Goal: Task Accomplishment & Management: Complete application form

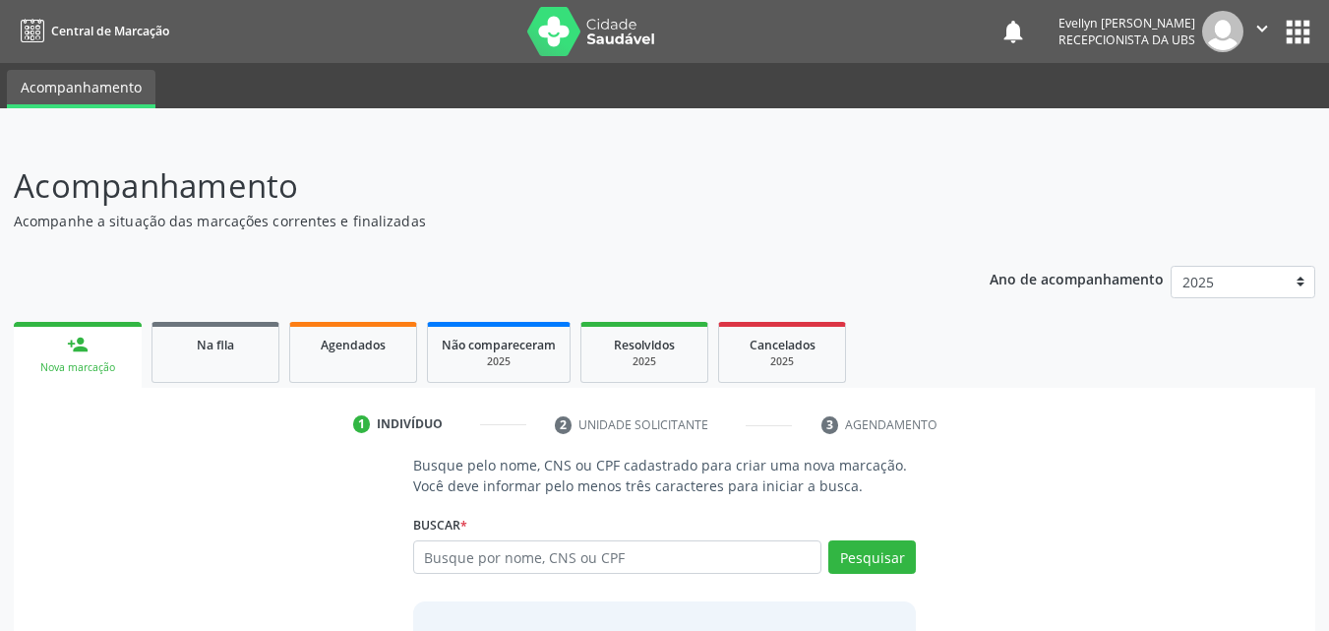
scroll to position [46, 0]
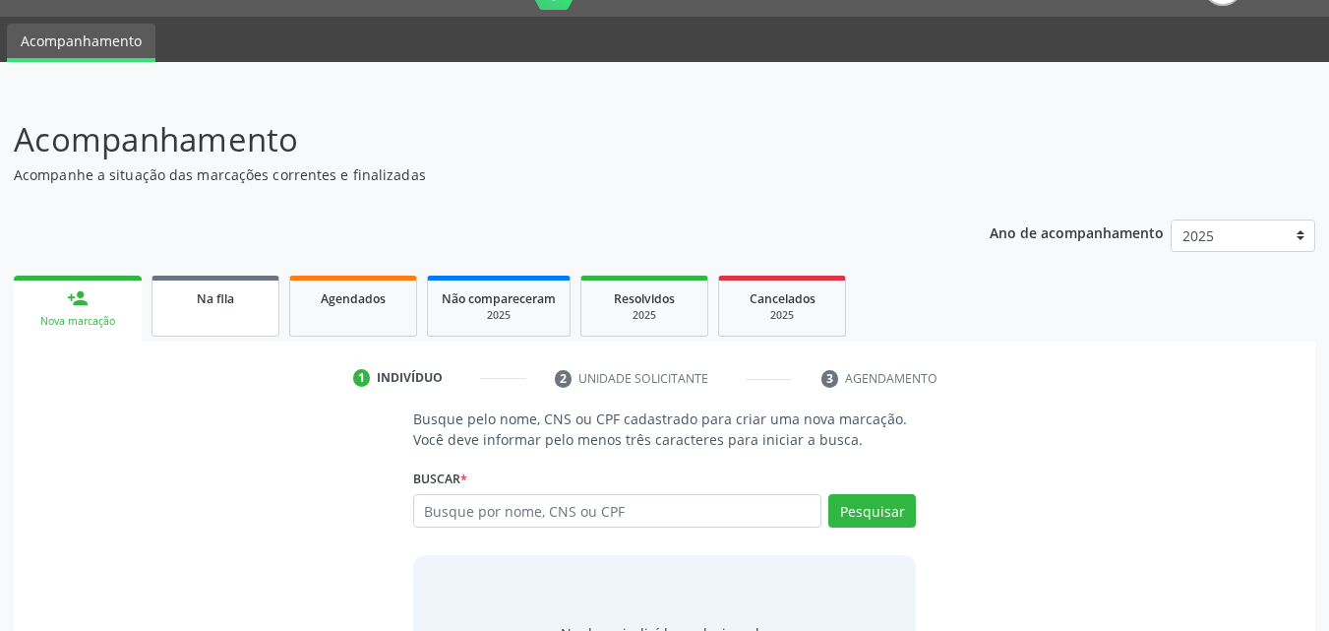
click at [228, 310] on link "Na fila" at bounding box center [216, 305] width 128 height 61
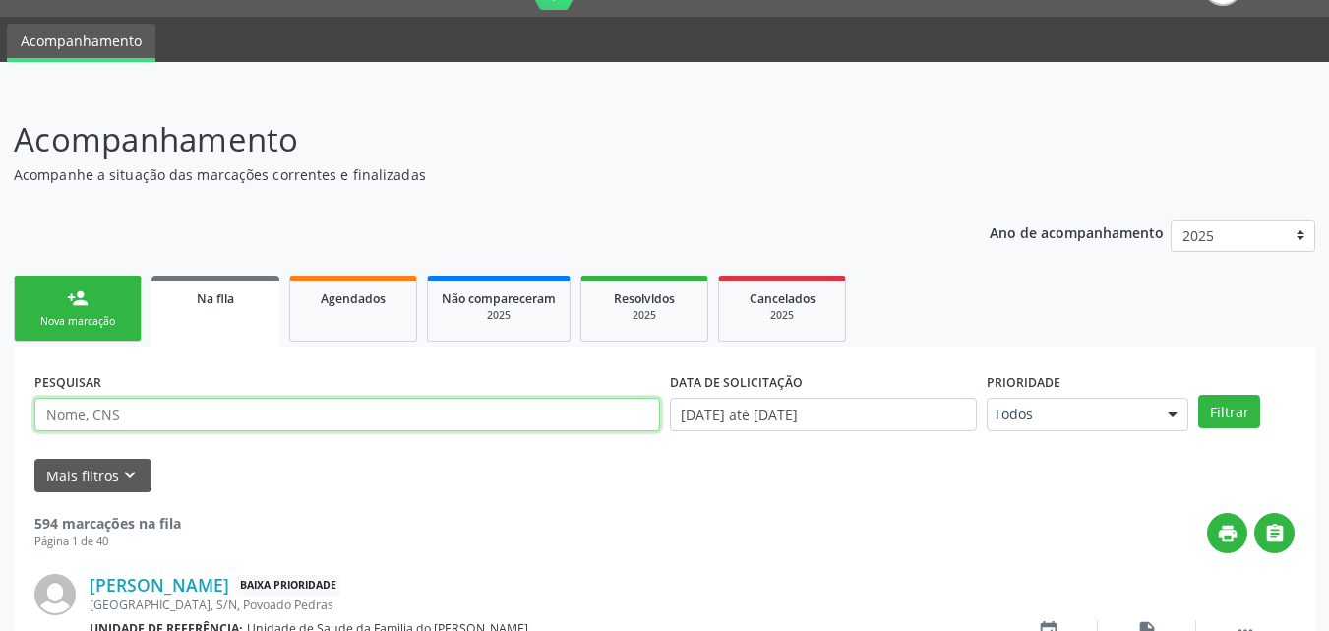
click at [305, 424] on input "text" at bounding box center [347, 413] width 626 height 33
type input "[PERSON_NAME]"
click at [1198, 395] on button "Filtrar" at bounding box center [1229, 411] width 62 height 33
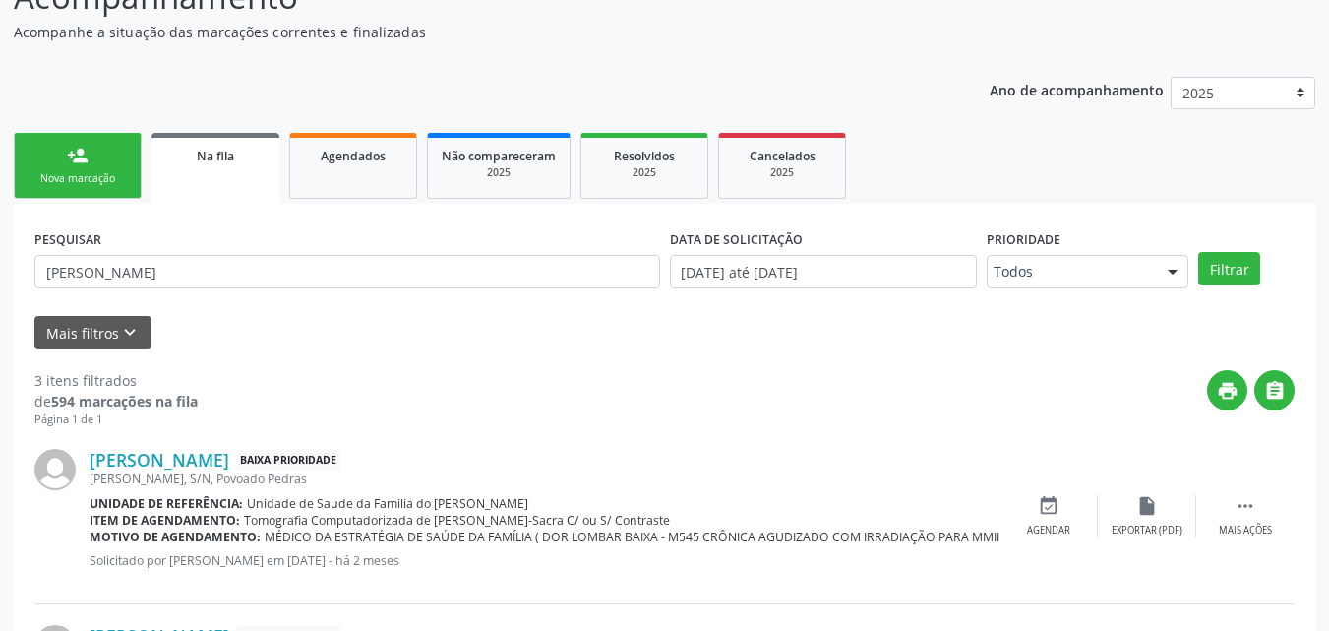
scroll to position [146, 0]
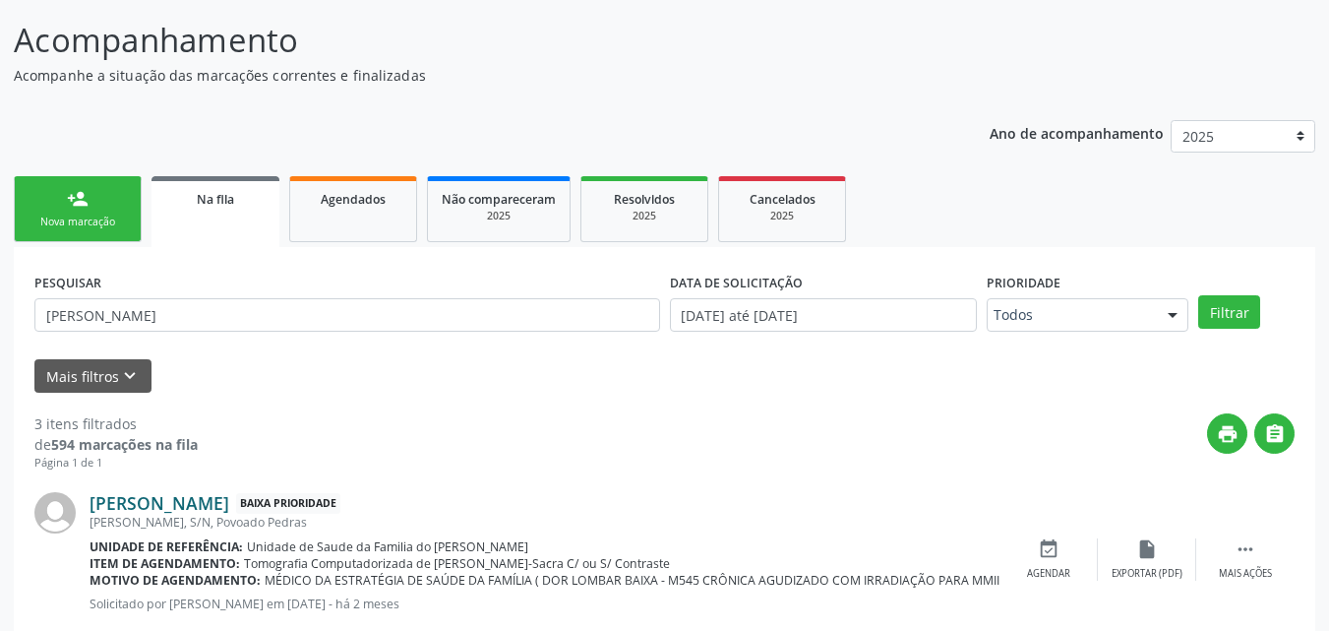
click at [229, 498] on link "[PERSON_NAME]" at bounding box center [160, 503] width 140 height 22
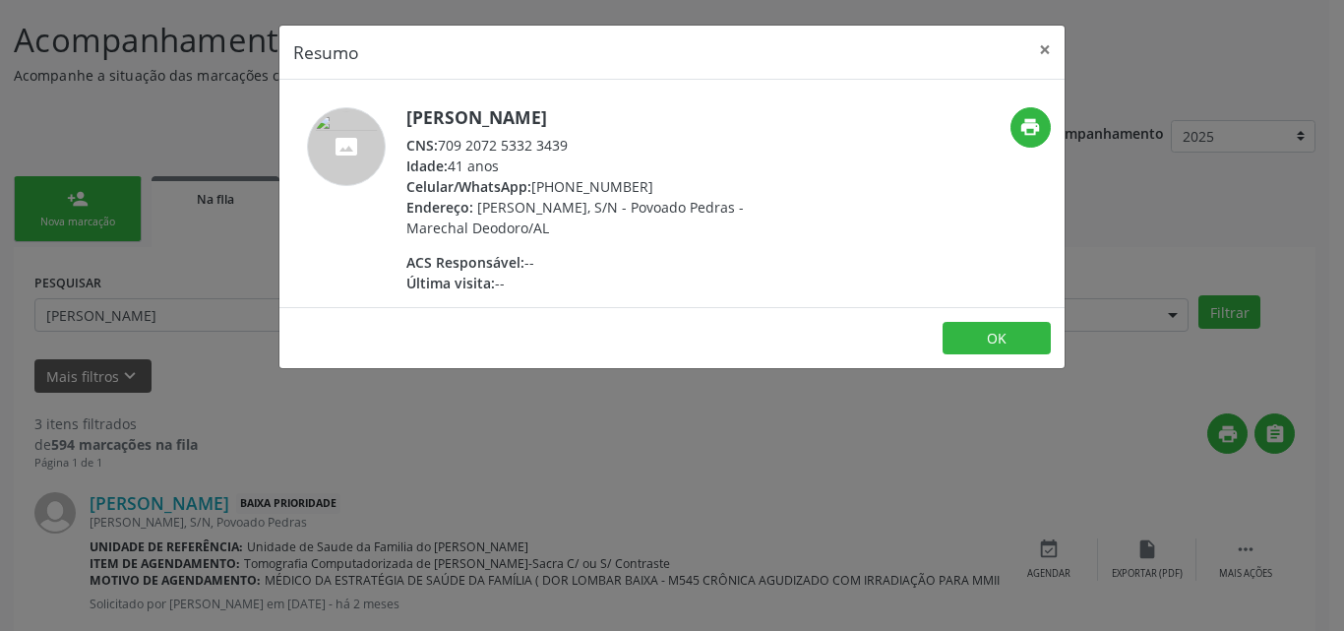
drag, startPoint x: 570, startPoint y: 140, endPoint x: 442, endPoint y: 143, distance: 127.9
click at [442, 143] on div "CNS: 709 2072 5332 3439" at bounding box center [597, 145] width 383 height 21
copy div "709 2072 5332 3439"
click at [116, 59] on div "Resumo × [PERSON_NAME] CNS: 709 2072 5332 3439 Idade: 41 anos Celular/WhatsApp:…" at bounding box center [672, 315] width 1344 height 631
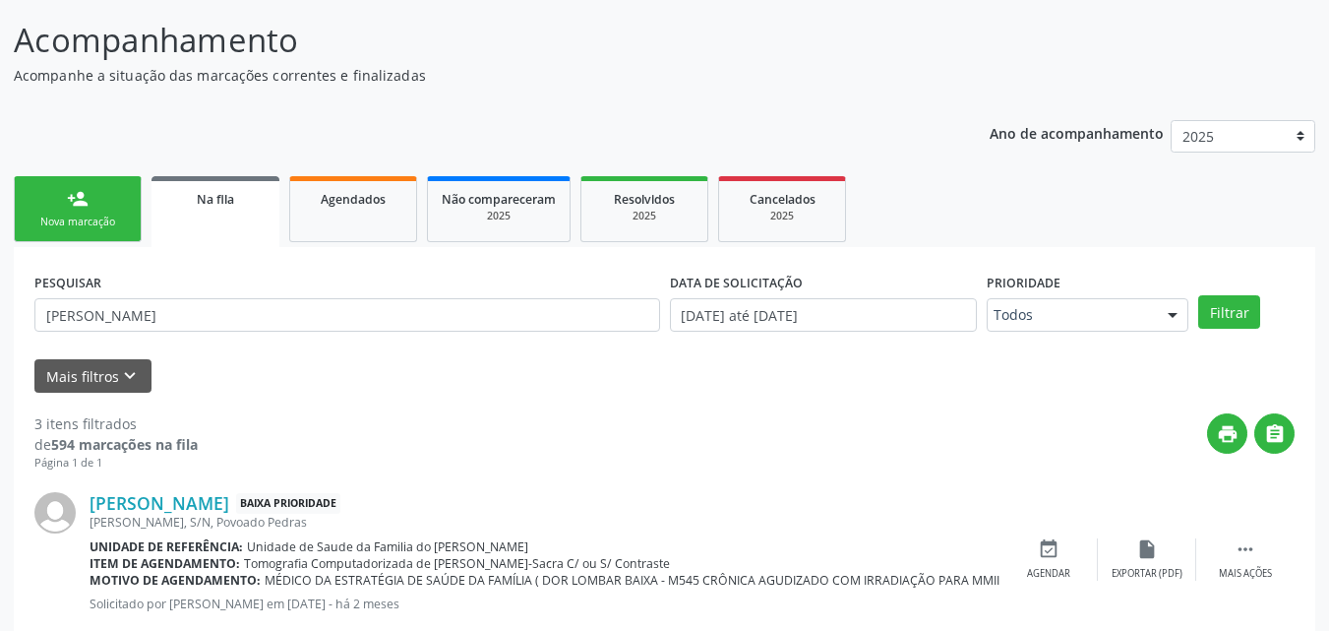
click at [83, 213] on link "person_add Nova marcação" at bounding box center [78, 209] width 128 height 66
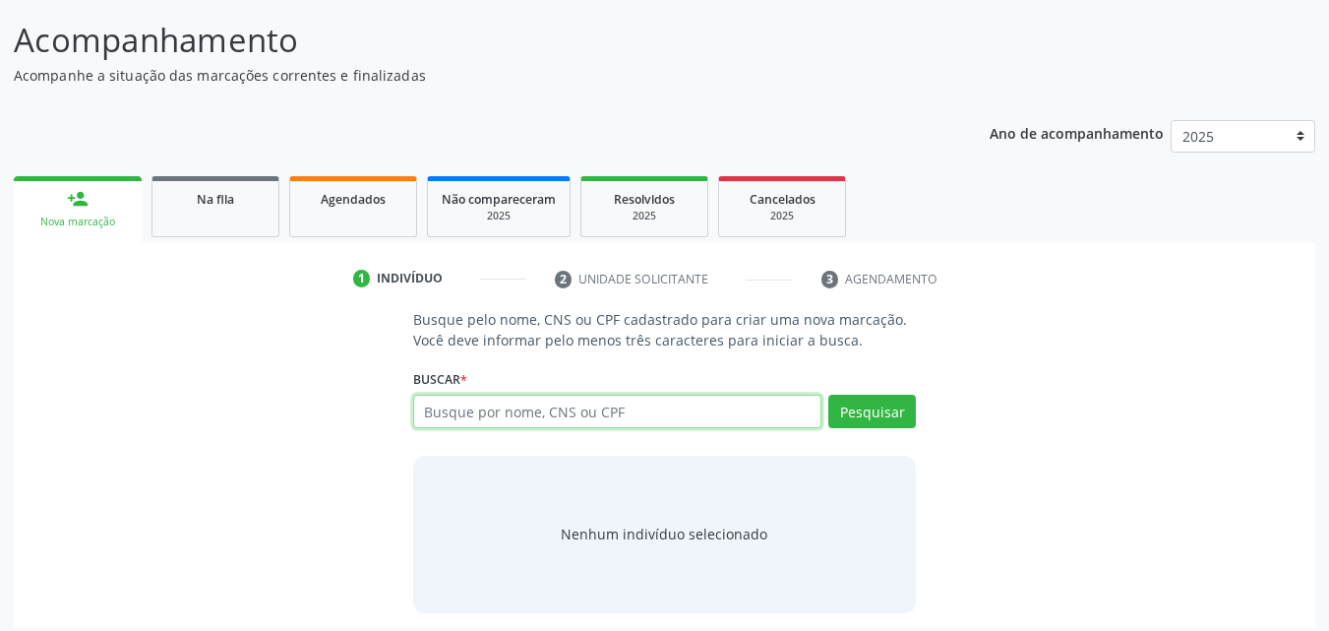
click at [516, 417] on input "text" at bounding box center [617, 411] width 409 height 33
type input "709207953323439"
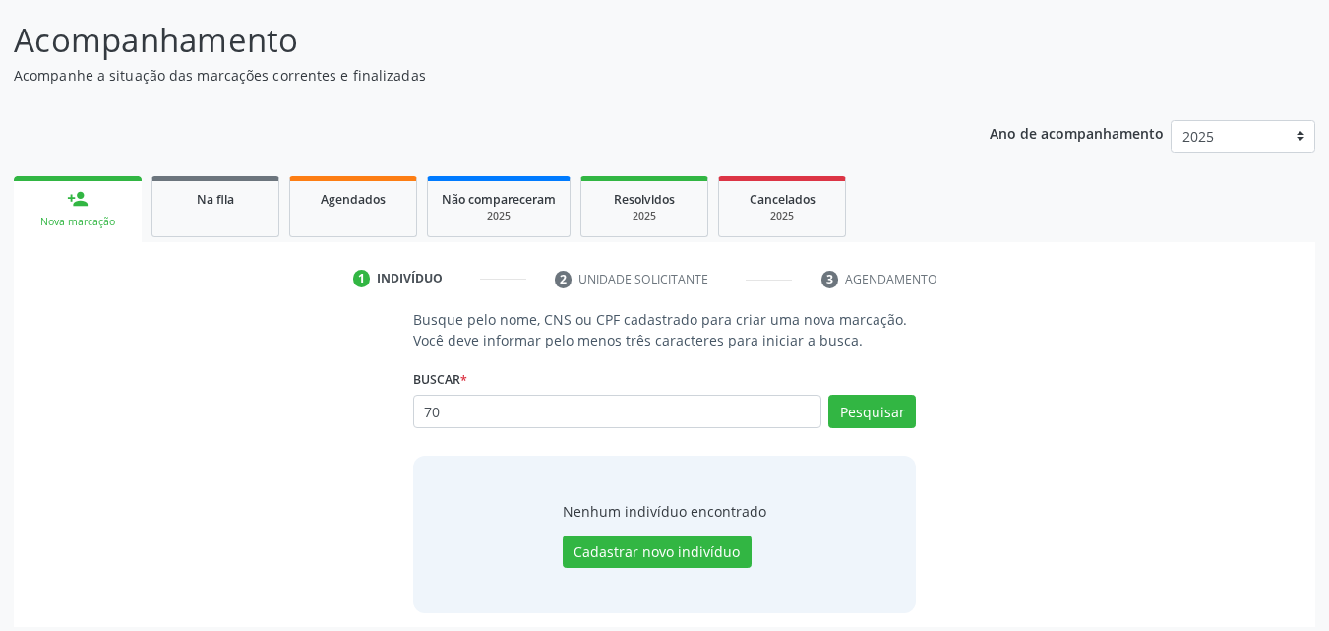
type input "7"
type input "709207253323439"
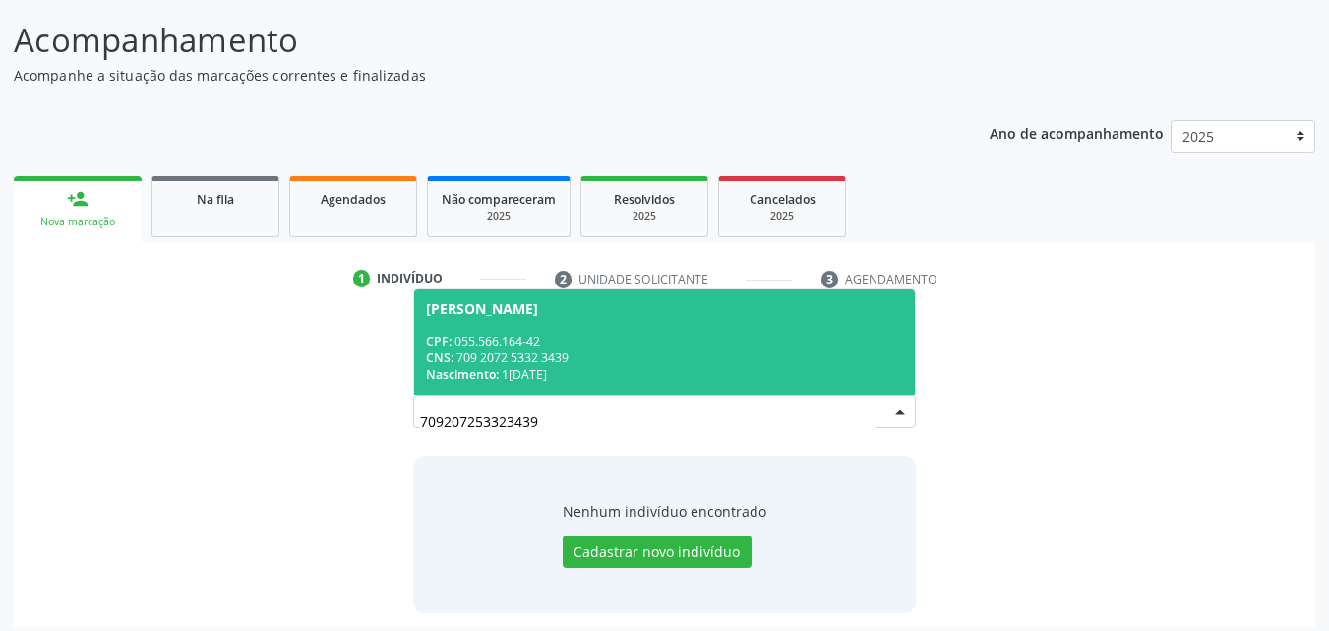
click at [741, 317] on span "[PERSON_NAME] CPF: 055.566.164-42 CNS: 709 2072 5332 3439 Nascimento: [DATE]" at bounding box center [665, 341] width 502 height 105
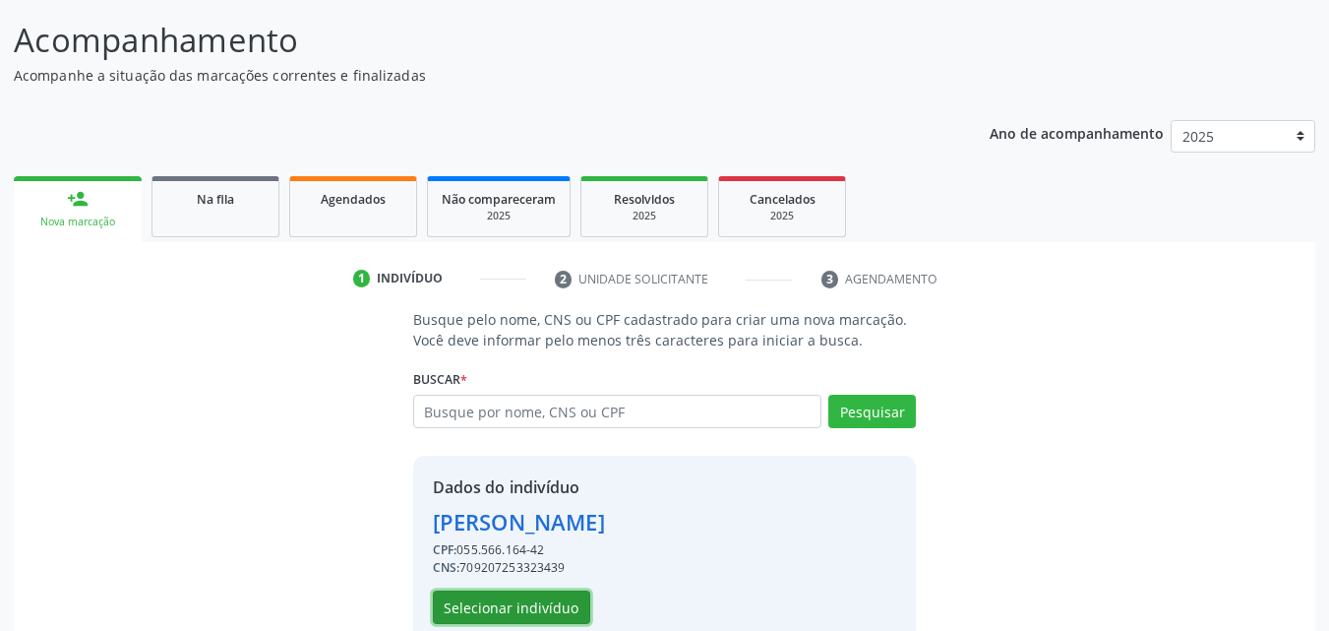
click at [546, 606] on button "Selecionar indivíduo" at bounding box center [511, 606] width 157 height 33
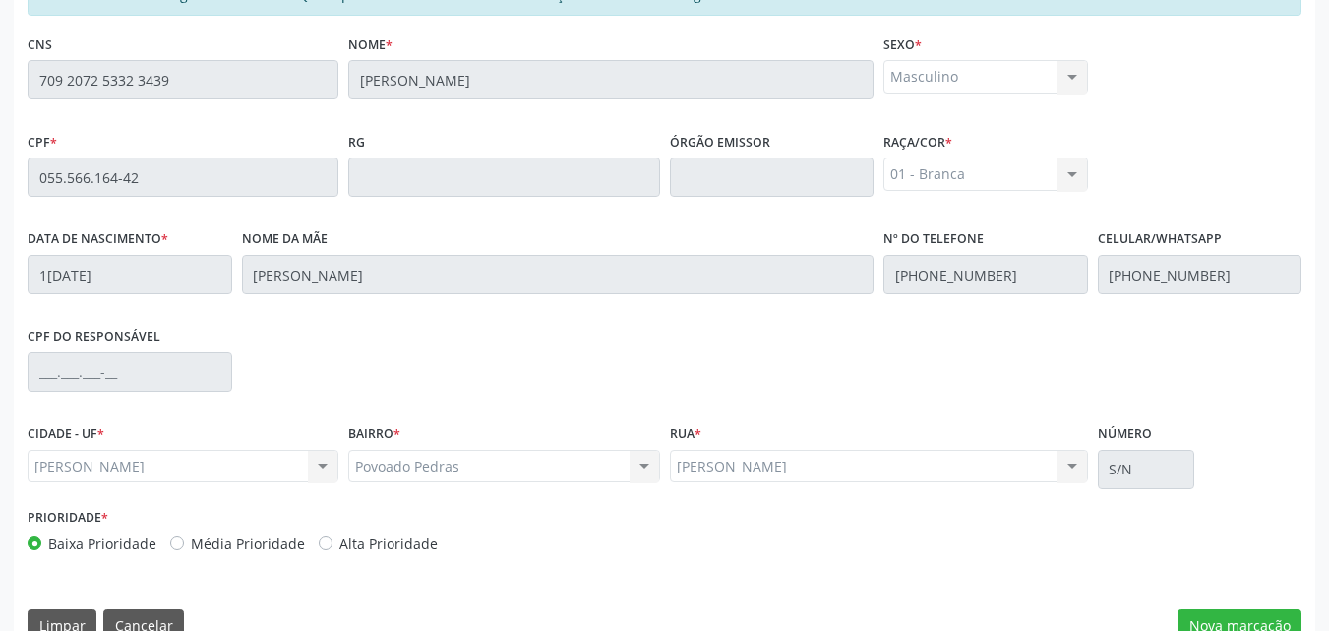
scroll to position [520, 0]
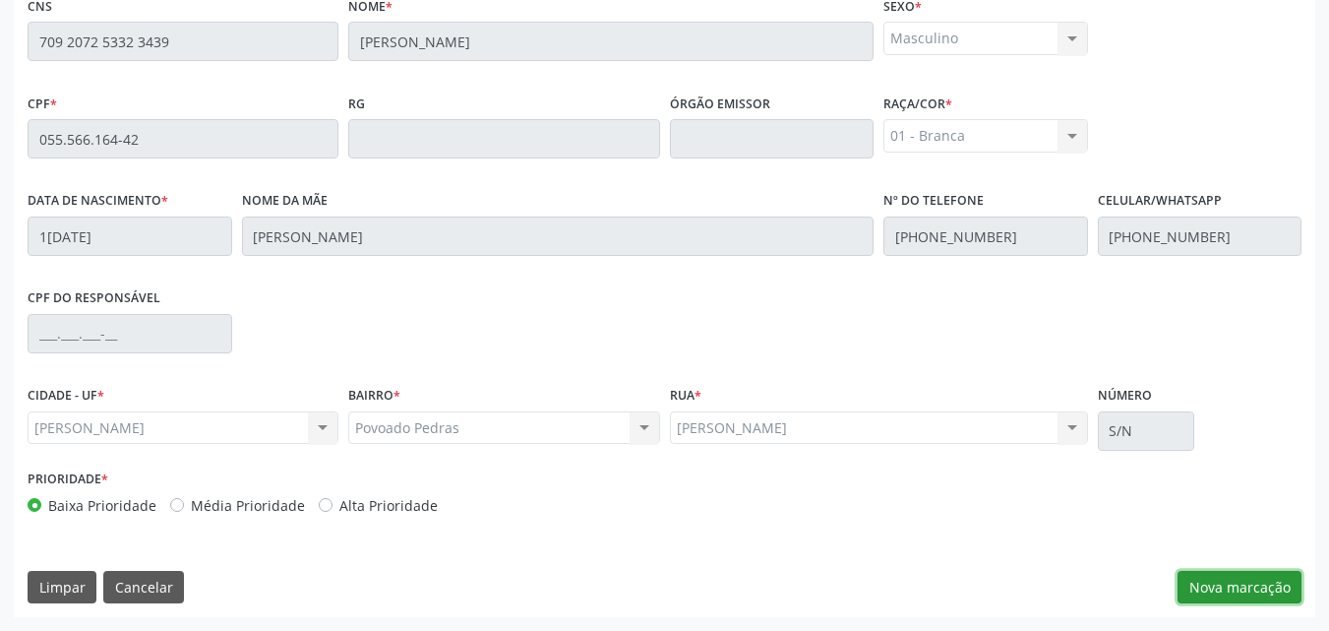
click at [1253, 586] on button "Nova marcação" at bounding box center [1240, 587] width 124 height 33
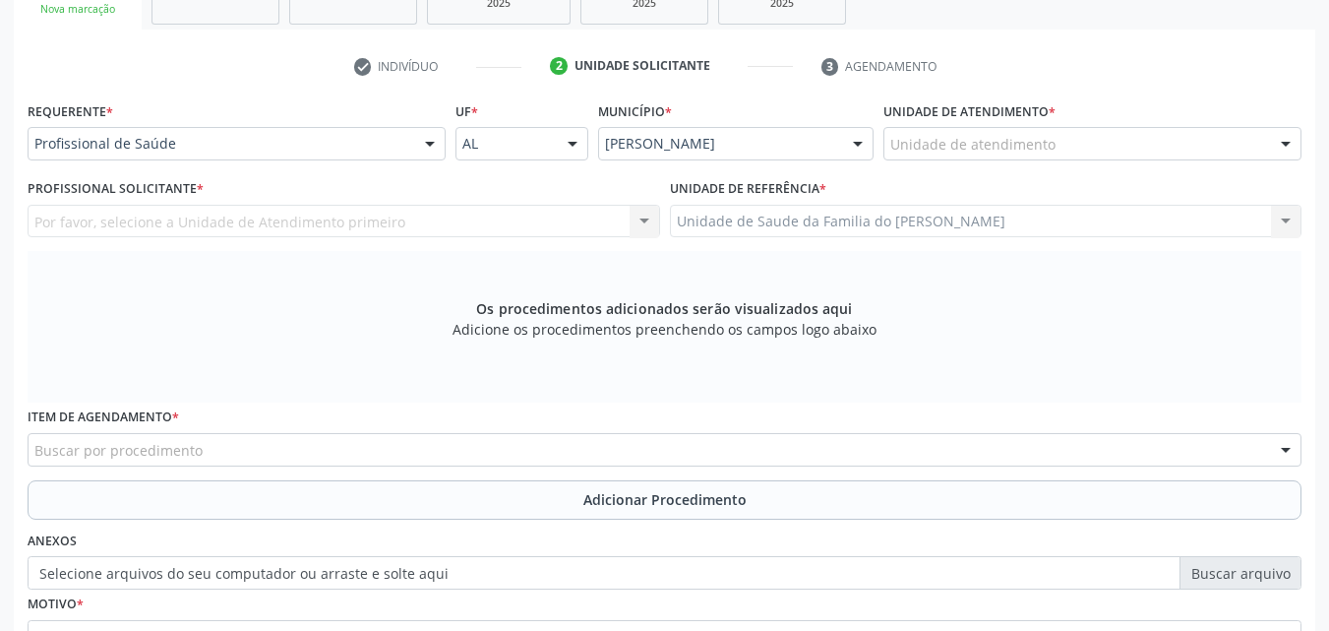
scroll to position [354, 0]
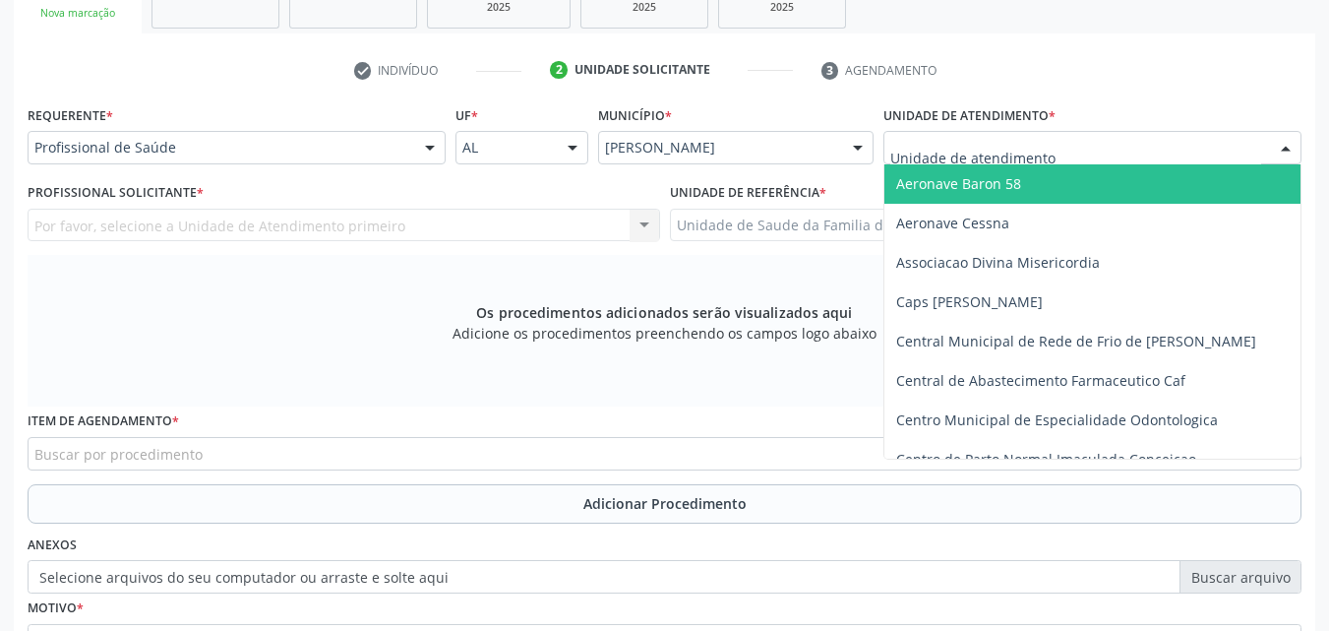
click at [1079, 148] on div at bounding box center [1092, 147] width 418 height 33
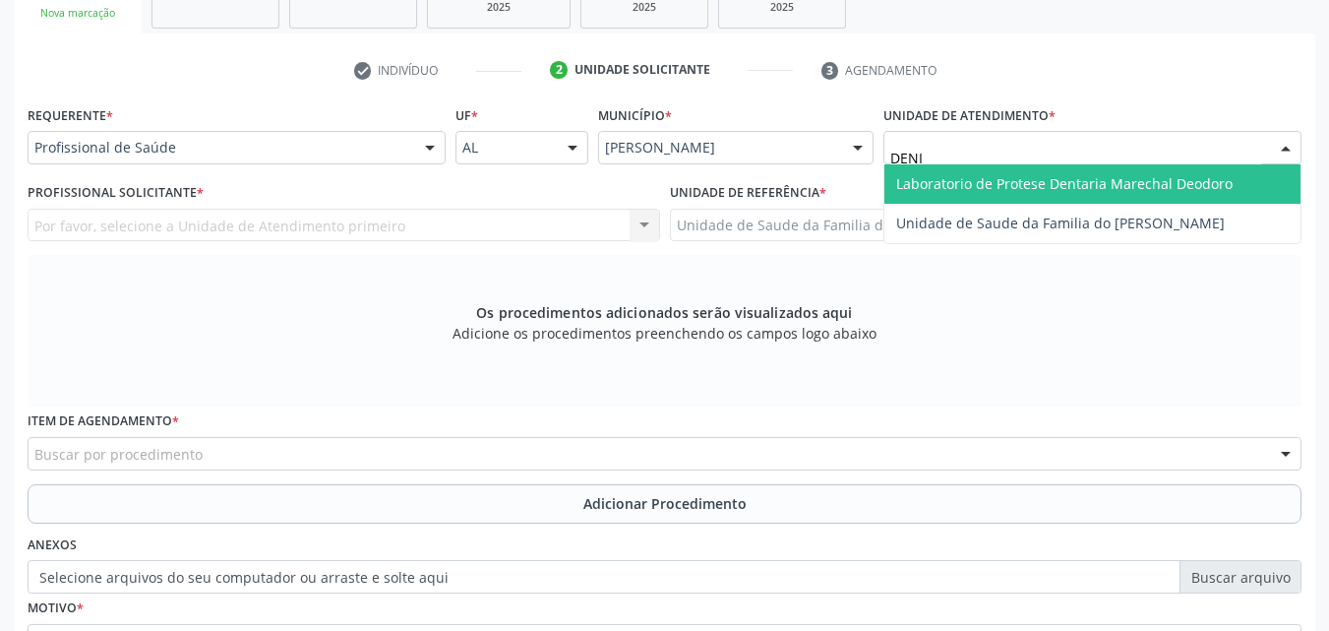
type input "[PERSON_NAME]"
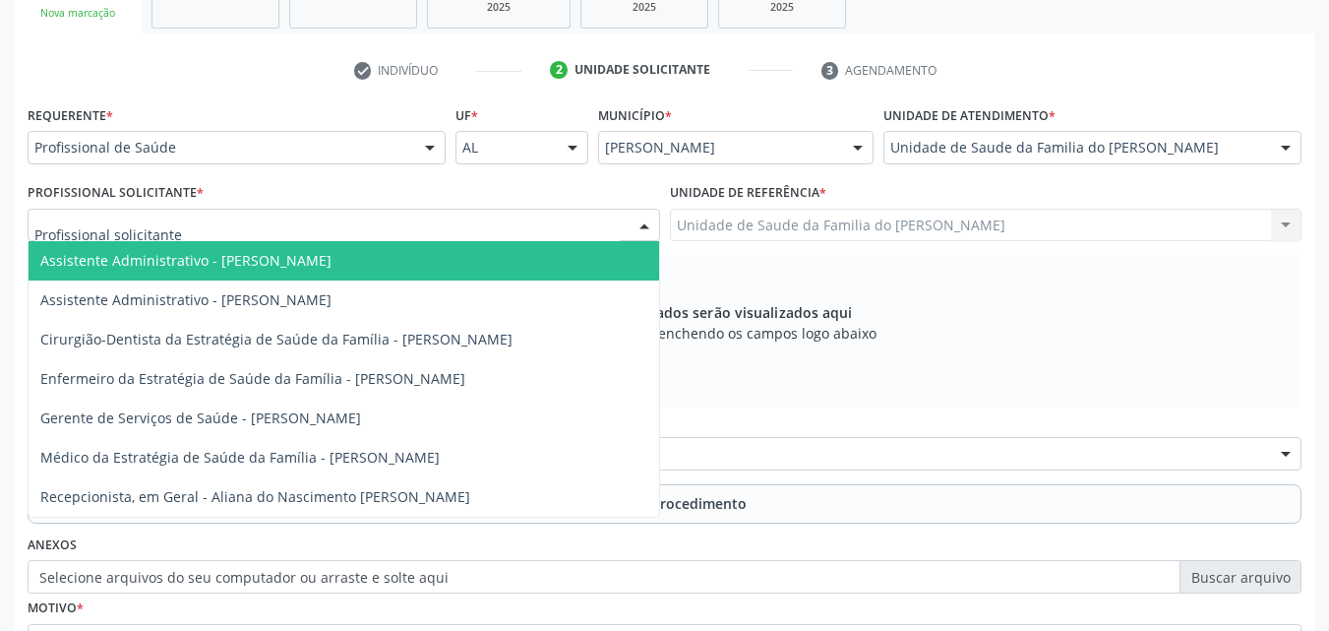
click at [343, 230] on div at bounding box center [344, 225] width 633 height 33
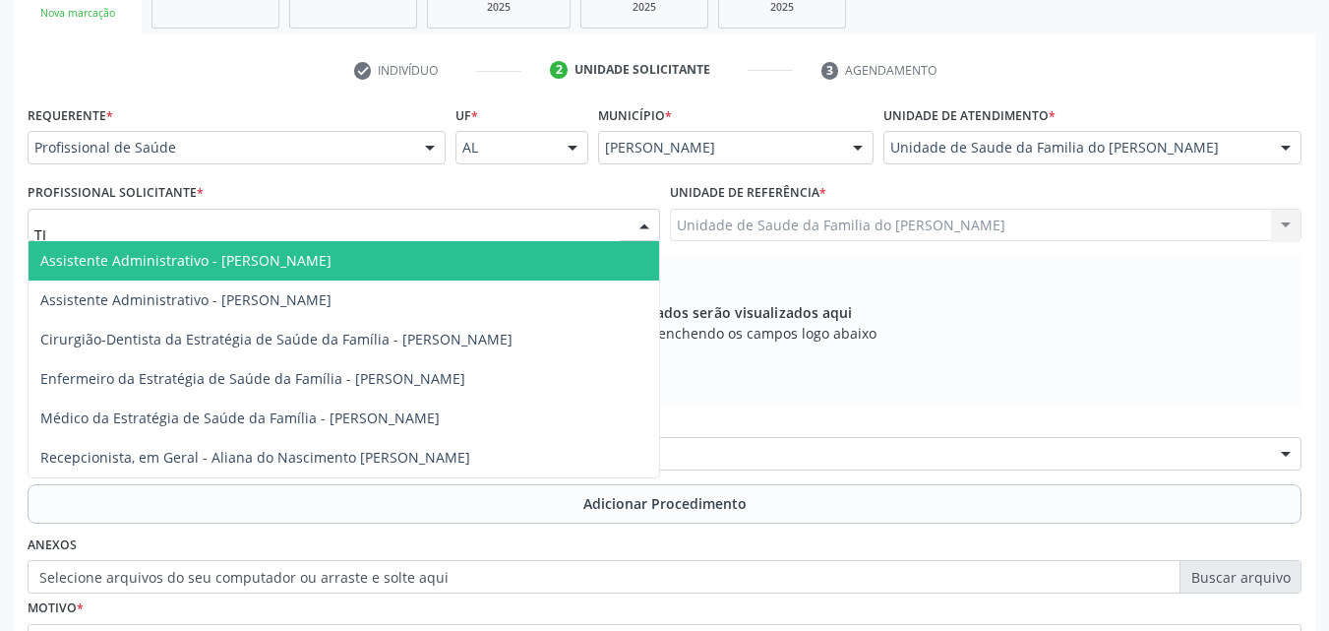
type input "TIA"
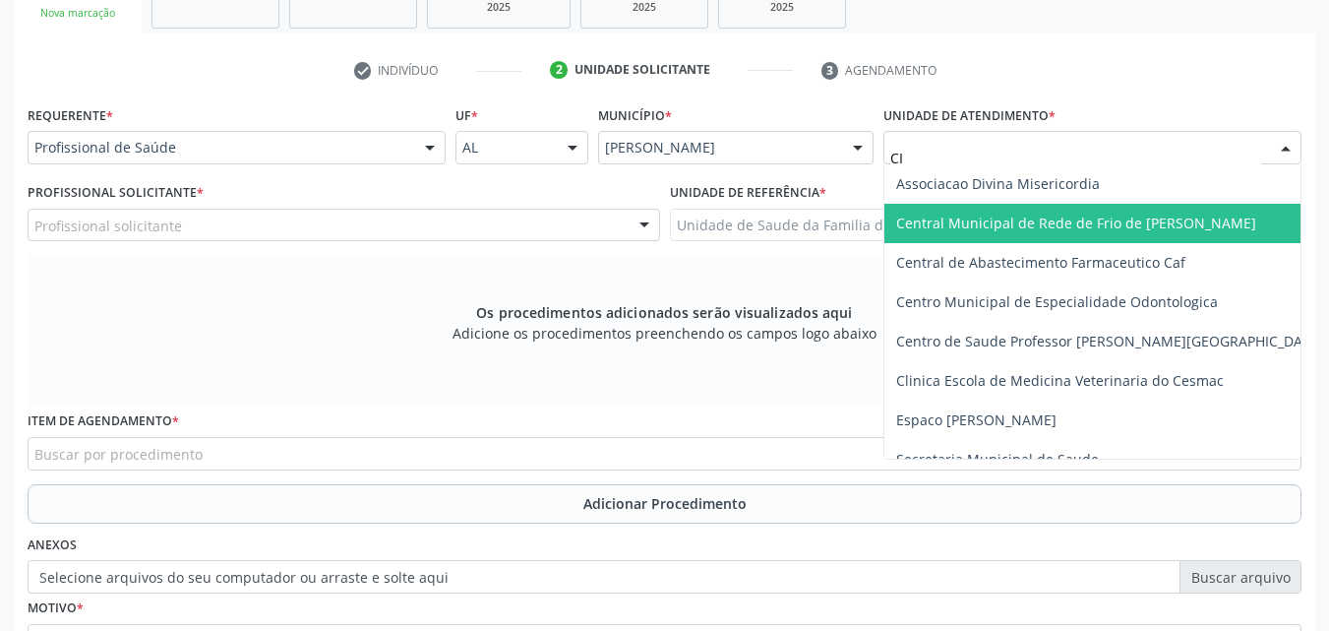
type input "C"
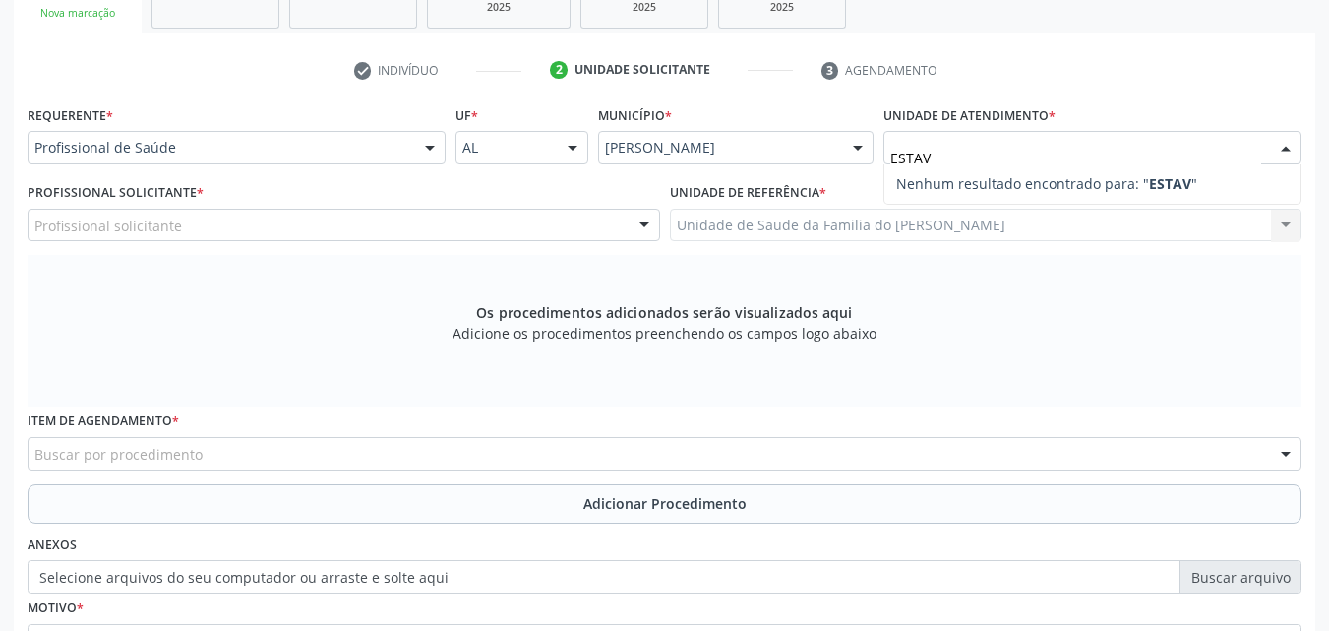
type input "ESTA"
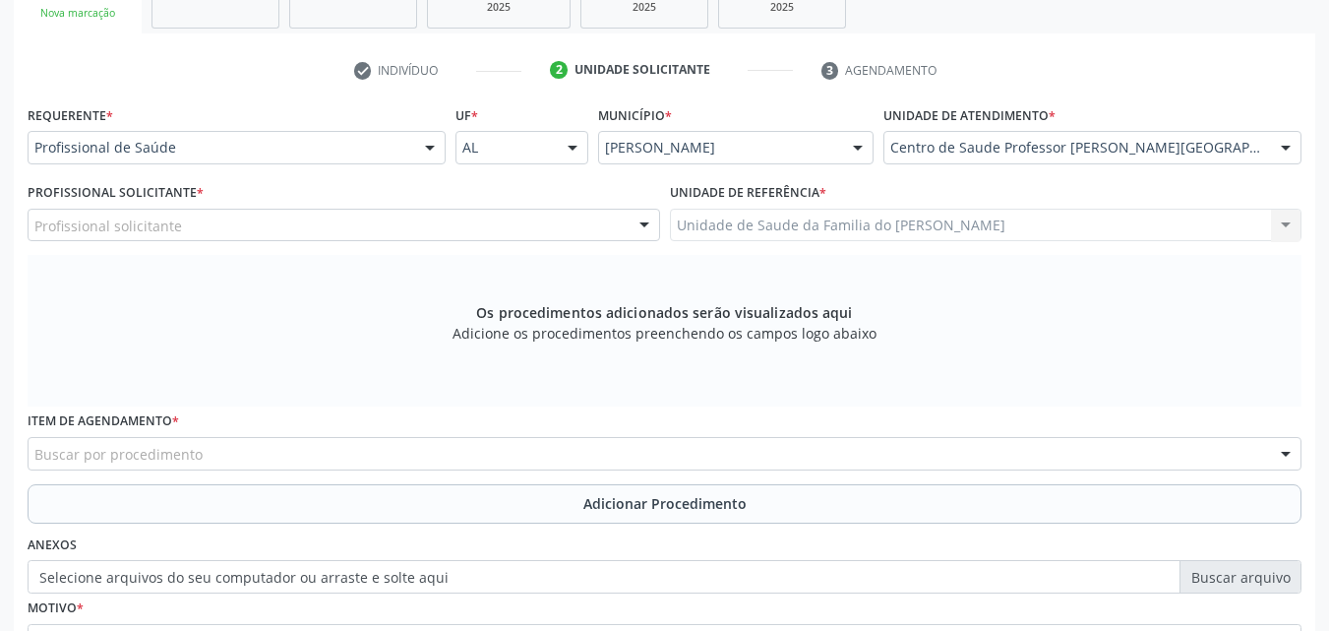
click at [384, 216] on div "Profissional solicitante" at bounding box center [344, 225] width 633 height 33
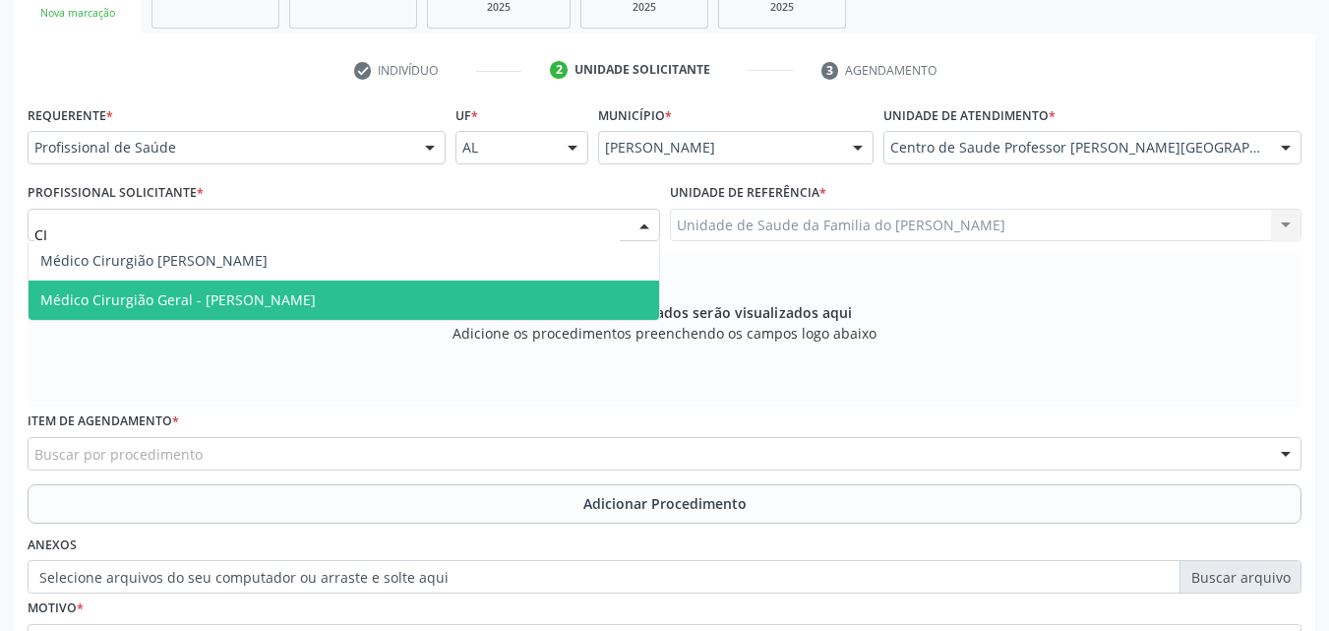
type input "C"
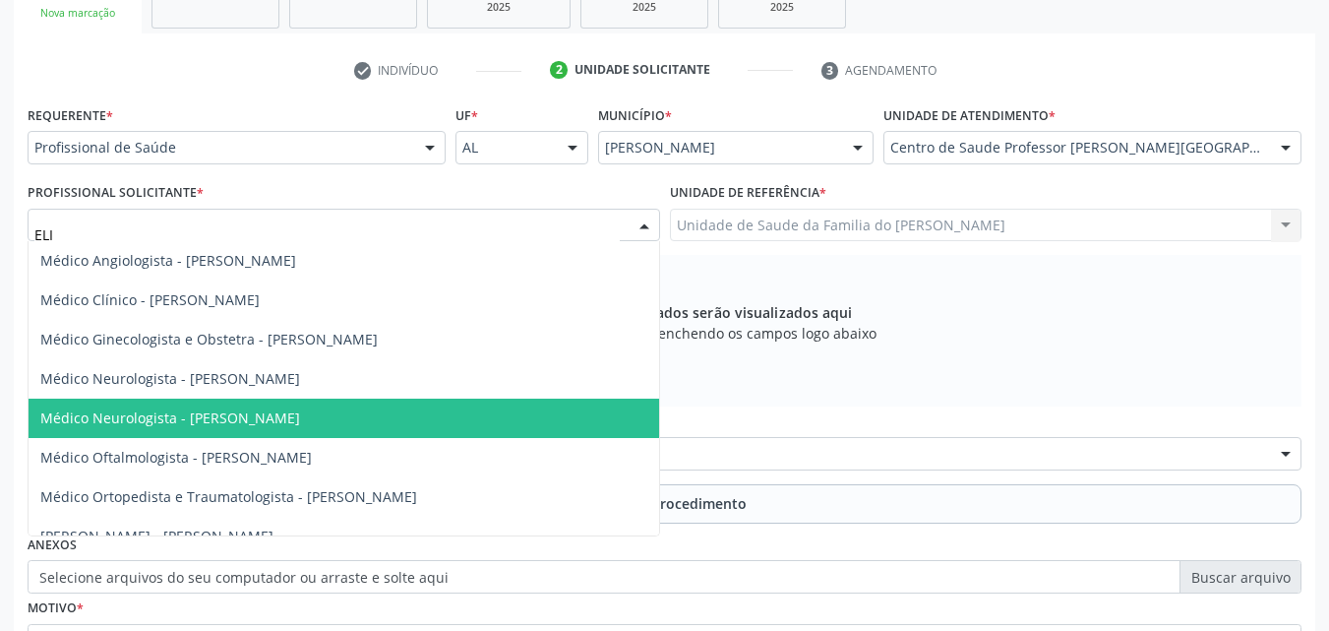
type input "[PERSON_NAME]"
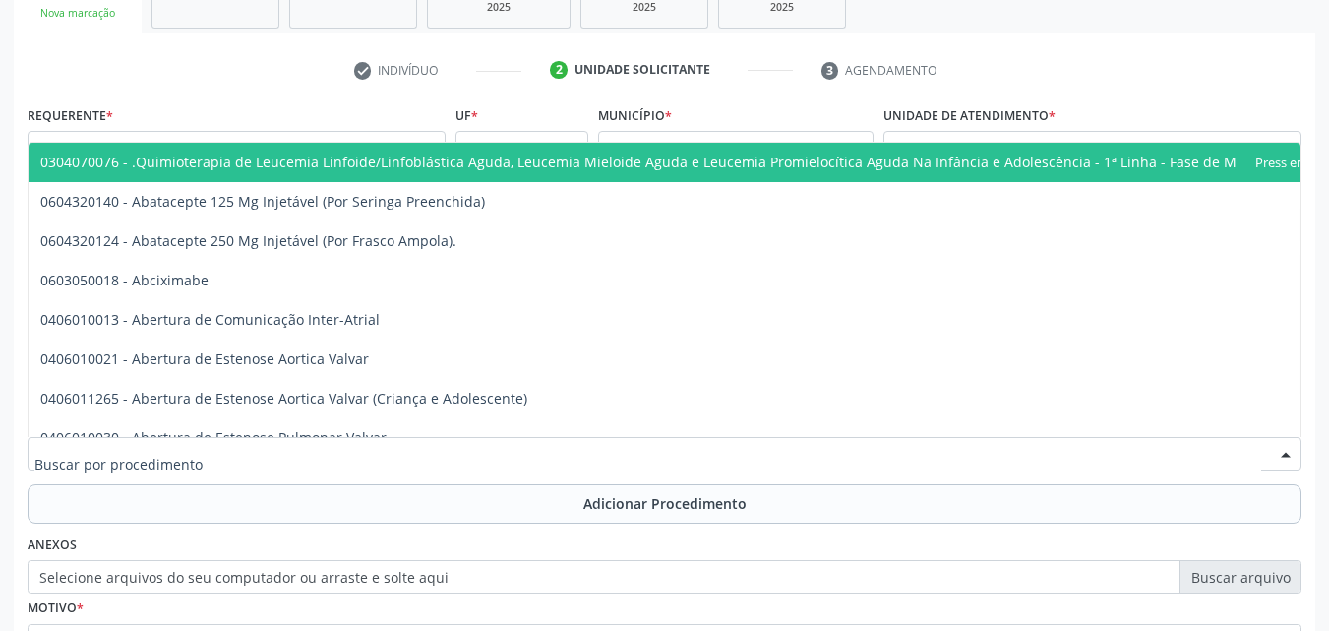
click at [309, 455] on div at bounding box center [665, 453] width 1274 height 33
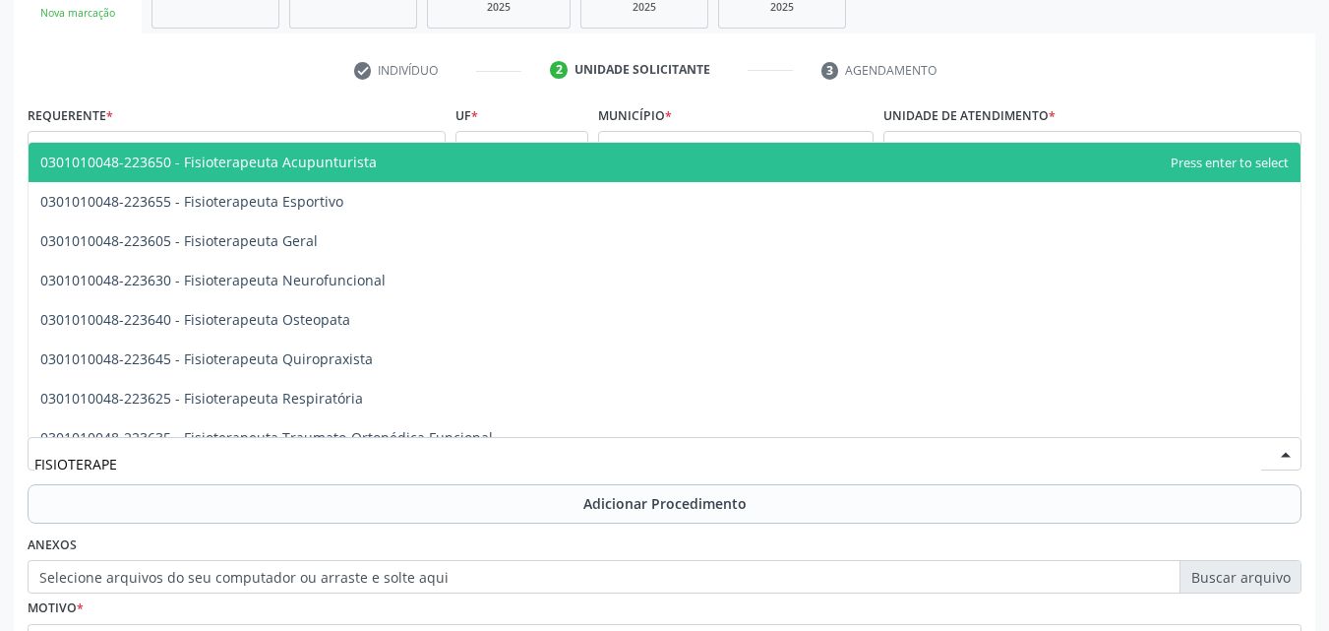
type input "FISIOTERAPEU"
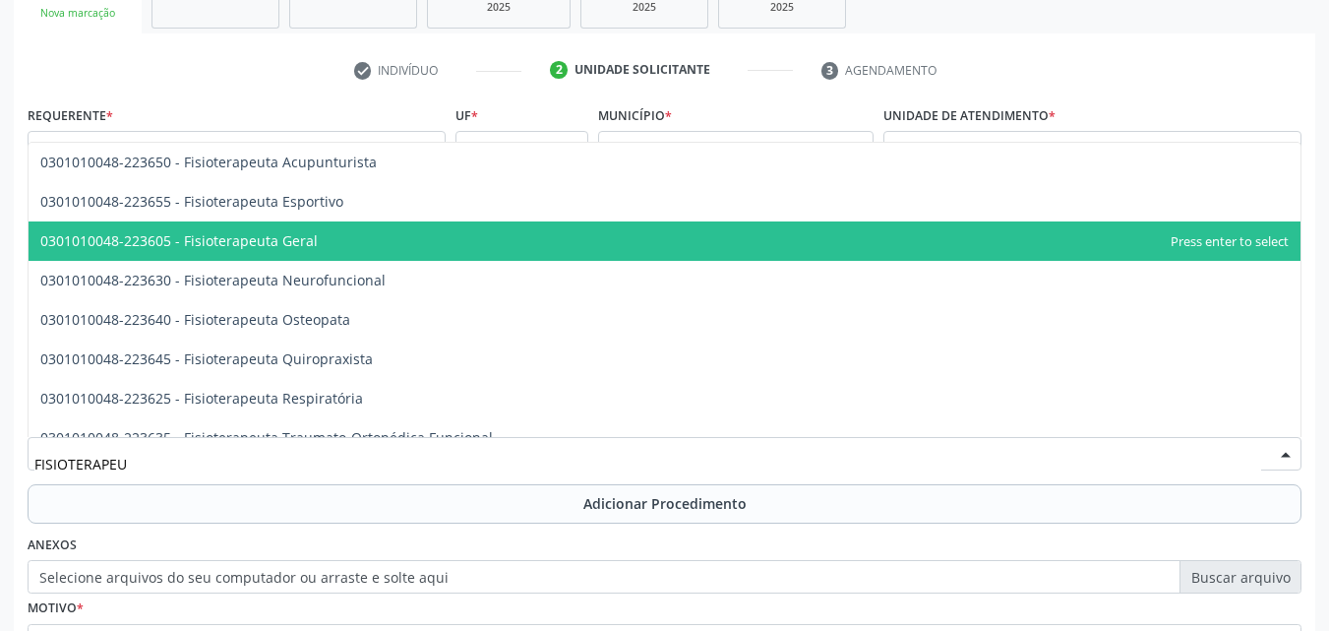
click at [378, 251] on span "0301010048-223605 - Fisioterapeuta Geral" at bounding box center [665, 240] width 1272 height 39
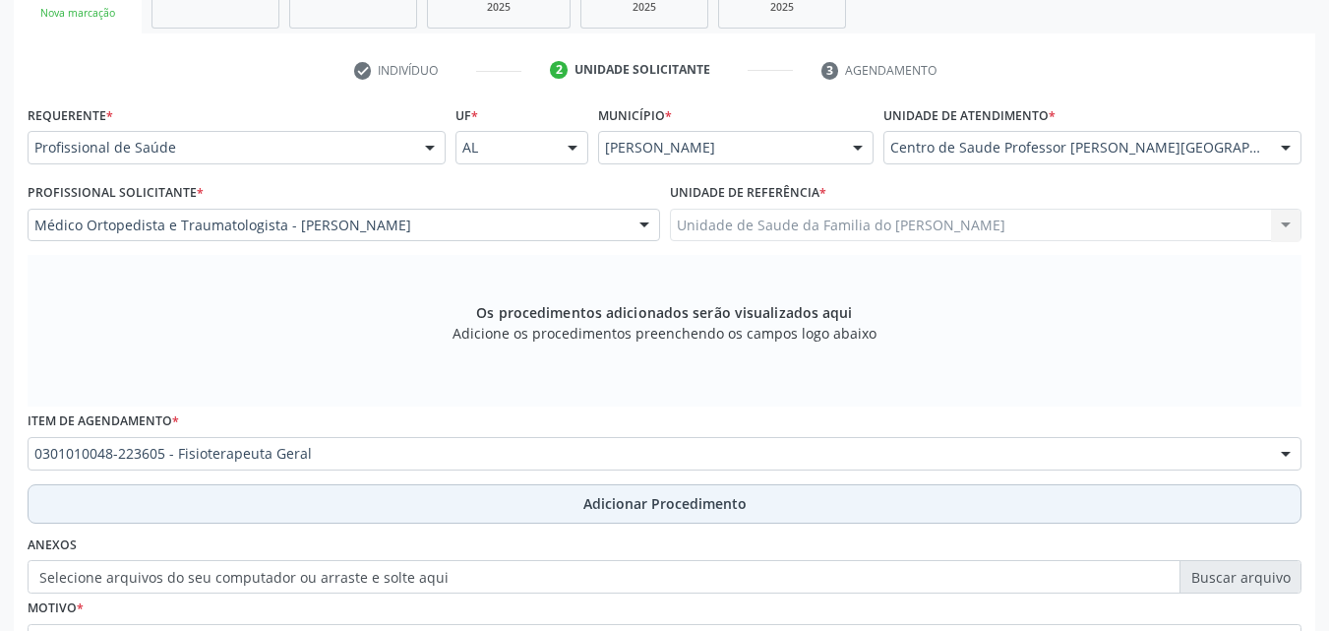
click at [361, 512] on button "Adicionar Procedimento" at bounding box center [665, 503] width 1274 height 39
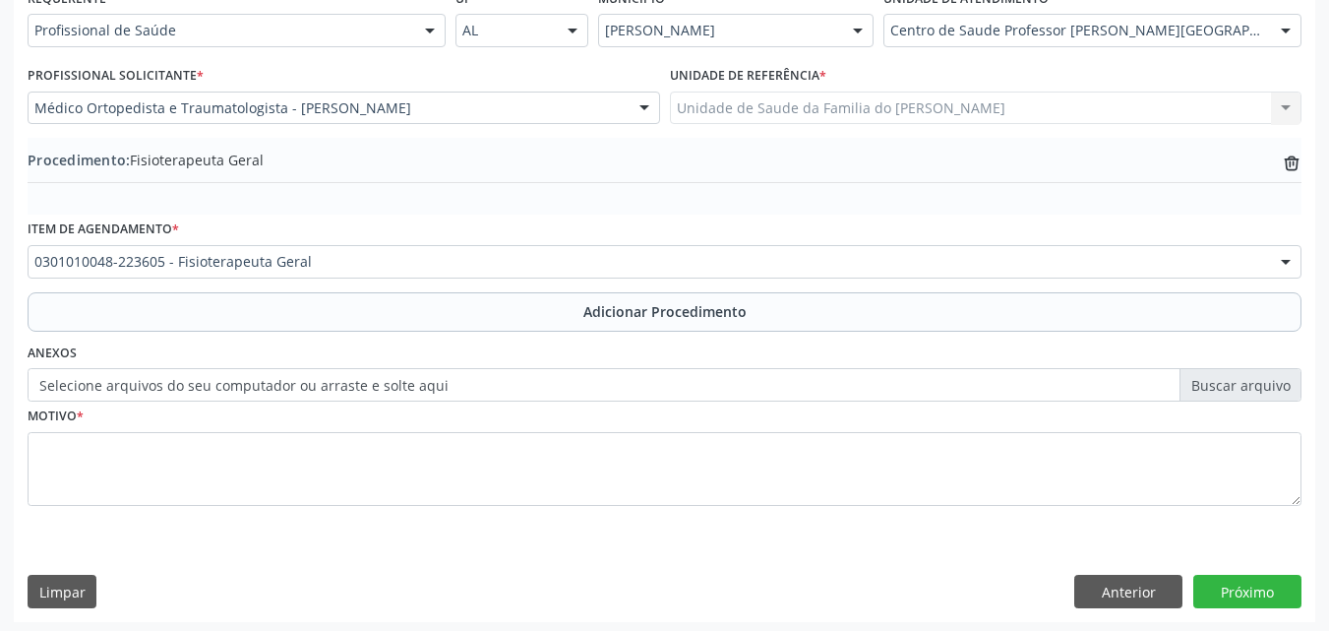
scroll to position [476, 0]
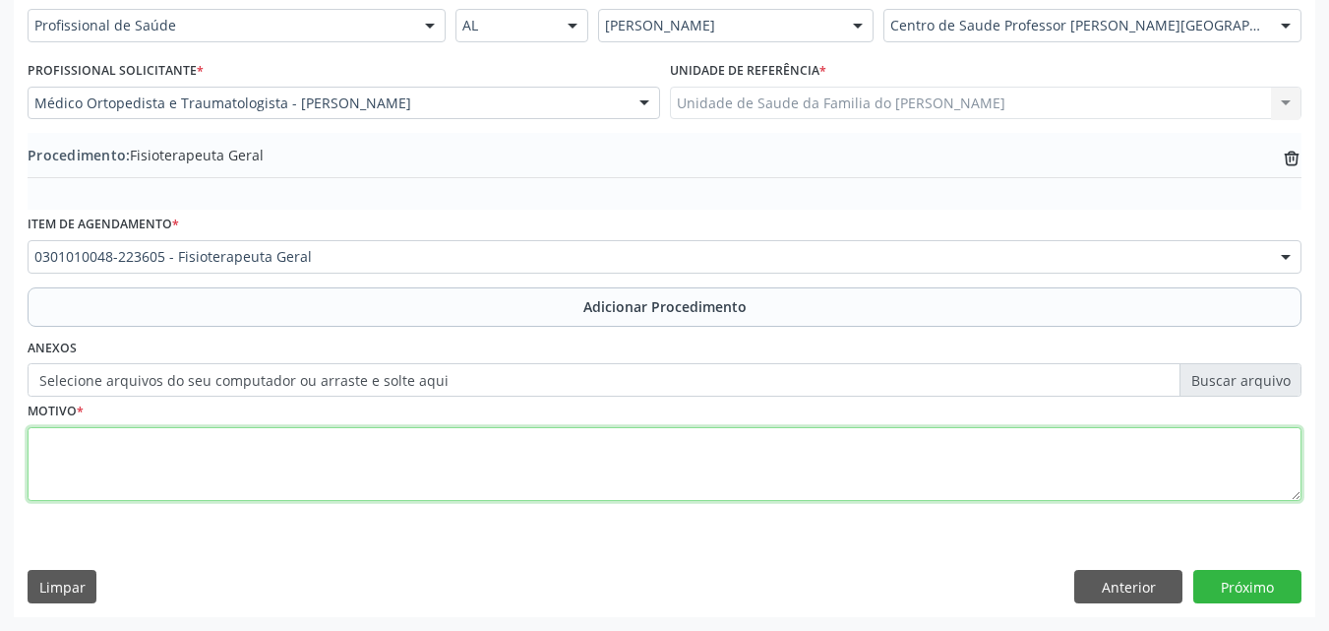
click at [731, 475] on textarea at bounding box center [665, 464] width 1274 height 75
type textarea "20 SESSÕES DE FISIOTERAPIA PARA COLUNA LOMBAR"
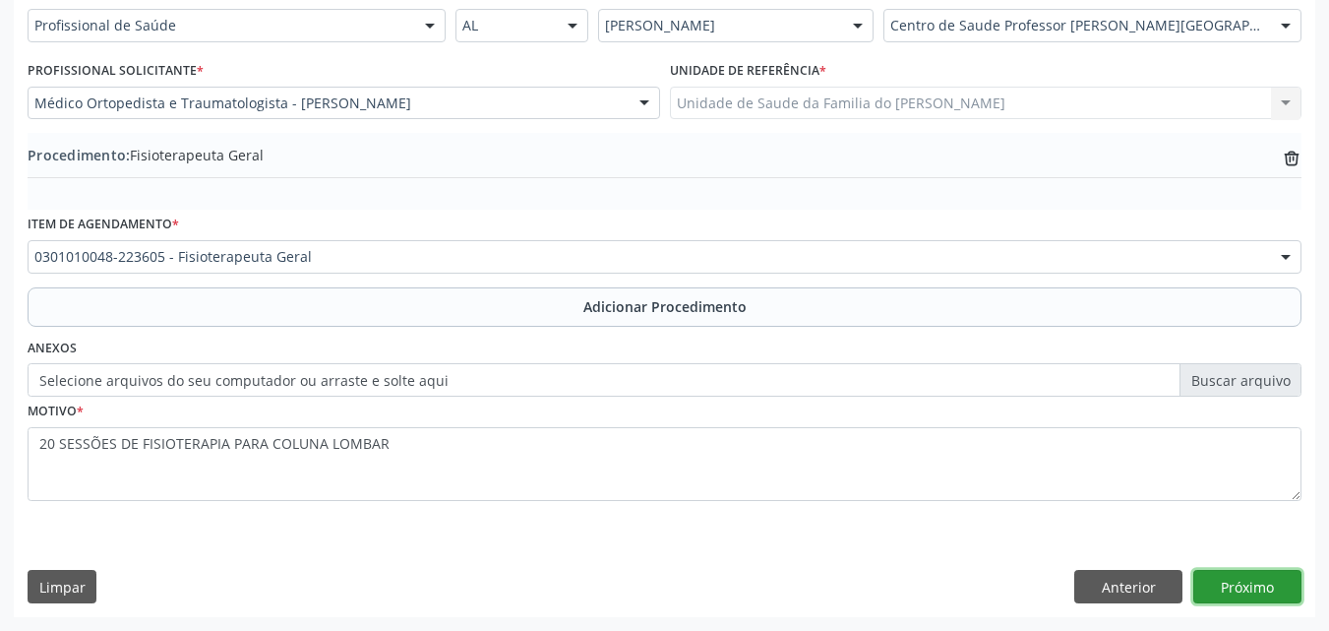
click at [1243, 591] on button "Próximo" at bounding box center [1247, 586] width 108 height 33
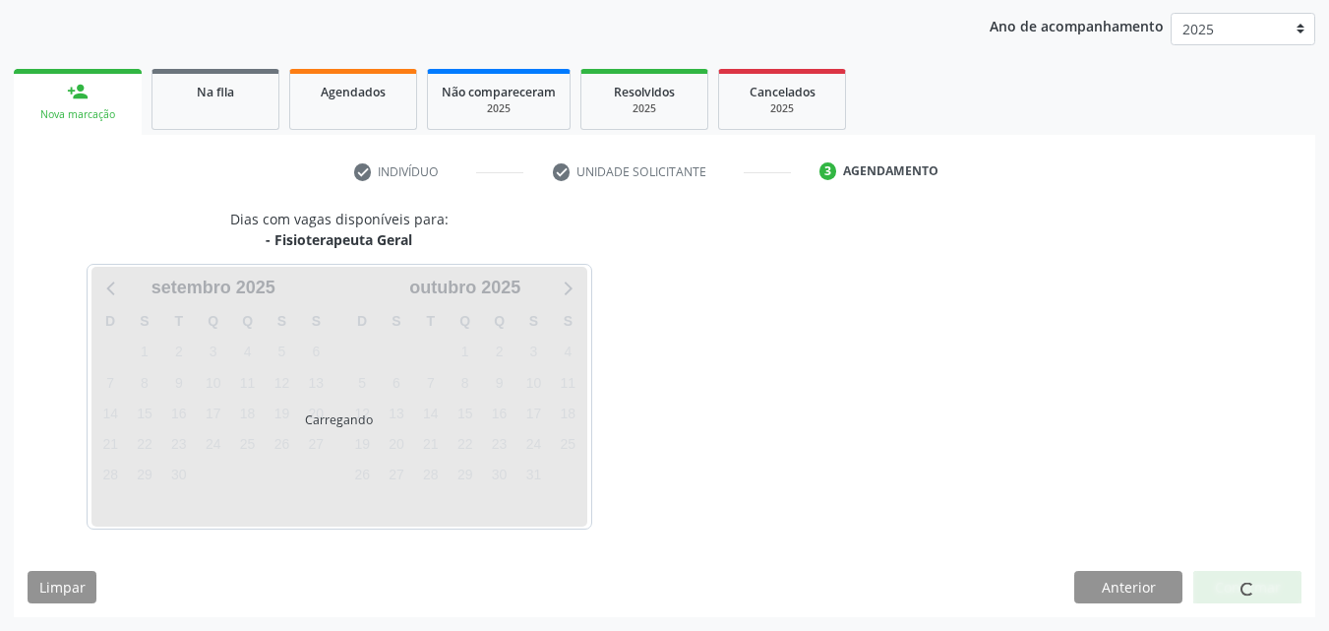
scroll to position [311, 0]
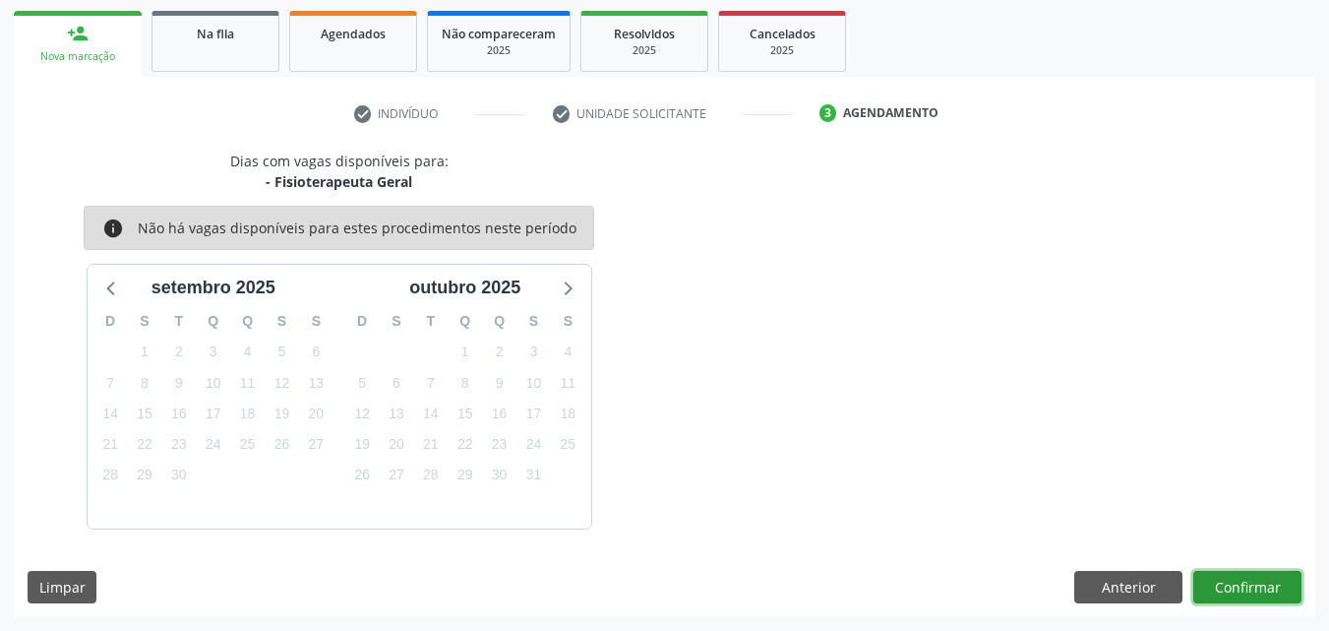
click at [1236, 586] on button "Confirmar" at bounding box center [1247, 587] width 108 height 33
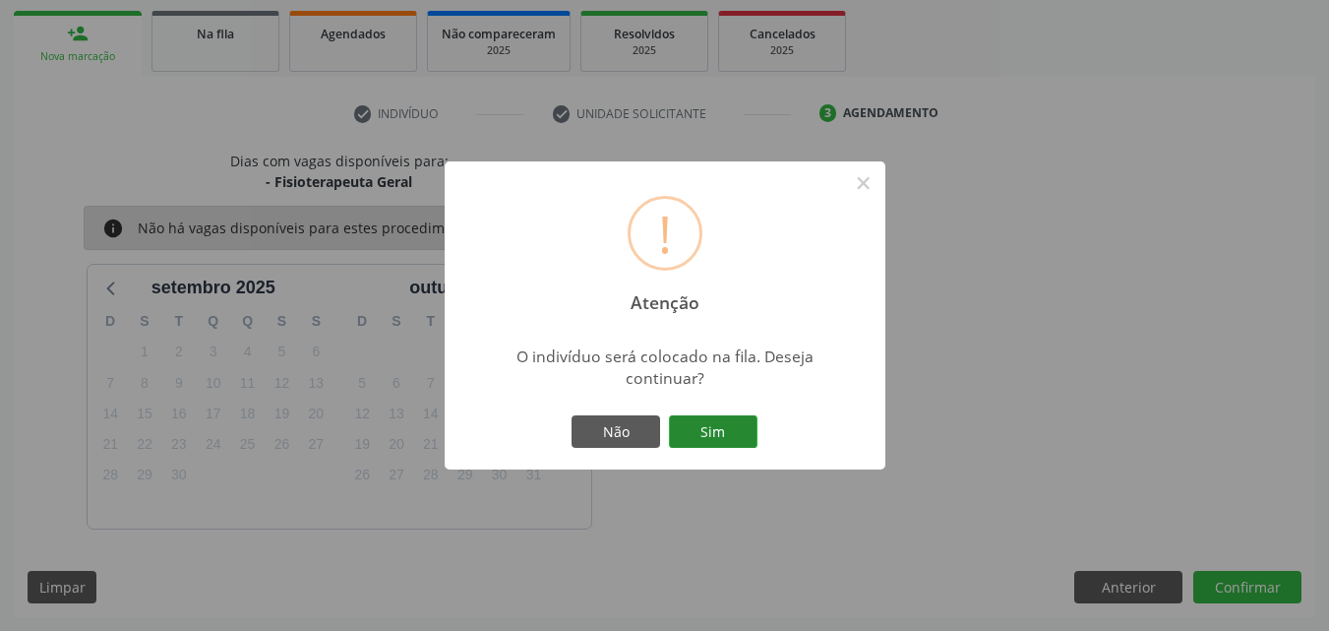
click at [711, 431] on button "Sim" at bounding box center [713, 431] width 89 height 33
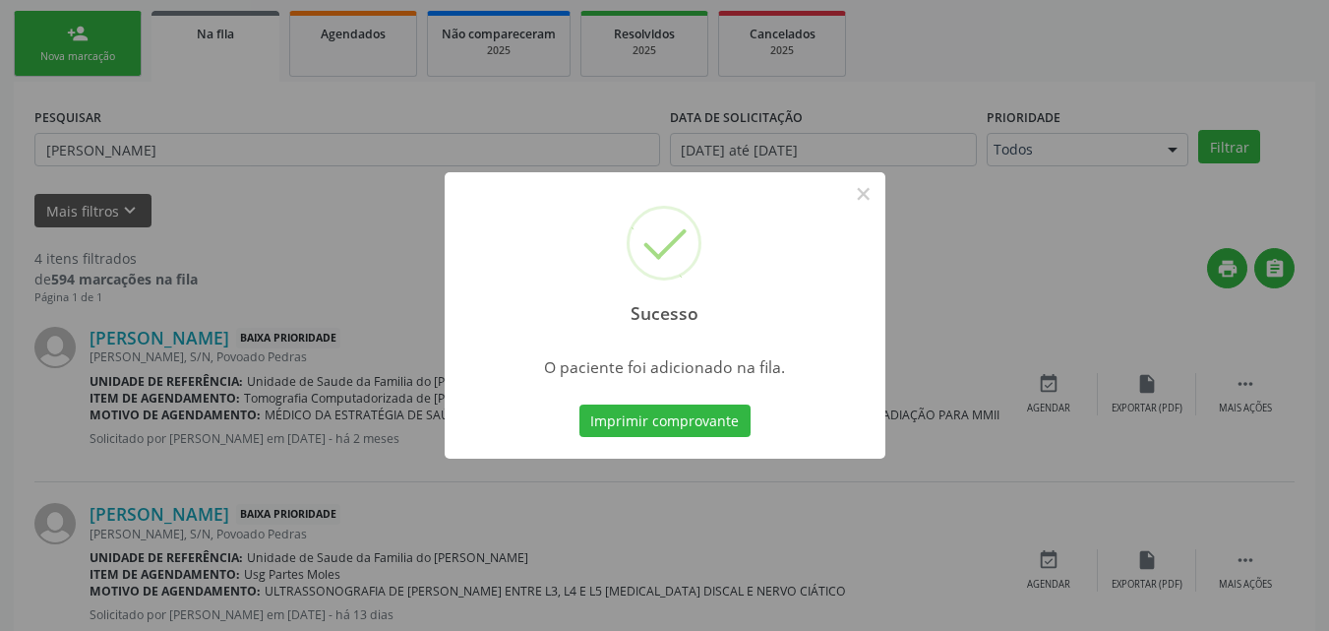
scroll to position [46, 0]
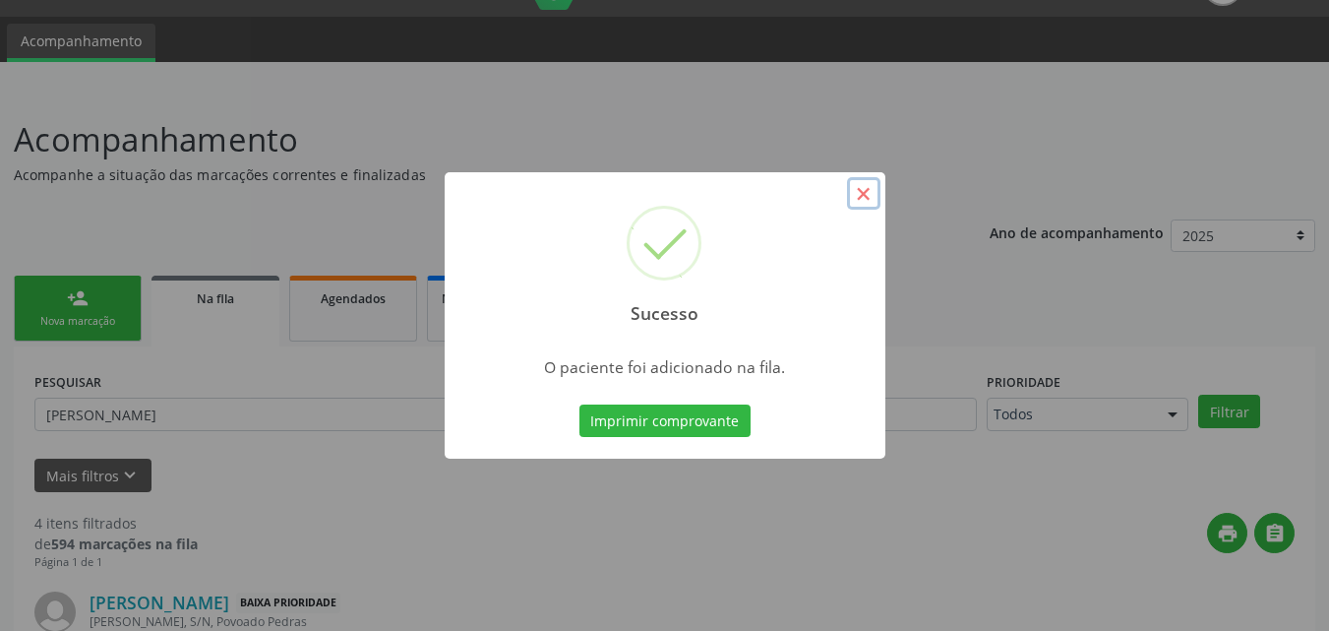
click at [863, 190] on button "×" at bounding box center [863, 193] width 33 height 33
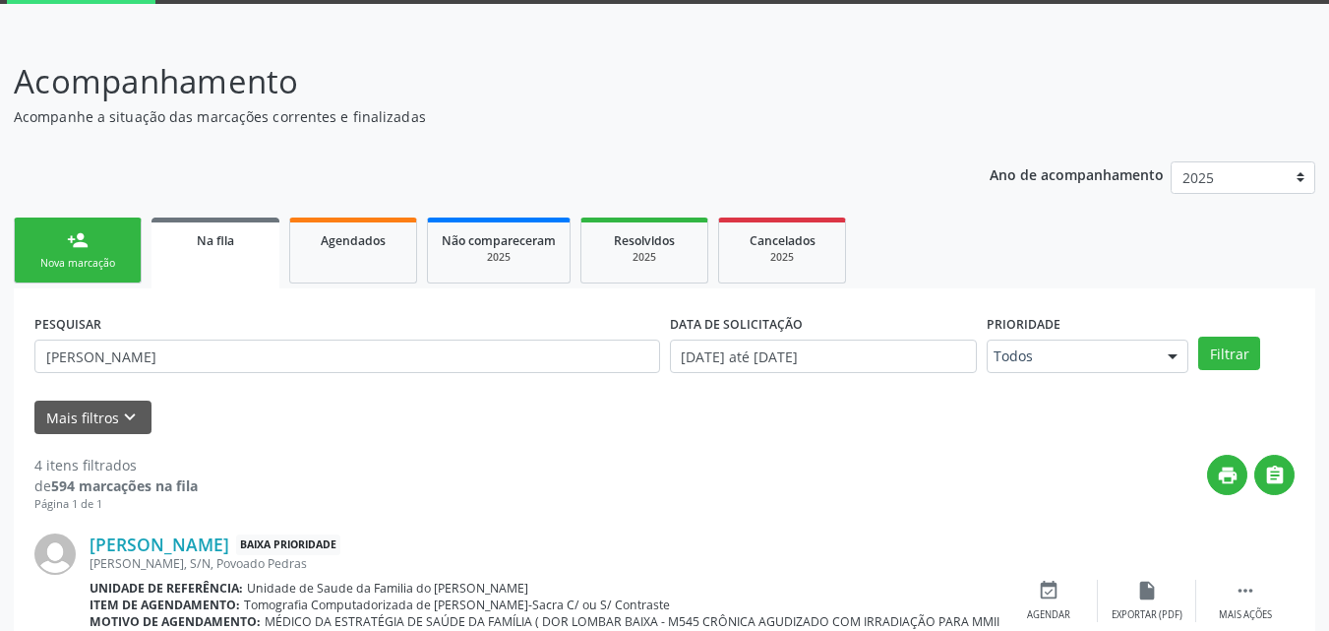
scroll to position [100, 0]
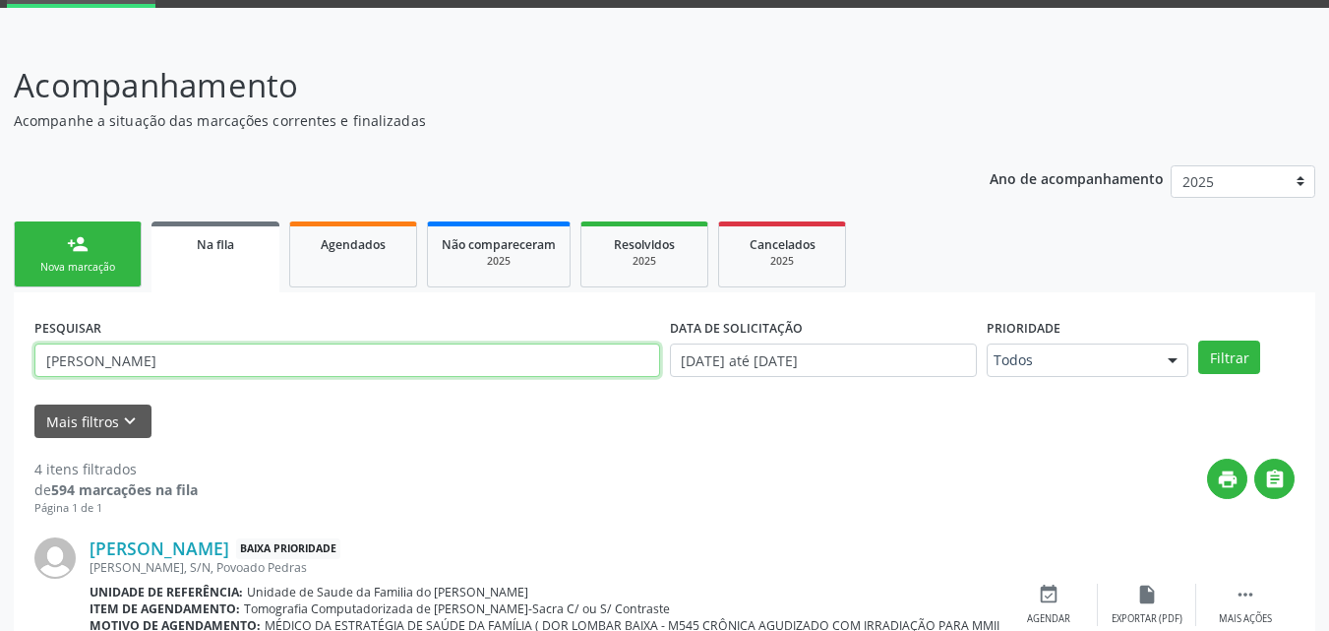
click at [314, 356] on input "[PERSON_NAME]" at bounding box center [347, 359] width 626 height 33
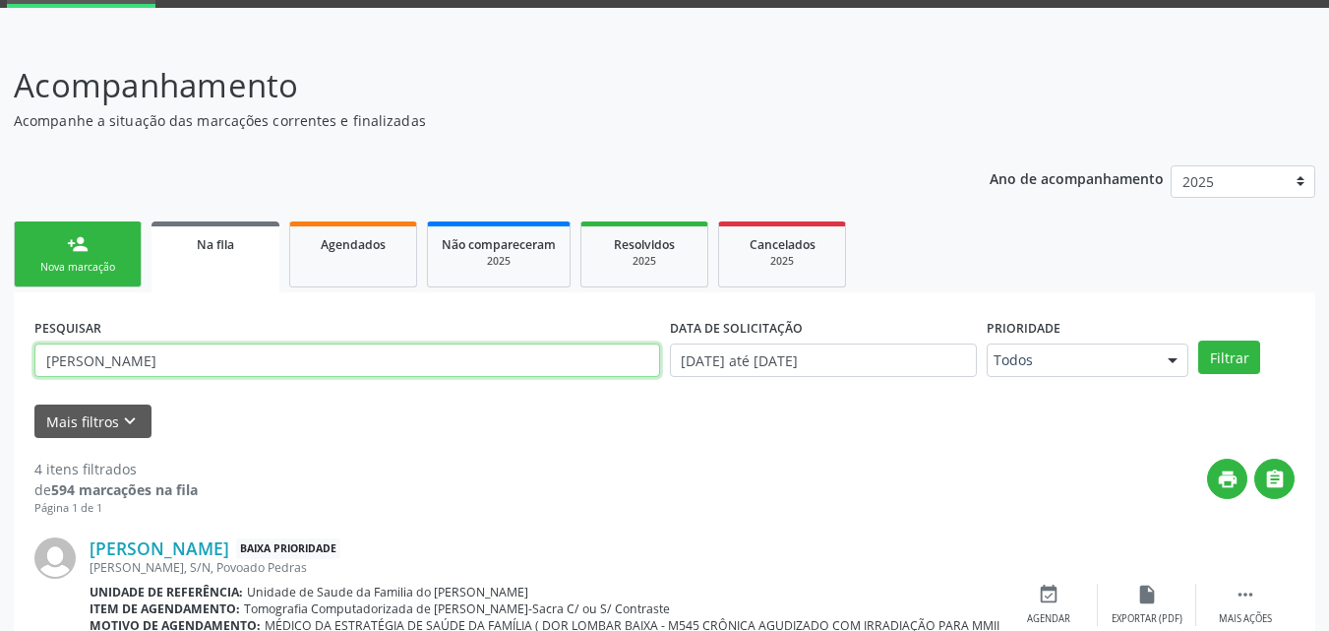
click at [314, 356] on input "[PERSON_NAME]" at bounding box center [347, 359] width 626 height 33
click at [73, 256] on link "person_add Nova marcação" at bounding box center [78, 254] width 128 height 66
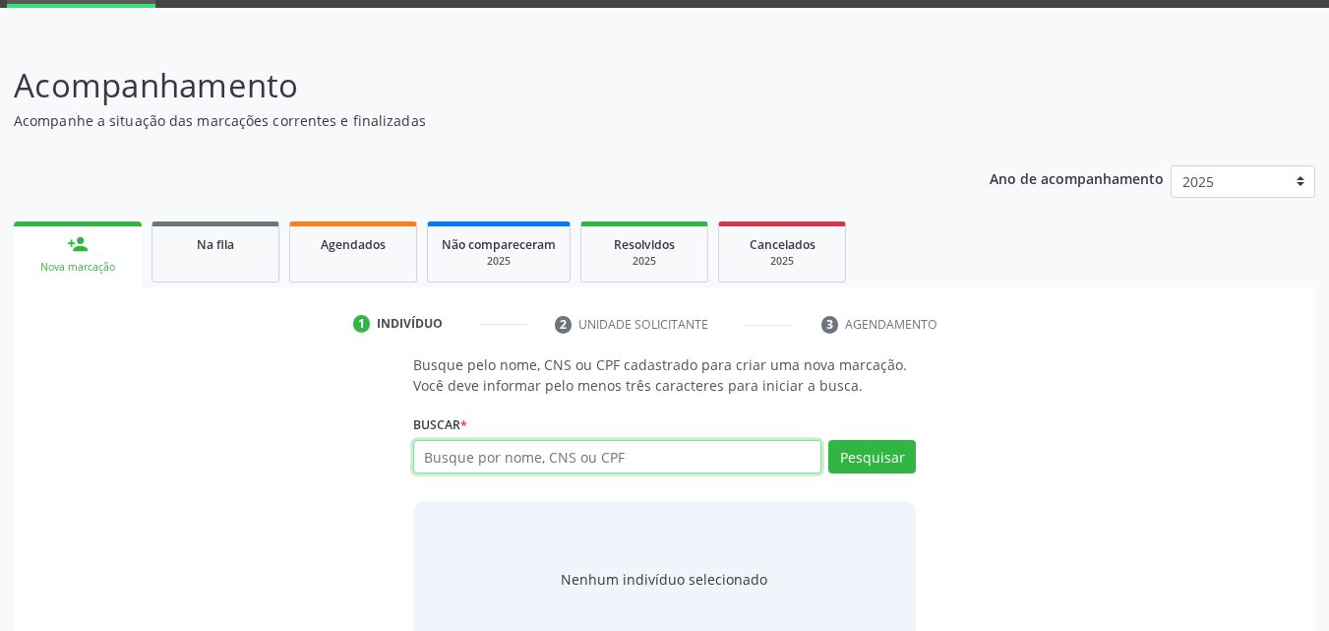
click at [465, 458] on input "text" at bounding box center [617, 456] width 409 height 33
paste input "709 2072 5332 3439"
type input "709 2072 5332 3439"
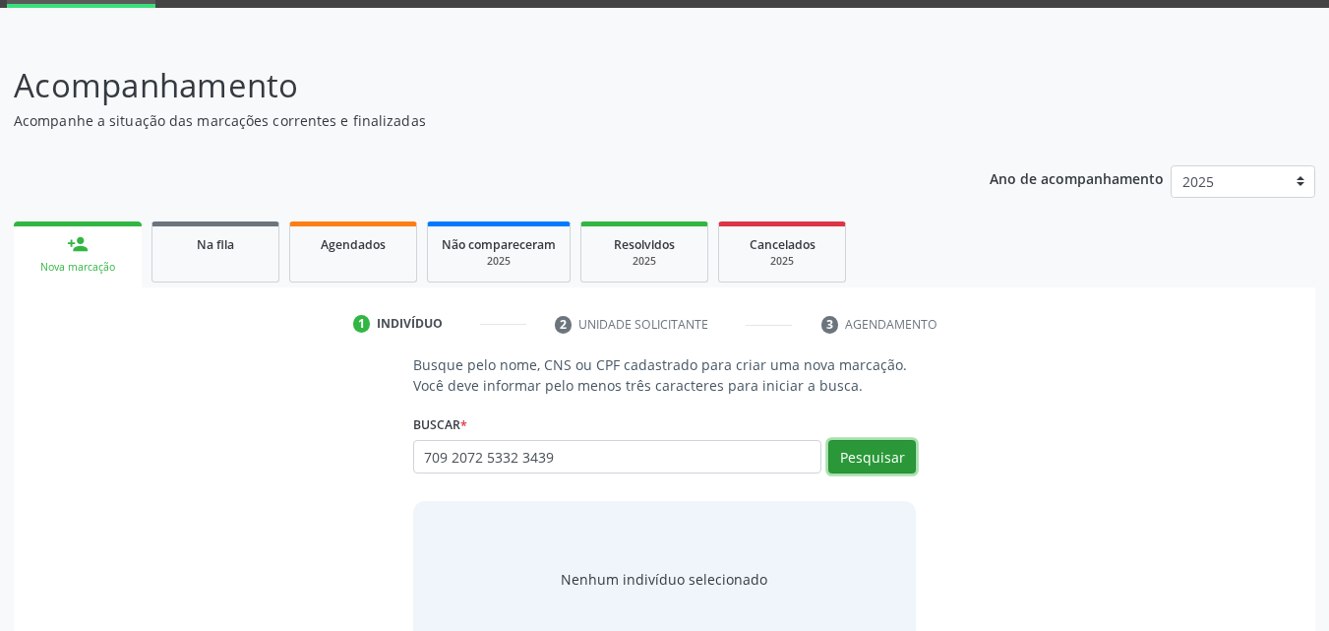
click at [909, 457] on button "Pesquisar" at bounding box center [872, 456] width 88 height 33
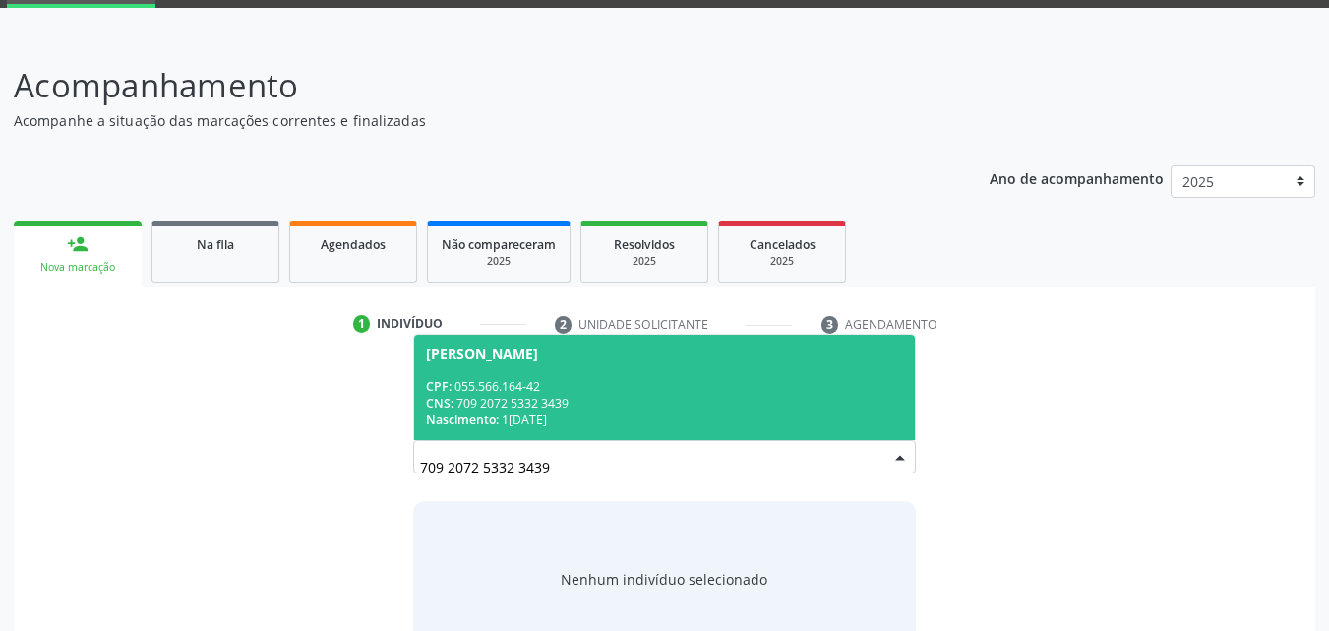
click at [502, 359] on div "[PERSON_NAME]" at bounding box center [482, 354] width 112 height 16
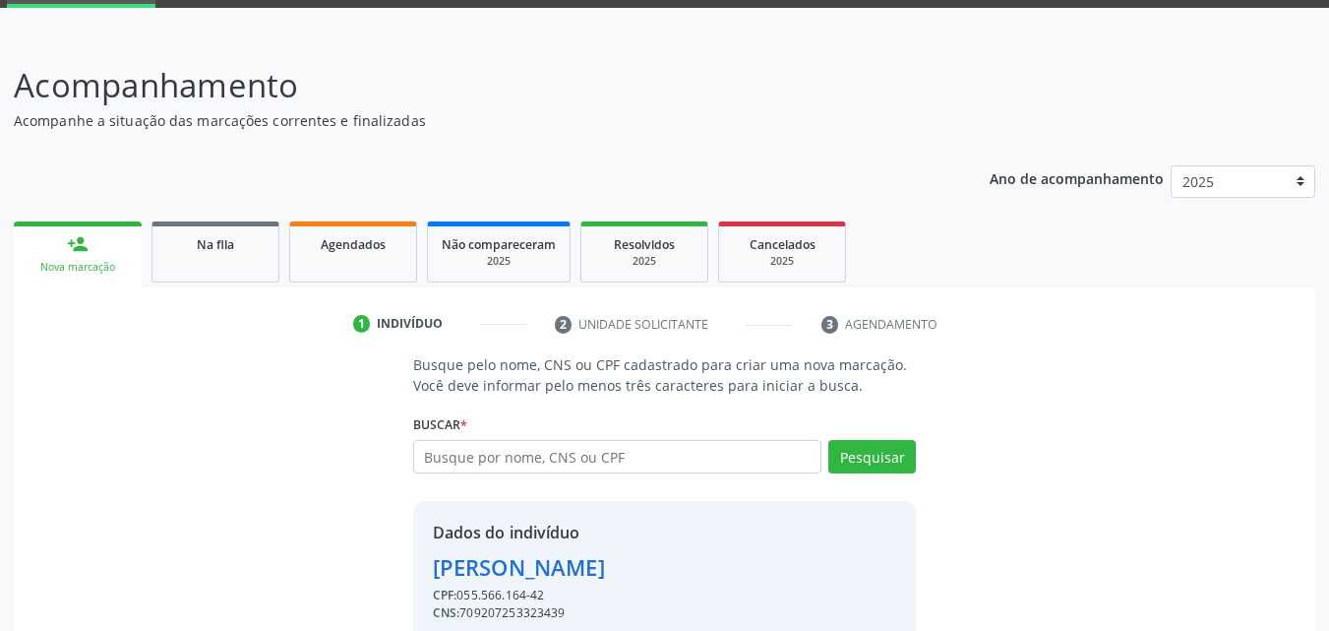
scroll to position [186, 0]
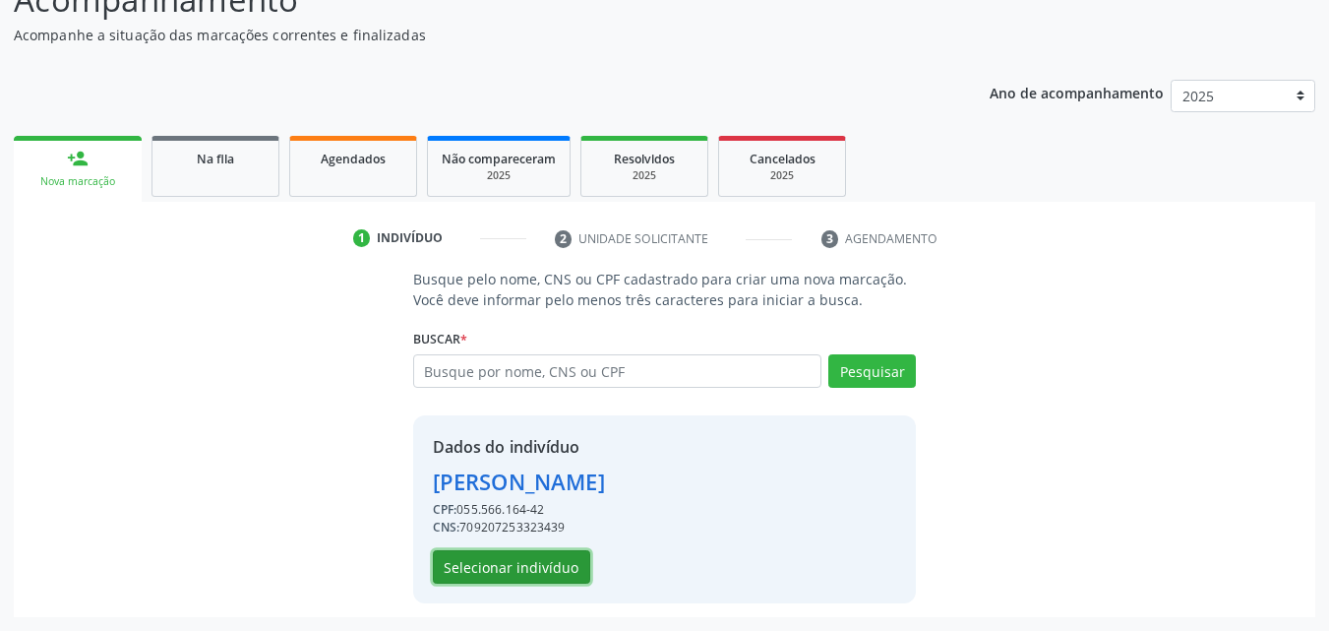
click at [549, 573] on button "Selecionar indivíduo" at bounding box center [511, 566] width 157 height 33
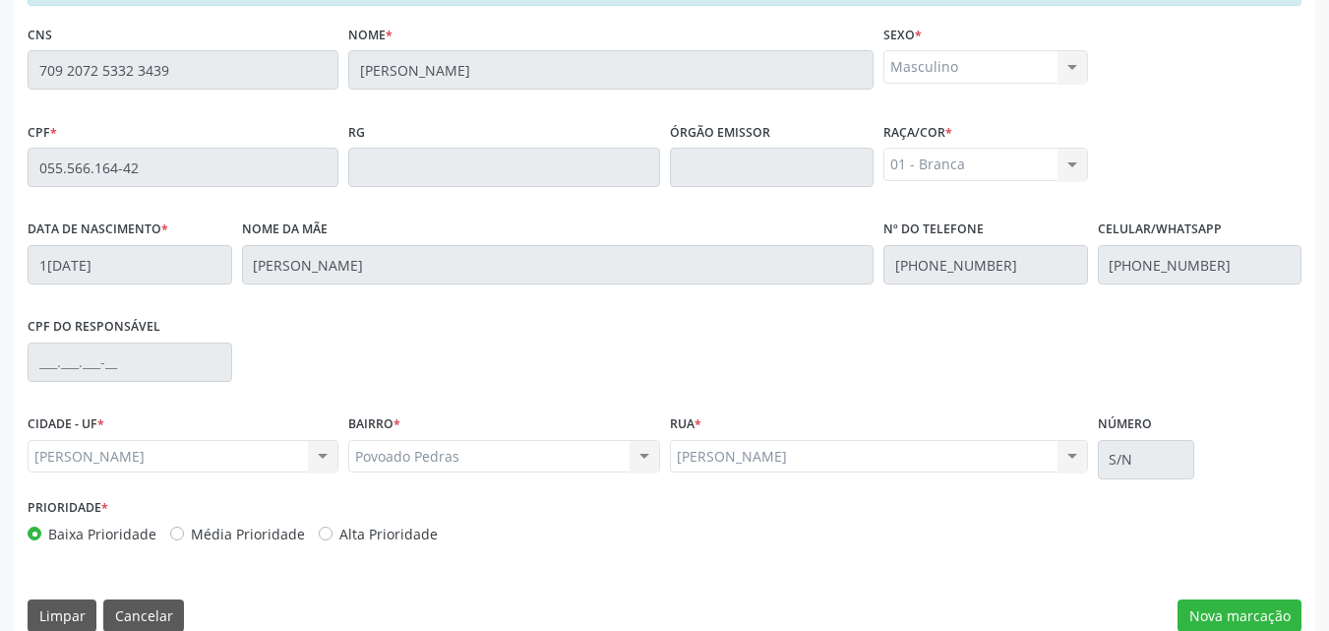
scroll to position [520, 0]
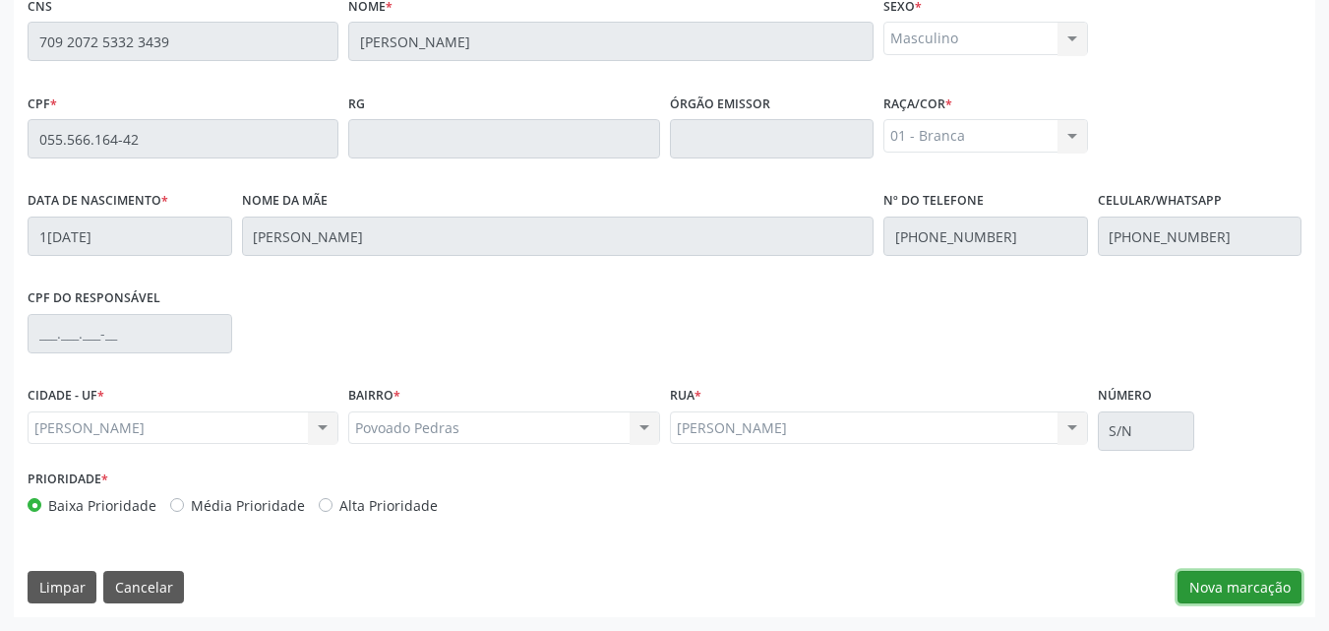
click at [1240, 587] on button "Nova marcação" at bounding box center [1240, 587] width 124 height 33
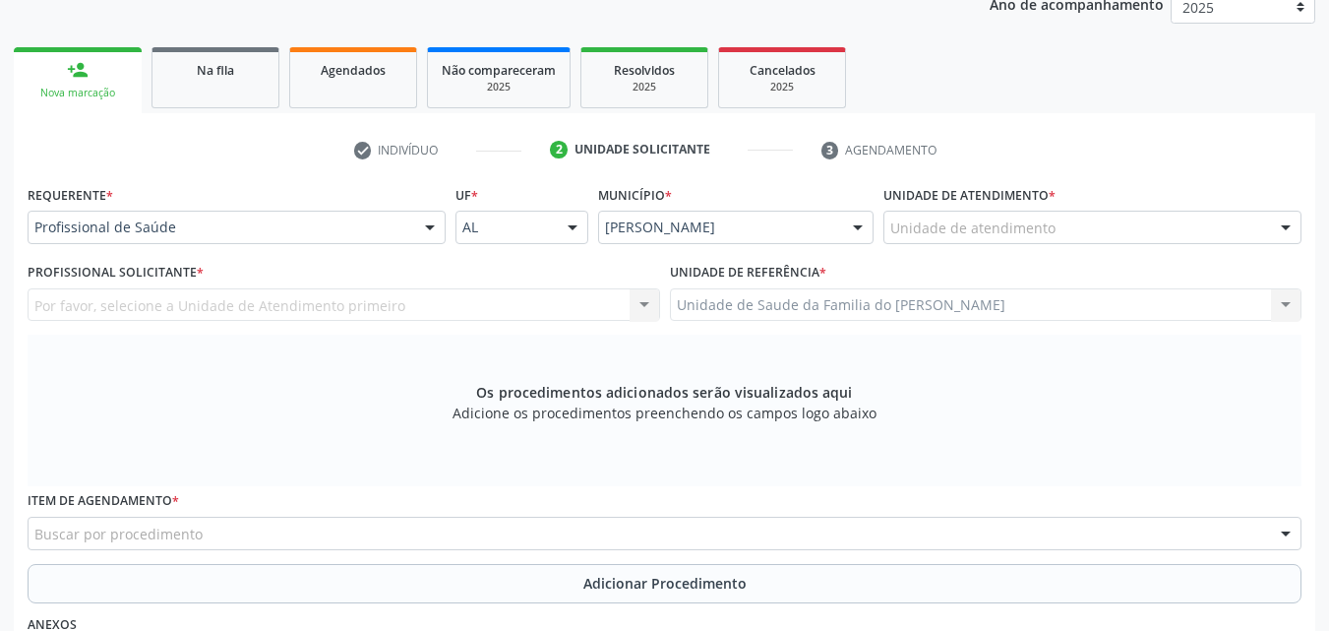
scroll to position [271, 0]
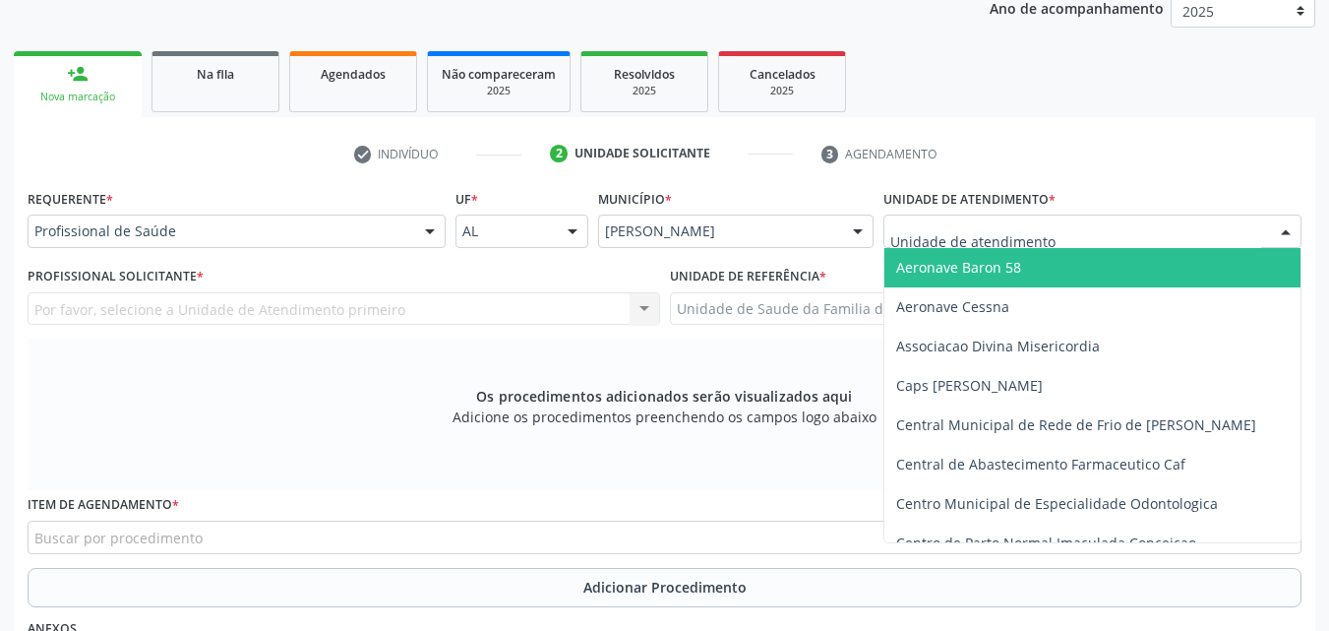
click at [1111, 237] on div at bounding box center [1092, 230] width 418 height 33
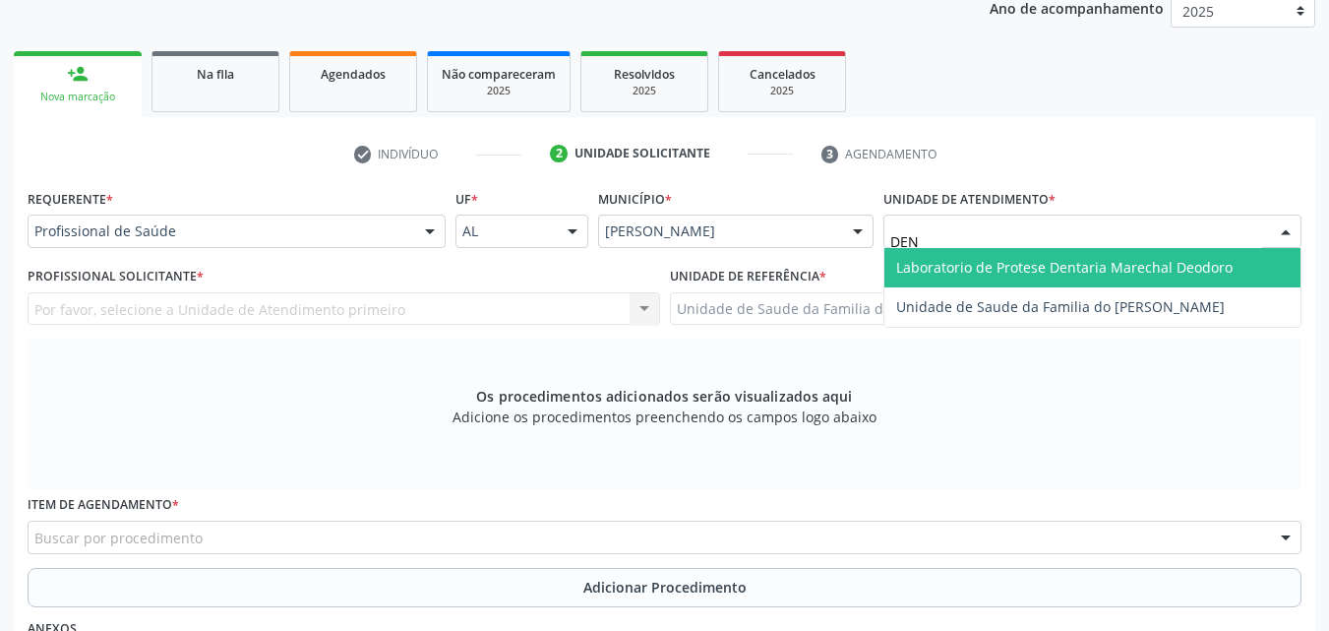
type input "DENI"
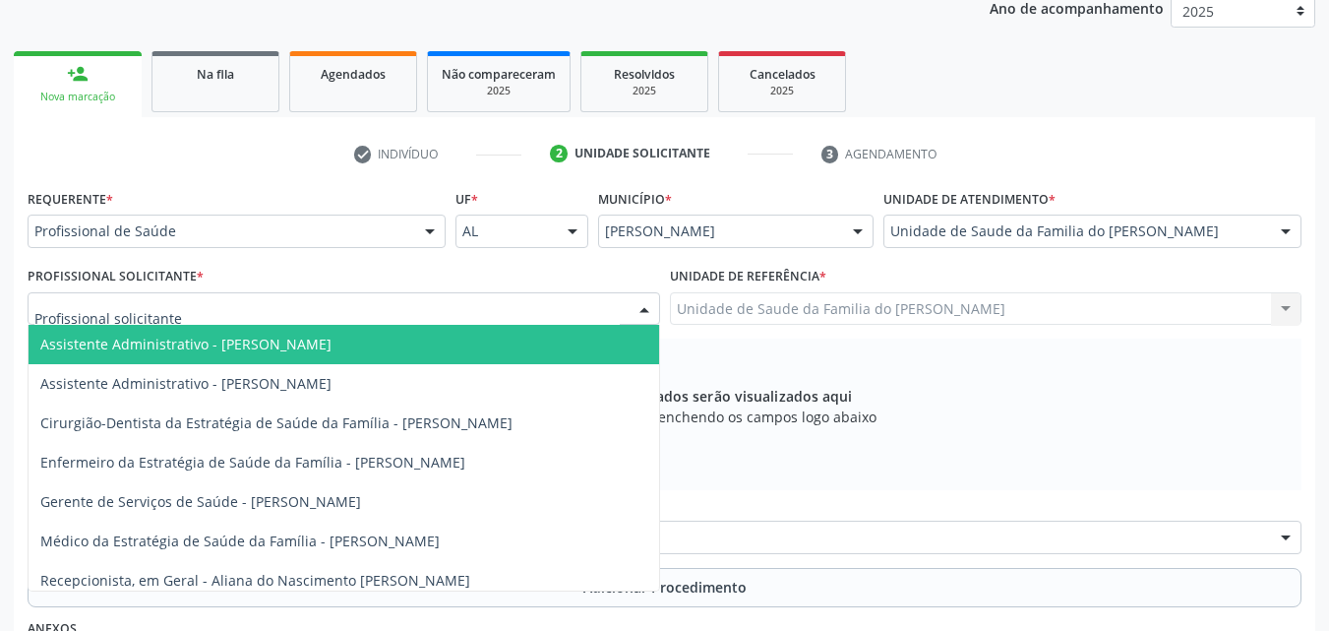
click at [422, 316] on div at bounding box center [344, 308] width 633 height 33
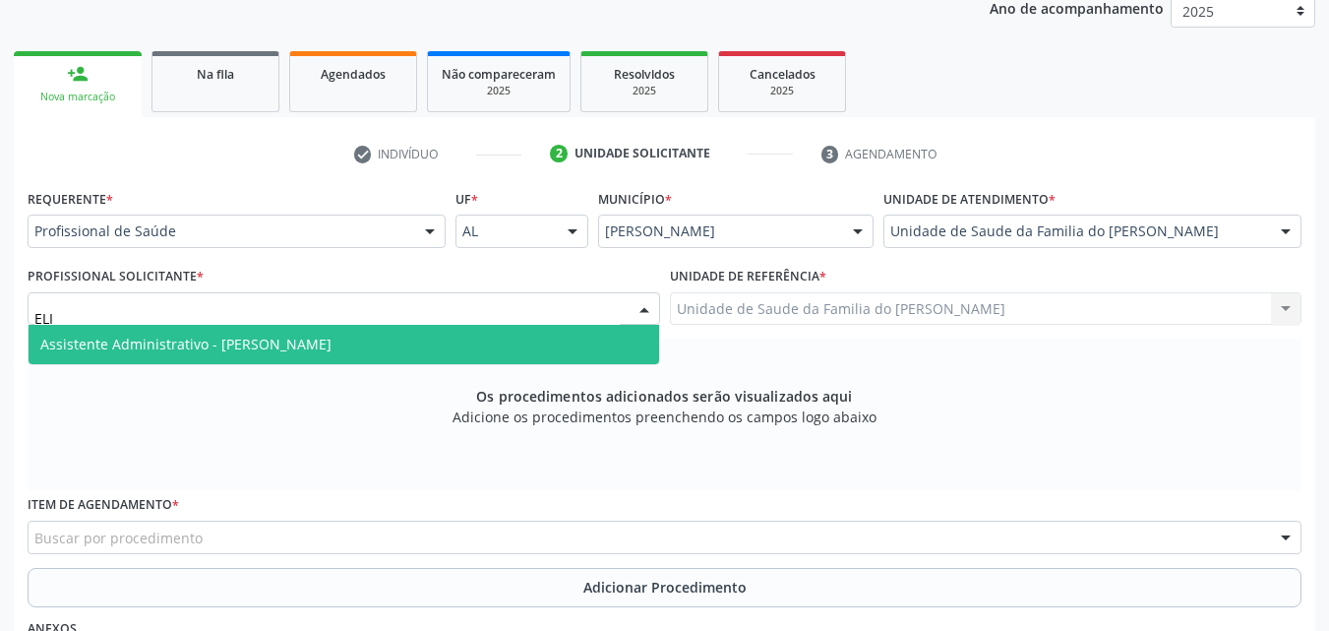
type input "EL"
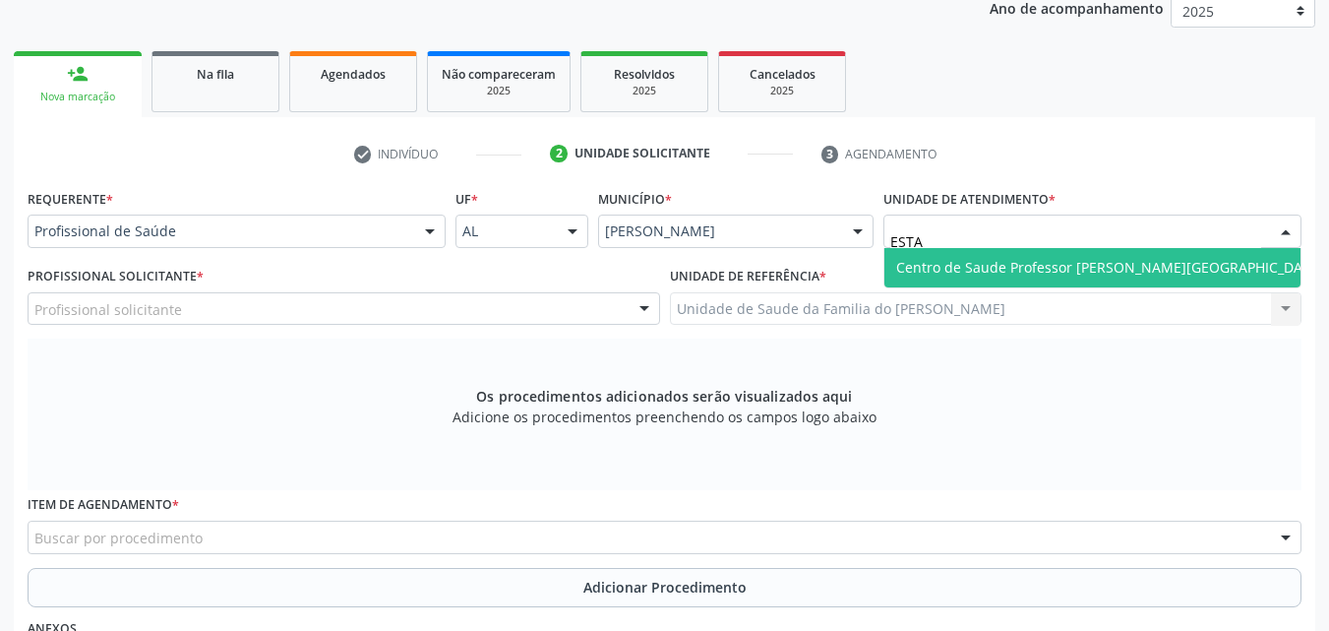
type input "ESTAC"
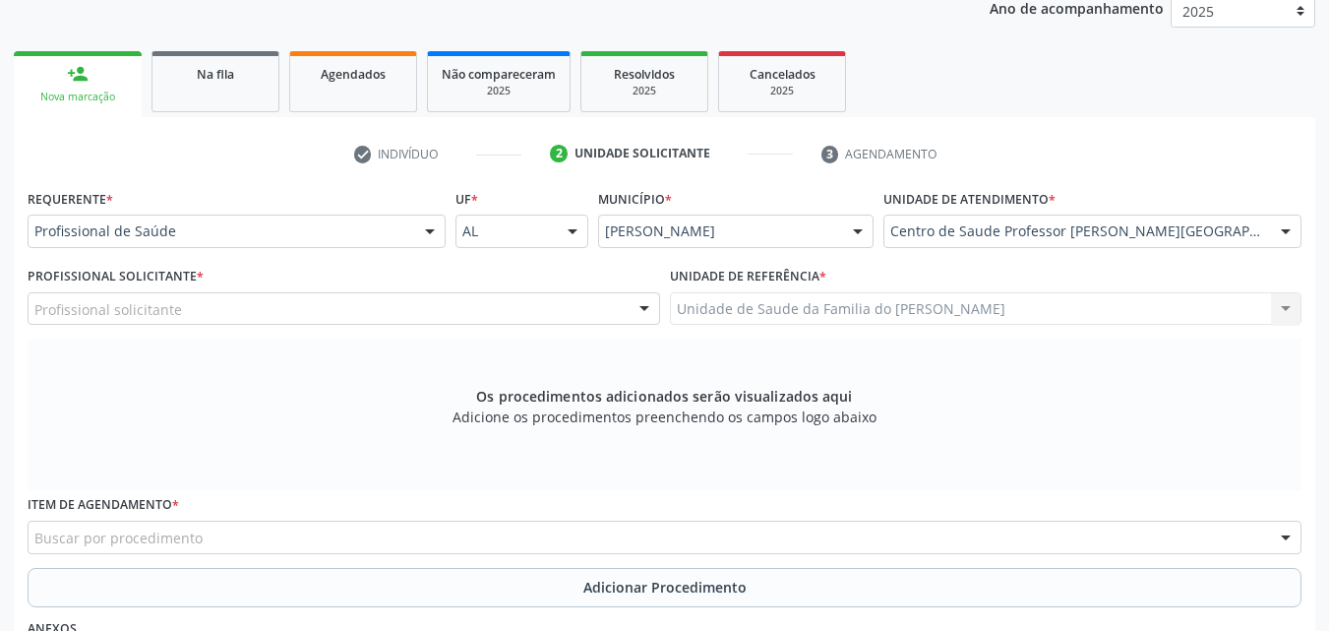
click at [492, 307] on div "Profissional solicitante Assistente Administrativo - [PERSON_NAME] Assistente A…" at bounding box center [344, 308] width 633 height 33
click at [492, 307] on div at bounding box center [344, 308] width 633 height 33
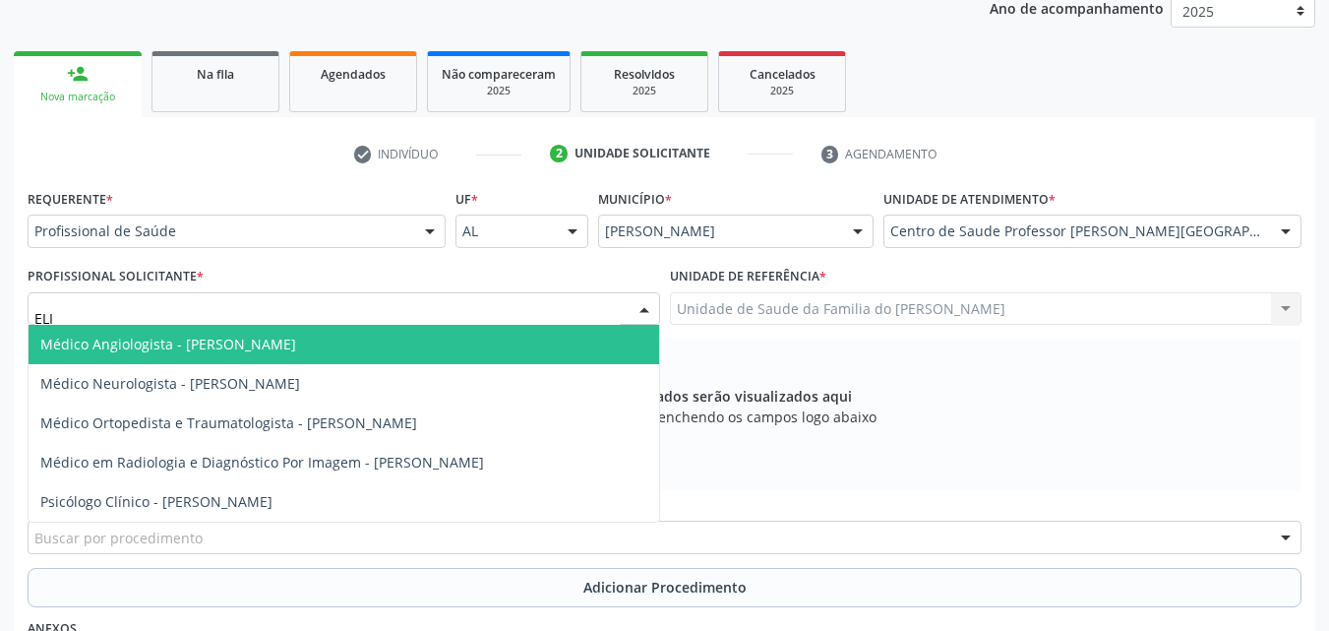
type input "[PERSON_NAME]"
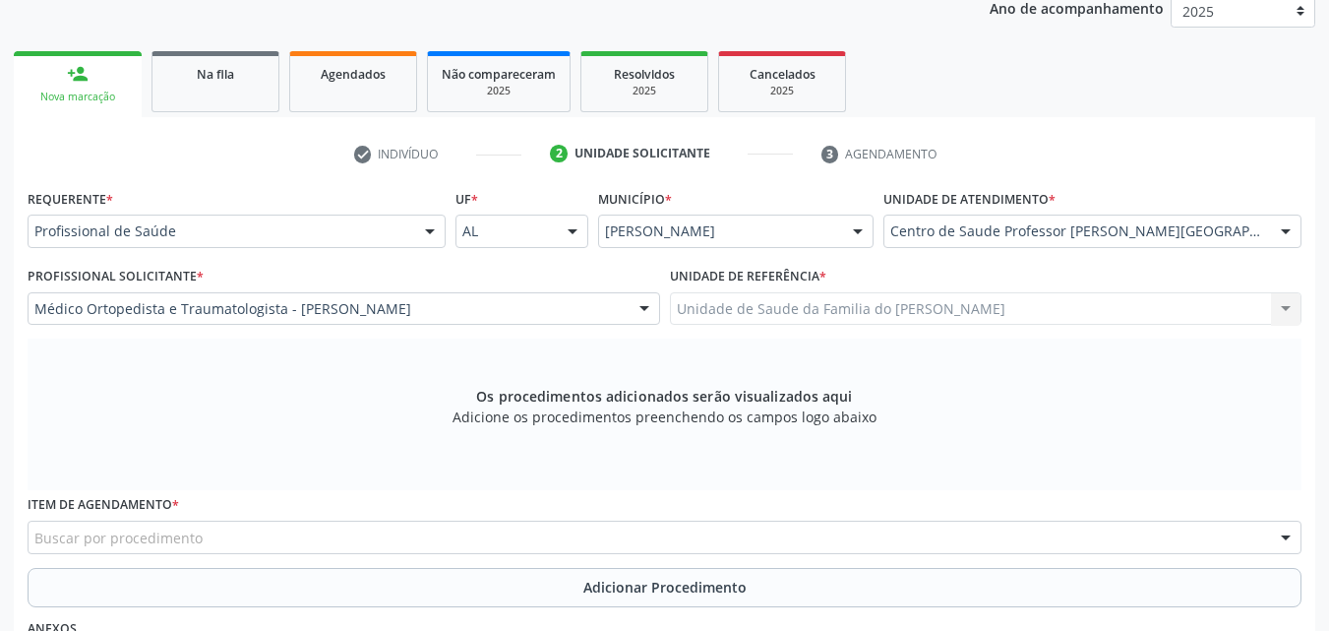
scroll to position [397, 0]
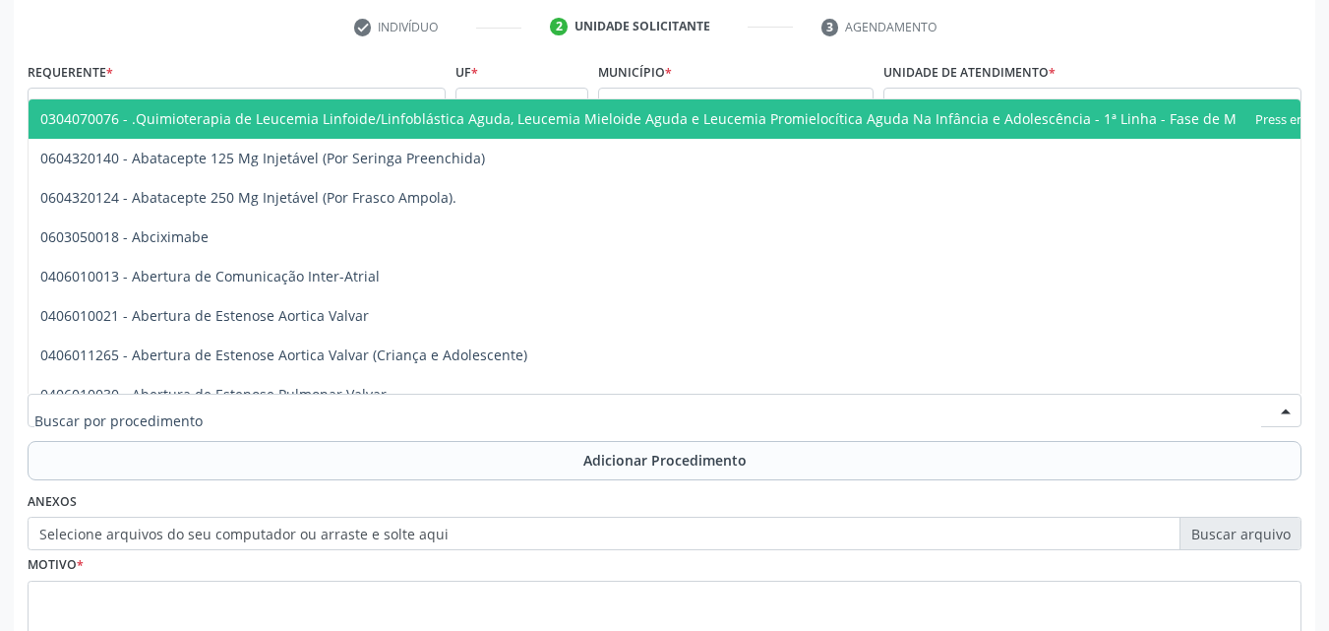
click at [944, 416] on div at bounding box center [665, 410] width 1274 height 33
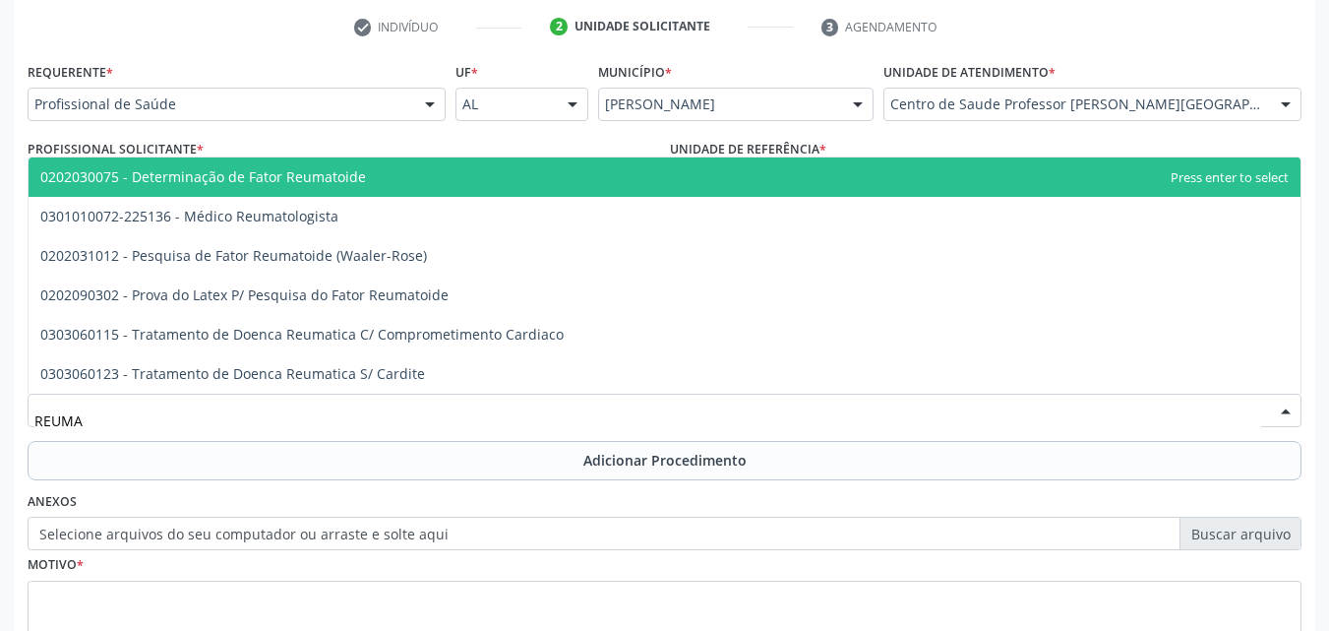
type input "REUMAT"
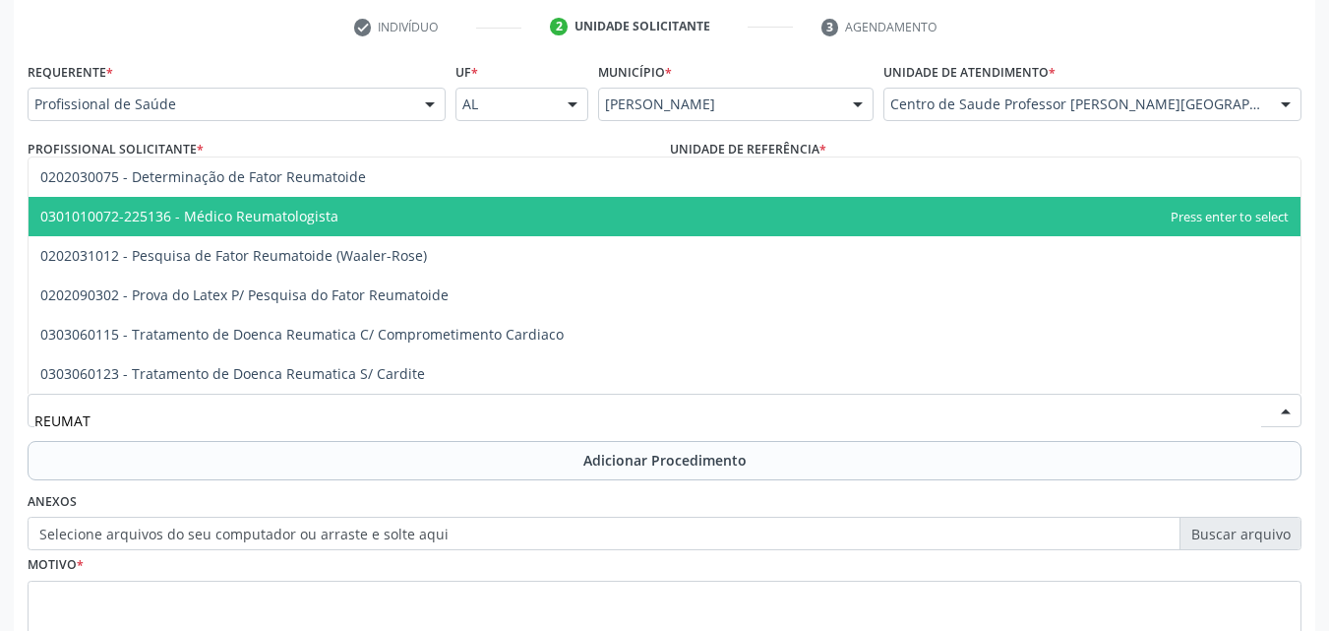
click at [1015, 230] on span "0301010072-225136 - Médico Reumatologista" at bounding box center [665, 216] width 1272 height 39
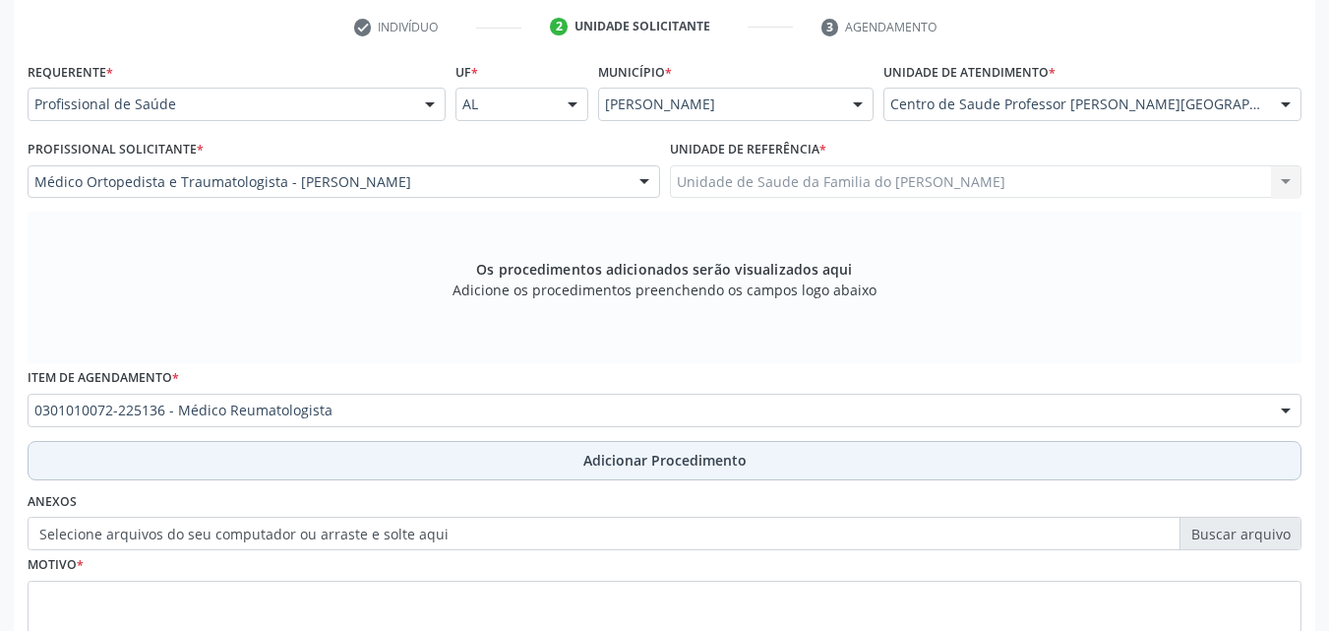
click at [751, 459] on button "Adicionar Procedimento" at bounding box center [665, 460] width 1274 height 39
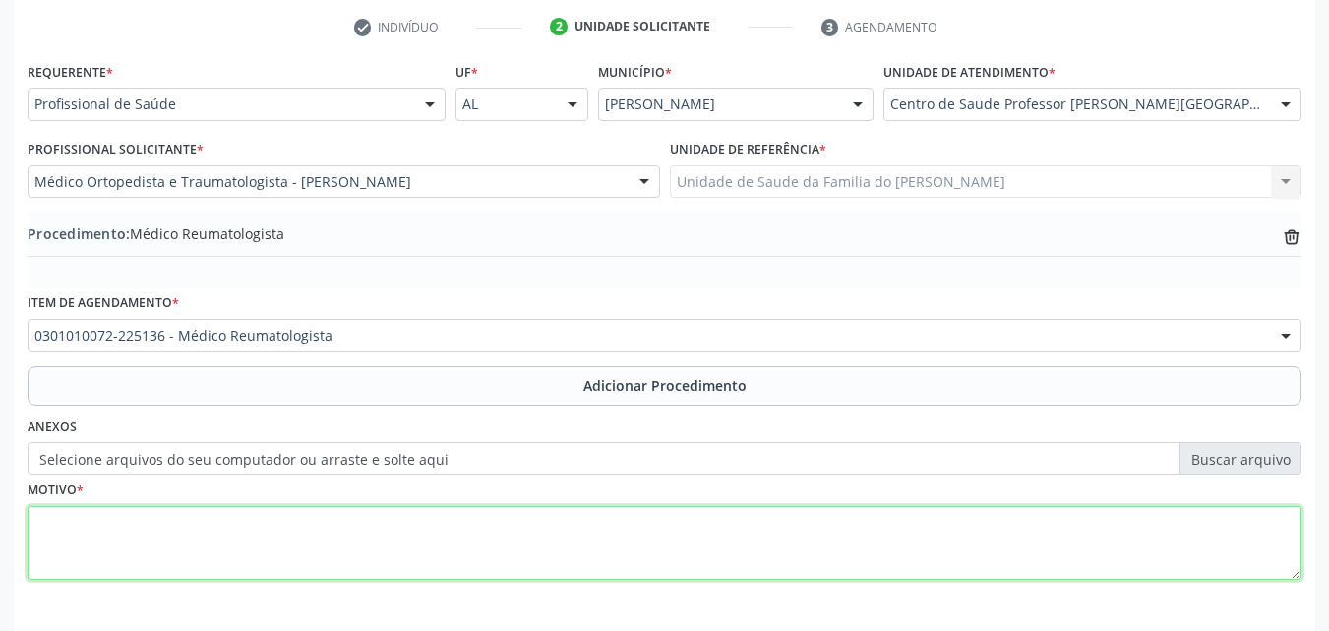
click at [614, 554] on textarea at bounding box center [665, 543] width 1274 height 75
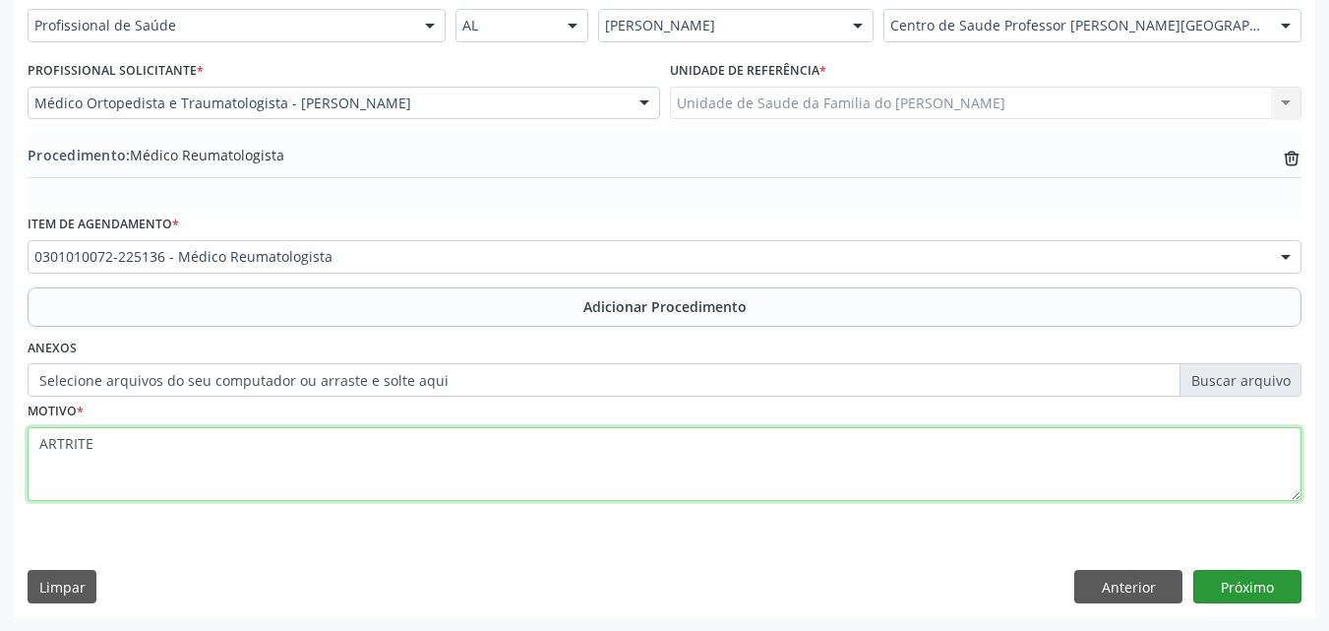
type textarea "ARTRITE"
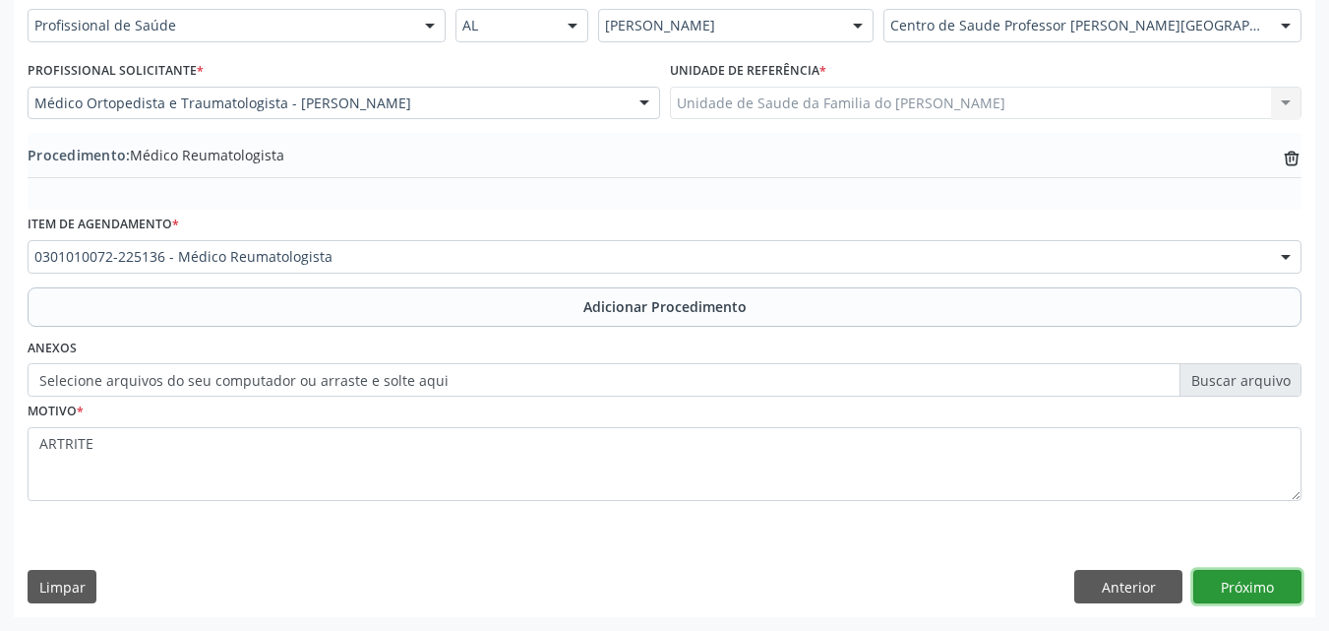
click at [1219, 581] on button "Próximo" at bounding box center [1247, 586] width 108 height 33
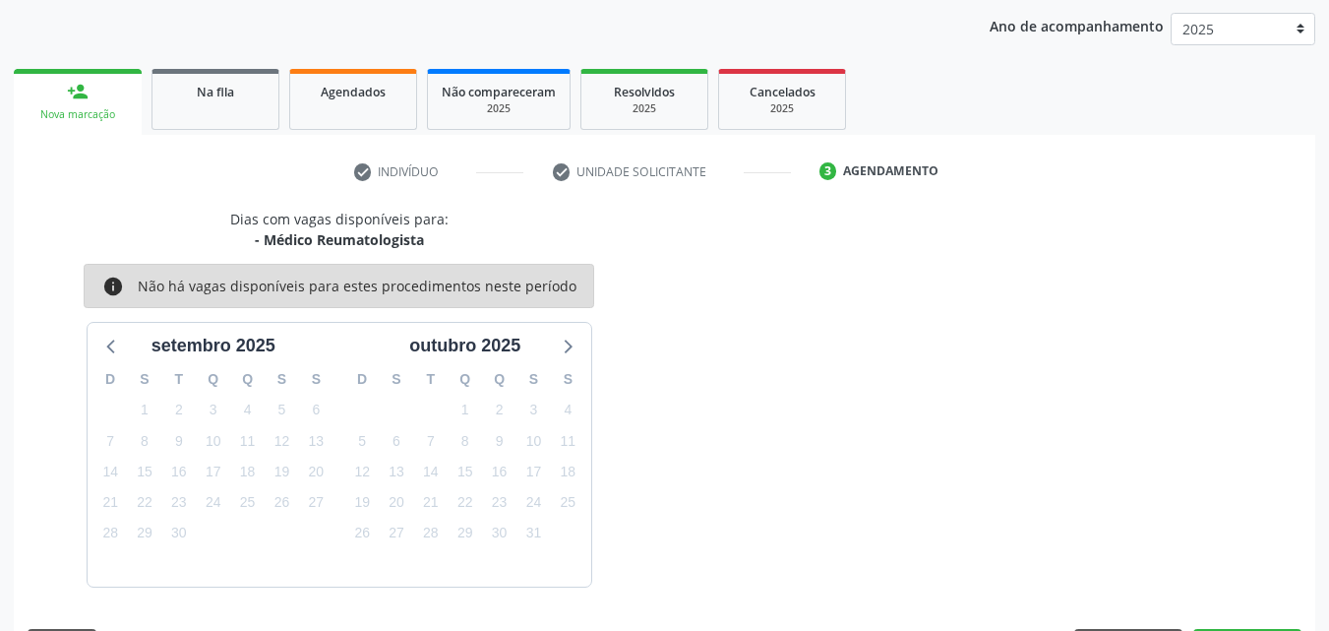
scroll to position [311, 0]
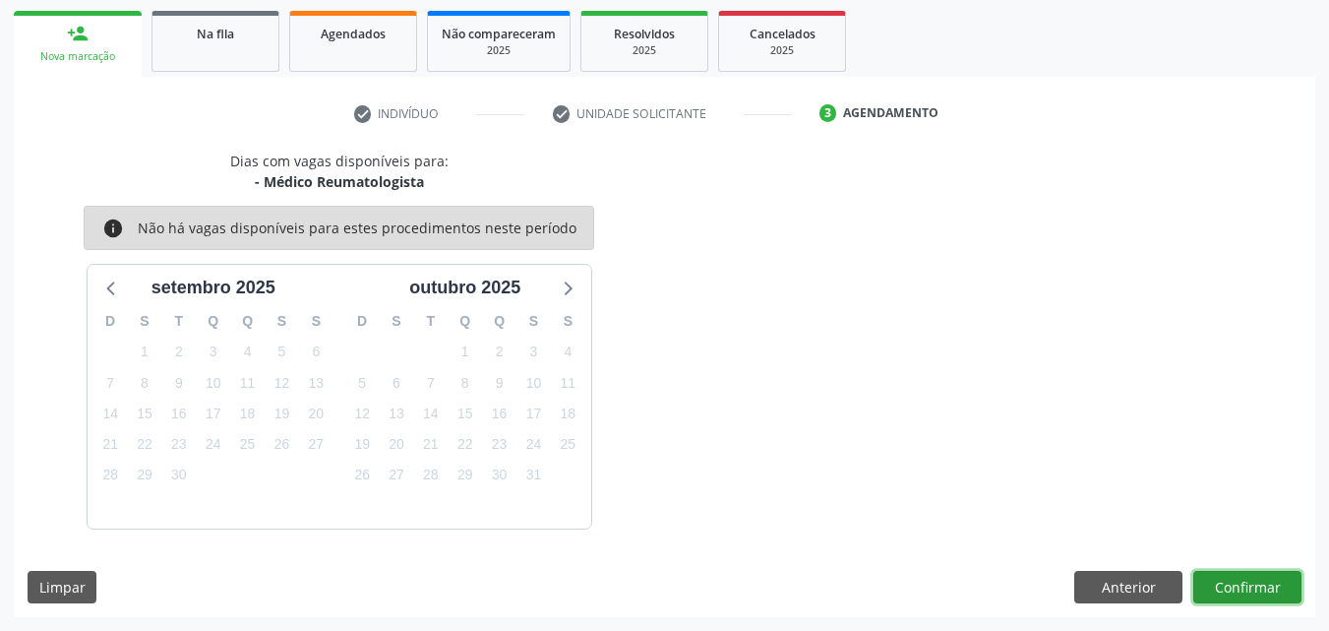
click at [1221, 583] on button "Confirmar" at bounding box center [1247, 587] width 108 height 33
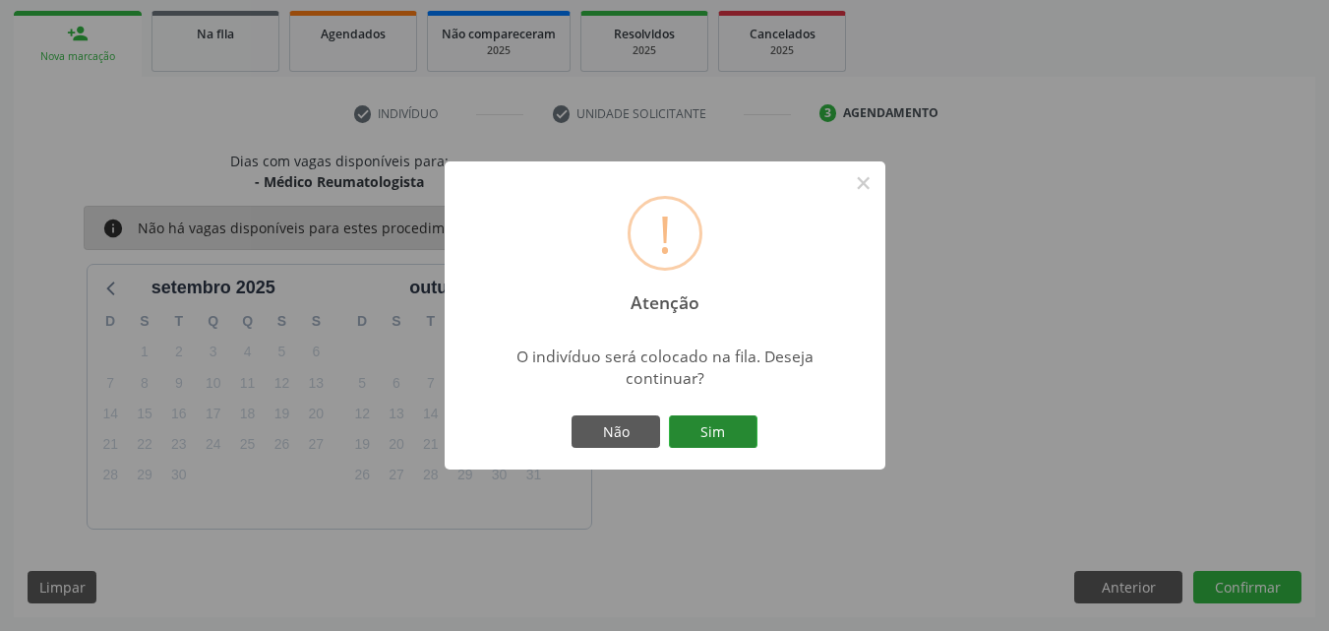
click at [712, 428] on button "Sim" at bounding box center [713, 431] width 89 height 33
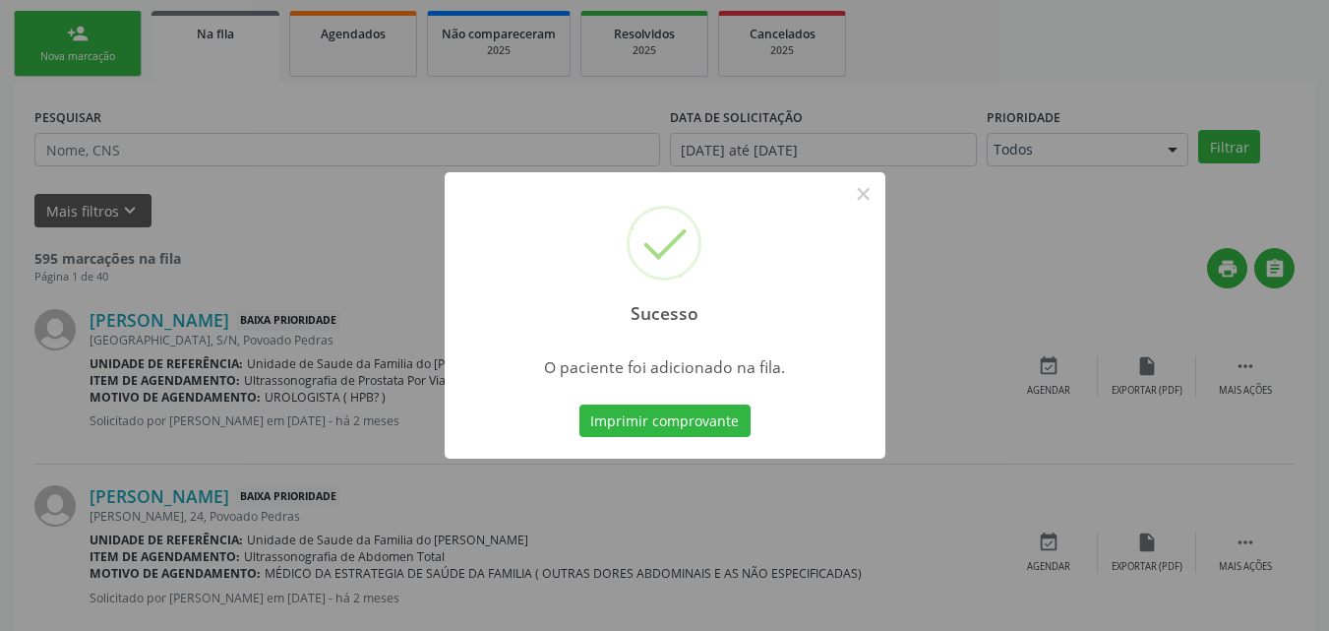
scroll to position [46, 0]
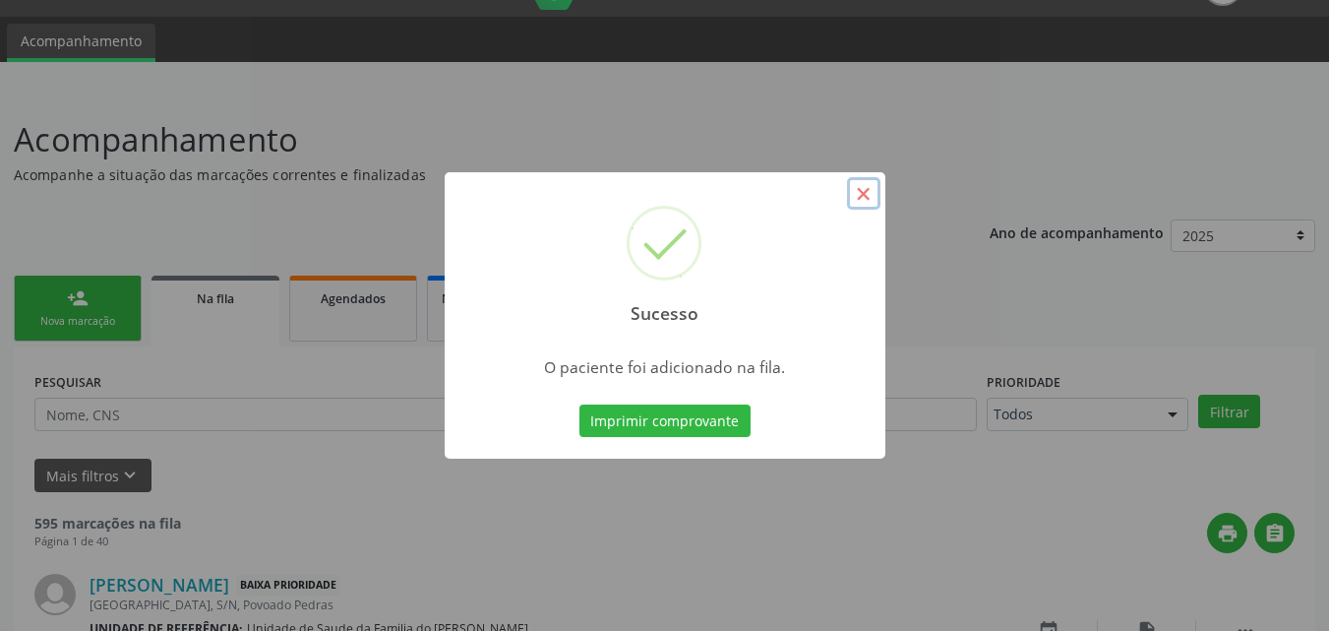
click at [862, 189] on button "×" at bounding box center [863, 193] width 33 height 33
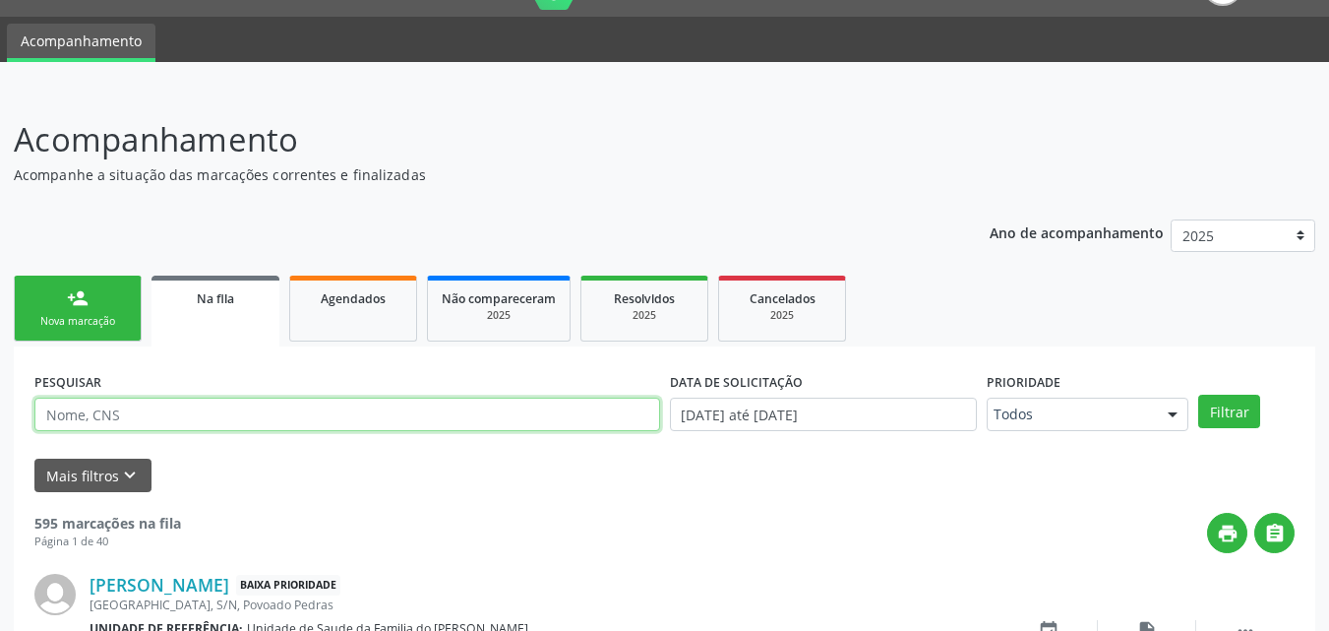
click at [107, 424] on input "text" at bounding box center [347, 413] width 626 height 33
type input "11798339455"
click at [1198, 395] on button "Filtrar" at bounding box center [1229, 411] width 62 height 33
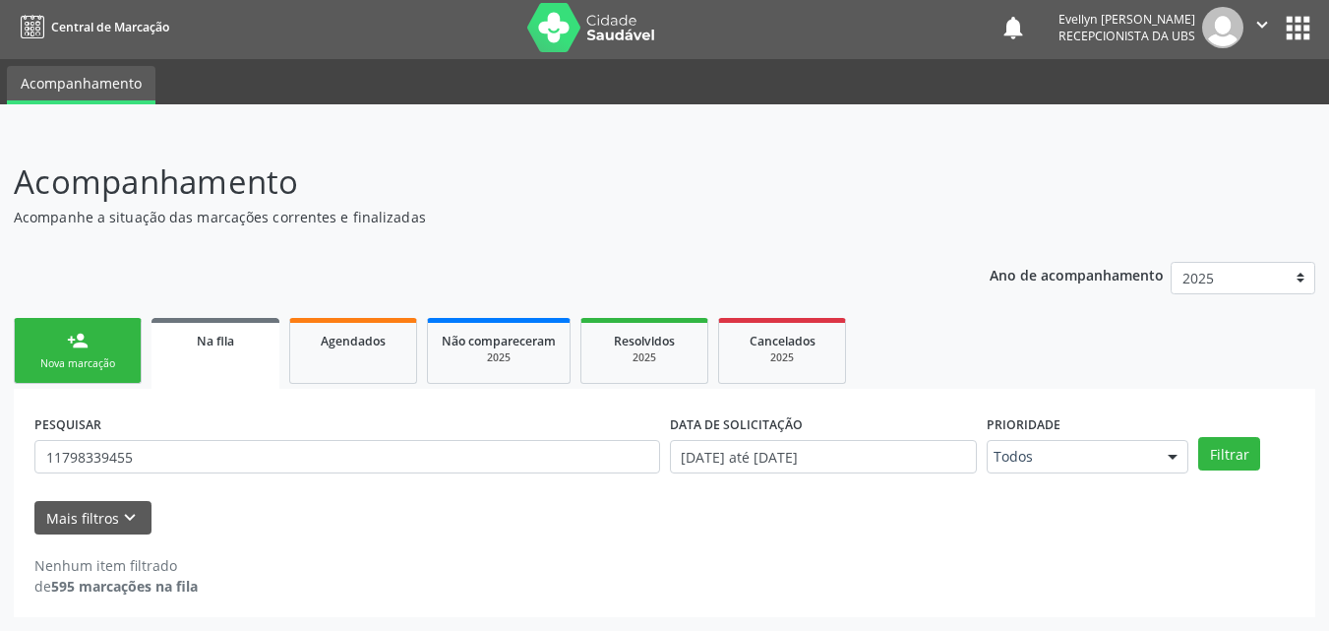
scroll to position [4, 0]
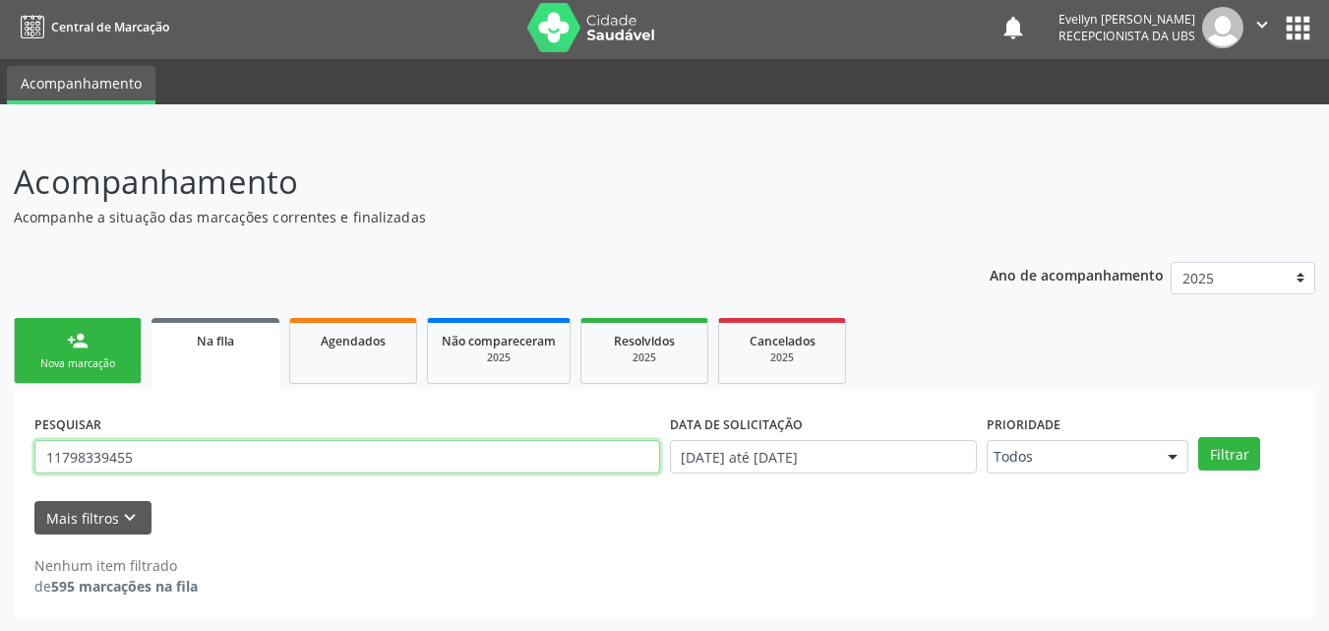
click at [139, 452] on input "11798339455" at bounding box center [347, 456] width 626 height 33
type input "898003472690315"
click at [1198, 437] on button "Filtrar" at bounding box center [1229, 453] width 62 height 33
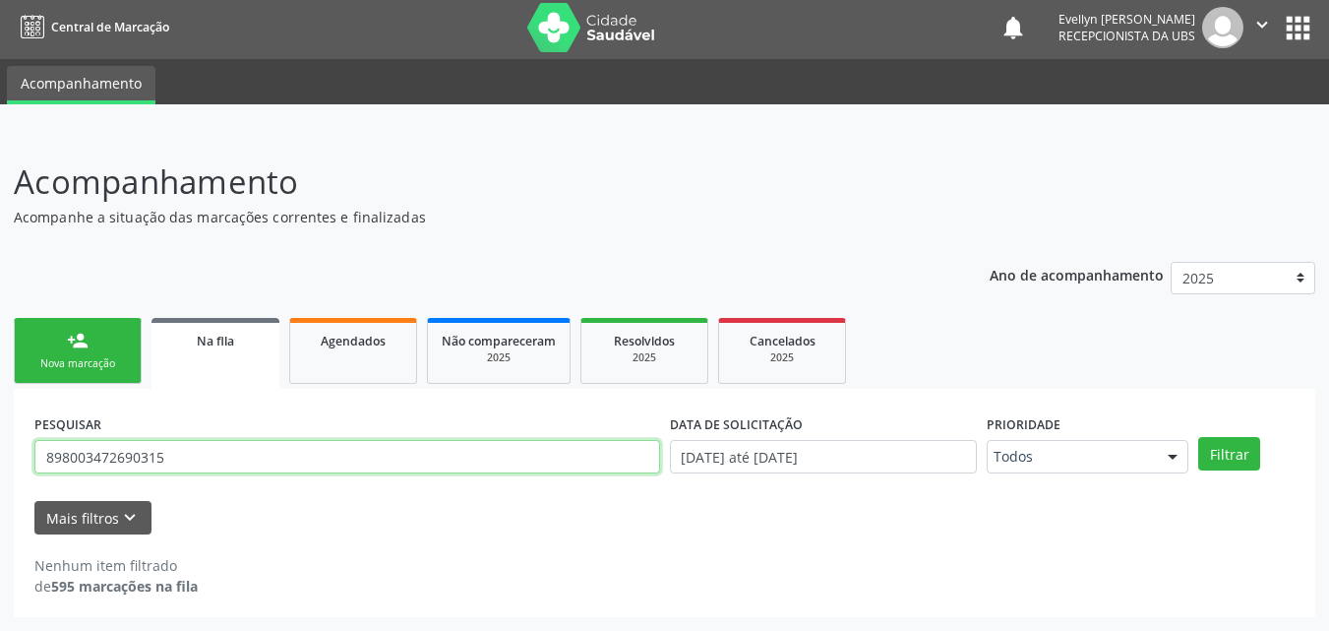
click at [130, 456] on input "898003472690315" at bounding box center [347, 456] width 626 height 33
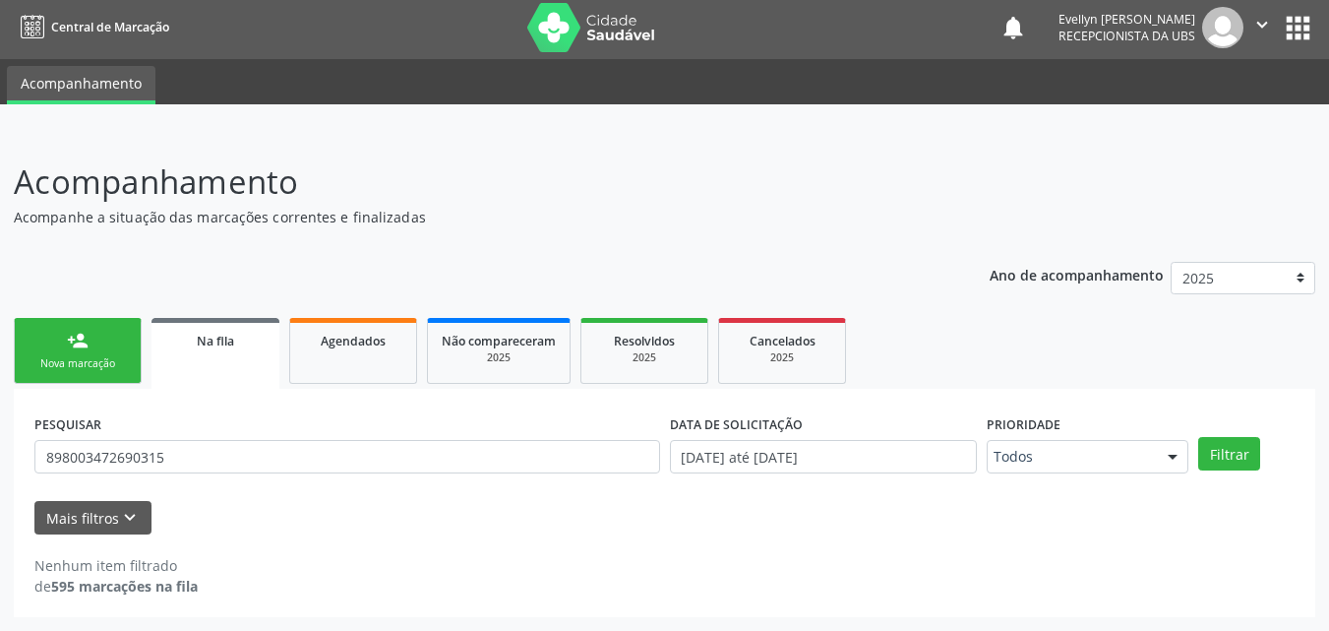
click at [117, 359] on div "Nova marcação" at bounding box center [78, 363] width 98 height 15
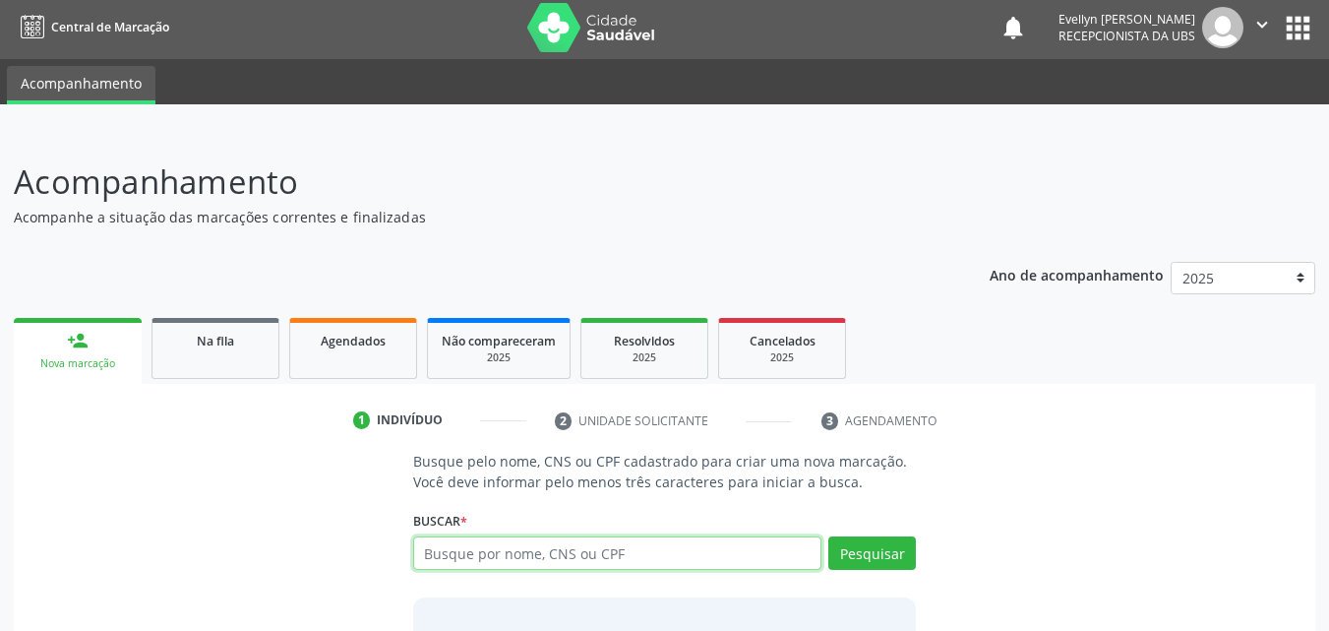
click at [541, 559] on input "text" at bounding box center [617, 552] width 409 height 33
paste input "898003472690315"
type input "898003472690315"
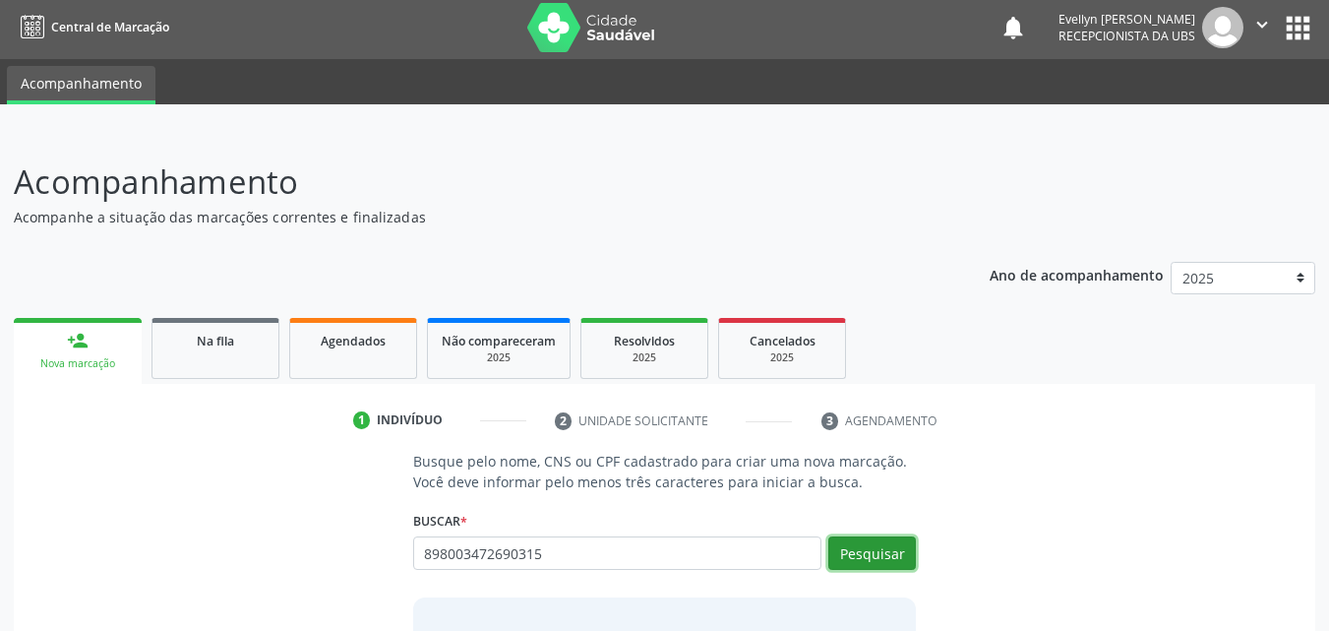
click at [845, 549] on button "Pesquisar" at bounding box center [872, 552] width 88 height 33
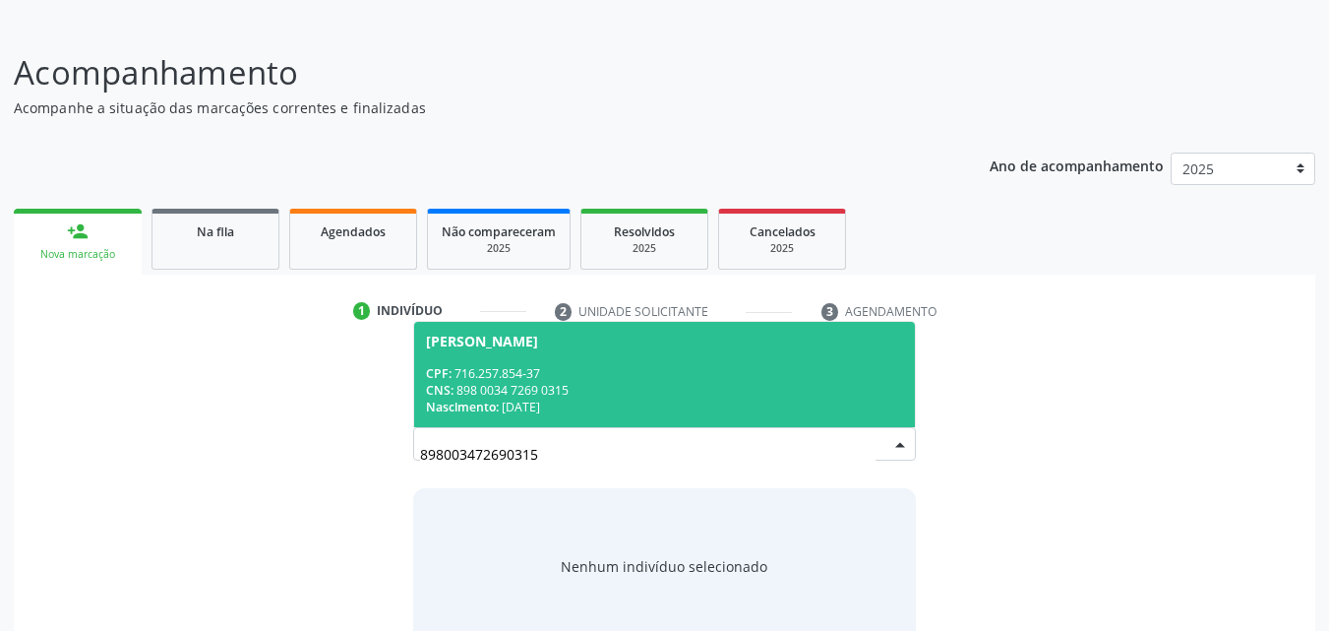
scroll to position [155, 0]
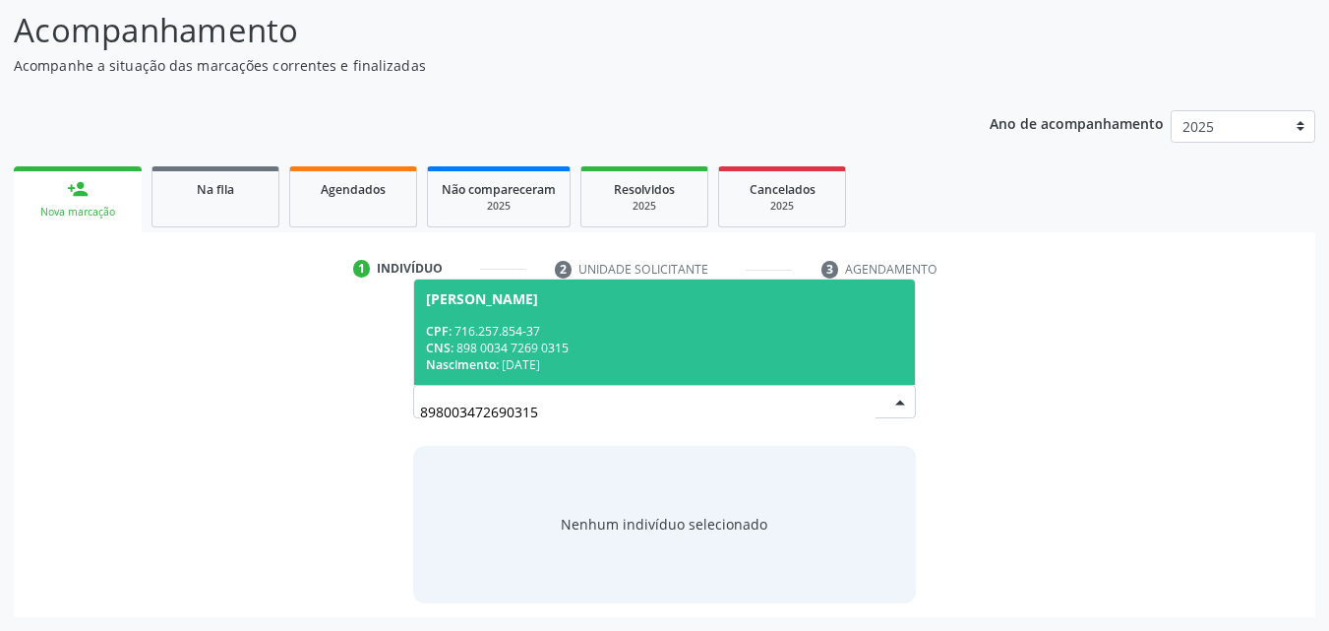
click at [670, 339] on div "CNS: 898 0034 7269 0315" at bounding box center [665, 347] width 478 height 17
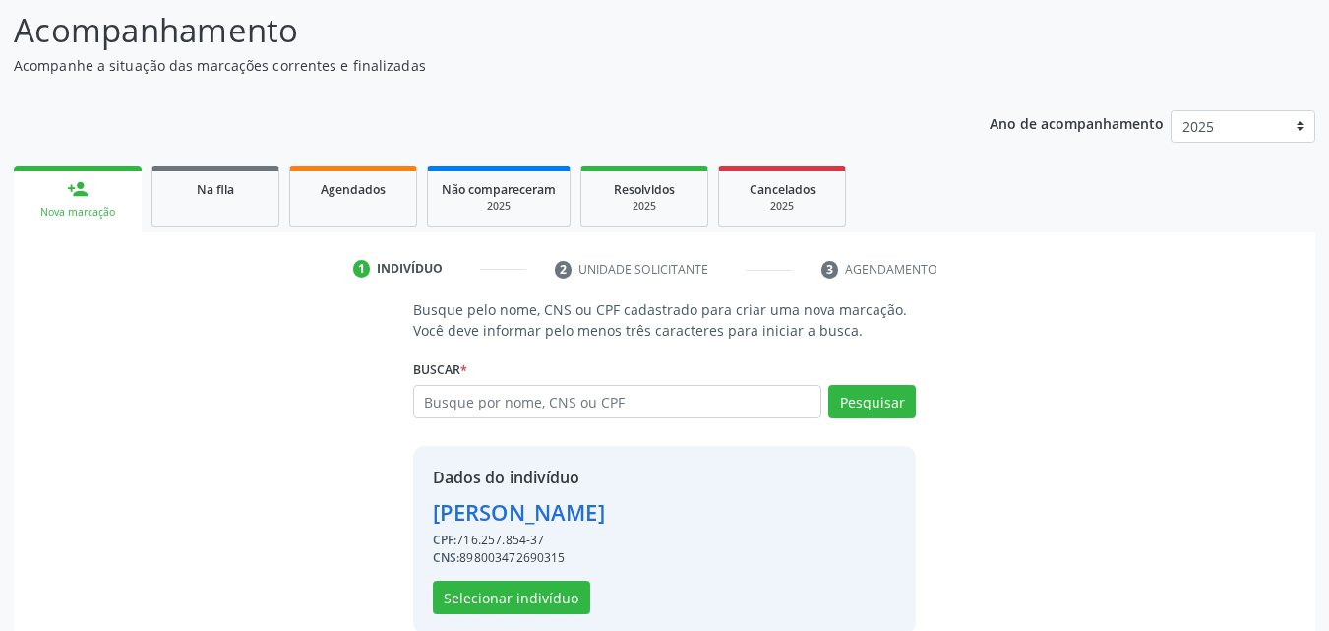
scroll to position [186, 0]
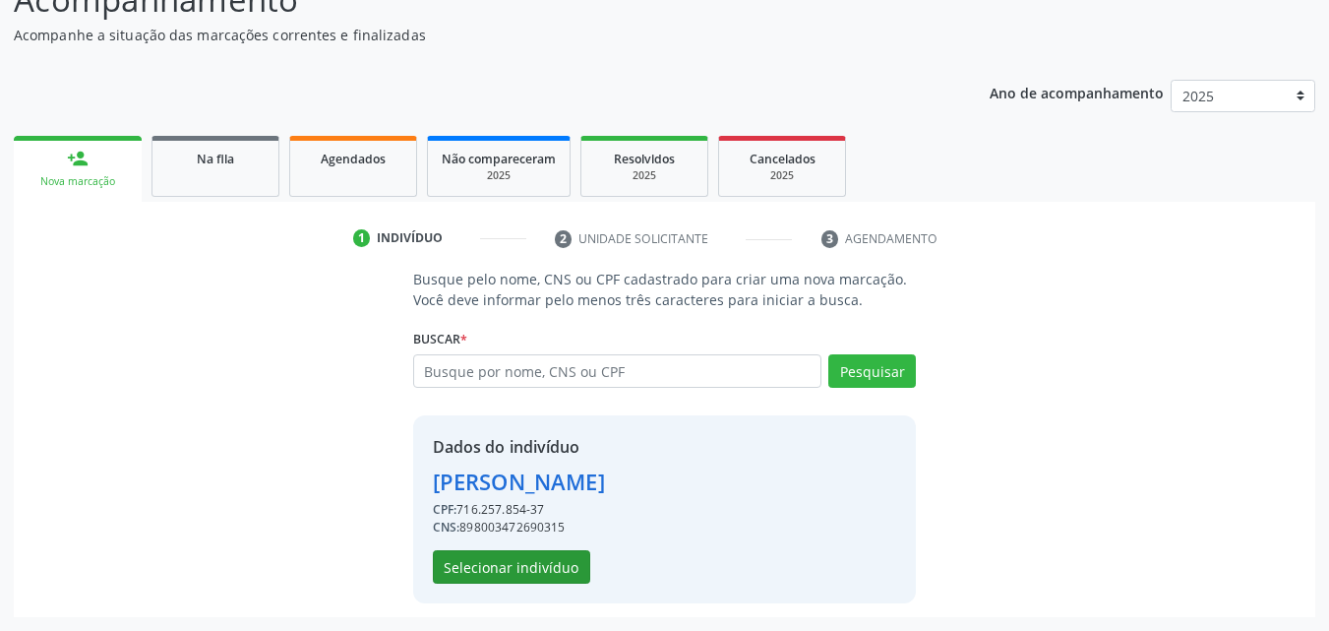
drag, startPoint x: 541, startPoint y: 584, endPoint x: 552, endPoint y: 565, distance: 22.5
click at [552, 565] on div "Dados do indivíduo [PERSON_NAME] CPF: 716.257.854-37 CNS: 898003472690315 Selec…" at bounding box center [665, 509] width 504 height 188
click at [552, 565] on button "Selecionar indivíduo" at bounding box center [511, 566] width 157 height 33
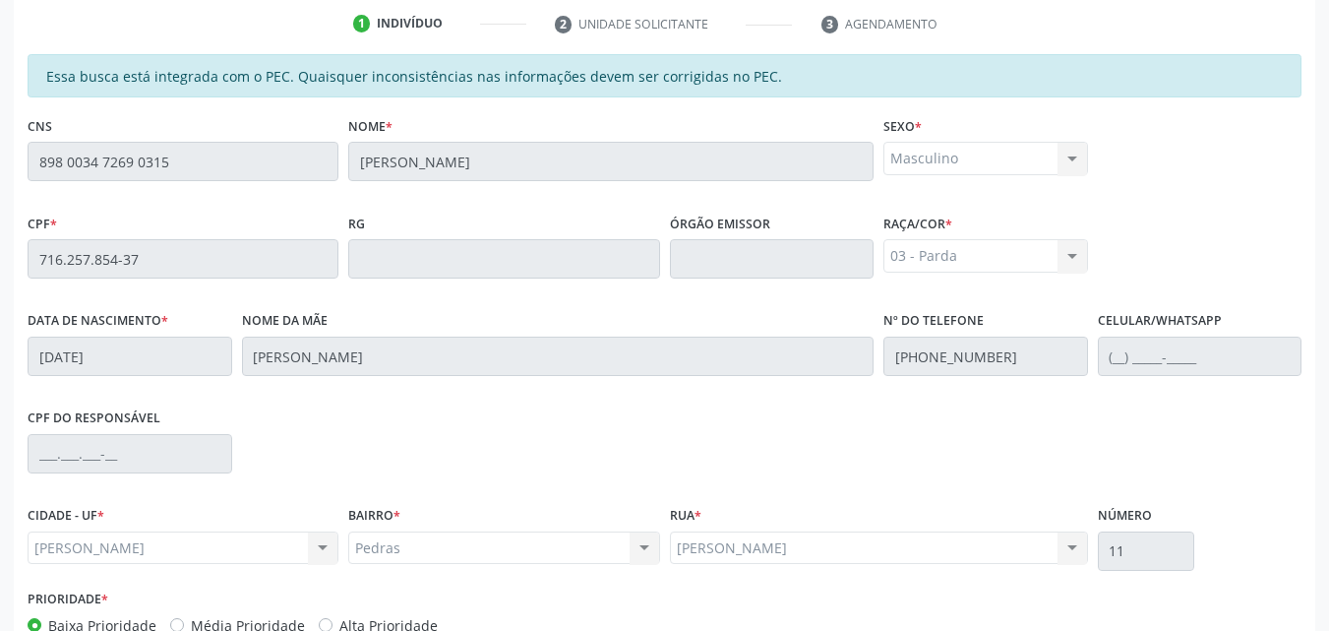
scroll to position [492, 0]
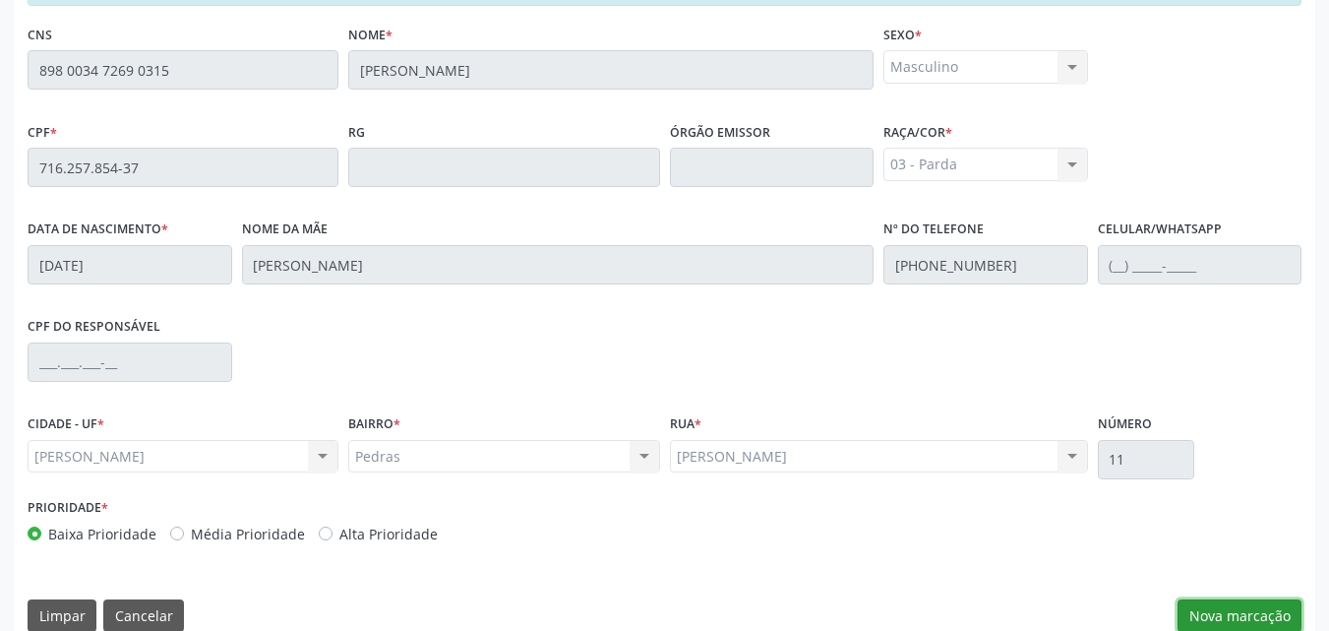
click at [1250, 618] on button "Nova marcação" at bounding box center [1240, 615] width 124 height 33
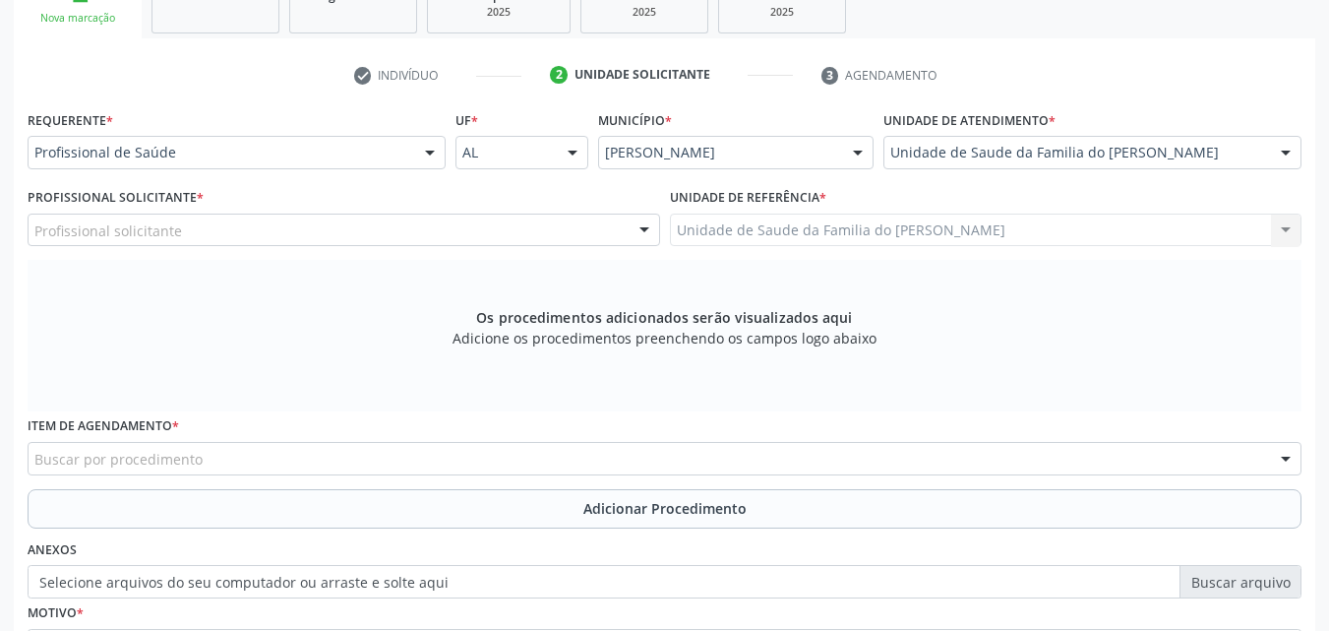
scroll to position [437, 0]
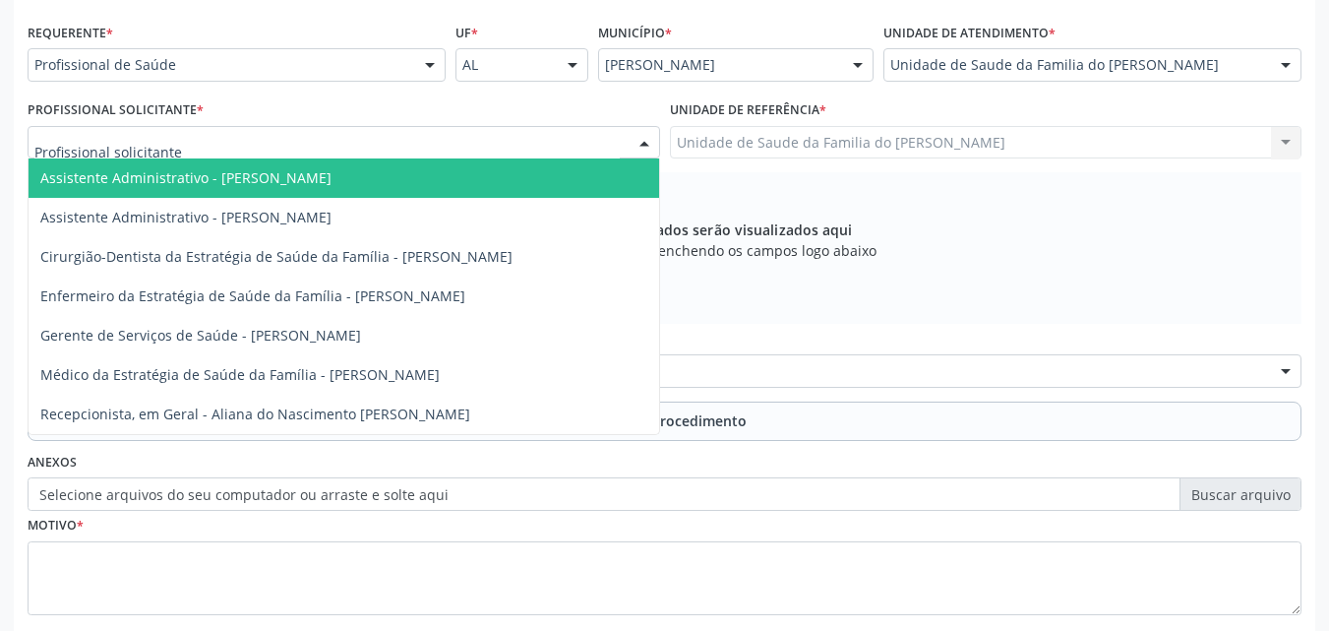
click at [320, 142] on div at bounding box center [344, 142] width 633 height 33
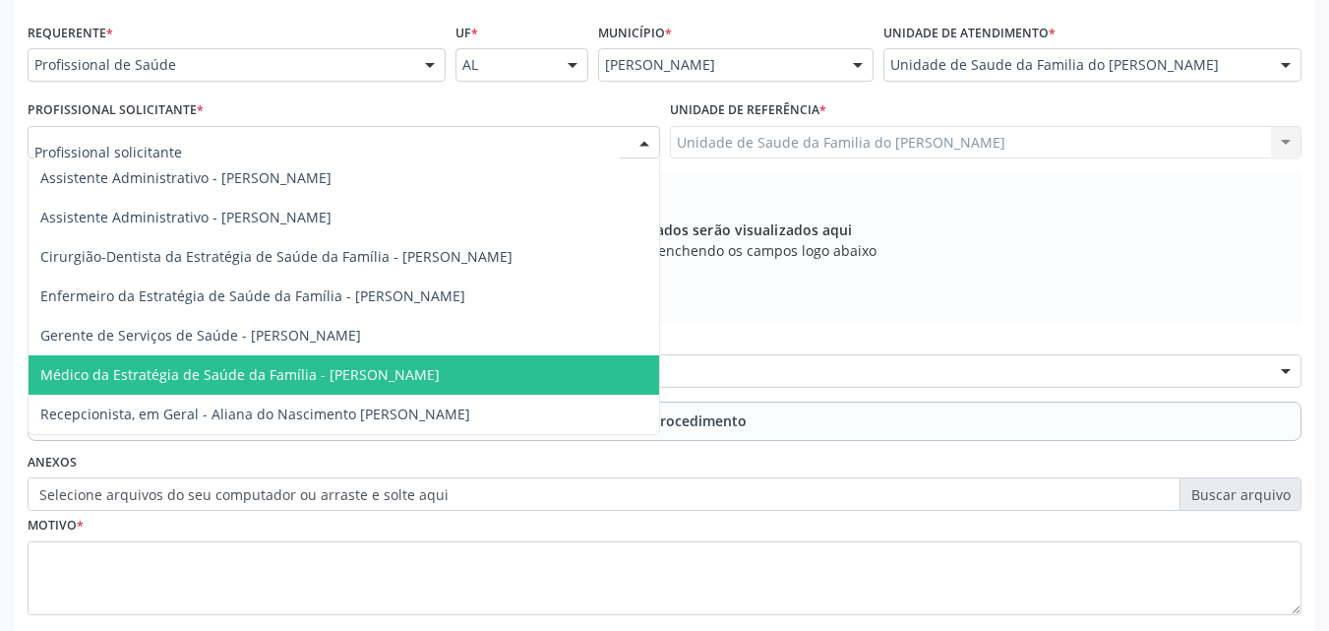
click at [354, 361] on span "Médico da Estratégia de Saúde da Família - [PERSON_NAME]" at bounding box center [344, 374] width 631 height 39
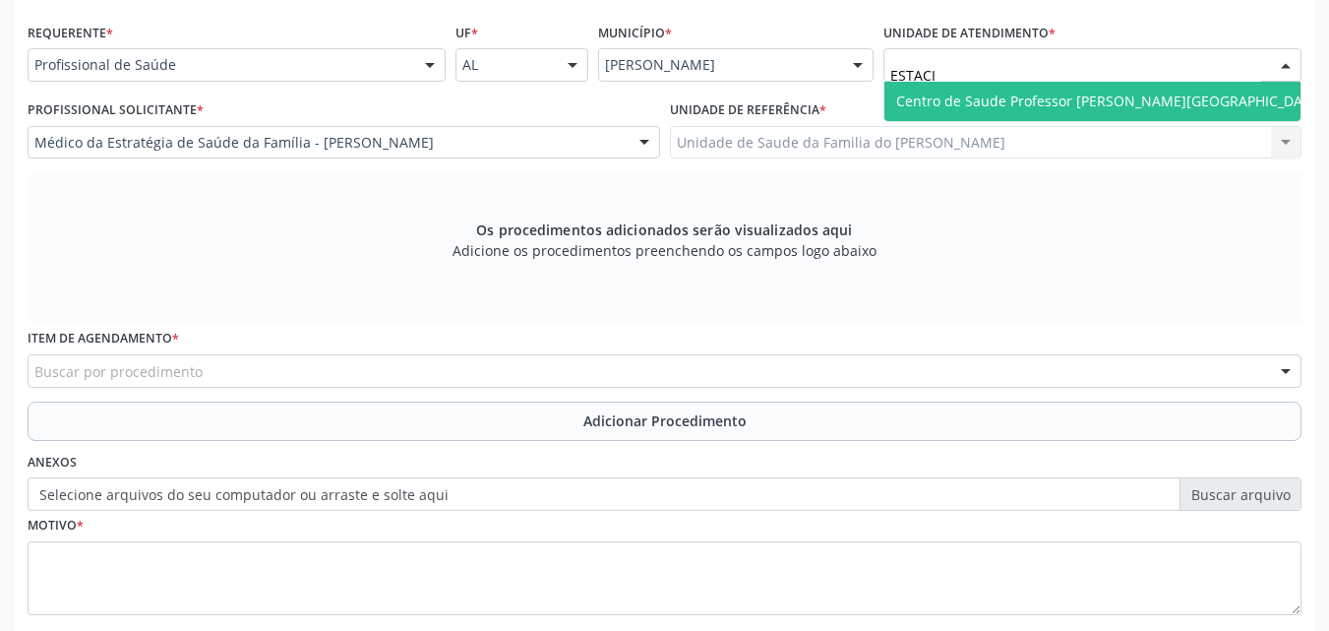
type input "ESTACIO"
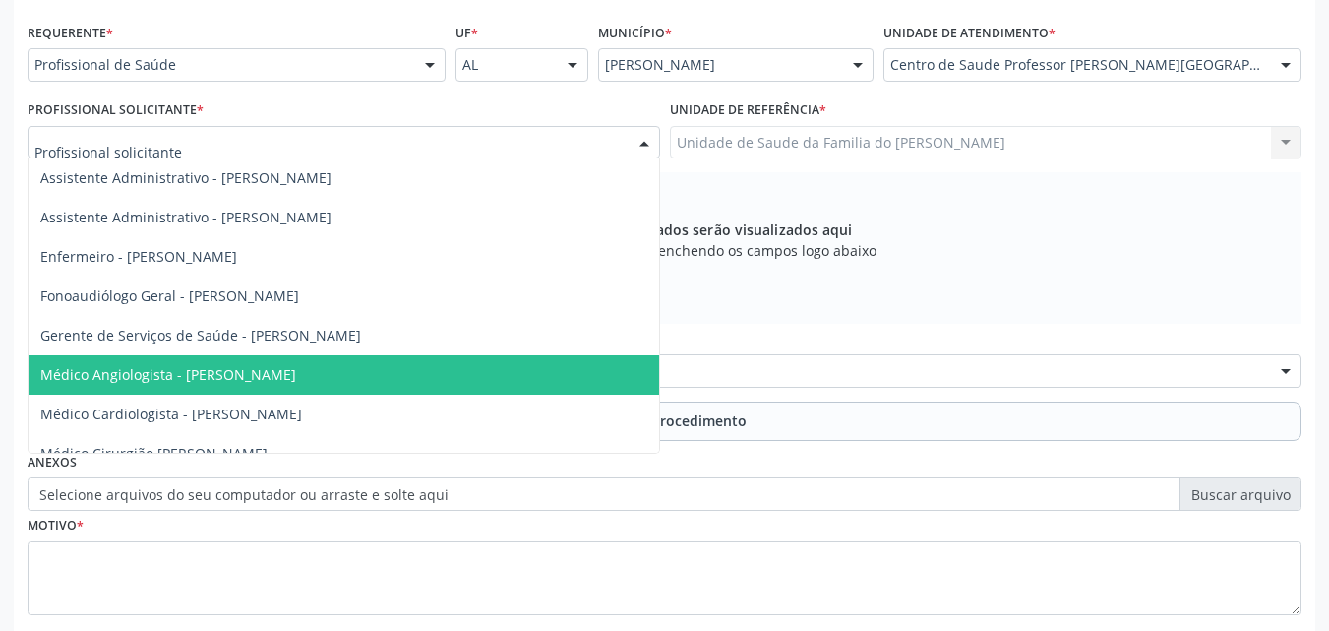
click at [450, 137] on div at bounding box center [344, 142] width 633 height 33
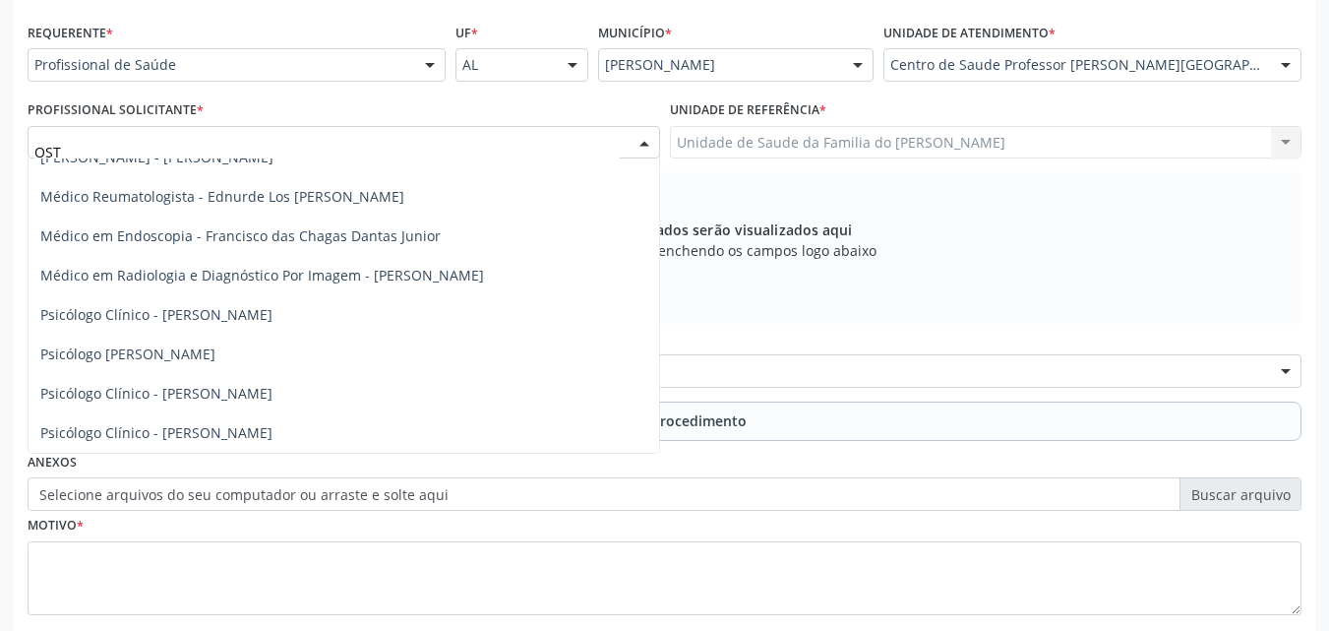
scroll to position [0, 0]
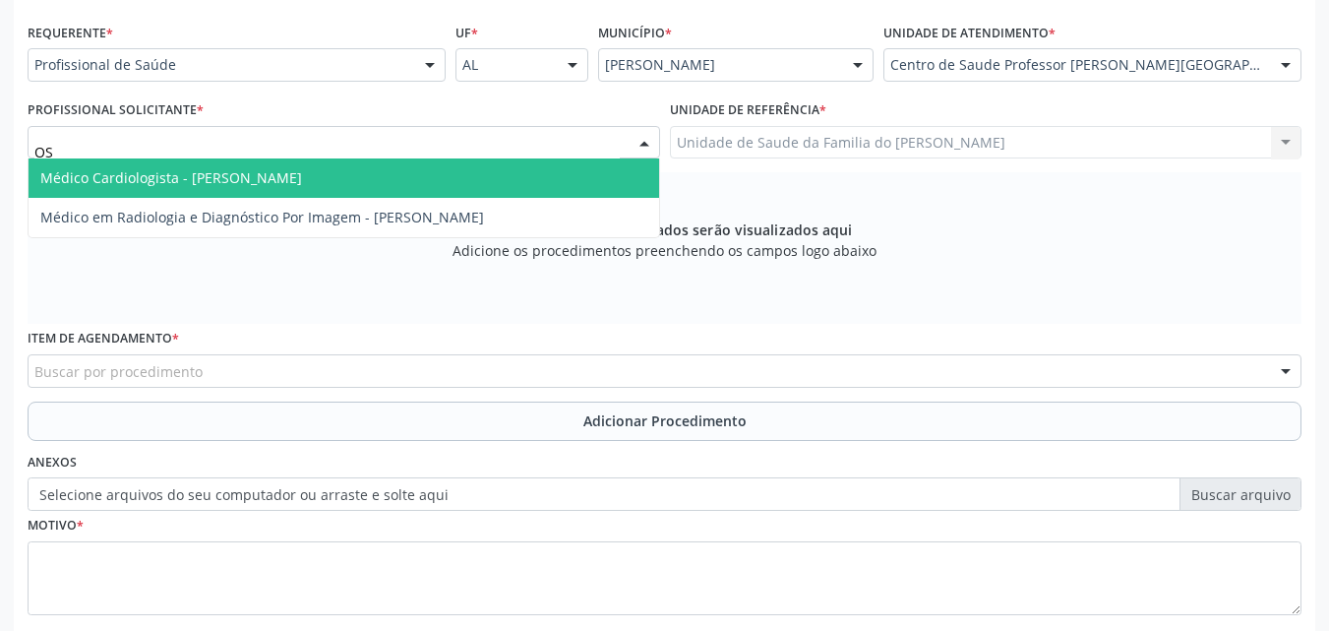
type input "O"
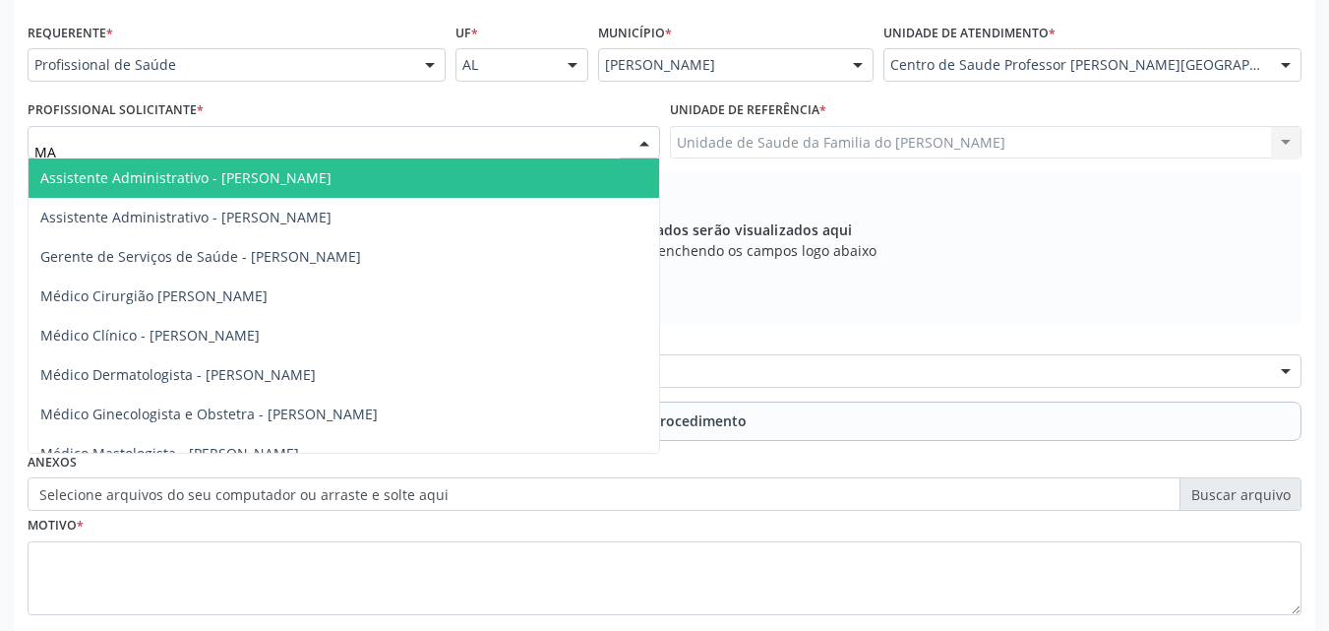
type input "M"
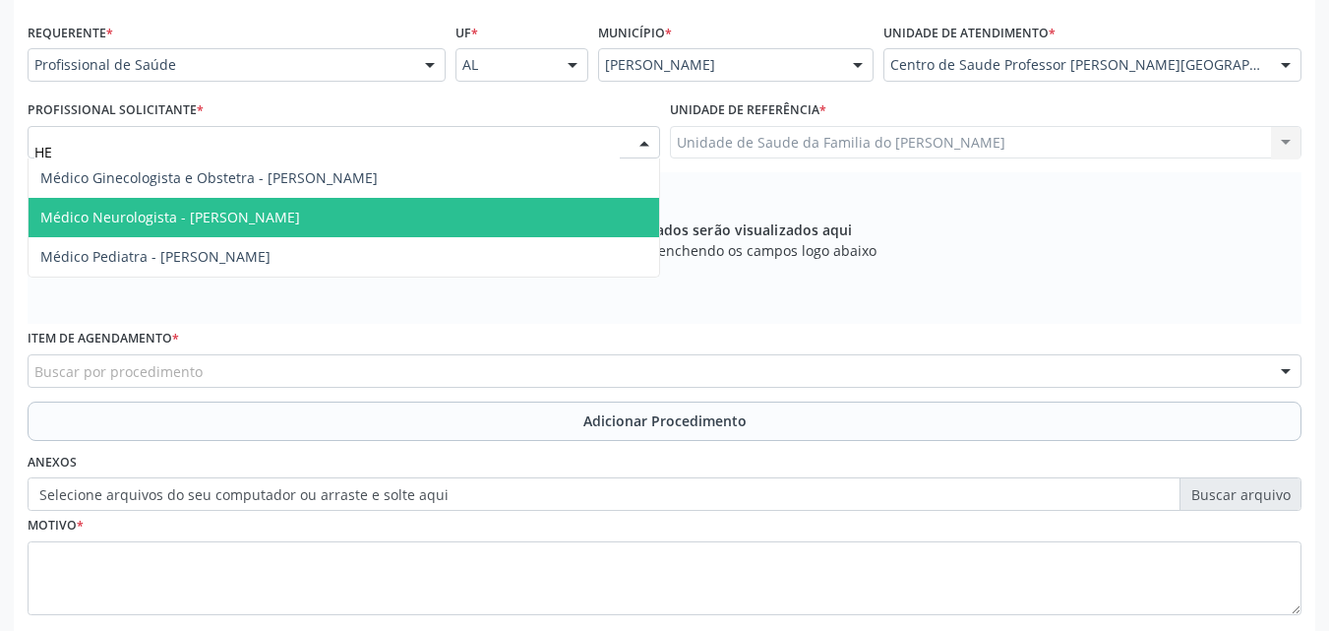
type input "H"
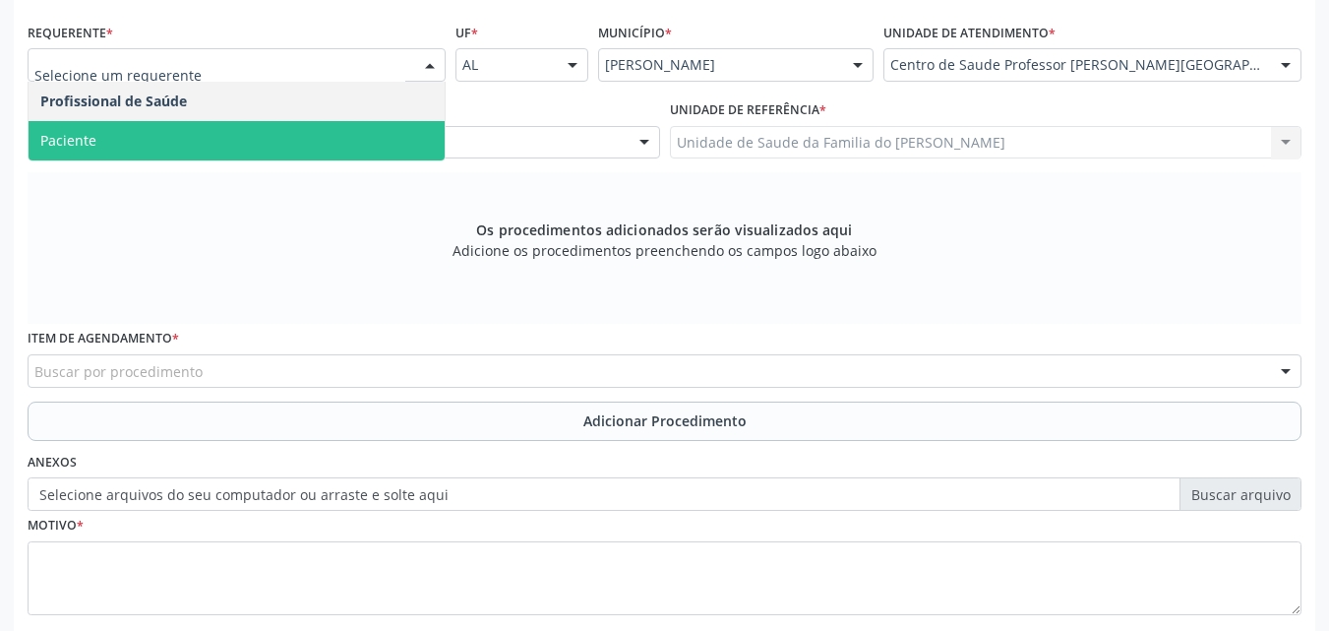
click at [361, 144] on span "Paciente" at bounding box center [237, 140] width 416 height 39
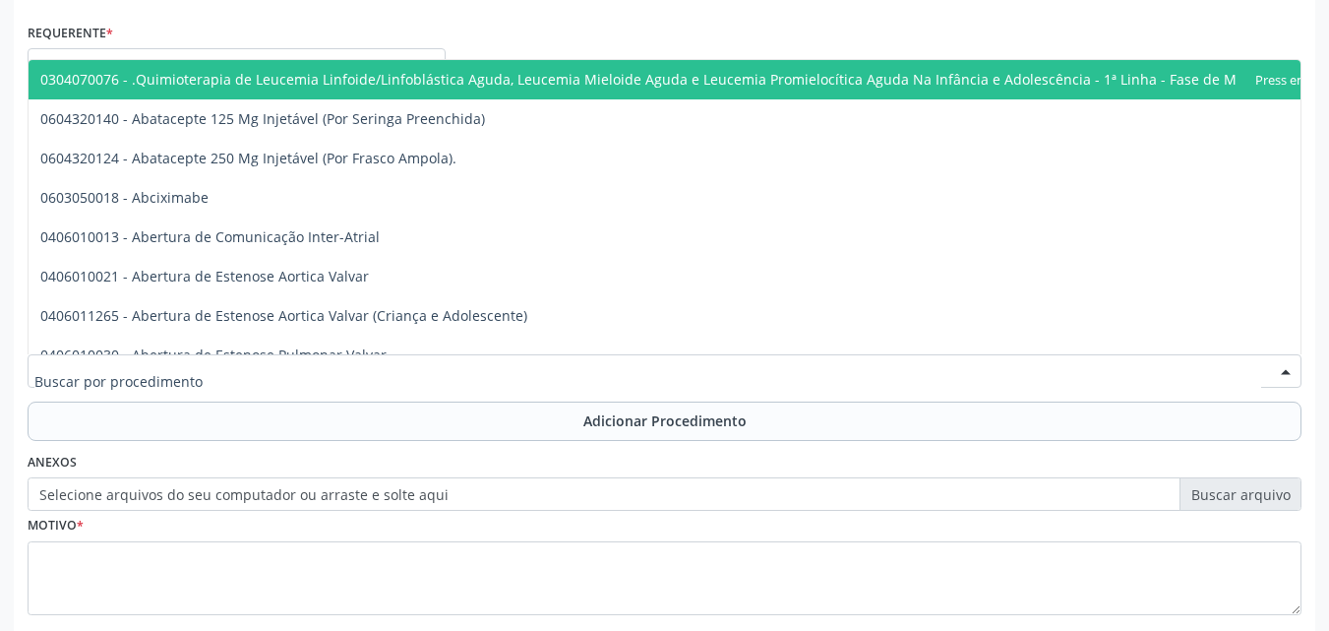
click at [318, 376] on div at bounding box center [665, 370] width 1274 height 33
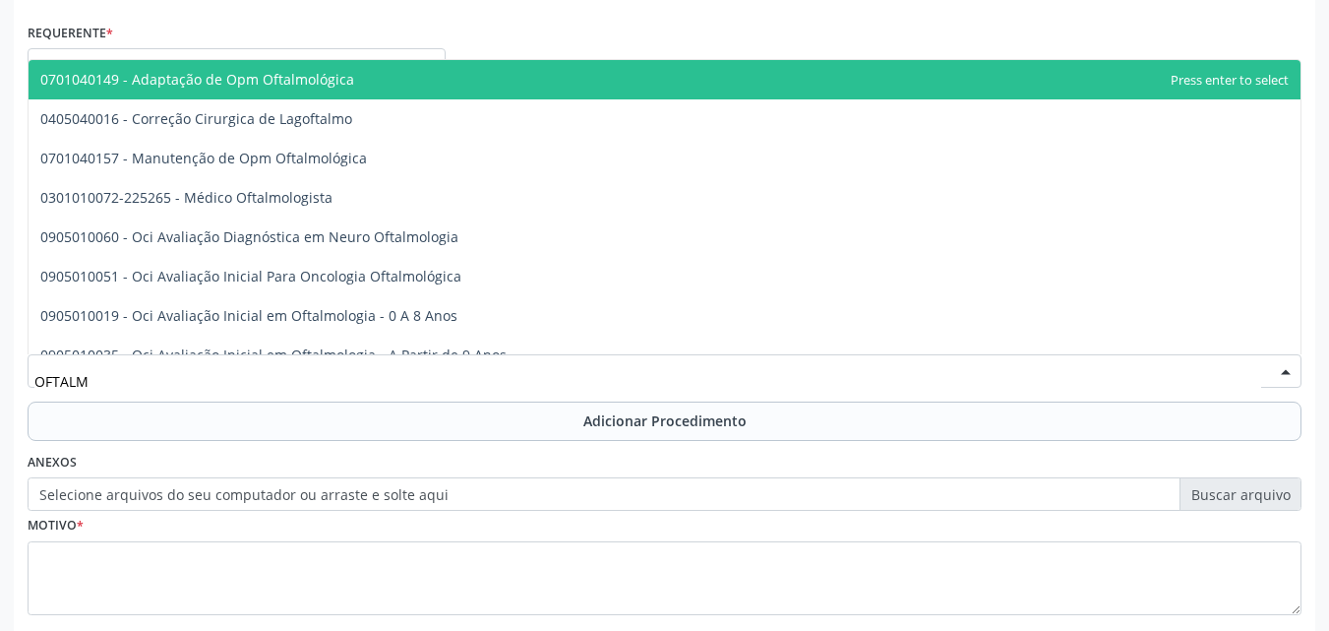
type input "OFTALMO"
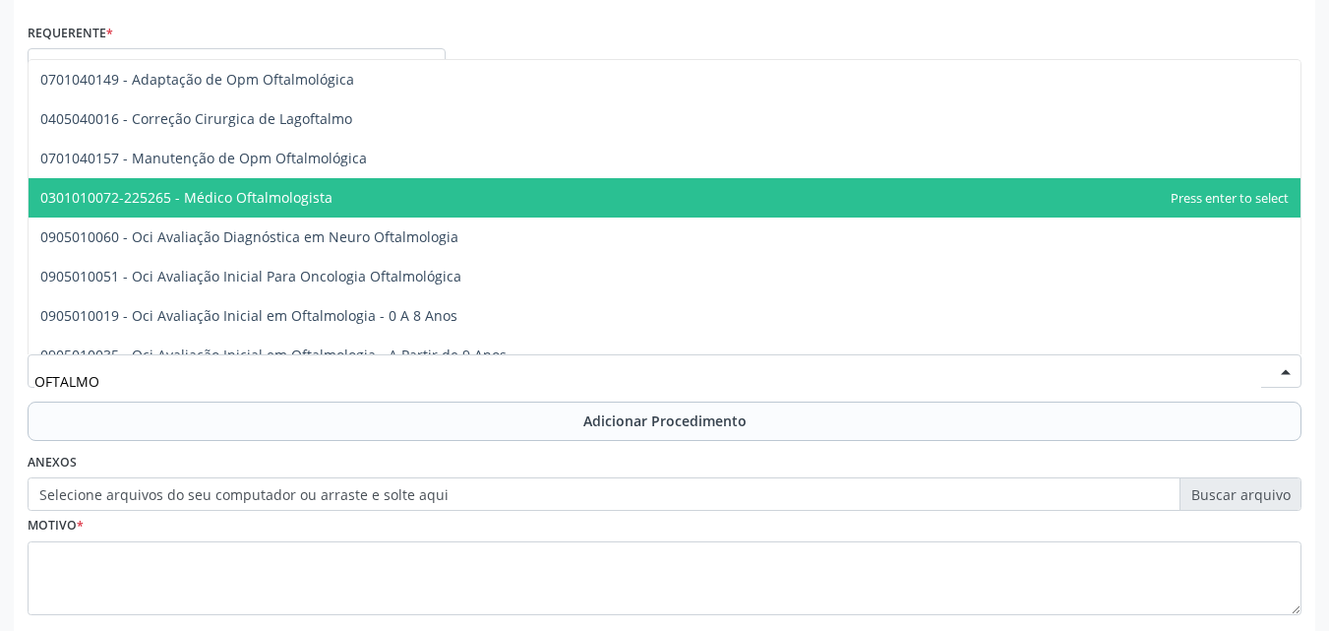
click at [341, 205] on span "0301010072-225265 - Médico Oftalmologista" at bounding box center [665, 197] width 1272 height 39
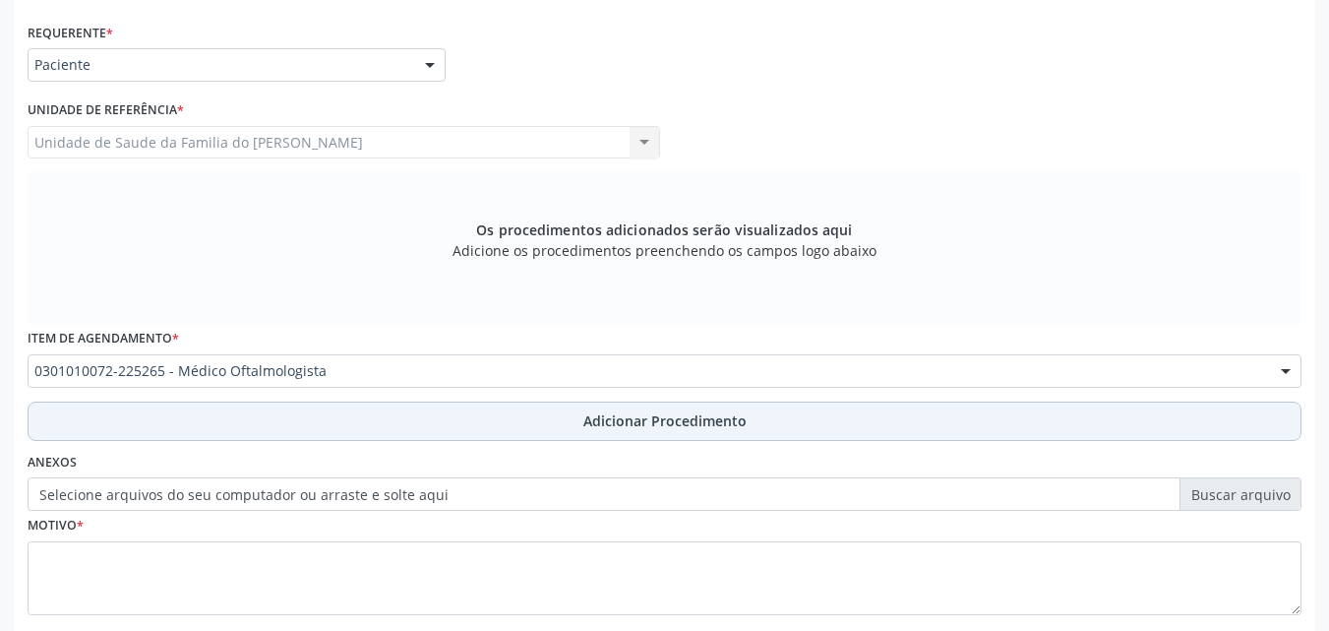
click at [362, 416] on button "Adicionar Procedimento" at bounding box center [665, 420] width 1274 height 39
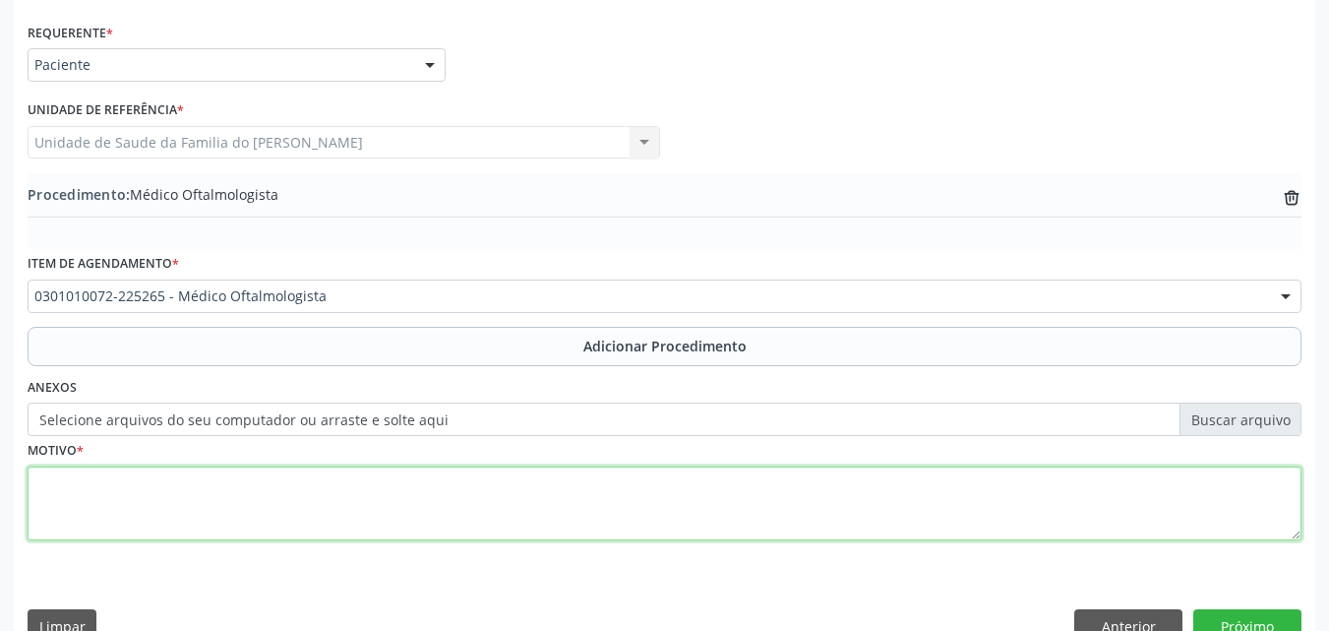
click at [382, 530] on textarea at bounding box center [665, 503] width 1274 height 75
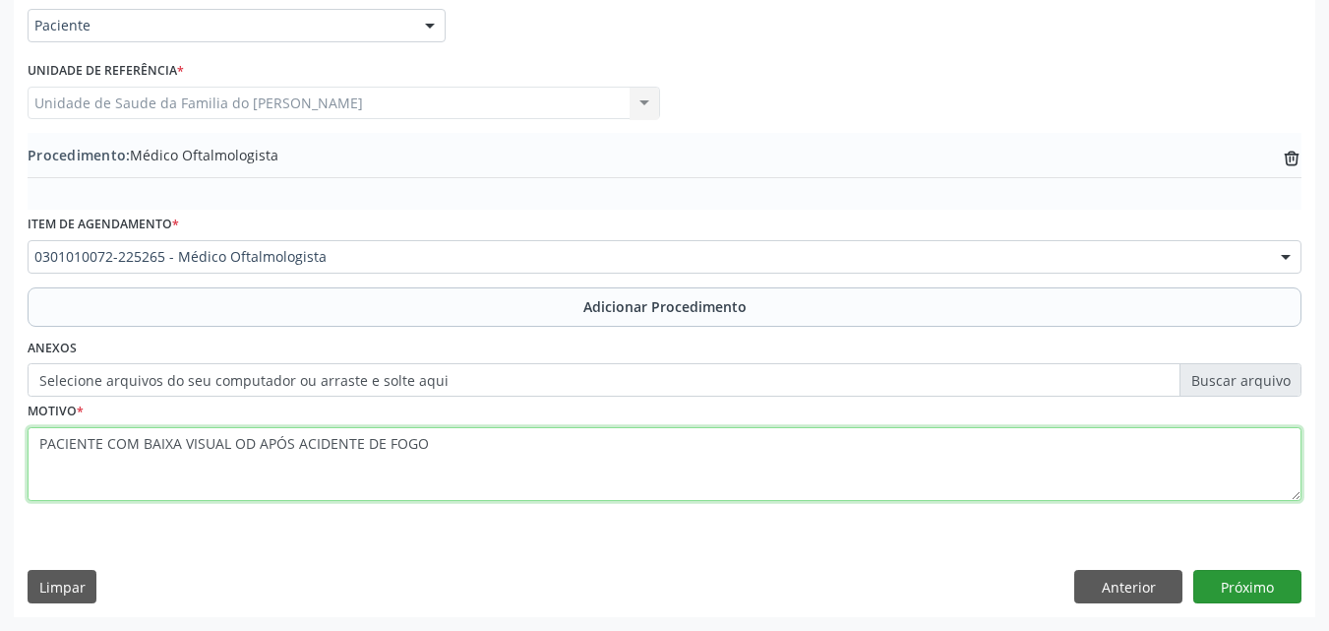
type textarea "PACIENTE COM BAIXA VISUAL OD APÓS ACIDENTE DE FOGO"
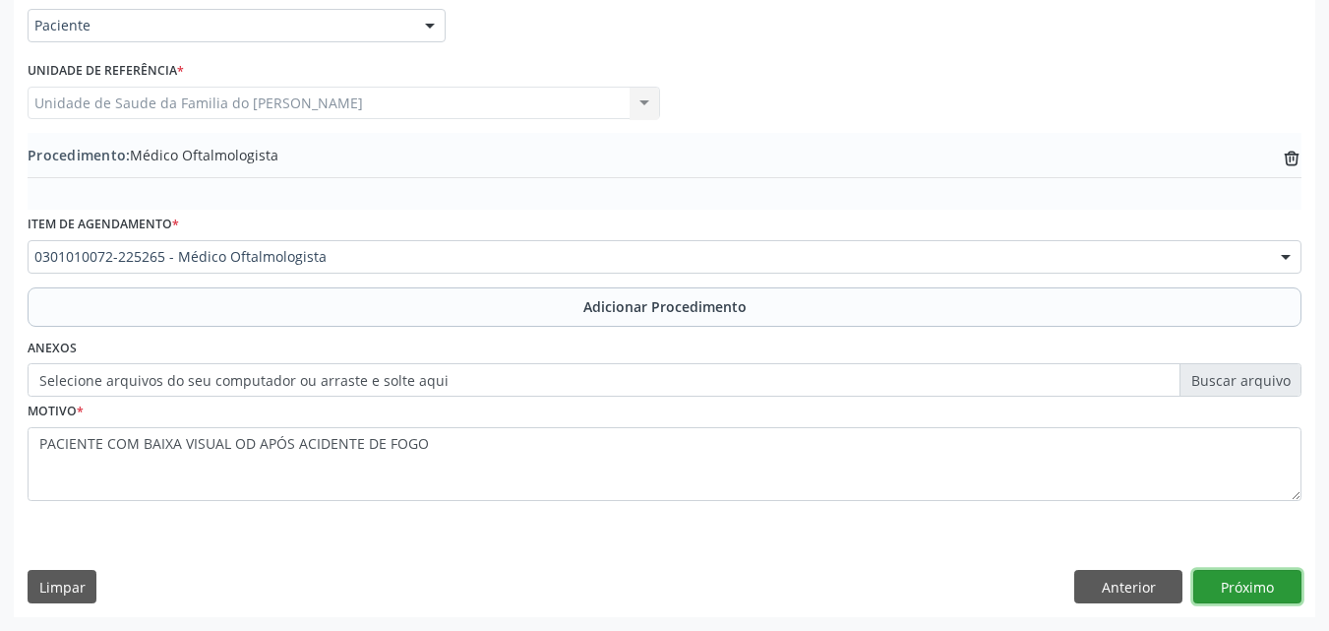
click at [1260, 576] on button "Próximo" at bounding box center [1247, 586] width 108 height 33
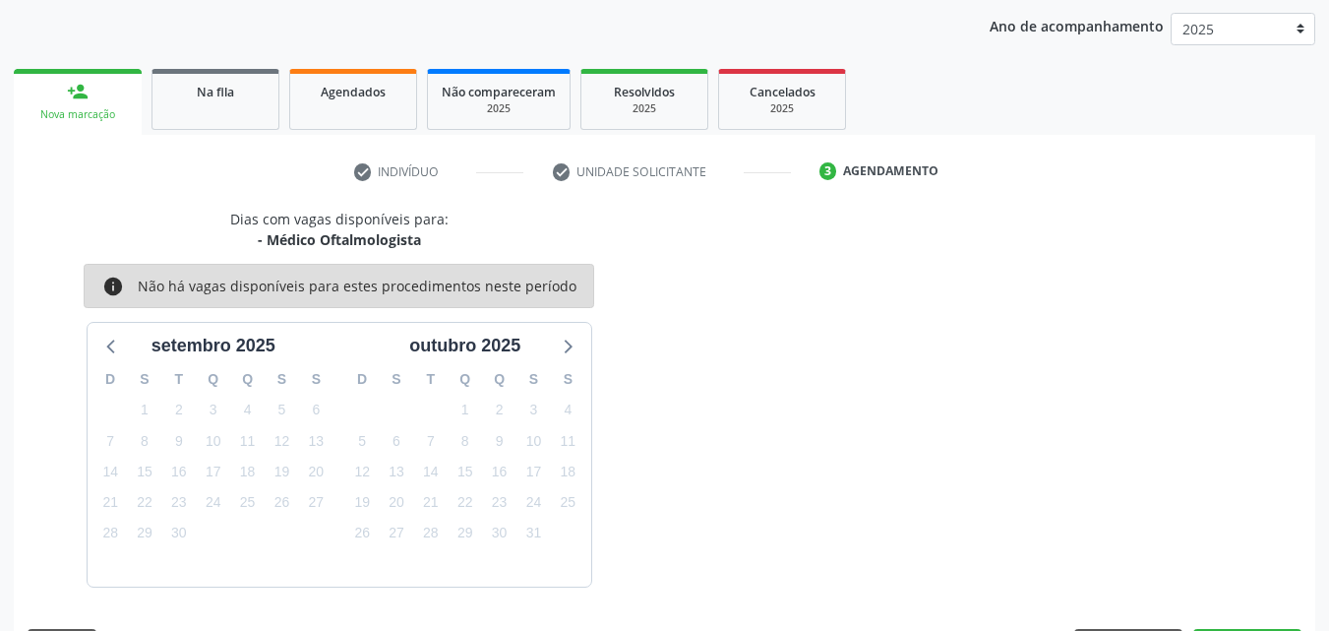
scroll to position [311, 0]
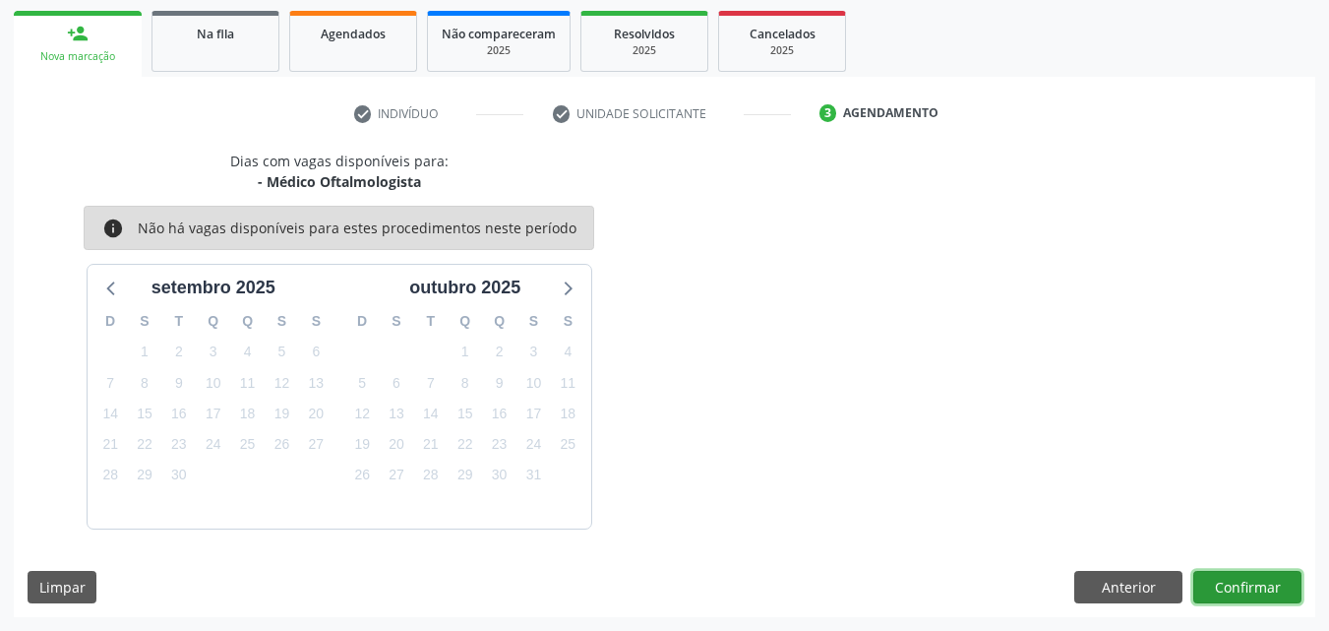
click at [1231, 587] on button "Confirmar" at bounding box center [1247, 587] width 108 height 33
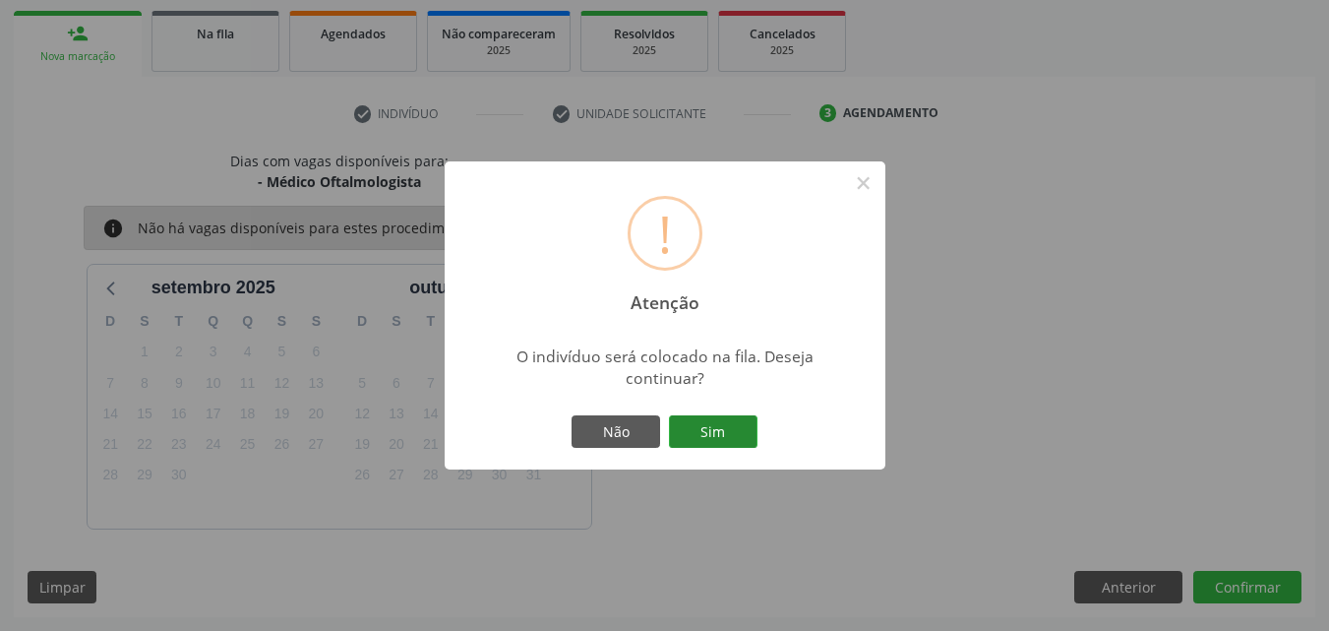
click at [718, 432] on button "Sim" at bounding box center [713, 431] width 89 height 33
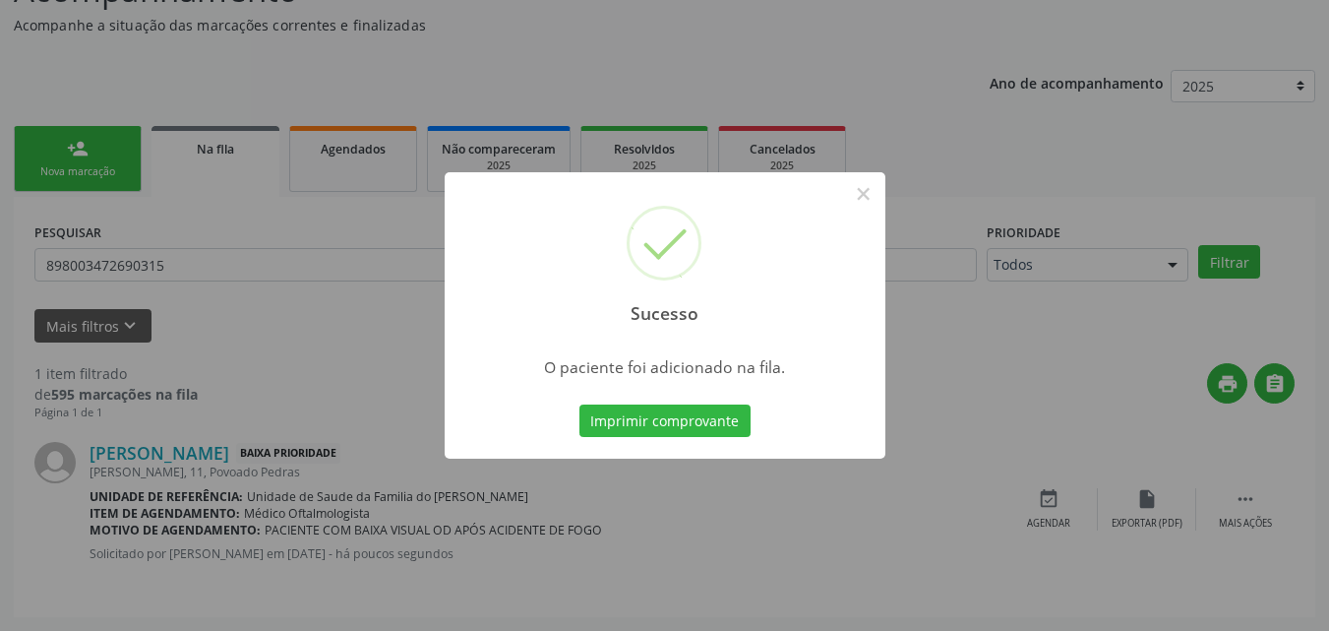
scroll to position [46, 0]
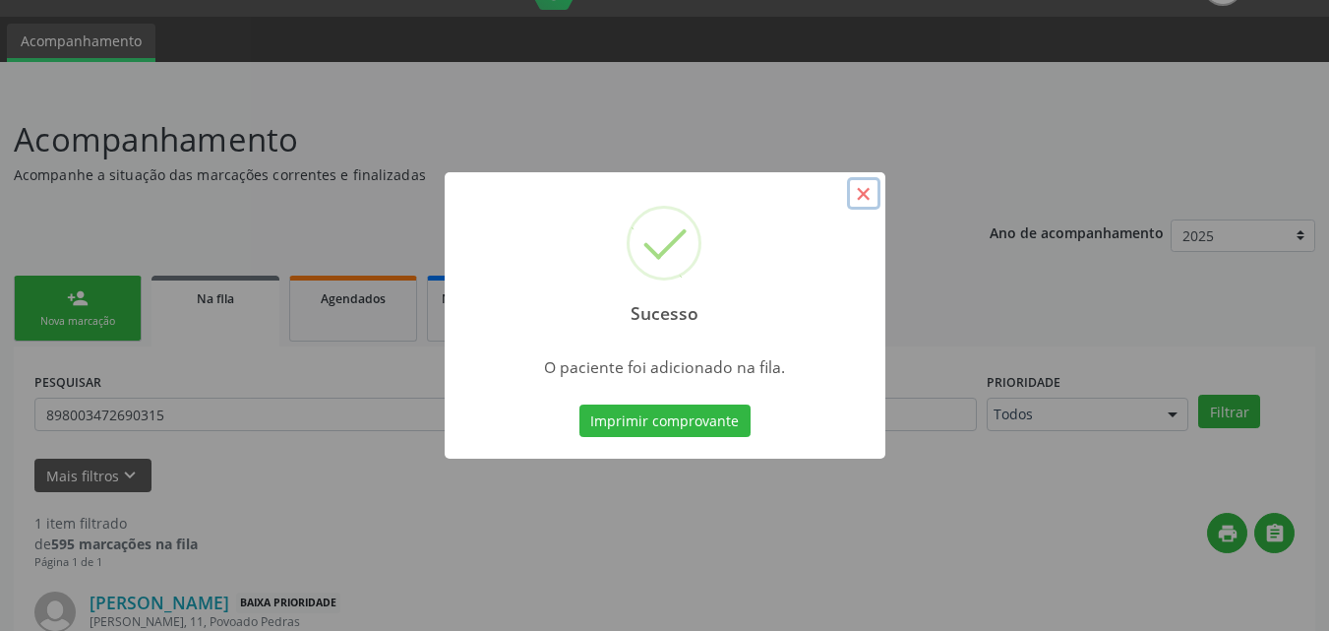
click at [860, 193] on button "×" at bounding box center [863, 193] width 33 height 33
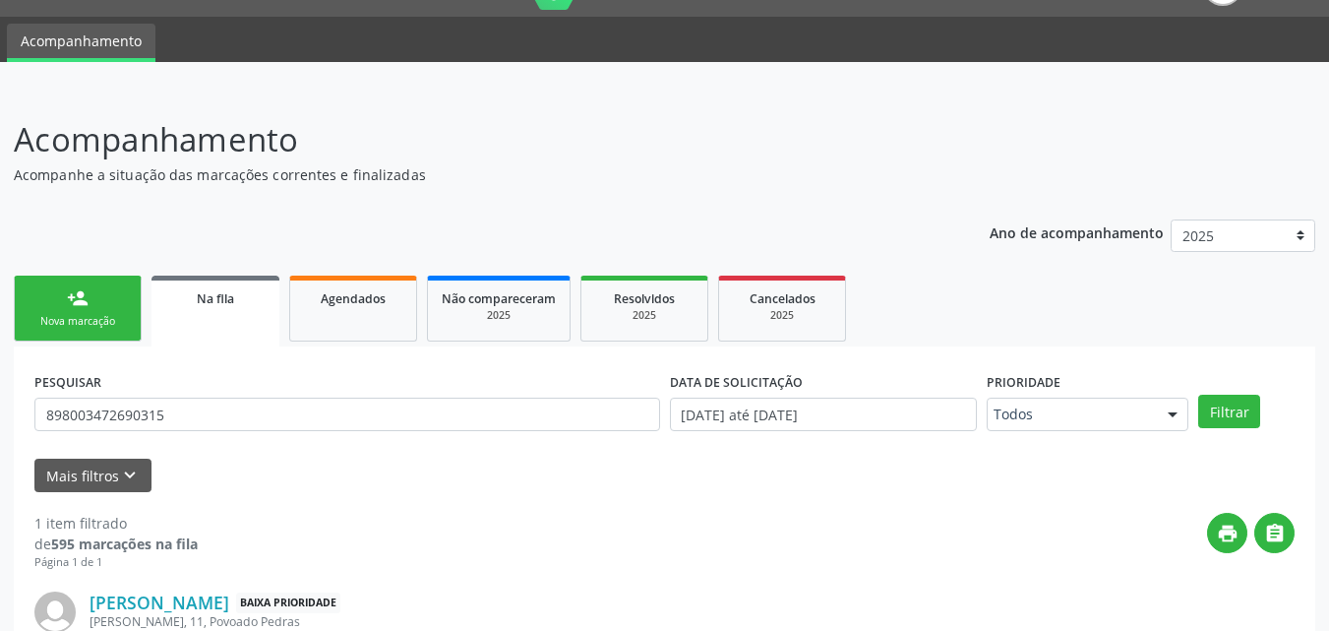
click at [84, 291] on div "person_add" at bounding box center [78, 298] width 22 height 22
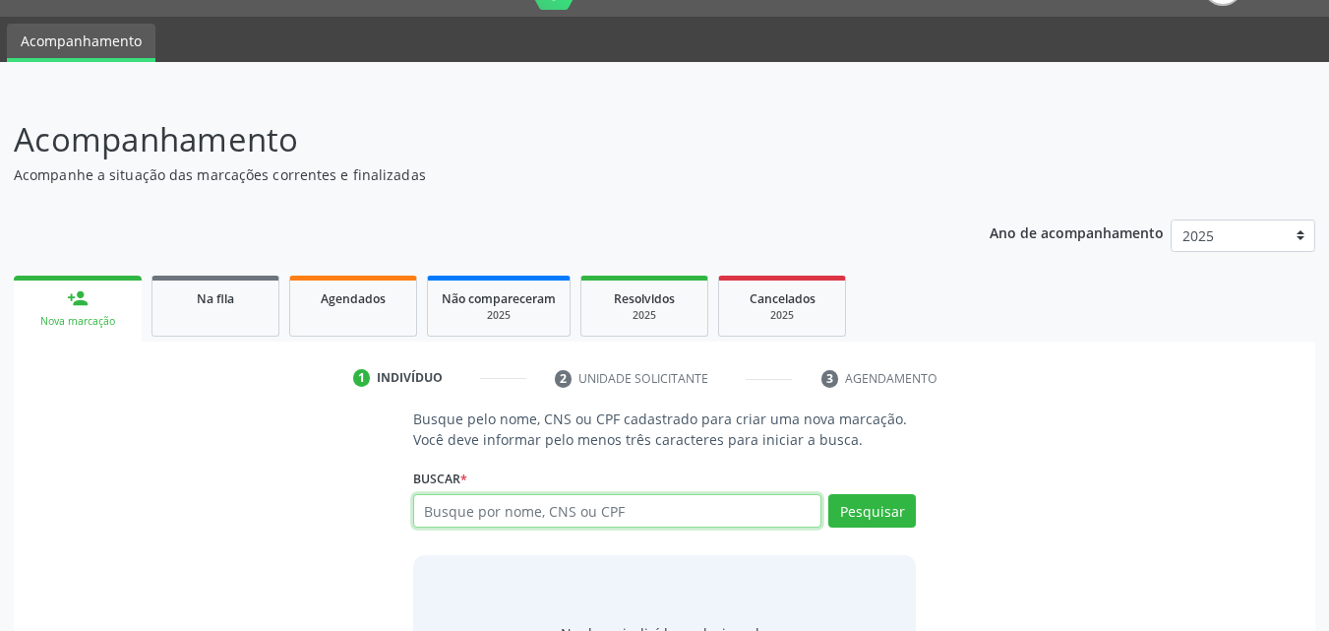
click at [451, 503] on input "text" at bounding box center [617, 510] width 409 height 33
type input "06171710415"
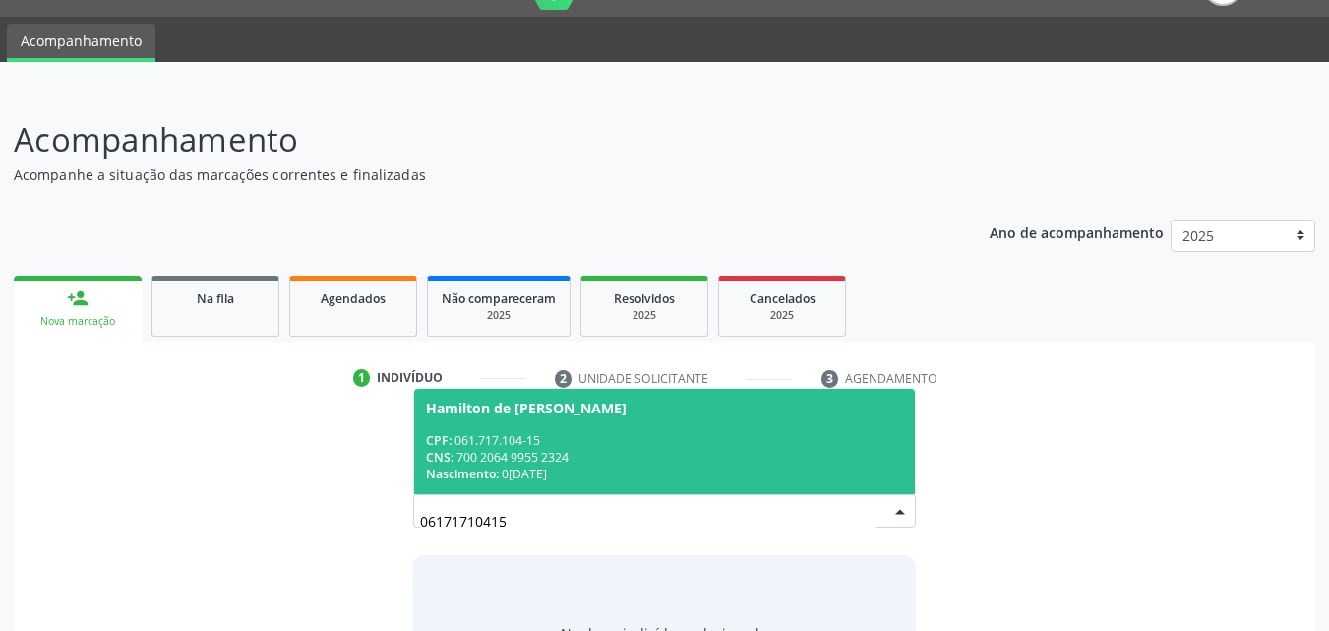
click at [662, 455] on div "CNS: 700 2064 9955 2324" at bounding box center [665, 457] width 478 height 17
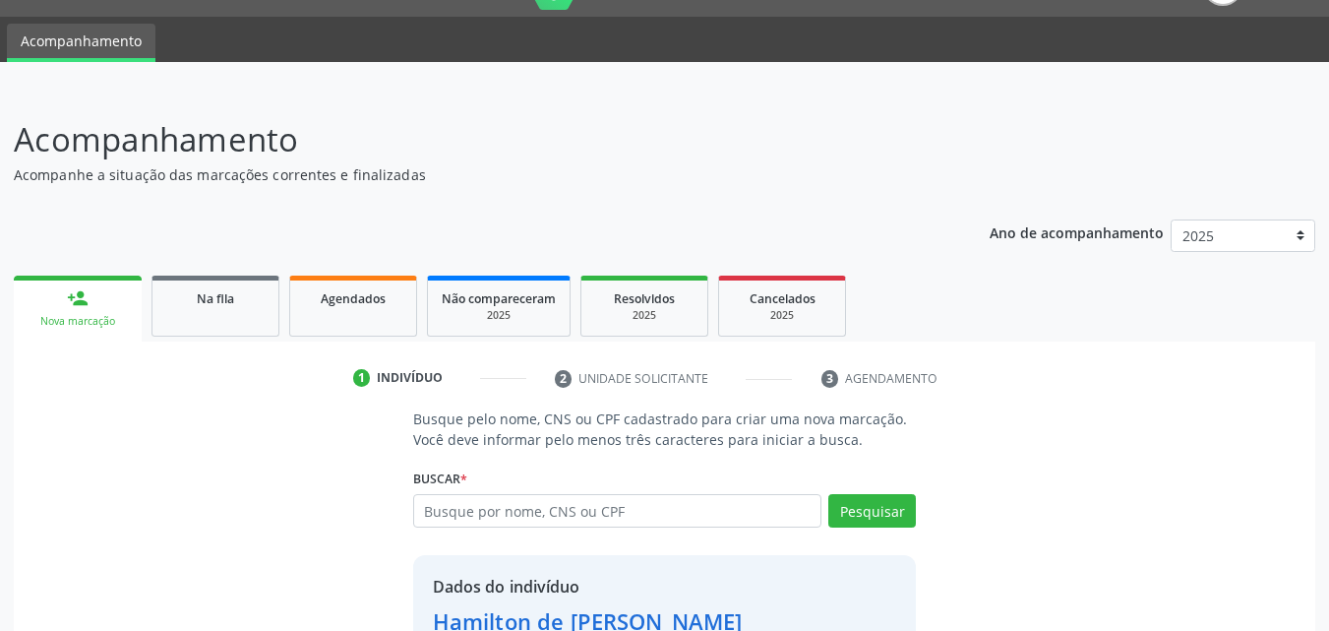
scroll to position [186, 0]
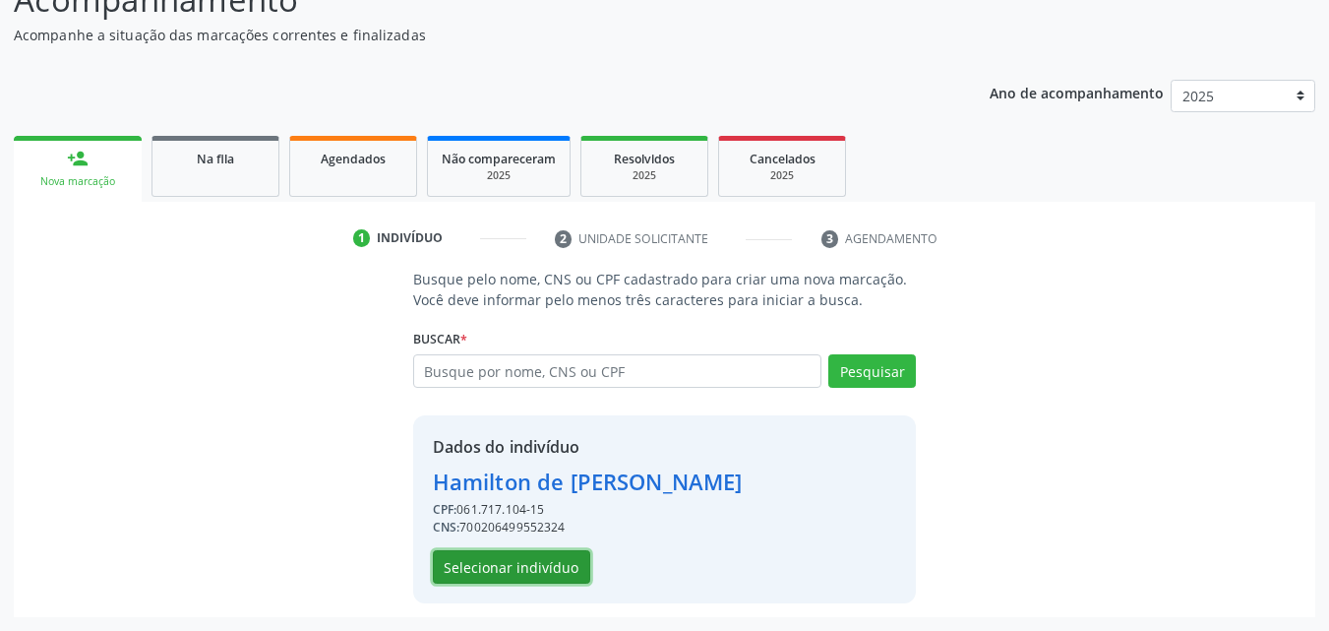
click at [546, 574] on button "Selecionar indivíduo" at bounding box center [511, 566] width 157 height 33
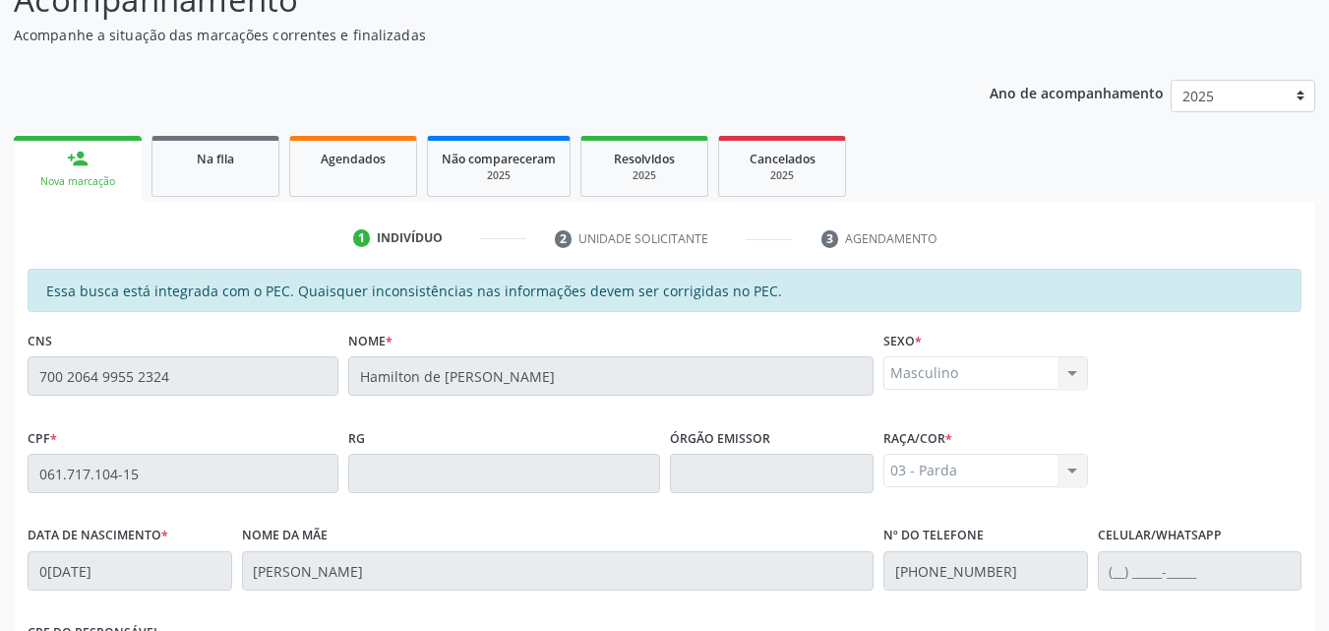
scroll to position [520, 0]
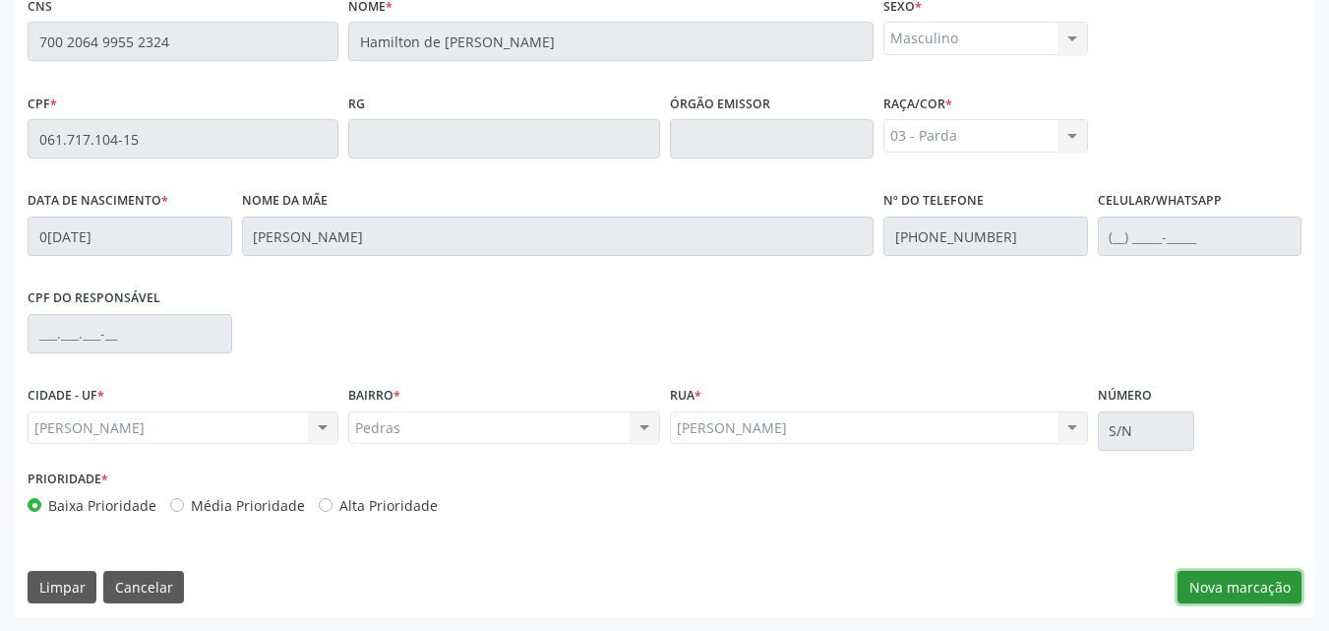
click at [1254, 583] on button "Nova marcação" at bounding box center [1240, 587] width 124 height 33
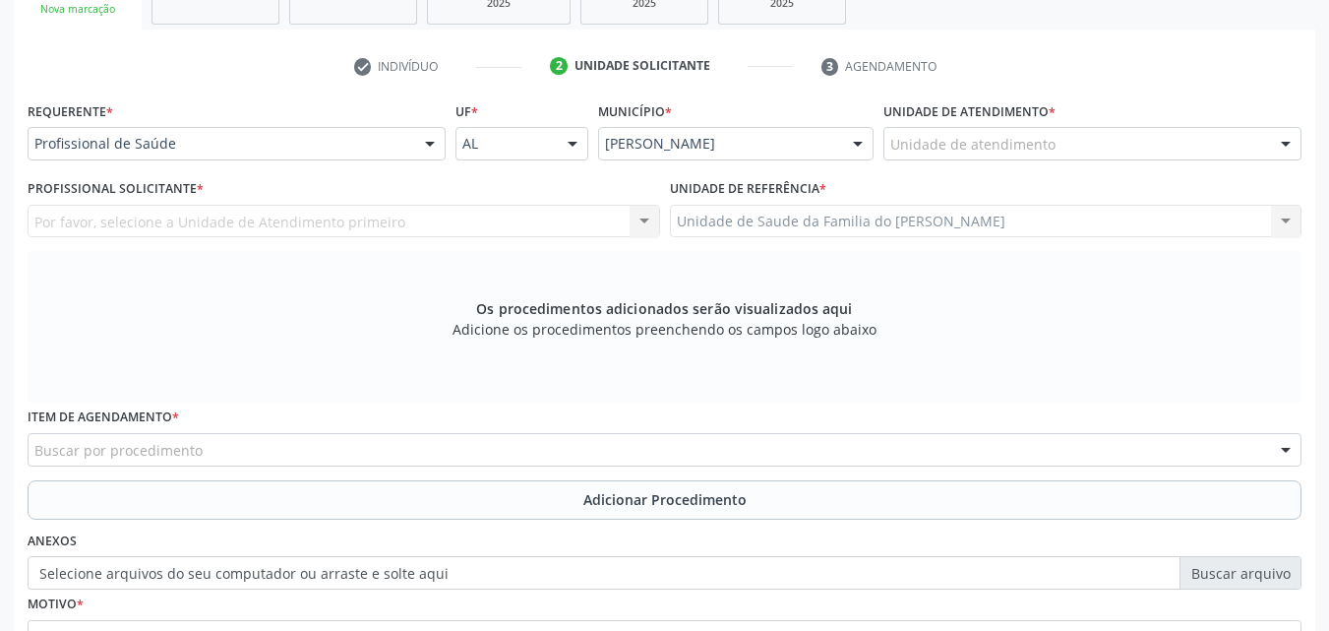
scroll to position [319, 0]
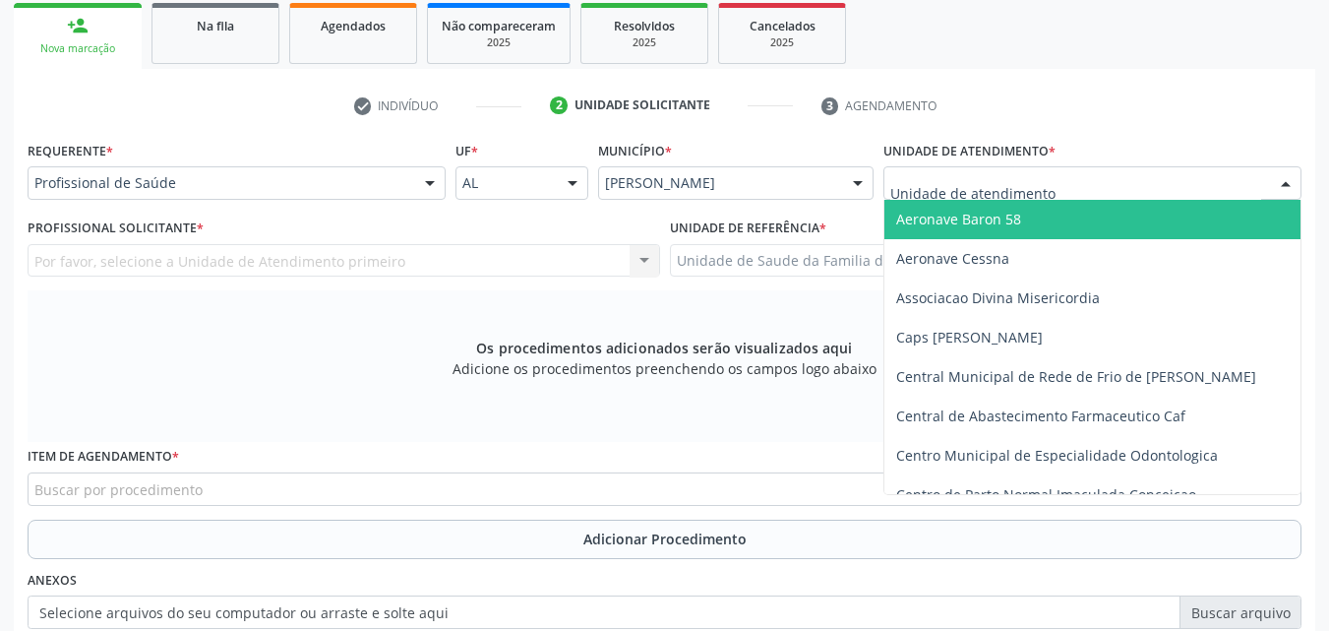
click at [1063, 176] on div at bounding box center [1092, 182] width 418 height 33
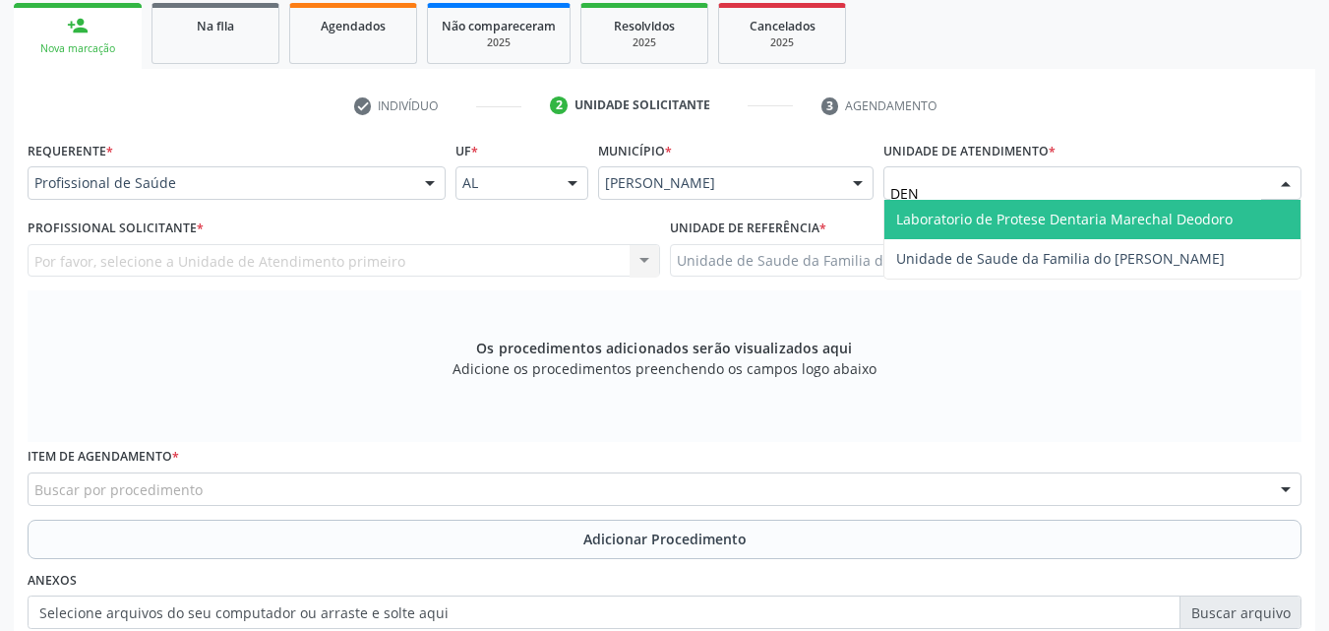
type input "DENI"
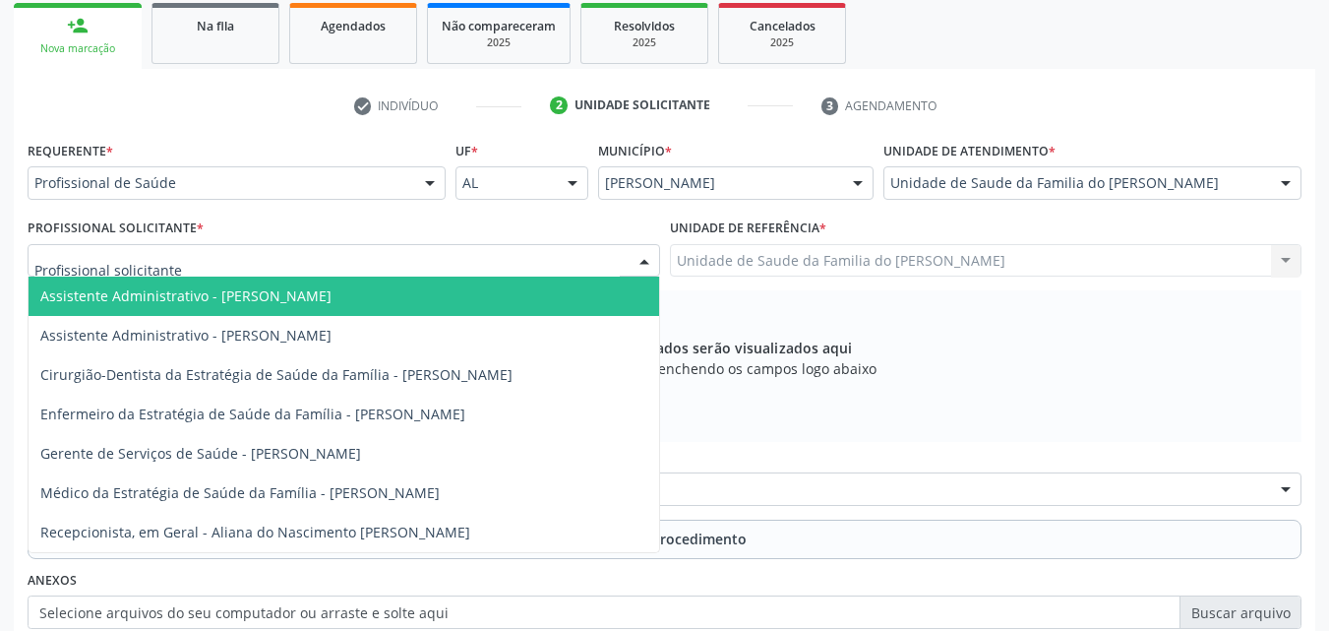
click at [401, 266] on div at bounding box center [344, 260] width 633 height 33
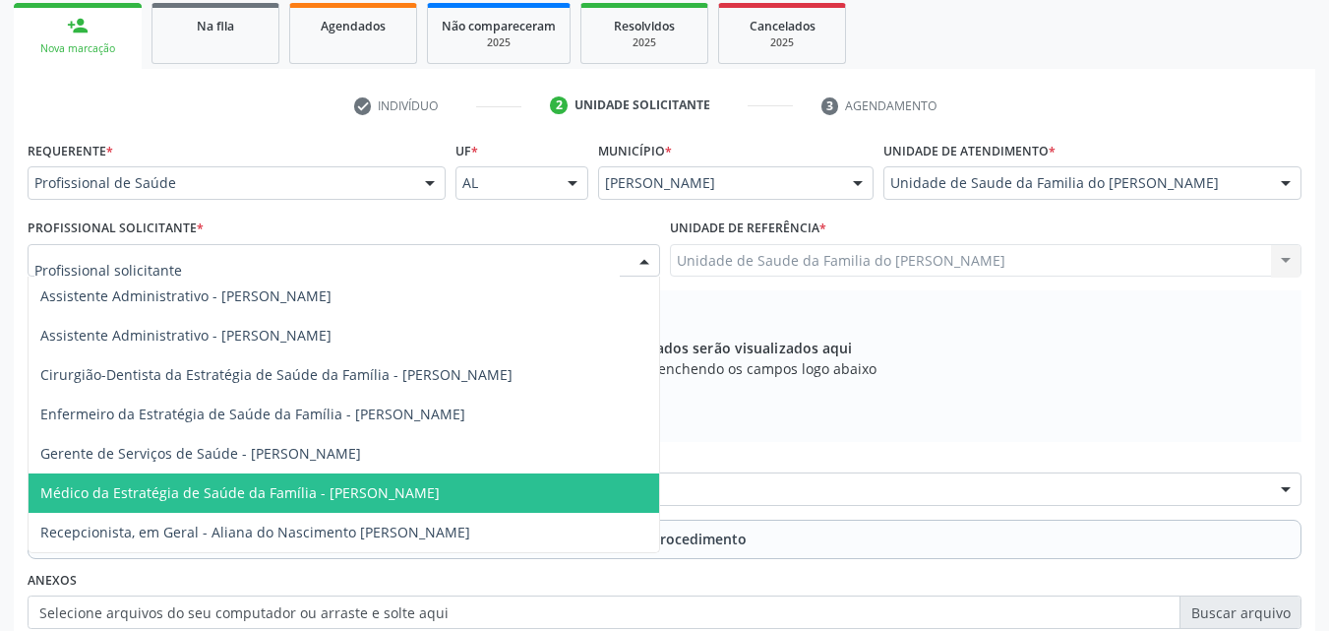
click at [400, 489] on span "Médico da Estratégia de Saúde da Família - [PERSON_NAME]" at bounding box center [239, 492] width 399 height 19
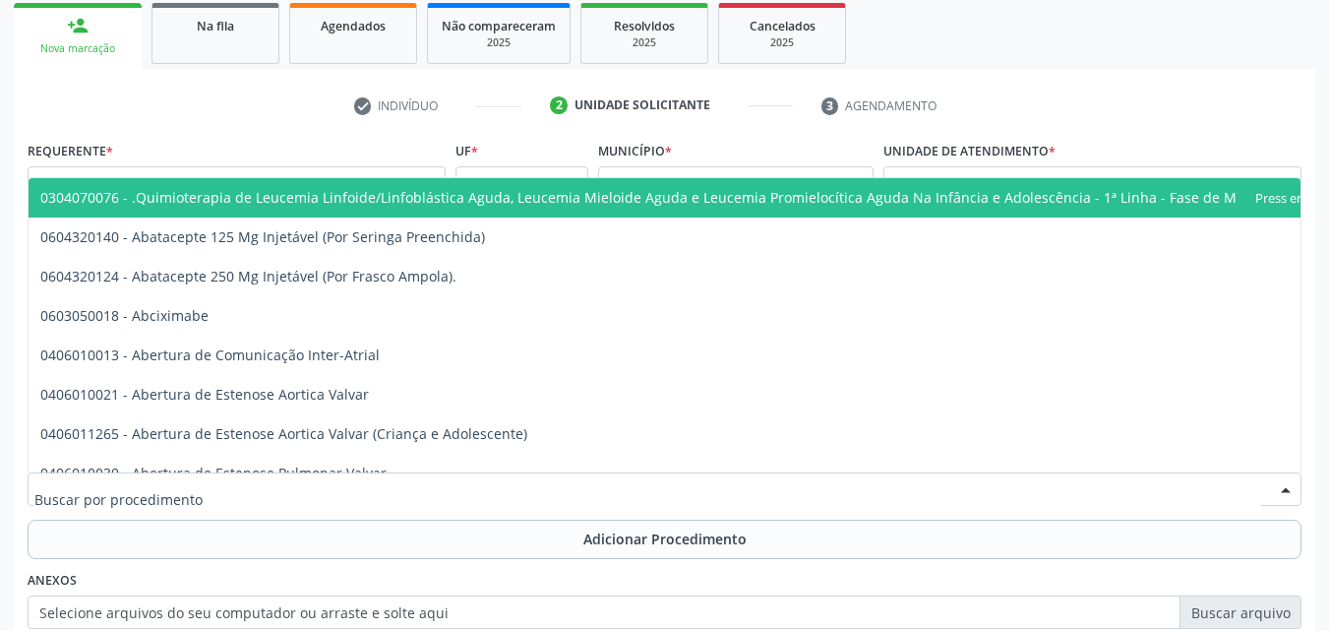
click at [400, 489] on div at bounding box center [665, 488] width 1274 height 33
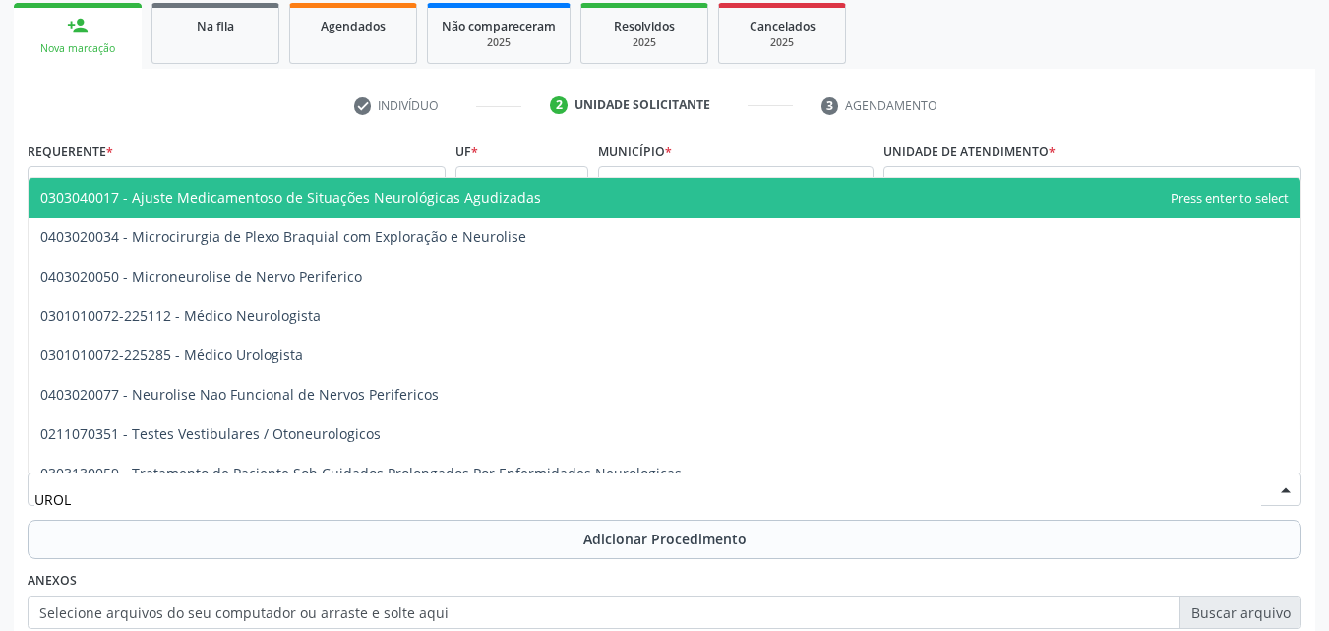
type input "UROLO"
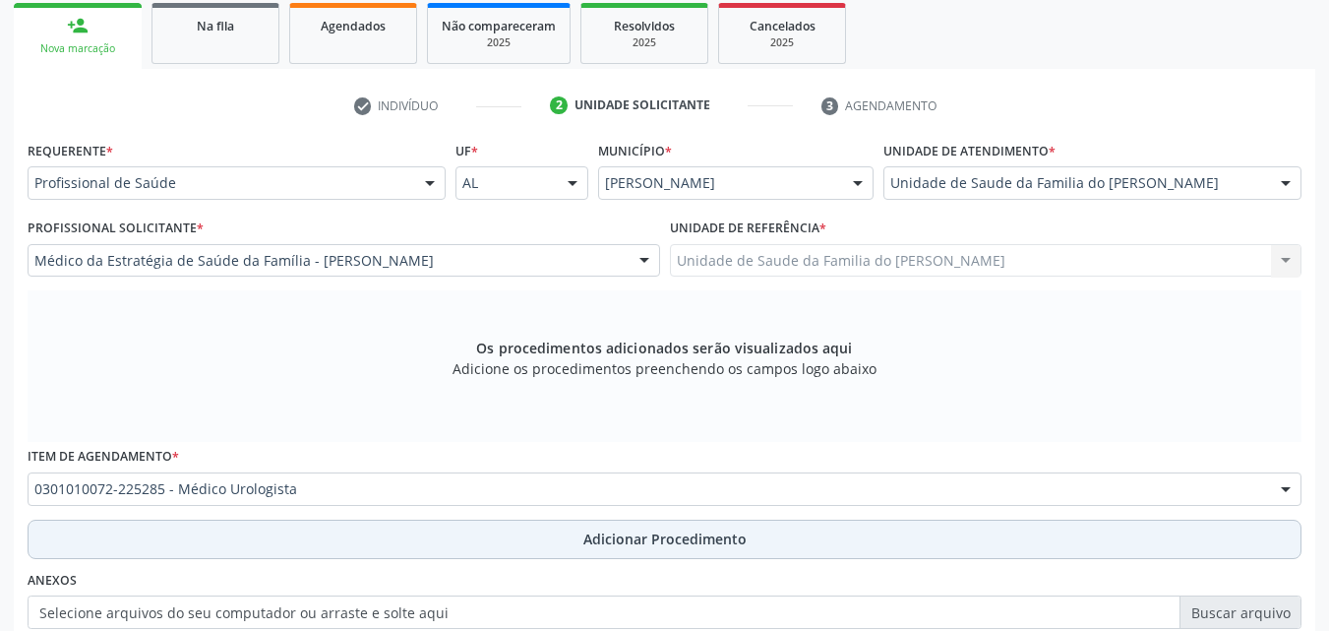
click at [400, 536] on button "Adicionar Procedimento" at bounding box center [665, 538] width 1274 height 39
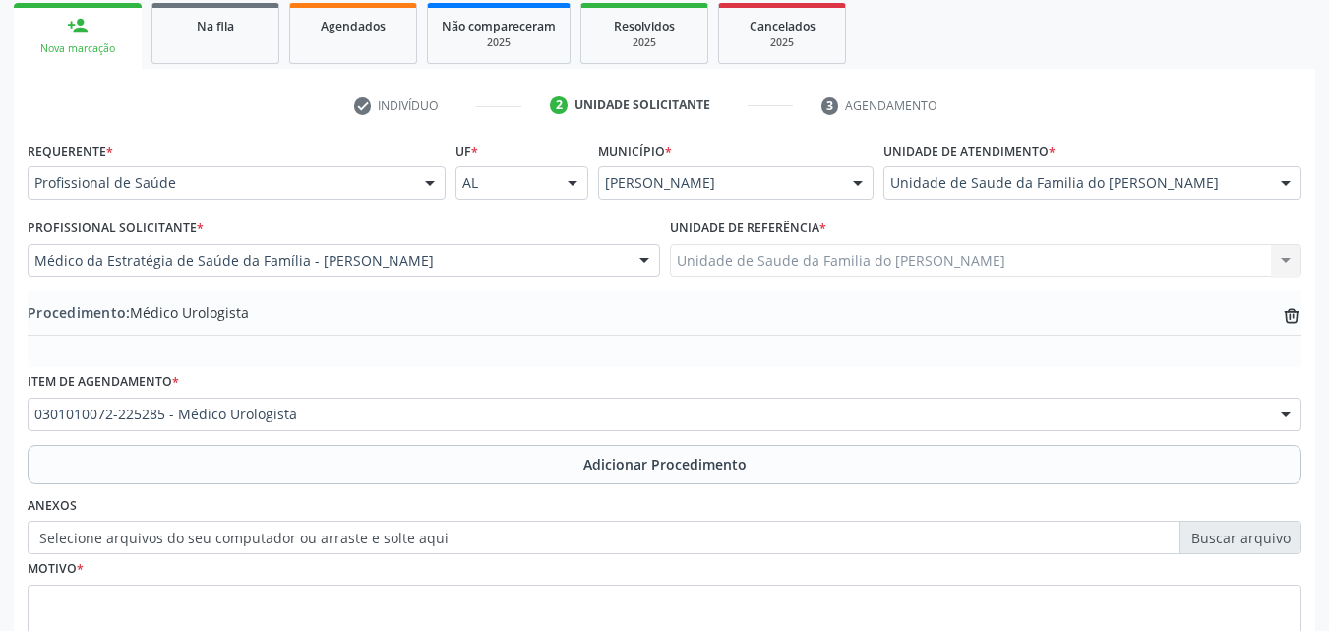
scroll to position [476, 0]
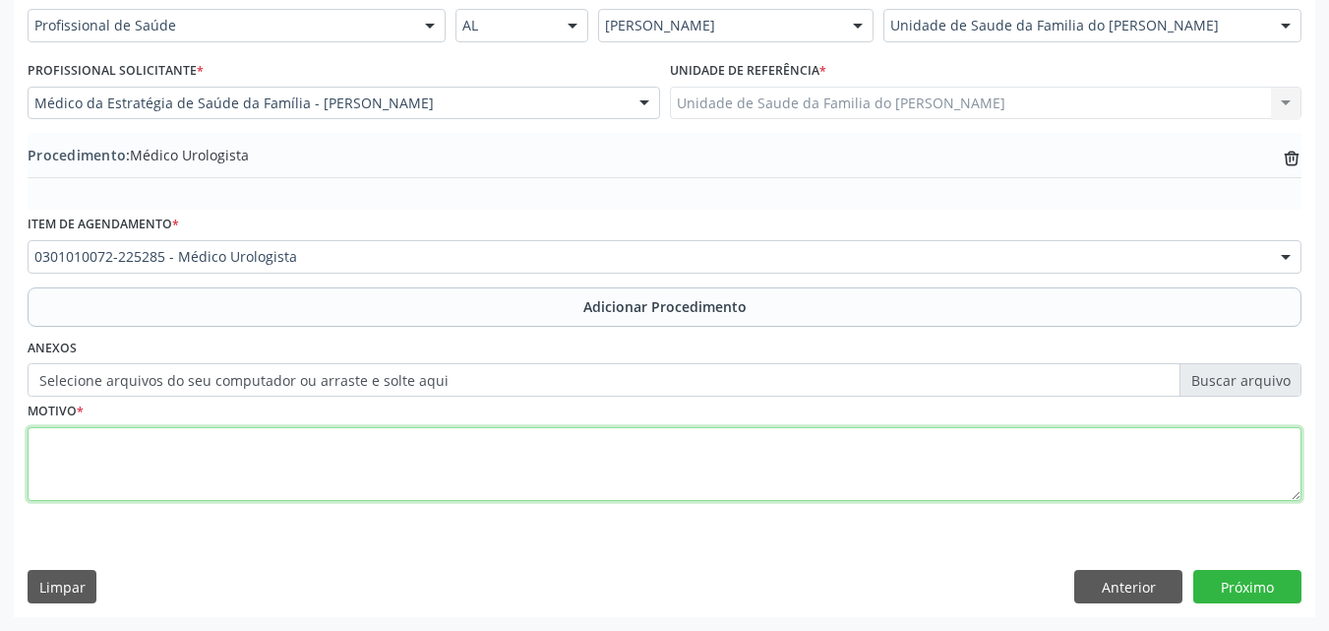
click at [1144, 442] on textarea at bounding box center [665, 464] width 1274 height 75
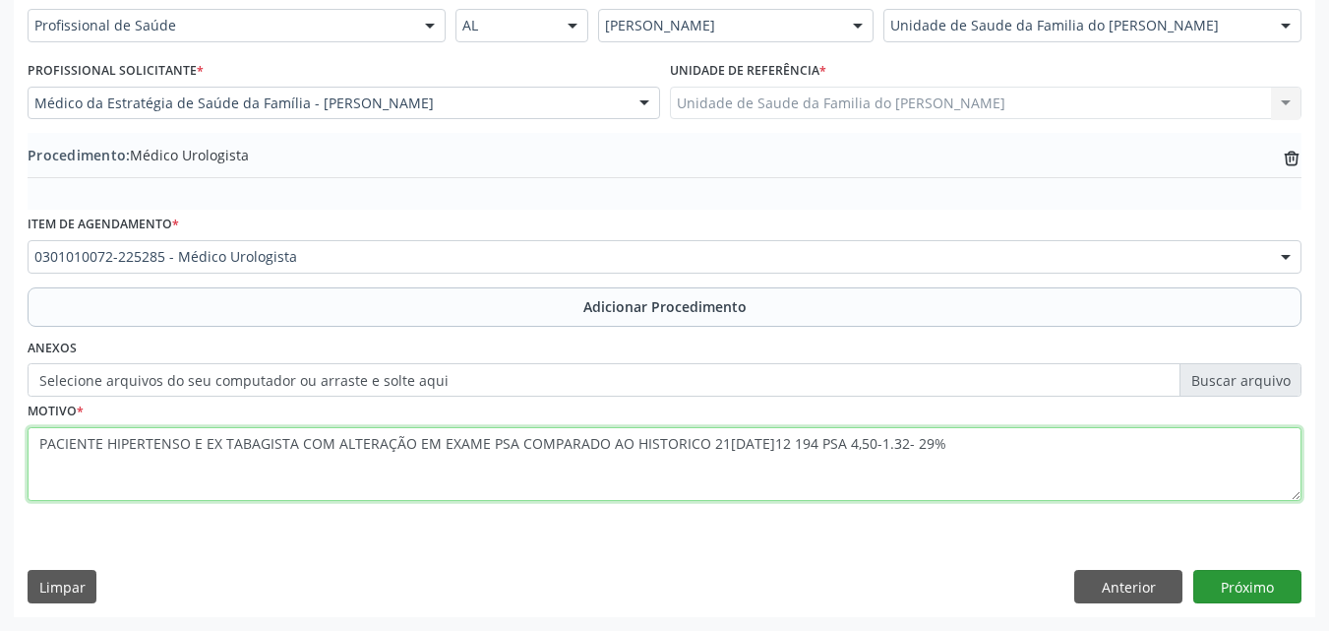
type textarea "PACIENTE HIPERTENSO E EX TABAGISTA COM ALTERAÇÃO EM EXAME PSA COMPARADO AO HIST…"
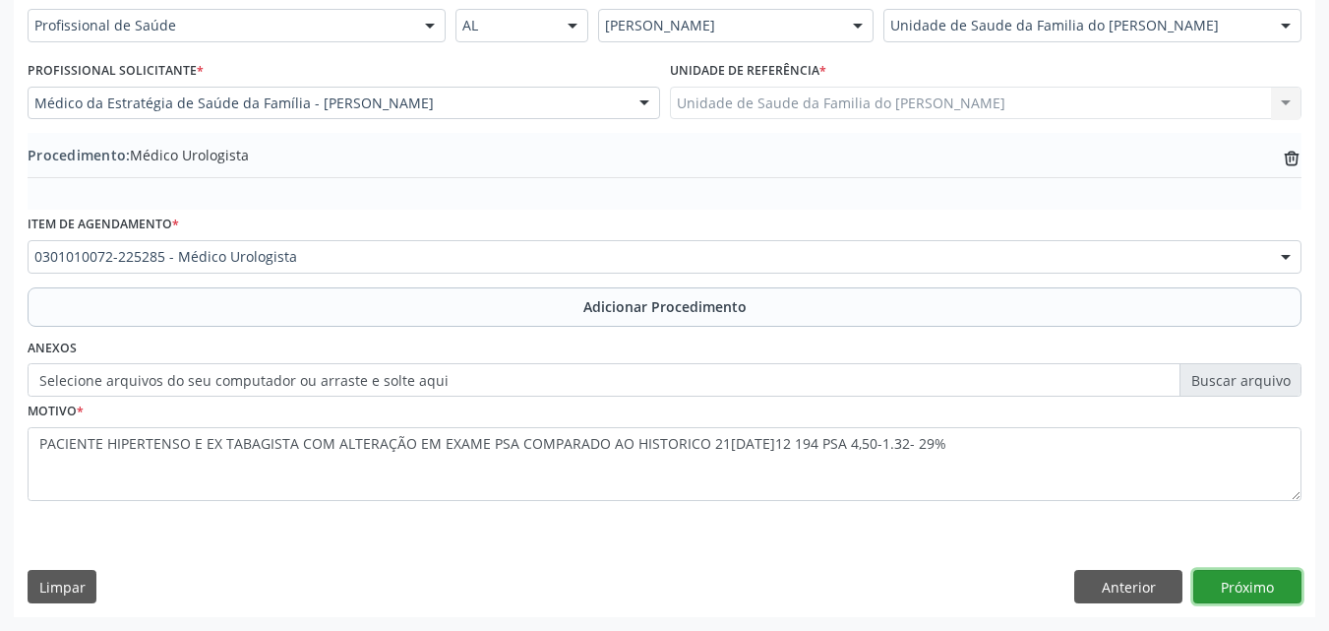
click at [1262, 585] on button "Próximo" at bounding box center [1247, 586] width 108 height 33
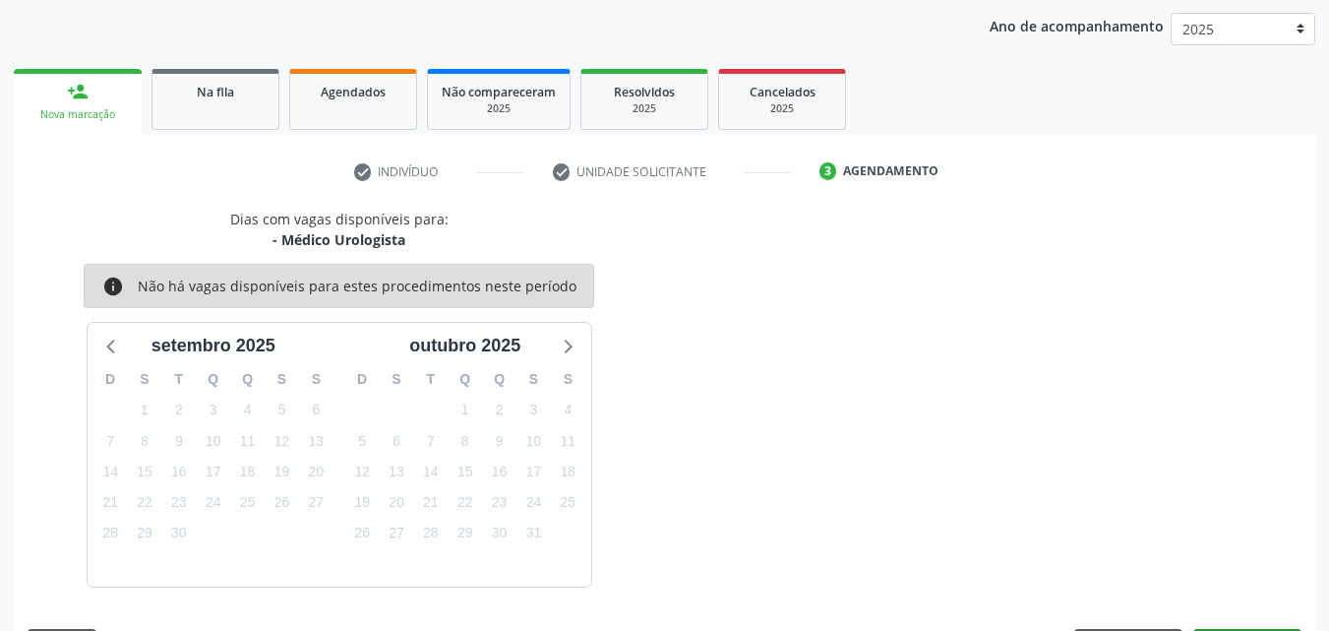
scroll to position [311, 0]
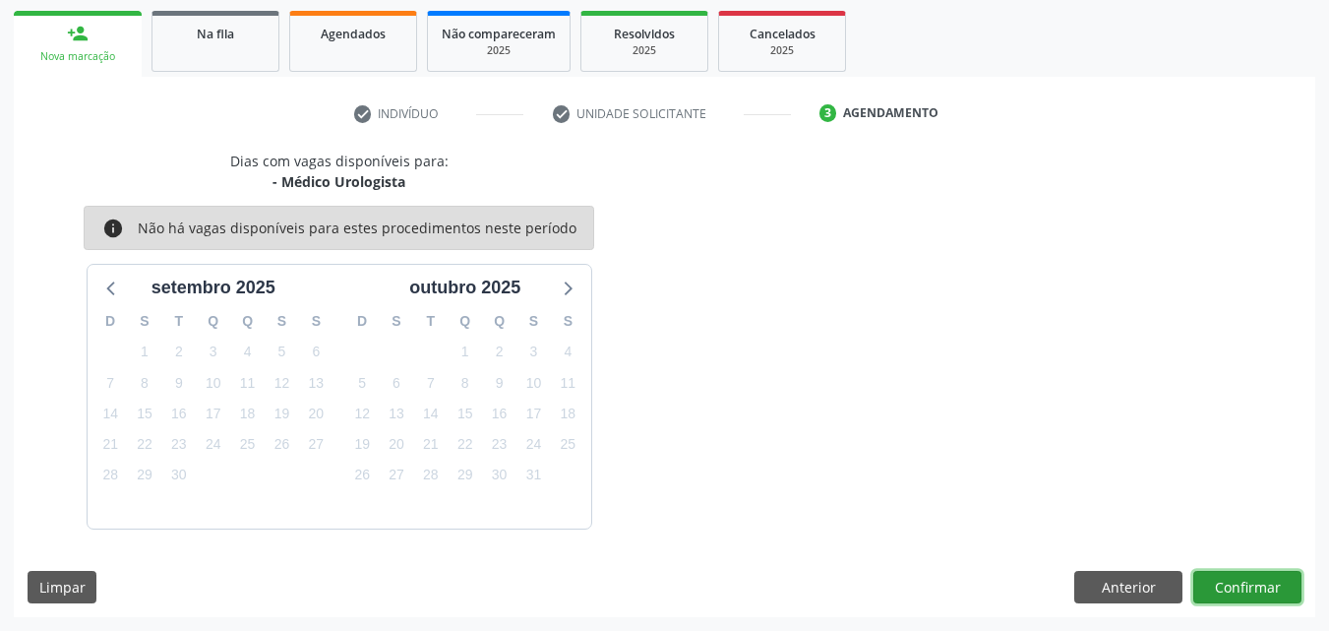
click at [1247, 590] on button "Confirmar" at bounding box center [1247, 587] width 108 height 33
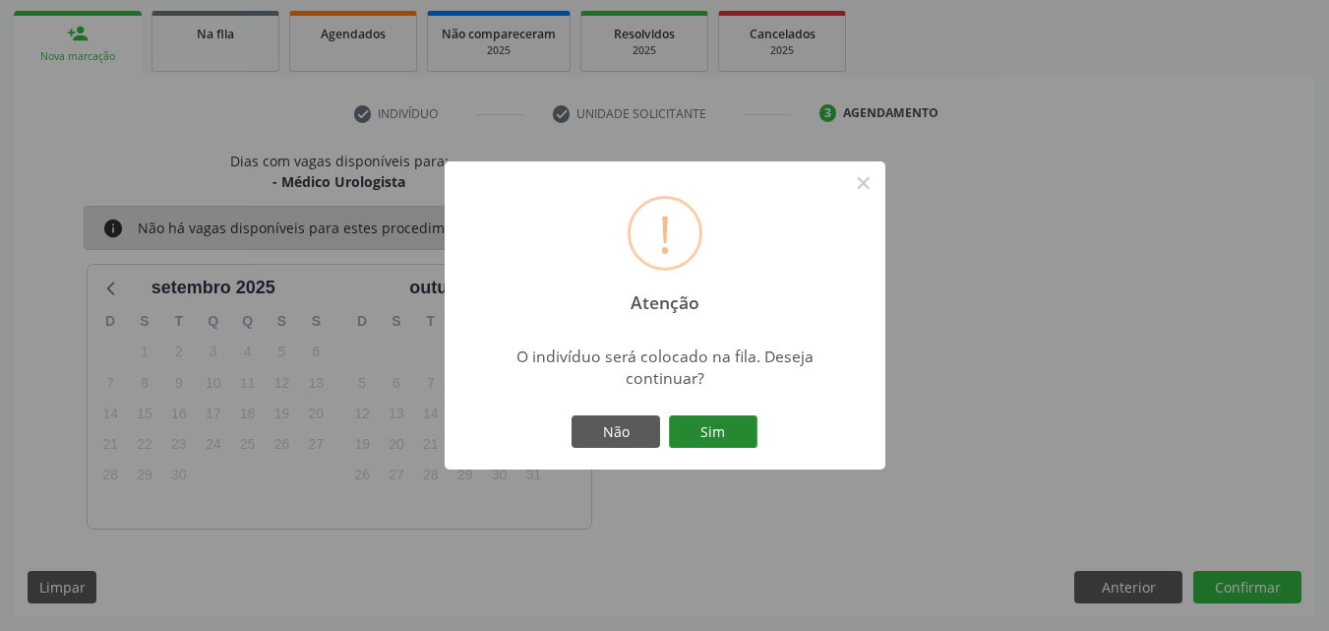
click at [722, 439] on button "Sim" at bounding box center [713, 431] width 89 height 33
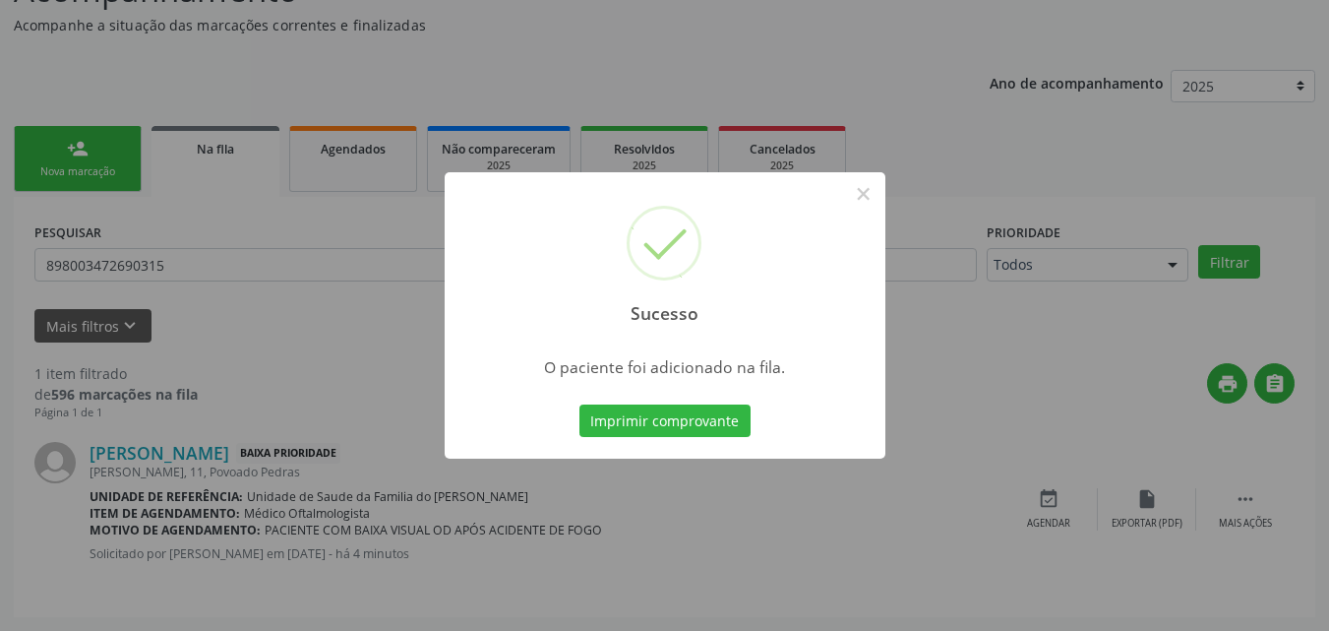
scroll to position [46, 0]
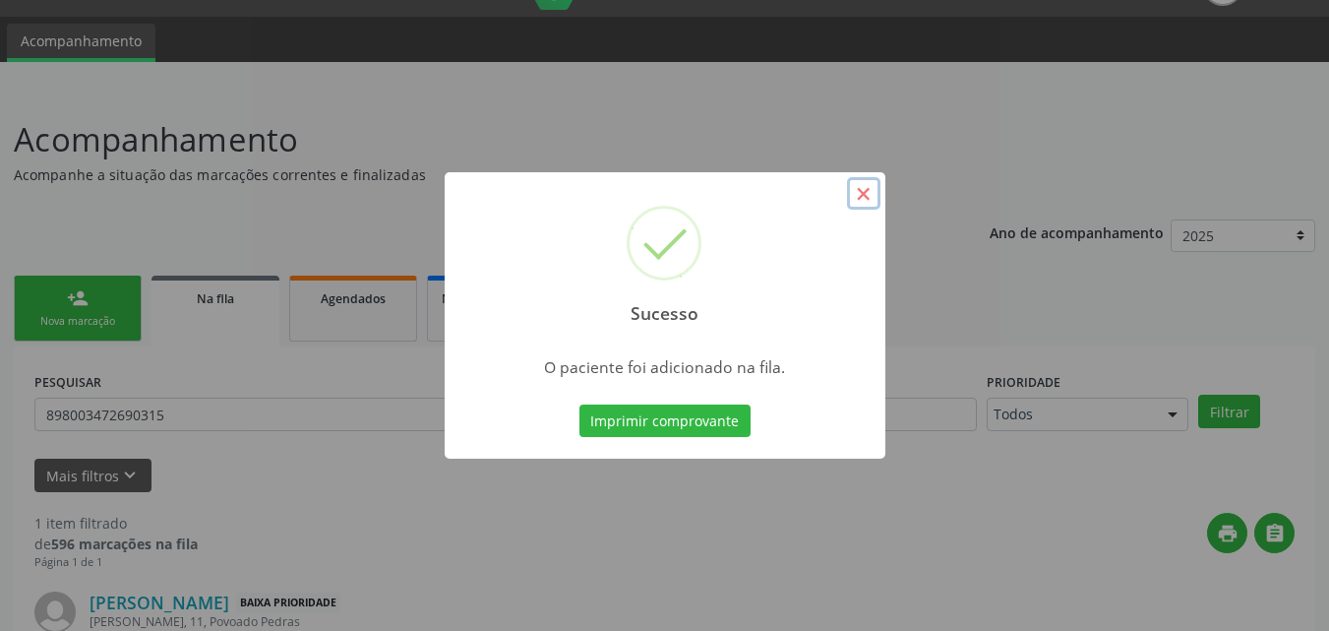
click at [859, 209] on button "×" at bounding box center [863, 193] width 33 height 33
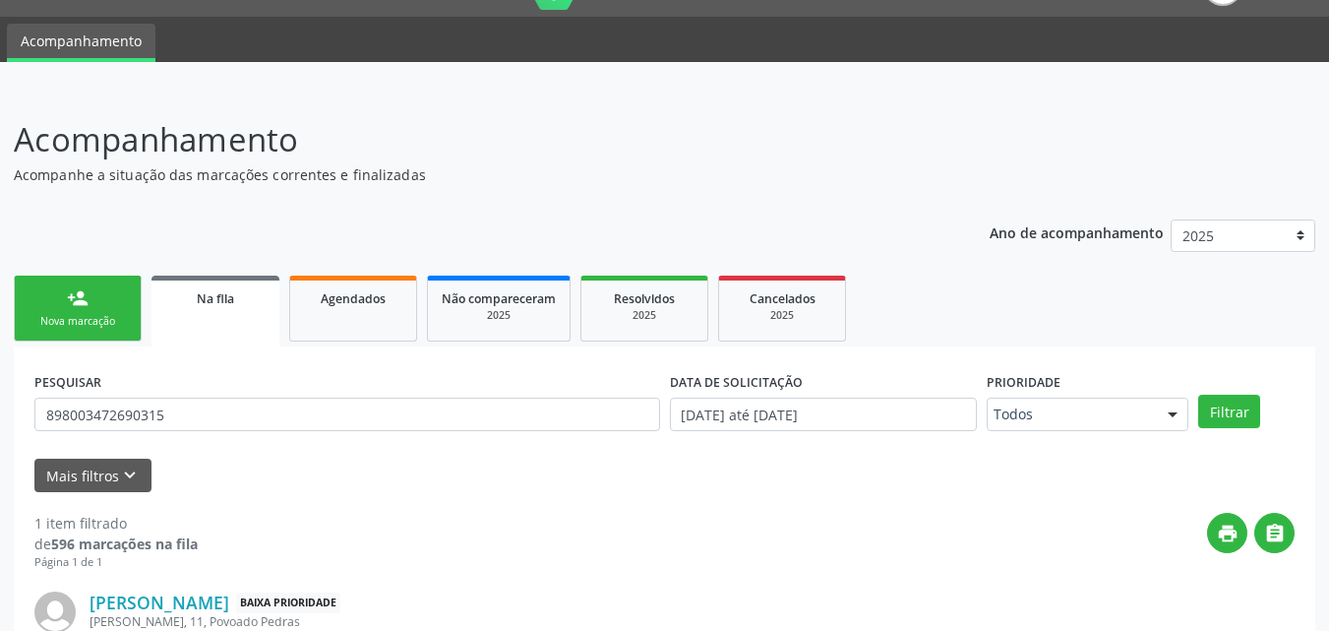
click at [121, 314] on div "Nova marcação" at bounding box center [78, 321] width 98 height 15
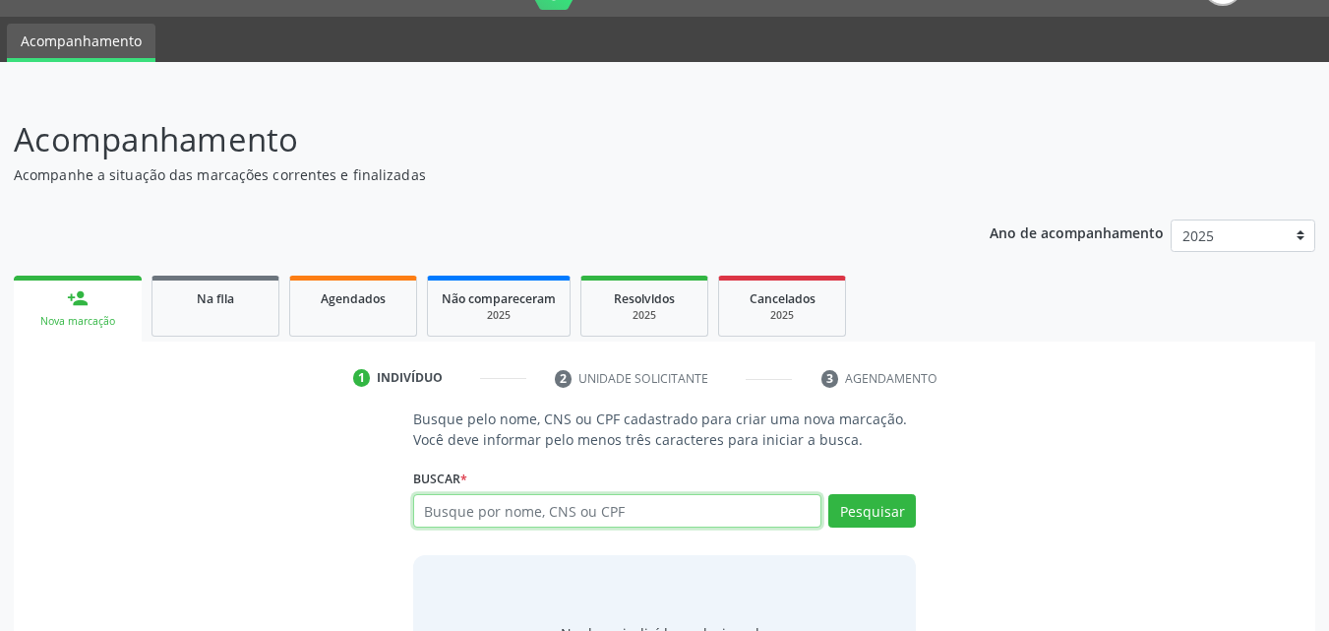
click at [444, 504] on input "text" at bounding box center [617, 510] width 409 height 33
type input "1009040493"
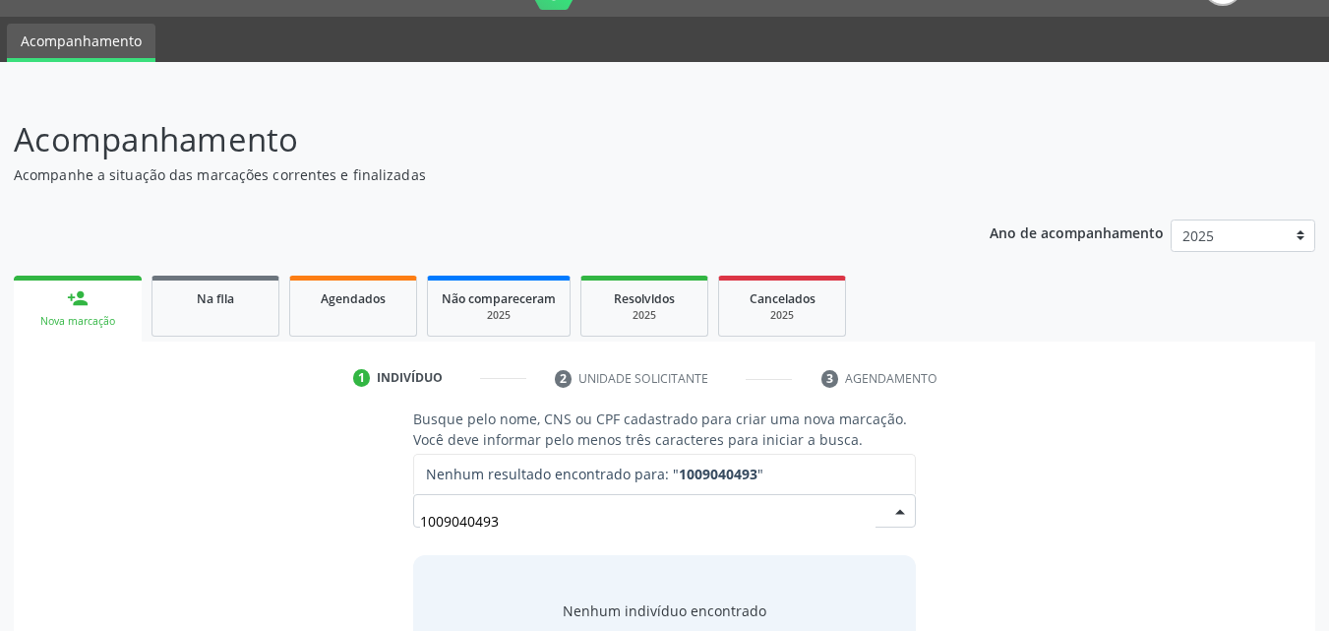
click at [459, 521] on input "1009040493" at bounding box center [648, 520] width 456 height 39
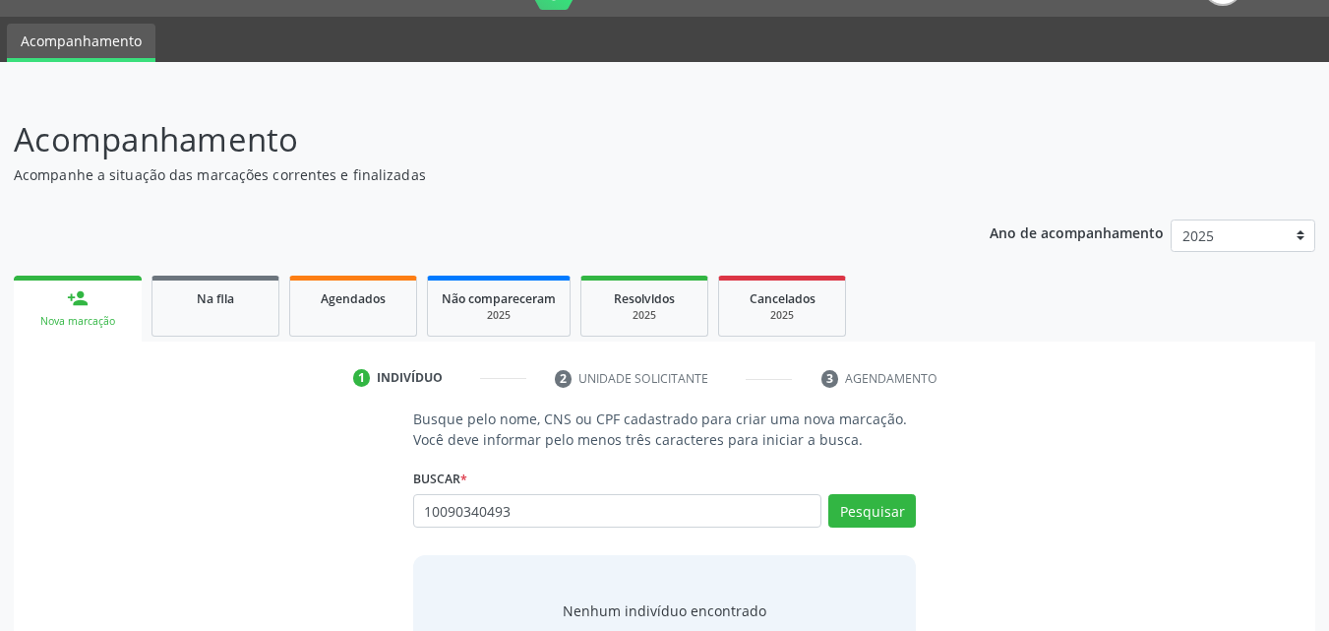
click at [462, 507] on input "10090340493" at bounding box center [617, 510] width 409 height 33
click at [858, 503] on button "Pesquisar" at bounding box center [872, 510] width 88 height 33
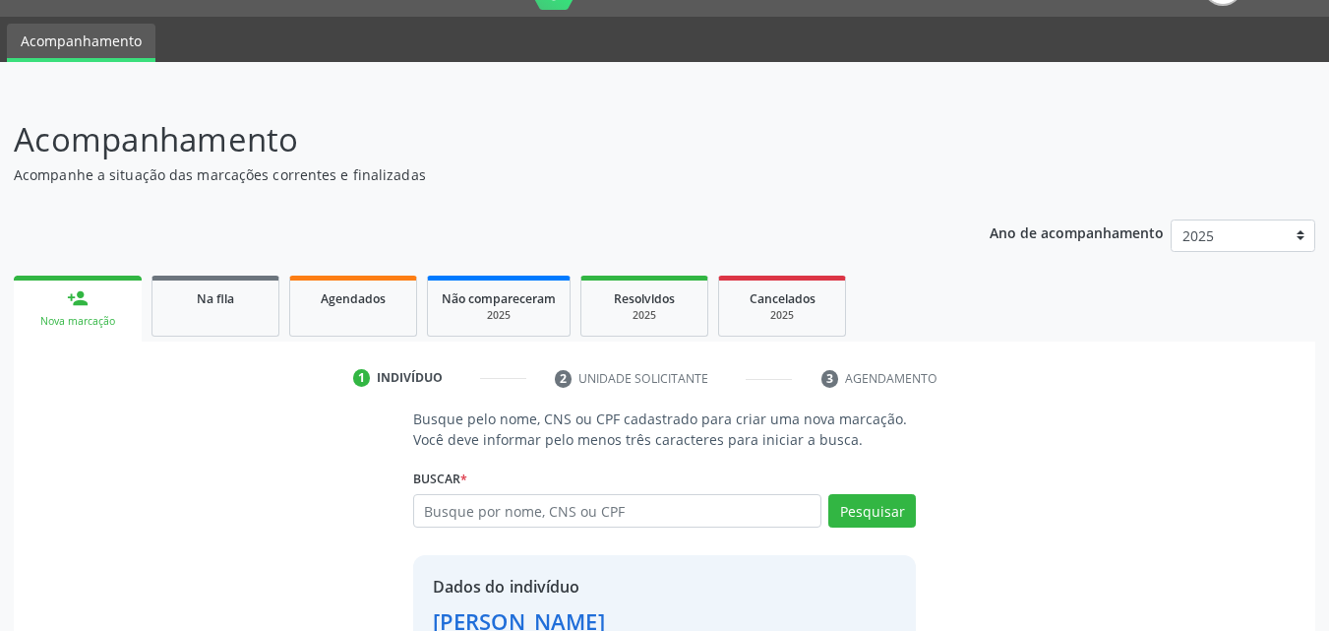
scroll to position [186, 0]
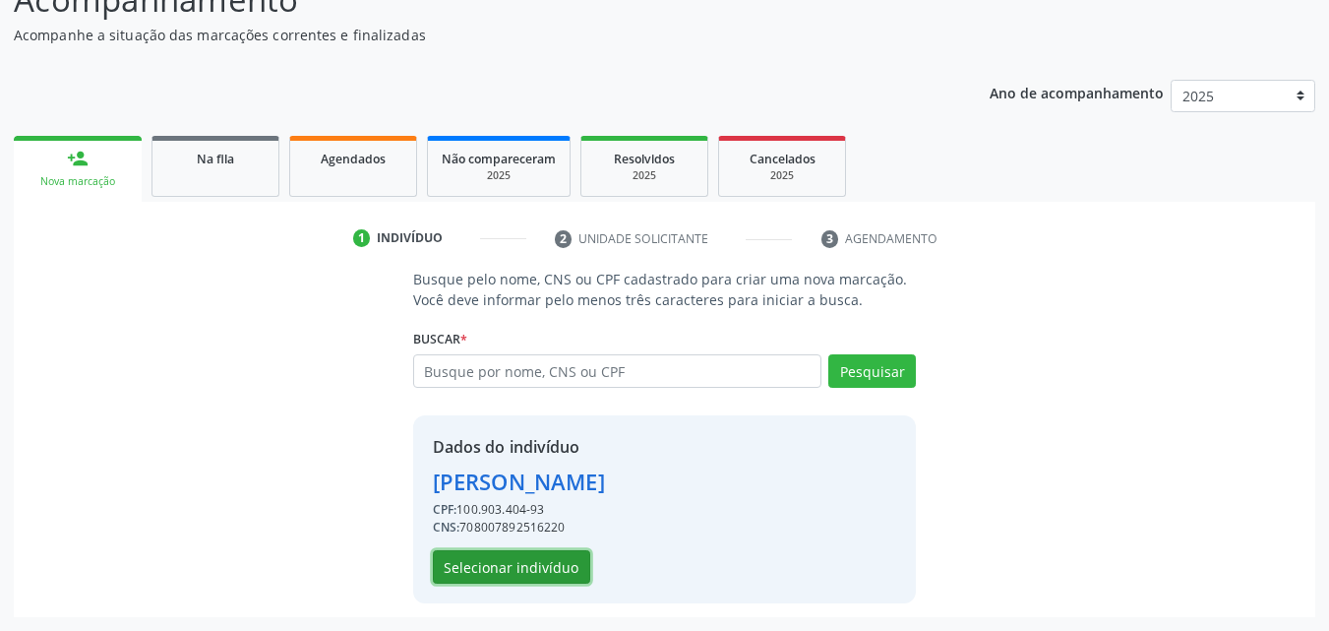
click at [533, 564] on button "Selecionar indivíduo" at bounding box center [511, 566] width 157 height 33
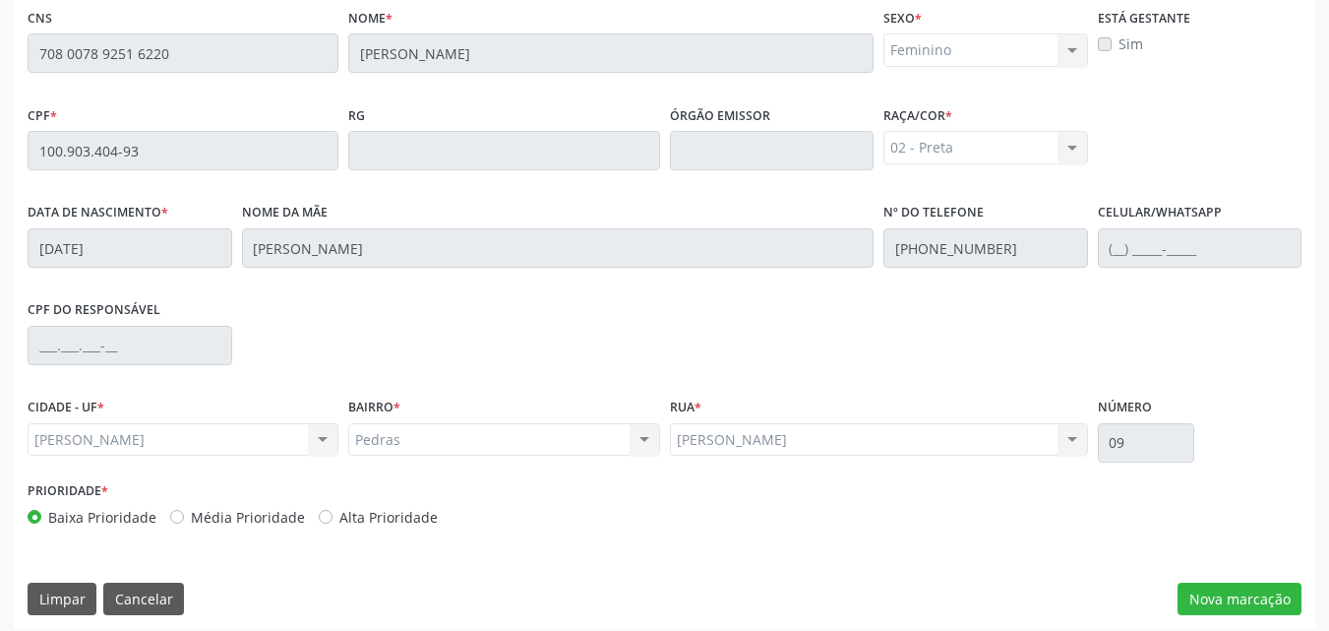
scroll to position [518, 0]
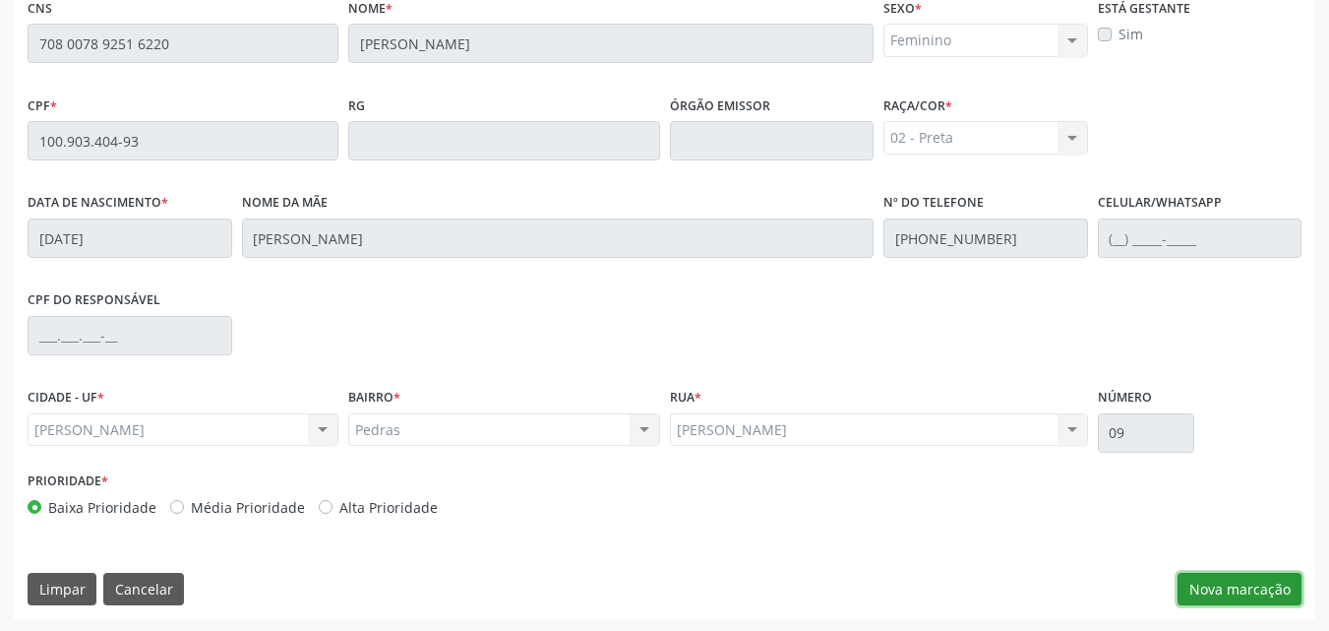
click at [1214, 586] on button "Nova marcação" at bounding box center [1240, 589] width 124 height 33
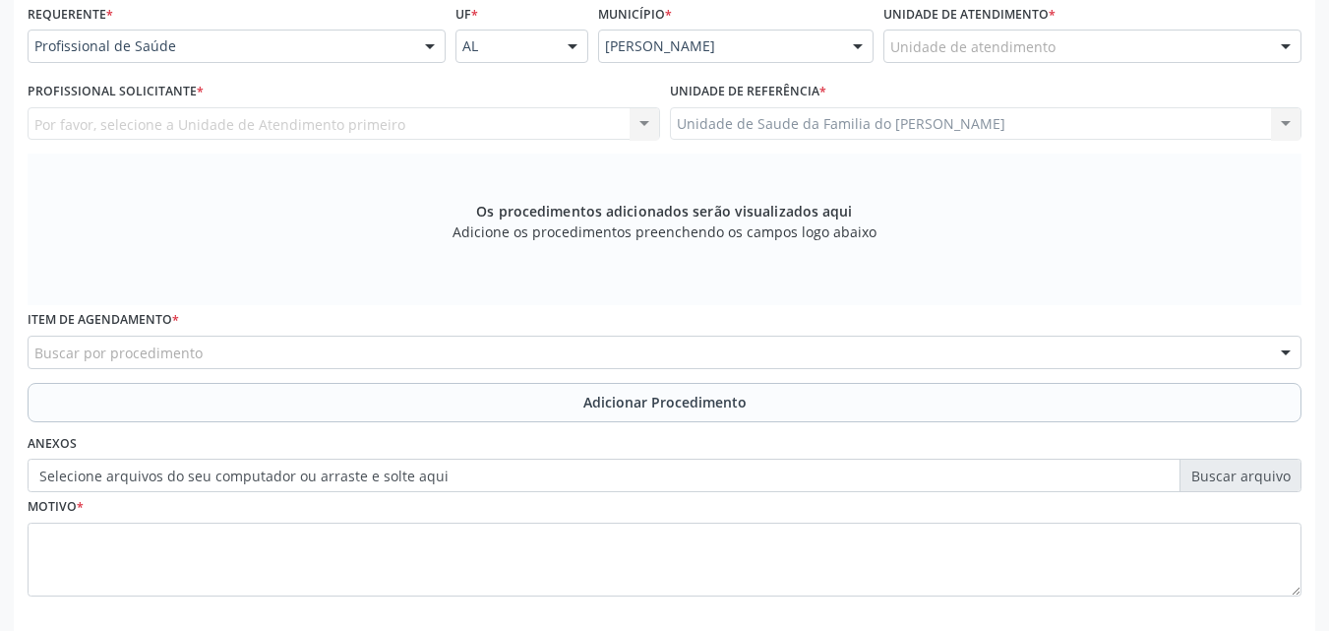
scroll to position [454, 0]
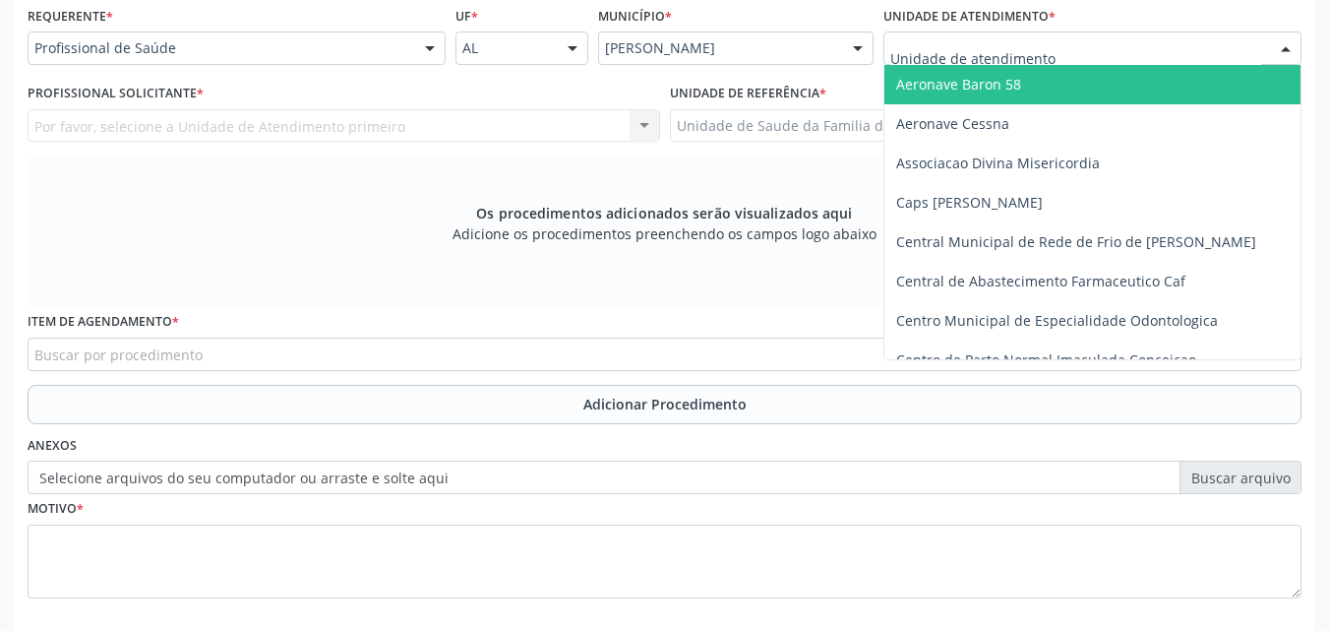
click at [1055, 46] on div at bounding box center [1092, 47] width 418 height 33
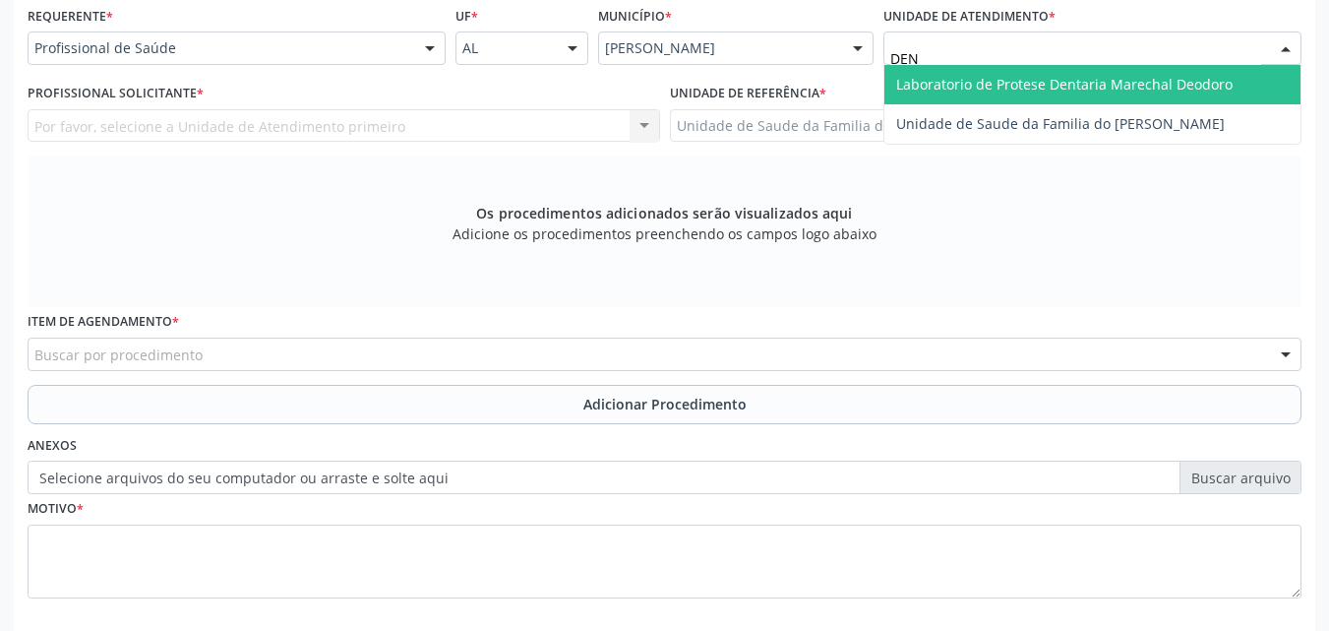
type input "DENI"
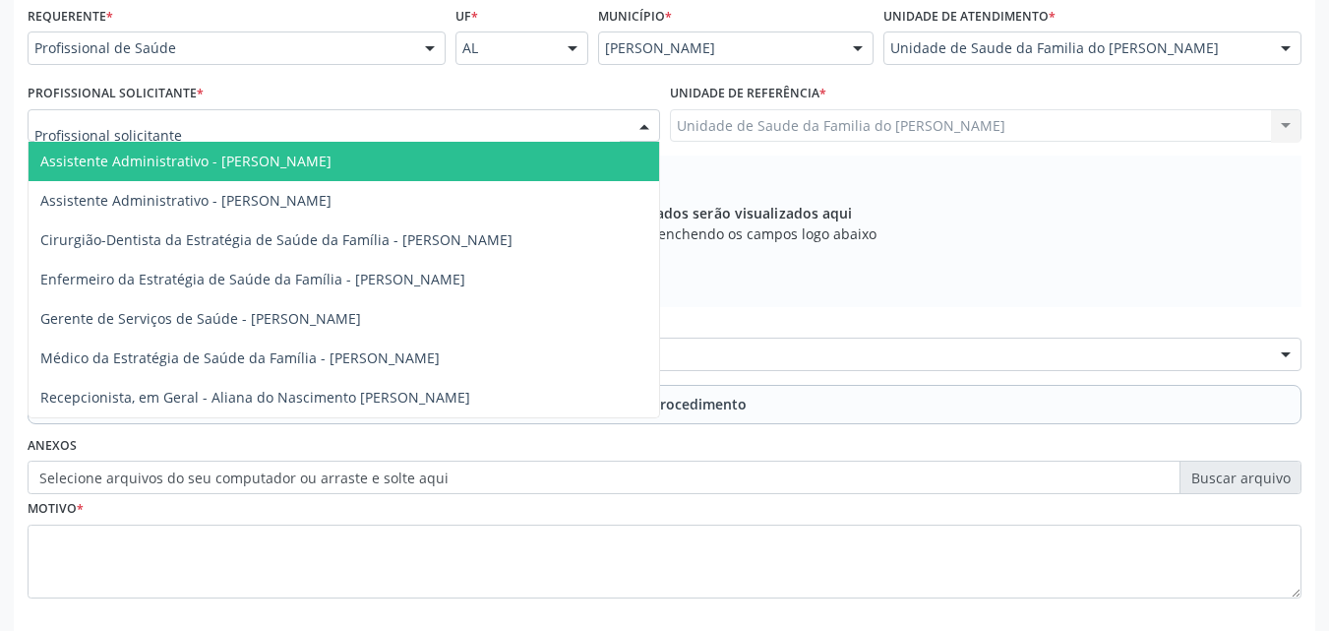
click at [402, 135] on div at bounding box center [344, 125] width 633 height 33
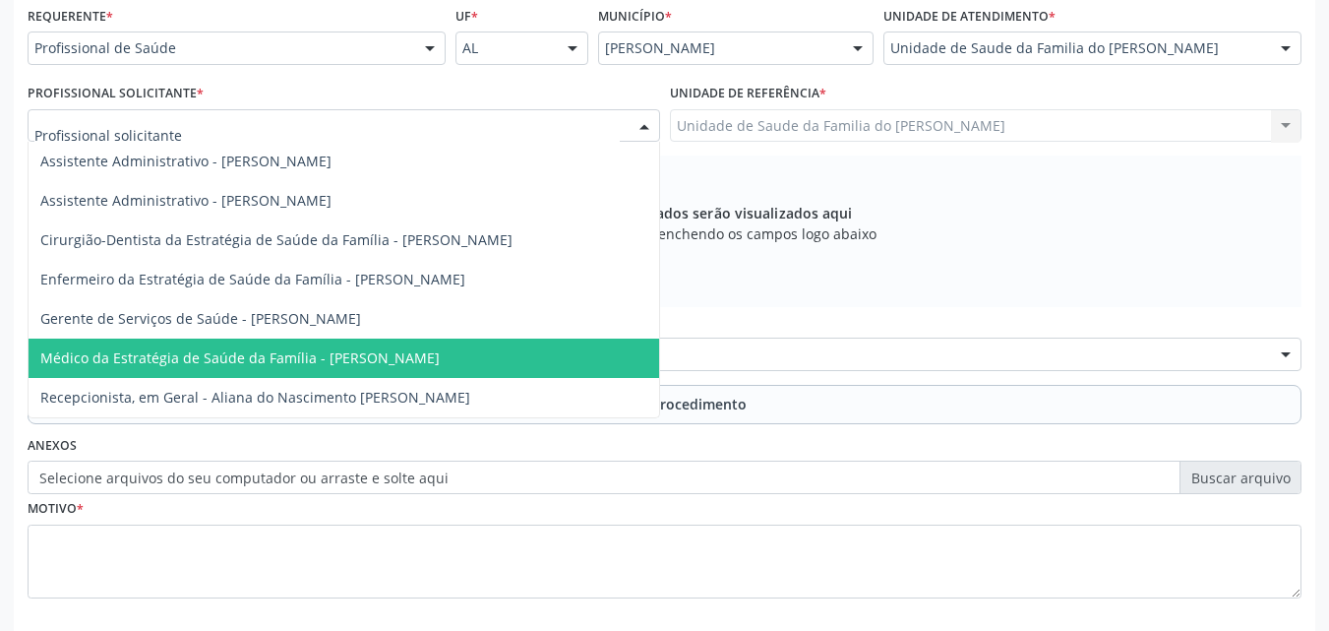
click at [369, 347] on span "Médico da Estratégia de Saúde da Família - [PERSON_NAME]" at bounding box center [344, 357] width 631 height 39
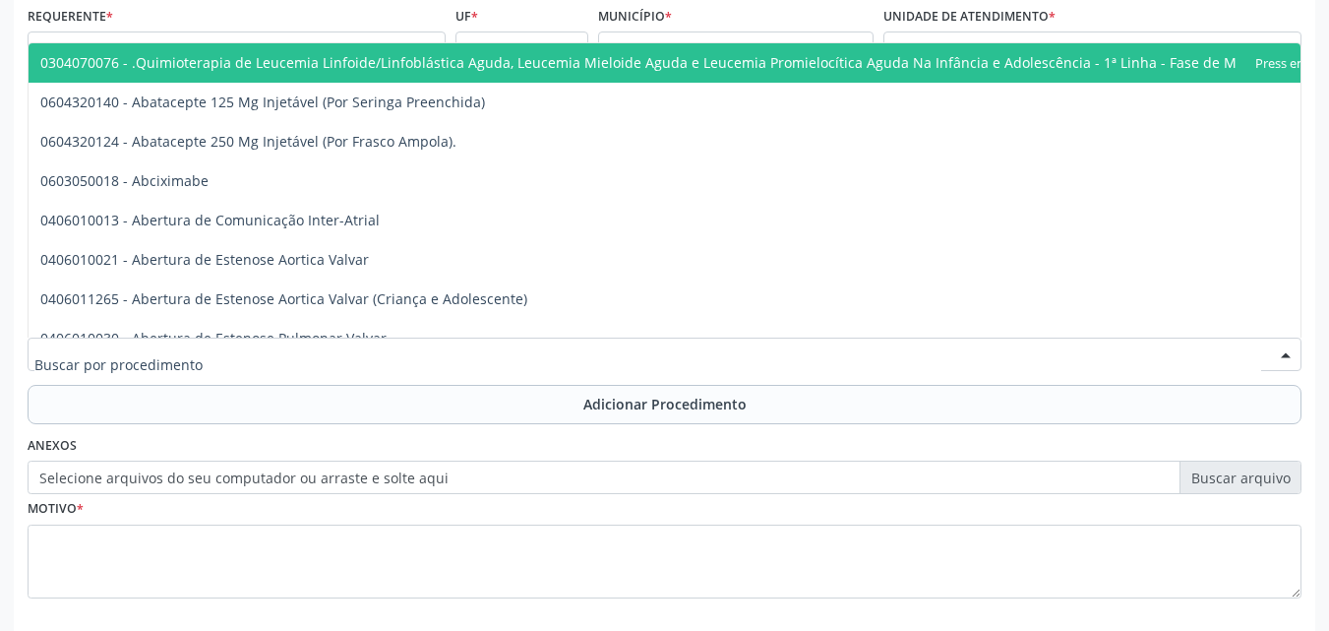
click at [369, 347] on div at bounding box center [665, 353] width 1274 height 33
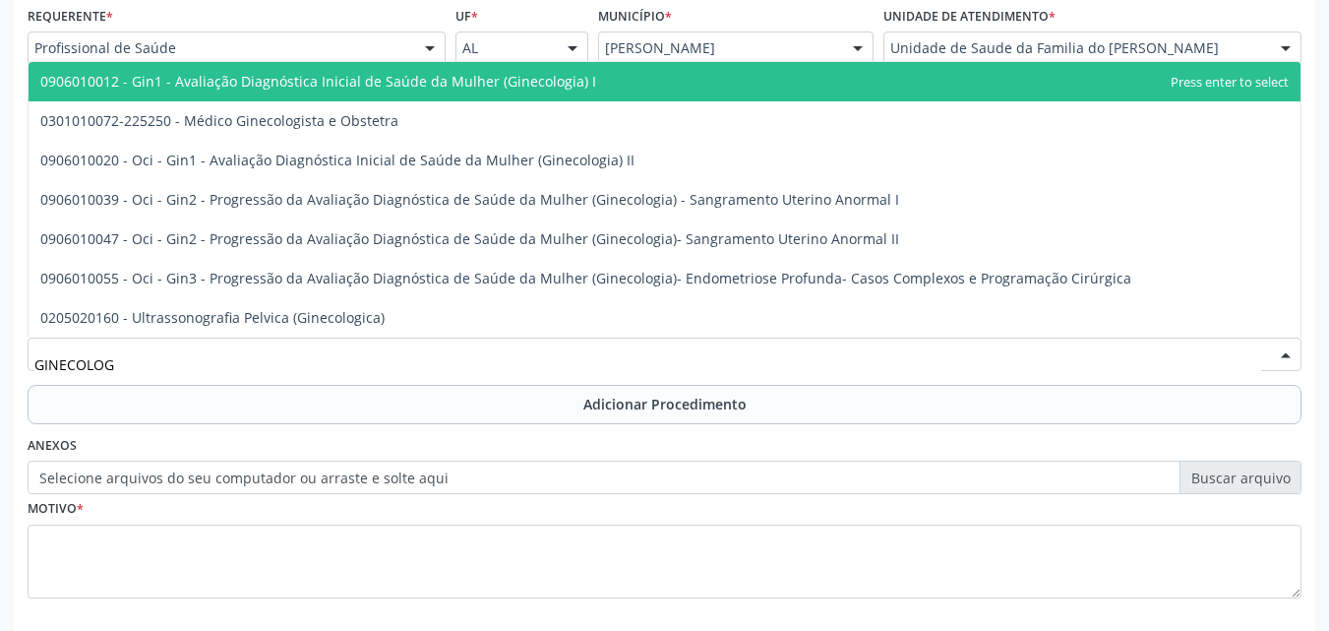
type input "GINECOLOGI"
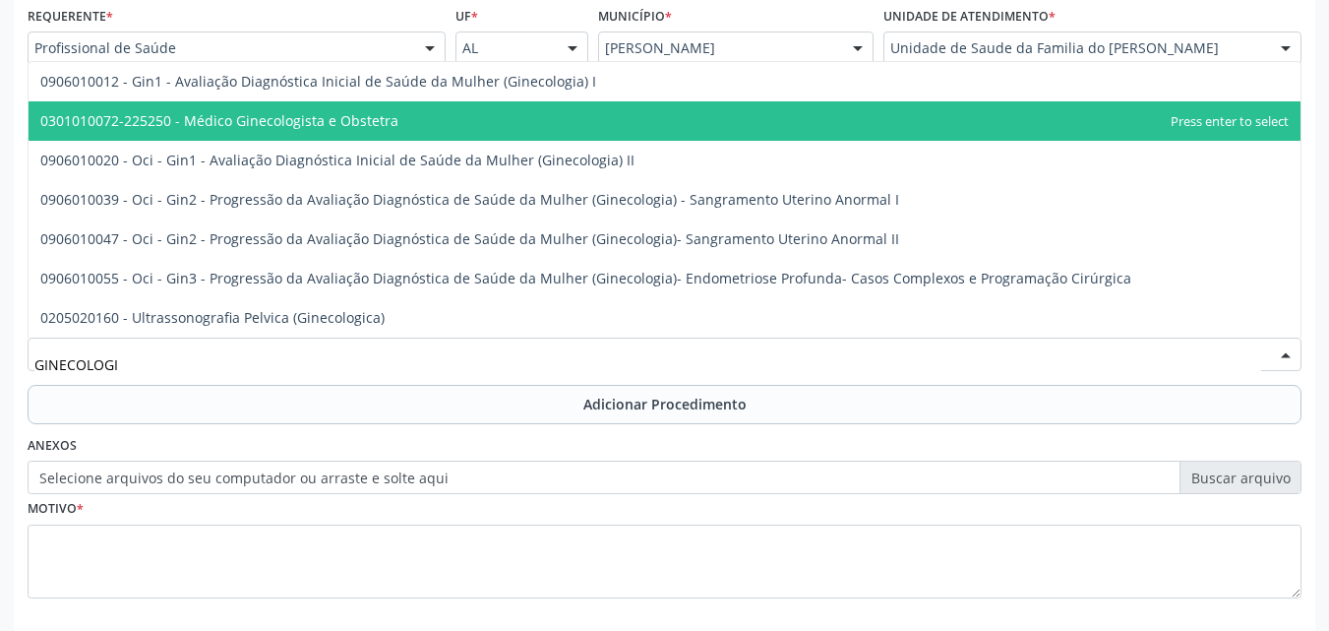
click at [379, 128] on span "0301010072-225250 - Médico Ginecologista e Obstetra" at bounding box center [219, 120] width 358 height 19
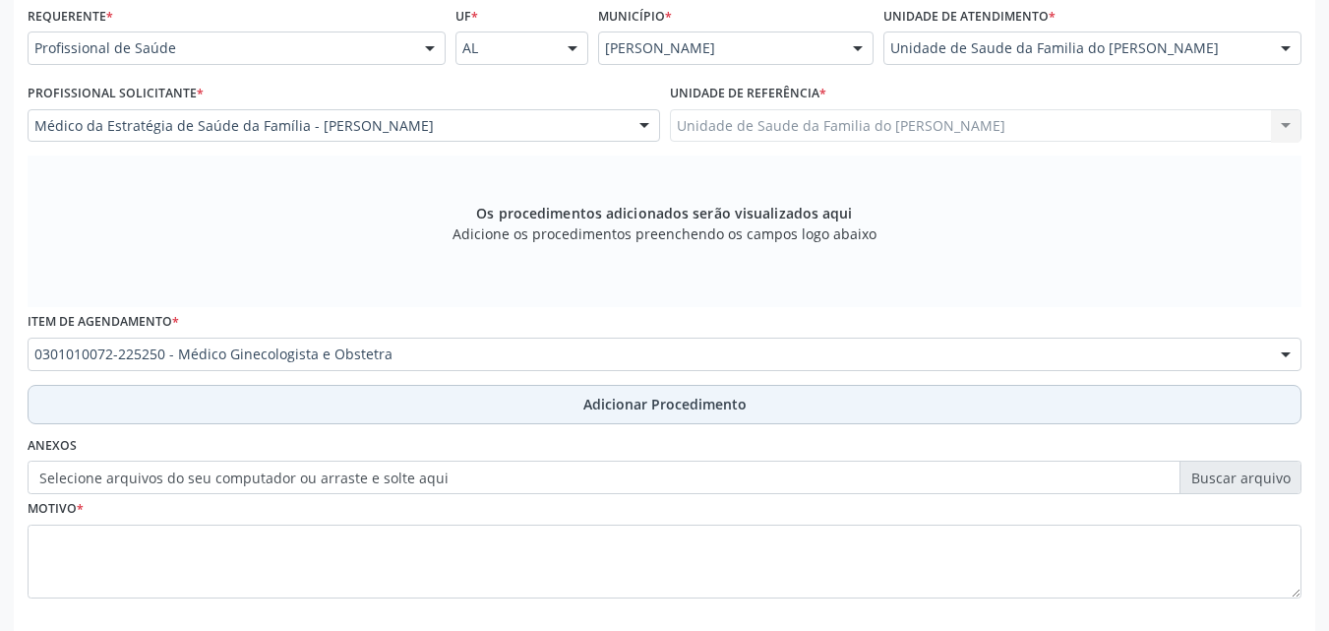
click at [394, 405] on button "Adicionar Procedimento" at bounding box center [665, 404] width 1274 height 39
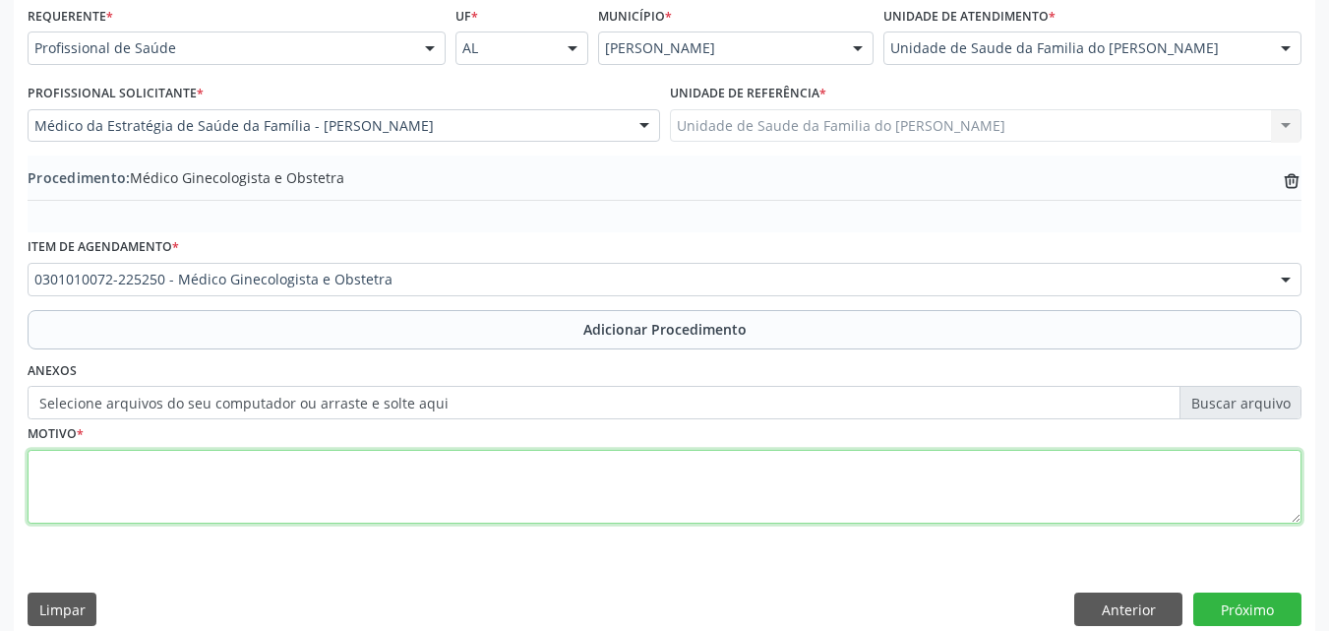
click at [326, 493] on textarea at bounding box center [665, 487] width 1274 height 75
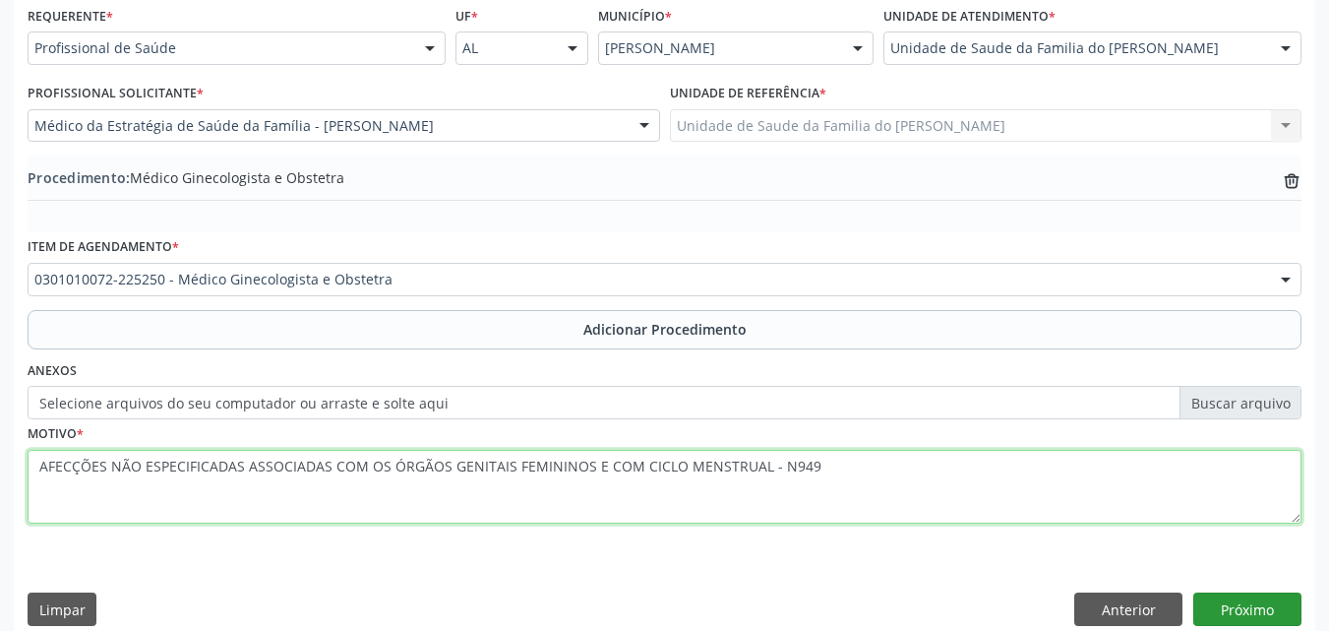
type textarea "AFECÇÕES NÃO ESPECIFICADAS ASSOCIADAS COM OS ÓRGÃOS GENITAIS FEMININOS E COM CI…"
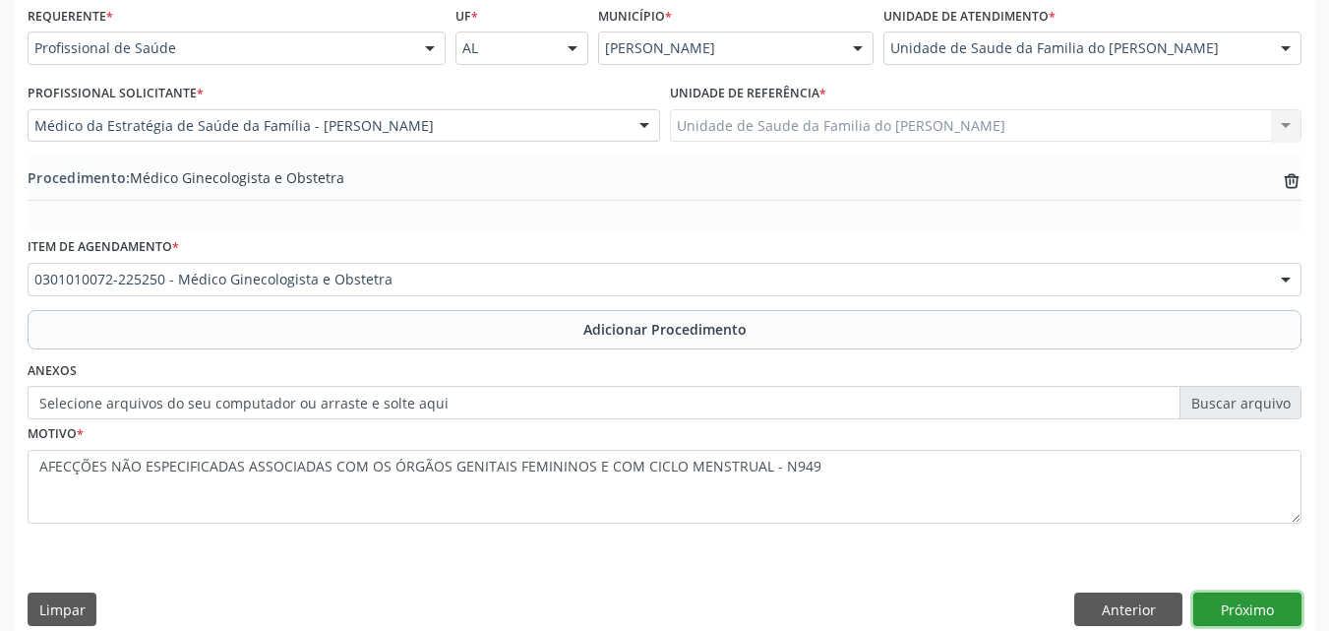
click at [1278, 603] on button "Próximo" at bounding box center [1247, 608] width 108 height 33
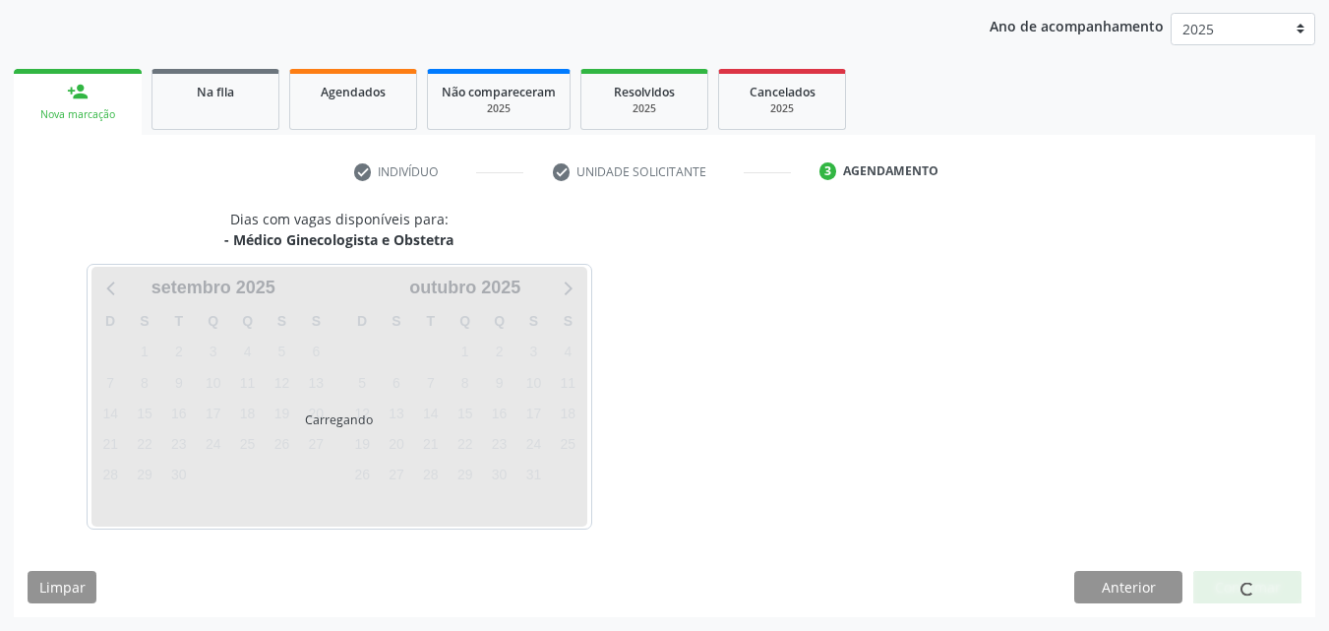
scroll to position [311, 0]
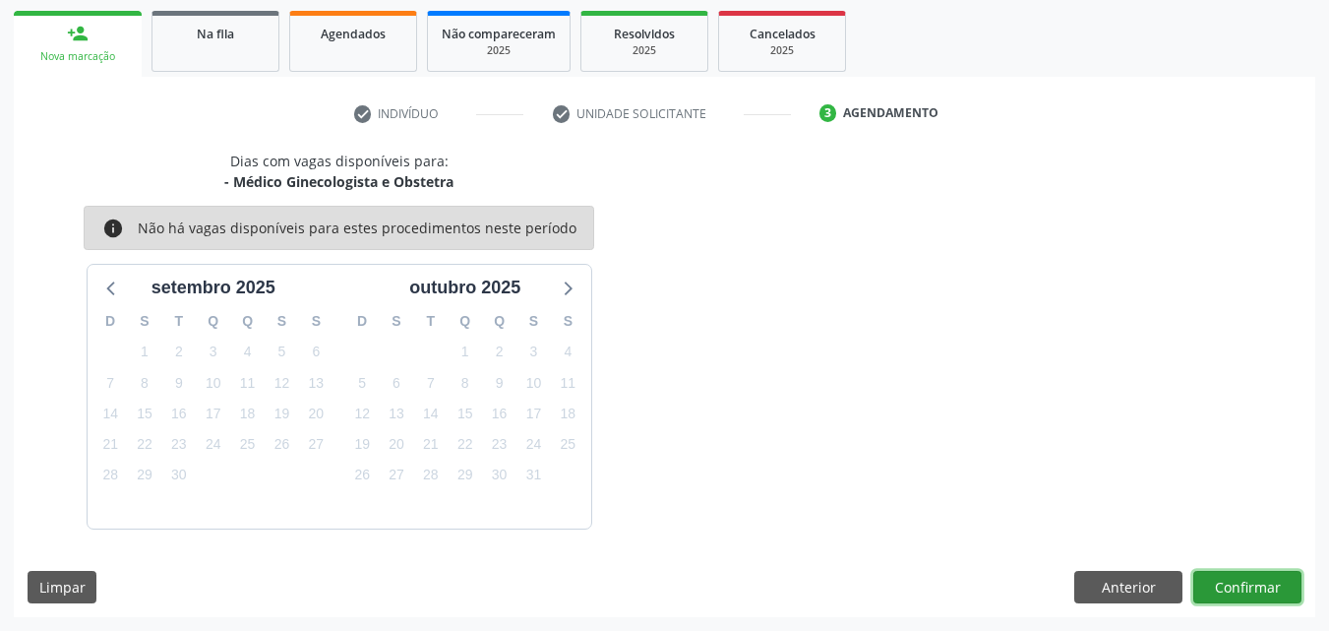
click at [1228, 577] on button "Confirmar" at bounding box center [1247, 587] width 108 height 33
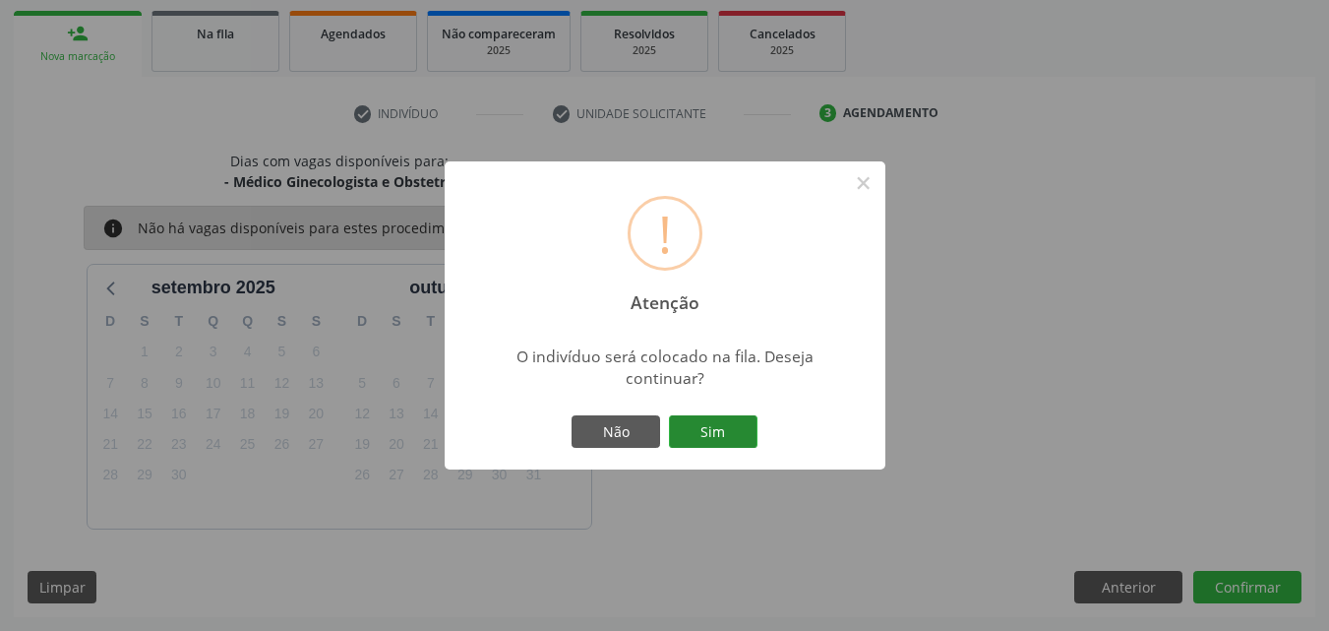
click at [698, 443] on button "Sim" at bounding box center [713, 431] width 89 height 33
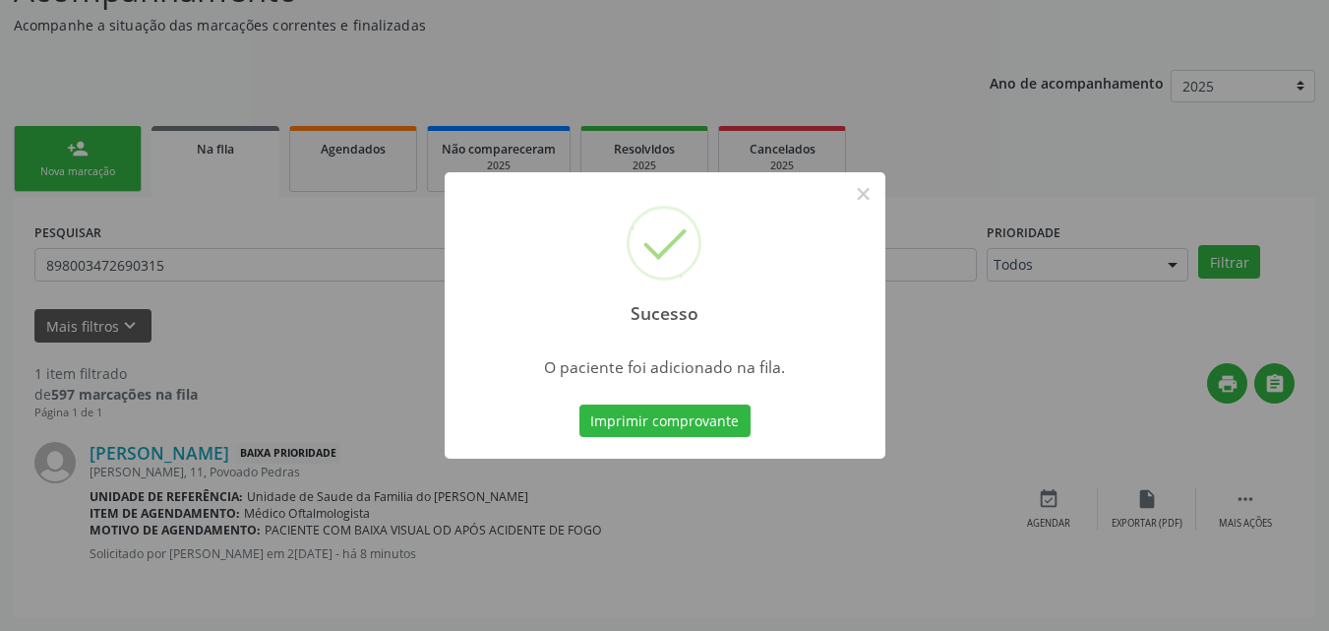
scroll to position [46, 0]
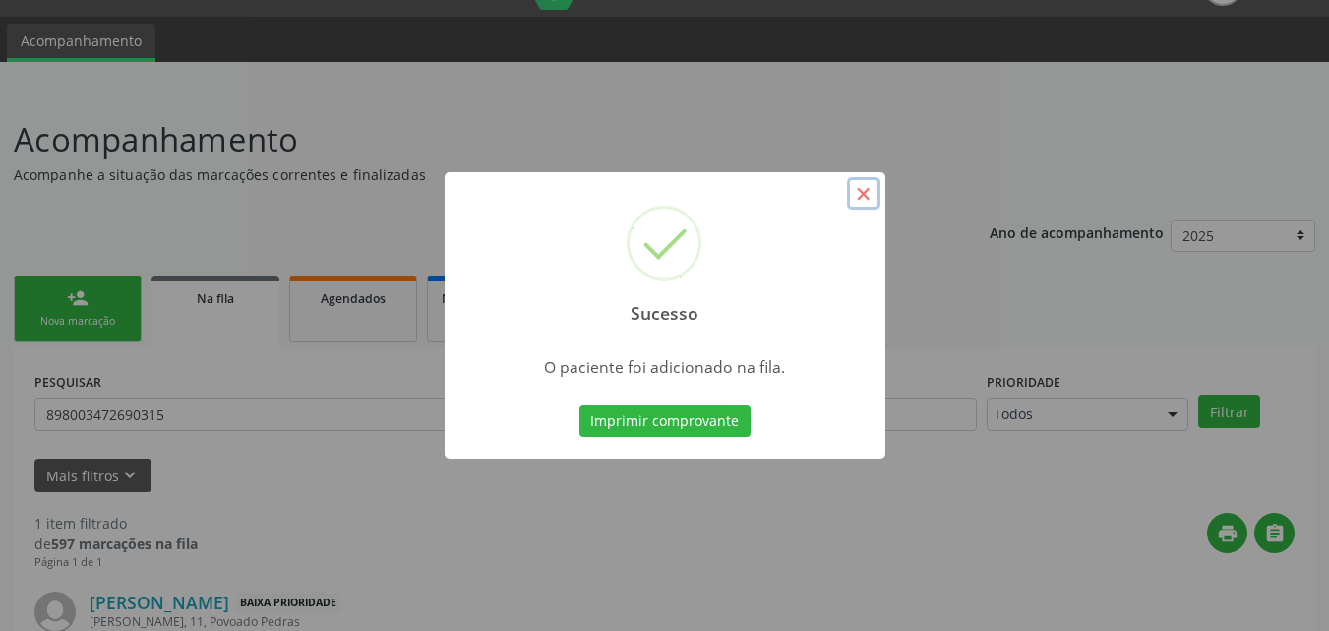
click at [874, 208] on button "×" at bounding box center [863, 193] width 33 height 33
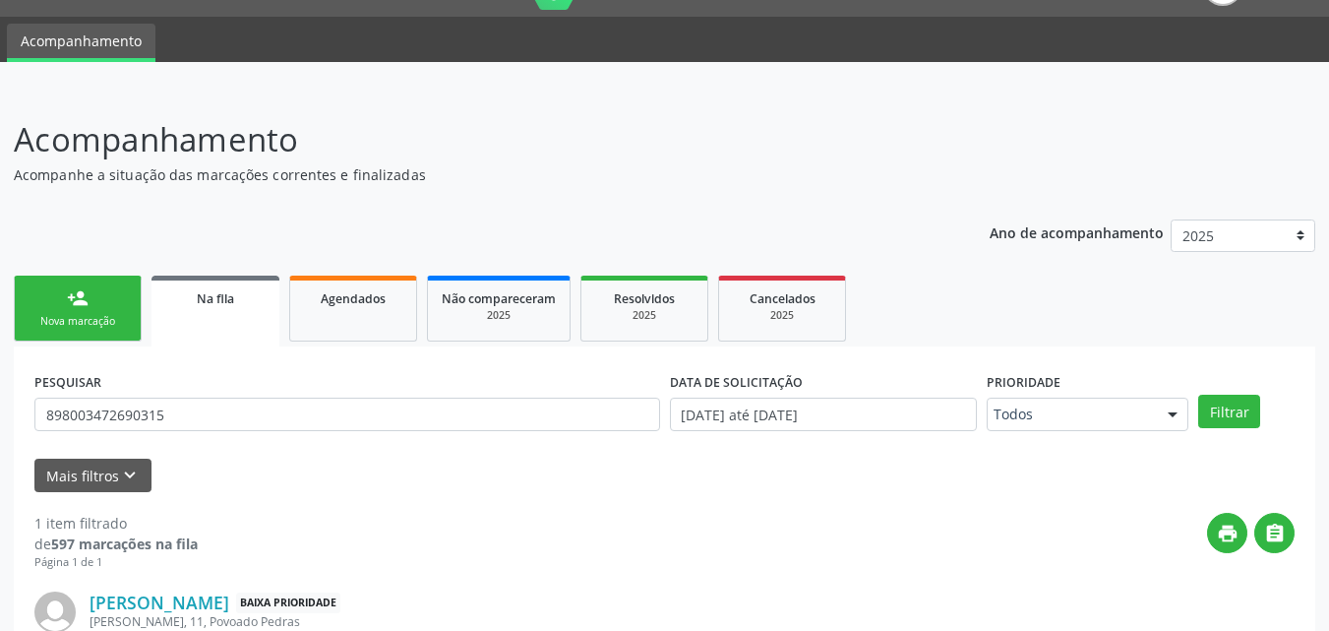
drag, startPoint x: 874, startPoint y: 208, endPoint x: 706, endPoint y: 145, distance: 178.7
click at [706, 145] on div "Acompanhamento Acompanhe a situação das marcações correntes e finalizadas Relat…" at bounding box center [665, 440] width 1302 height 651
click at [447, 399] on input "898003472690315" at bounding box center [347, 413] width 626 height 33
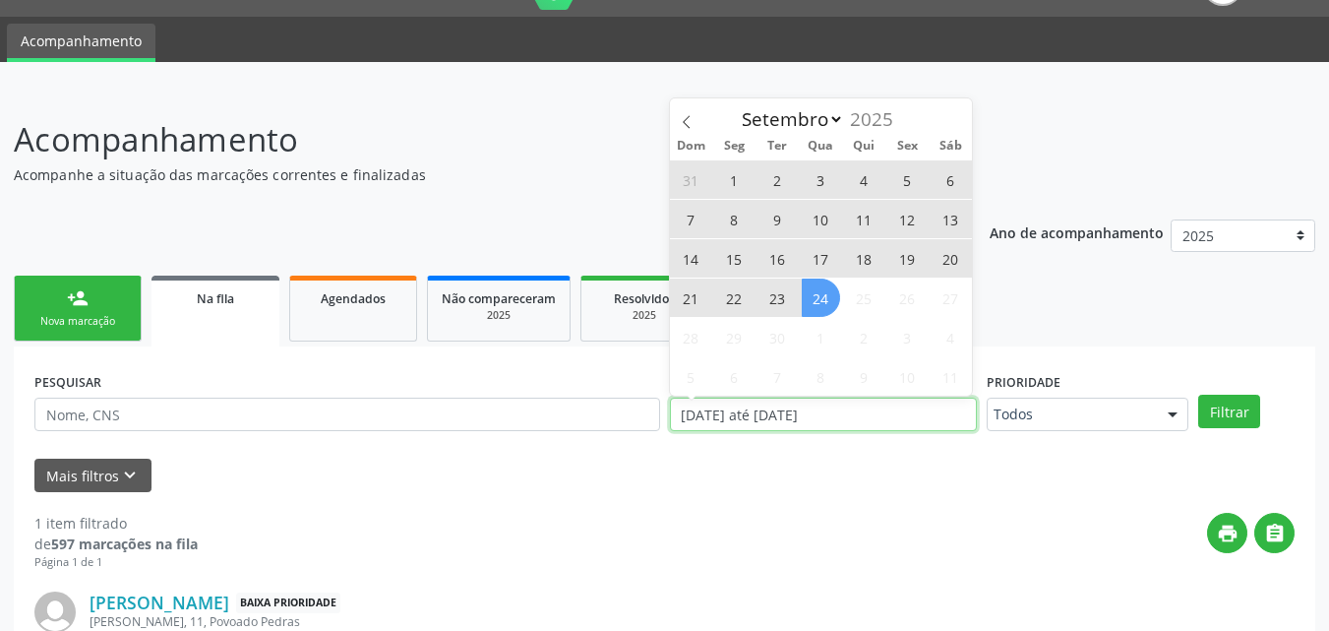
click at [722, 410] on input "[DATE] até [DATE]" at bounding box center [824, 413] width 308 height 33
click at [812, 309] on span "24" at bounding box center [821, 297] width 38 height 38
type input "[DATE]"
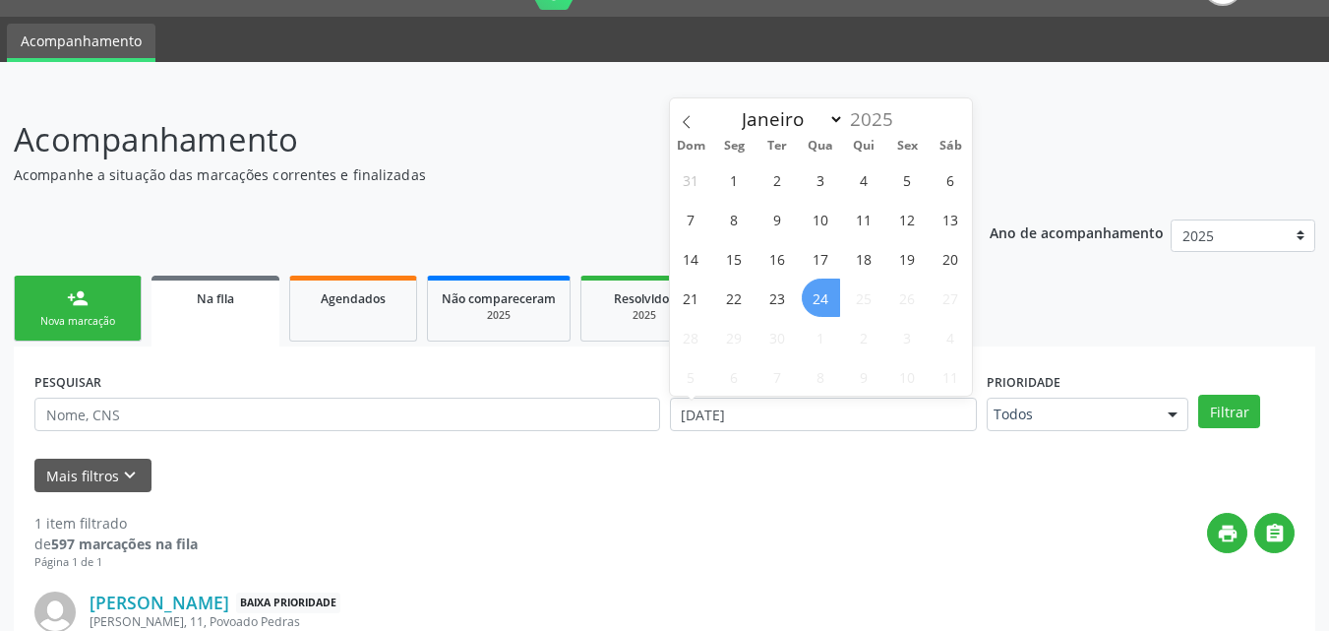
click at [812, 309] on span "24" at bounding box center [821, 297] width 38 height 38
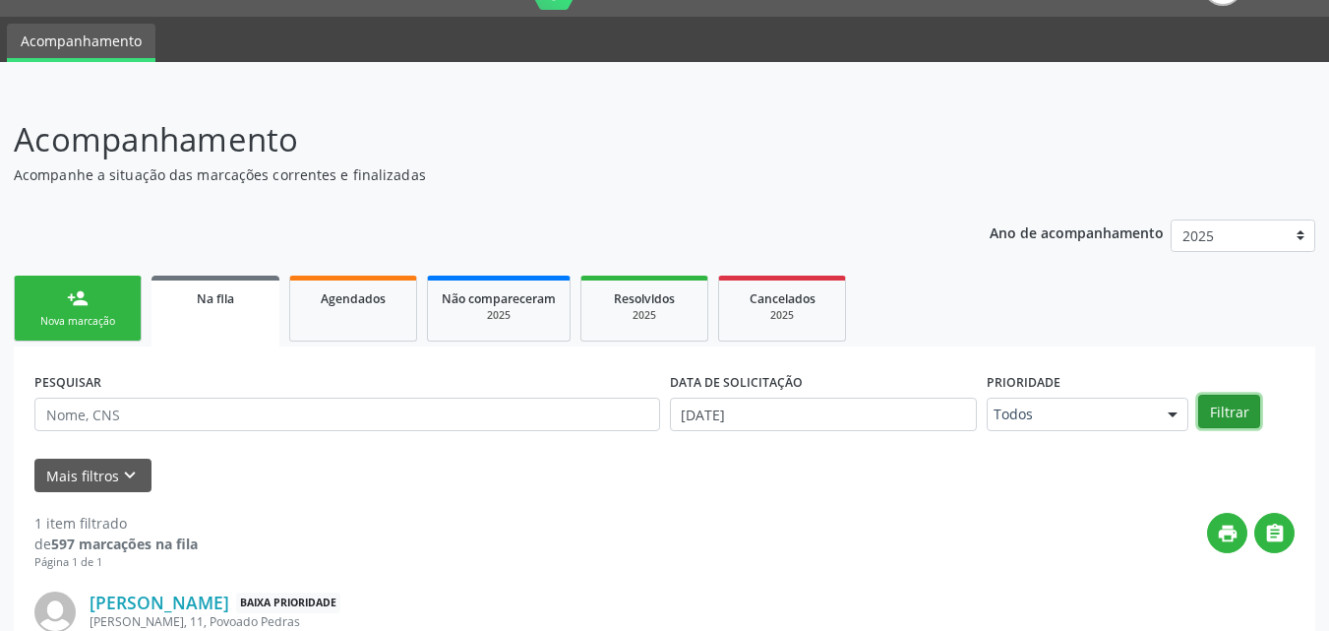
click at [1235, 411] on button "Filtrar" at bounding box center [1229, 411] width 62 height 33
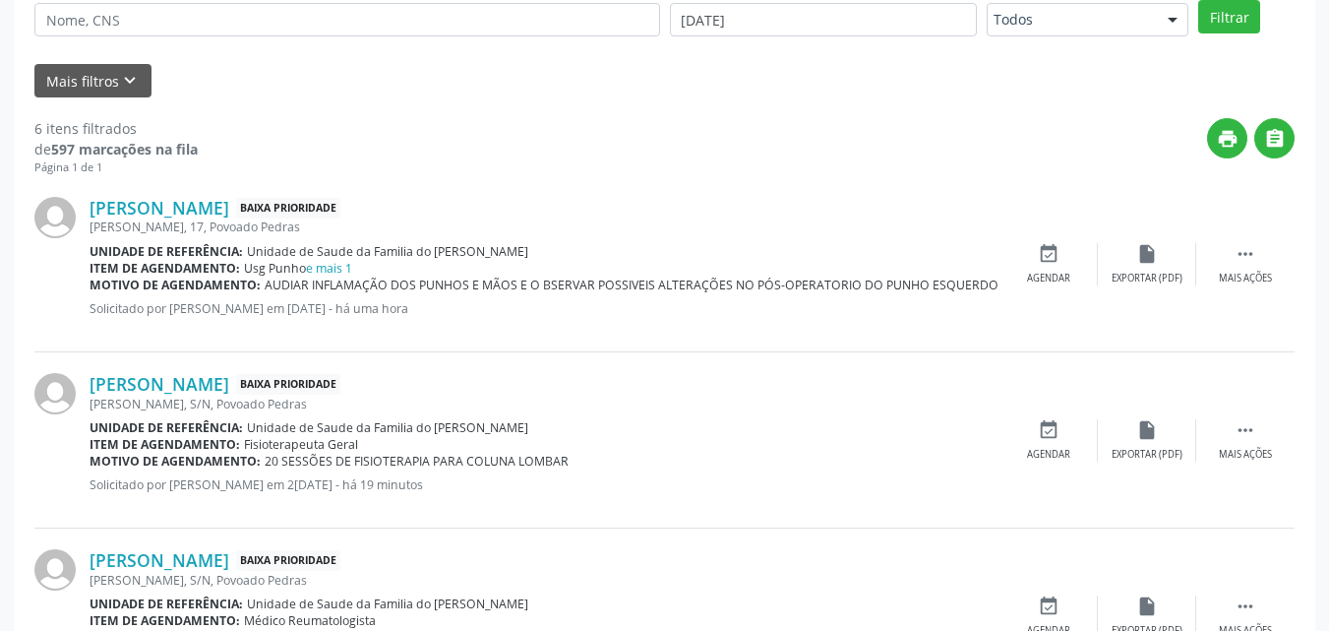
scroll to position [0, 0]
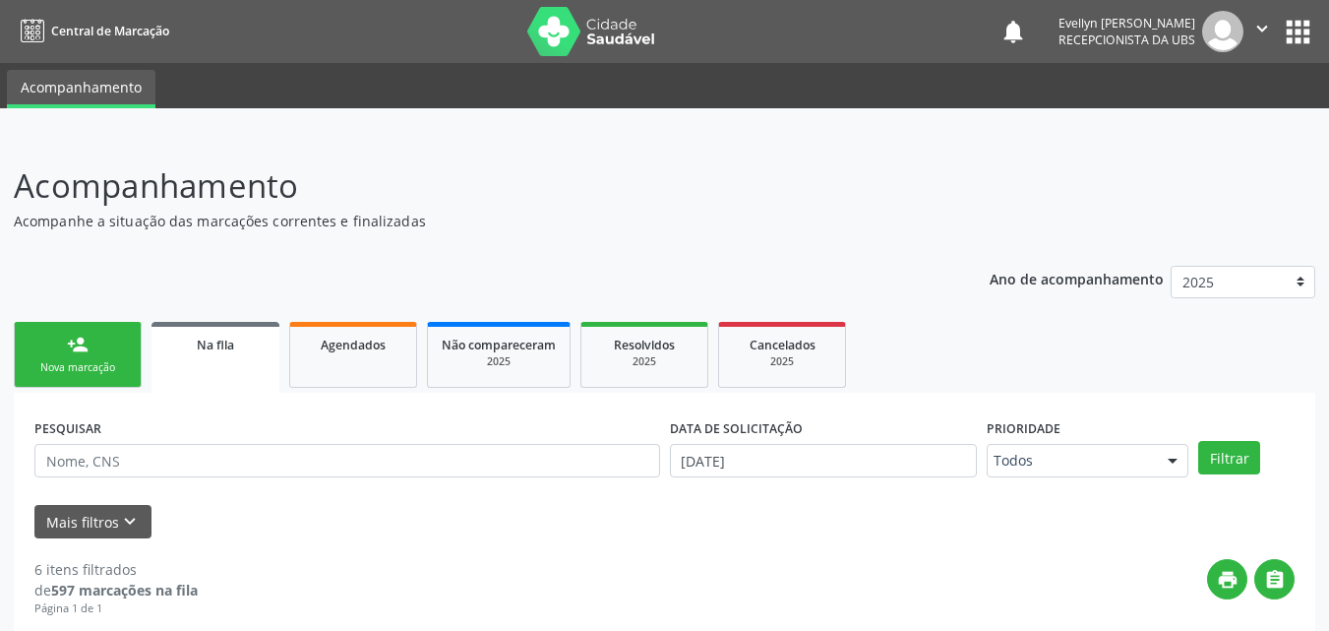
click at [103, 363] on div "Nova marcação" at bounding box center [78, 367] width 98 height 15
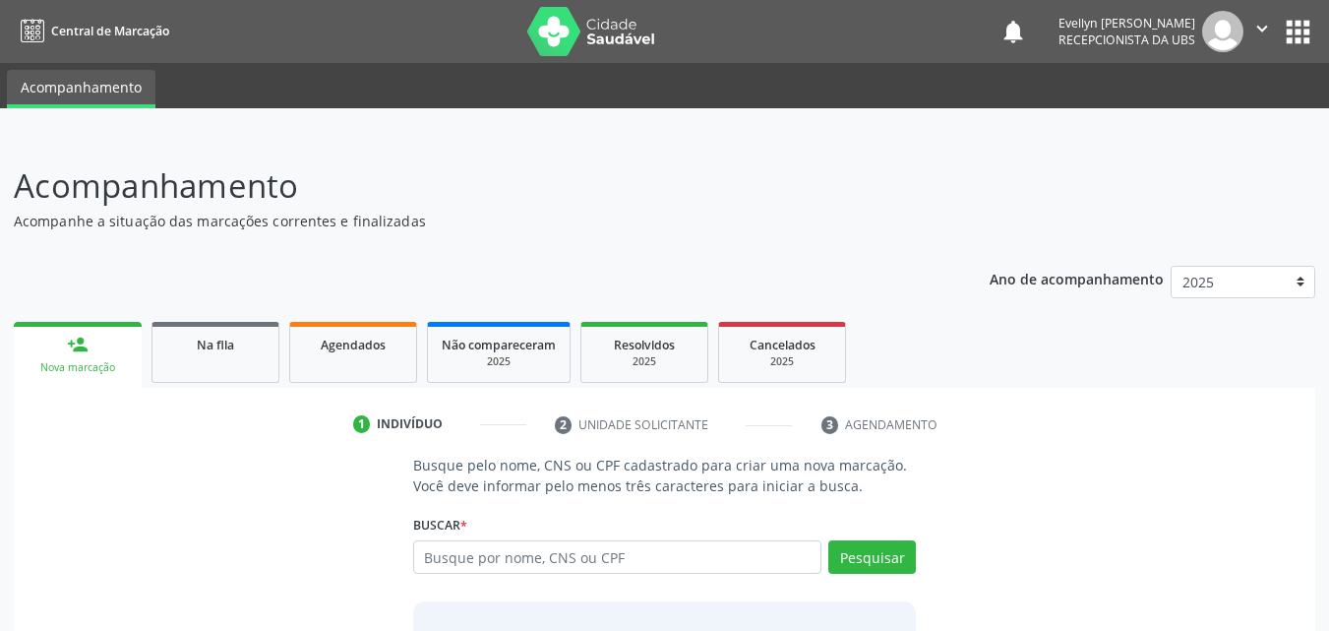
click at [103, 363] on div "Nova marcação" at bounding box center [78, 367] width 100 height 15
click at [544, 567] on input "text" at bounding box center [617, 556] width 409 height 33
type input "701400639034232"
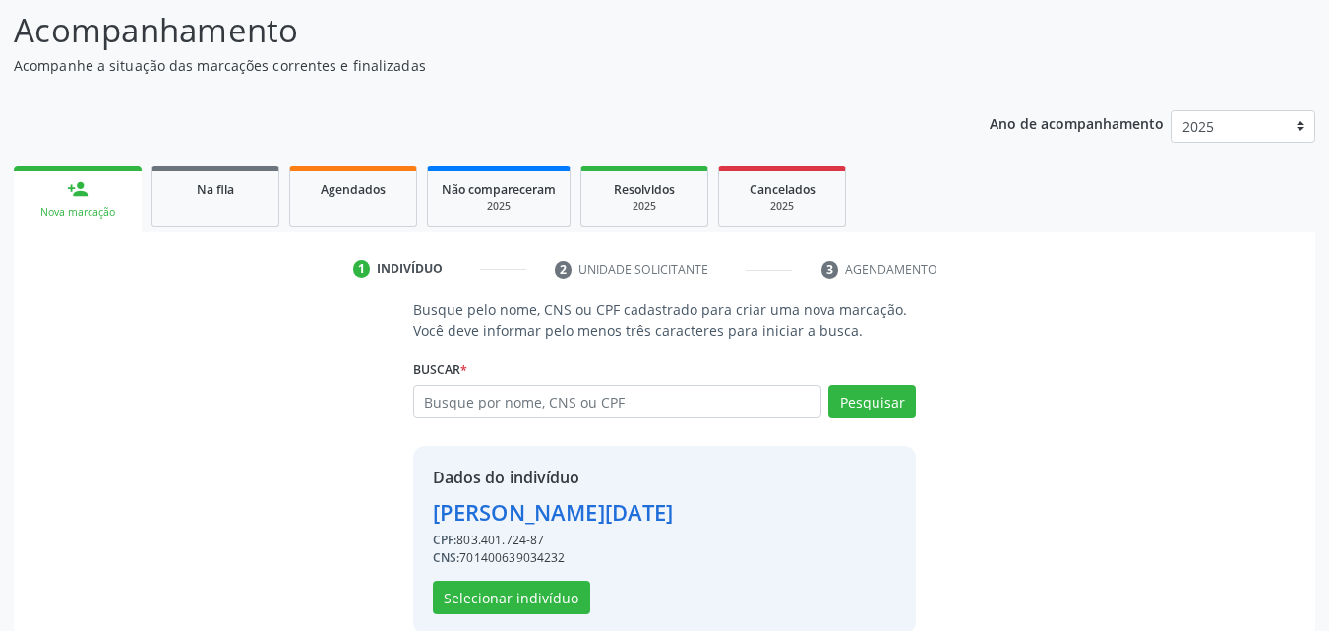
scroll to position [186, 0]
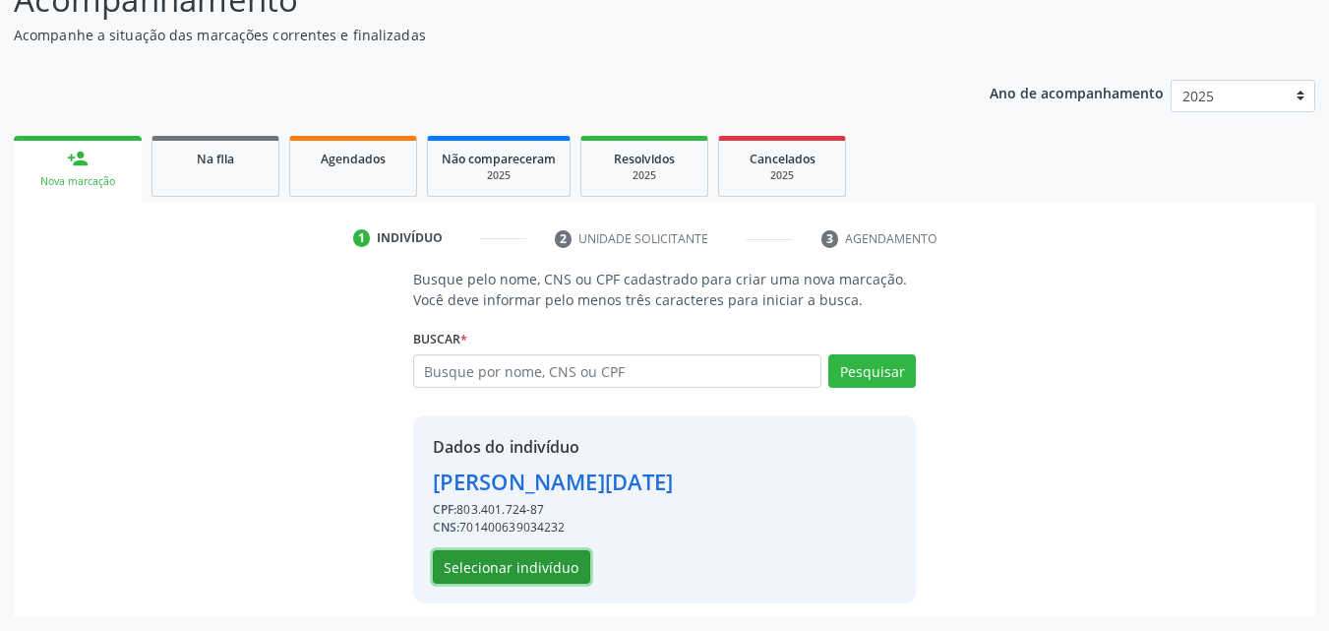
click at [508, 566] on button "Selecionar indivíduo" at bounding box center [511, 566] width 157 height 33
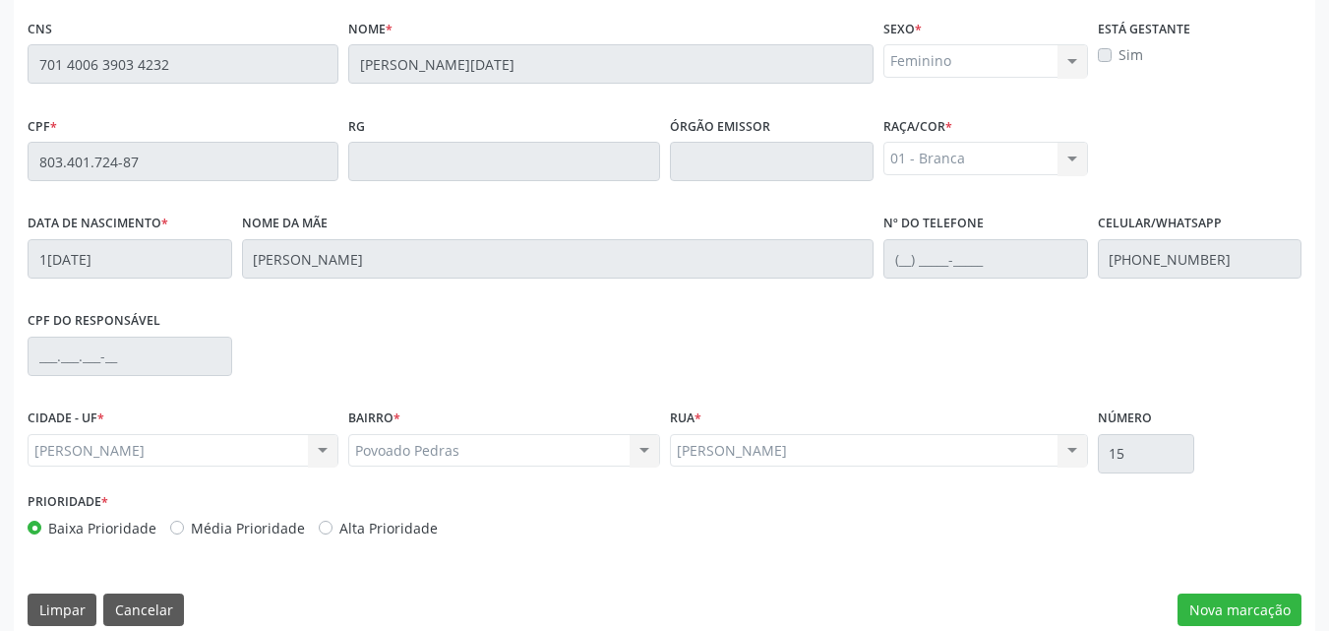
scroll to position [518, 0]
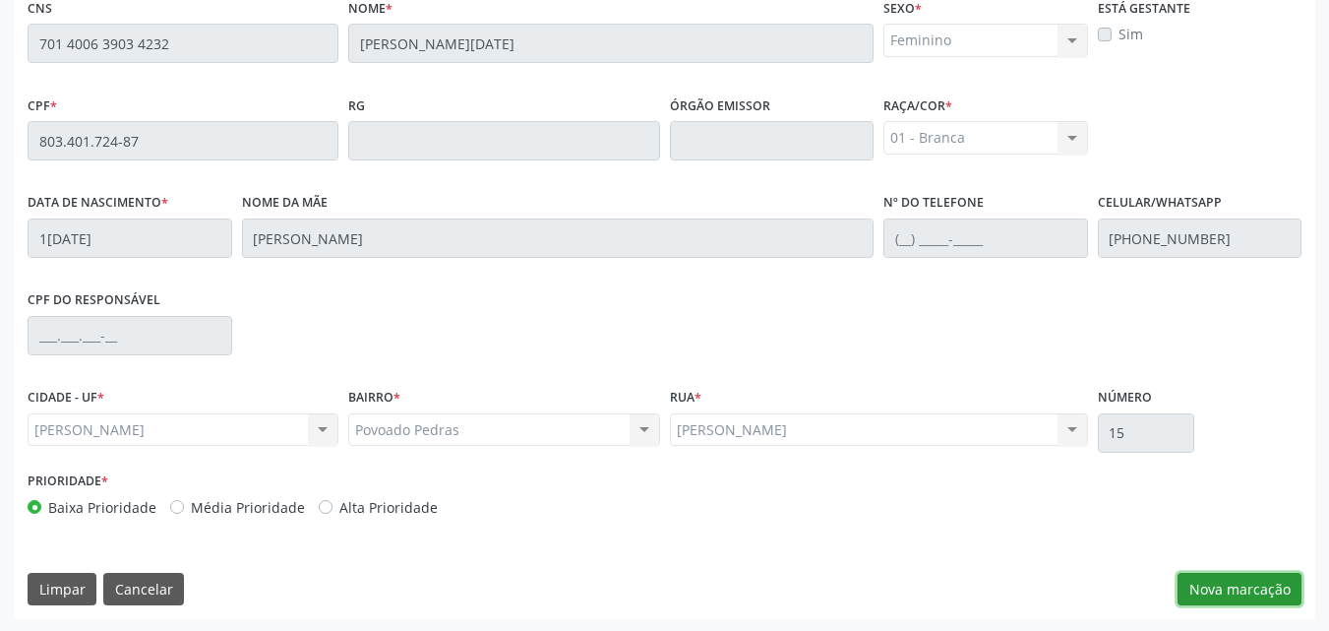
click at [1255, 586] on button "Nova marcação" at bounding box center [1240, 589] width 124 height 33
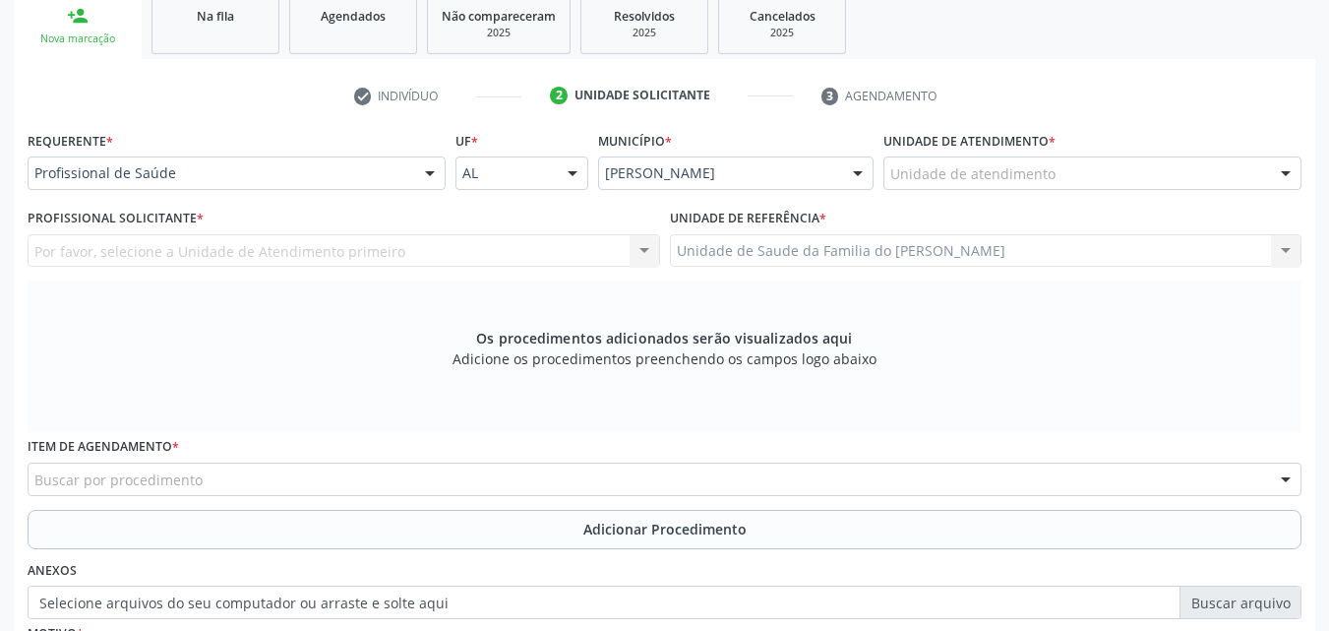
scroll to position [292, 0]
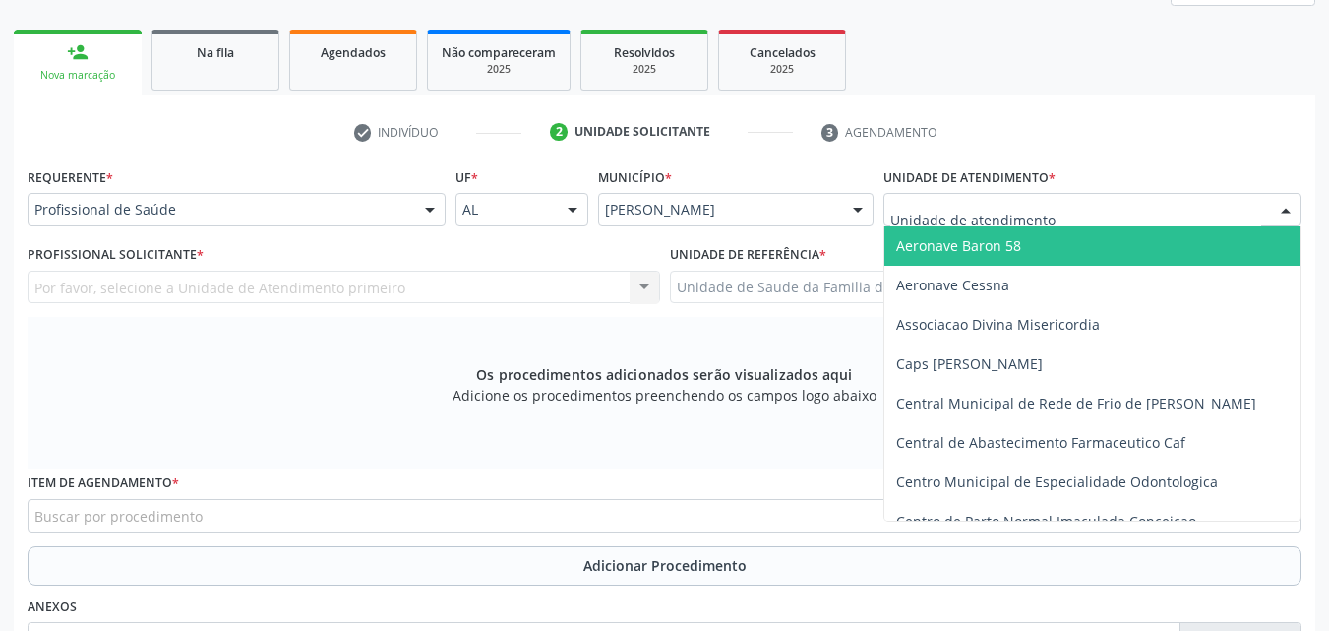
click at [1086, 214] on div at bounding box center [1092, 209] width 418 height 33
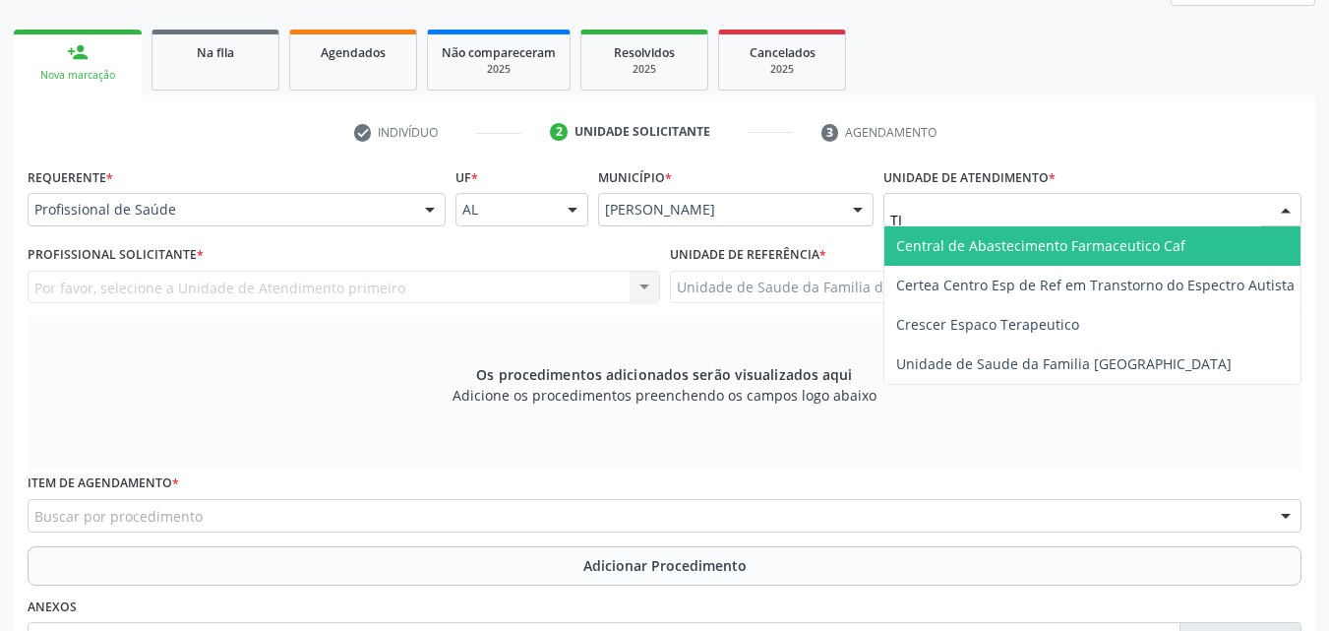
type input "T"
type input "DENI"
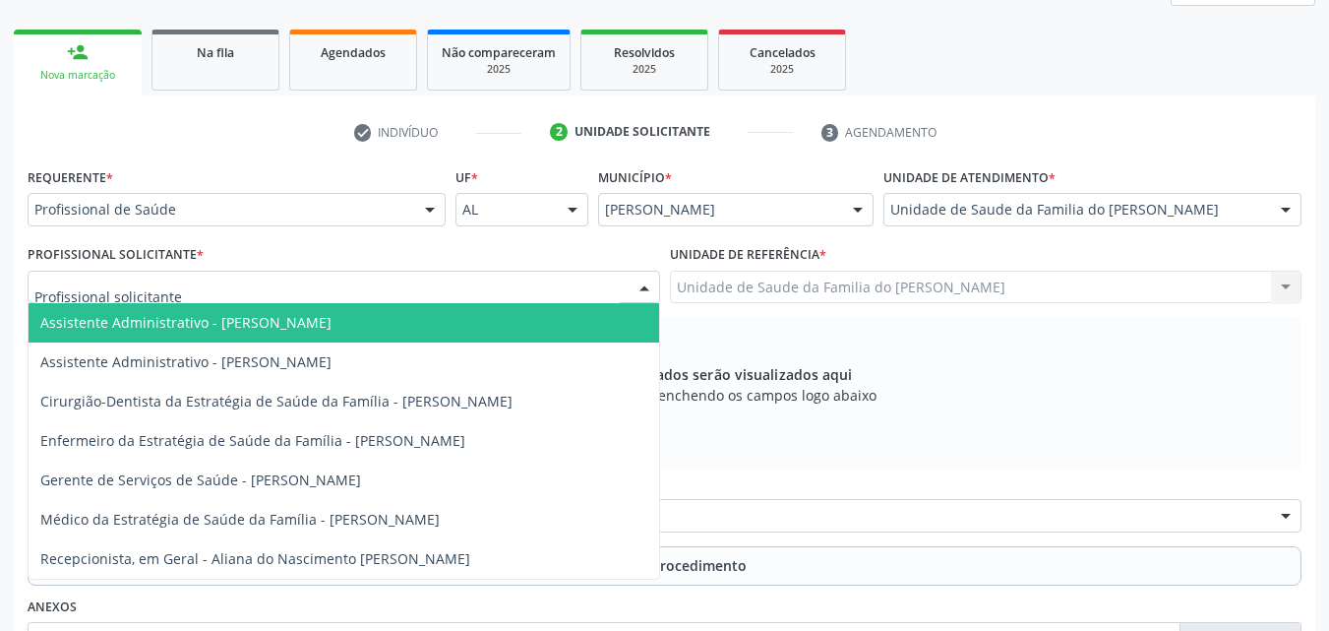
click at [588, 273] on div at bounding box center [344, 287] width 633 height 33
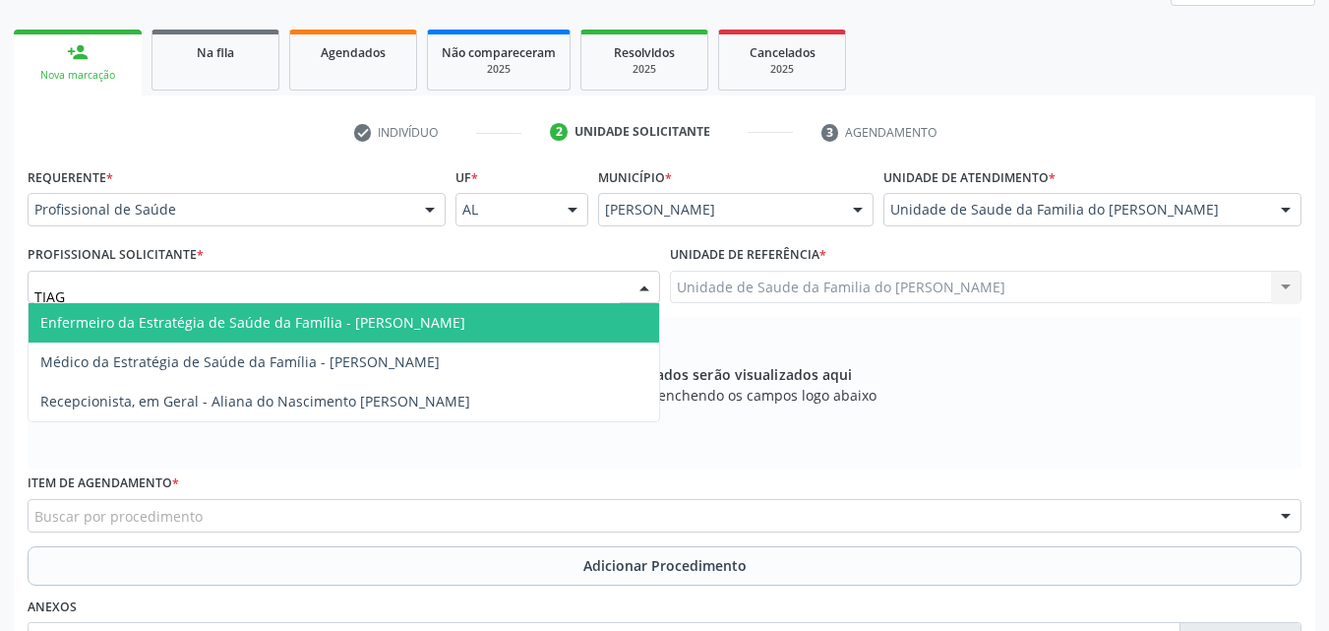
type input "TIAGO"
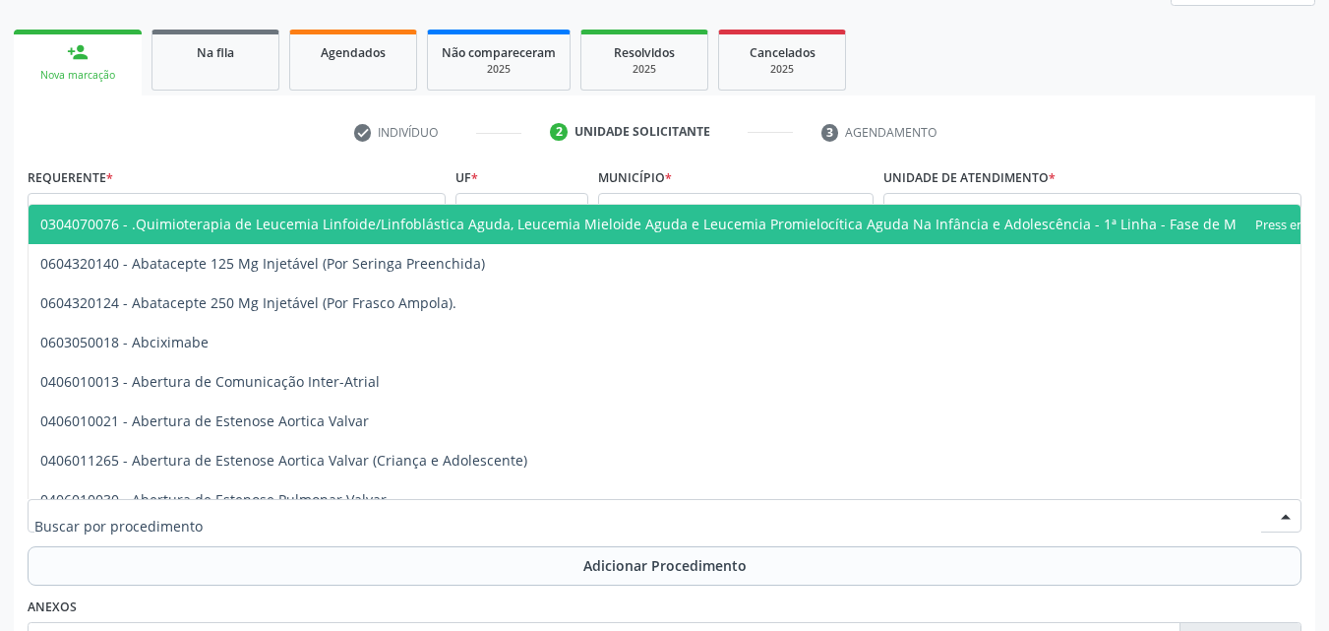
click at [615, 507] on div at bounding box center [665, 515] width 1274 height 33
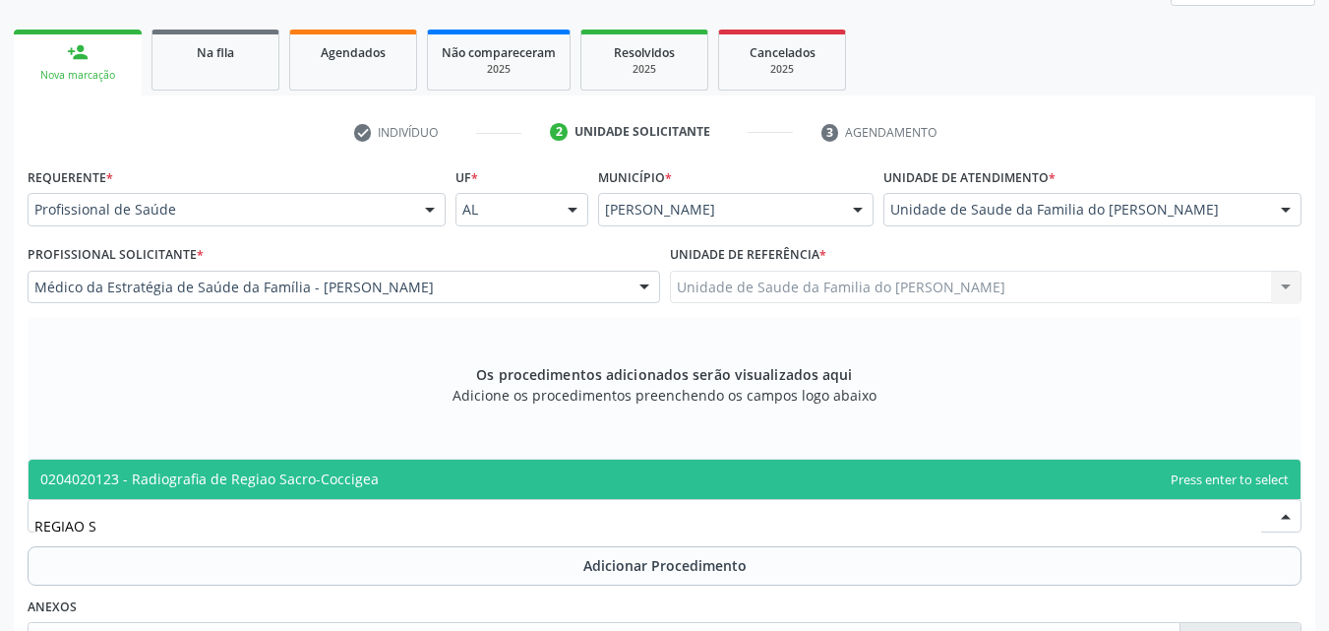
type input "REGIAO SA"
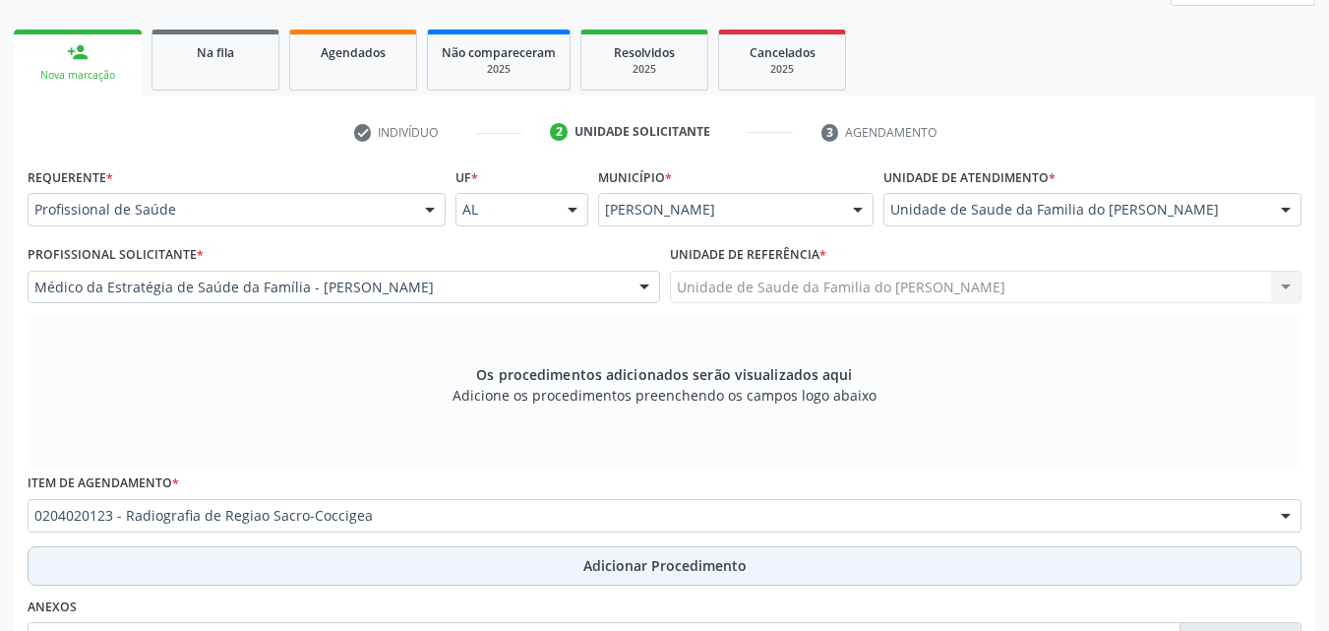
click at [627, 567] on span "Adicionar Procedimento" at bounding box center [664, 565] width 163 height 21
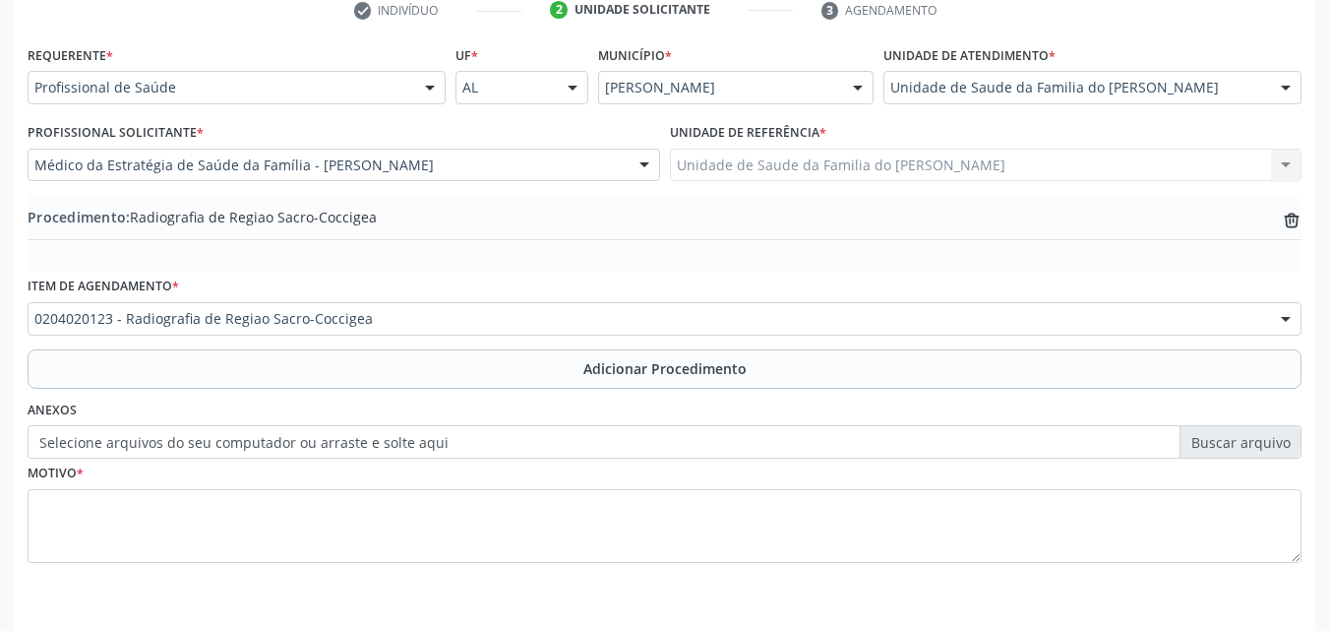
scroll to position [463, 0]
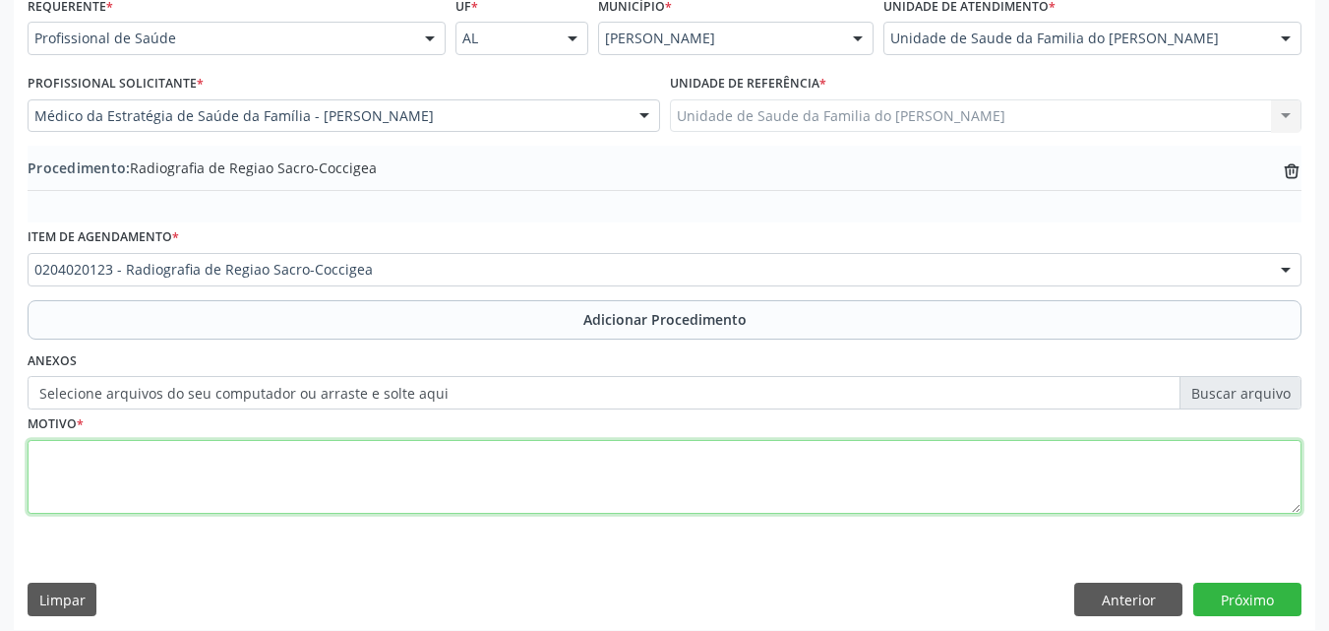
click at [892, 486] on textarea at bounding box center [665, 477] width 1274 height 75
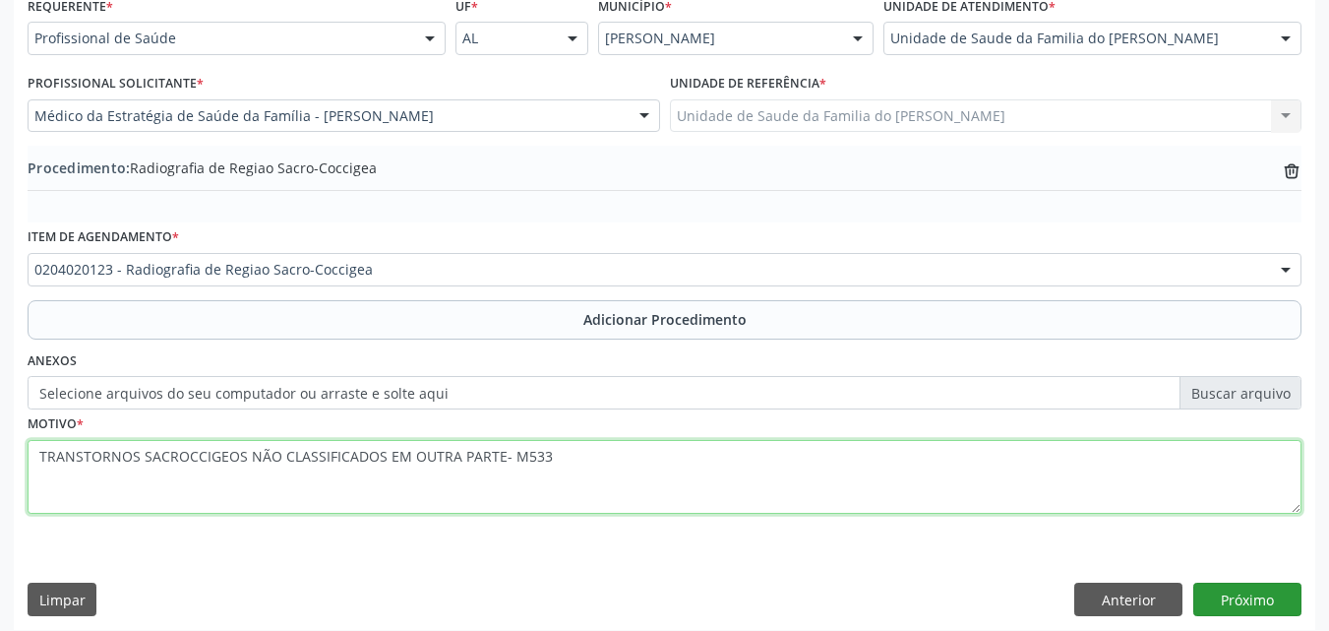
type textarea "TRANSTORNOS SACROCCIGEOS NÃO CLASSIFICADOS EM OUTRA PARTE- M533"
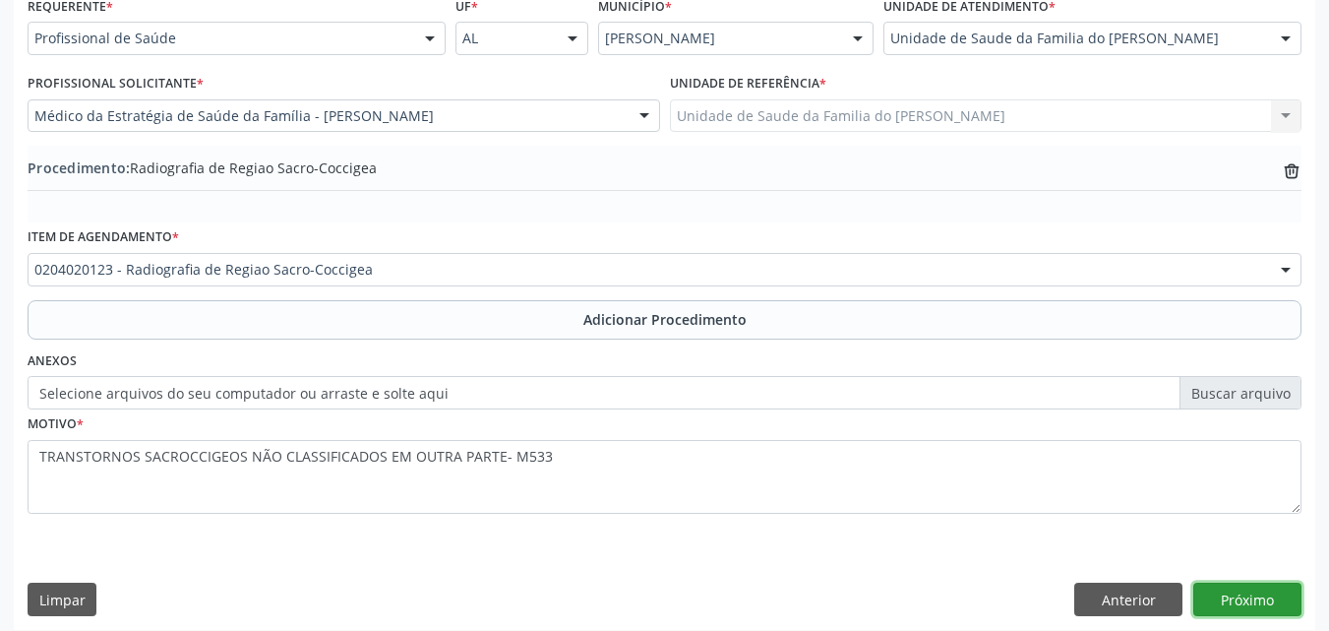
click at [1255, 601] on button "Próximo" at bounding box center [1247, 598] width 108 height 33
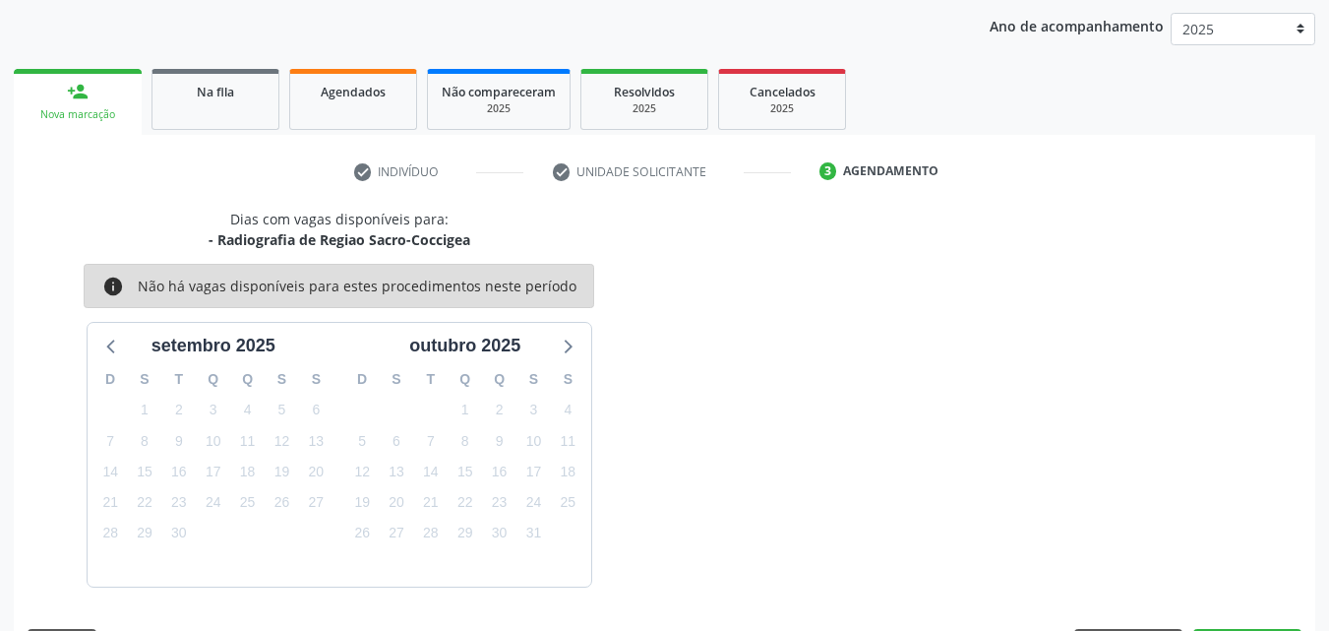
scroll to position [311, 0]
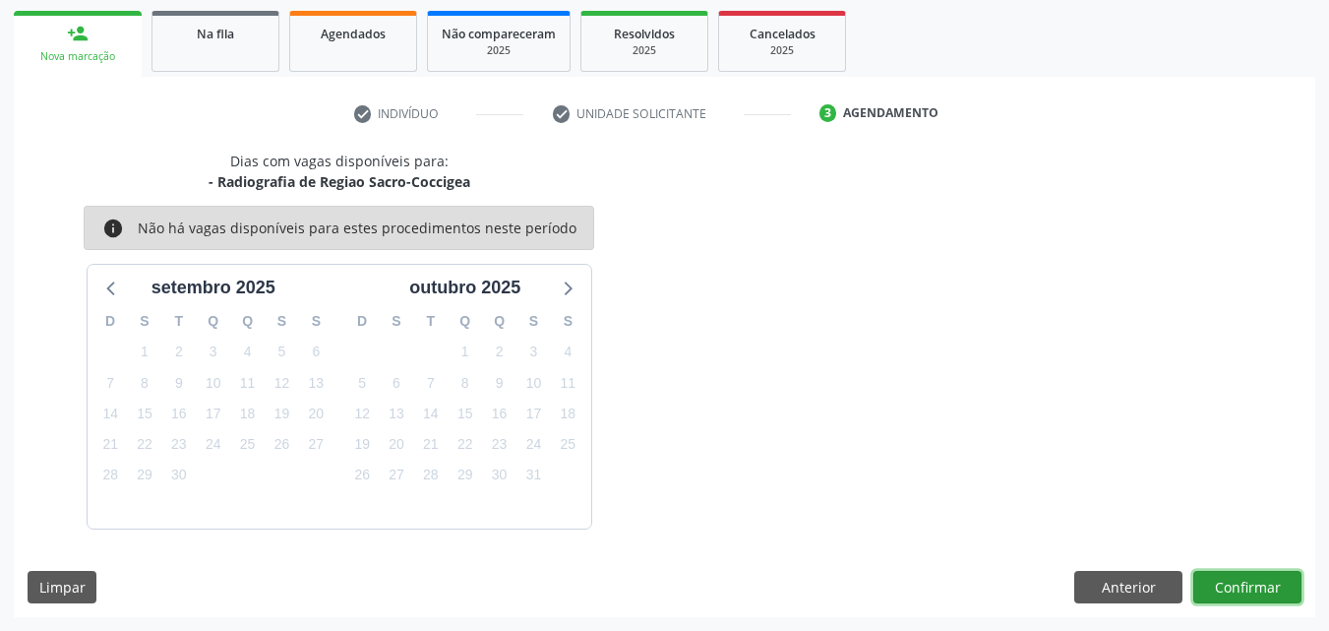
click at [1258, 588] on button "Confirmar" at bounding box center [1247, 587] width 108 height 33
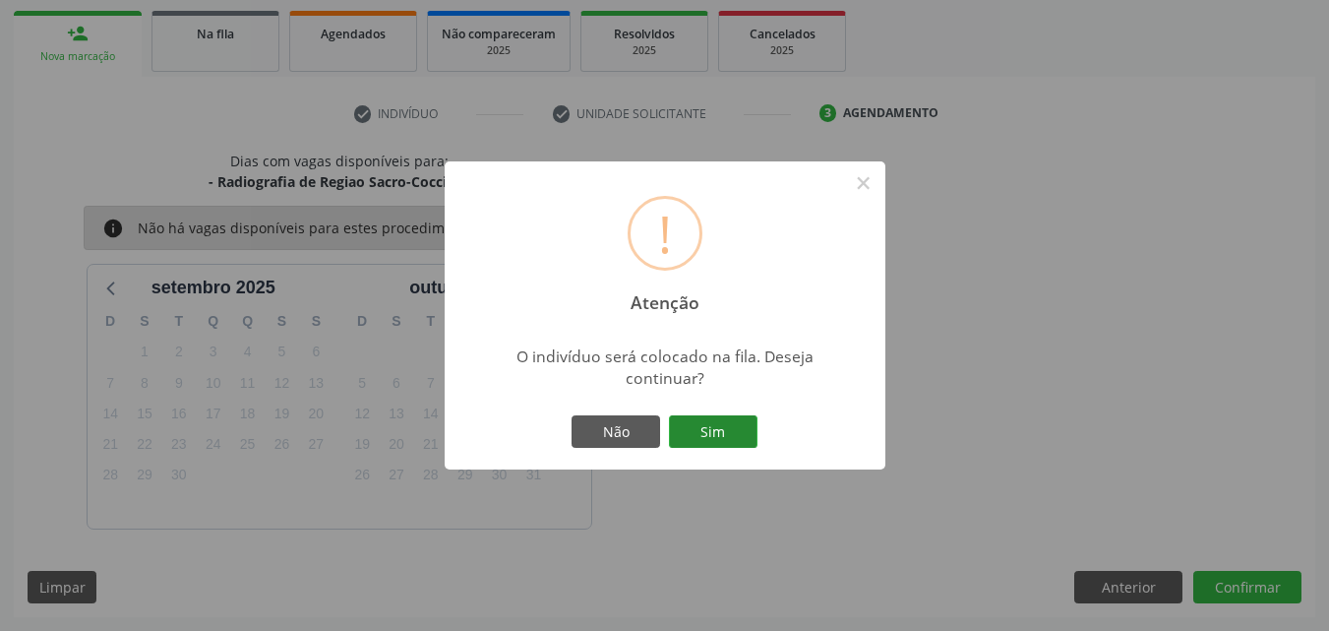
click at [741, 423] on button "Sim" at bounding box center [713, 431] width 89 height 33
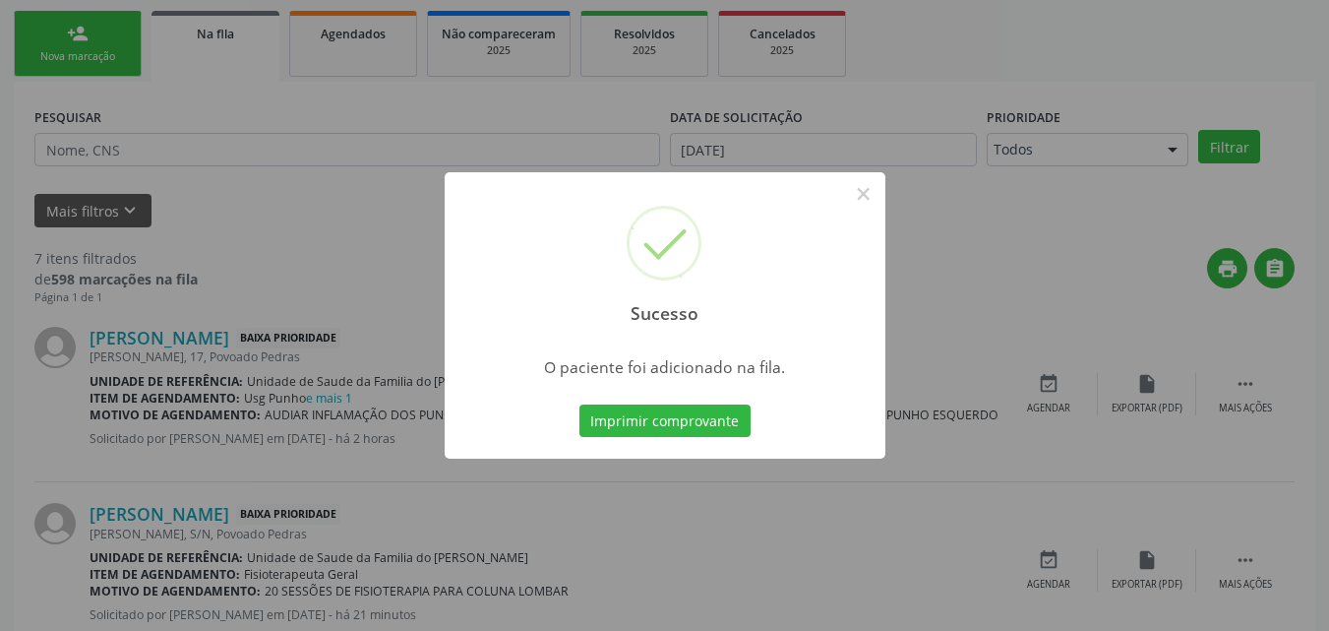
scroll to position [46, 0]
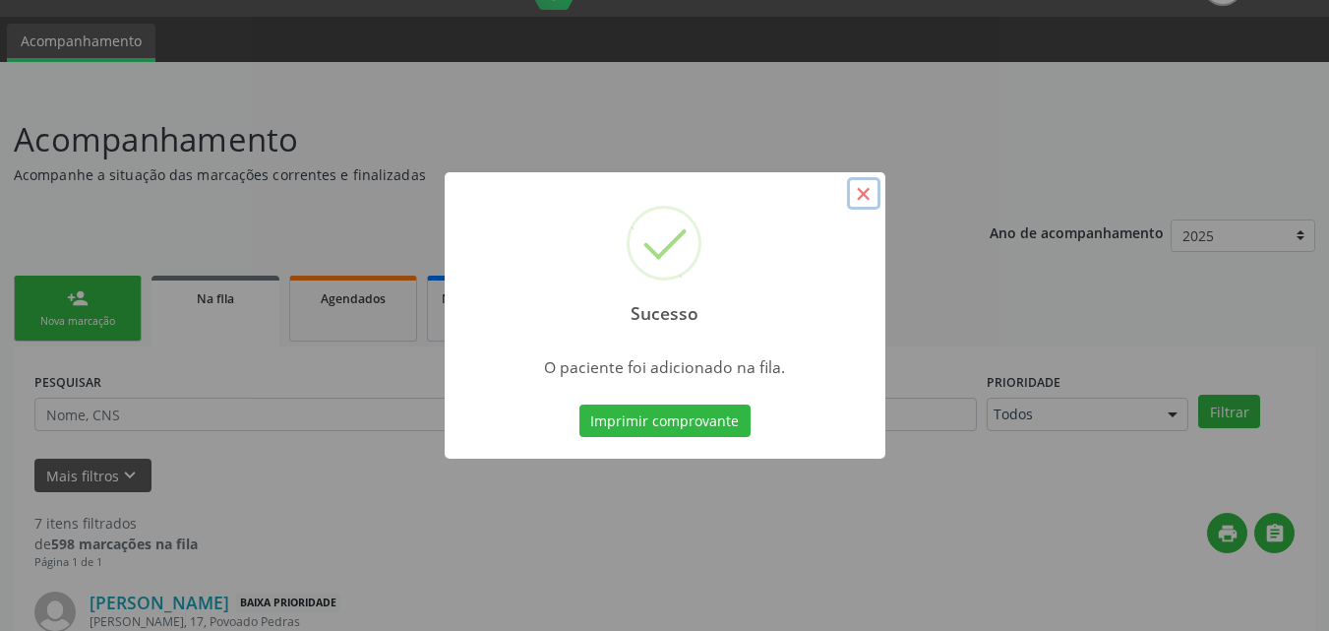
click at [861, 203] on button "×" at bounding box center [863, 193] width 33 height 33
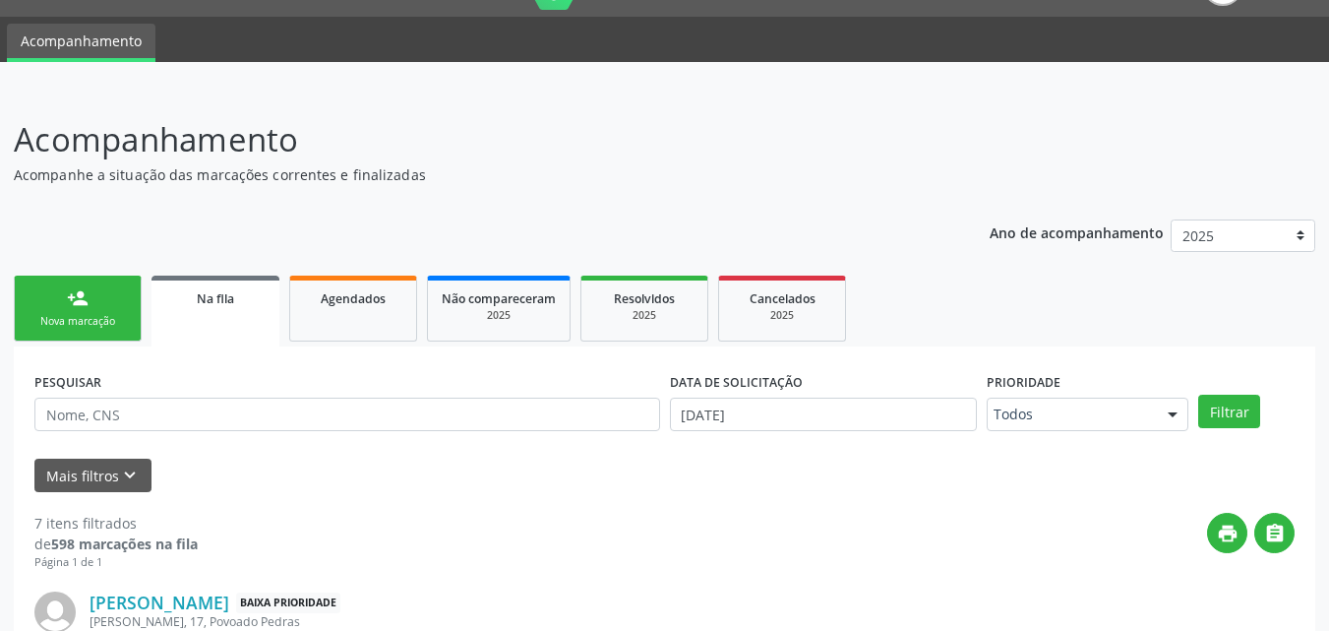
click at [101, 326] on div "Nova marcação" at bounding box center [78, 321] width 98 height 15
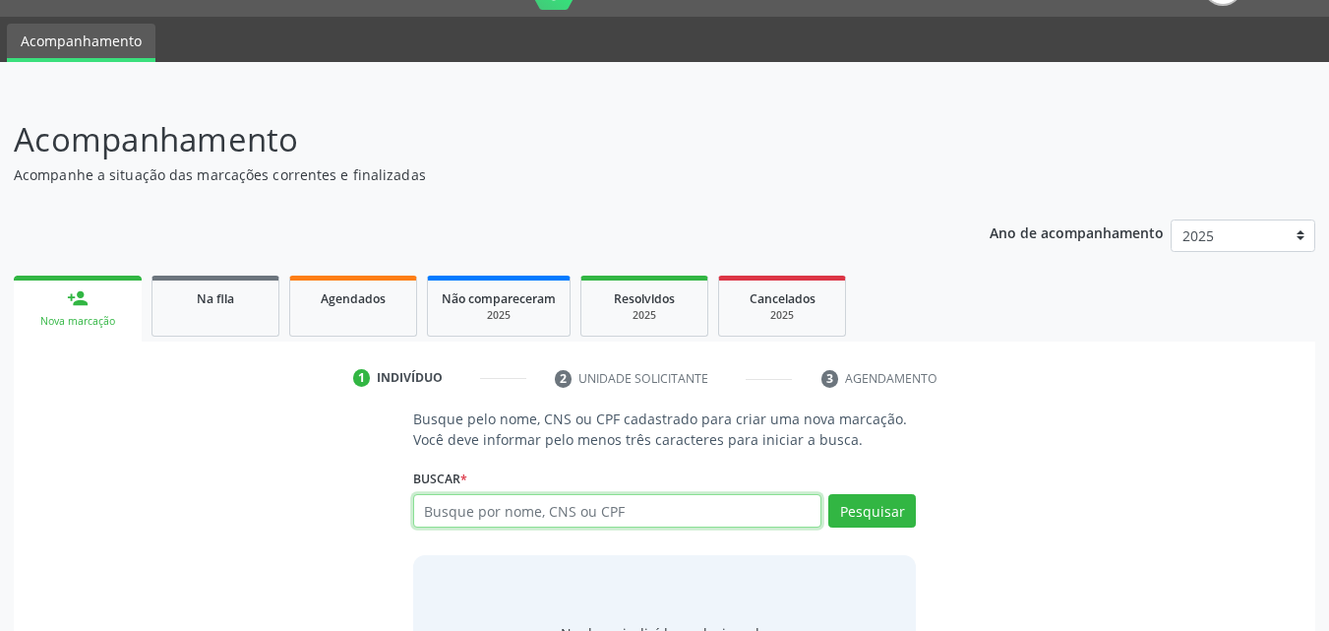
click at [516, 518] on input "text" at bounding box center [617, 510] width 409 height 33
type input "81542534453"
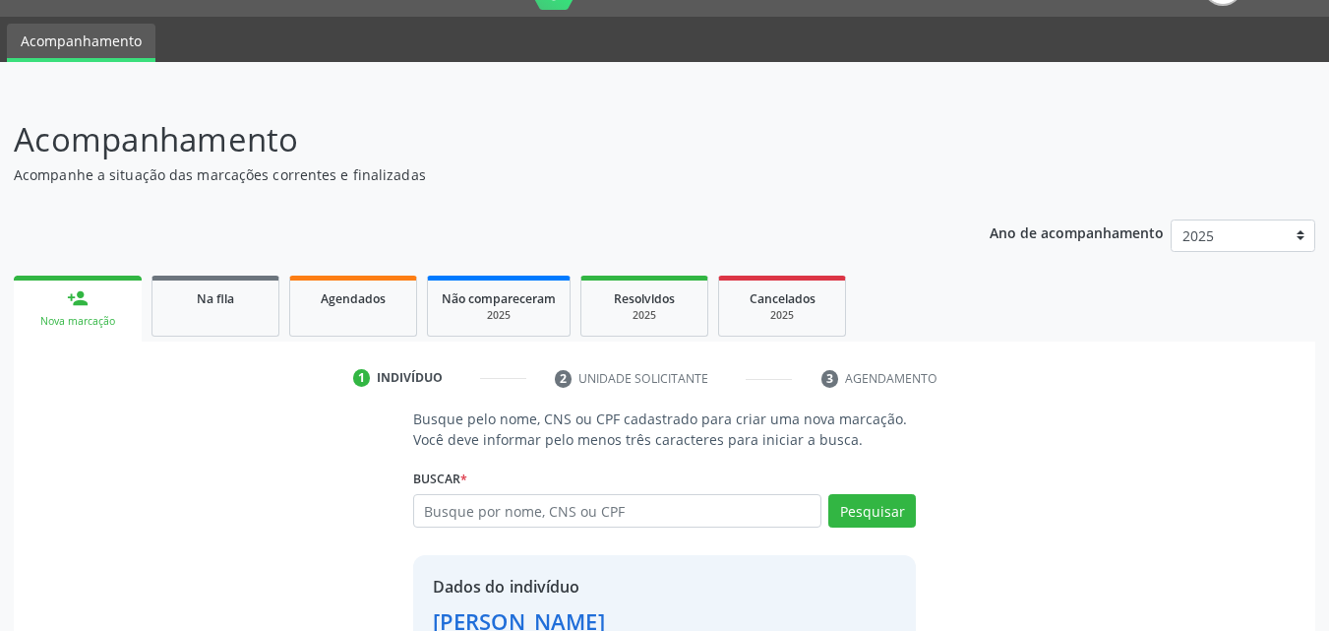
scroll to position [186, 0]
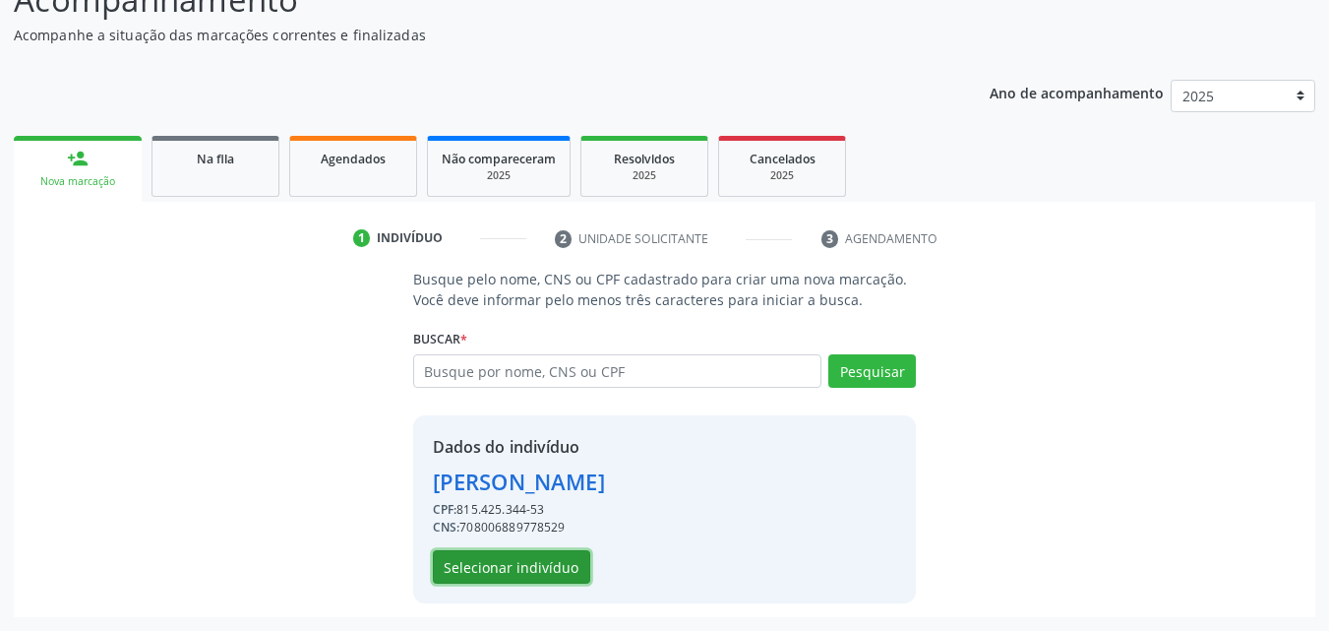
click at [538, 579] on button "Selecionar indivíduo" at bounding box center [511, 566] width 157 height 33
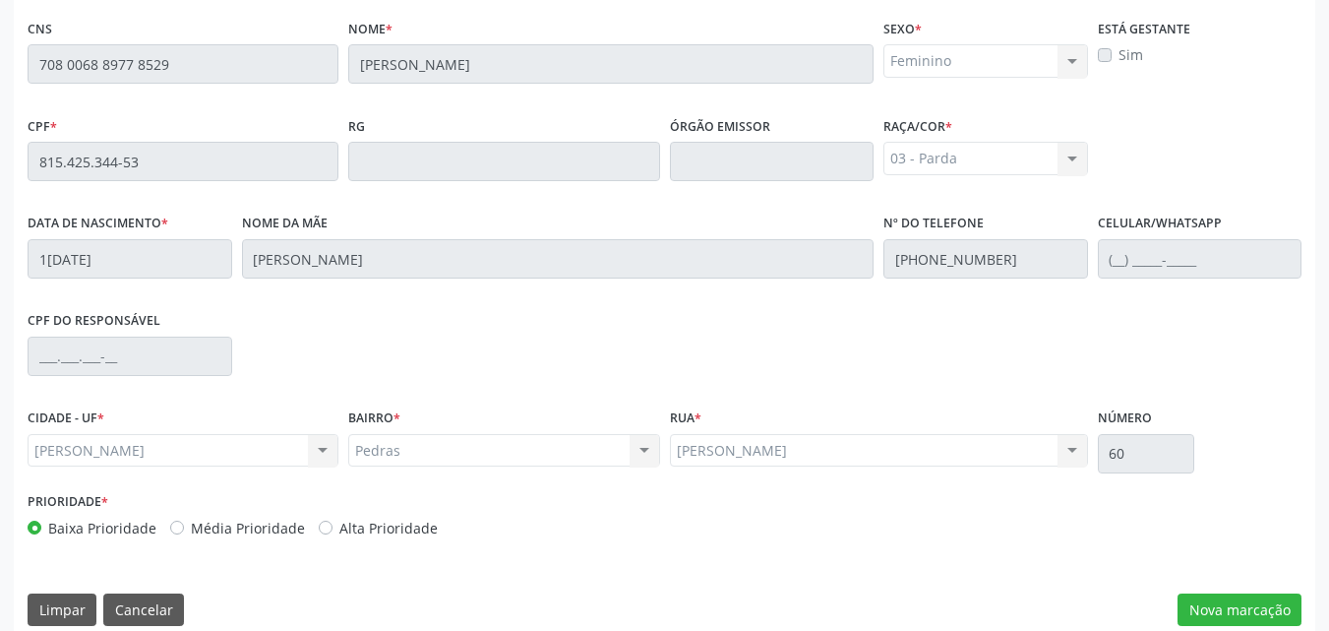
scroll to position [520, 0]
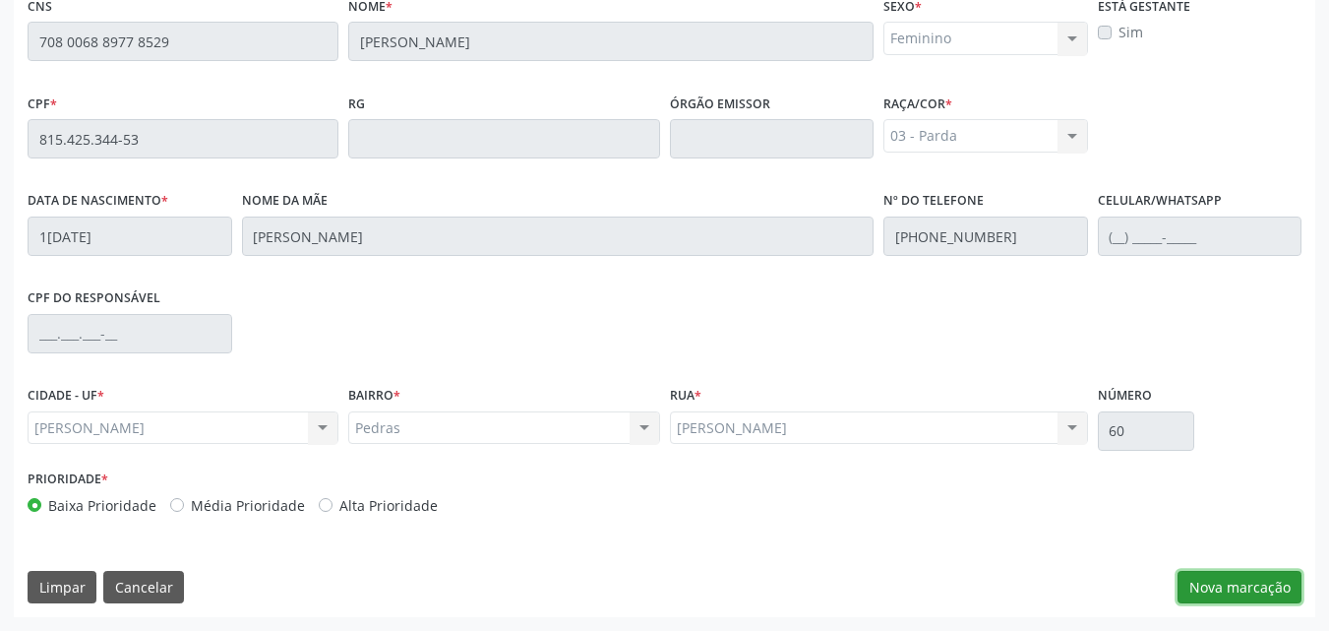
click at [1264, 585] on button "Nova marcação" at bounding box center [1240, 587] width 124 height 33
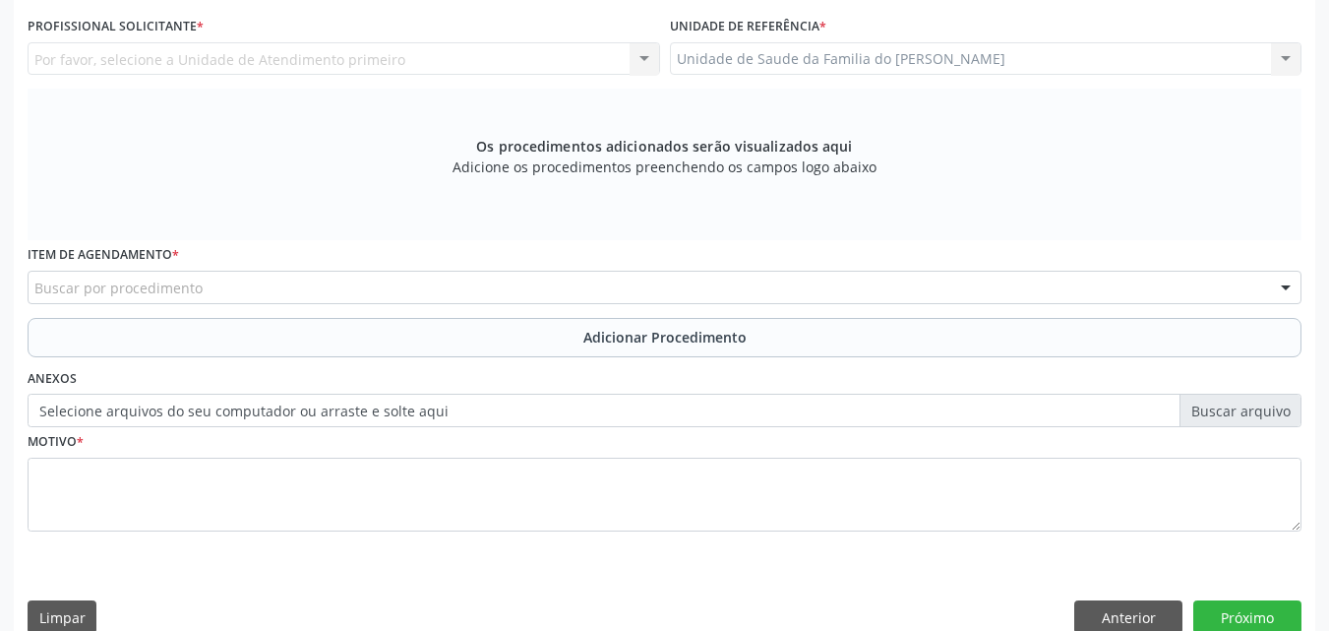
scroll to position [344, 0]
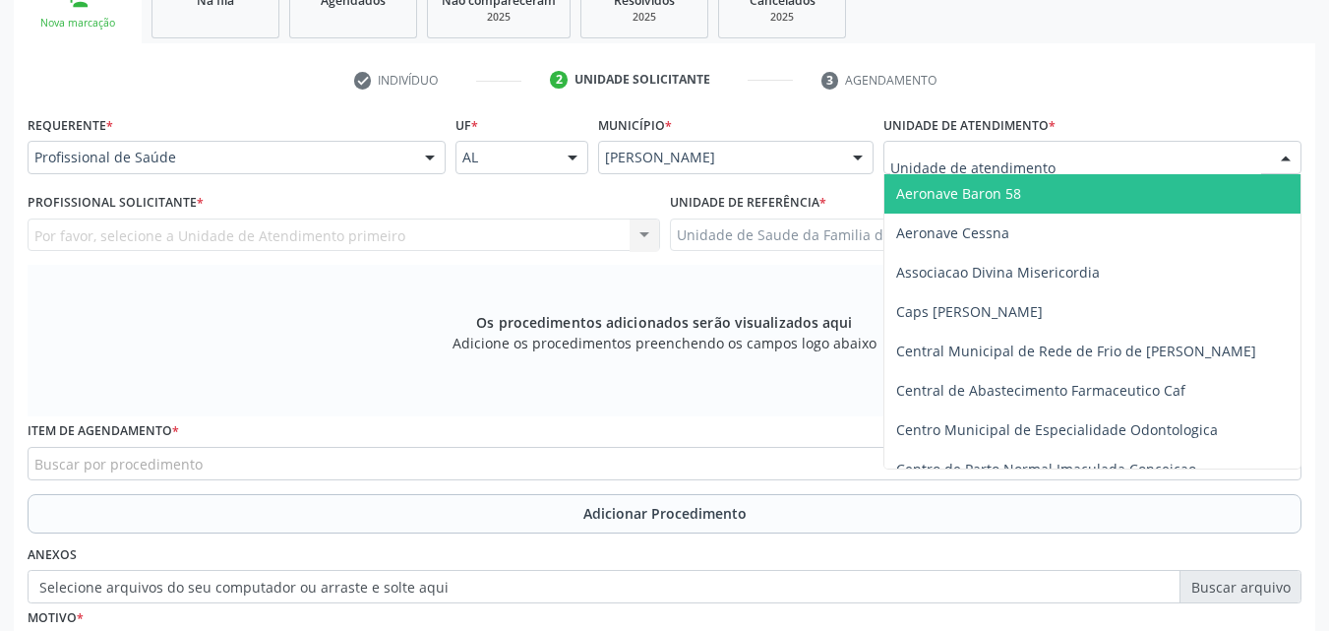
click at [1087, 164] on div at bounding box center [1092, 157] width 418 height 33
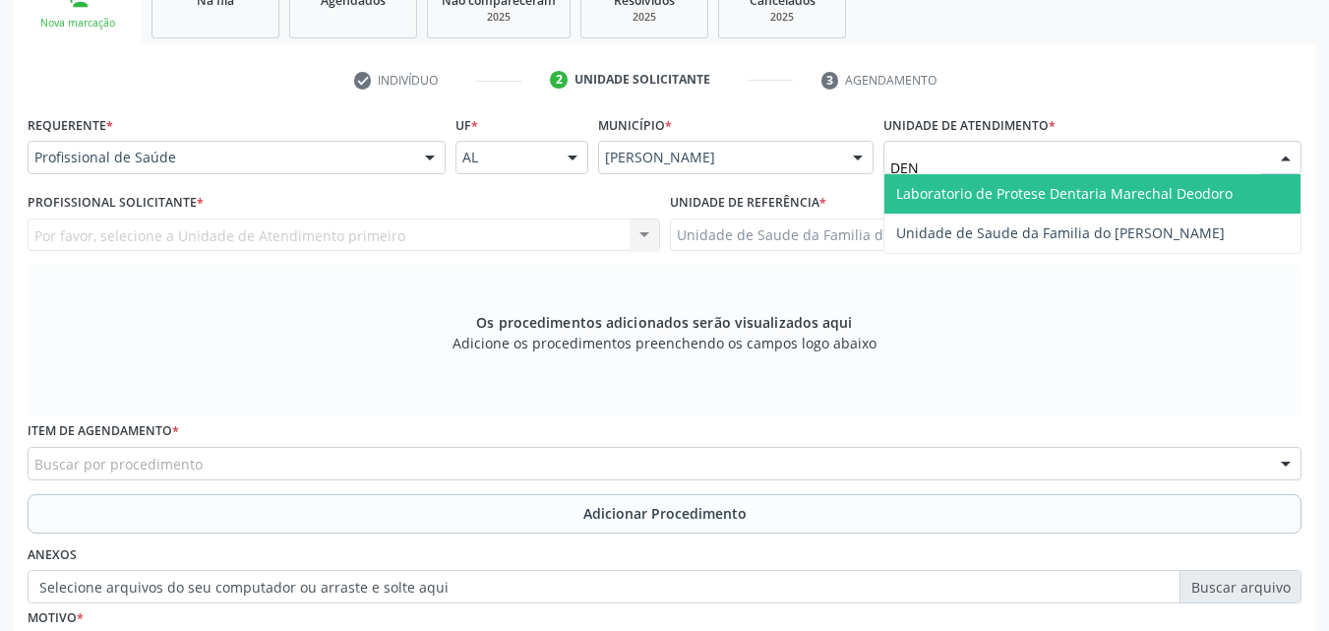
type input "DENI"
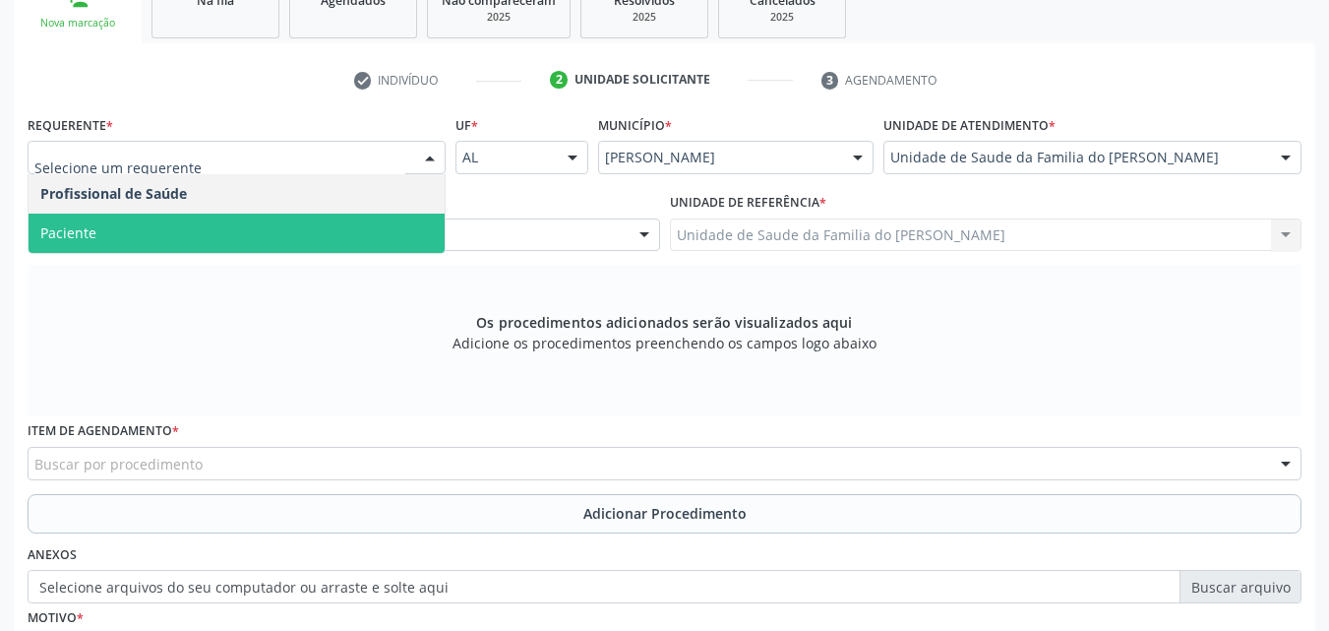
click at [227, 224] on span "Paciente" at bounding box center [237, 232] width 416 height 39
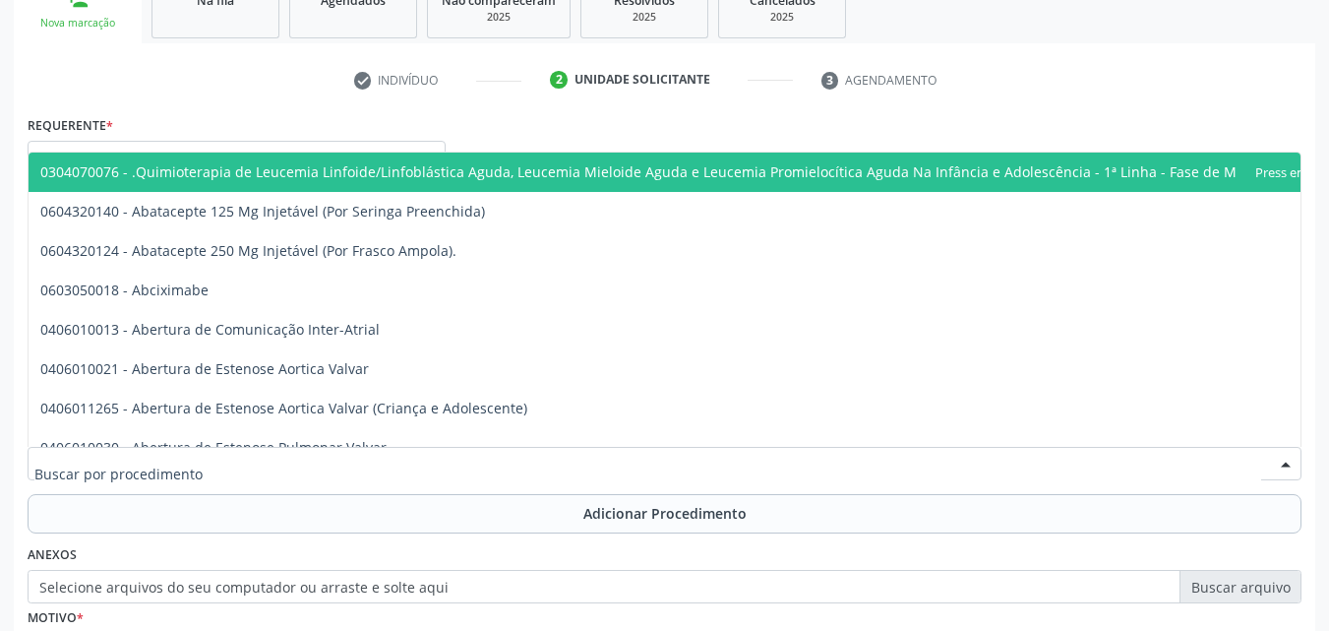
click at [235, 468] on div at bounding box center [665, 463] width 1274 height 33
click at [235, 468] on input "text" at bounding box center [647, 473] width 1227 height 39
click at [284, 92] on ul "check Indivíduo 2 Unidade solicitante 3 Agendamento" at bounding box center [665, 80] width 1302 height 32
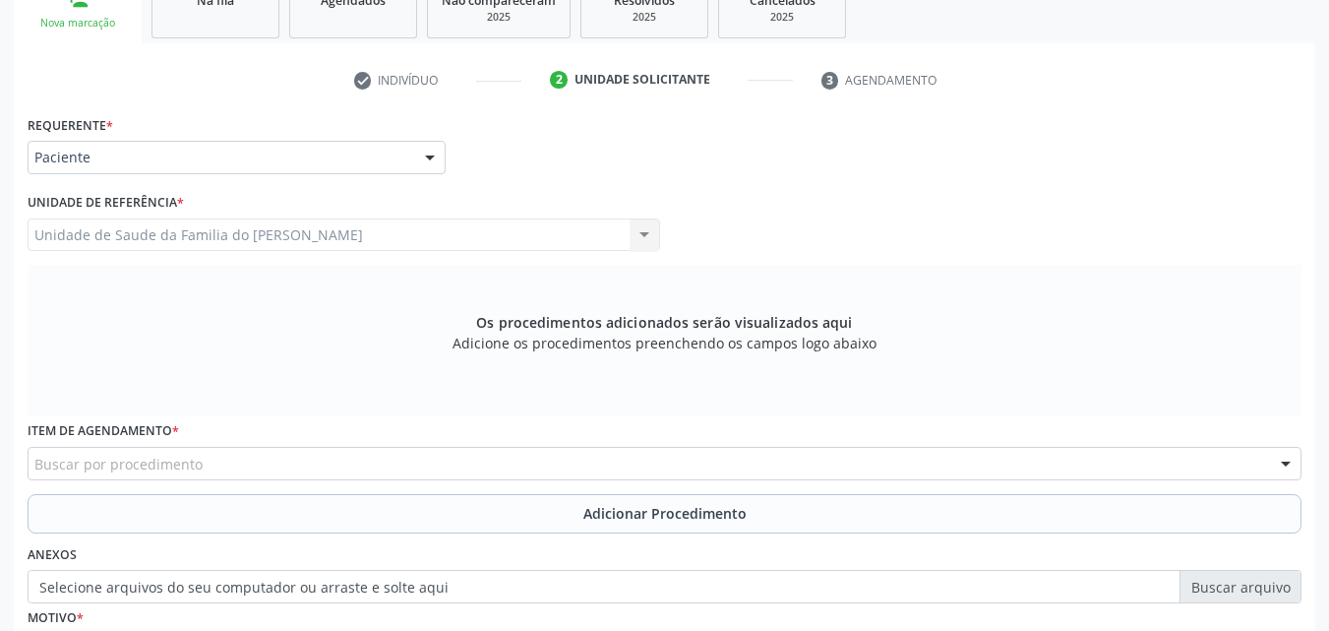
click at [263, 242] on div "Unidade de Saude da Familia do [PERSON_NAME] Unidade de Saude da Familia do [PE…" at bounding box center [344, 234] width 633 height 33
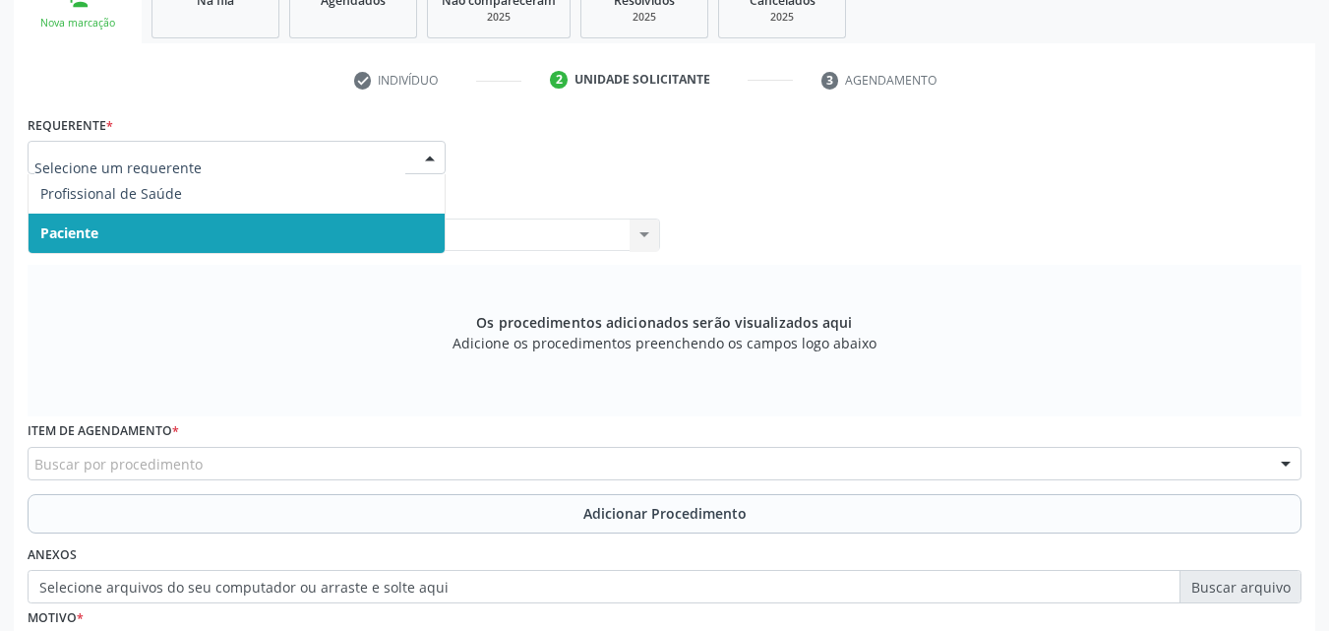
click at [273, 169] on div at bounding box center [237, 157] width 418 height 33
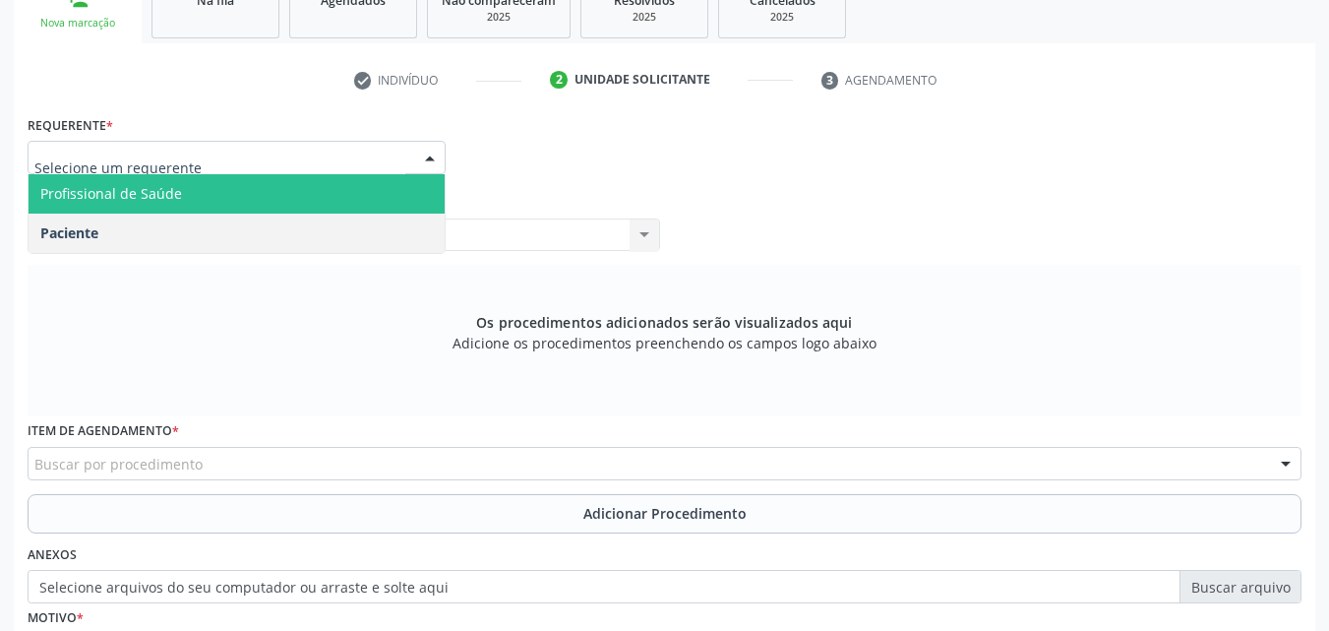
click at [249, 176] on span "Profissional de Saúde" at bounding box center [237, 193] width 416 height 39
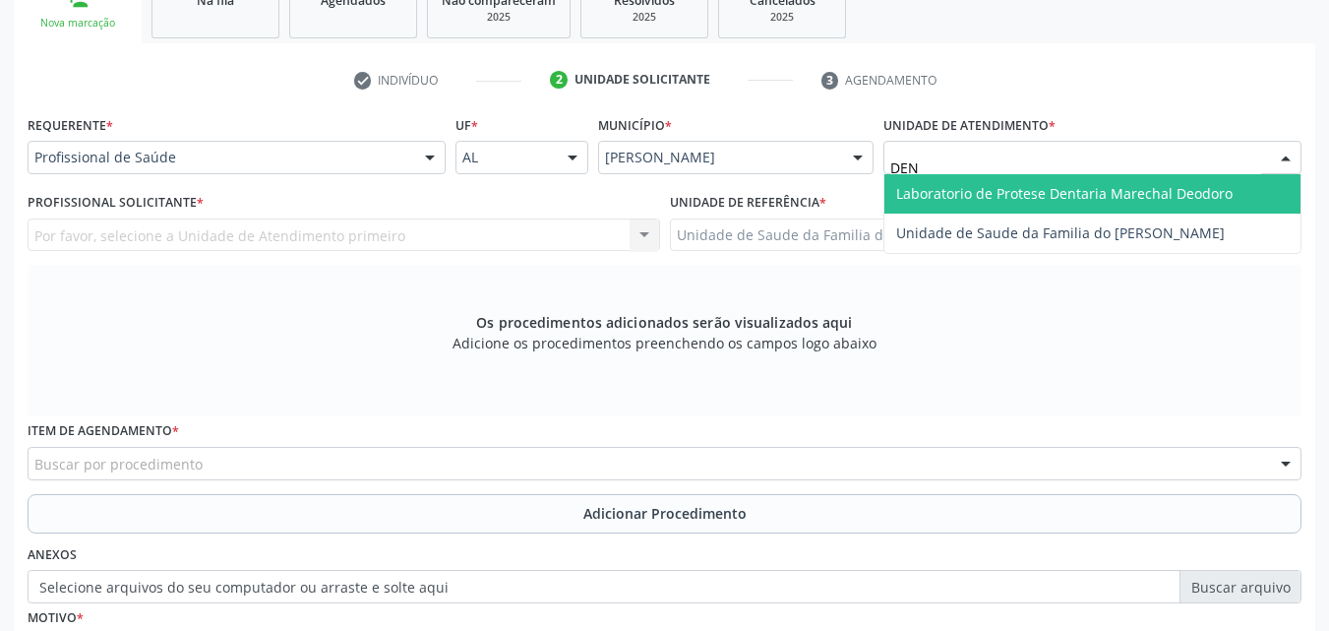
type input "DENI"
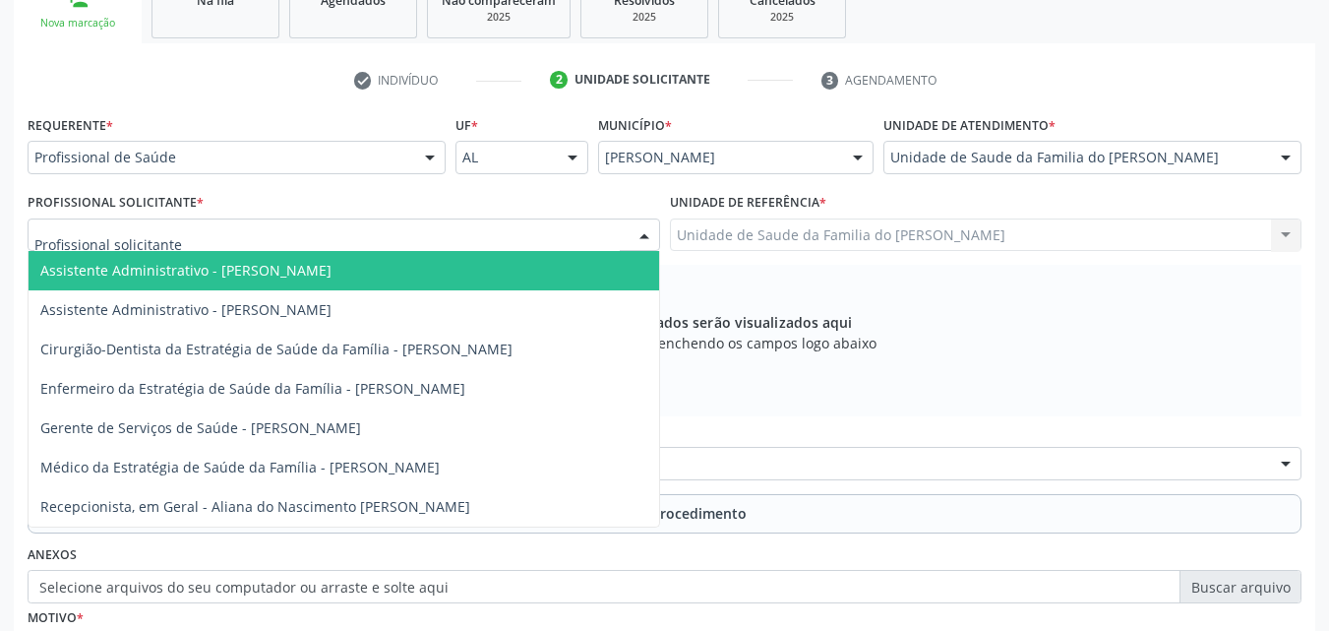
click at [246, 233] on div at bounding box center [344, 234] width 633 height 33
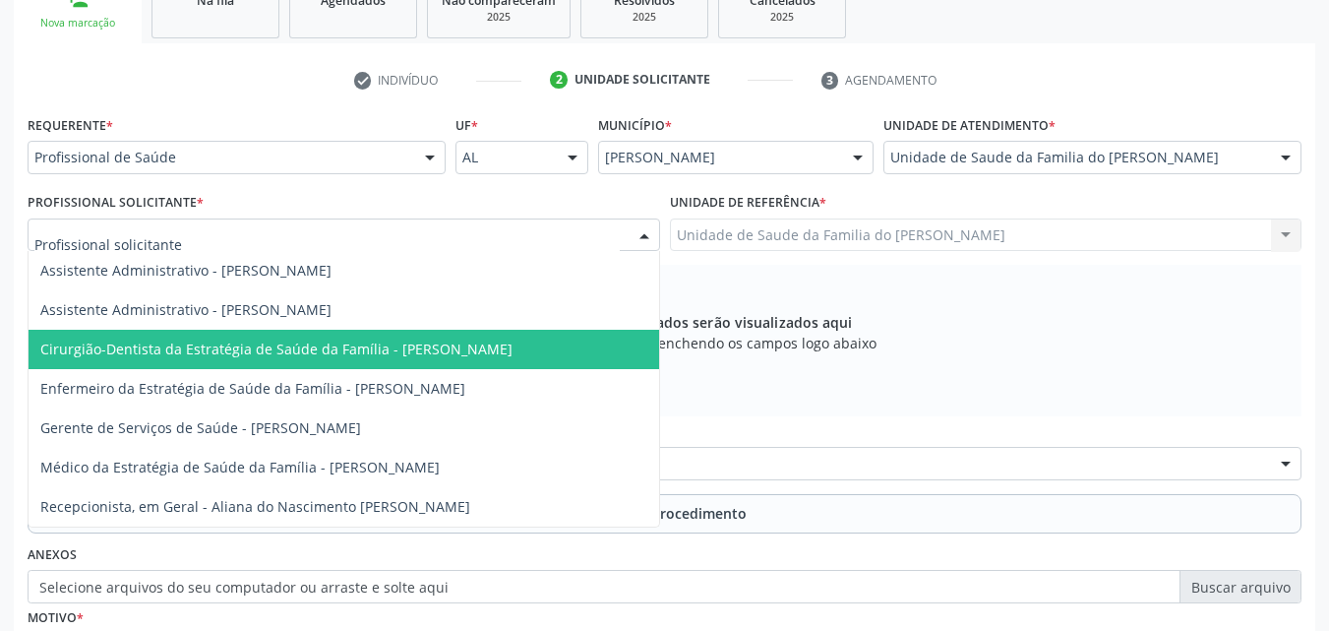
click at [278, 341] on span "Cirurgião-Dentista da Estratégia de Saúde da Família - [PERSON_NAME]" at bounding box center [276, 348] width 472 height 19
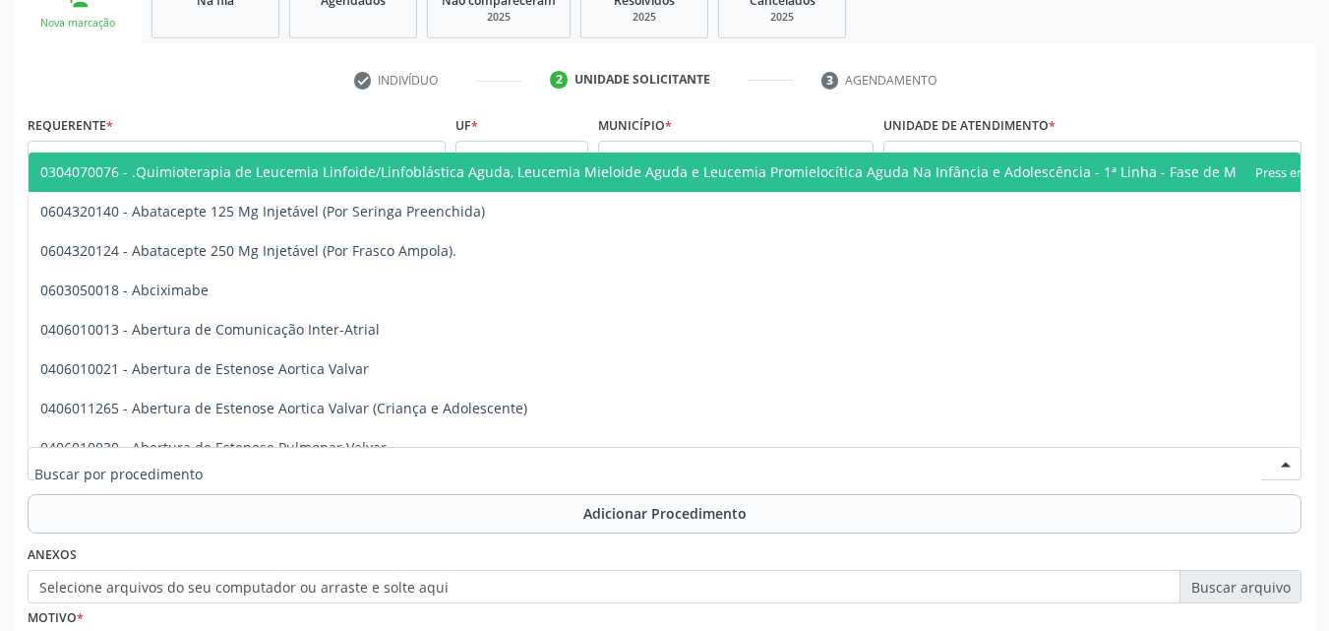
click at [263, 476] on div at bounding box center [665, 463] width 1274 height 33
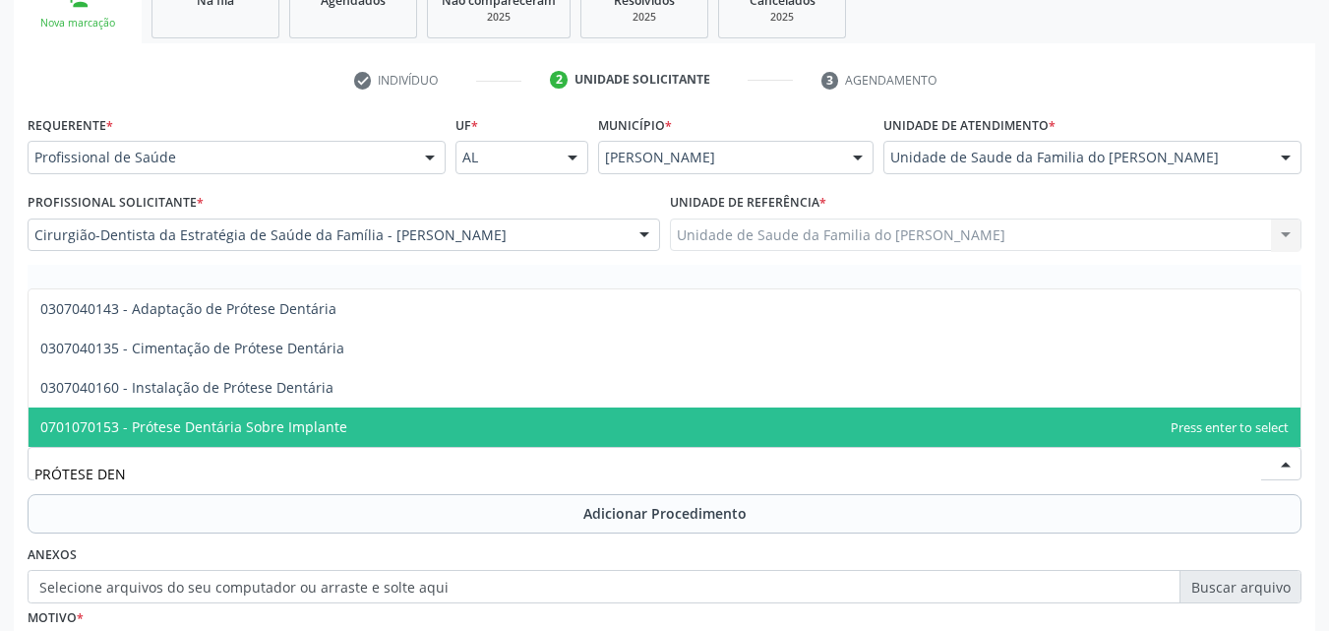
scroll to position [0, 0]
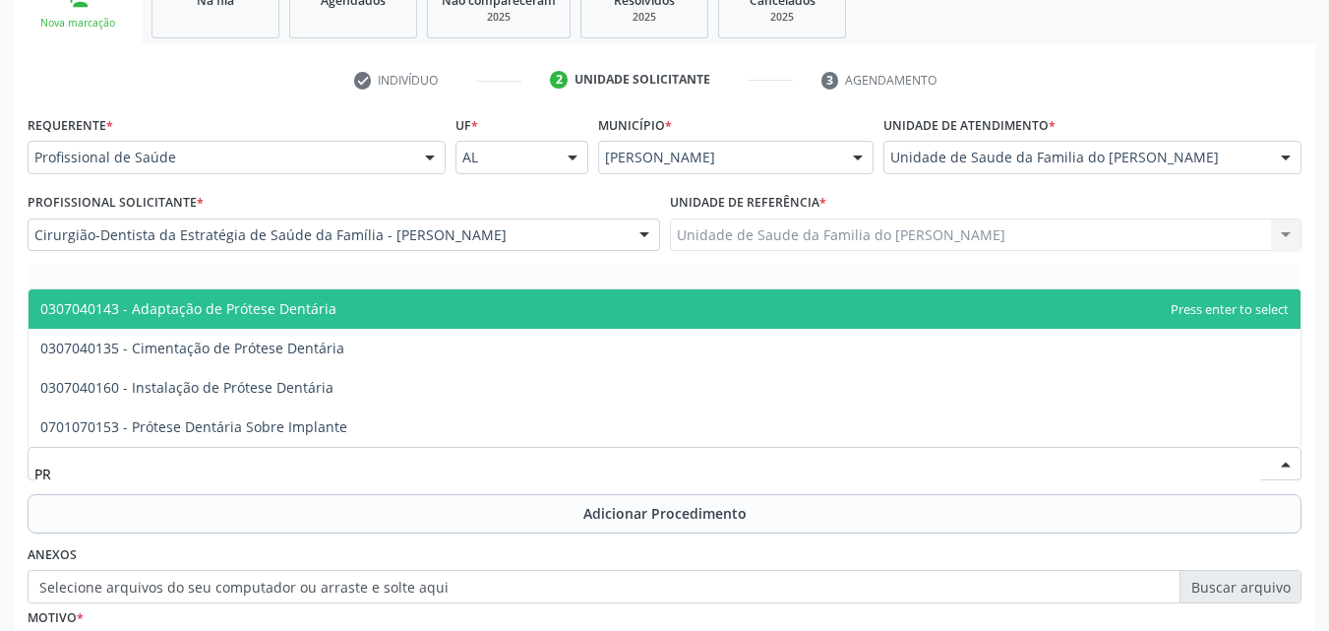
type input "P"
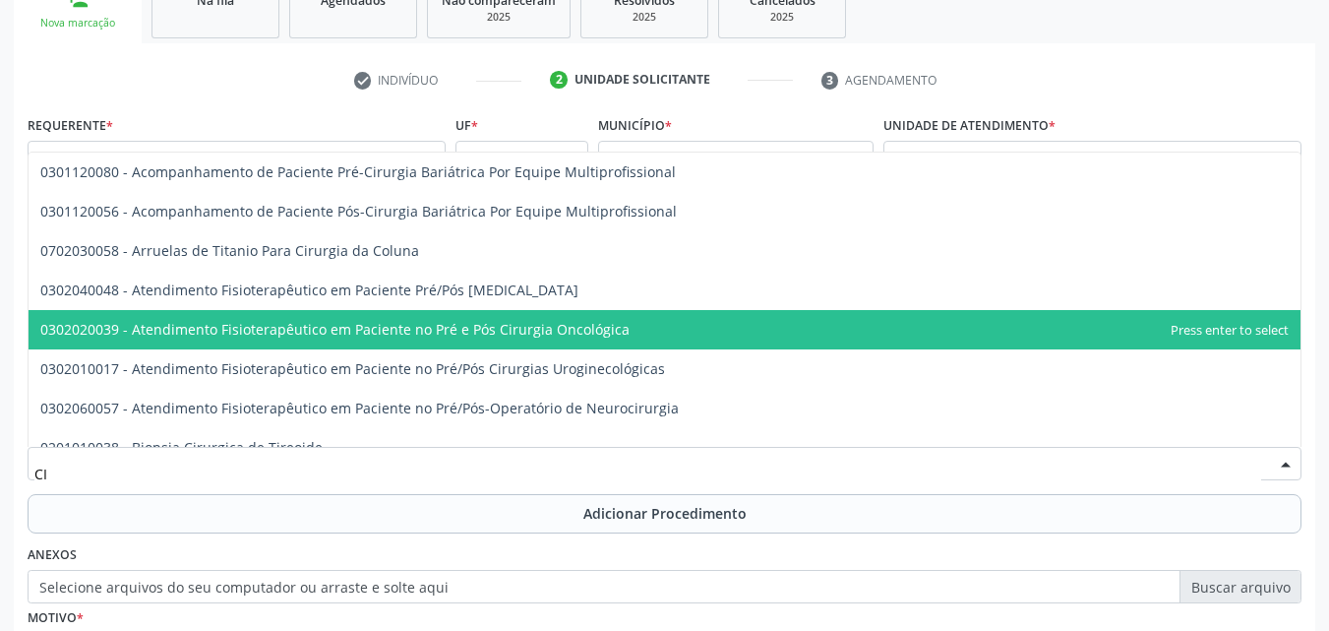
type input "C"
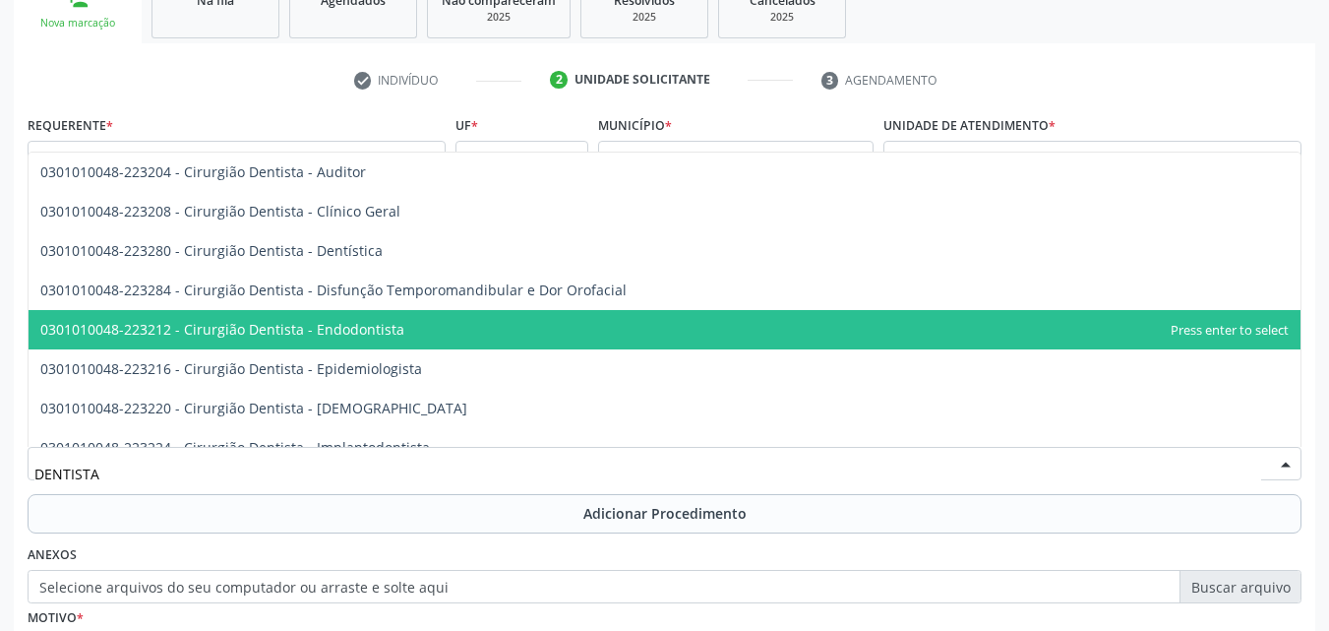
type input "DENTISTA"
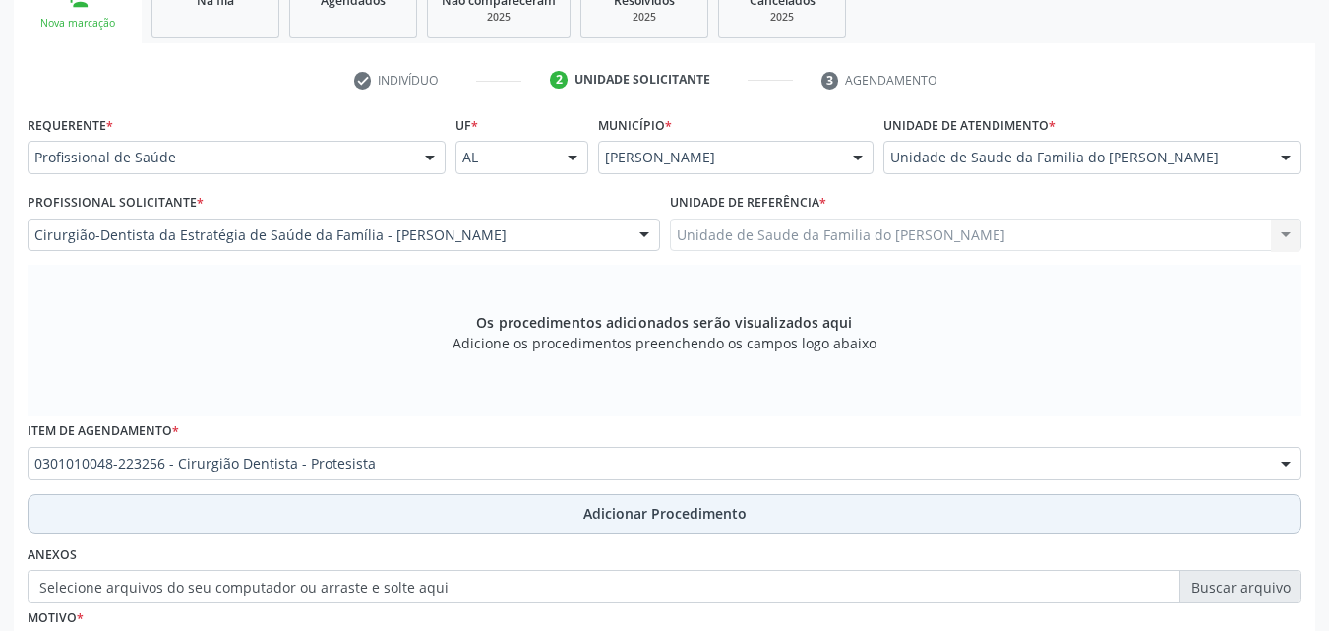
click at [465, 511] on button "Adicionar Procedimento" at bounding box center [665, 513] width 1274 height 39
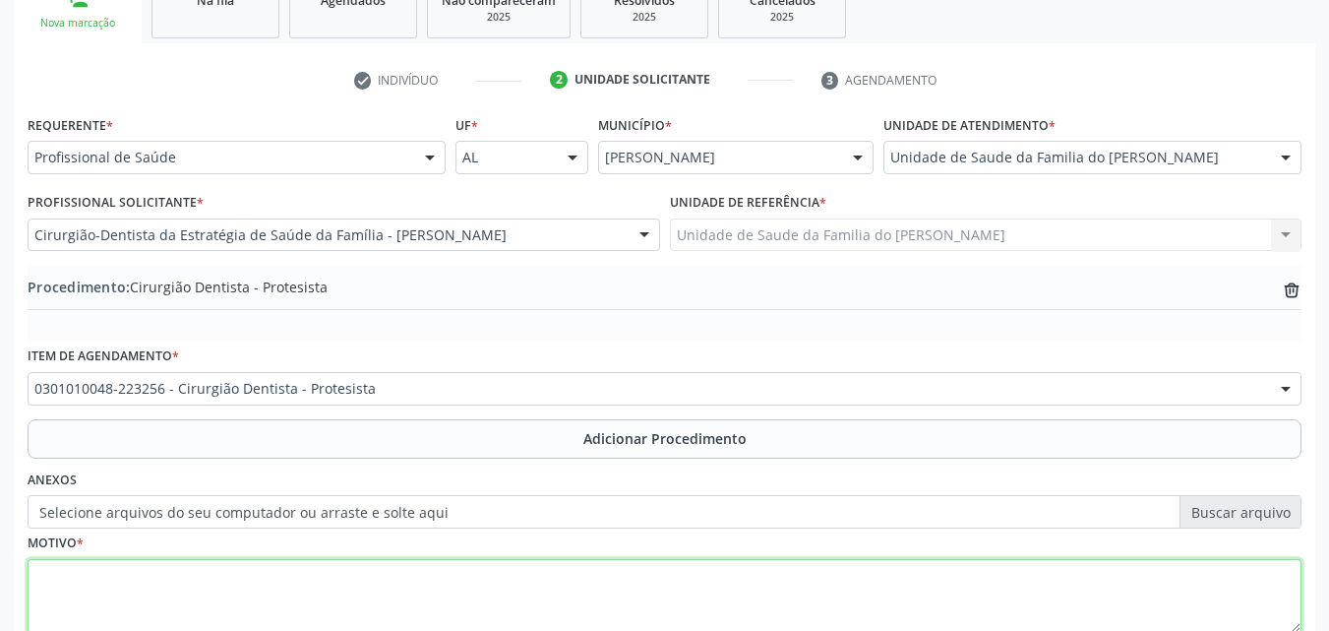
click at [477, 568] on textarea at bounding box center [665, 596] width 1274 height 75
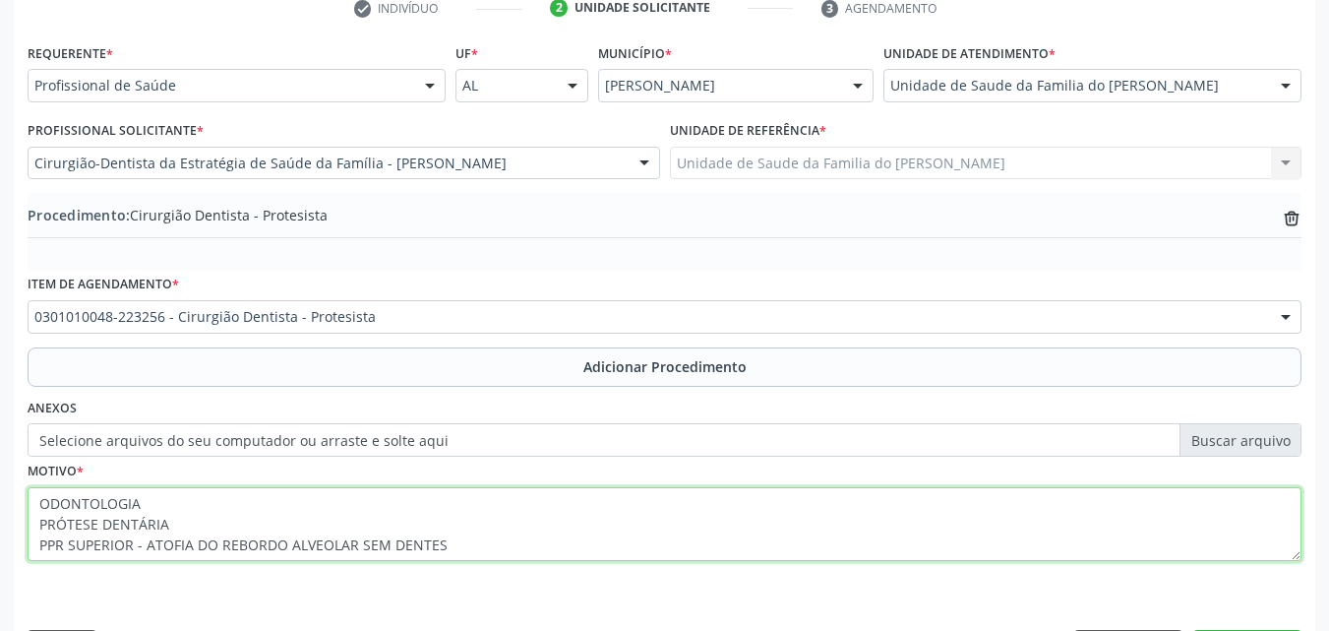
scroll to position [476, 0]
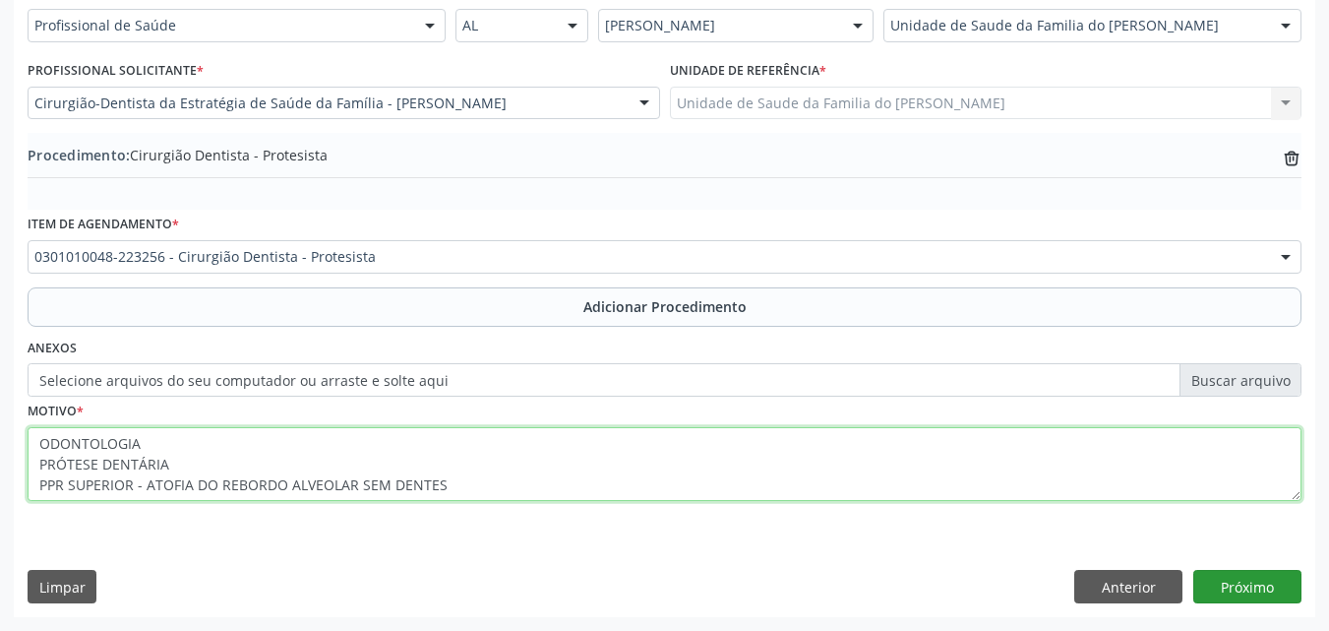
type textarea "ODONTOLOGIA PRÓTESE DENTÁRIA PPR SUPERIOR - ATOFIA DO REBORDO ALVEOLAR SEM DENT…"
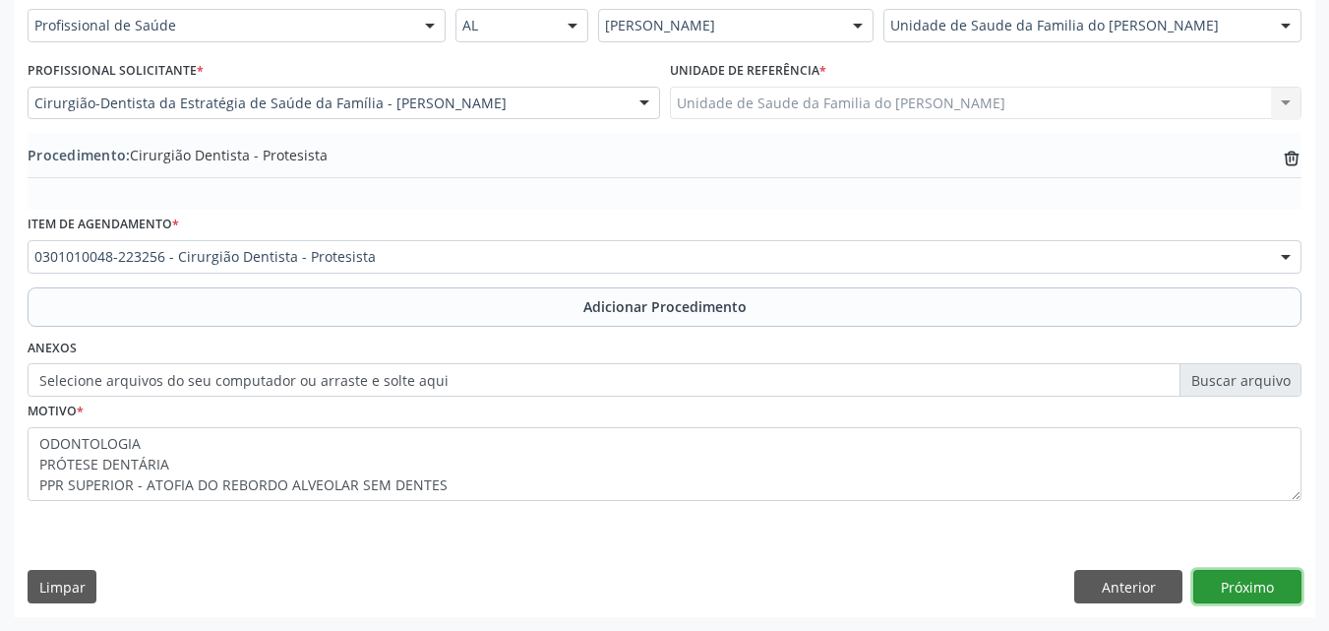
click at [1221, 586] on button "Próximo" at bounding box center [1247, 586] width 108 height 33
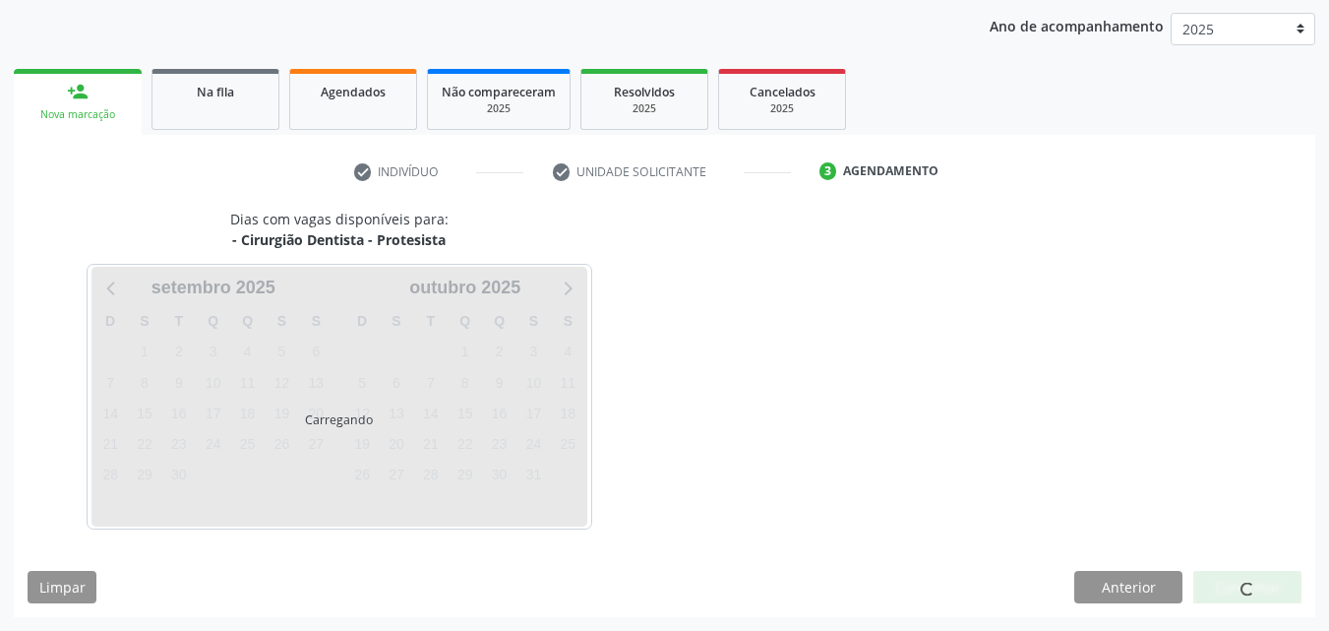
scroll to position [311, 0]
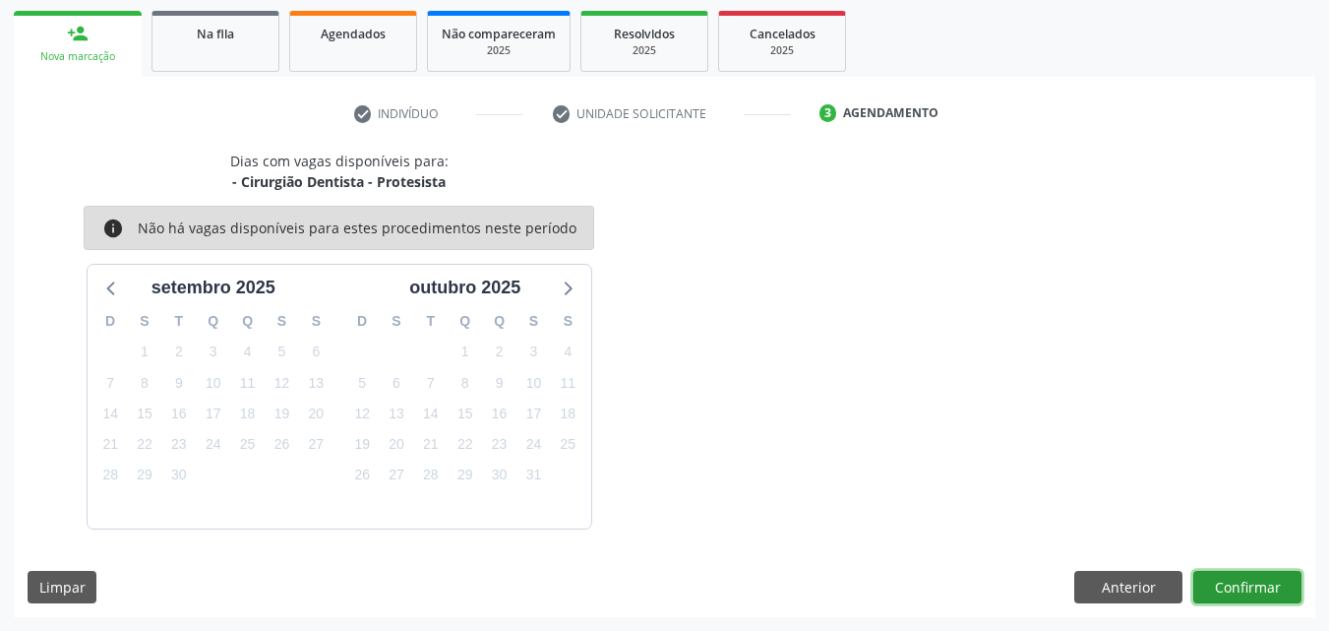
click at [1235, 575] on button "Confirmar" at bounding box center [1247, 587] width 108 height 33
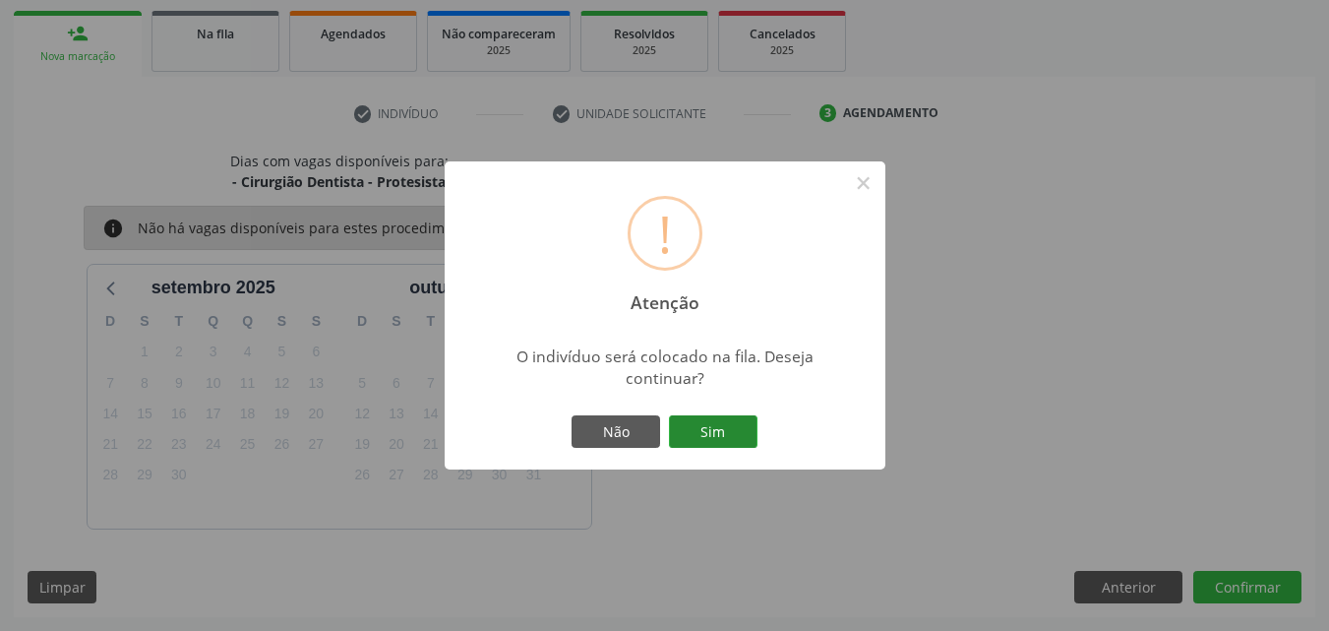
click at [723, 430] on button "Sim" at bounding box center [713, 431] width 89 height 33
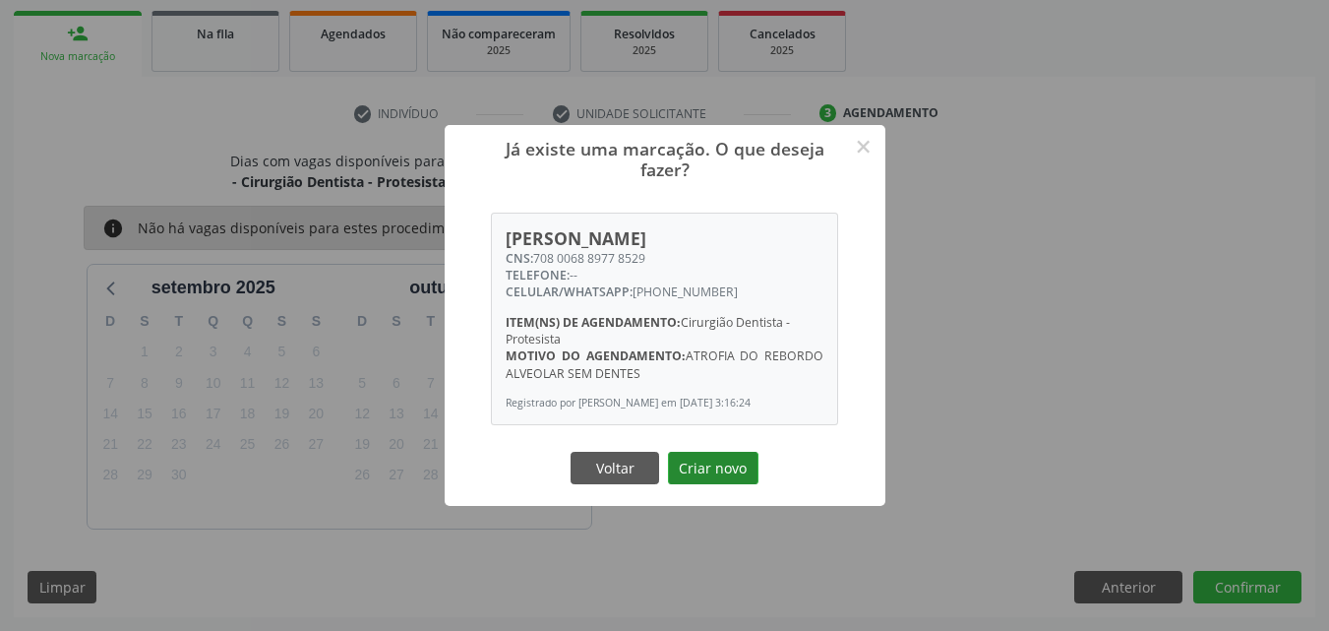
click at [691, 478] on button "Criar novo" at bounding box center [713, 468] width 91 height 33
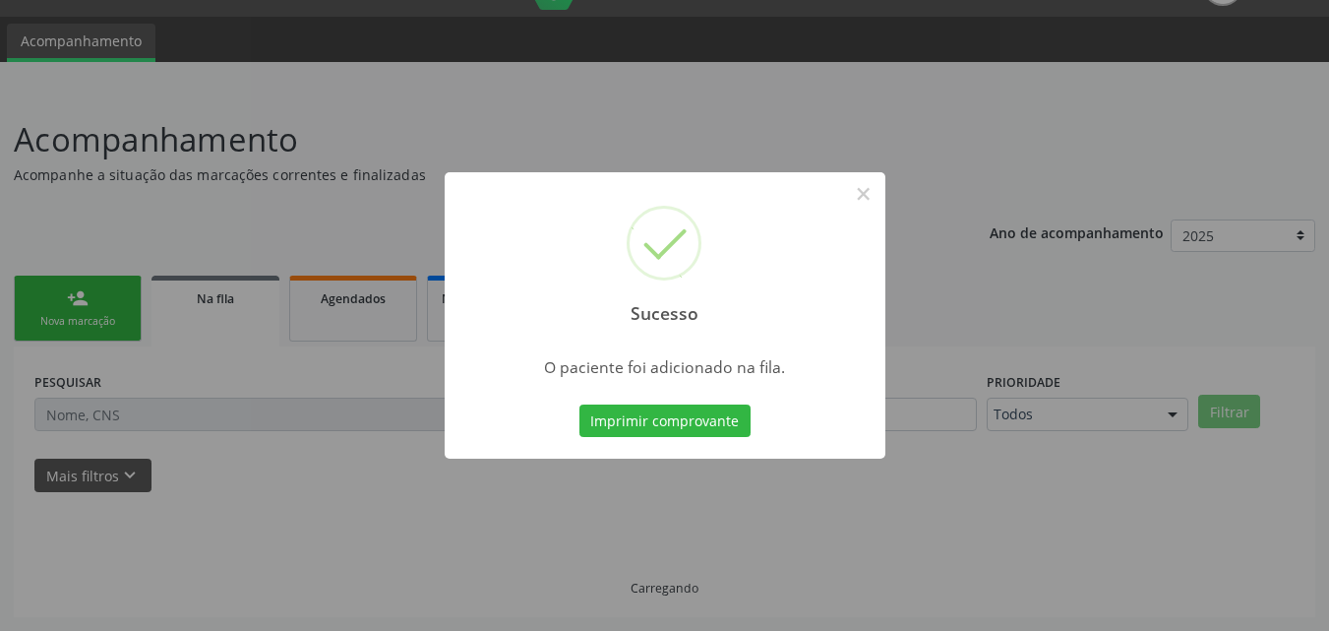
scroll to position [46, 0]
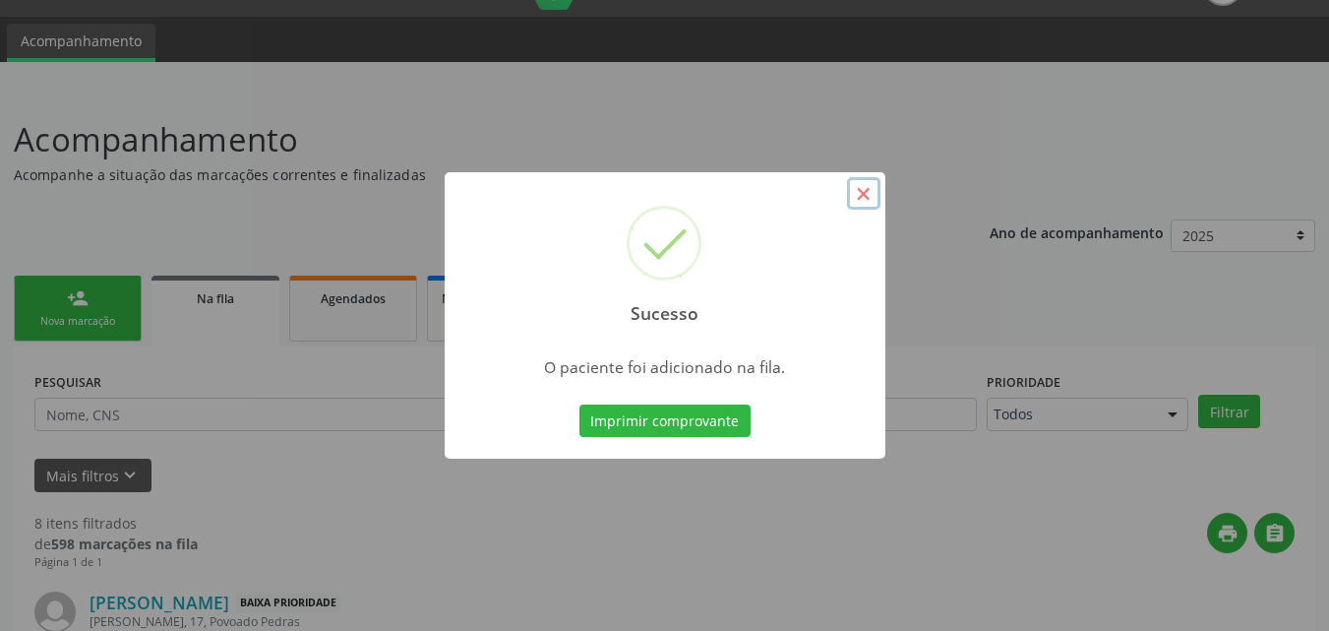
click at [867, 192] on button "×" at bounding box center [863, 193] width 33 height 33
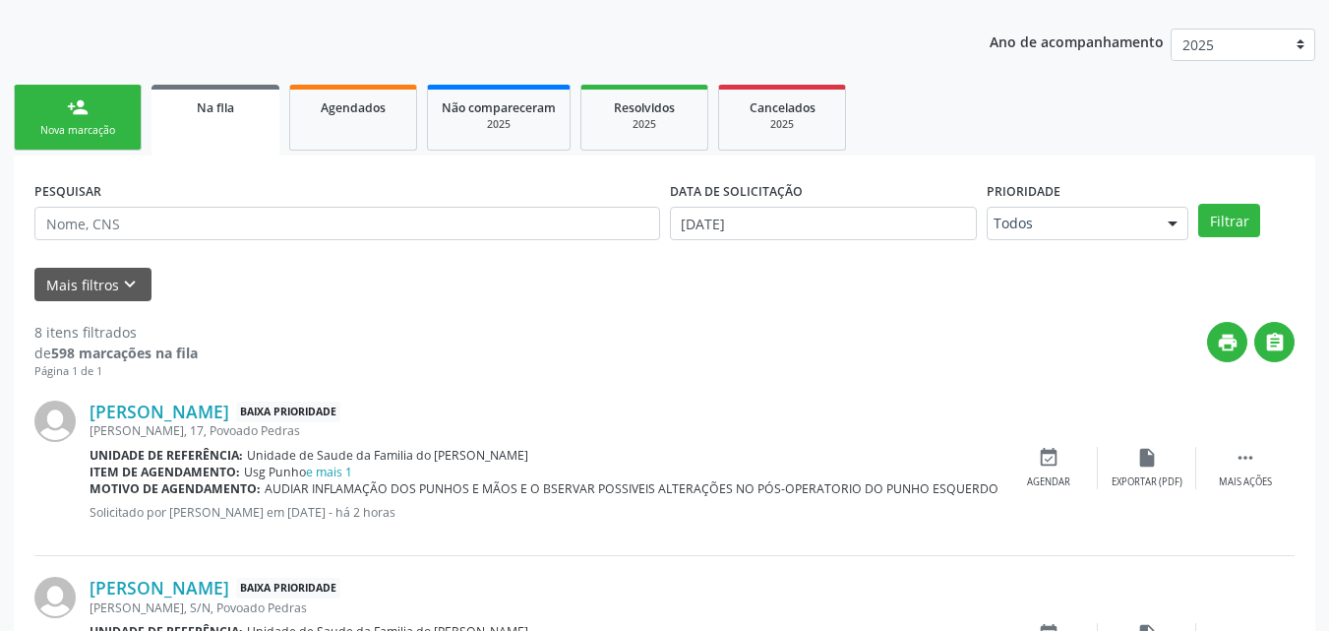
scroll to position [240, 0]
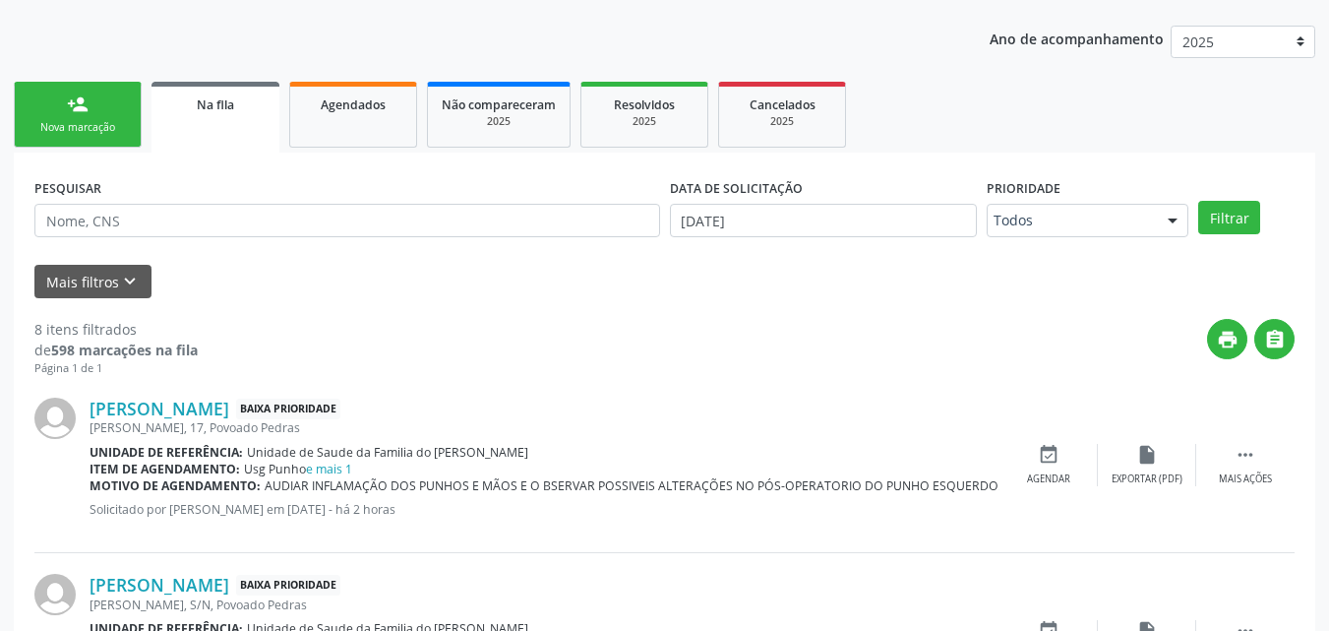
click at [91, 123] on div "Nova marcação" at bounding box center [78, 127] width 98 height 15
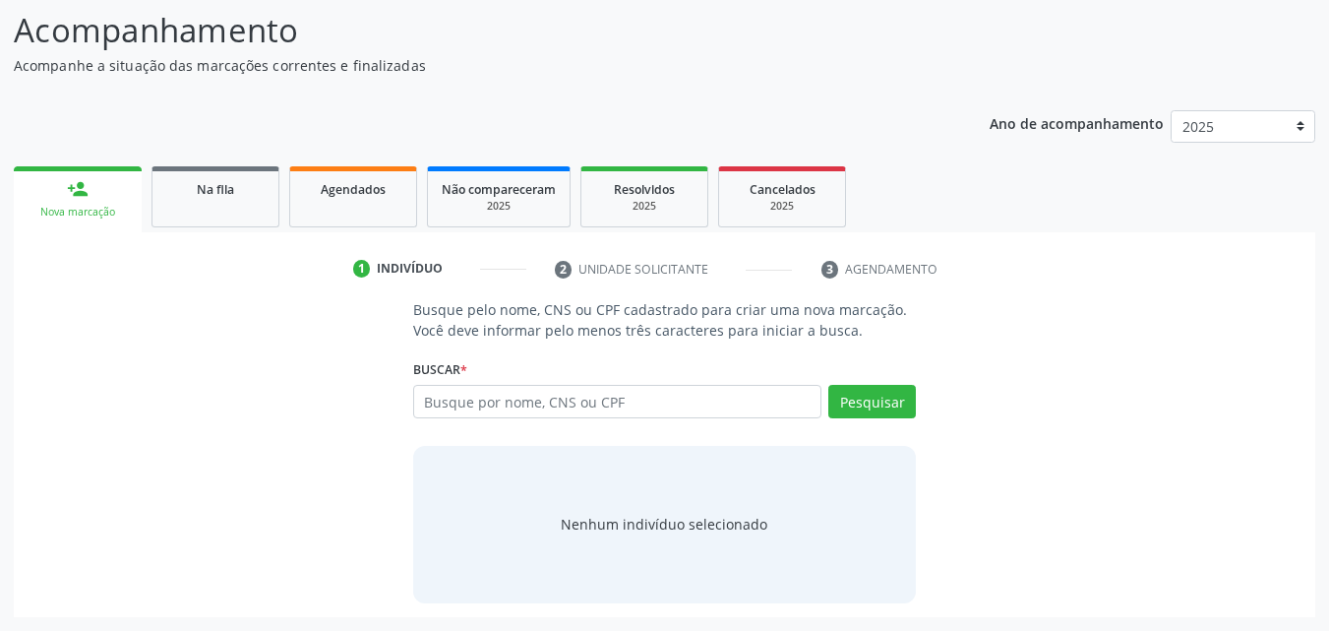
scroll to position [155, 0]
click at [568, 397] on input "text" at bounding box center [617, 401] width 409 height 33
type input "72543302468"
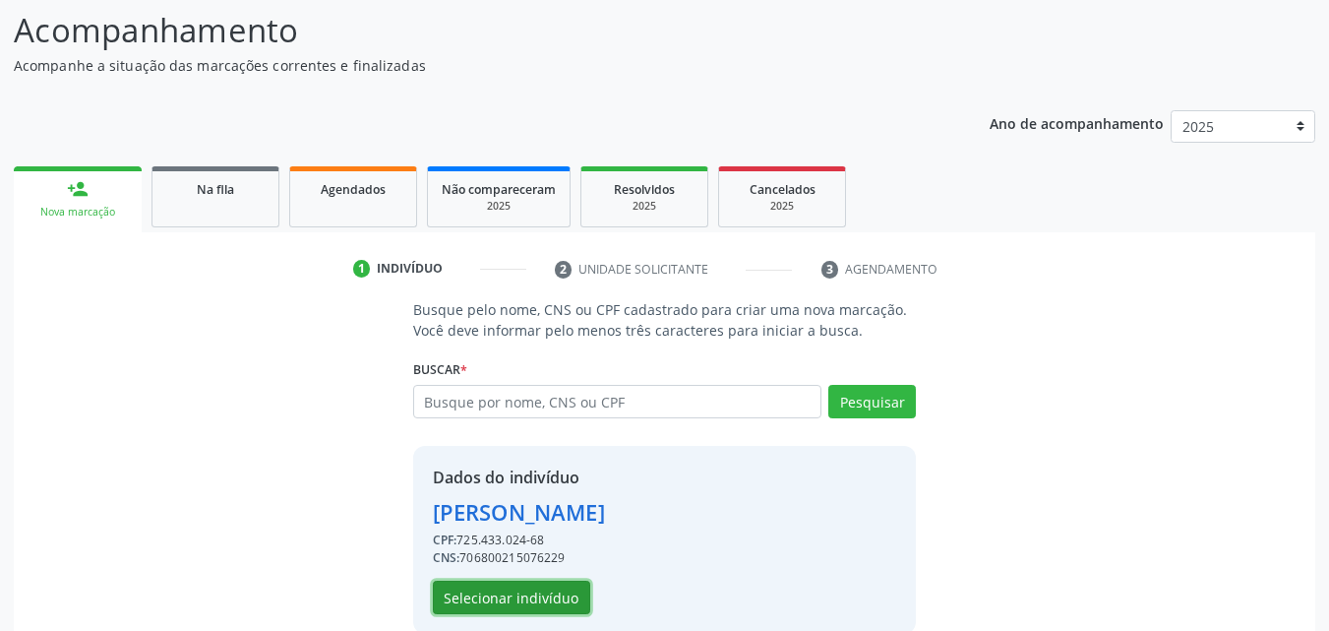
click at [558, 603] on button "Selecionar indivíduo" at bounding box center [511, 596] width 157 height 33
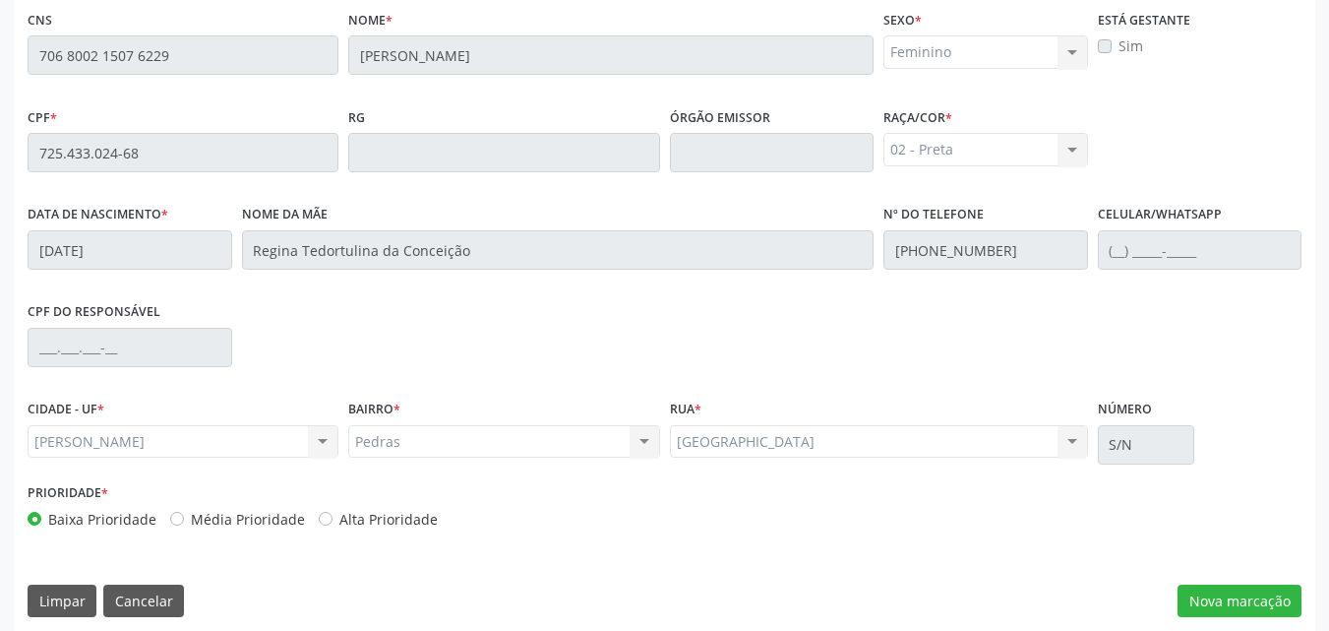
scroll to position [520, 0]
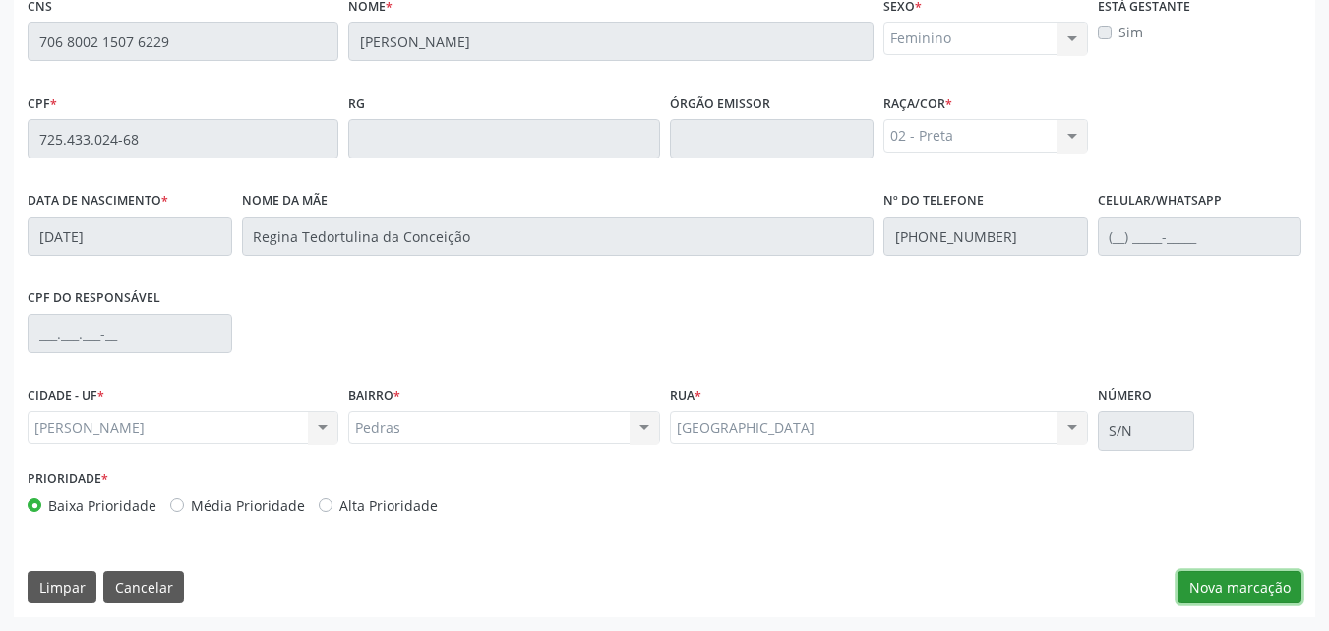
click at [1250, 584] on button "Nova marcação" at bounding box center [1240, 587] width 124 height 33
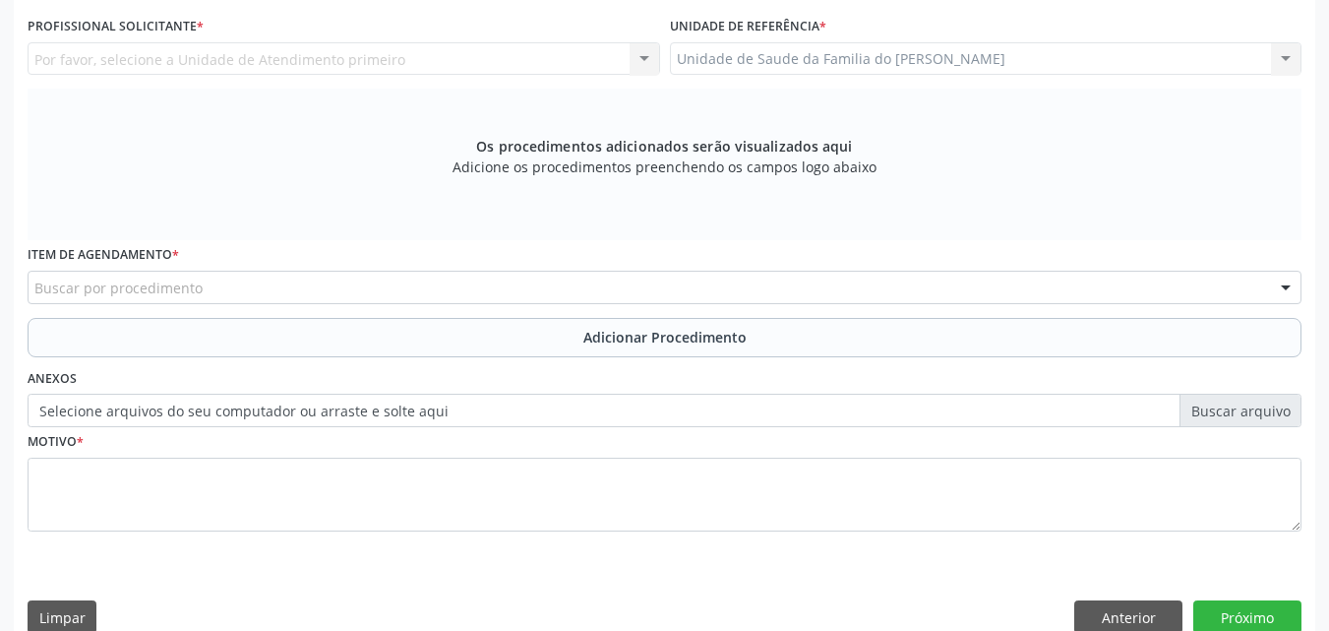
scroll to position [413, 0]
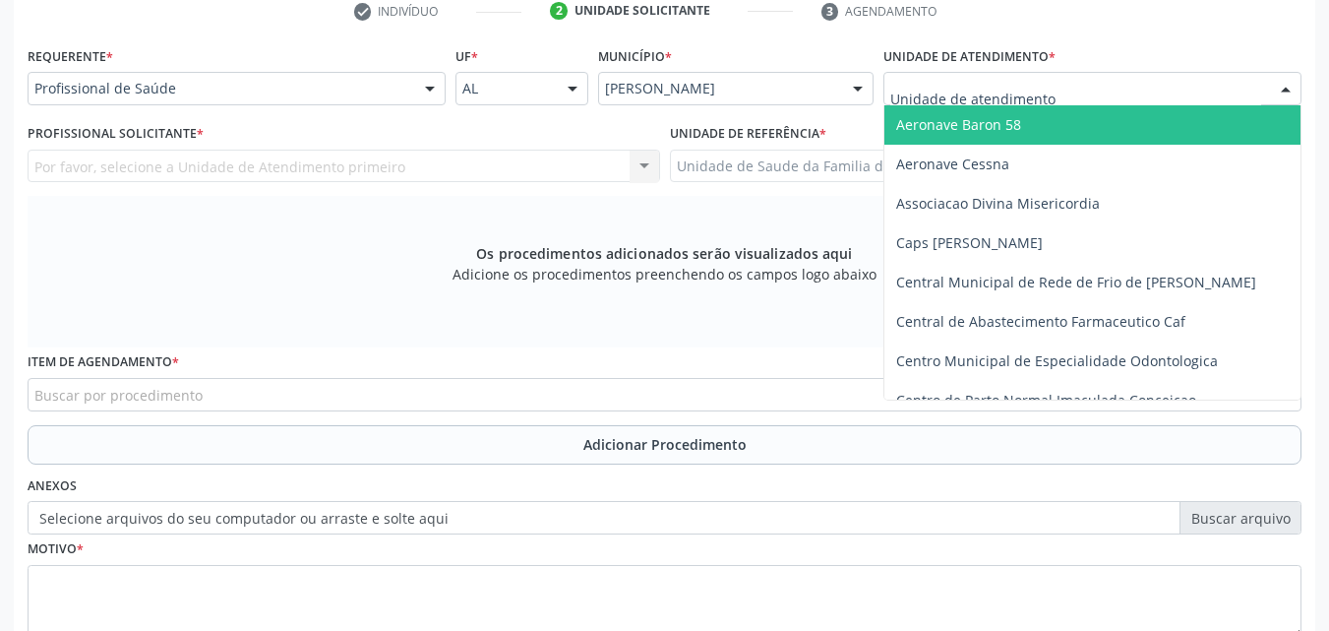
click at [1112, 100] on div at bounding box center [1092, 88] width 418 height 33
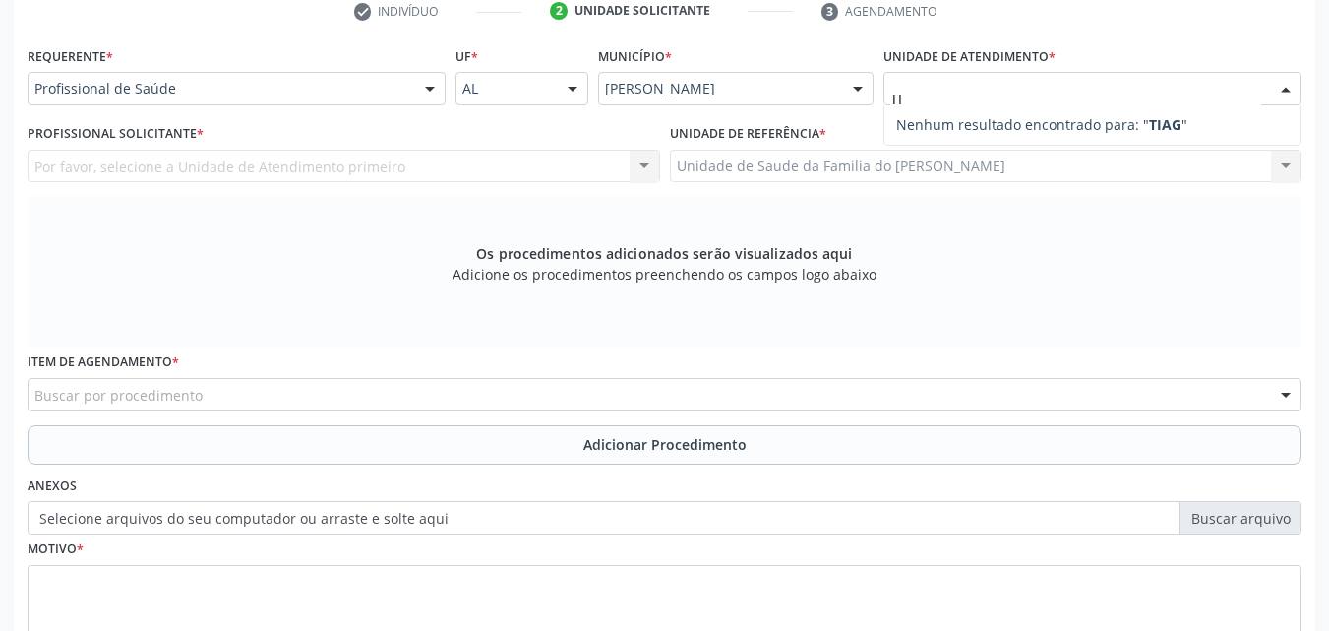
type input "T"
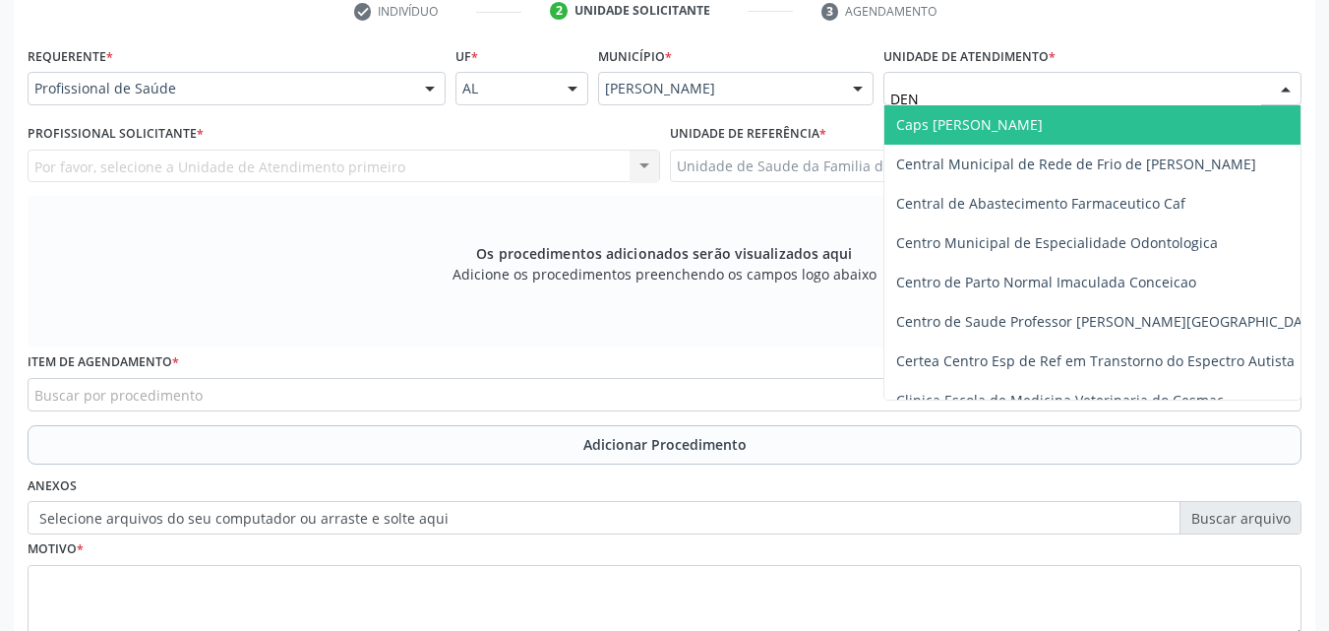
type input "DENI"
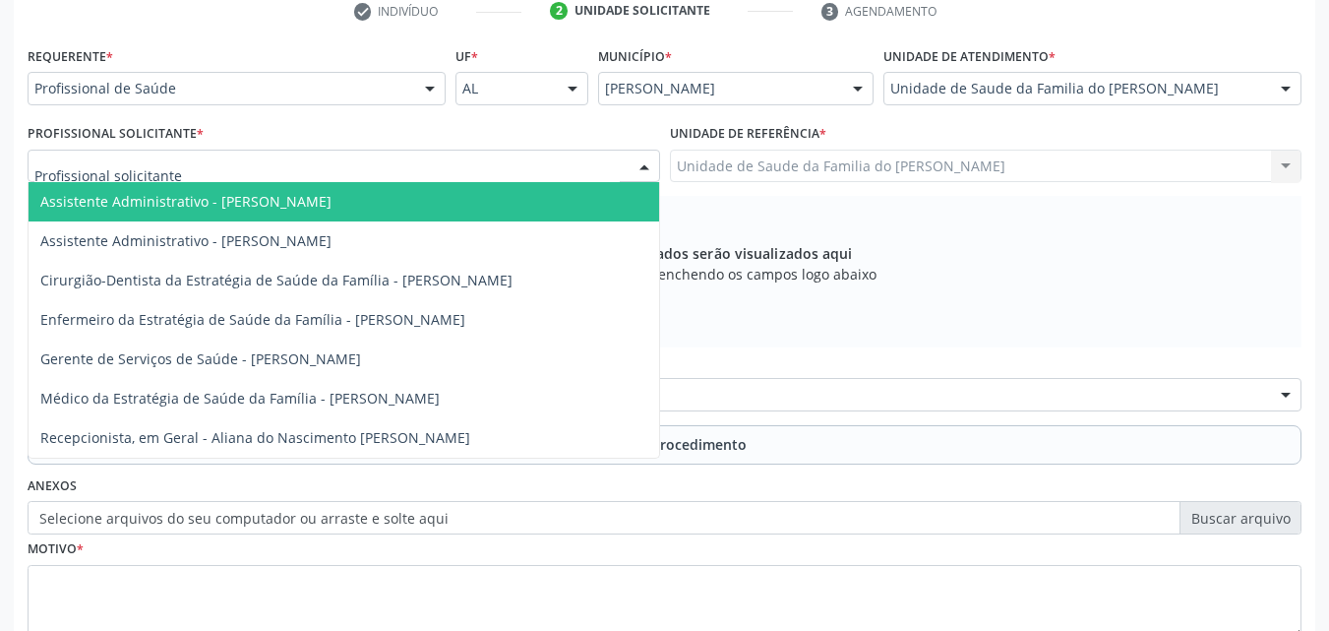
click at [489, 162] on div at bounding box center [344, 166] width 633 height 33
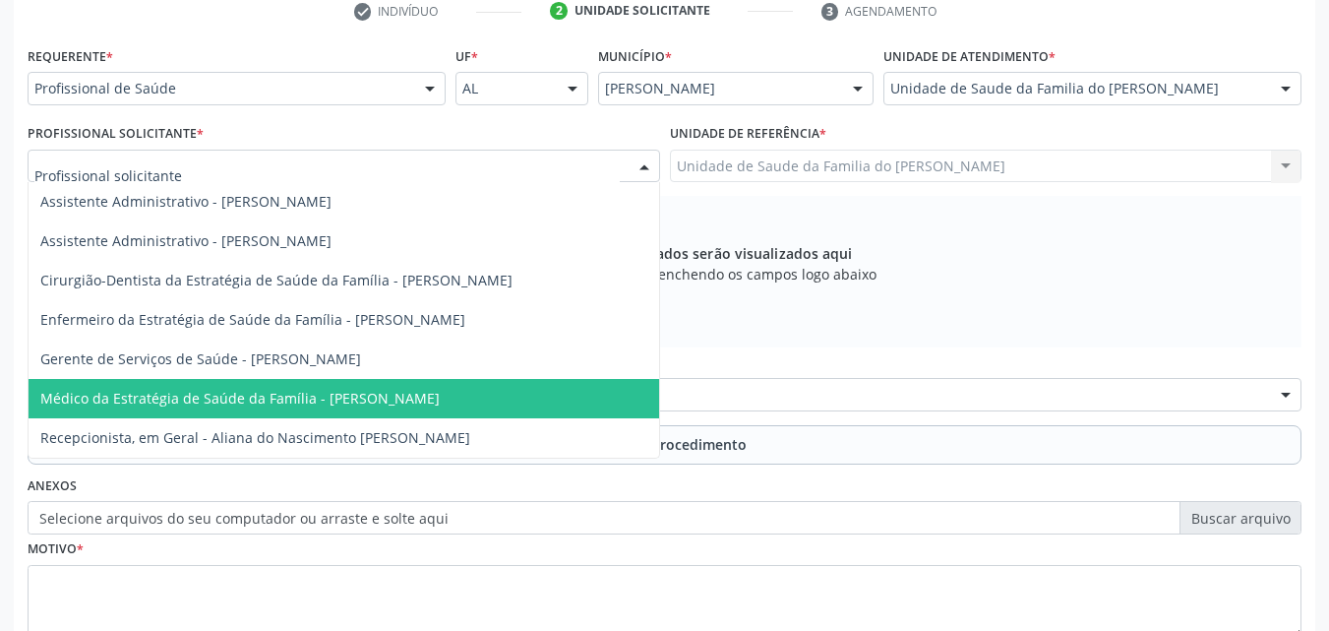
click at [429, 388] on span "Médico da Estratégia de Saúde da Família - [PERSON_NAME]" at bounding box center [344, 398] width 631 height 39
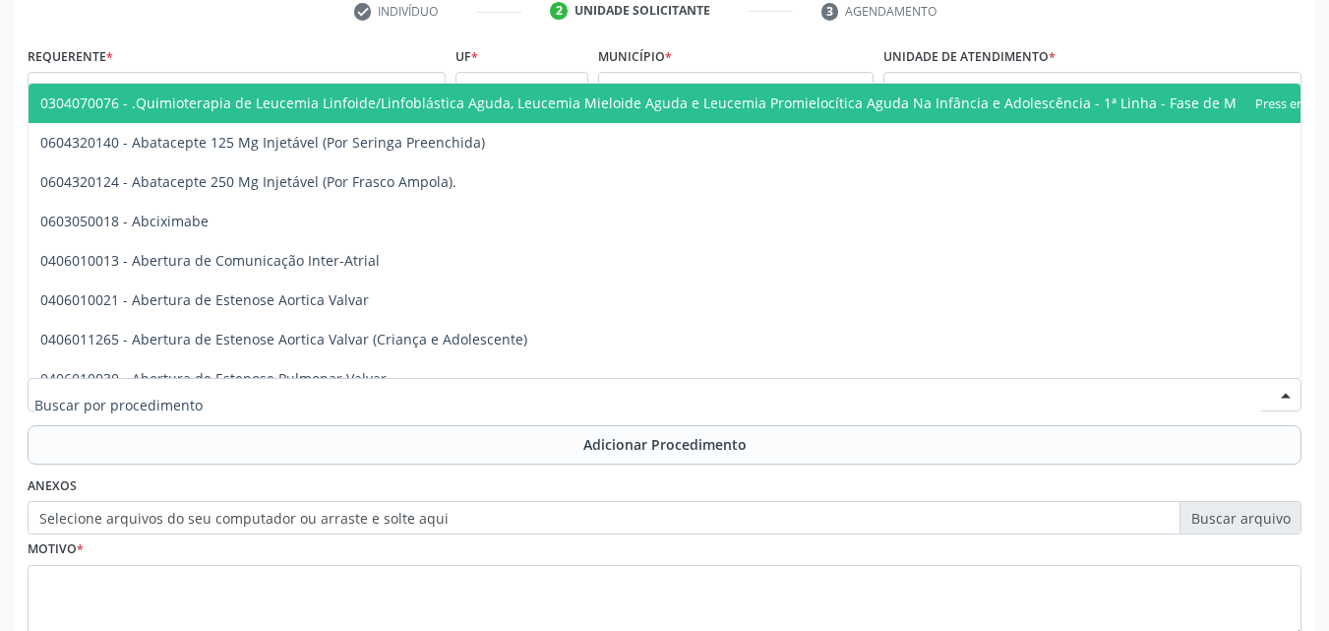
click at [429, 388] on div at bounding box center [665, 394] width 1274 height 33
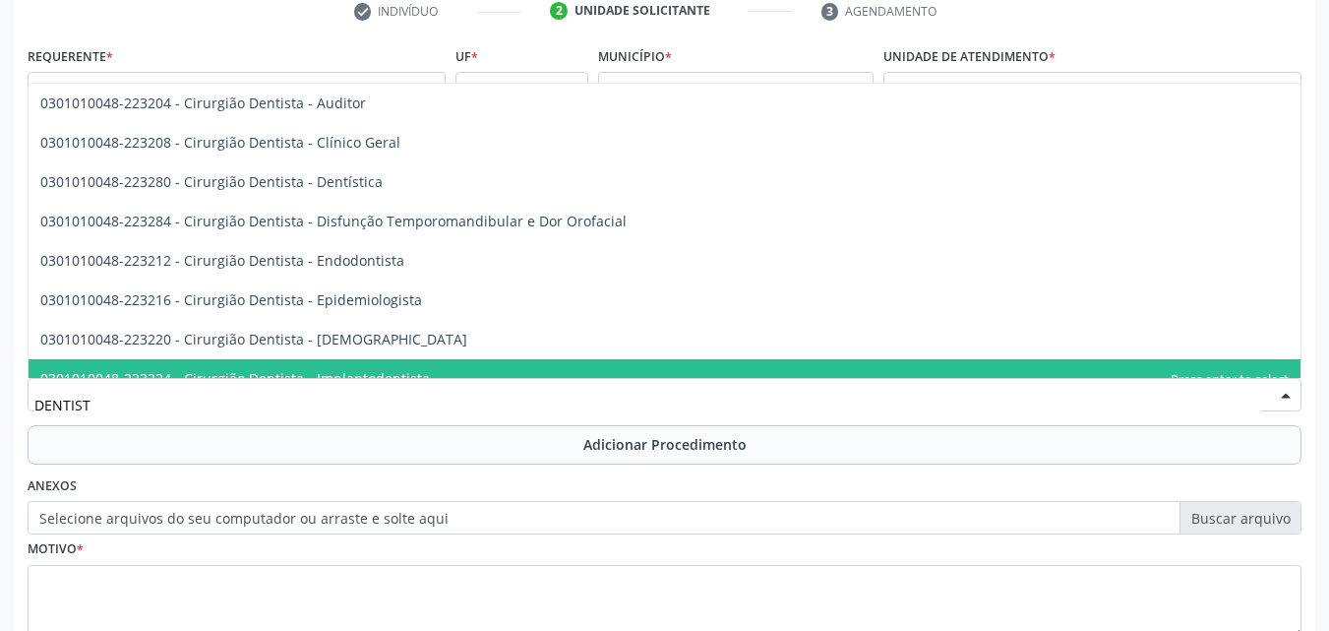
type input "DENTISTA"
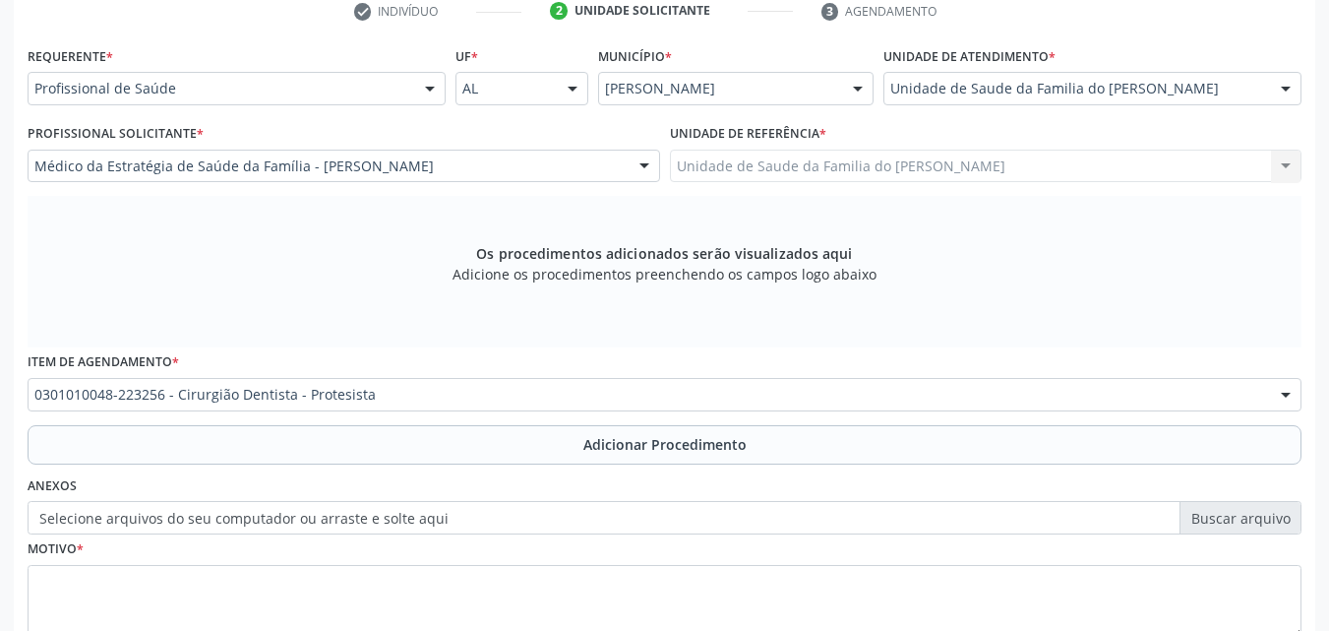
scroll to position [0, 0]
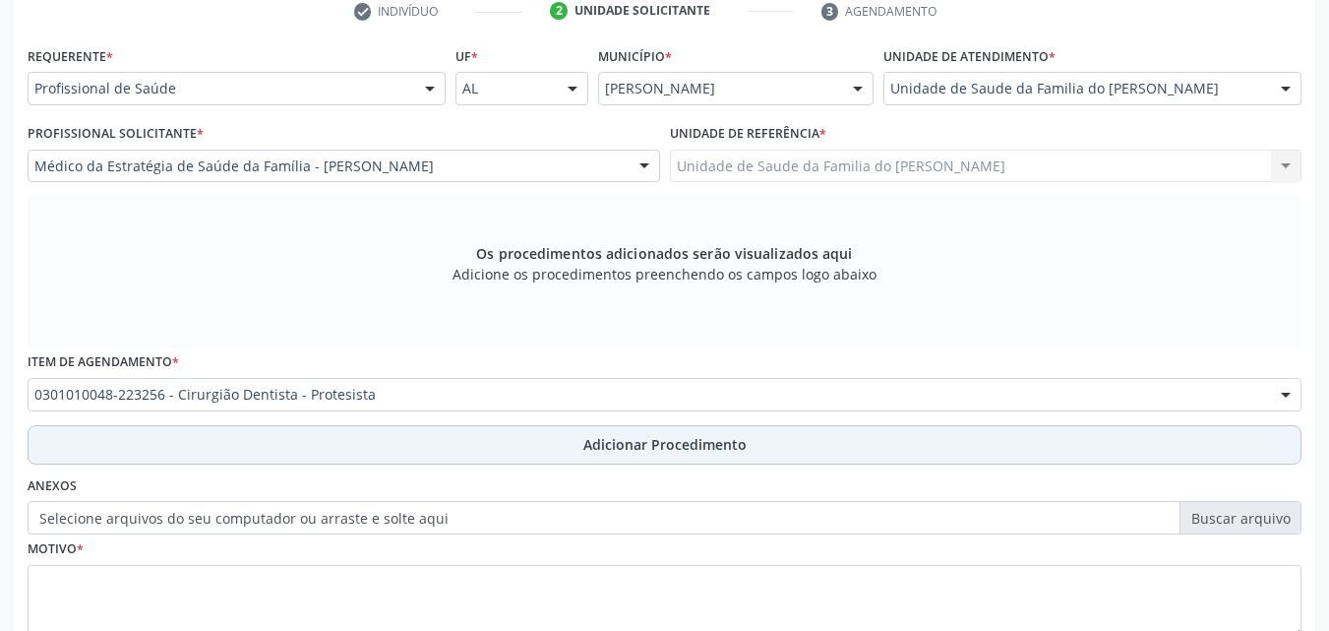
click at [565, 445] on button "Adicionar Procedimento" at bounding box center [665, 444] width 1274 height 39
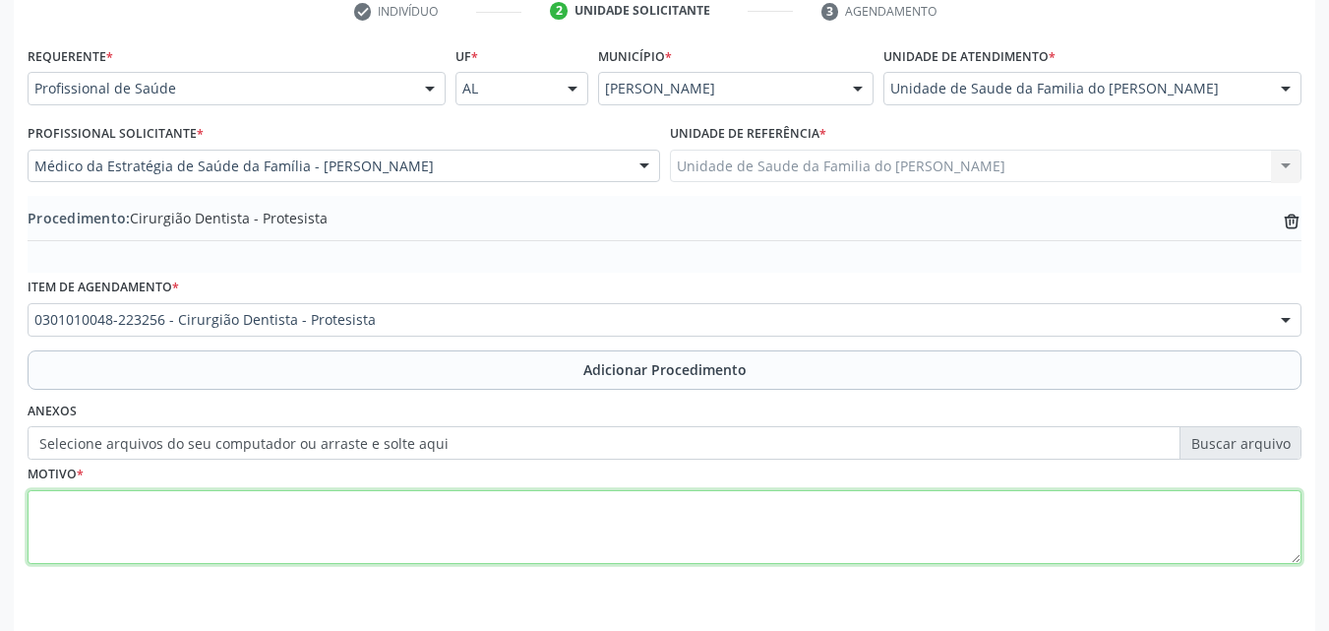
click at [537, 533] on textarea at bounding box center [665, 527] width 1274 height 75
type textarea "T"
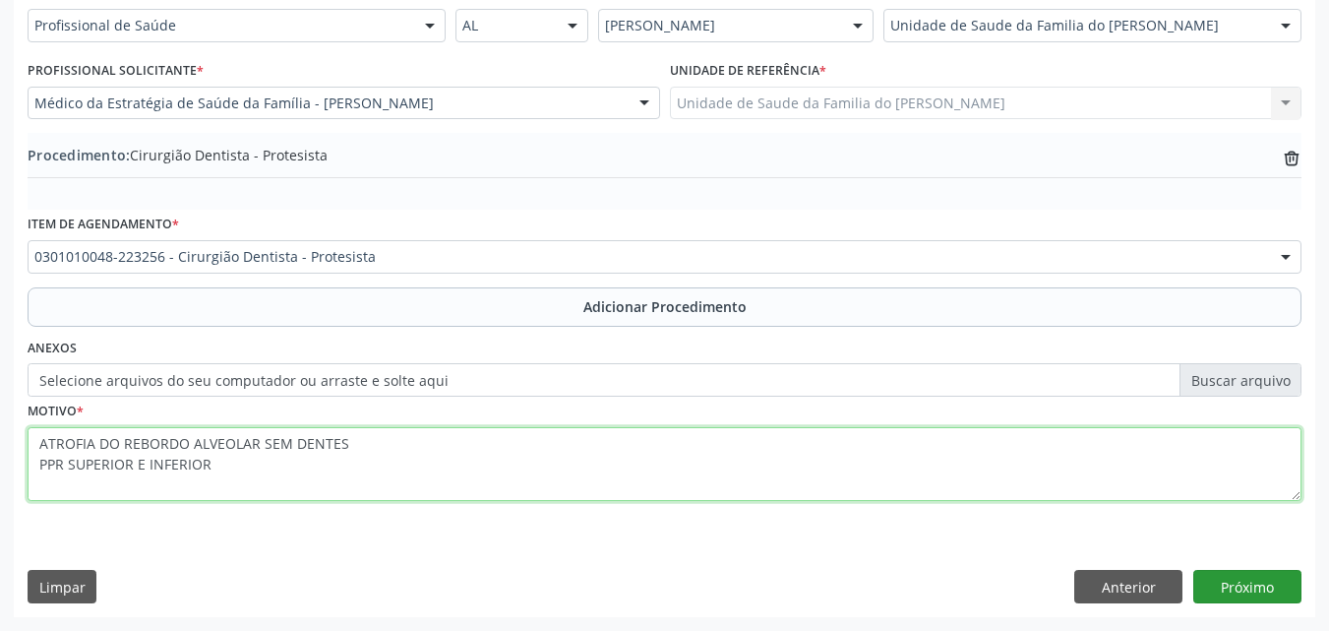
type textarea "ATROFIA DO REBORDO ALVEOLAR SEM DENTES PPR SUPERIOR E INFERIOR"
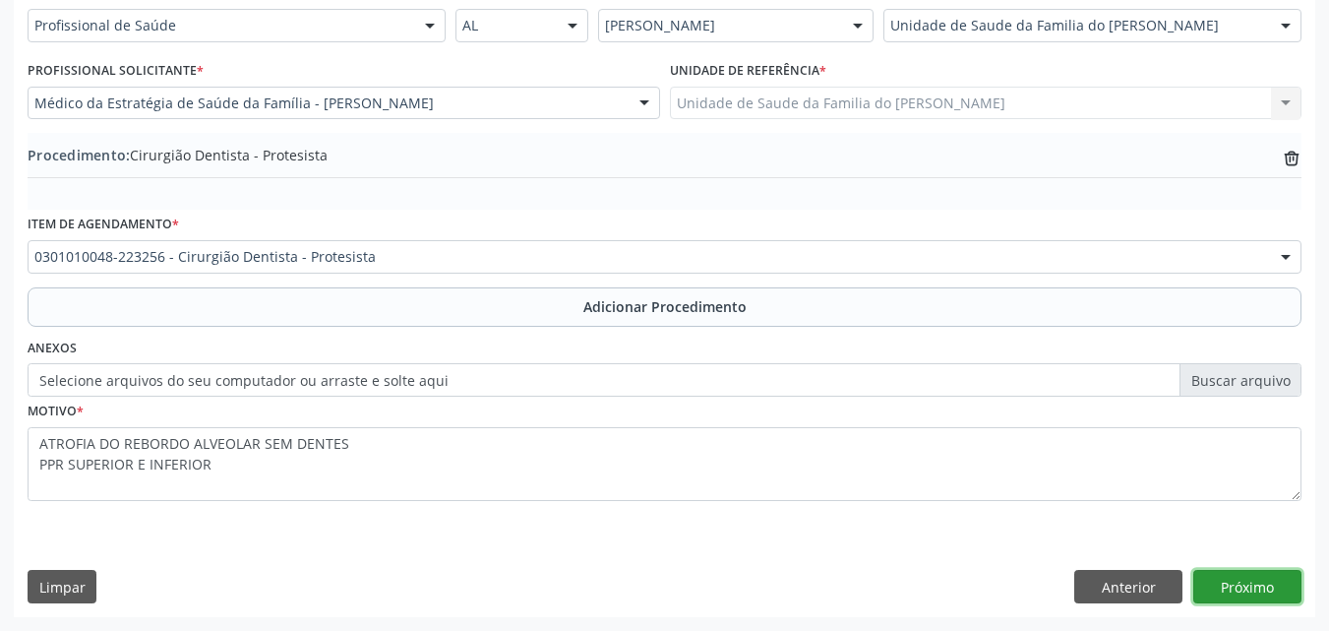
click at [1224, 578] on button "Próximo" at bounding box center [1247, 586] width 108 height 33
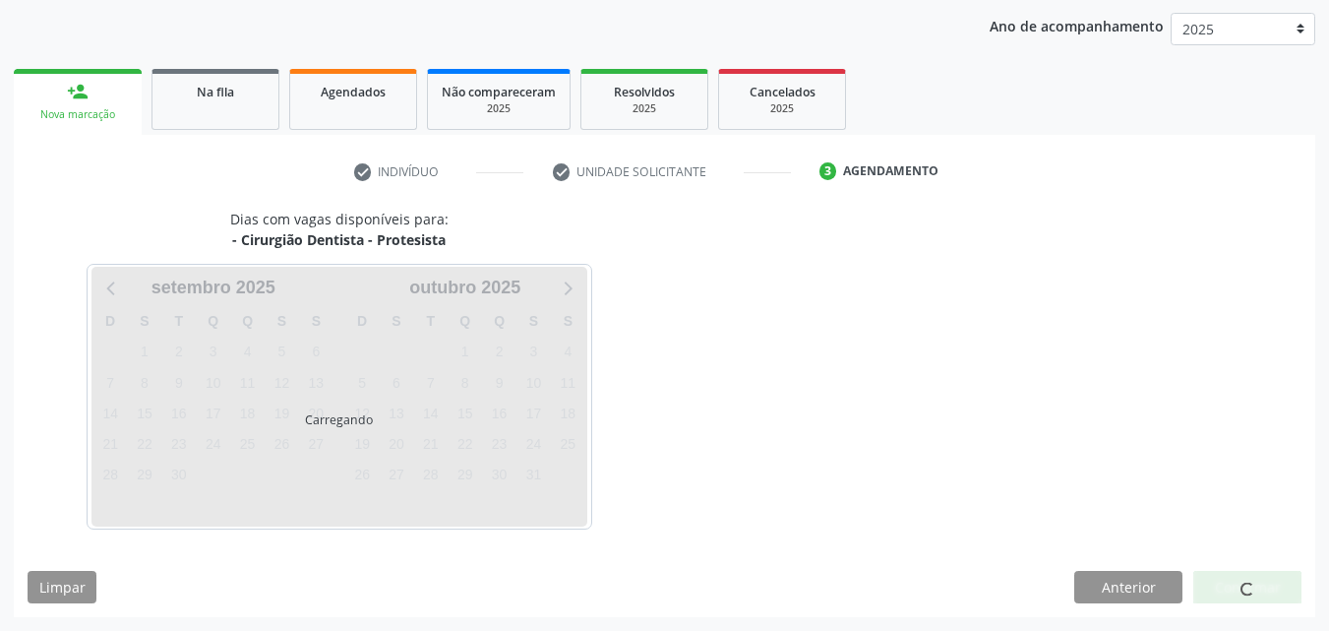
scroll to position [311, 0]
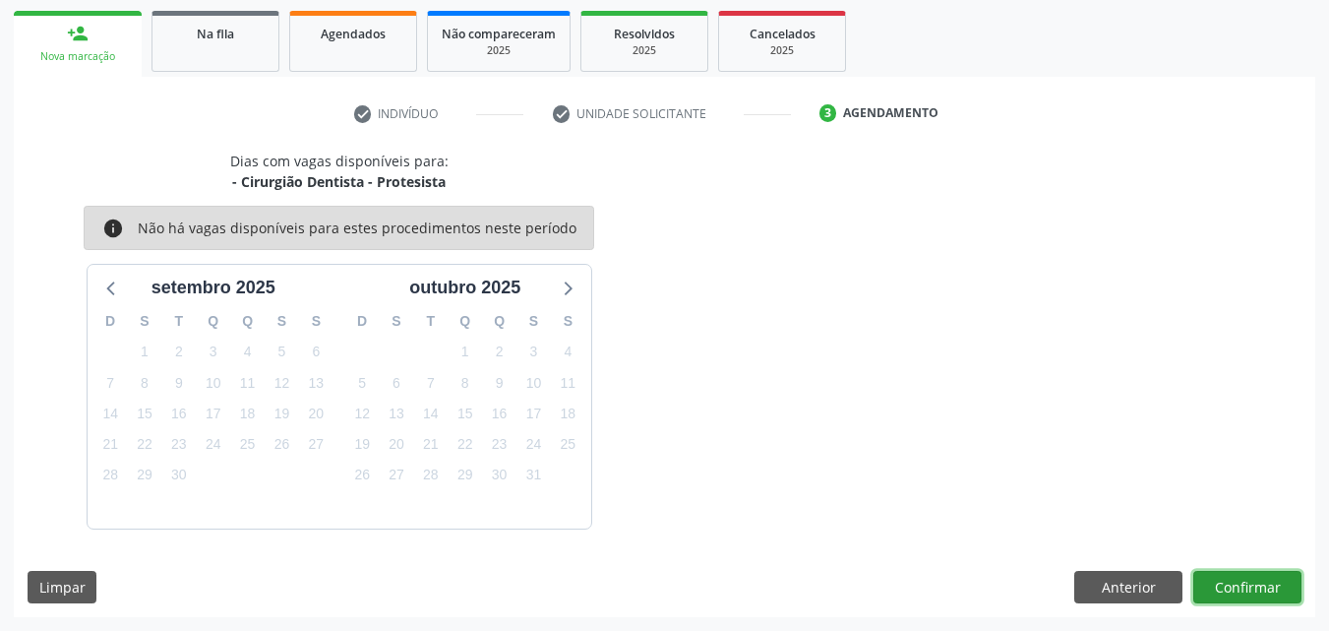
click at [1259, 594] on button "Confirmar" at bounding box center [1247, 587] width 108 height 33
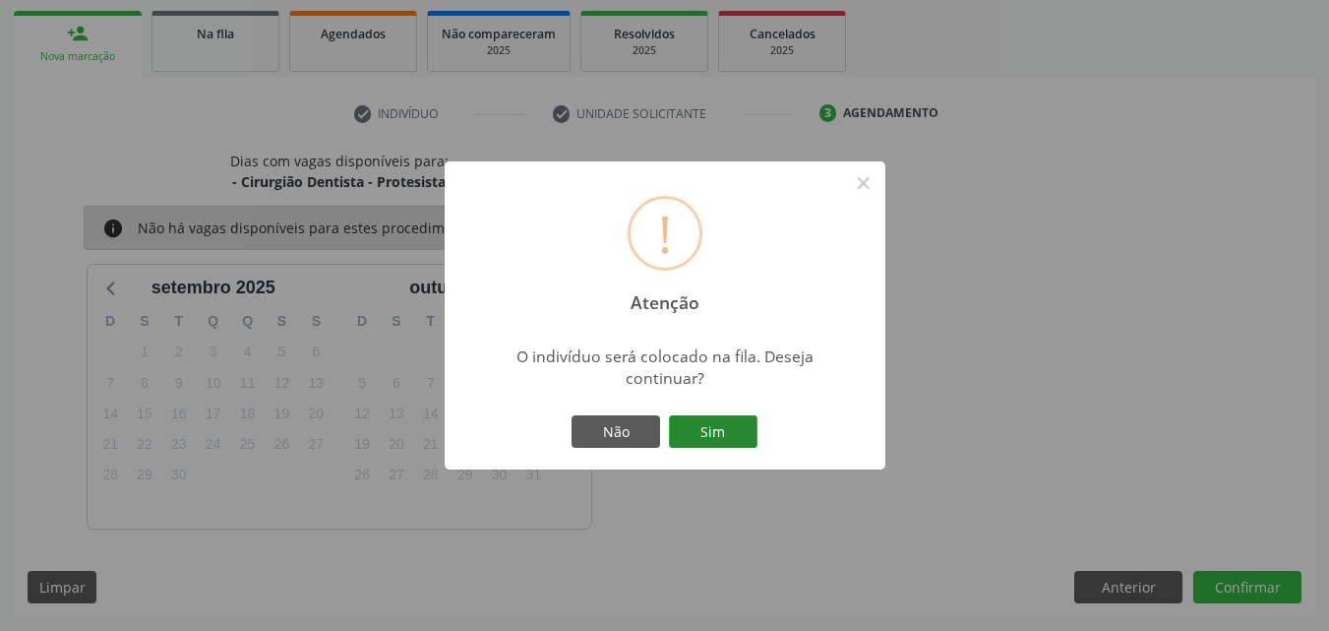
click at [738, 434] on button "Sim" at bounding box center [713, 431] width 89 height 33
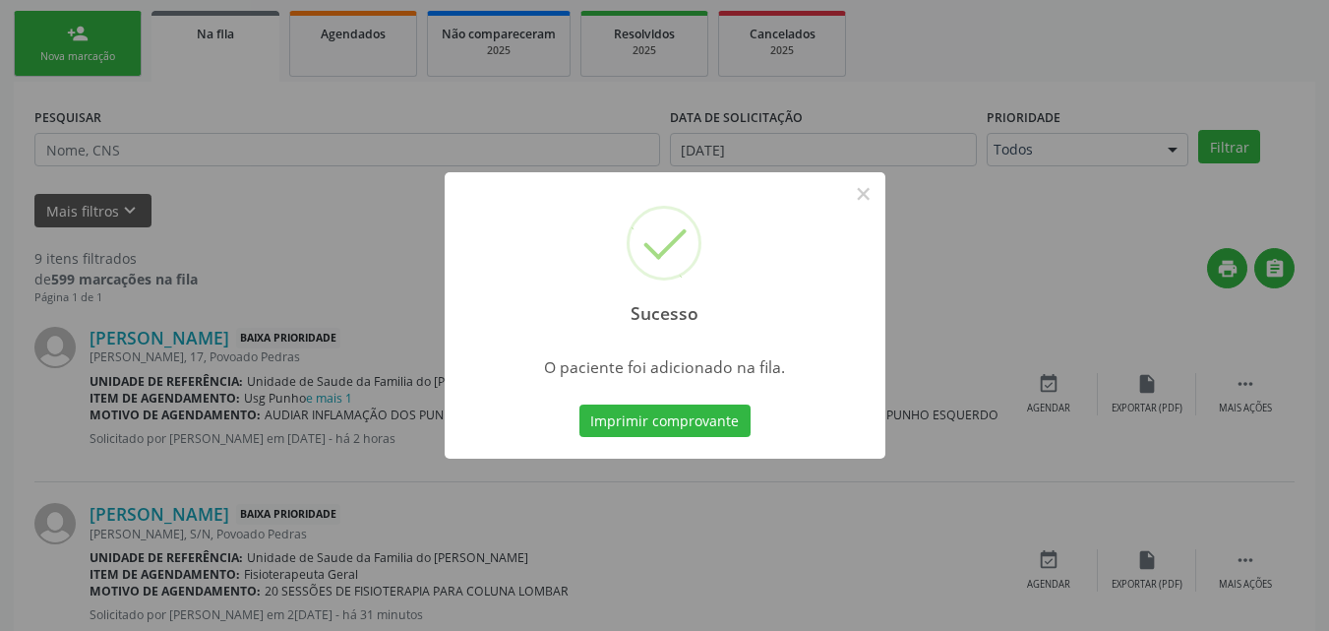
scroll to position [46, 0]
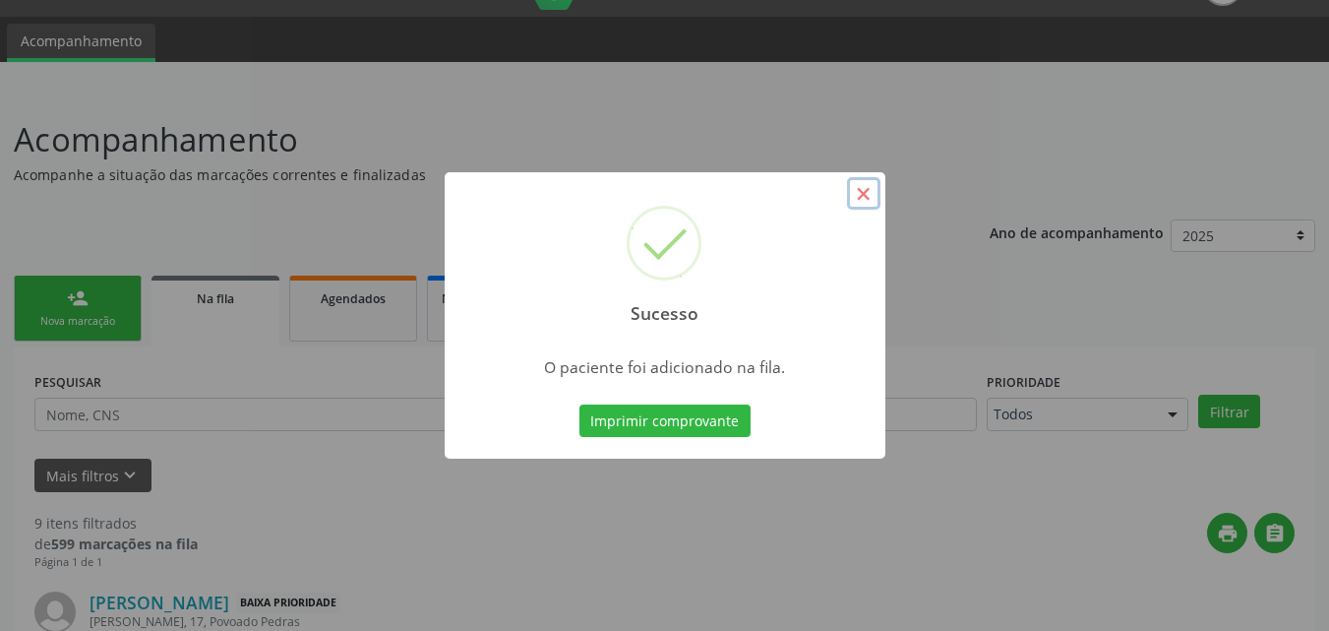
click at [864, 191] on button "×" at bounding box center [863, 193] width 33 height 33
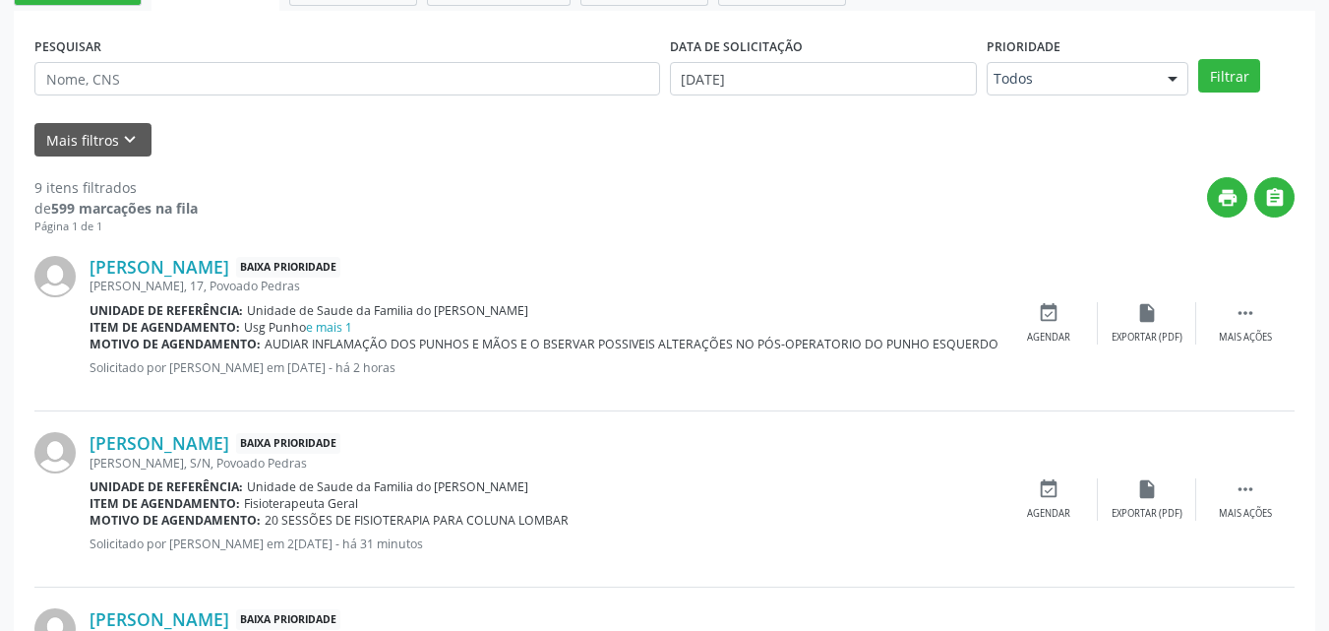
scroll to position [130, 0]
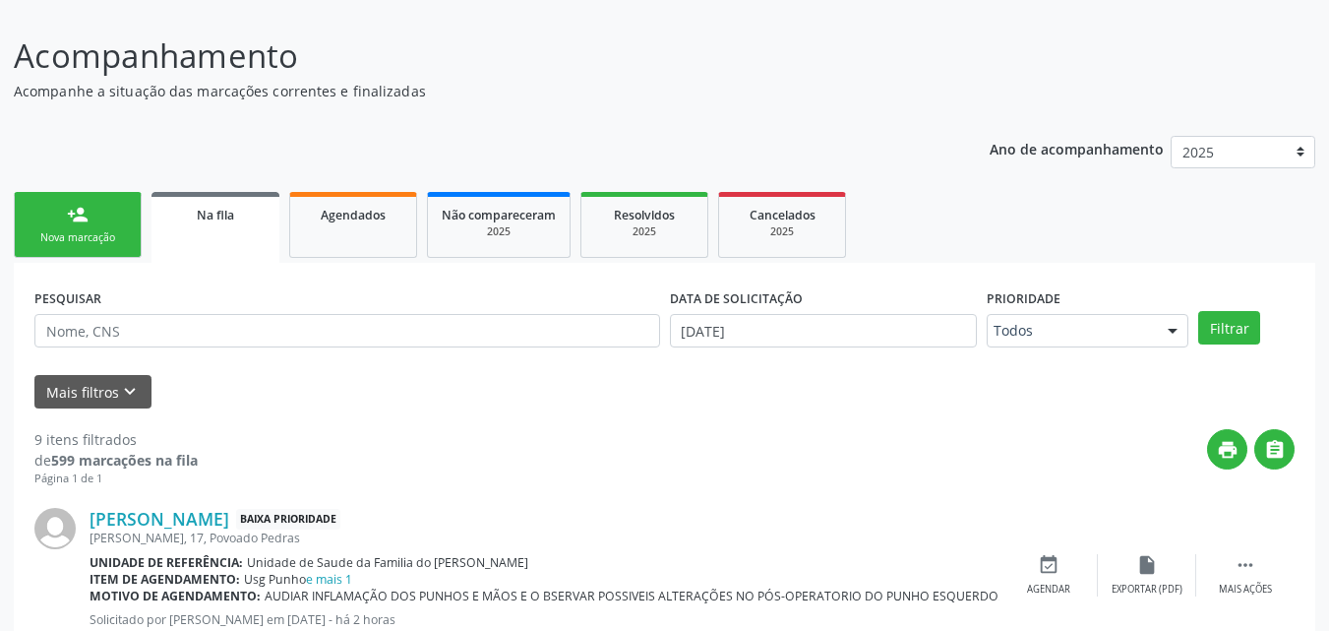
click at [70, 233] on div "Nova marcação" at bounding box center [78, 237] width 98 height 15
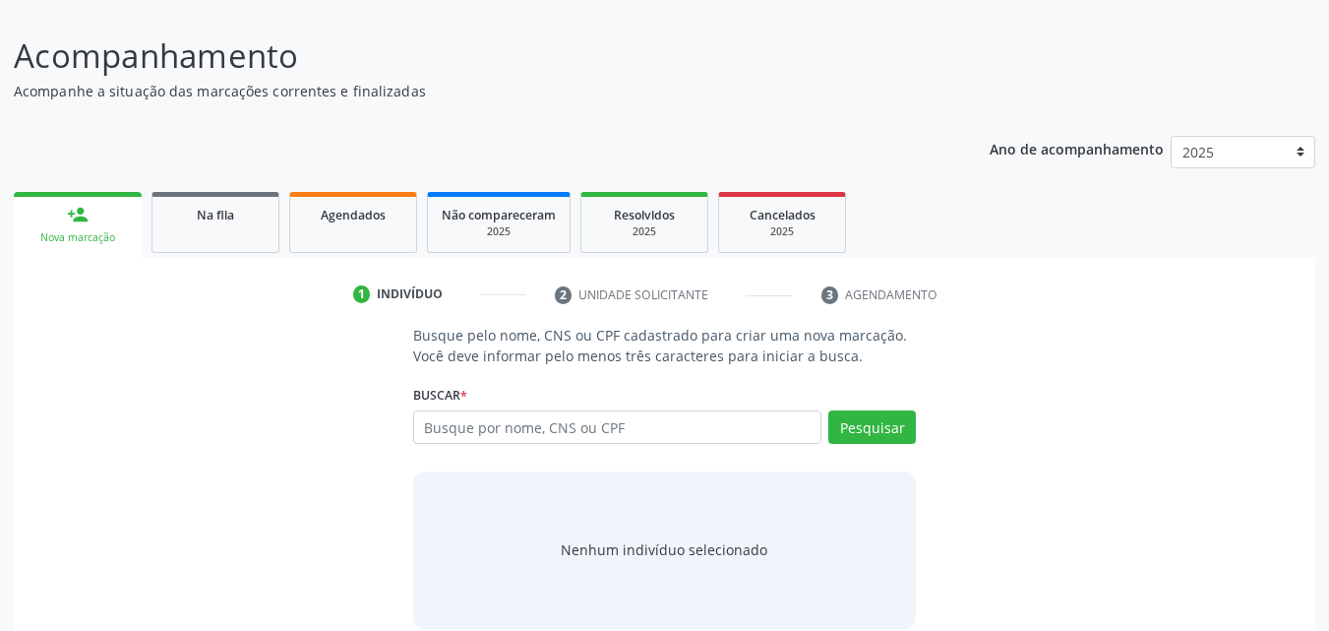
click at [70, 233] on div "Nova marcação" at bounding box center [78, 237] width 100 height 15
click at [447, 429] on input "text" at bounding box center [617, 426] width 409 height 33
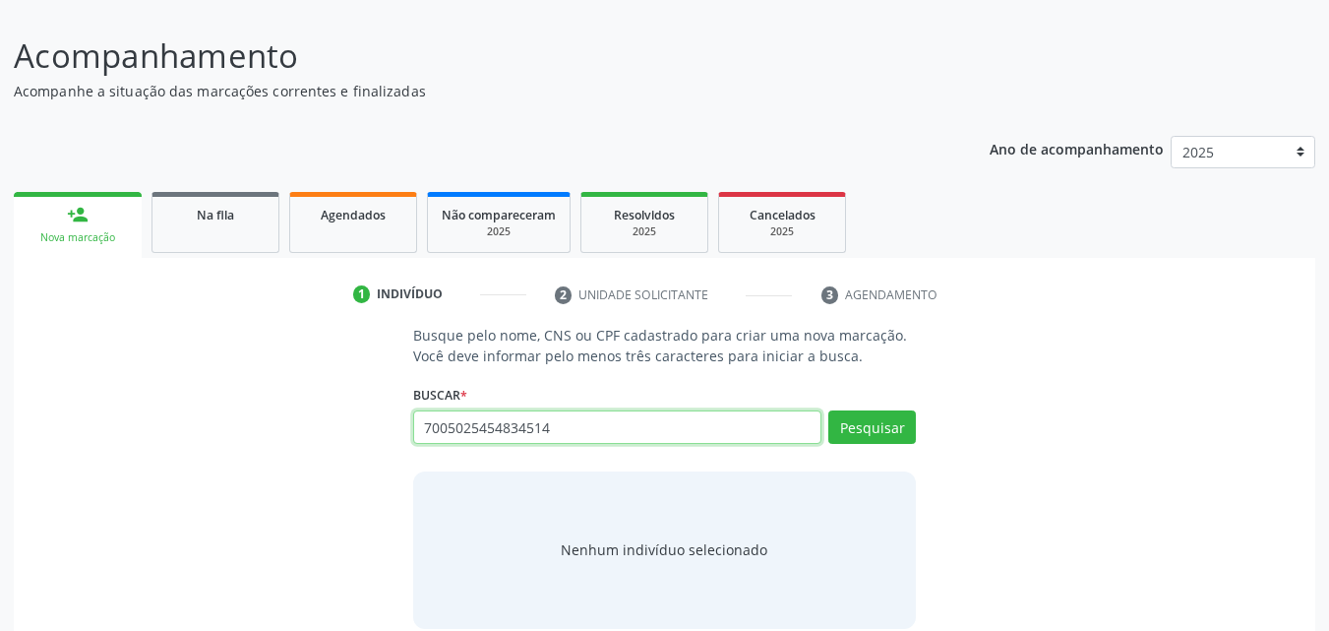
type input "7005025454834514"
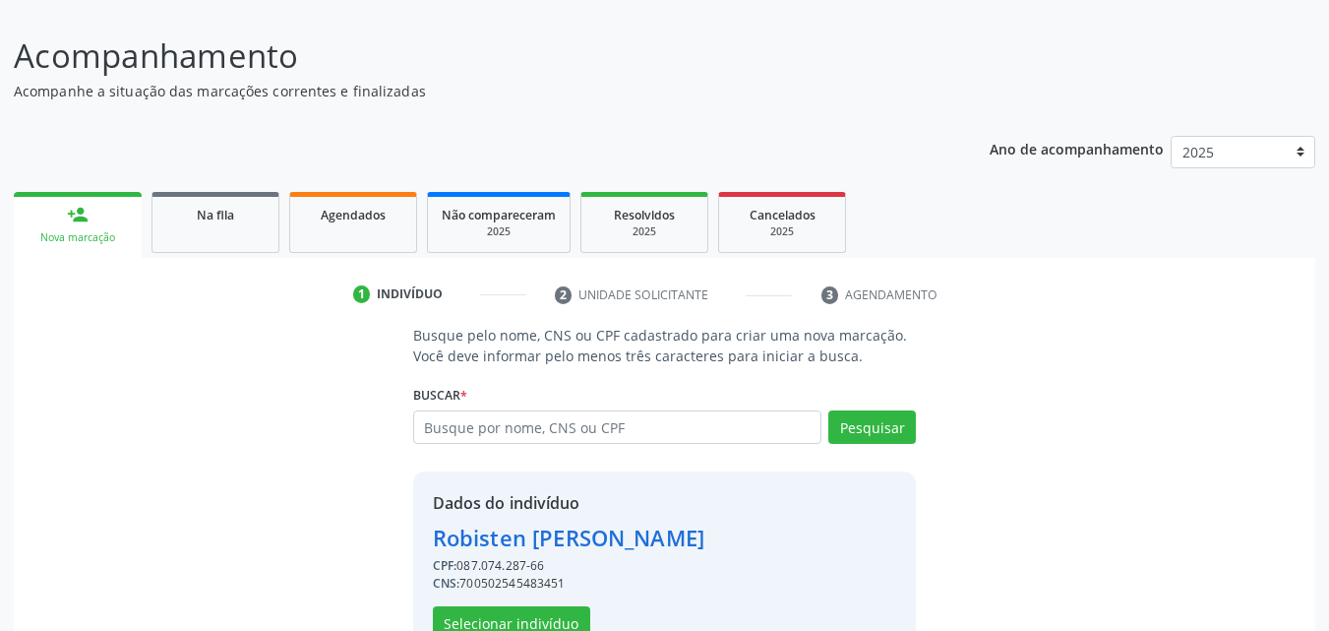
scroll to position [186, 0]
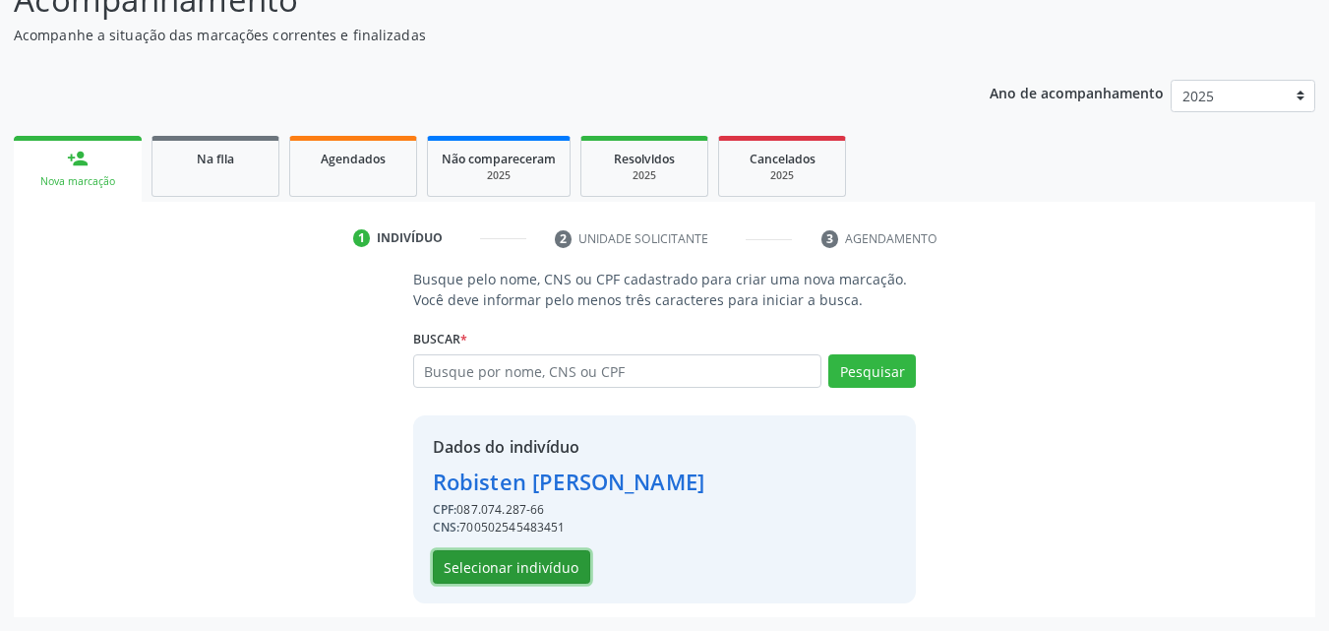
click at [520, 579] on button "Selecionar indivíduo" at bounding box center [511, 566] width 157 height 33
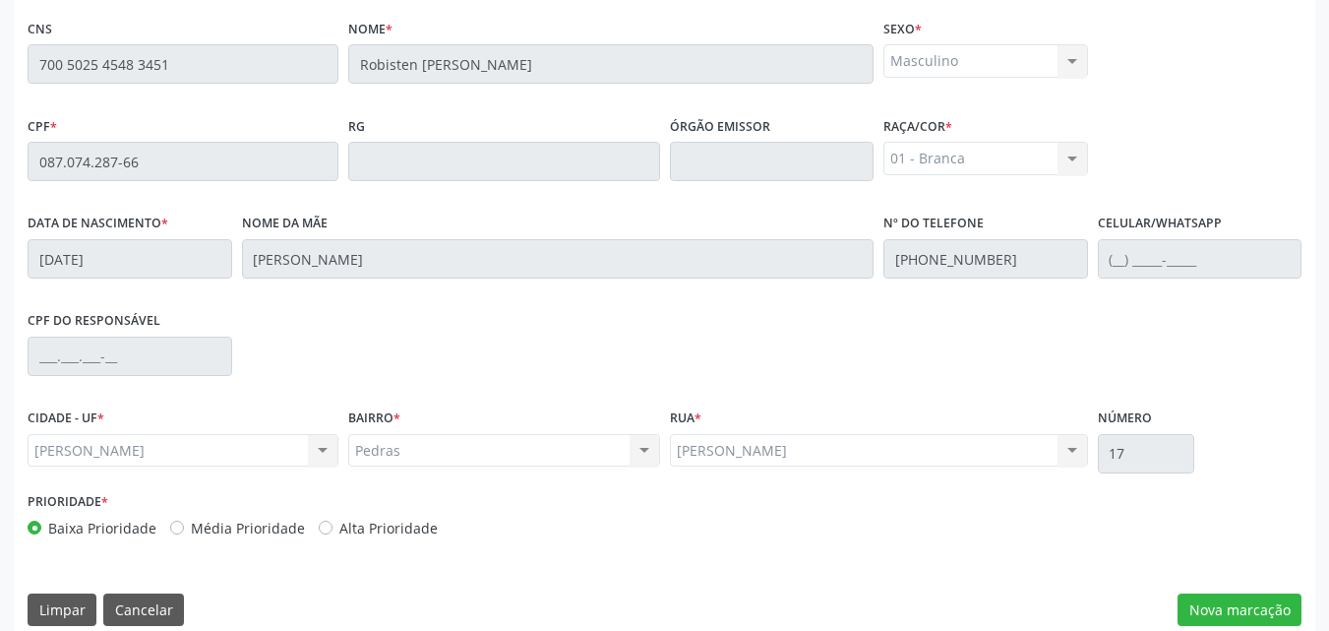
scroll to position [520, 0]
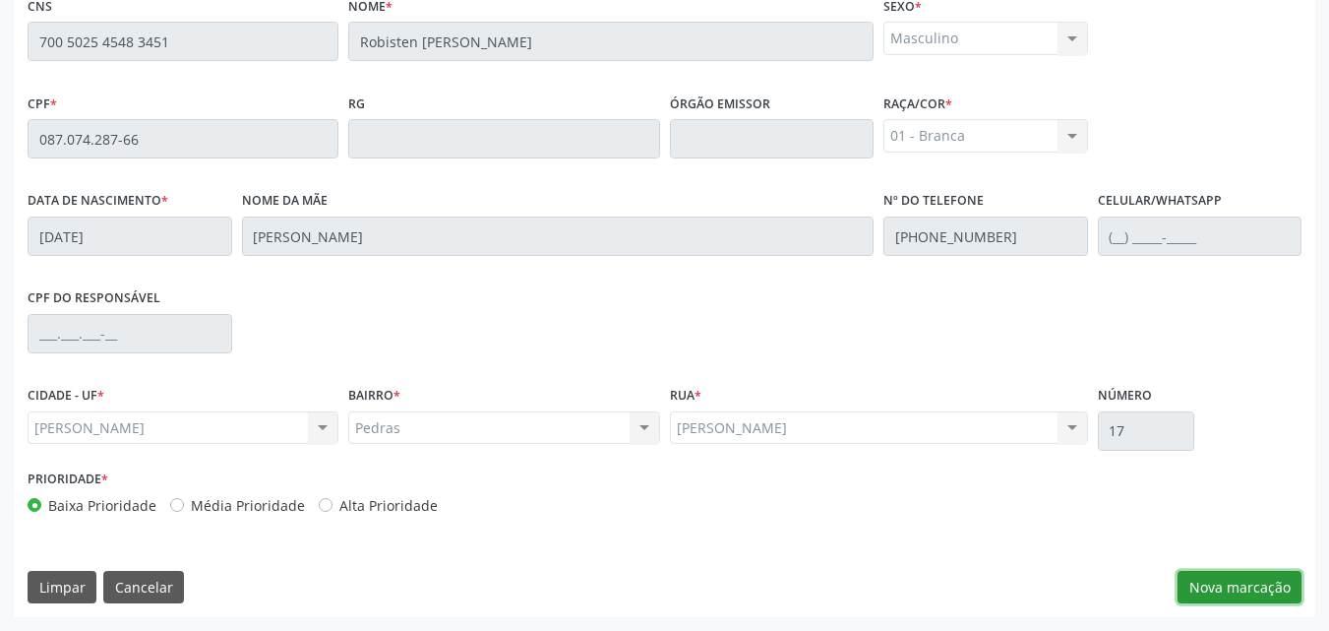
click at [1235, 588] on button "Nova marcação" at bounding box center [1240, 587] width 124 height 33
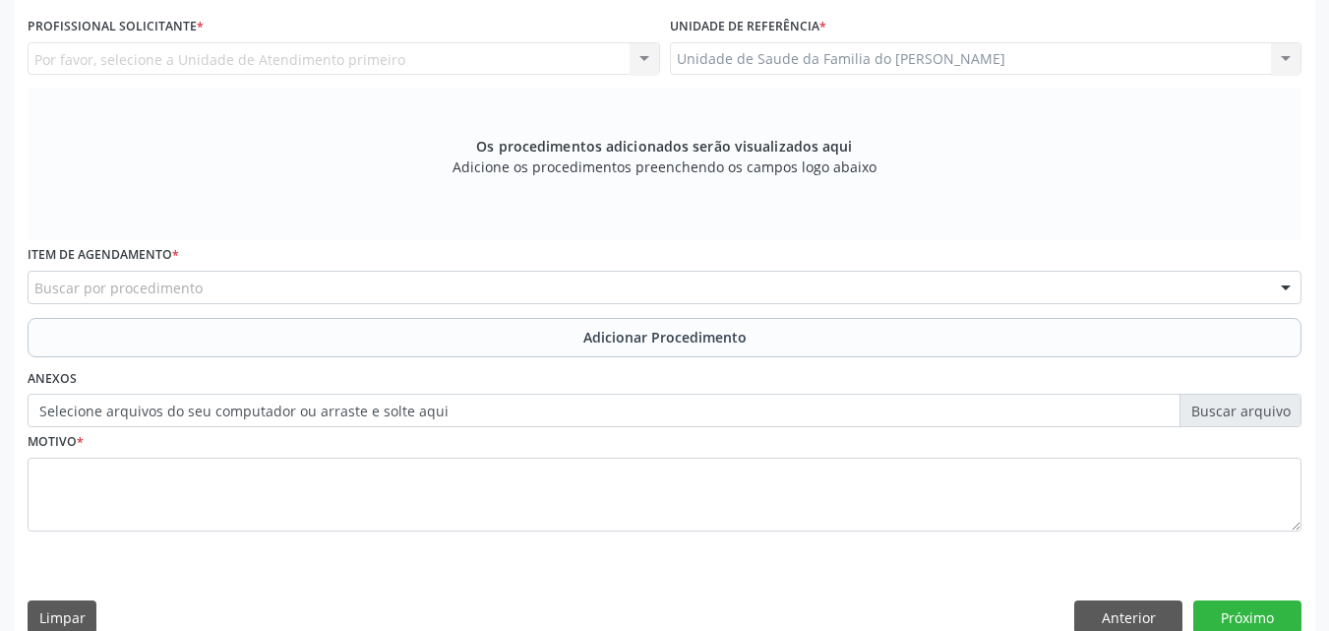
scroll to position [403, 0]
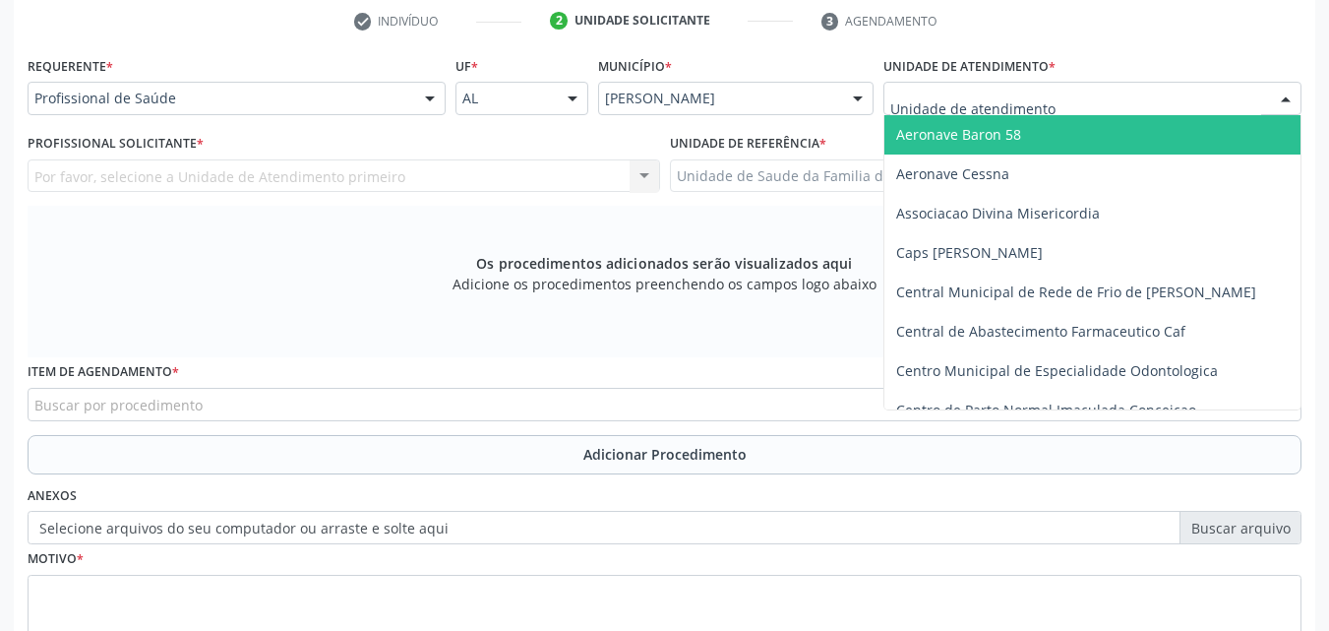
click at [1165, 100] on div at bounding box center [1092, 98] width 418 height 33
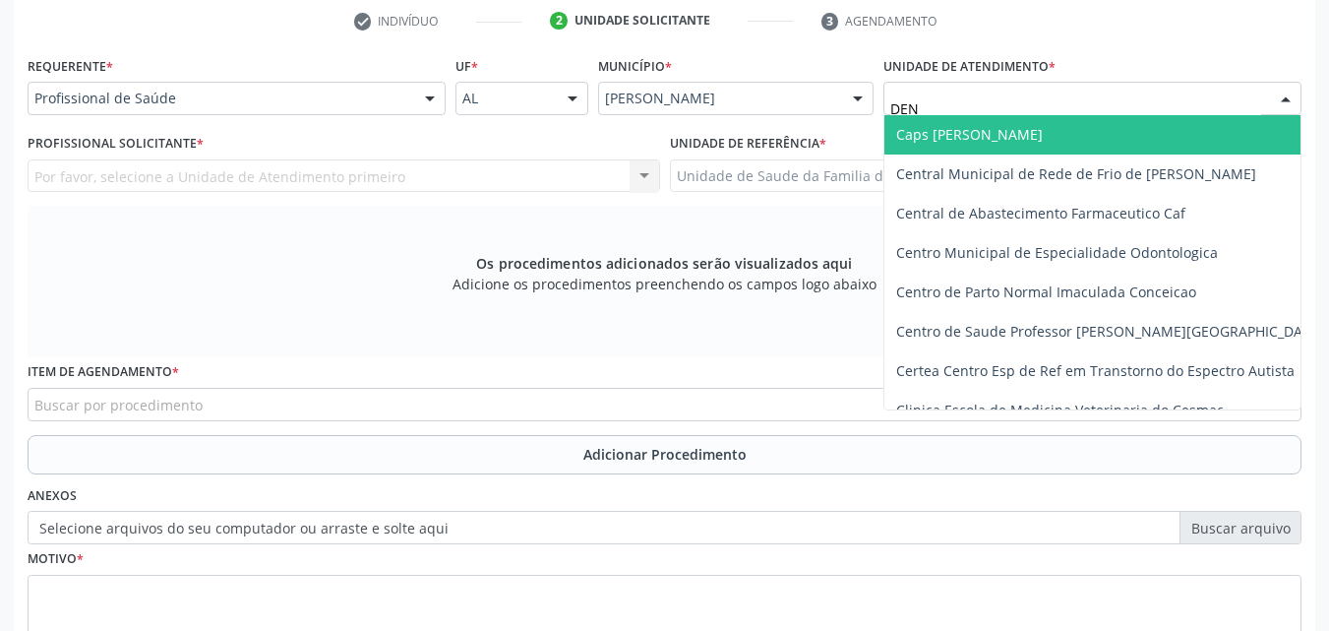
type input "DENI"
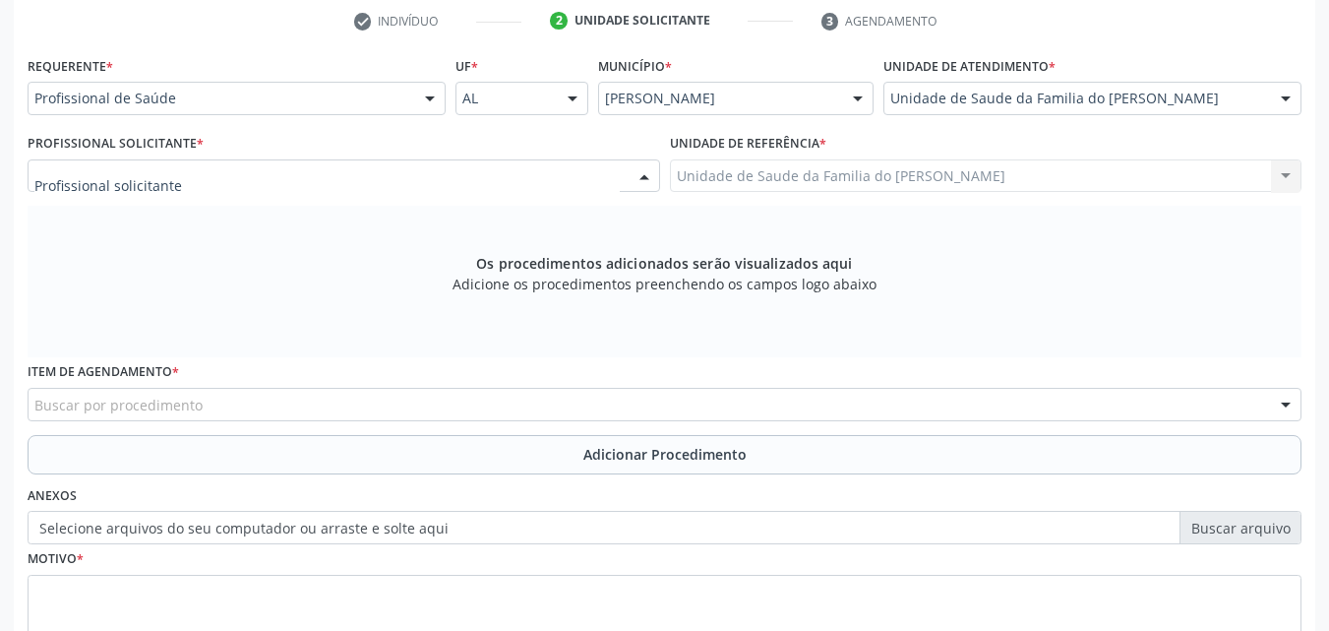
click at [396, 180] on div at bounding box center [344, 175] width 633 height 33
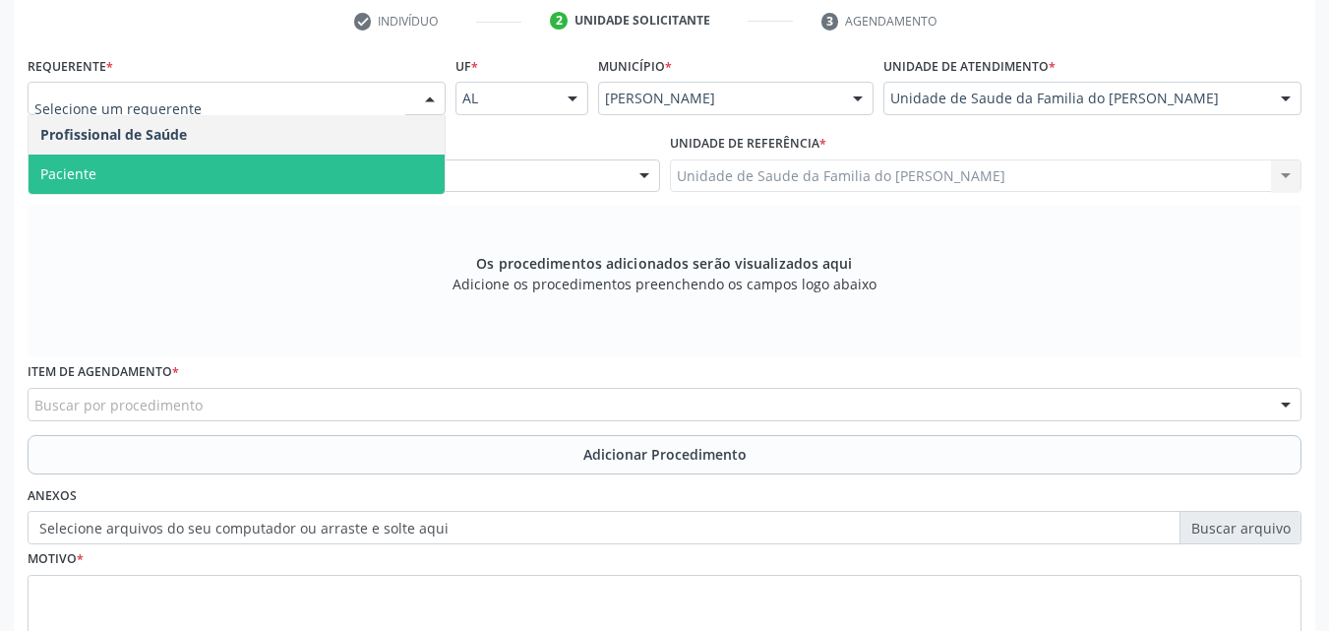
click at [300, 173] on span "Paciente" at bounding box center [237, 173] width 416 height 39
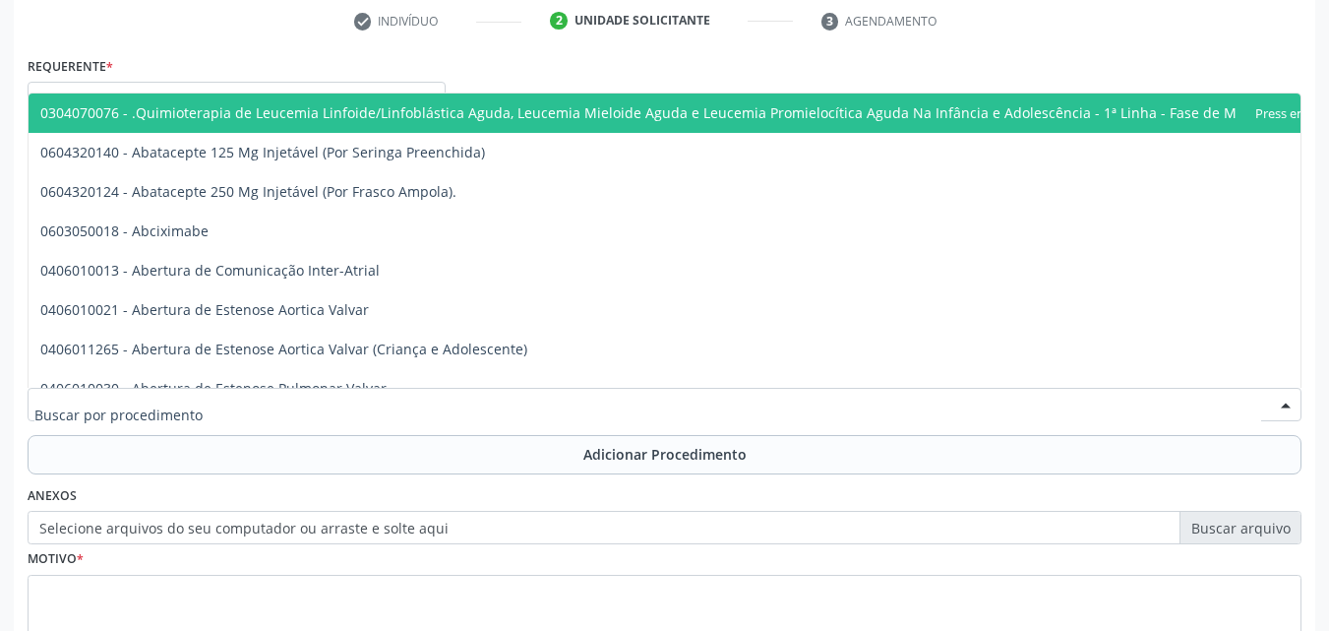
click at [298, 405] on div at bounding box center [665, 404] width 1274 height 33
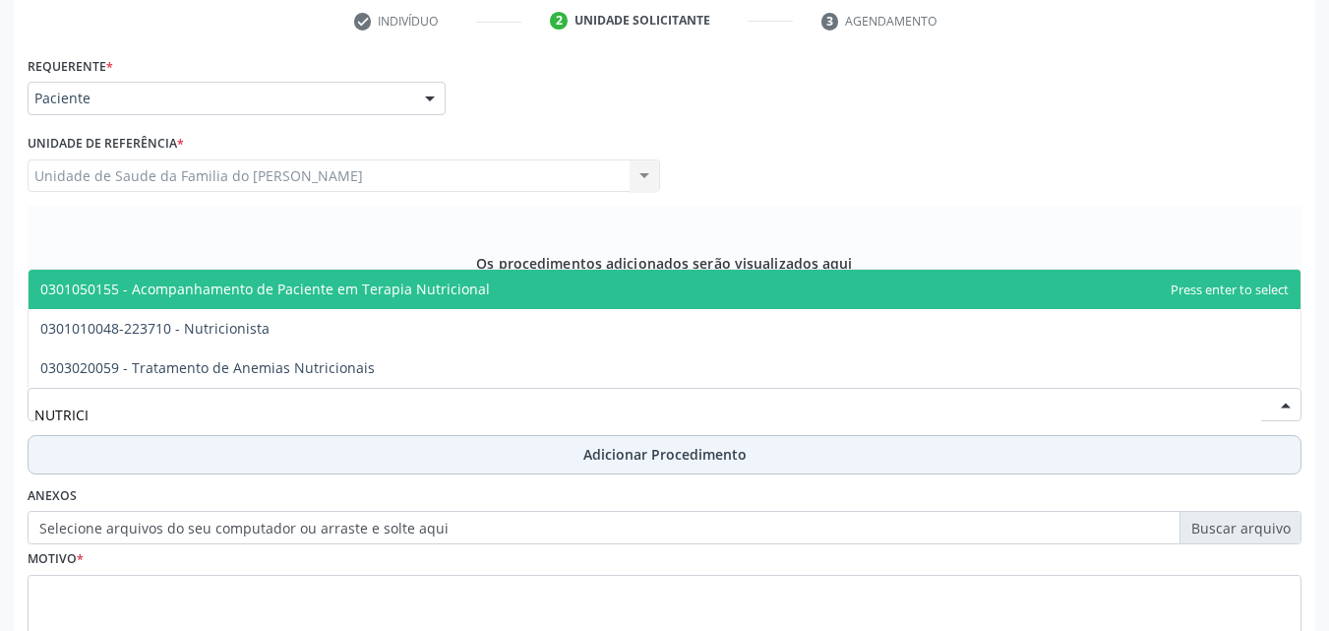
type input "NUTRICIO"
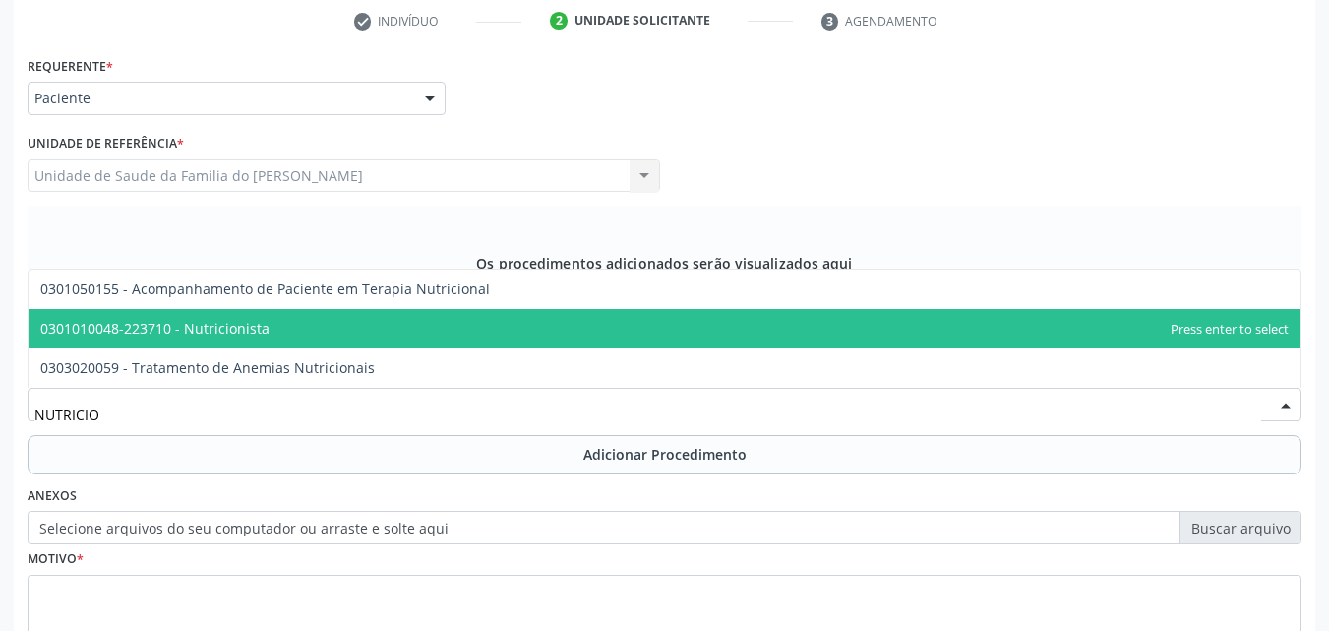
click at [288, 336] on span "0301010048-223710 - Nutricionista" at bounding box center [665, 328] width 1272 height 39
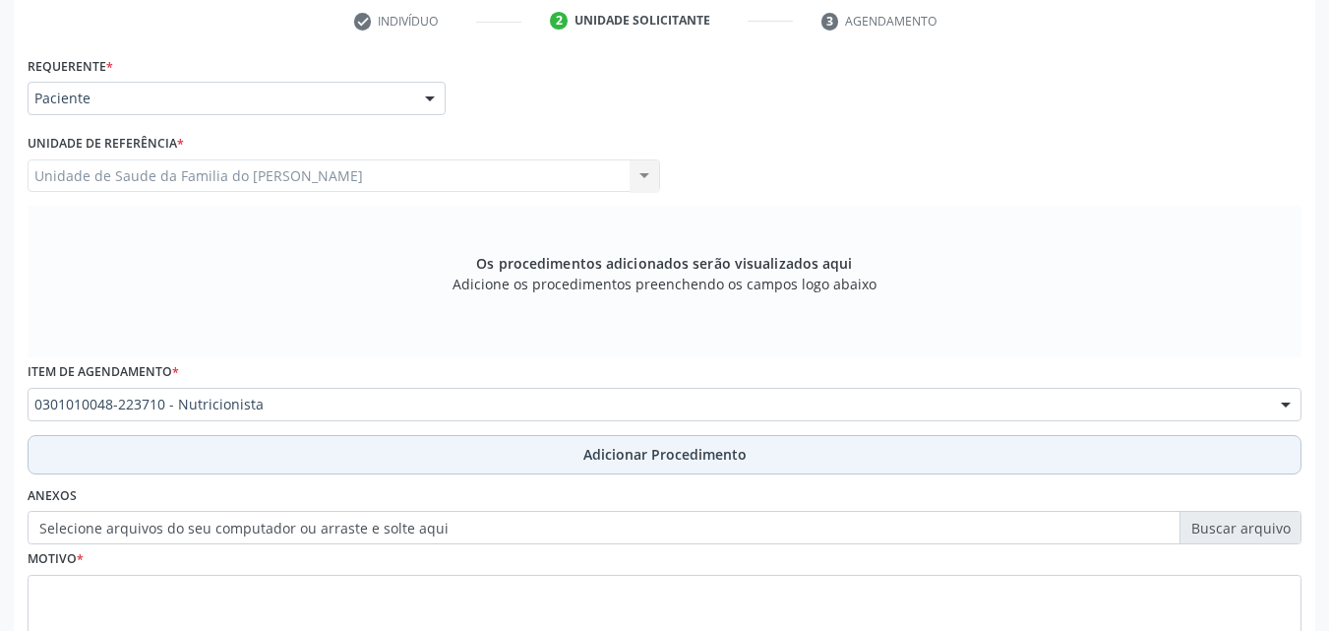
click at [308, 459] on button "Adicionar Procedimento" at bounding box center [665, 454] width 1274 height 39
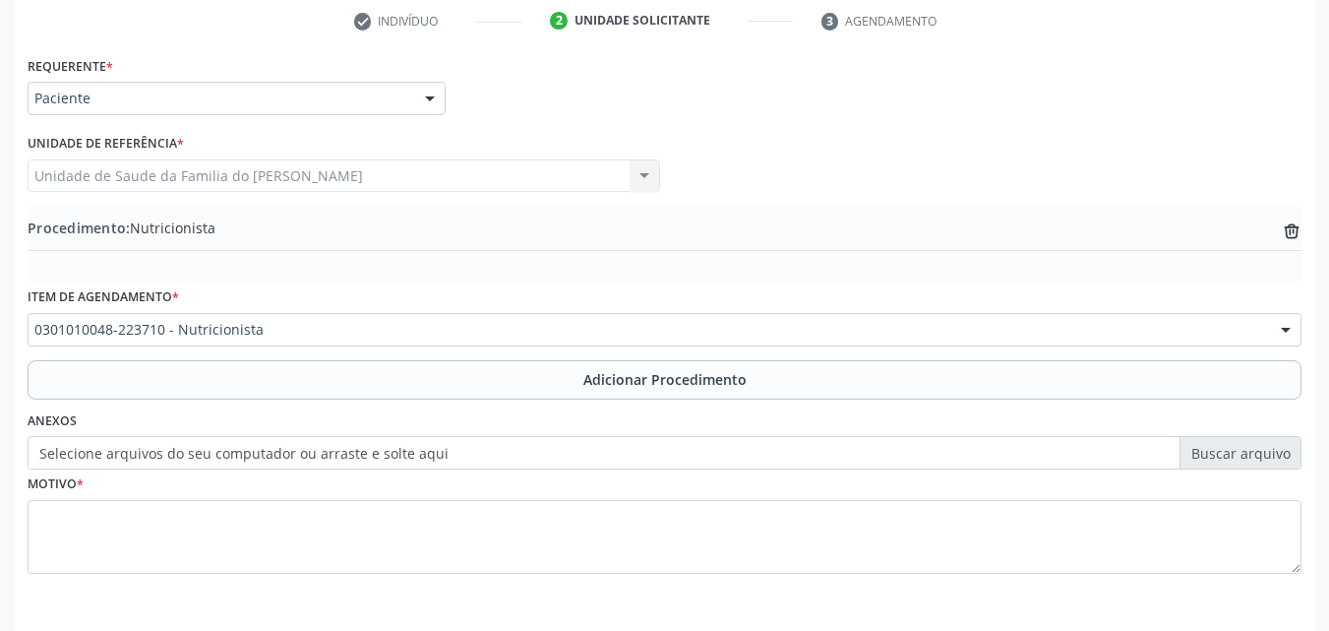
scroll to position [476, 0]
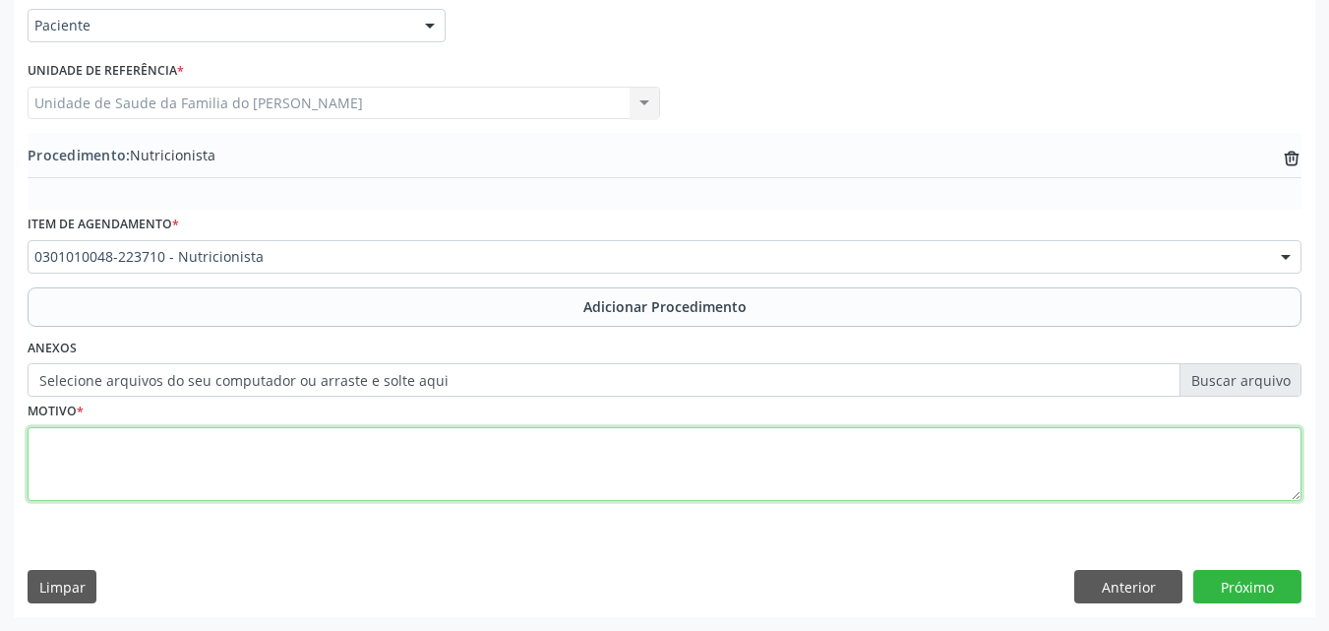
click at [992, 471] on textarea at bounding box center [665, 464] width 1274 height 75
type textarea "SOBREPESO"
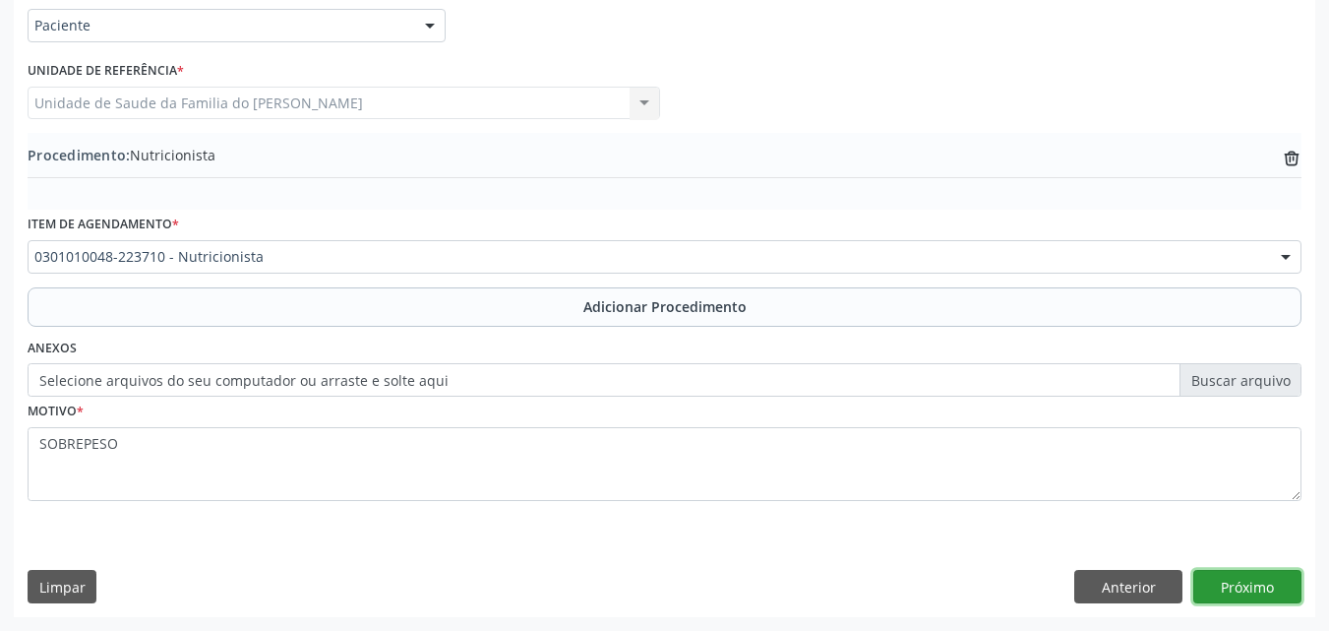
click at [1280, 593] on button "Próximo" at bounding box center [1247, 586] width 108 height 33
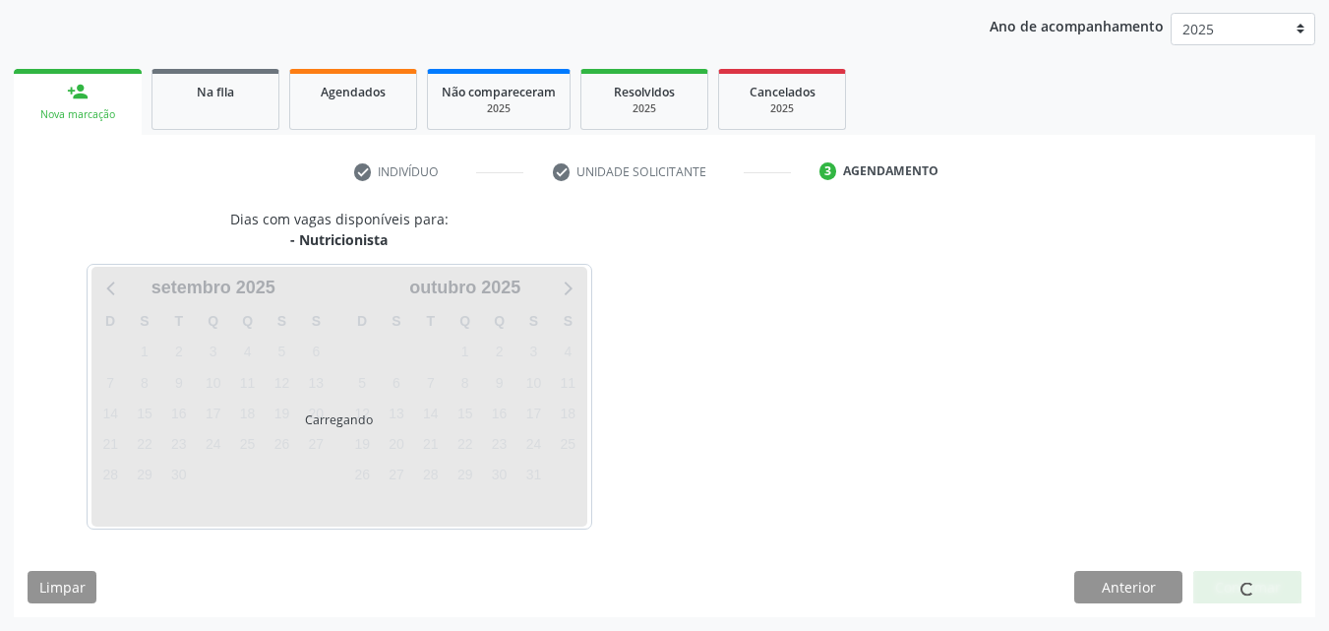
scroll to position [311, 0]
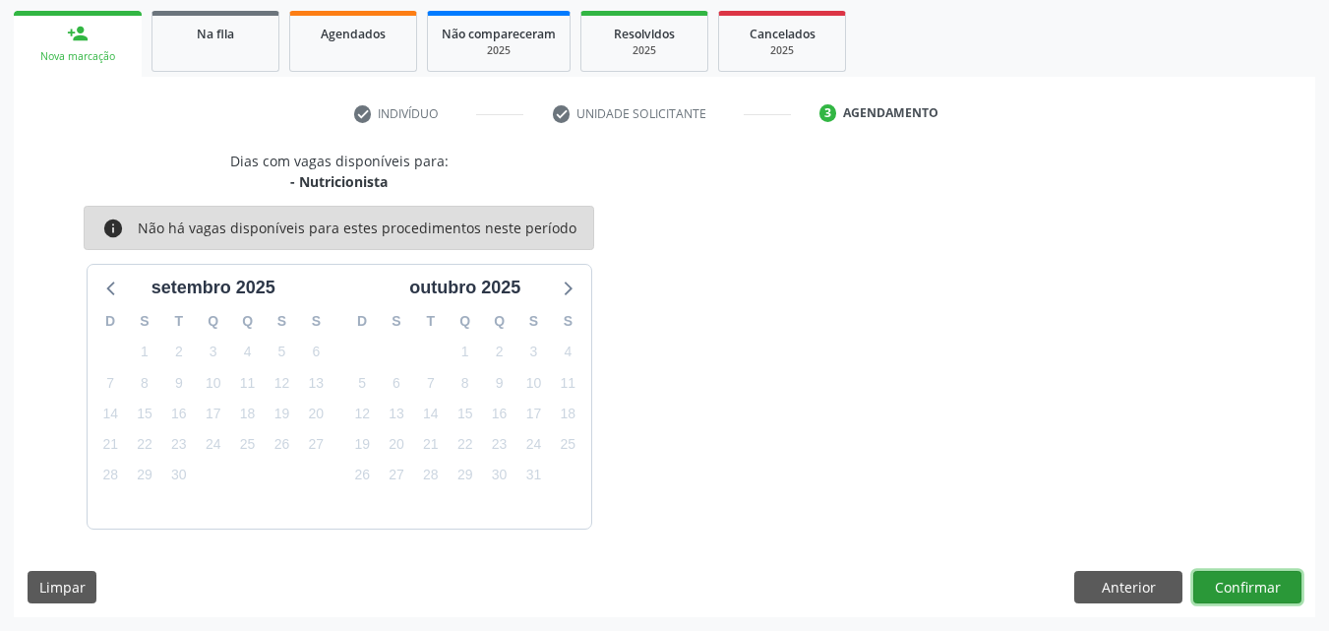
click at [1234, 578] on button "Confirmar" at bounding box center [1247, 587] width 108 height 33
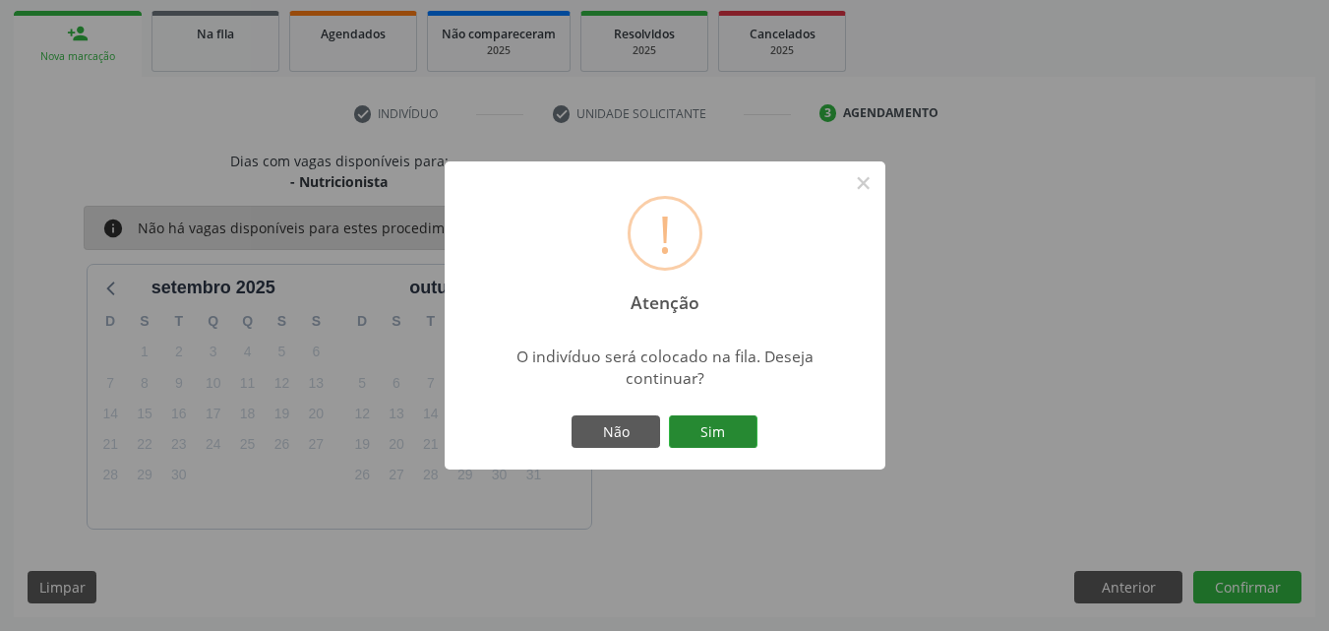
click at [722, 429] on button "Sim" at bounding box center [713, 431] width 89 height 33
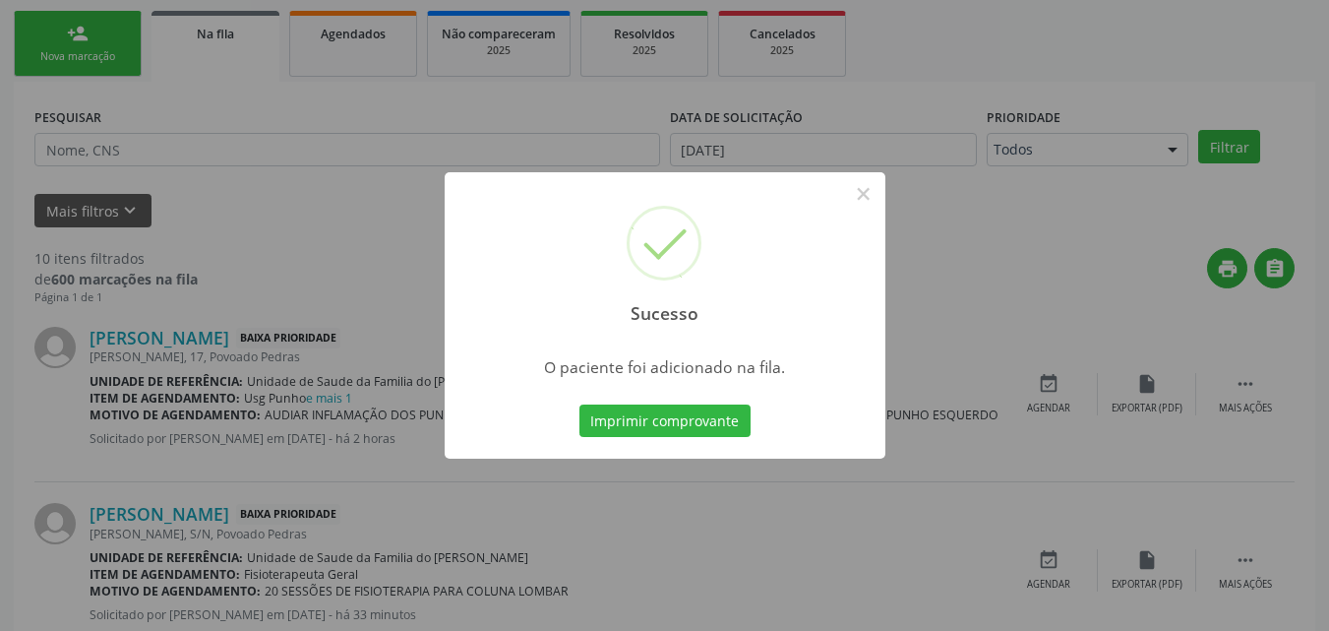
scroll to position [46, 0]
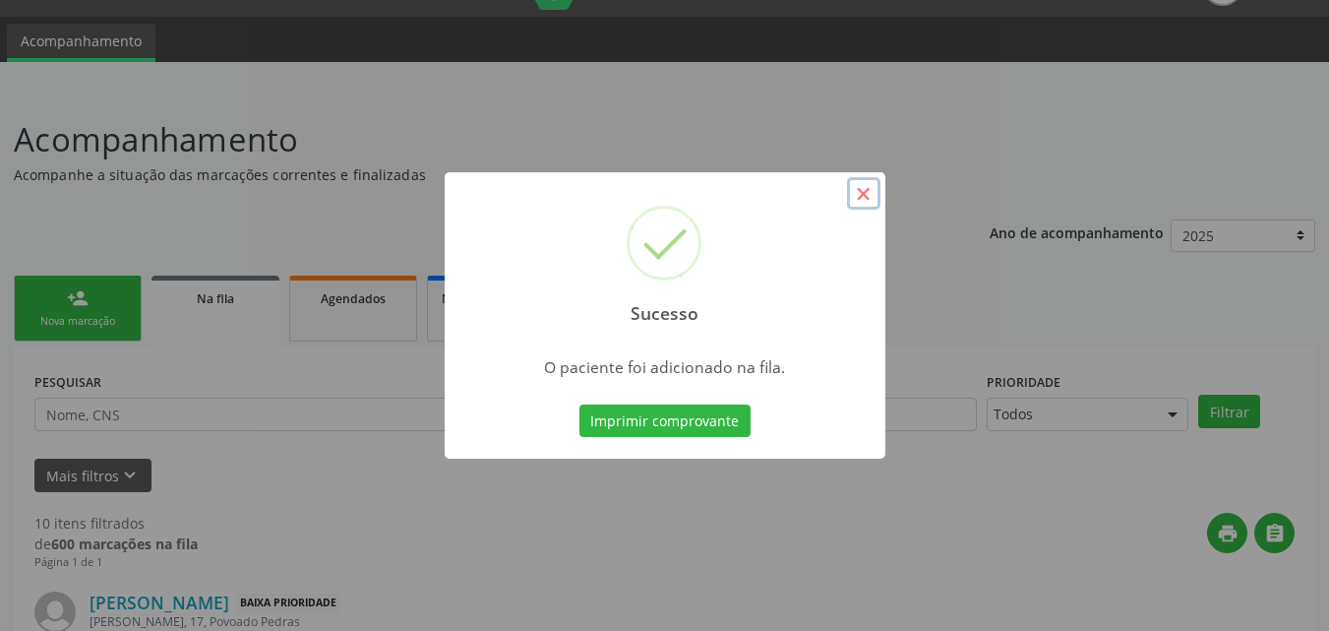
click at [863, 182] on button "×" at bounding box center [863, 193] width 33 height 33
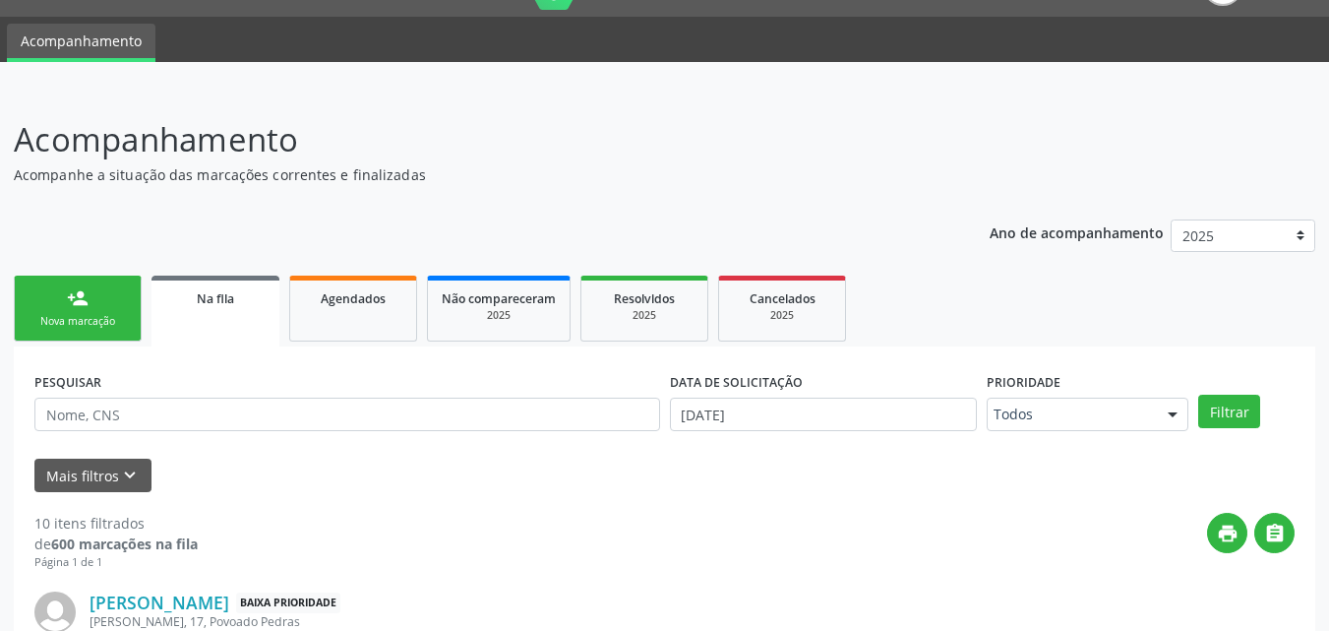
click at [98, 338] on link "person_add Nova marcação" at bounding box center [78, 308] width 128 height 66
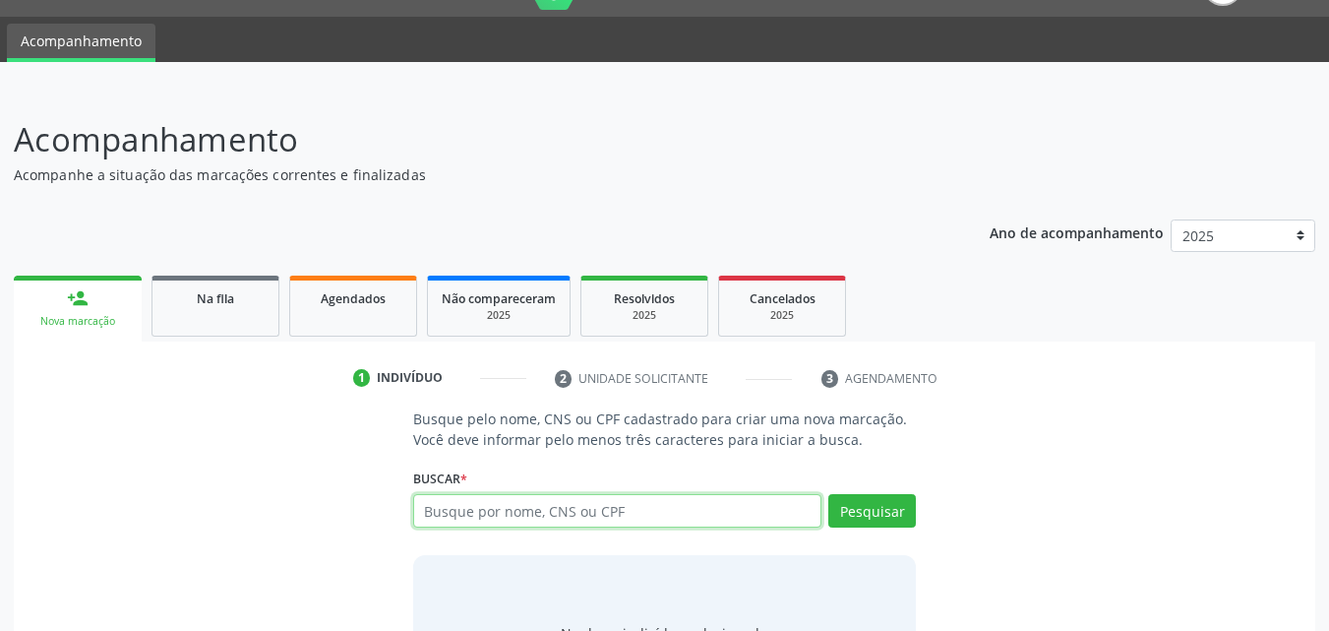
click at [514, 508] on input "text" at bounding box center [617, 510] width 409 height 33
type input "700502545483451"
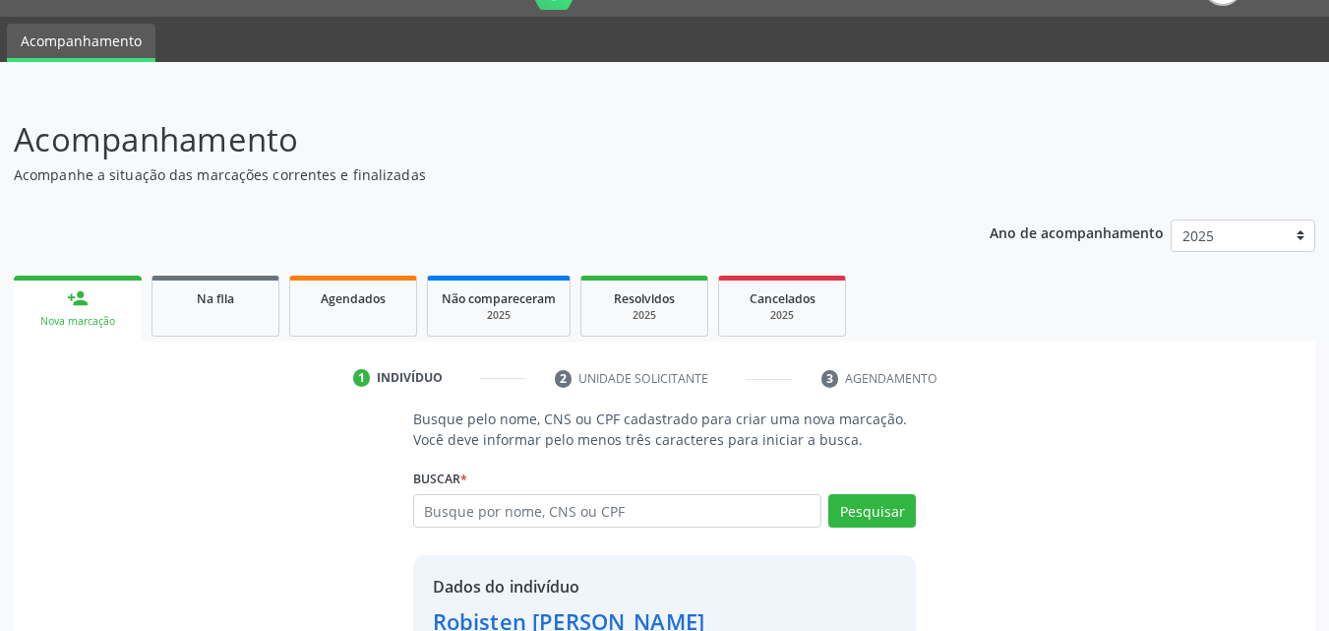
scroll to position [186, 0]
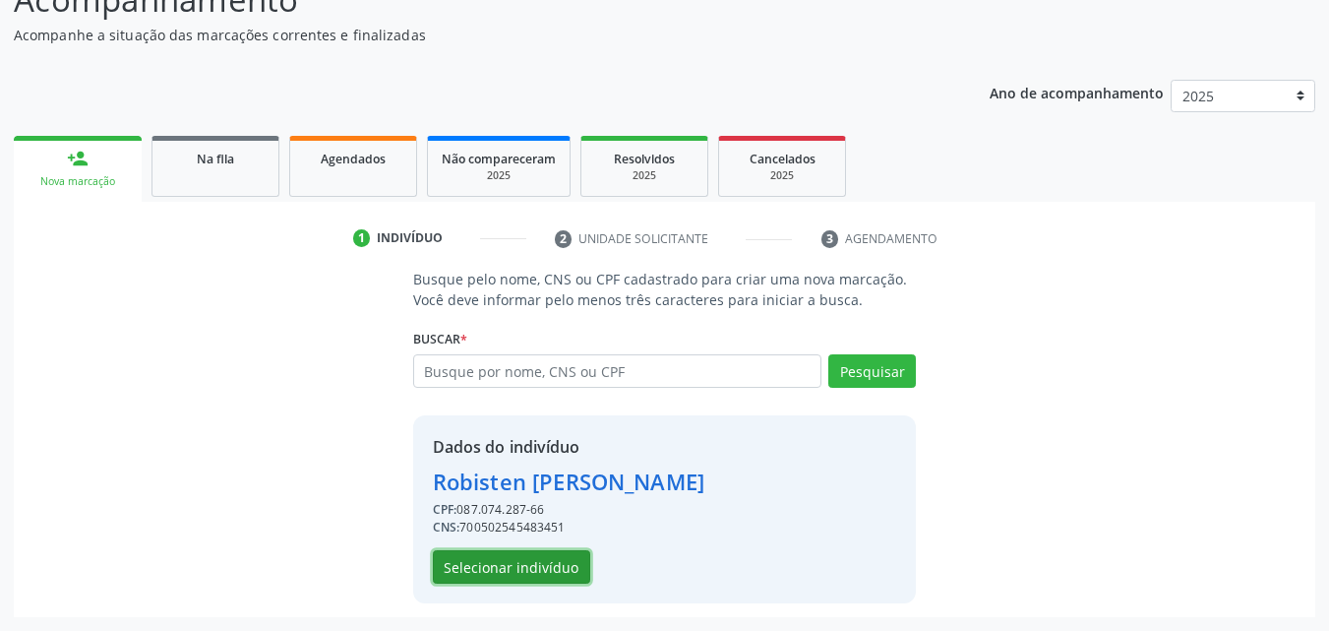
click at [553, 572] on button "Selecionar indivíduo" at bounding box center [511, 566] width 157 height 33
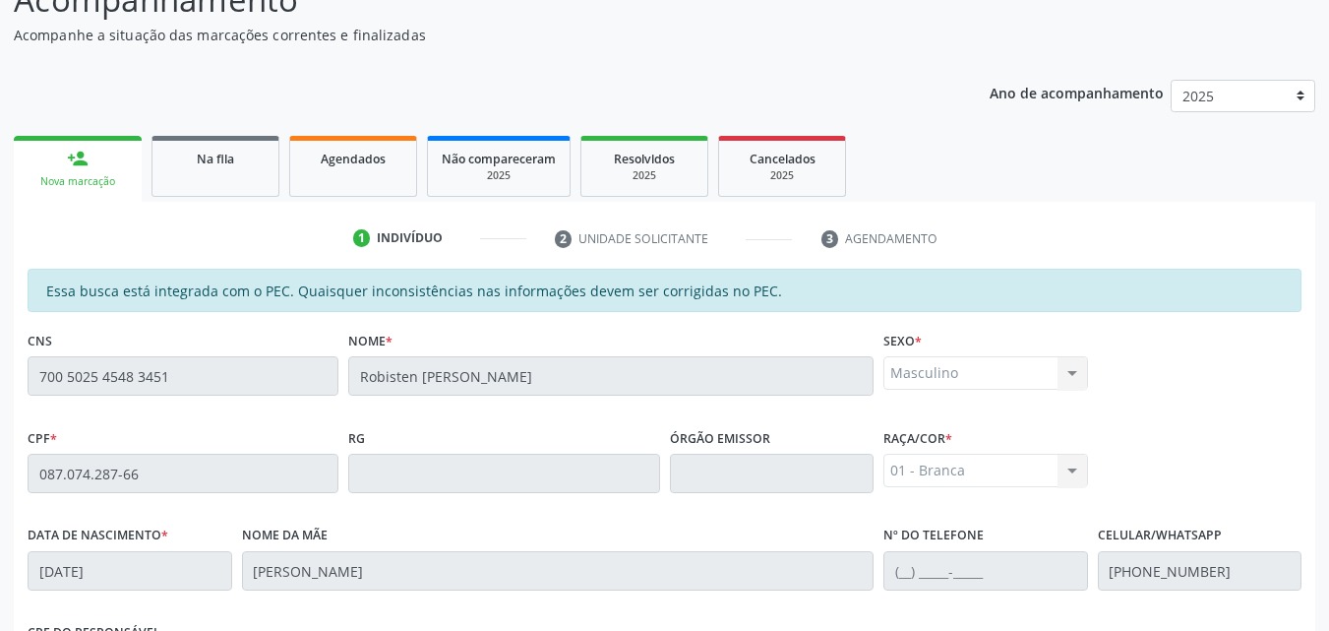
scroll to position [520, 0]
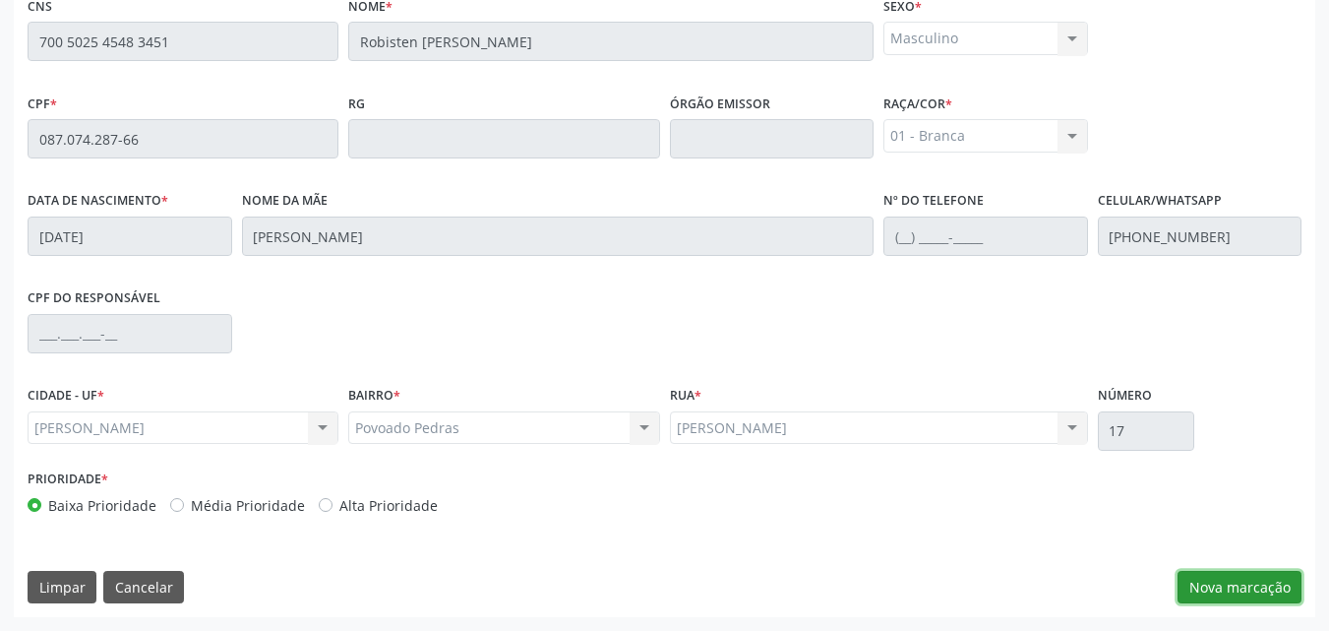
click at [1235, 602] on button "Nova marcação" at bounding box center [1240, 587] width 124 height 33
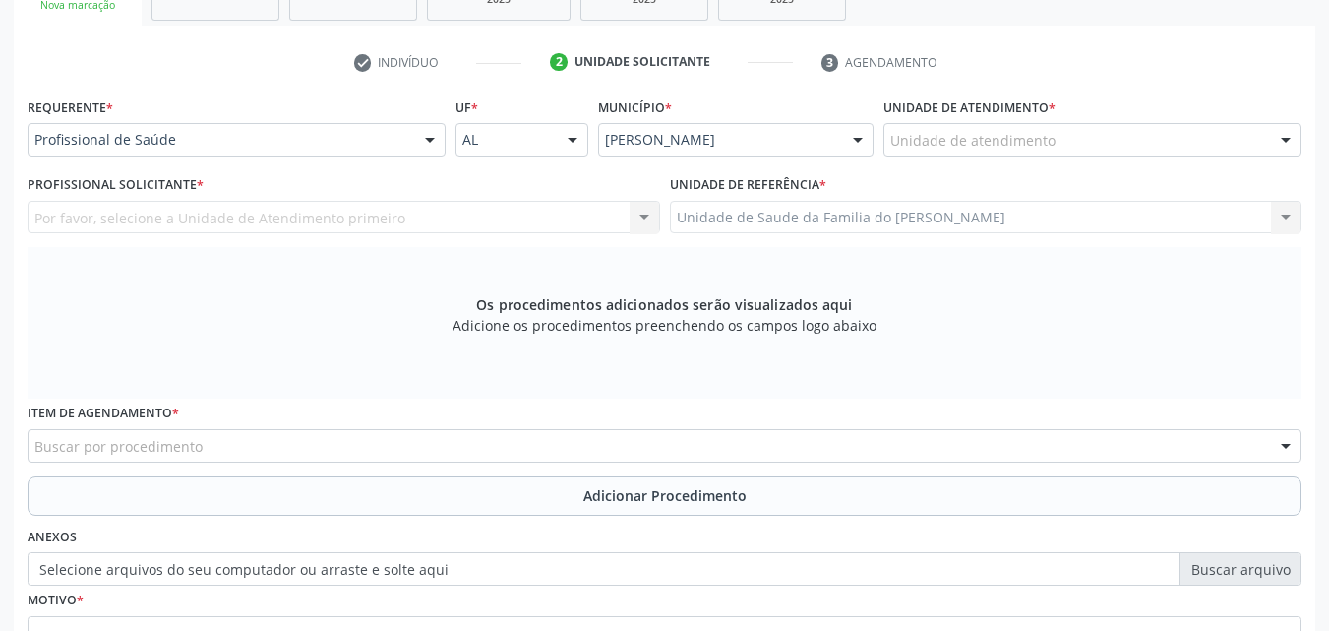
scroll to position [292, 0]
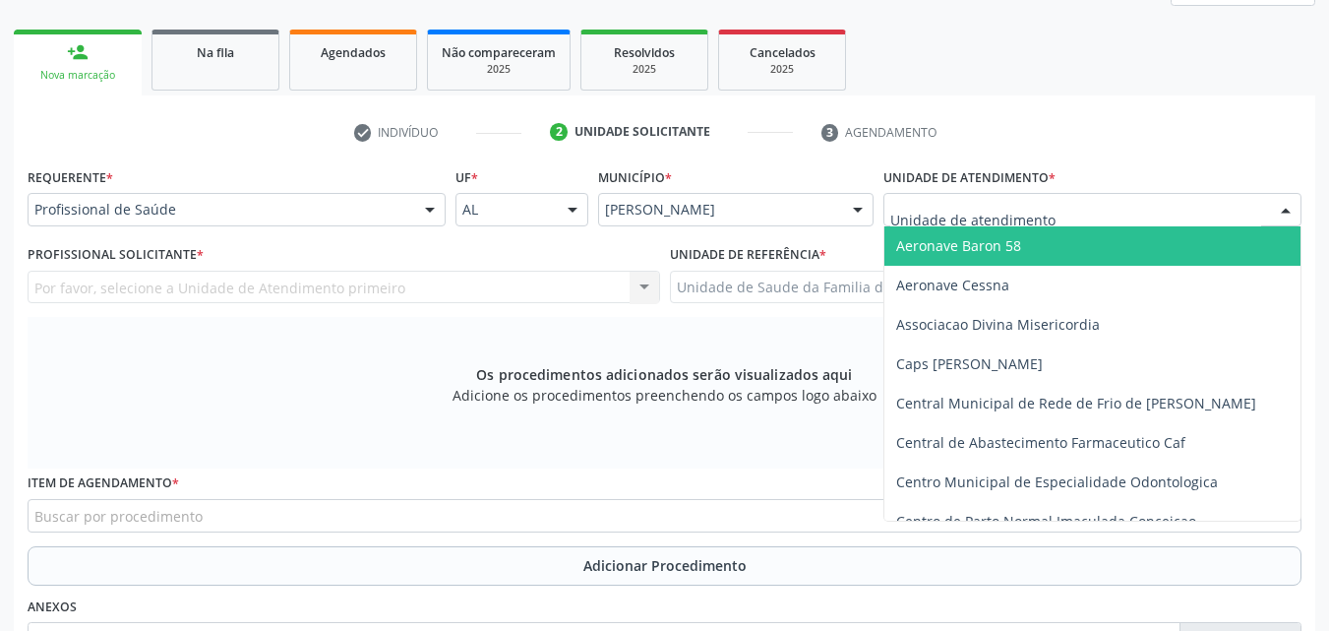
click at [1187, 207] on div at bounding box center [1092, 209] width 418 height 33
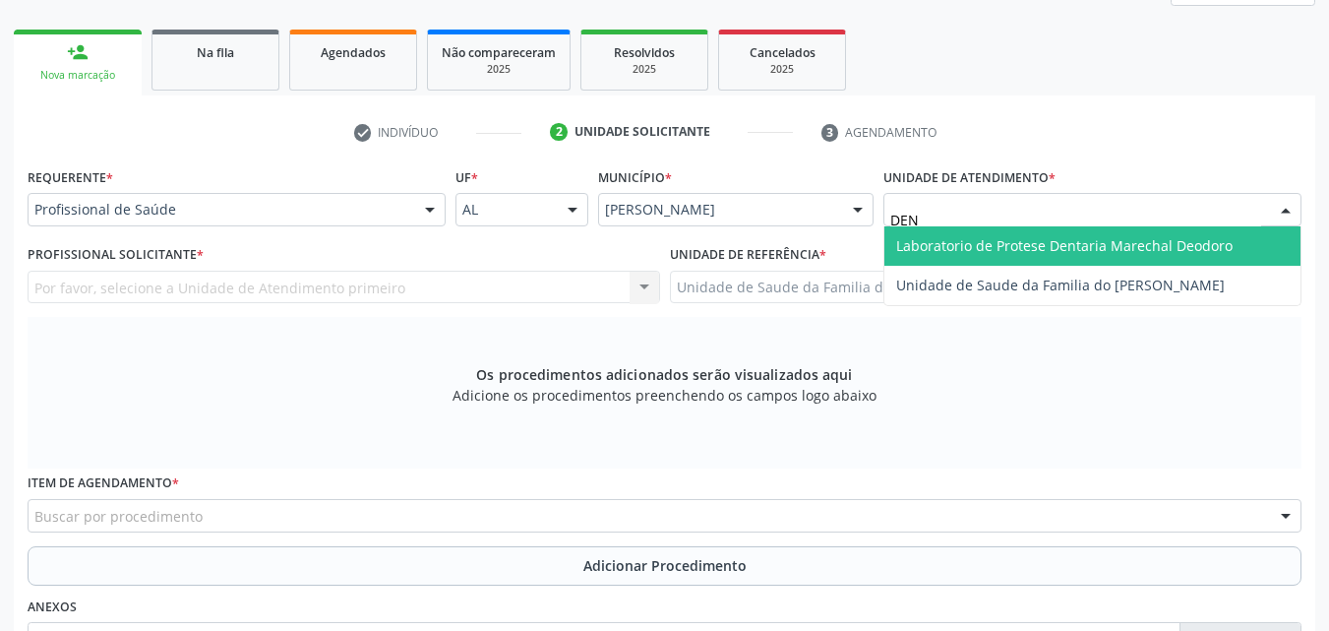
type input "DENI"
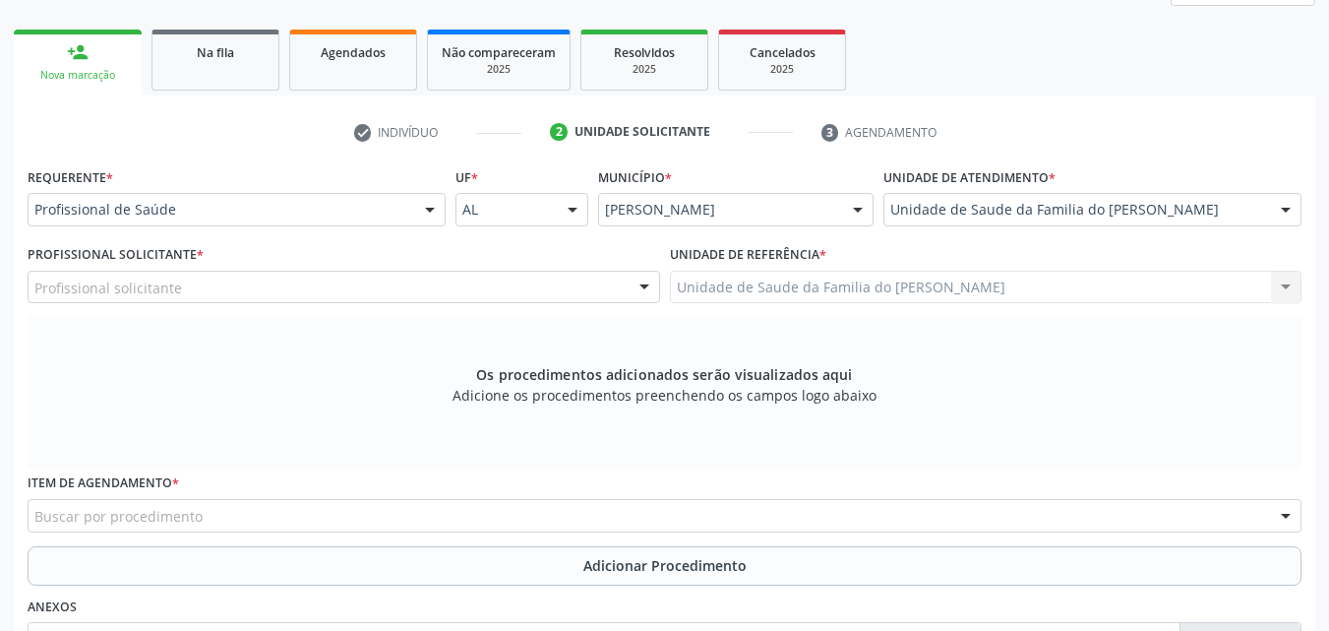
click at [239, 294] on div "Profissional solicitante" at bounding box center [344, 287] width 633 height 33
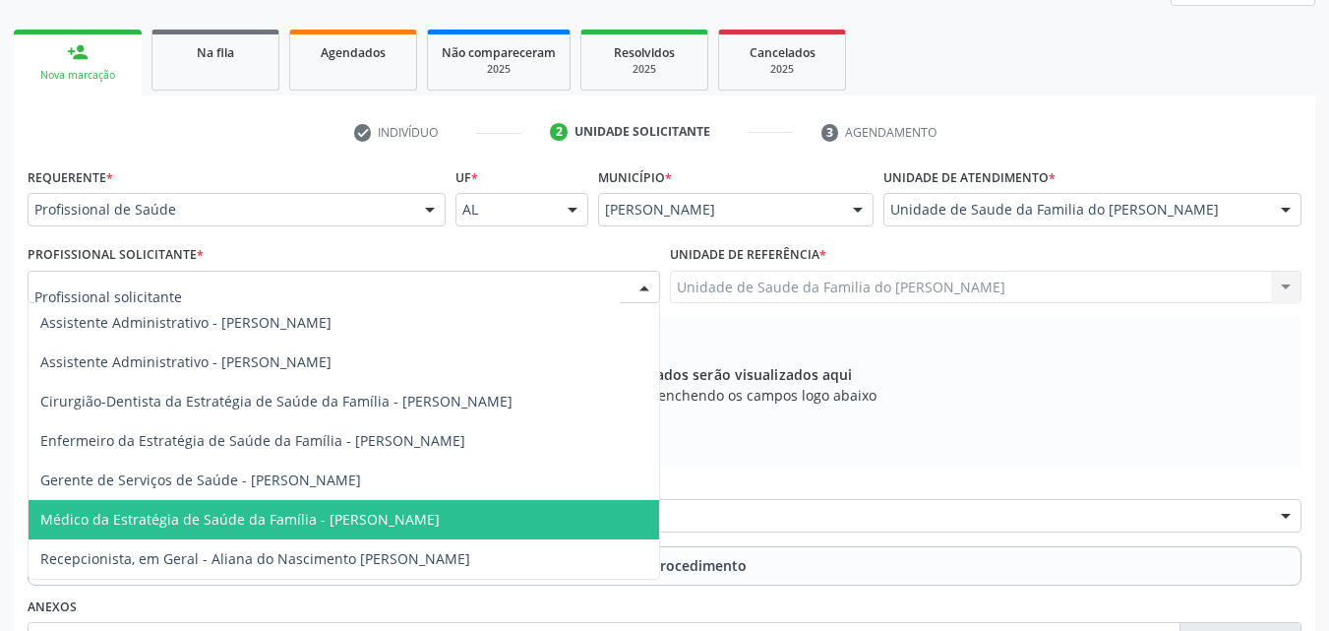
click at [243, 522] on span "Médico da Estratégia de Saúde da Família - [PERSON_NAME]" at bounding box center [239, 519] width 399 height 19
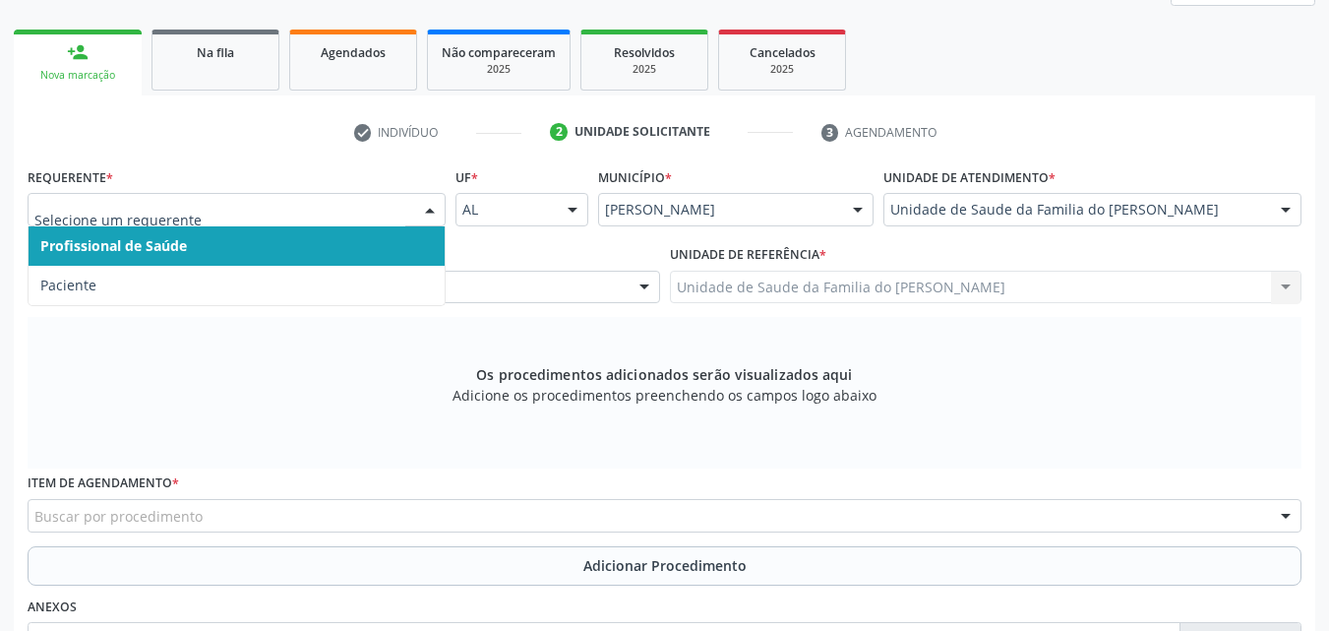
click at [341, 222] on div at bounding box center [237, 209] width 418 height 33
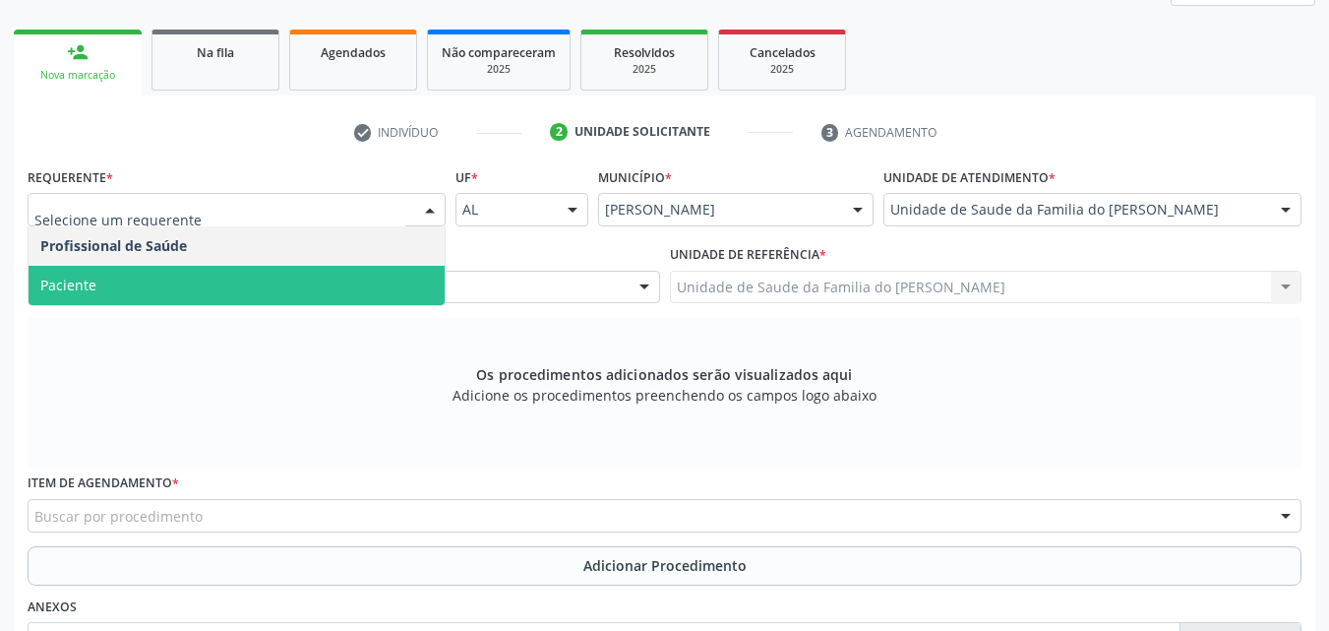
click at [325, 273] on span "Paciente" at bounding box center [237, 285] width 416 height 39
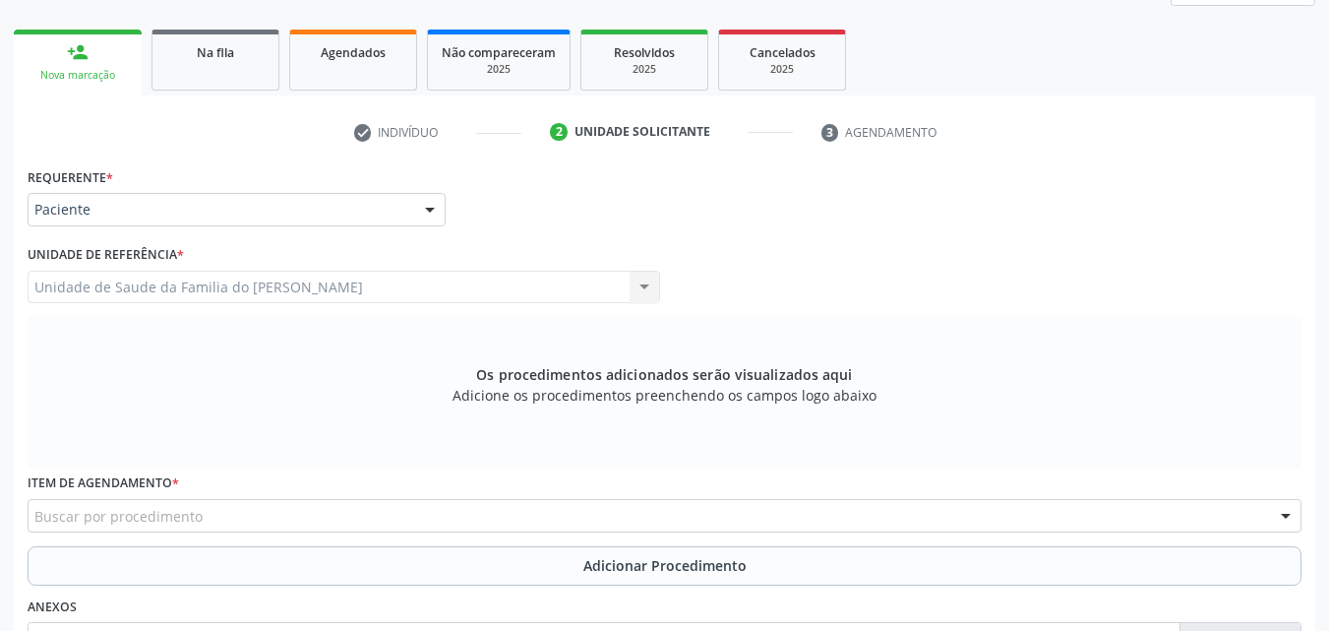
scroll to position [477, 0]
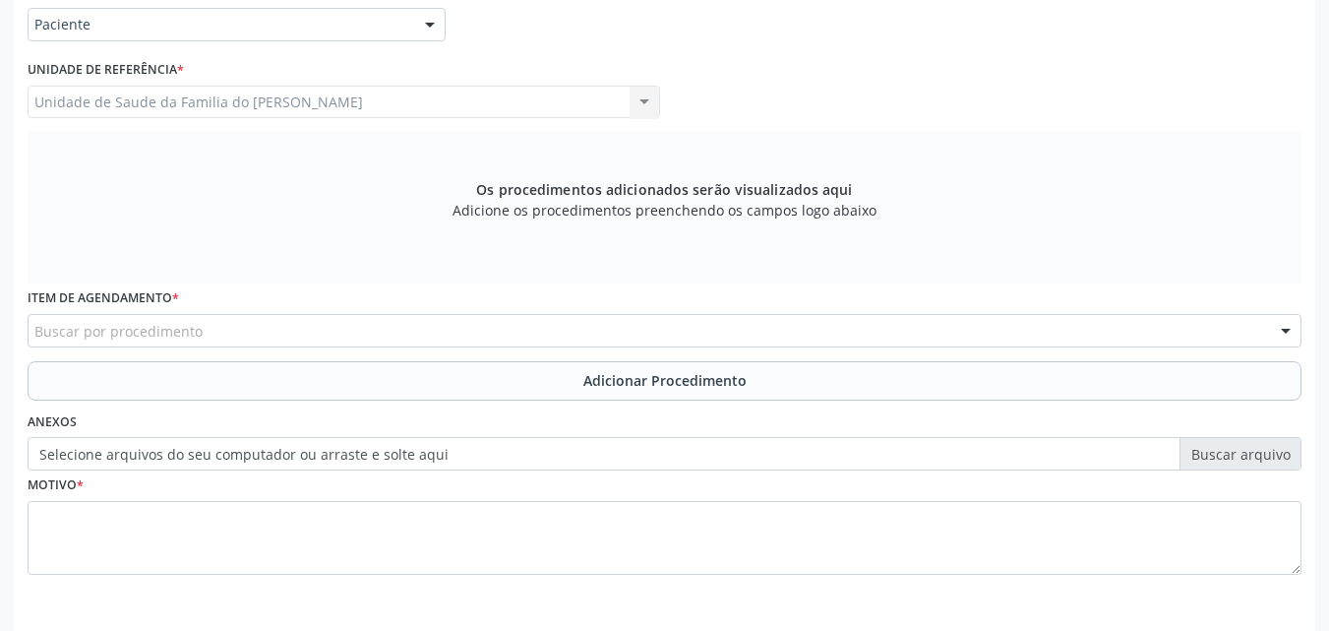
click at [955, 317] on div "Buscar por procedimento" at bounding box center [665, 330] width 1274 height 33
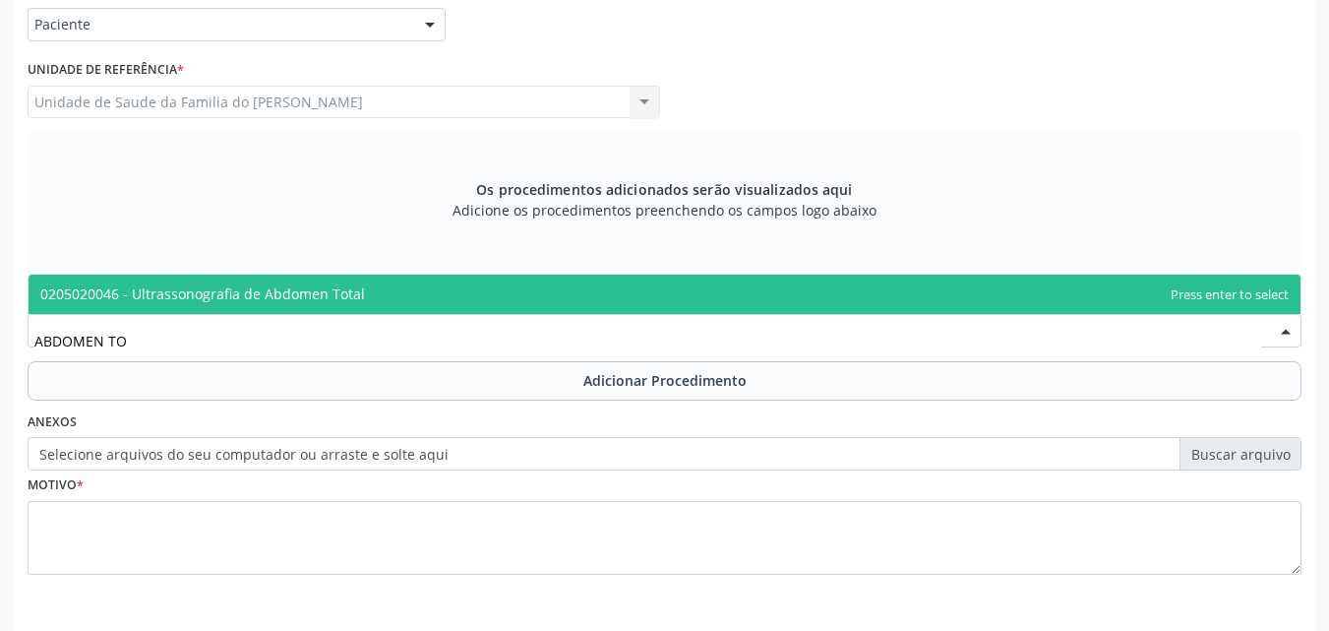
type input "ABDOMEN TOT"
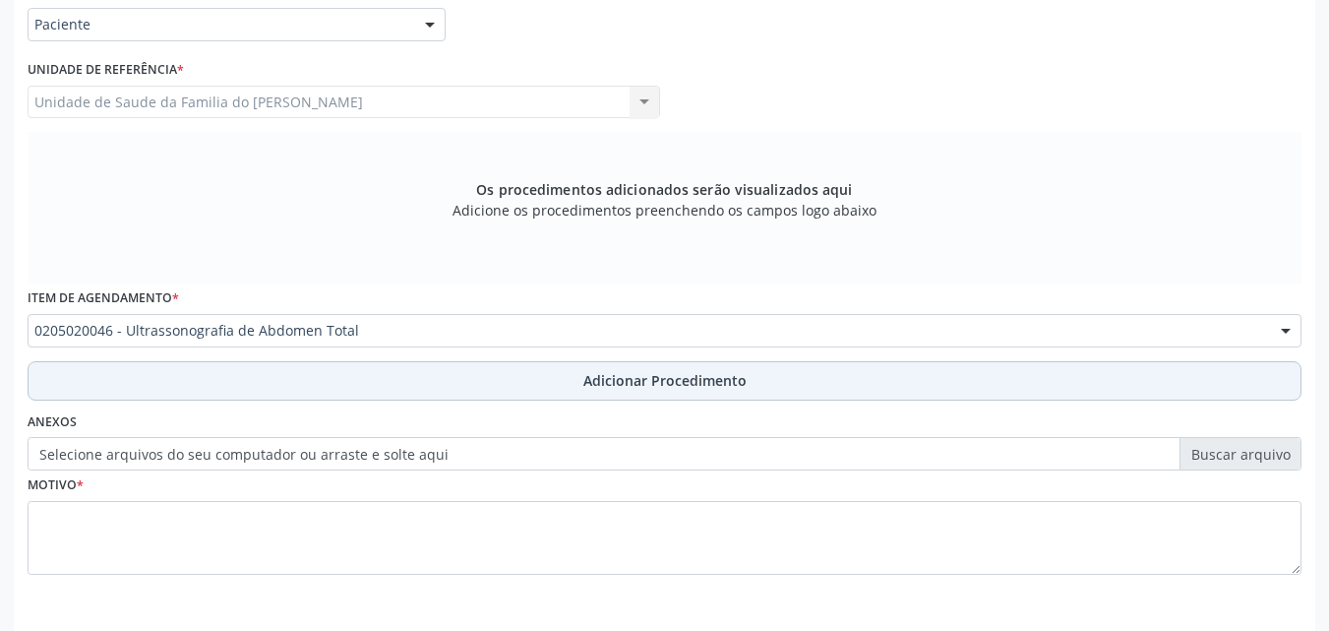
click at [938, 369] on button "Adicionar Procedimento" at bounding box center [665, 380] width 1274 height 39
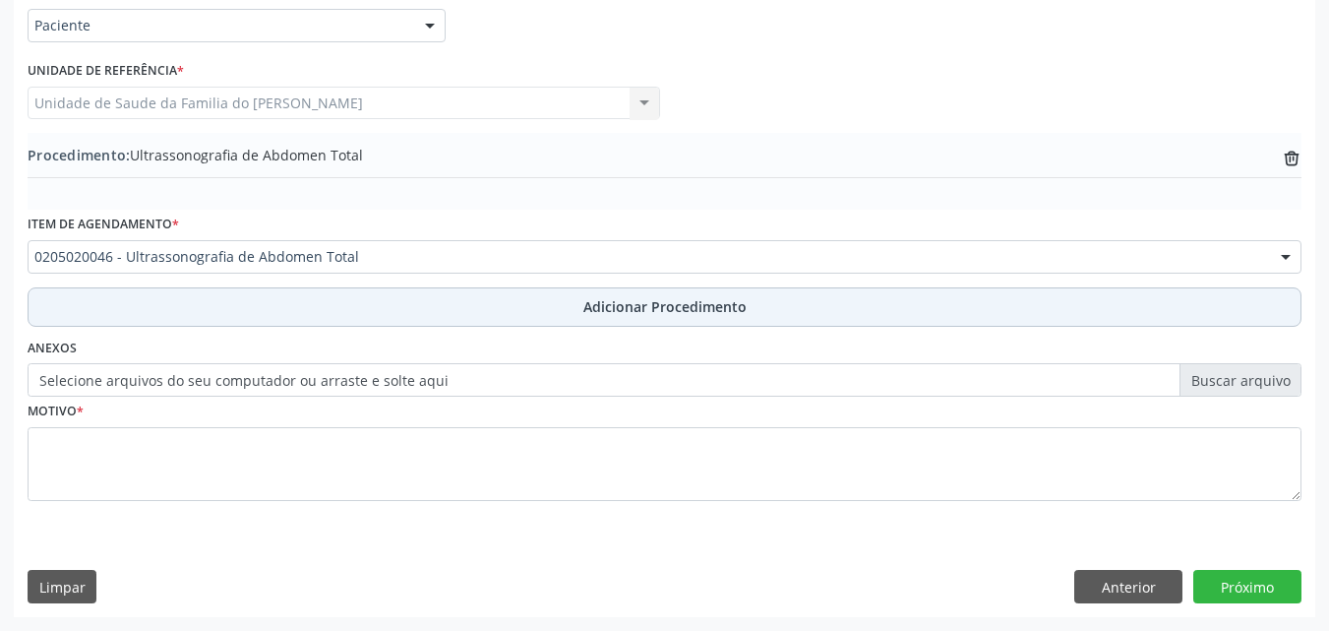
scroll to position [476, 0]
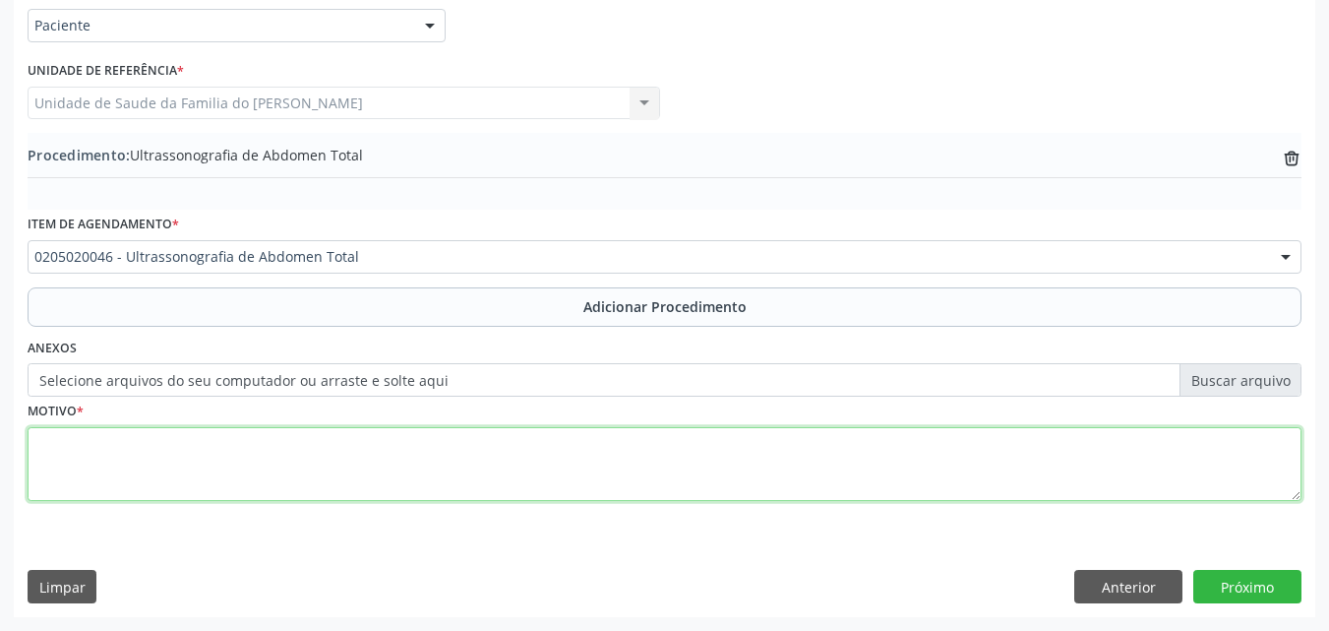
click at [978, 462] on textarea at bounding box center [665, 464] width 1274 height 75
type textarea "ESTEATOSE HEPATICA ?"
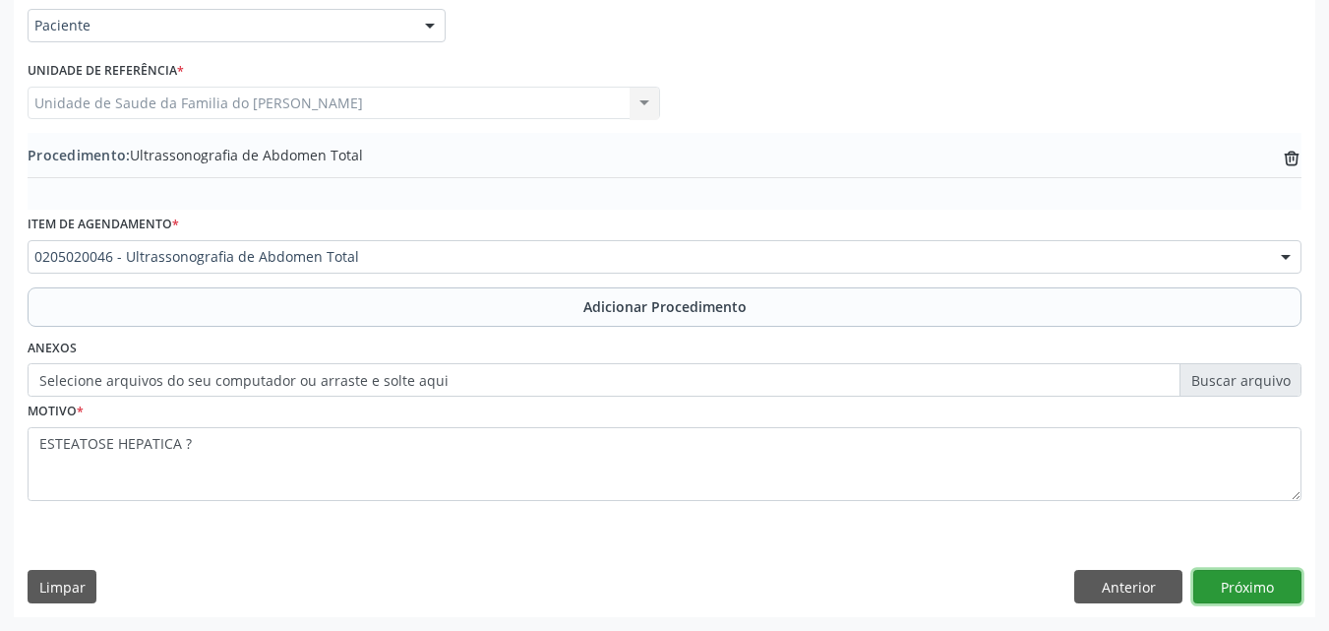
click at [1250, 579] on button "Próximo" at bounding box center [1247, 586] width 108 height 33
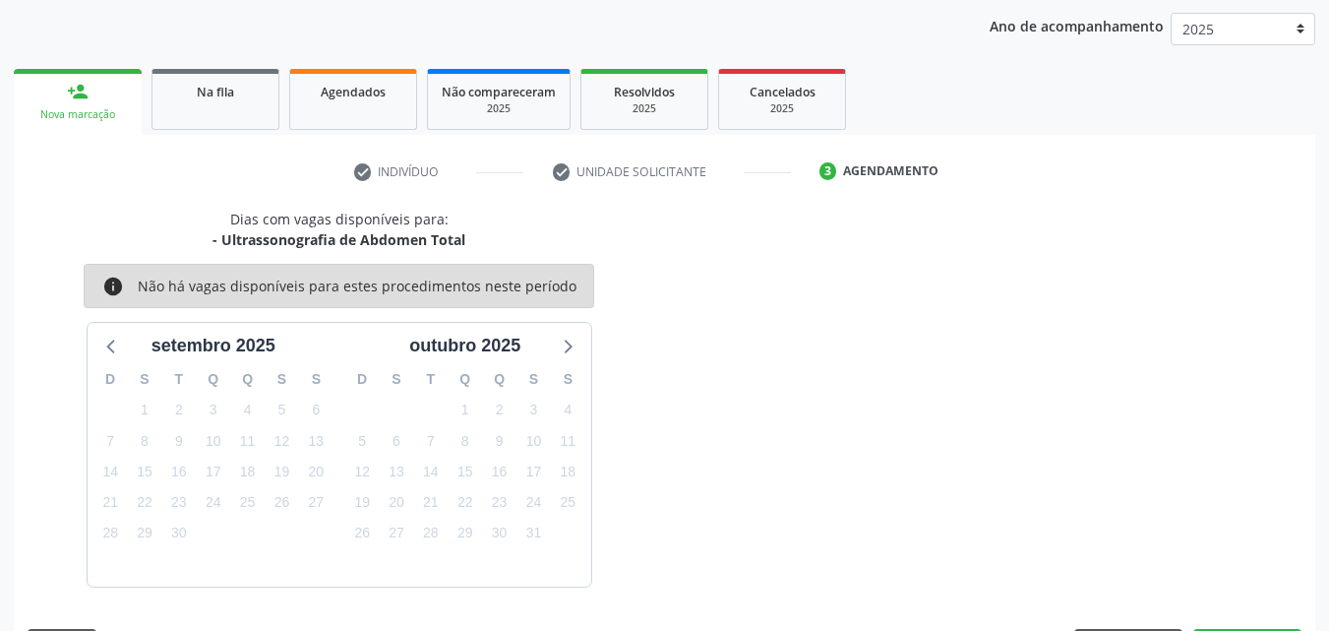
scroll to position [311, 0]
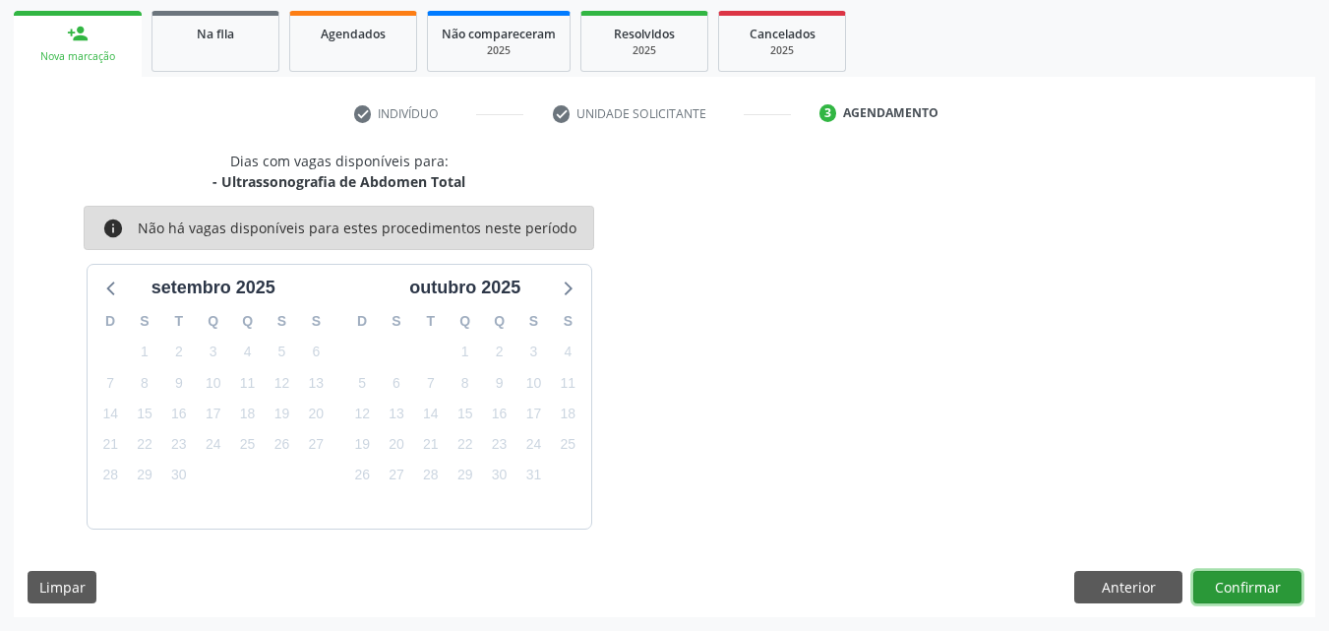
click at [1263, 593] on button "Confirmar" at bounding box center [1247, 587] width 108 height 33
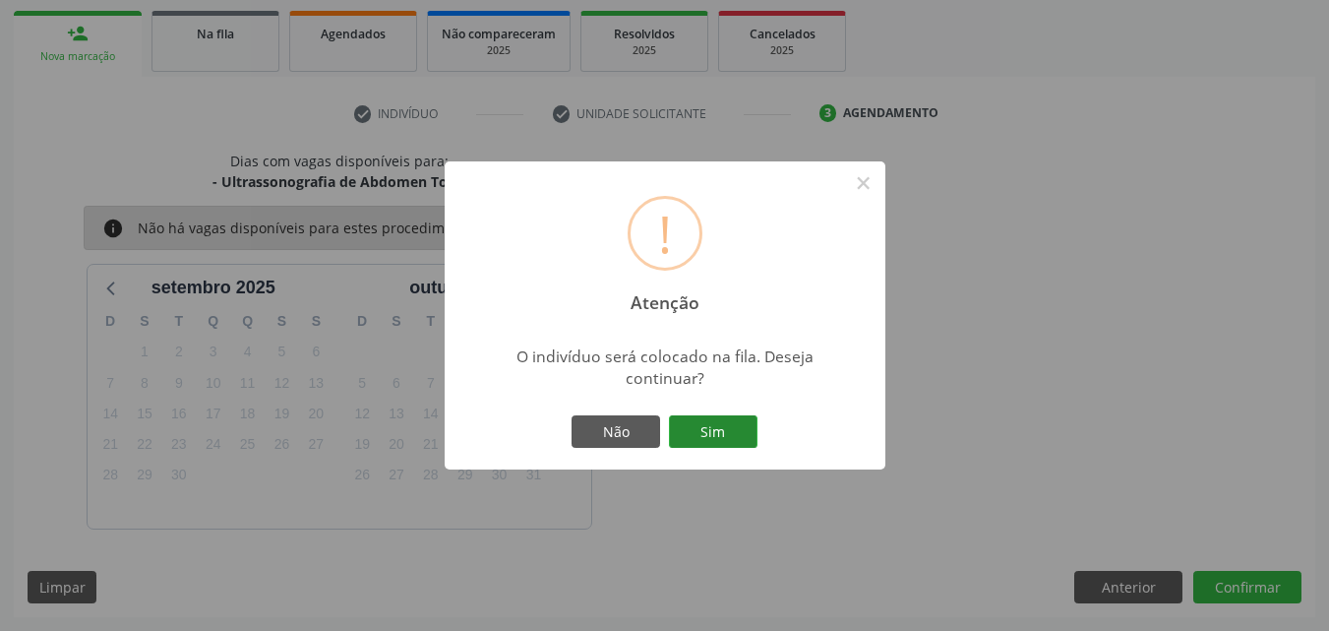
click at [728, 427] on button "Sim" at bounding box center [713, 431] width 89 height 33
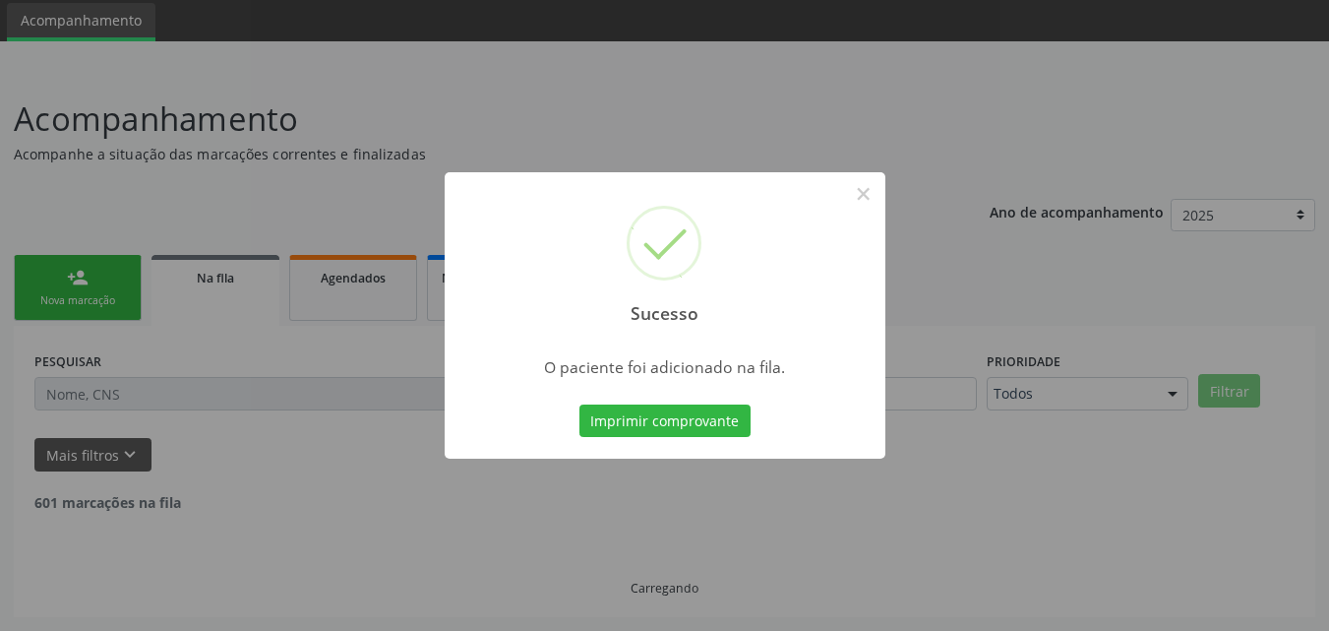
scroll to position [46, 0]
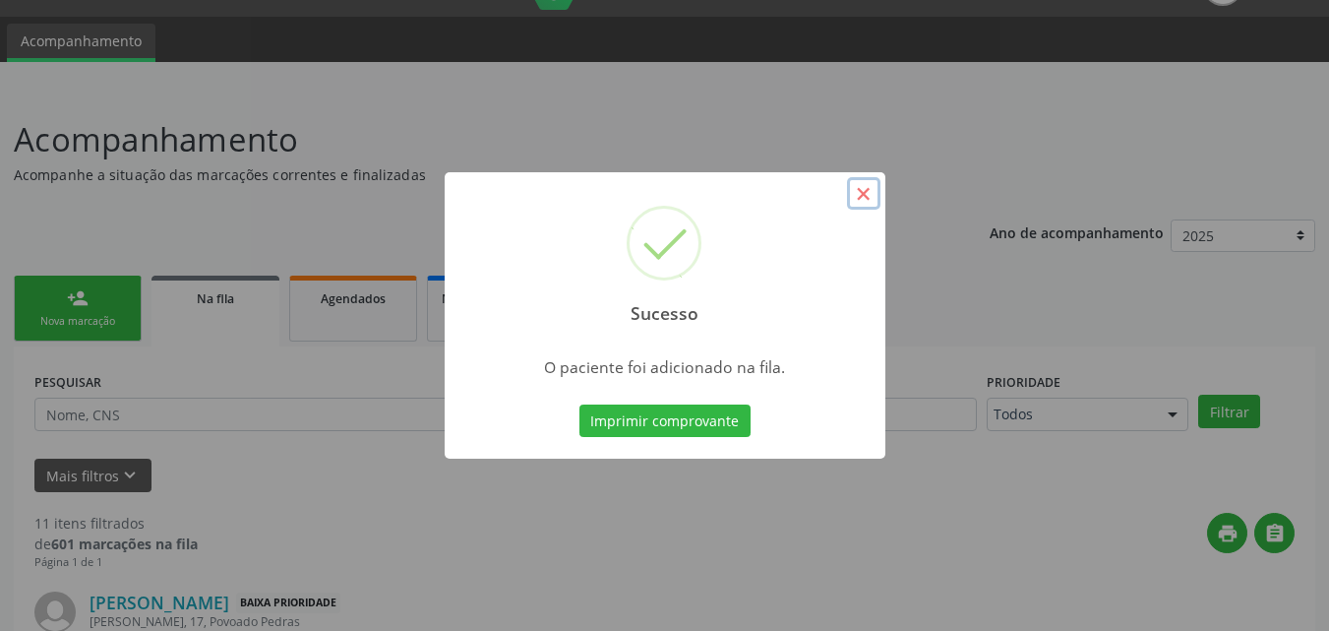
click at [848, 199] on button "×" at bounding box center [863, 193] width 33 height 33
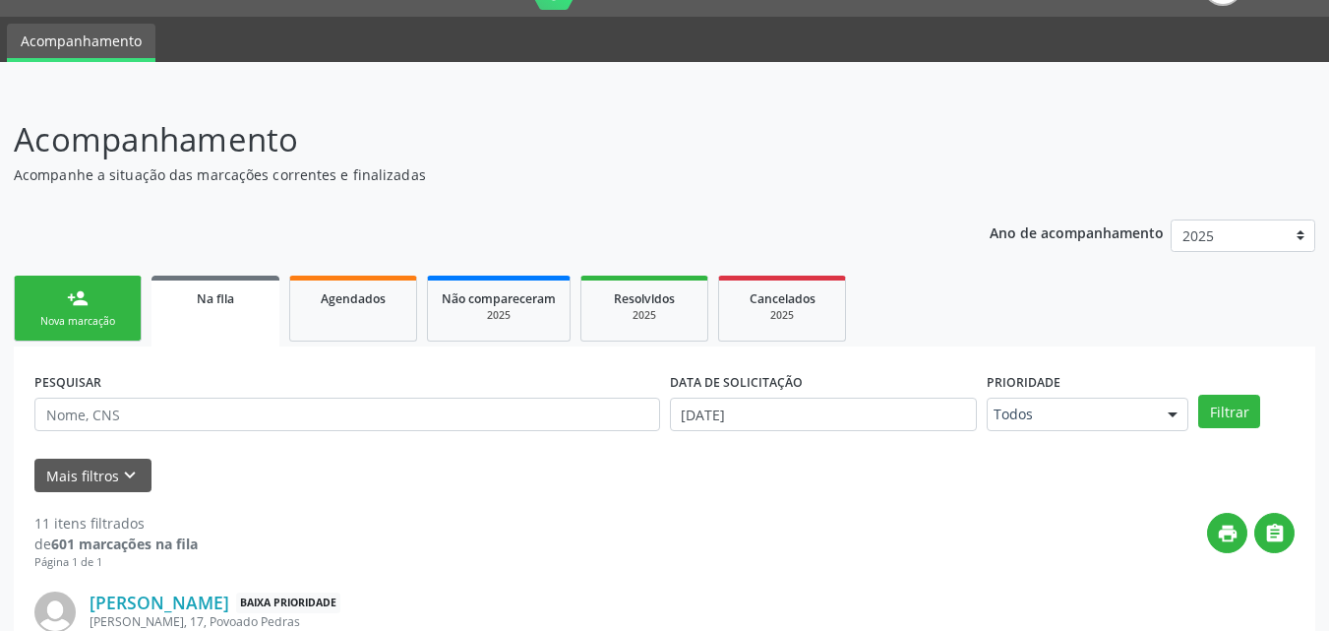
click at [51, 323] on div "Nova marcação" at bounding box center [78, 321] width 98 height 15
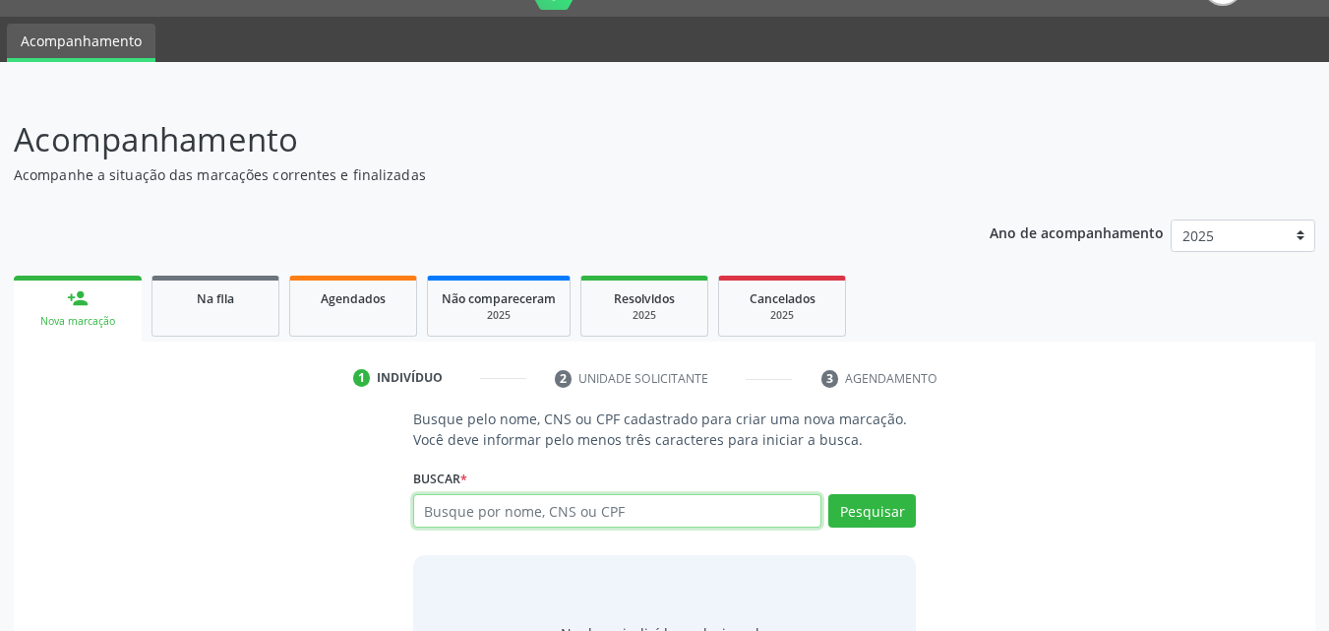
click at [449, 512] on input "text" at bounding box center [617, 510] width 409 height 33
type input "704502545783451"
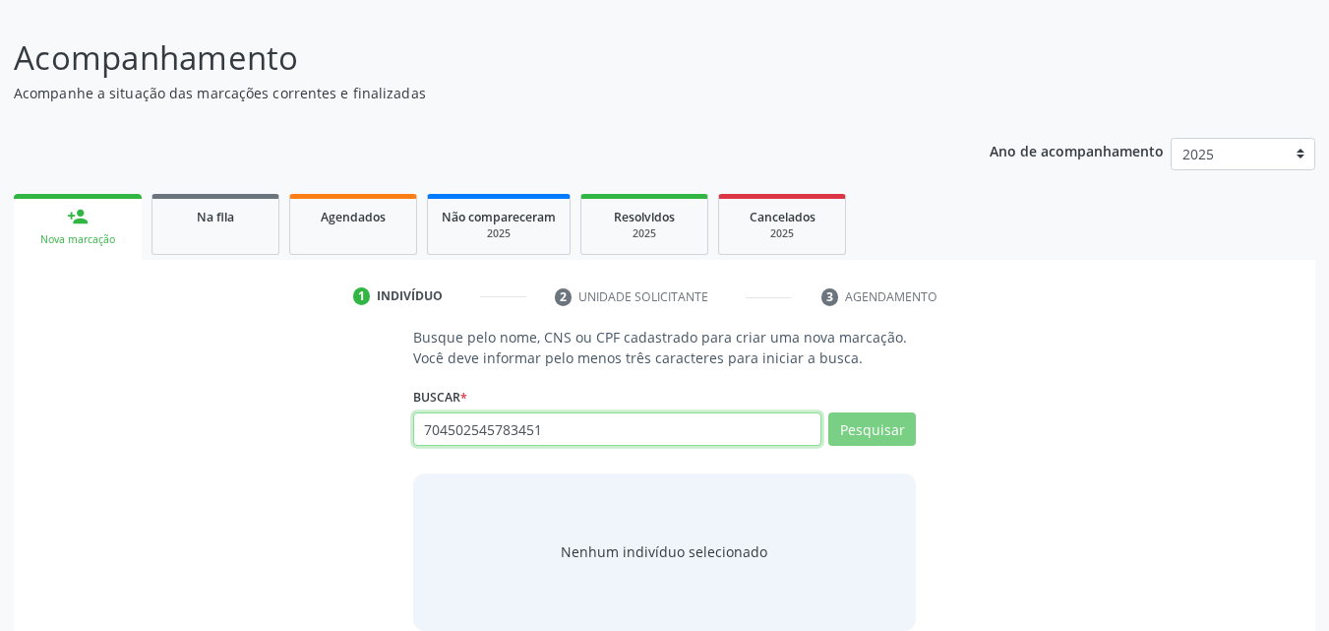
scroll to position [155, 0]
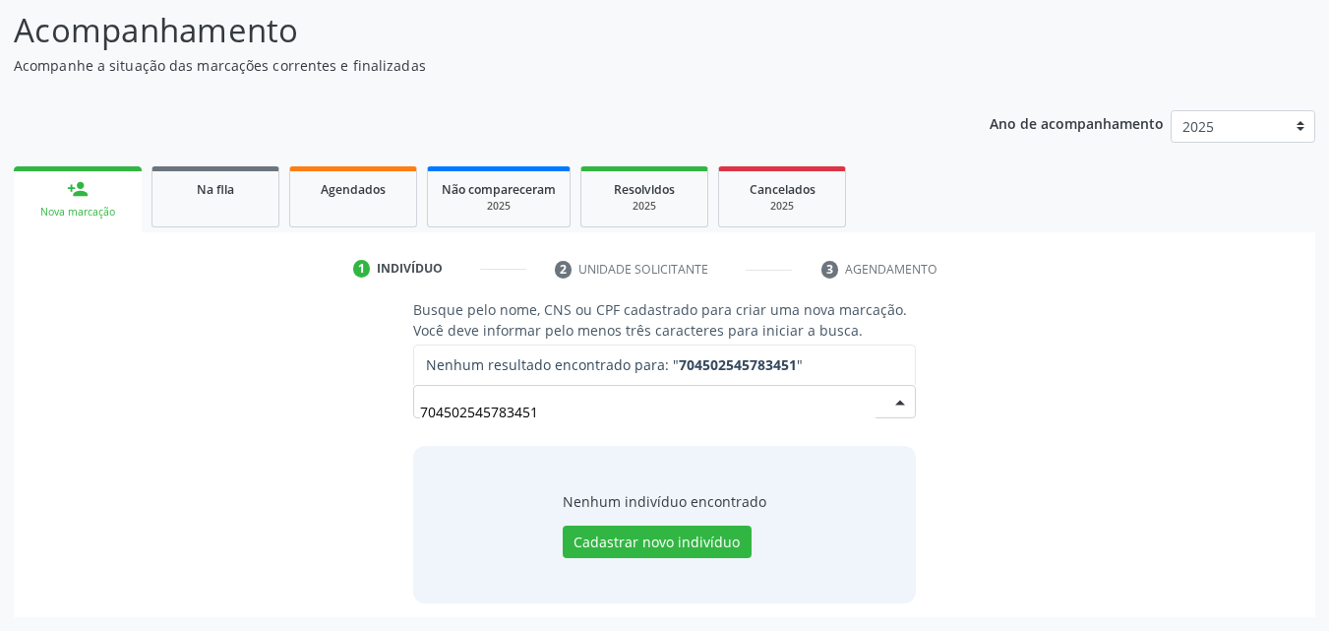
click at [780, 414] on input "704502545783451" at bounding box center [648, 411] width 456 height 39
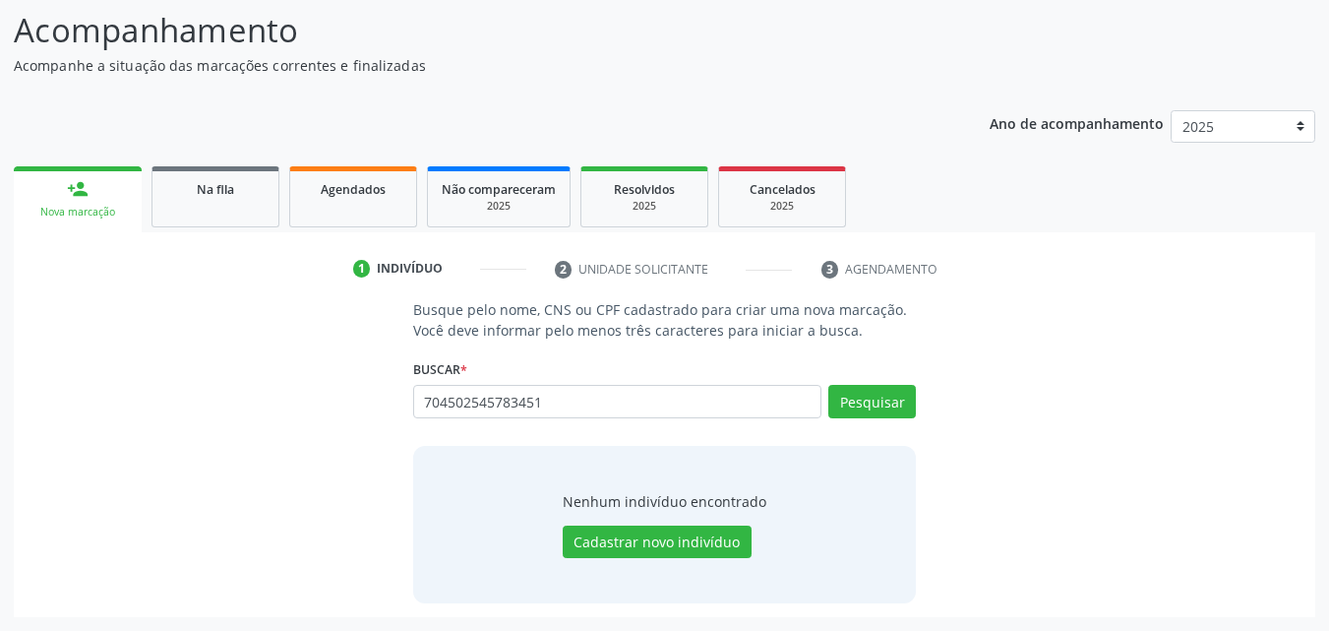
click at [447, 407] on input "704502545783451" at bounding box center [617, 401] width 409 height 33
type input "700502545783451"
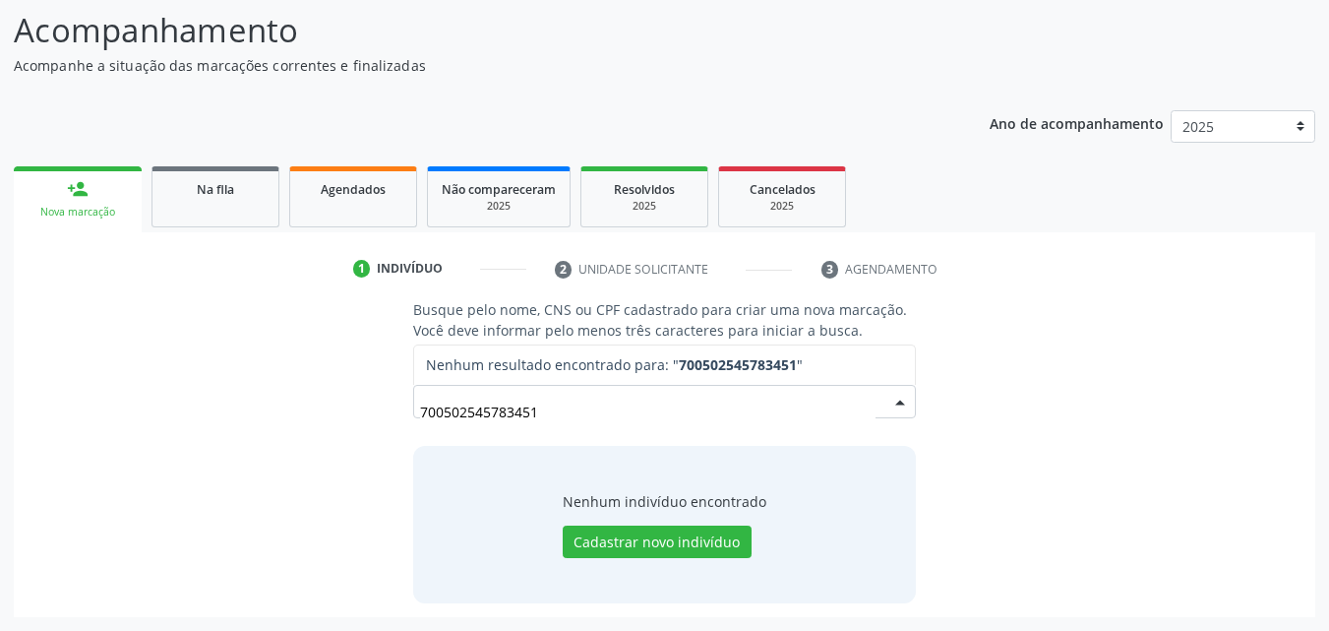
click at [442, 413] on input "700502545783451" at bounding box center [648, 411] width 456 height 39
click at [477, 412] on input "700502545783451" at bounding box center [648, 411] width 456 height 39
click at [500, 412] on input "700502545783451" at bounding box center [648, 411] width 456 height 39
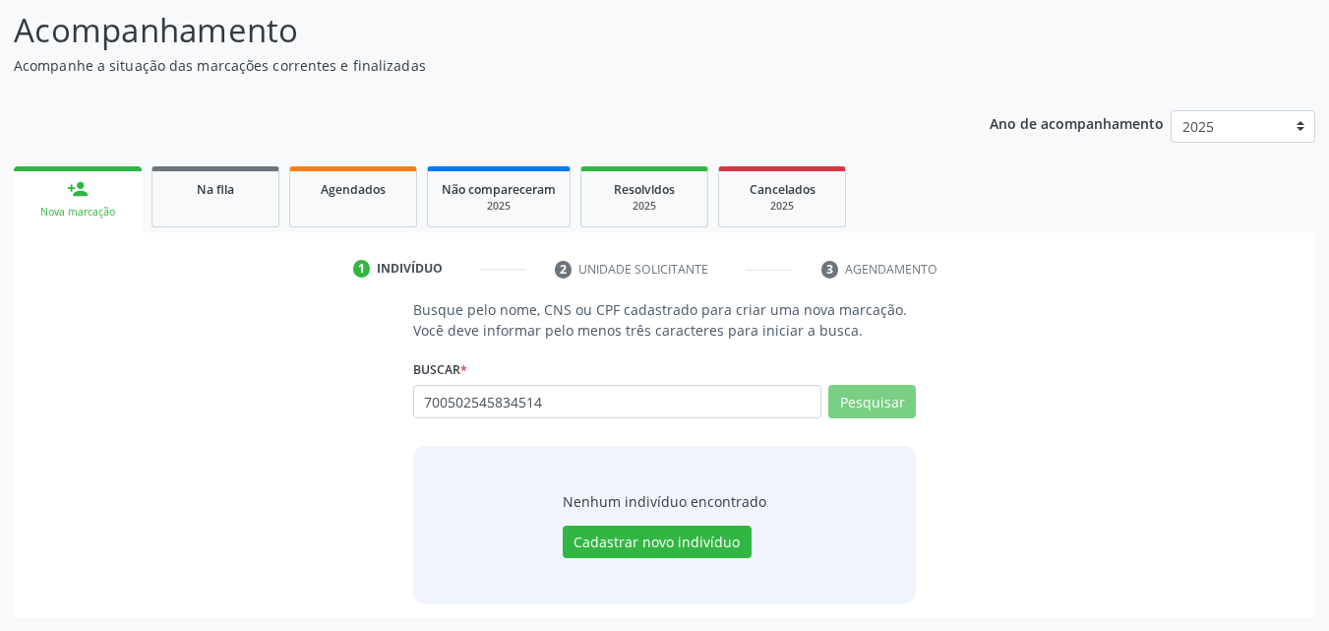
type input "70050254583451"
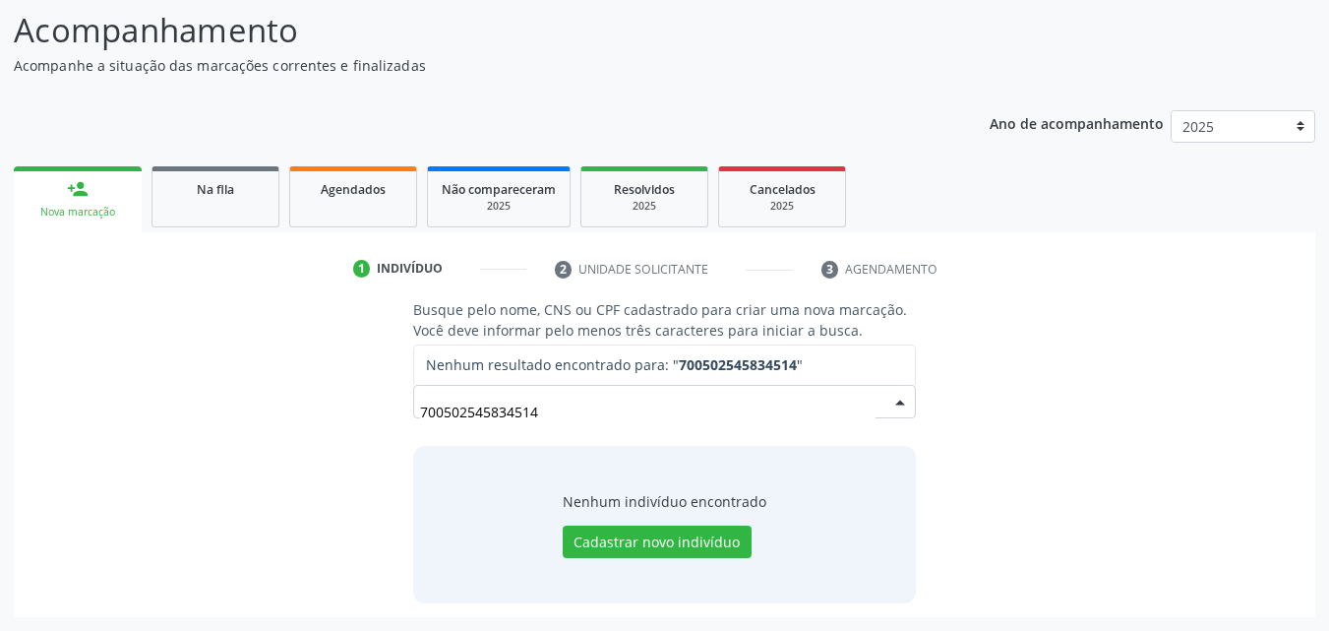
click at [497, 400] on input "700502545834514" at bounding box center [648, 411] width 456 height 39
click at [493, 414] on input "700502545834514" at bounding box center [648, 411] width 456 height 39
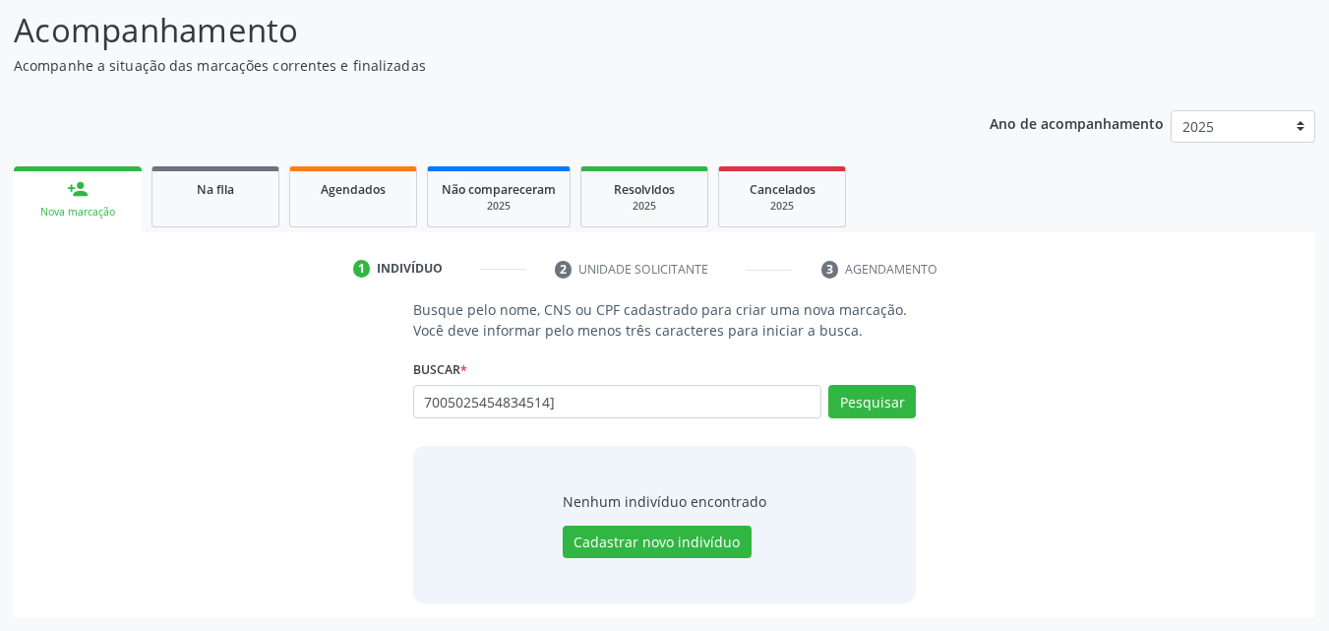
type input "7005025454834514"
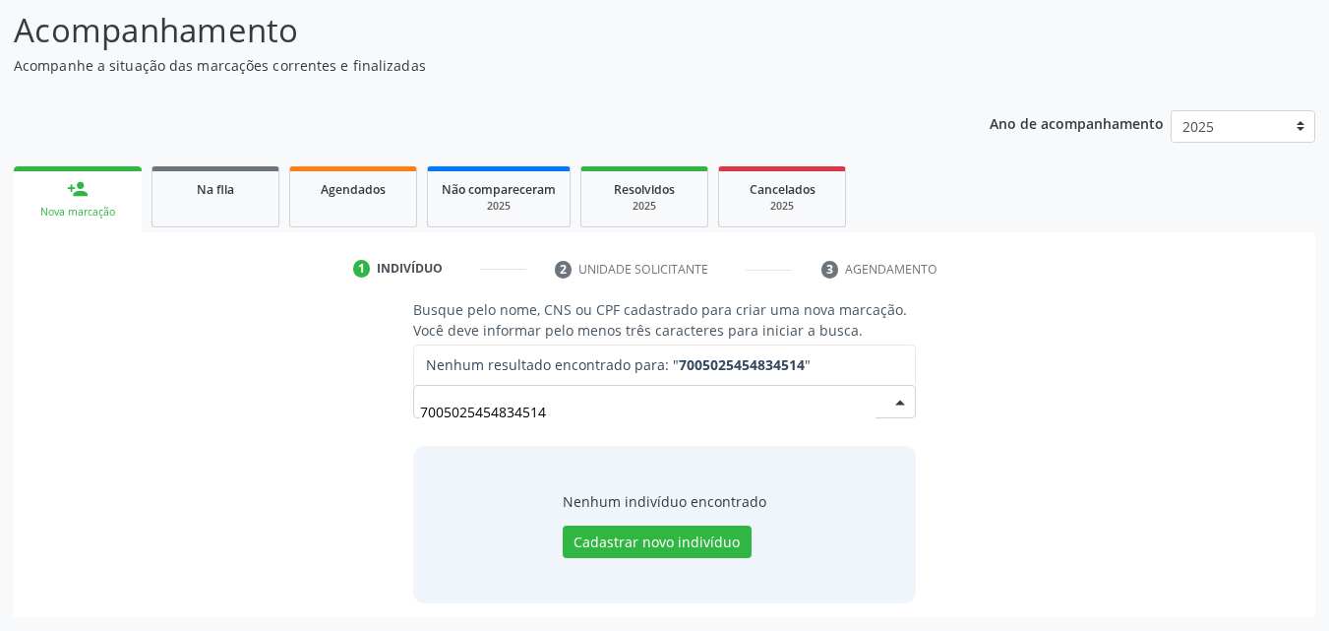
click at [782, 405] on input "7005025454834514" at bounding box center [648, 411] width 456 height 39
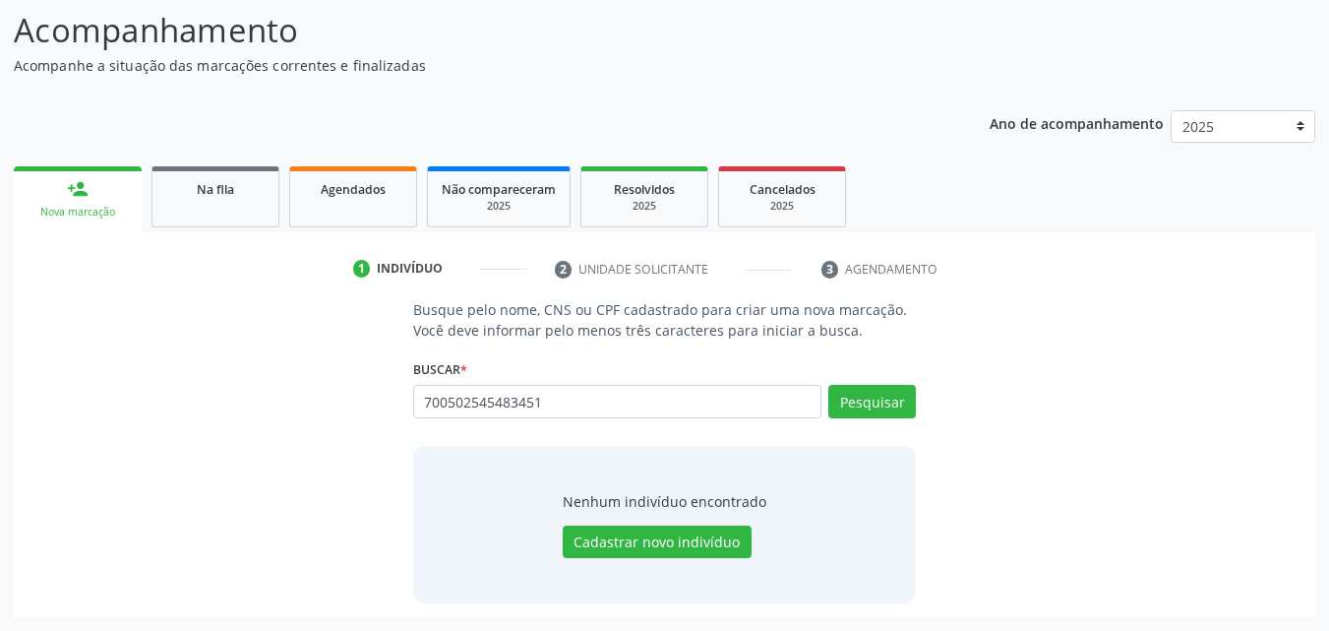
click at [861, 381] on div "Buscar * 700502545483451 Busque por nome, CNS ou CPF Nenhum resultado encontrad…" at bounding box center [665, 392] width 504 height 77
click at [865, 397] on button "Pesquisar" at bounding box center [872, 401] width 88 height 33
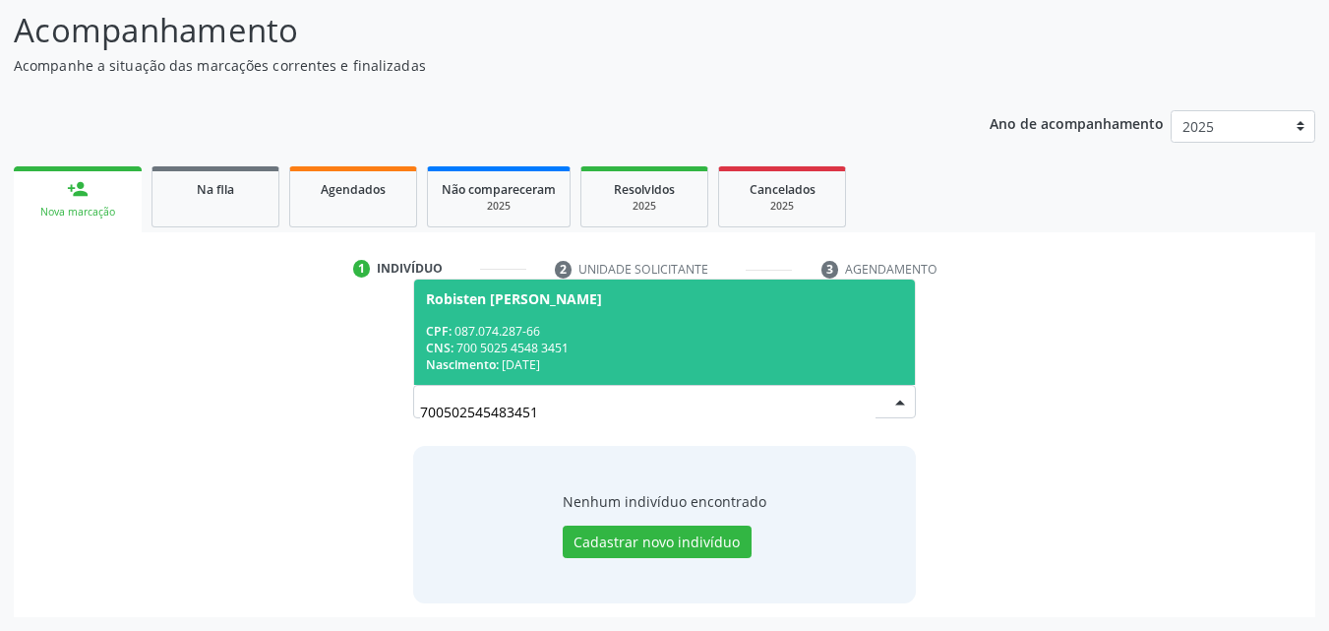
click at [605, 313] on span "Robisten [PERSON_NAME] CPF: 087.074.287-66 CNS: 700 5025 4548 3451 Nascimento: …" at bounding box center [665, 331] width 502 height 105
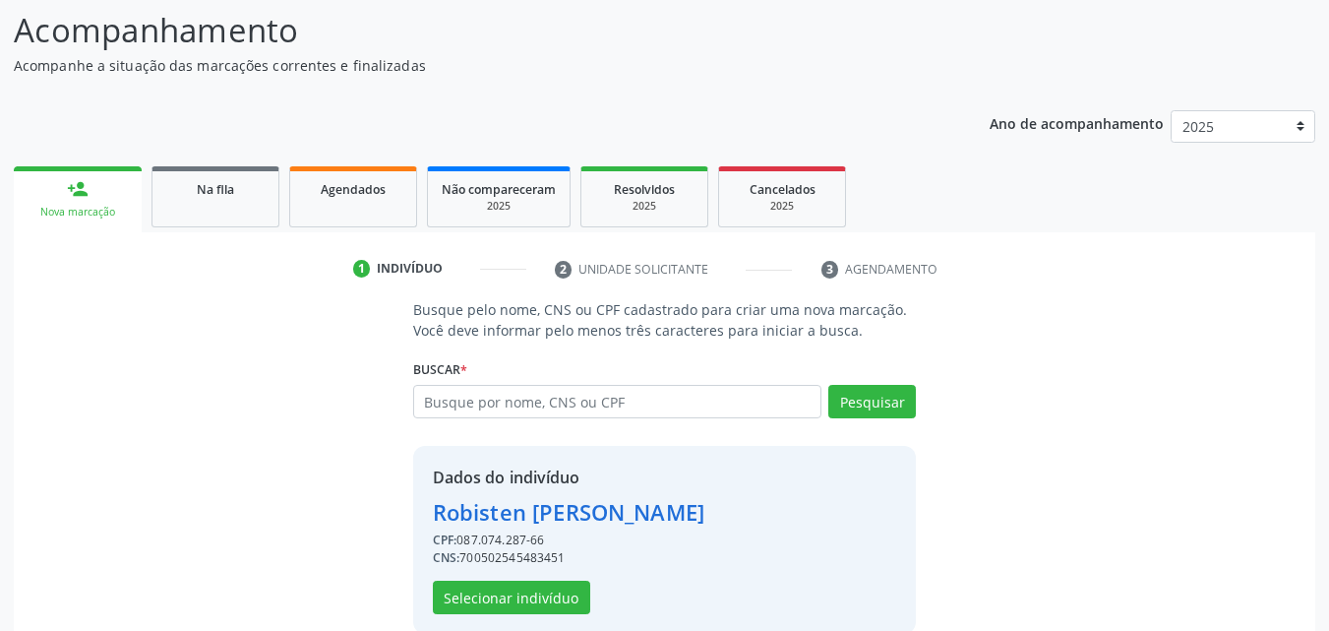
scroll to position [186, 0]
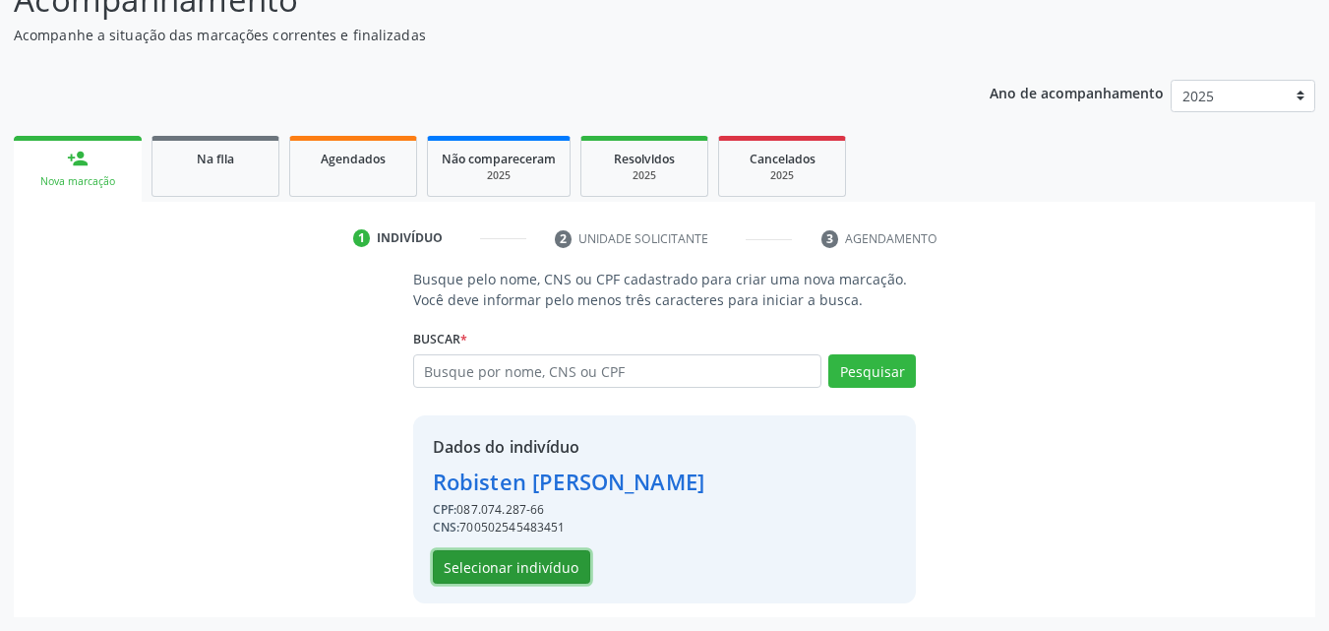
click at [512, 573] on button "Selecionar indivíduo" at bounding box center [511, 566] width 157 height 33
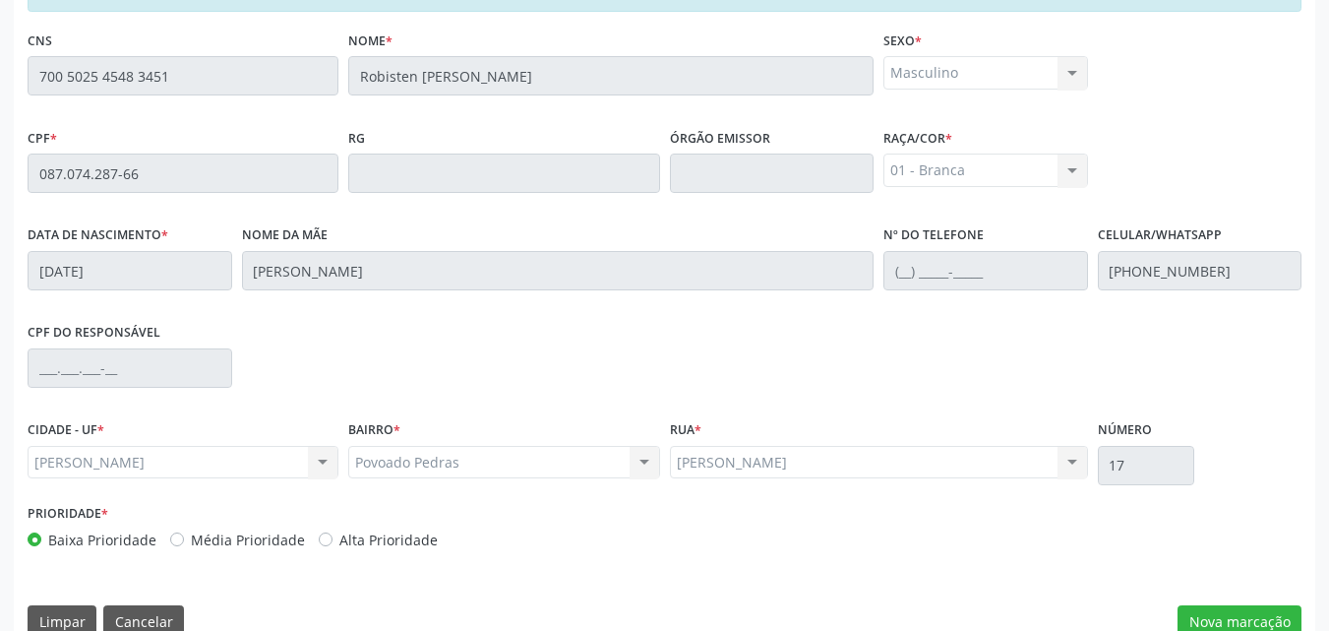
scroll to position [520, 0]
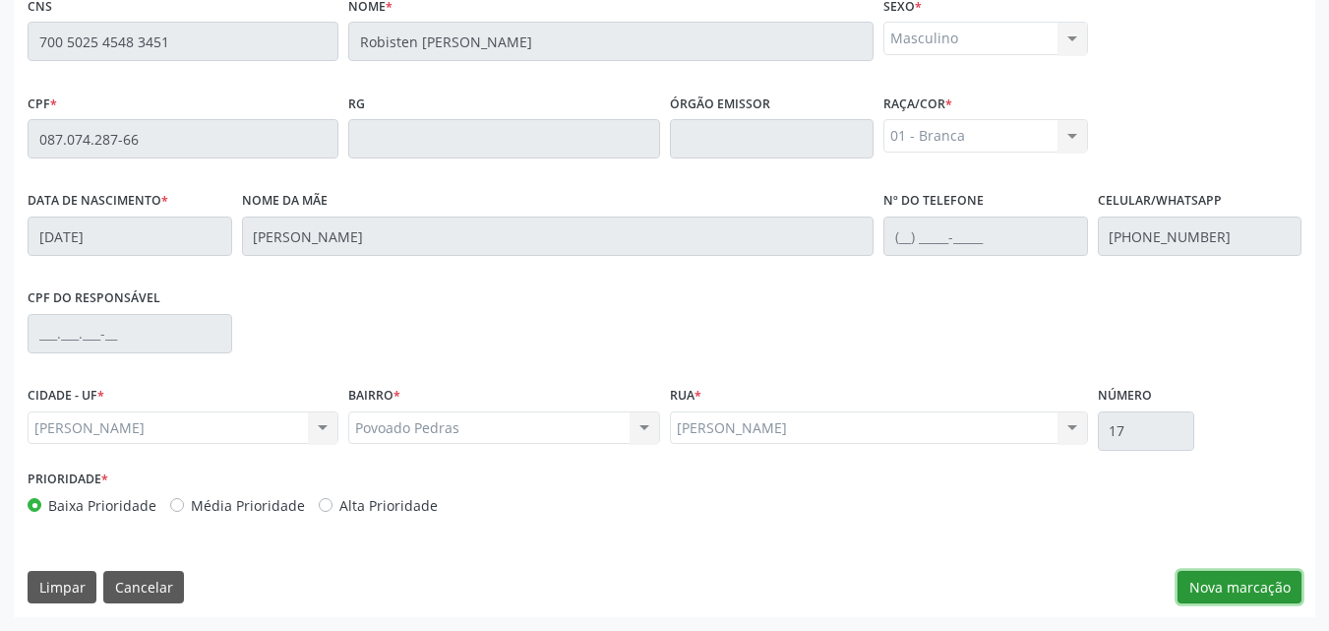
click at [1263, 597] on button "Nova marcação" at bounding box center [1240, 587] width 124 height 33
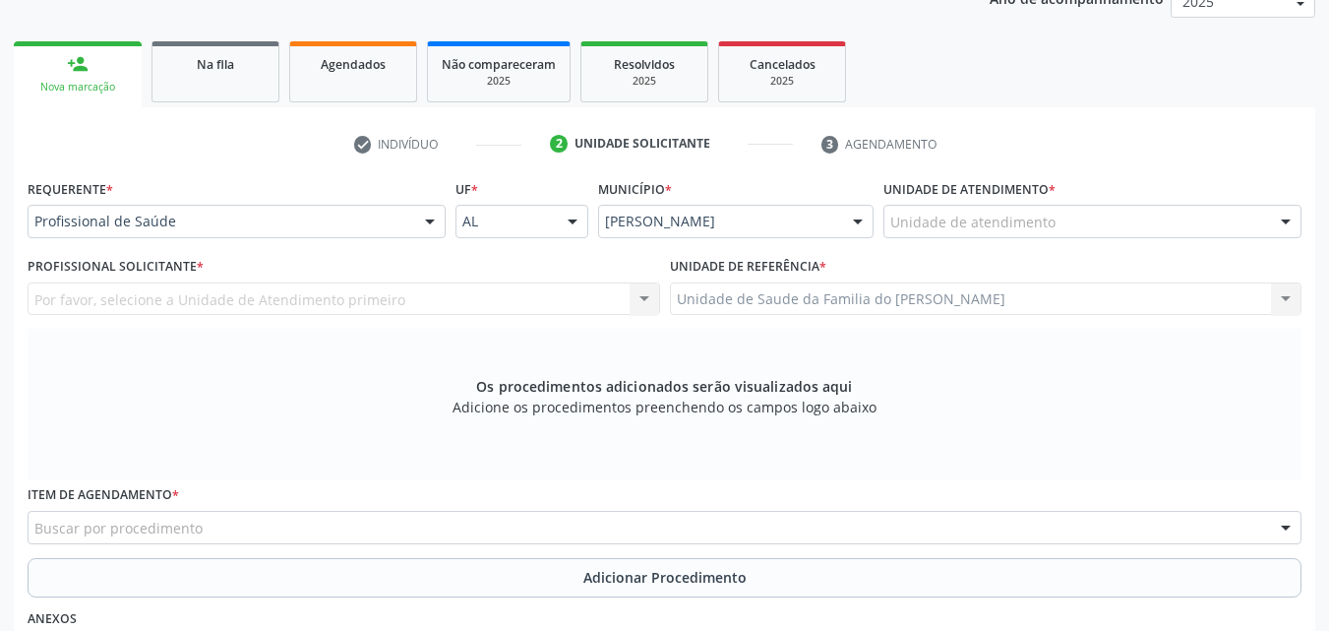
scroll to position [273, 0]
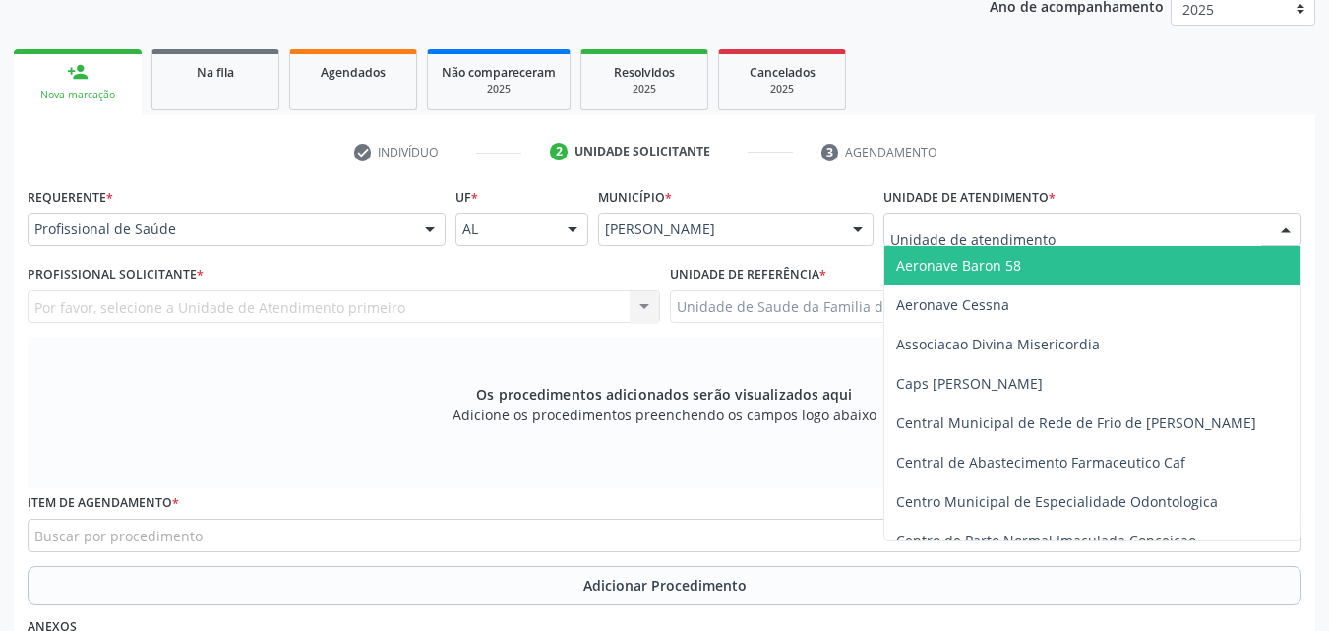
click at [1130, 224] on div at bounding box center [1092, 228] width 418 height 33
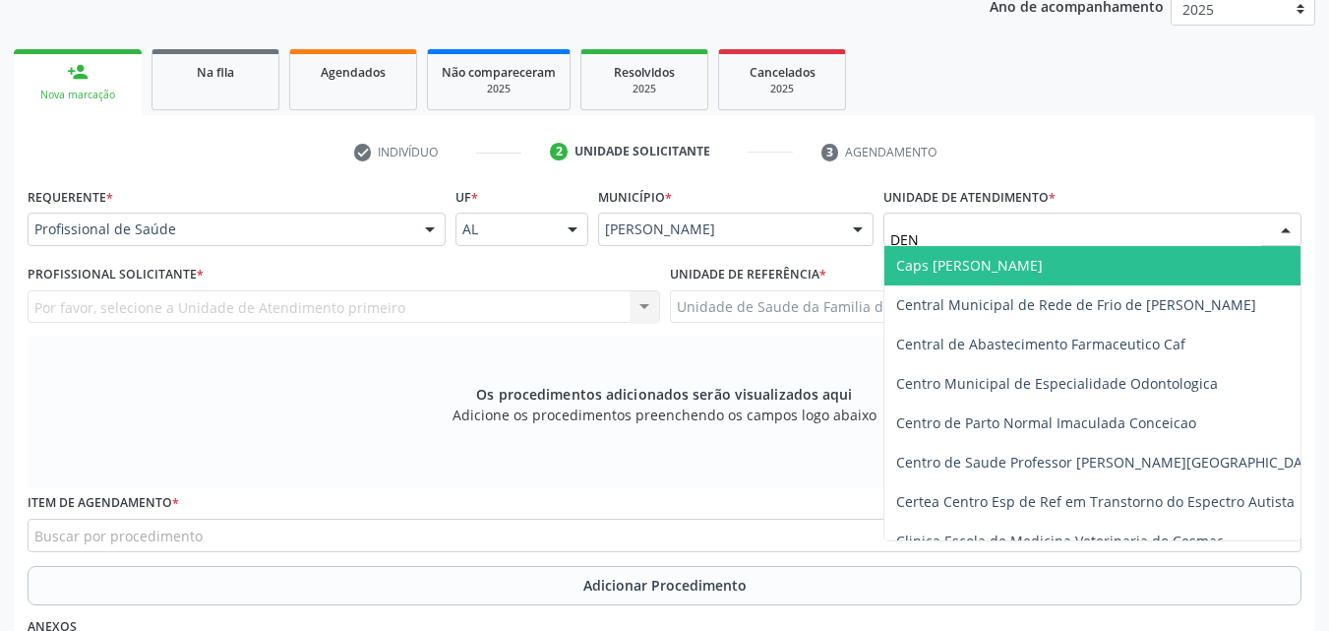
type input "DENI"
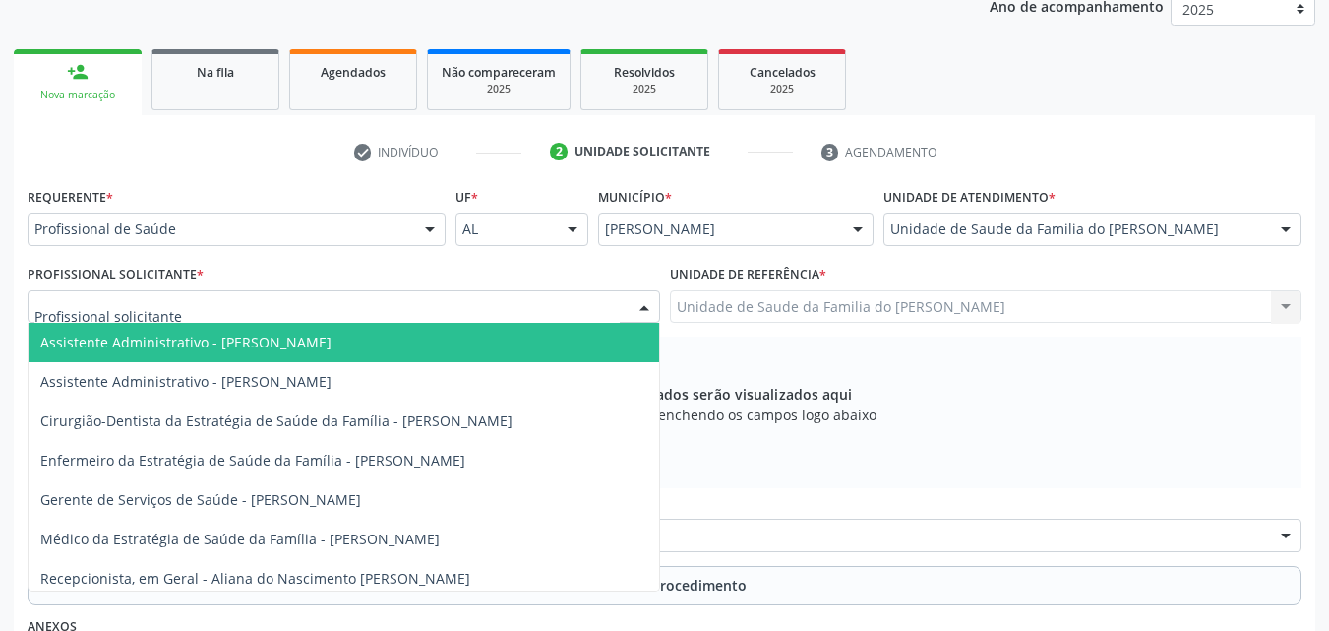
click at [259, 308] on div at bounding box center [344, 306] width 633 height 33
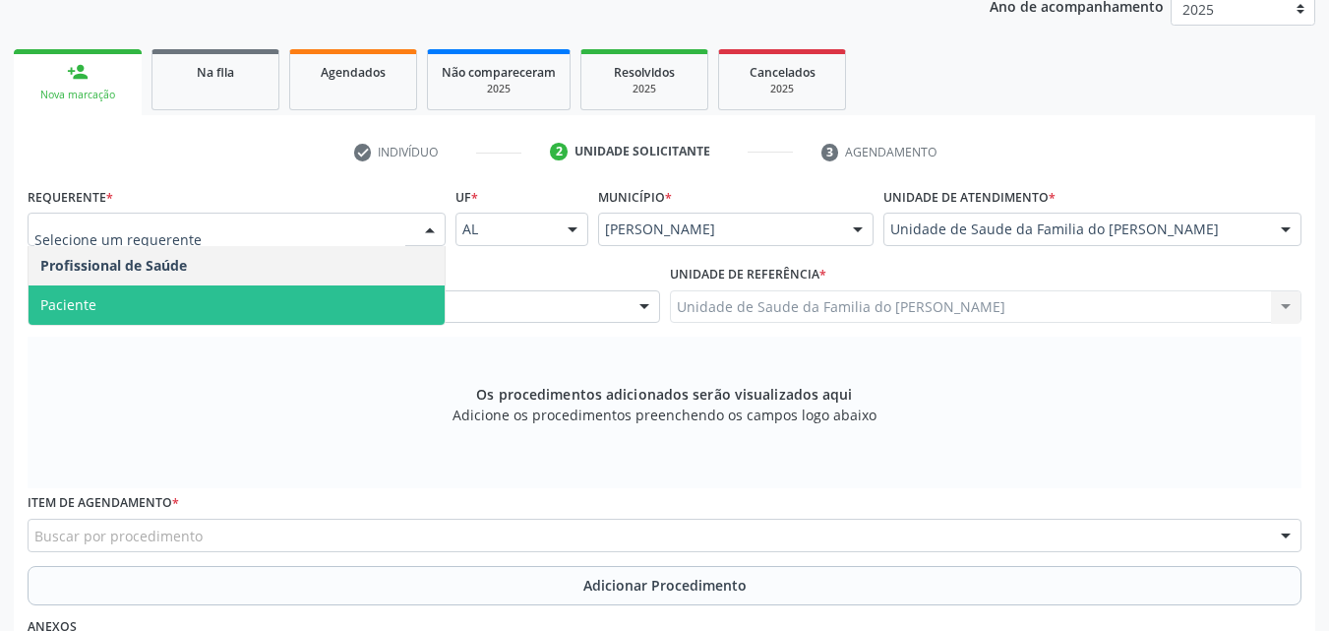
click at [308, 295] on span "Paciente" at bounding box center [237, 304] width 416 height 39
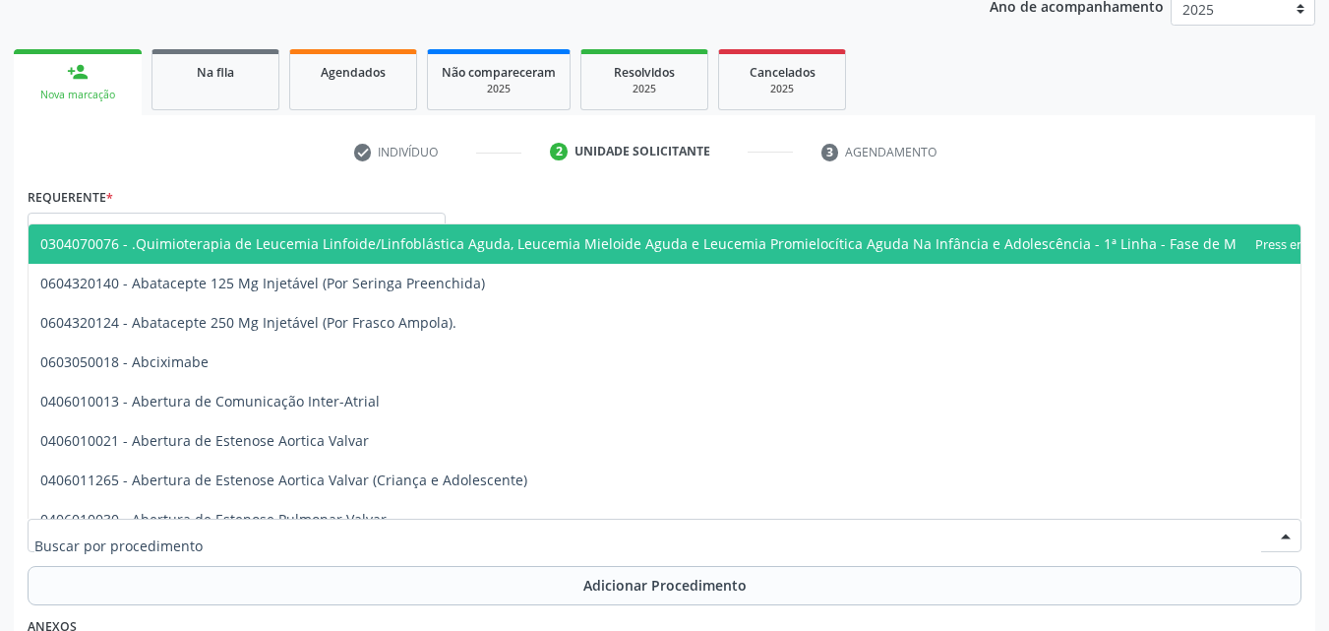
click at [348, 538] on div at bounding box center [665, 534] width 1274 height 33
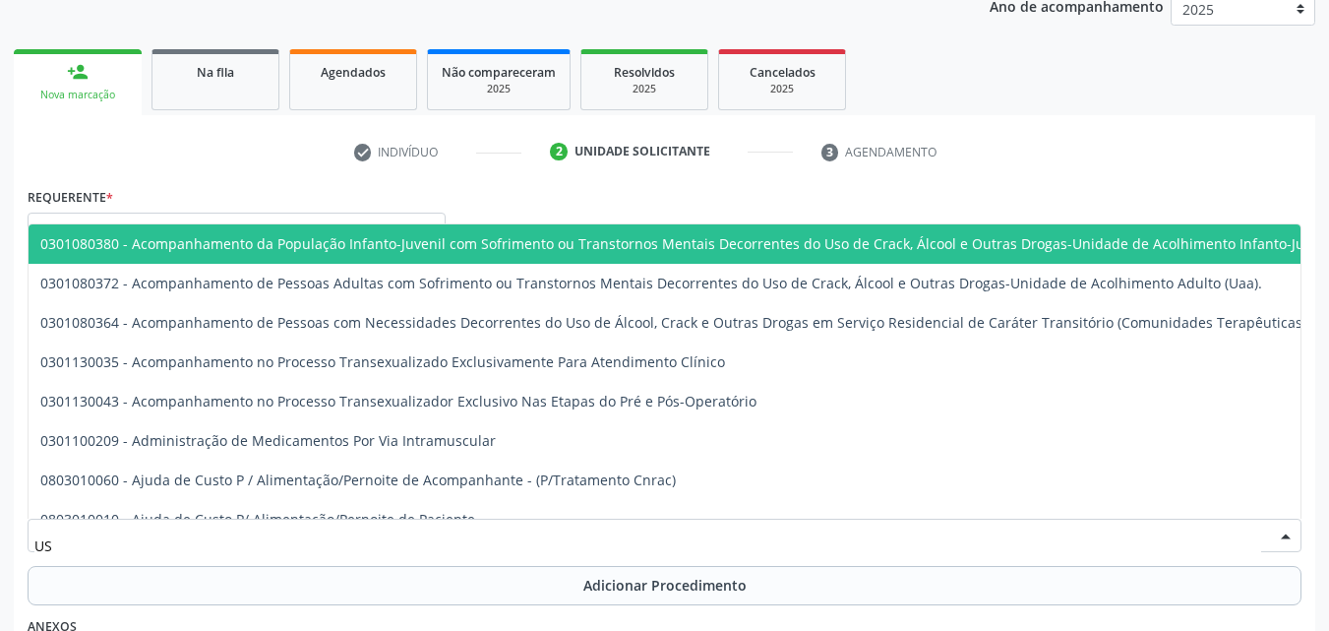
type input "U"
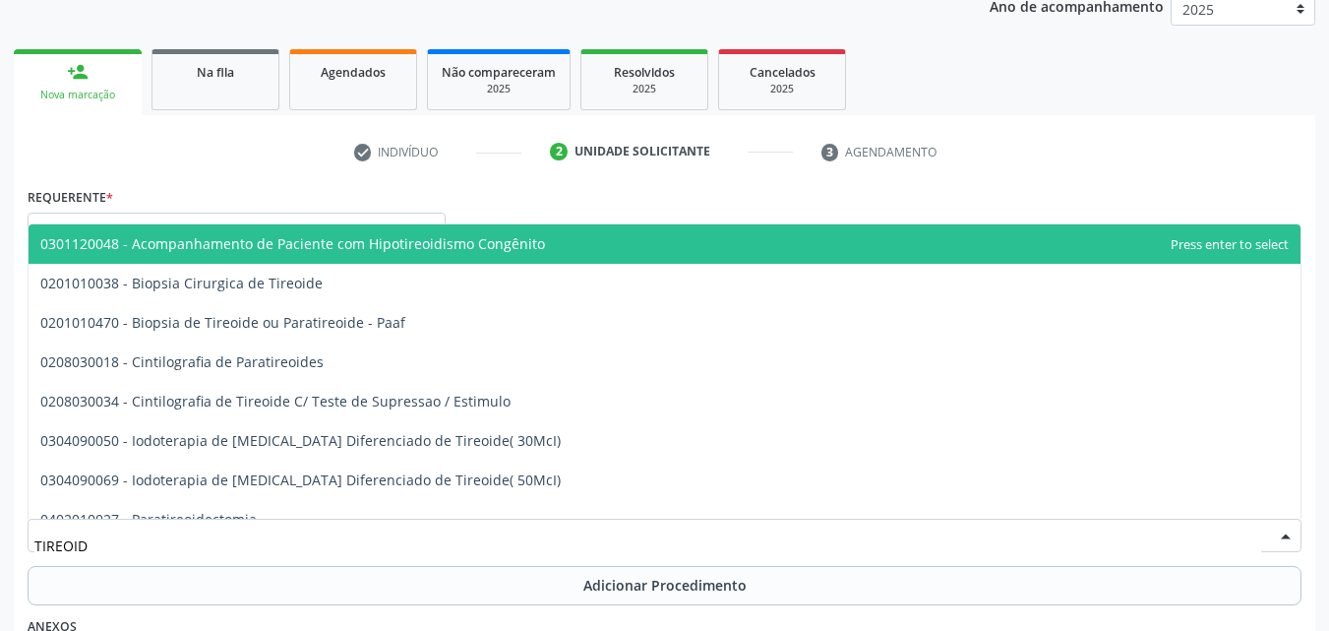
type input "TIREOIDE"
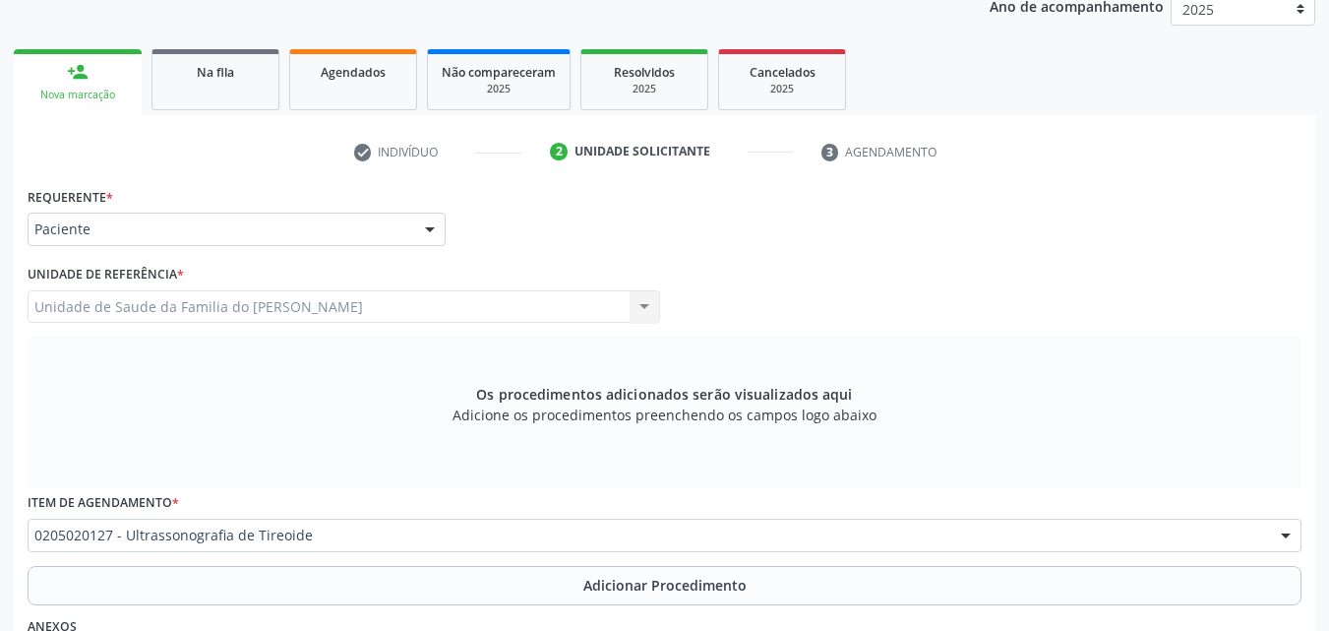
scroll to position [0, 0]
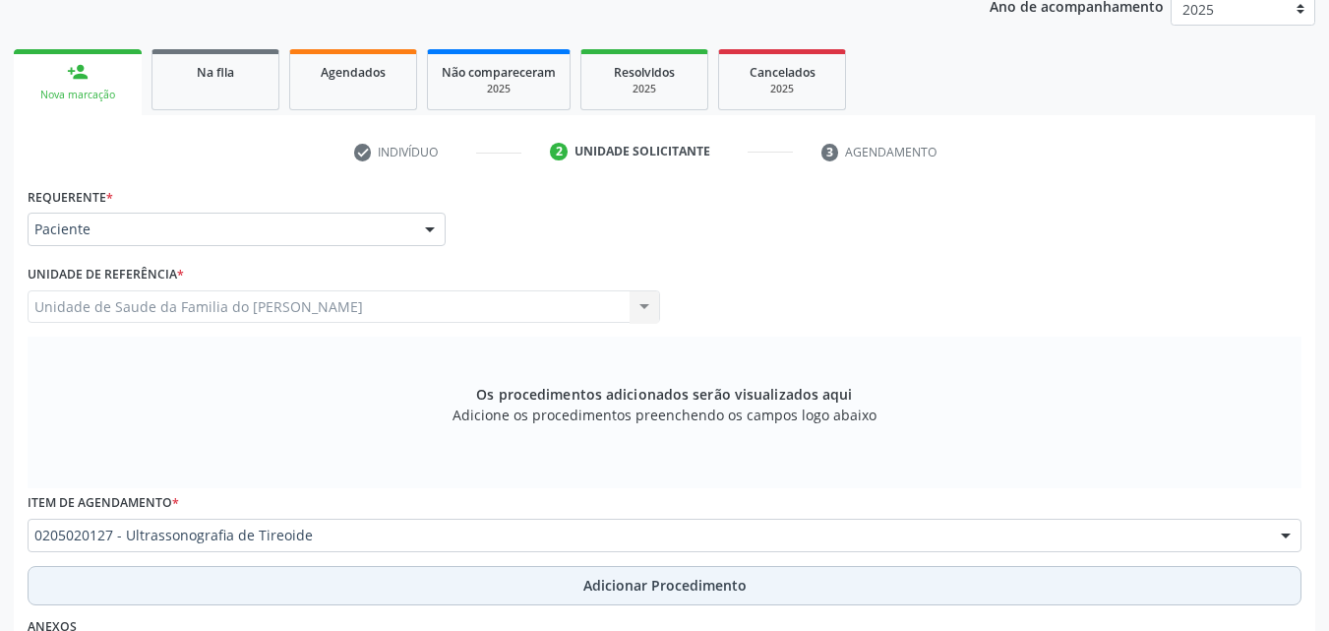
click at [360, 594] on button "Adicionar Procedimento" at bounding box center [665, 585] width 1274 height 39
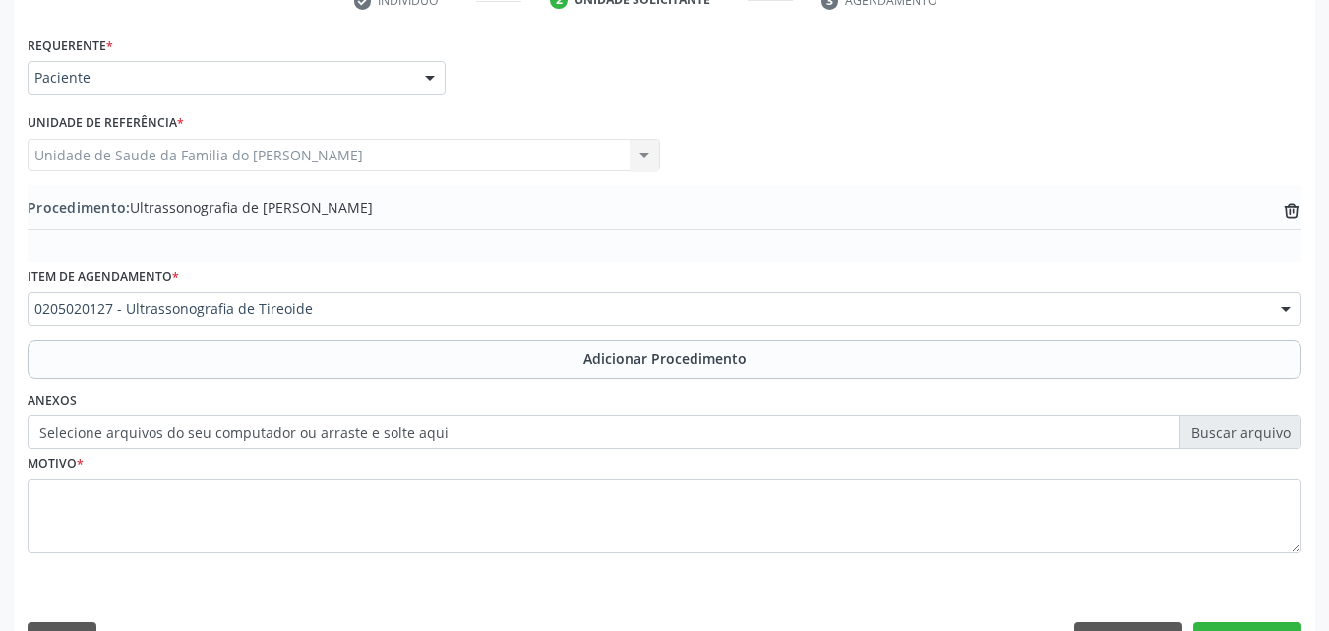
scroll to position [476, 0]
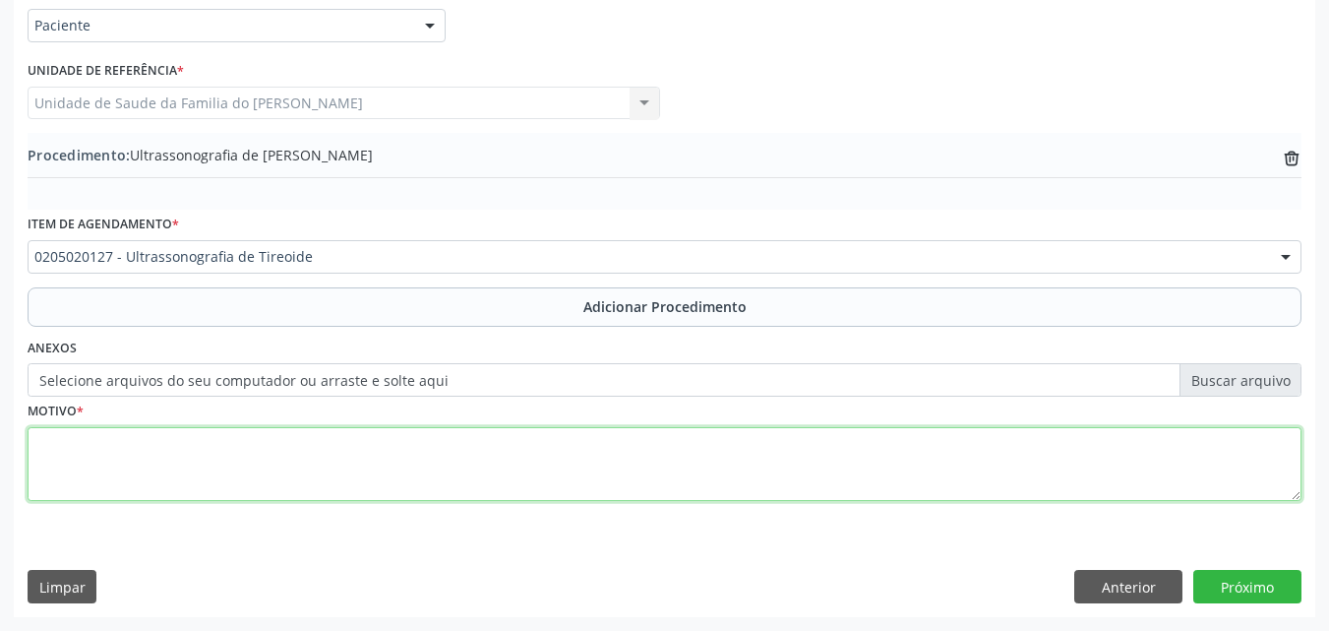
click at [936, 494] on textarea at bounding box center [665, 464] width 1274 height 75
type textarea "NÓDULO?"
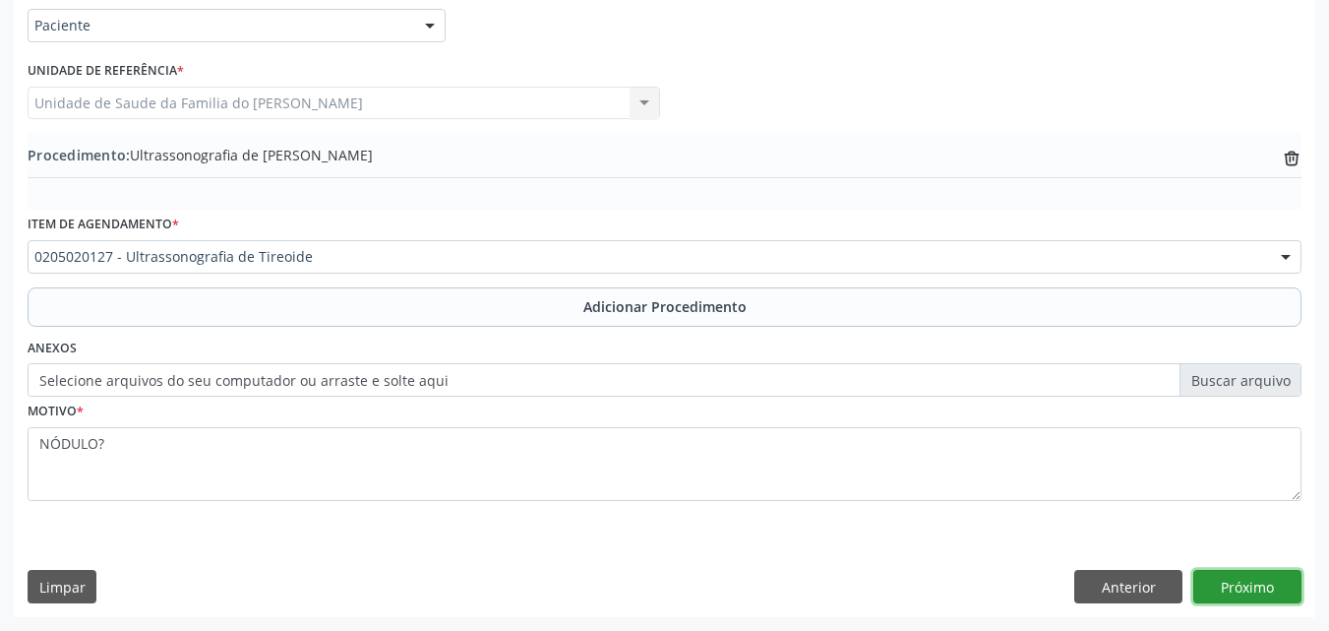
click at [1235, 585] on button "Próximo" at bounding box center [1247, 586] width 108 height 33
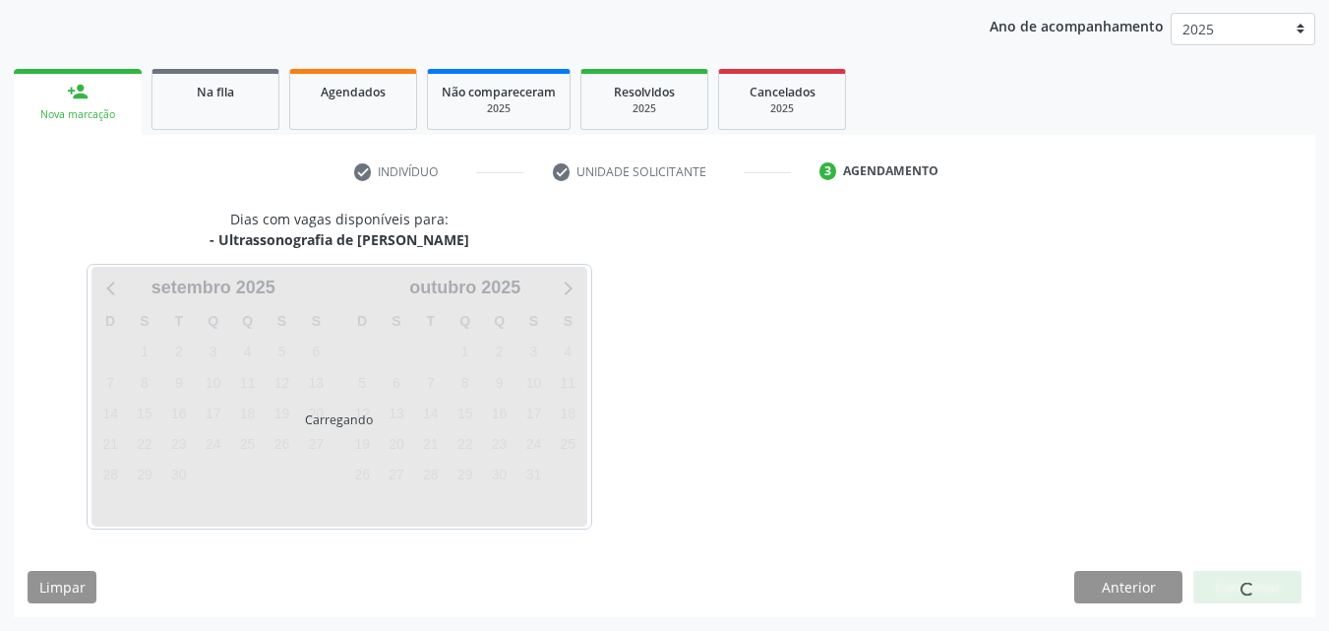
scroll to position [311, 0]
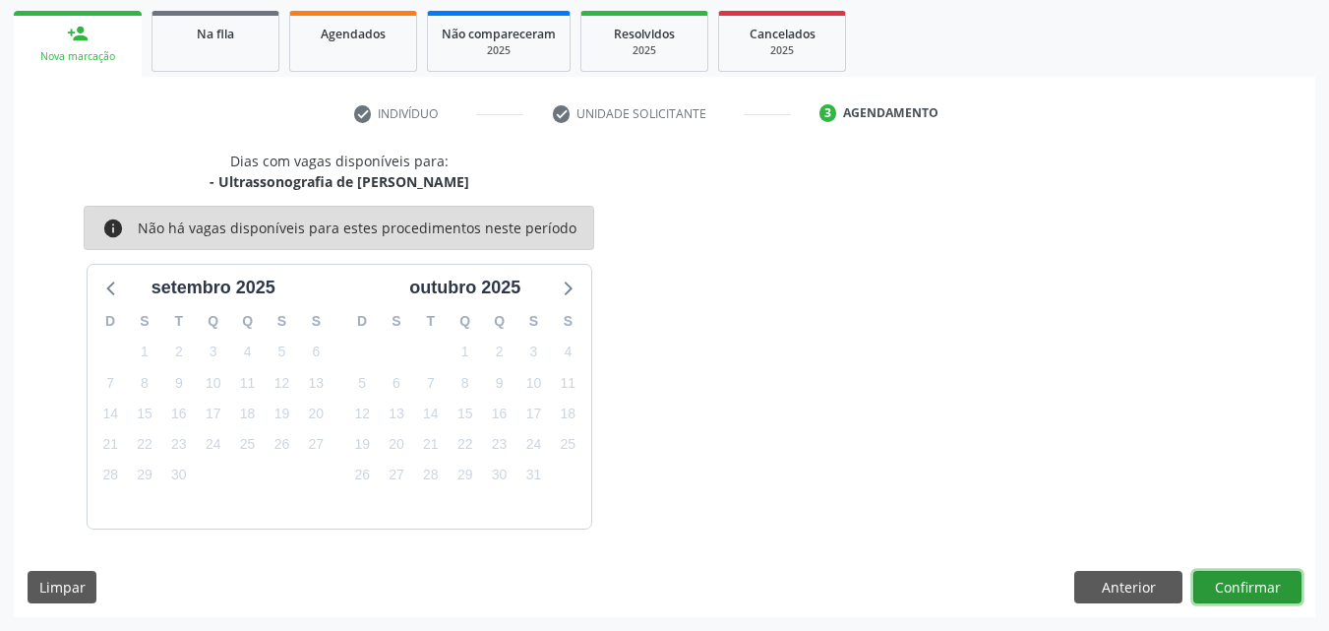
click at [1248, 591] on button "Confirmar" at bounding box center [1247, 587] width 108 height 33
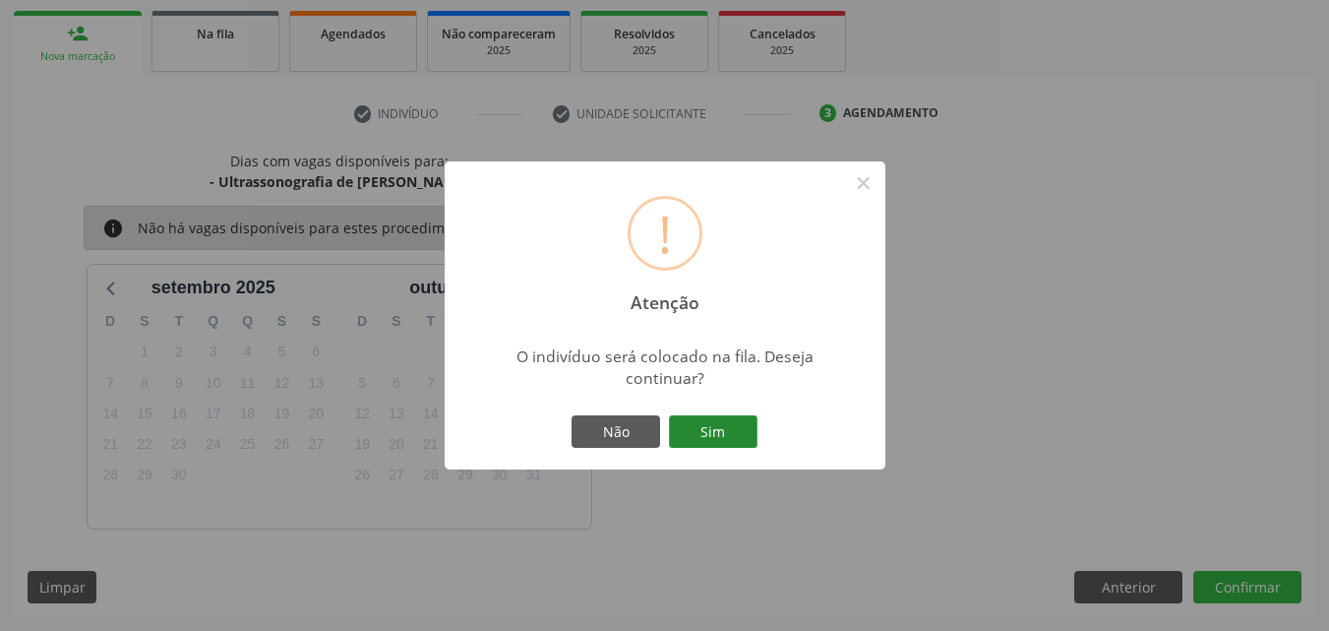
click at [737, 441] on button "Sim" at bounding box center [713, 431] width 89 height 33
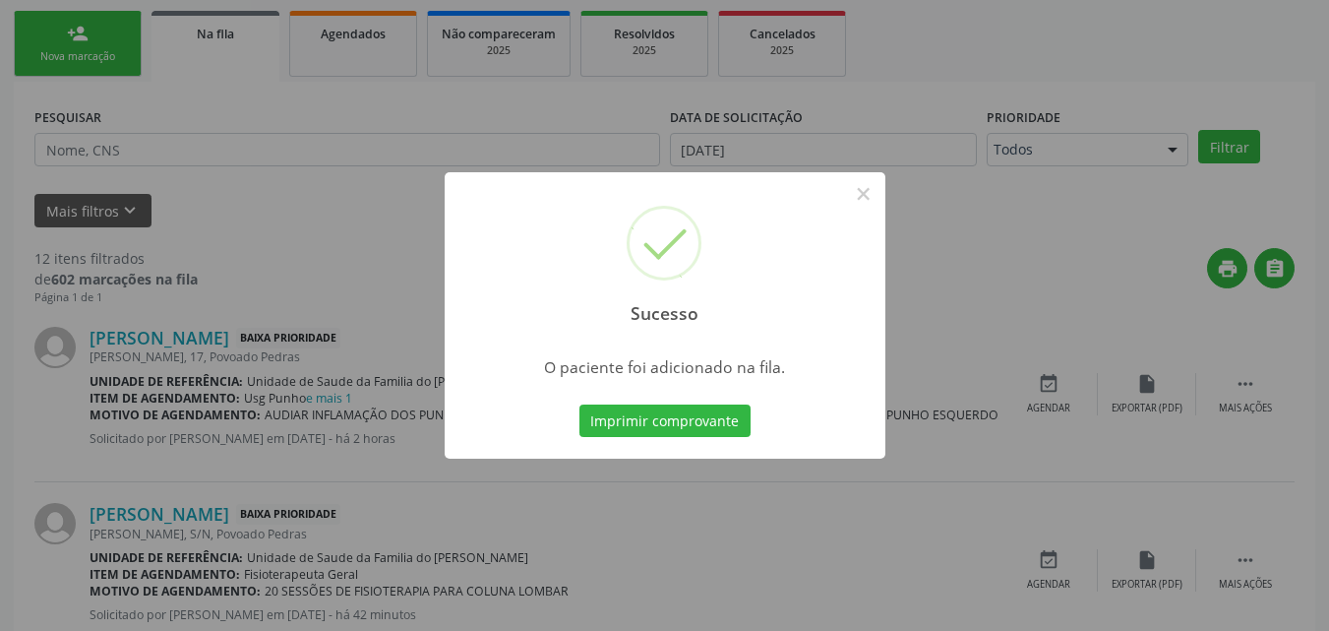
scroll to position [46, 0]
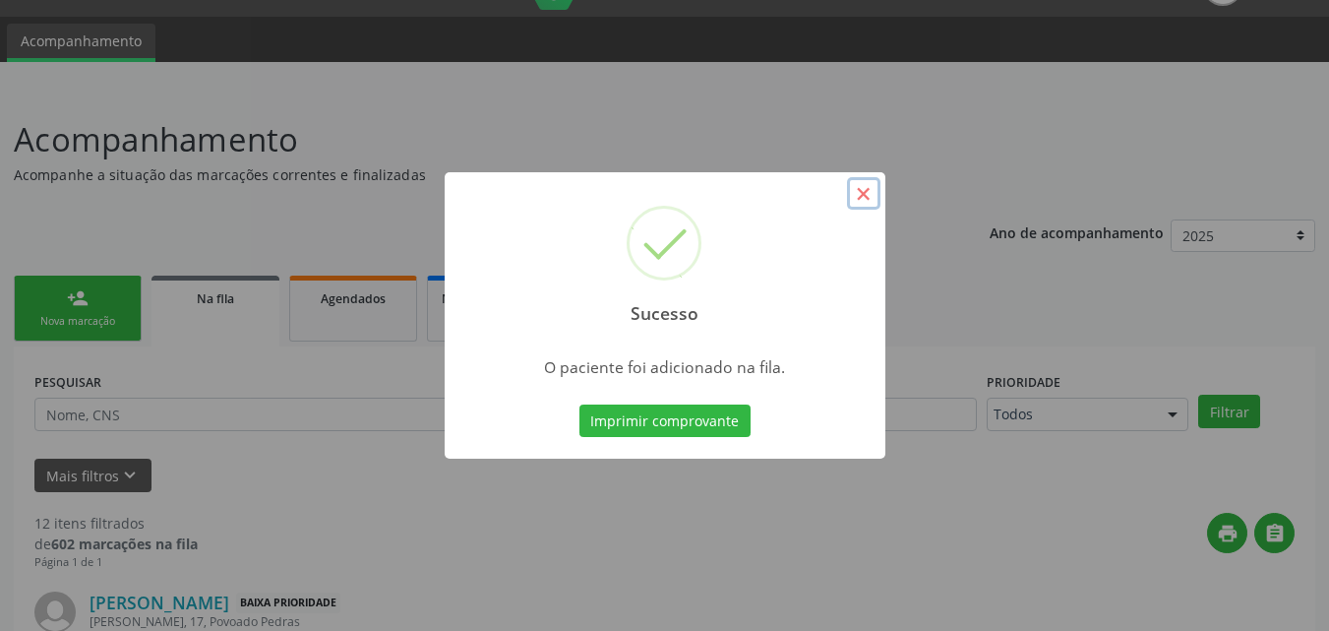
click at [864, 199] on button "×" at bounding box center [863, 193] width 33 height 33
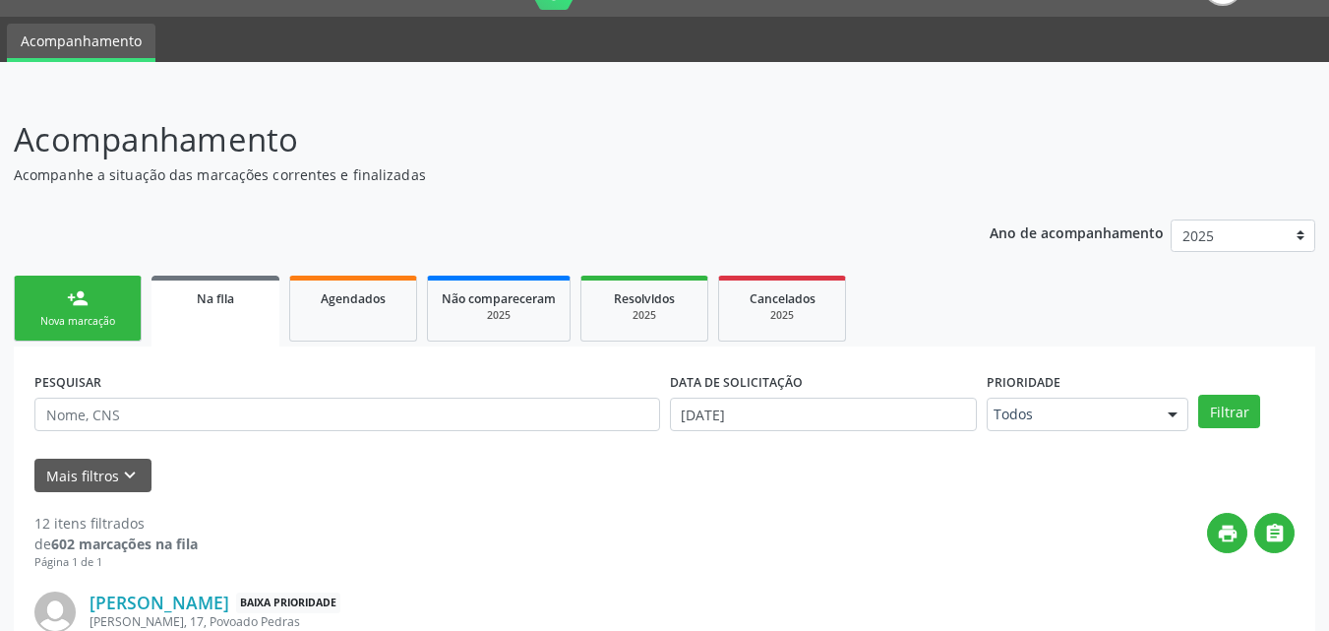
click at [20, 313] on link "person_add Nova marcação" at bounding box center [78, 308] width 128 height 66
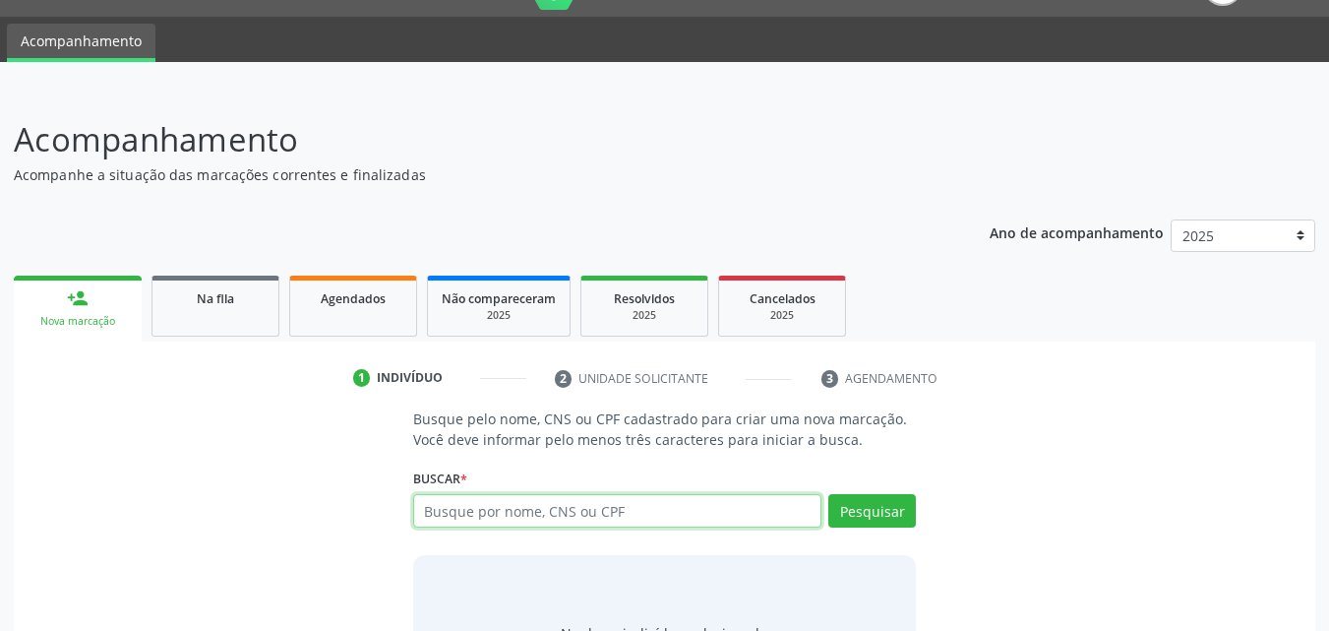
click at [482, 505] on input "text" at bounding box center [617, 510] width 409 height 33
type input "310111063468"
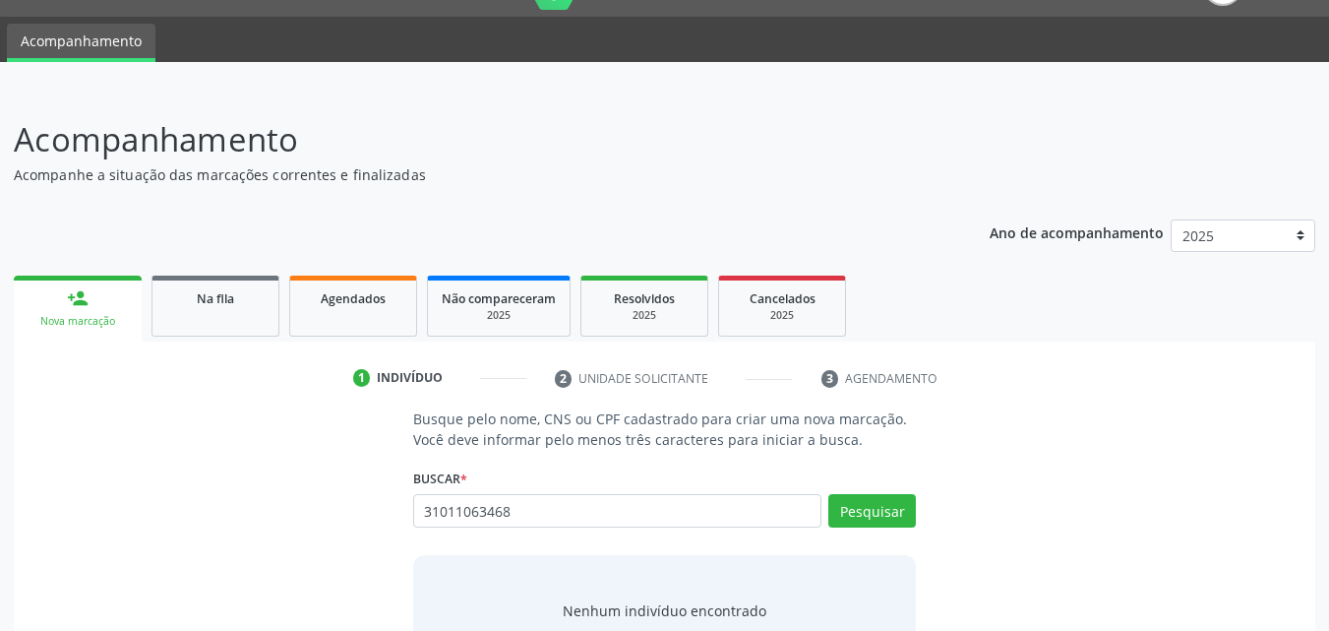
type input "31011063468"
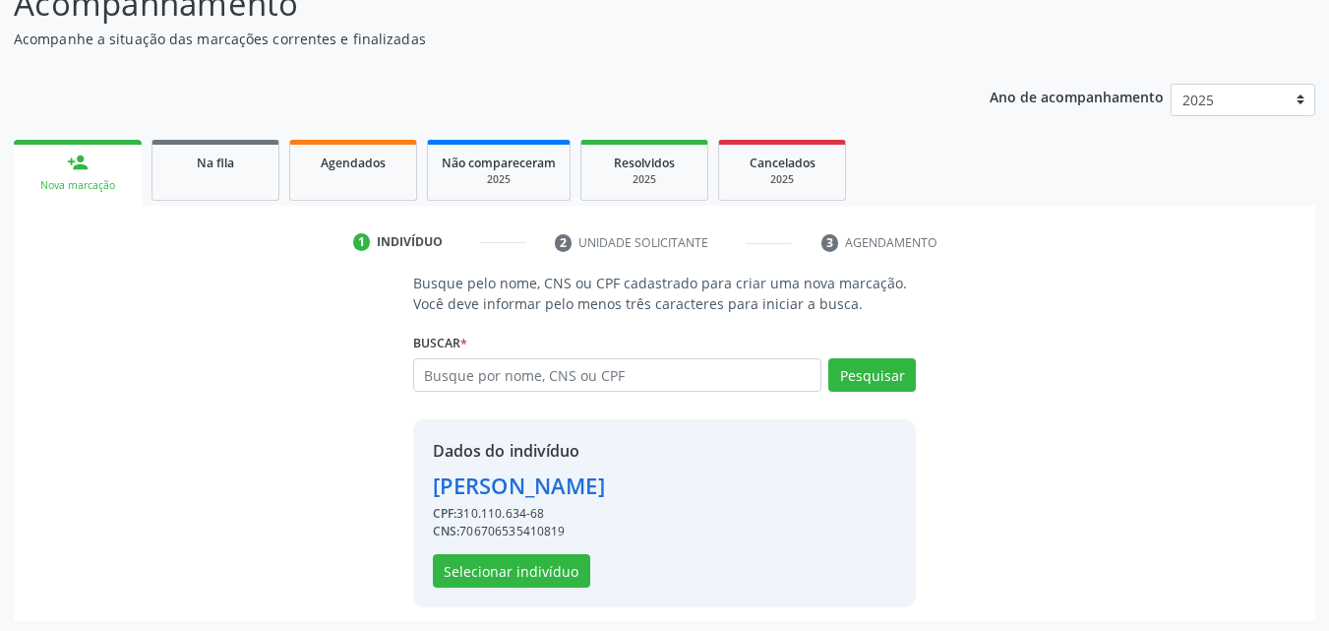
scroll to position [186, 0]
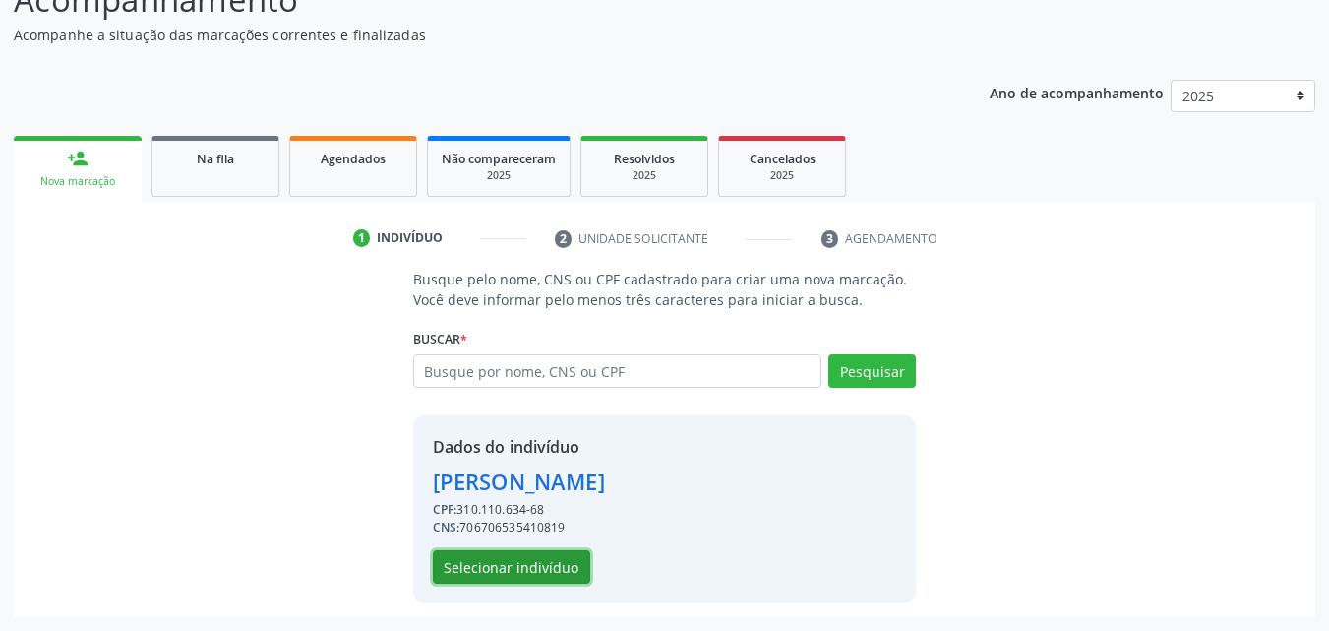
click at [483, 565] on button "Selecionar indivíduo" at bounding box center [511, 566] width 157 height 33
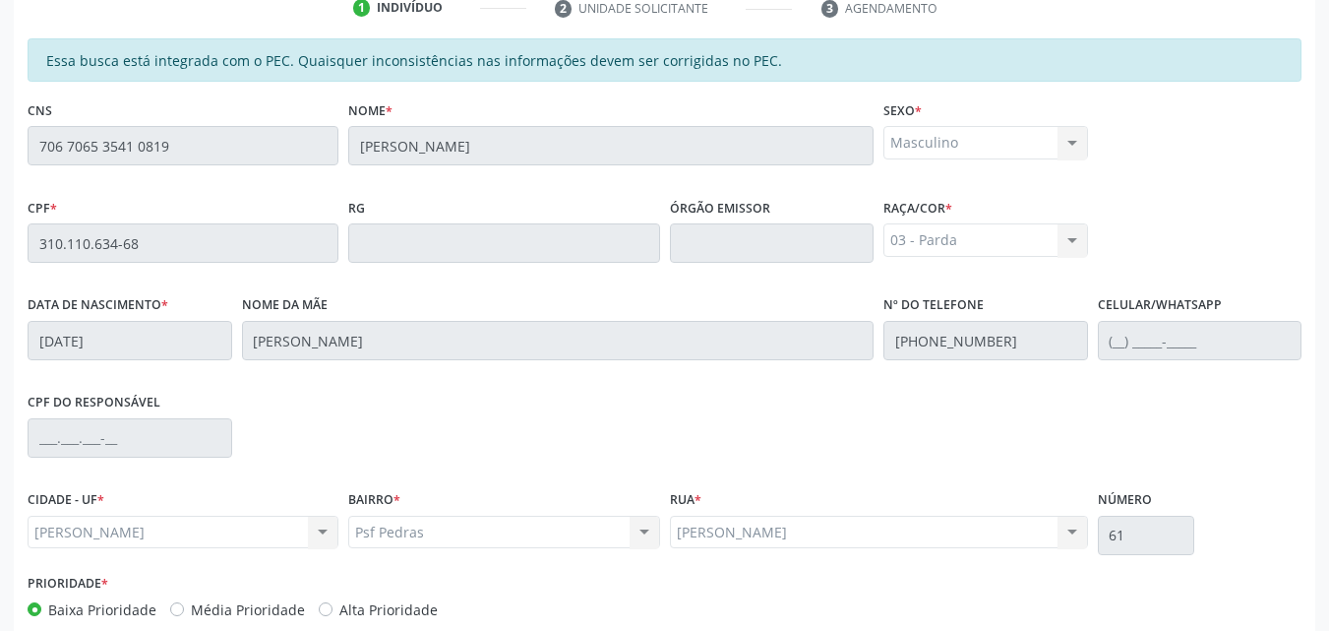
scroll to position [515, 0]
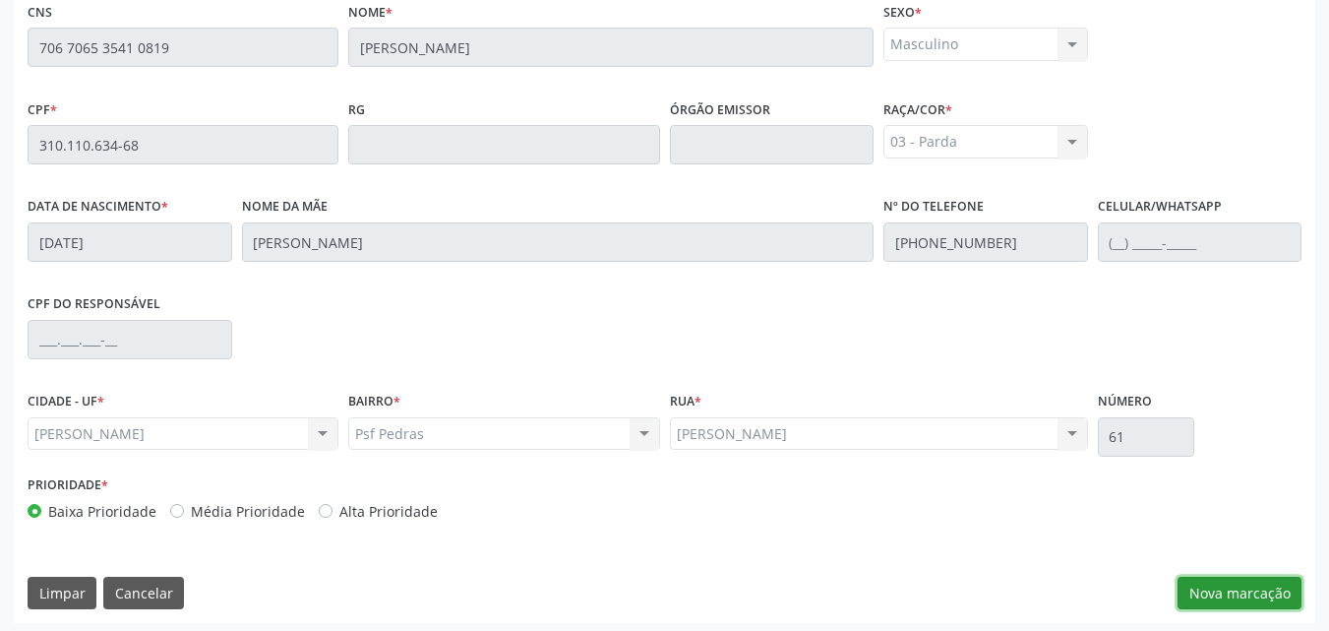
click at [1235, 597] on button "Nova marcação" at bounding box center [1240, 593] width 124 height 33
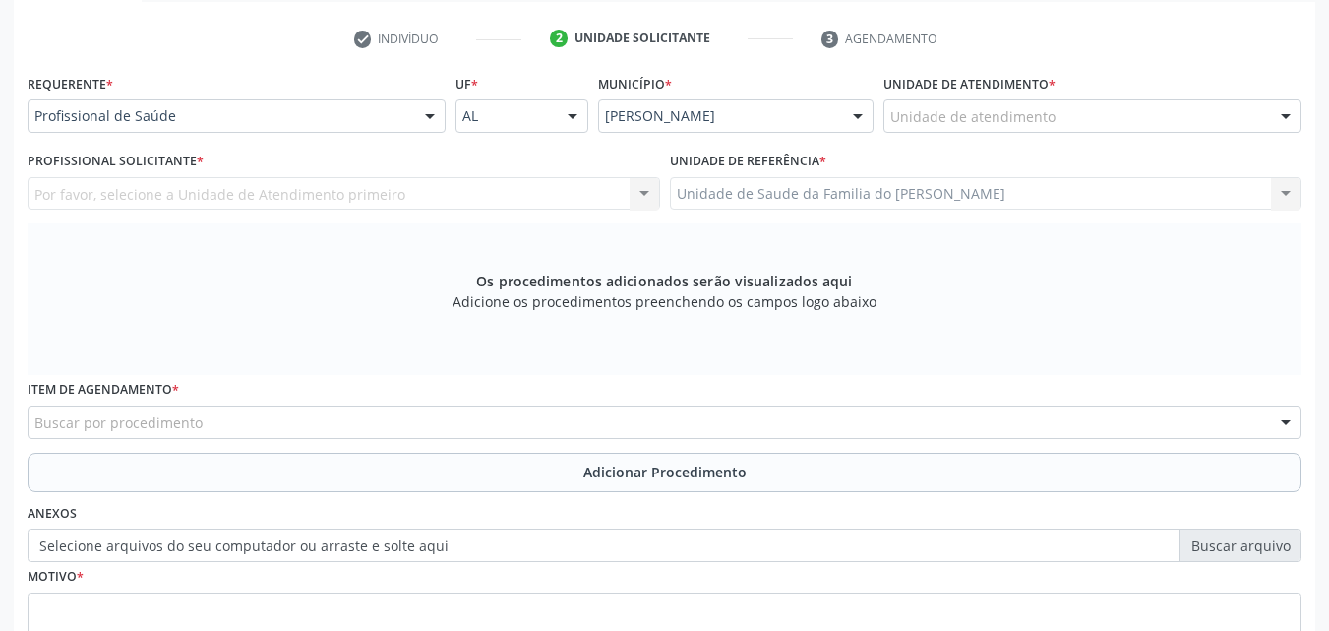
scroll to position [370, 0]
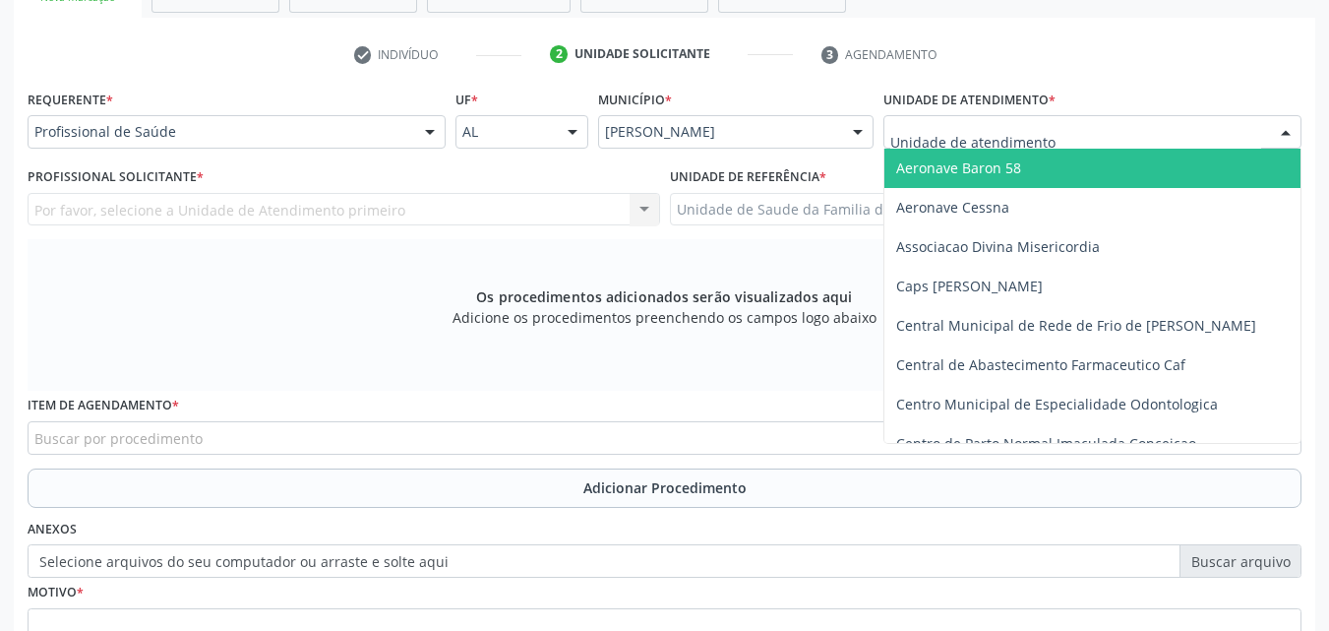
click at [1051, 129] on div at bounding box center [1092, 131] width 418 height 33
click at [1051, 129] on input "text" at bounding box center [1075, 141] width 371 height 39
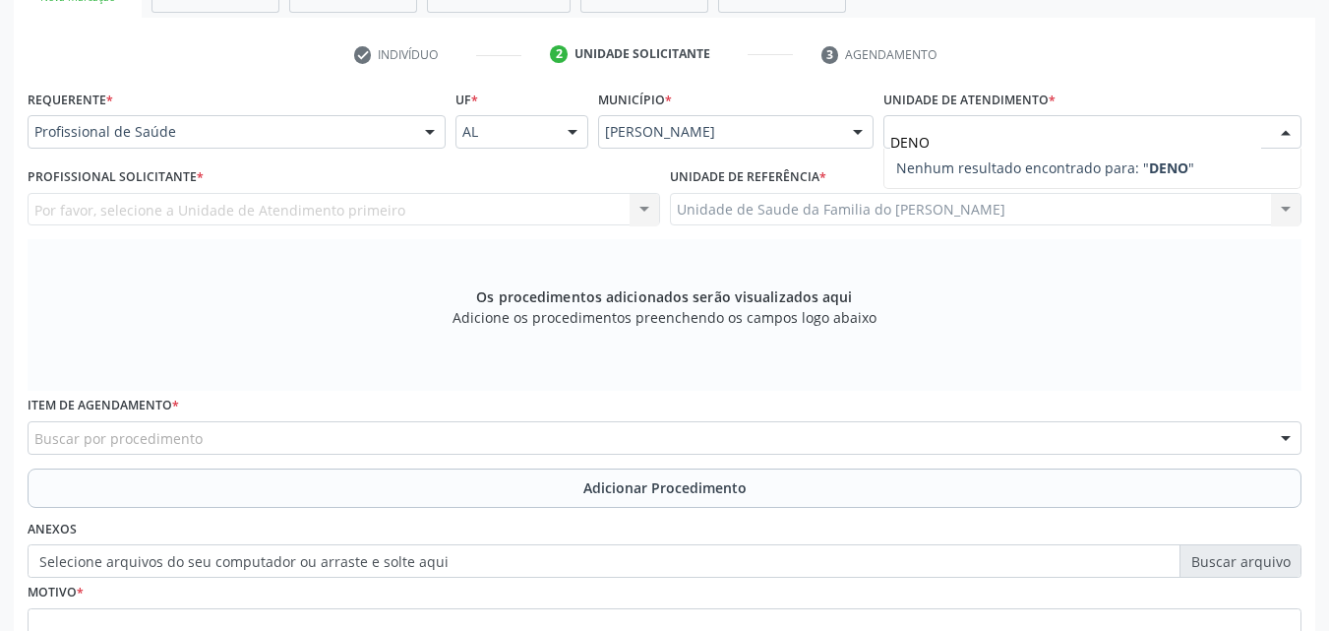
type input "DEN"
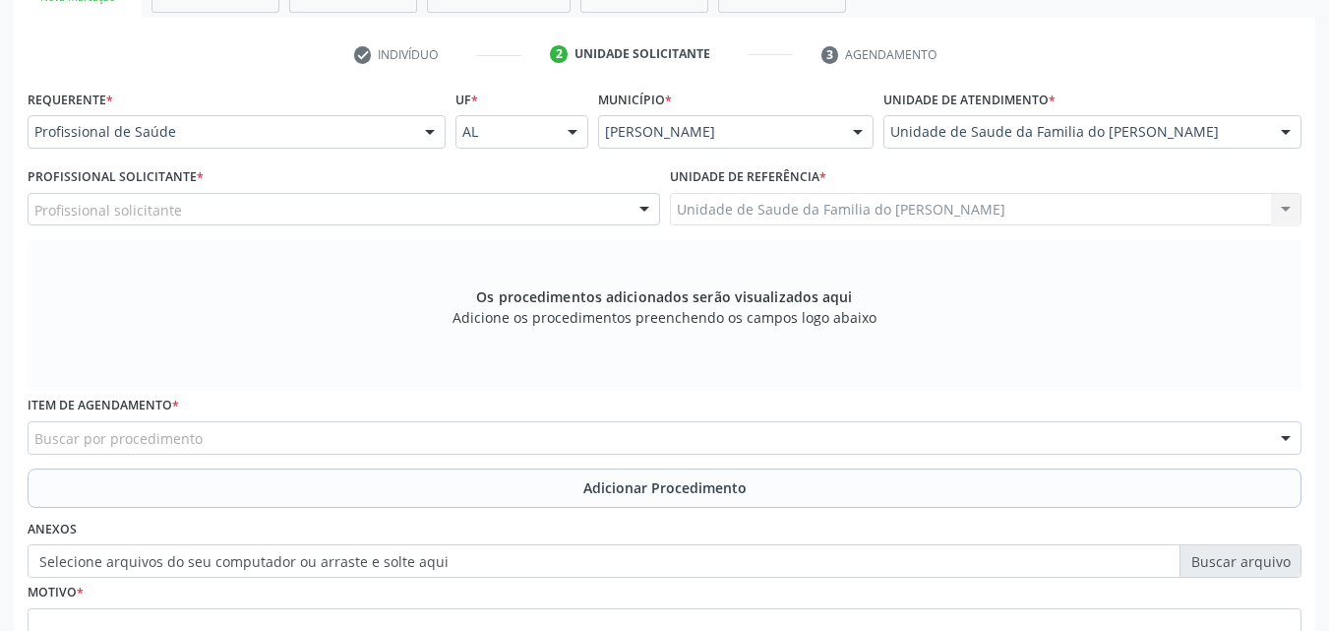
click at [373, 201] on div "Profissional solicitante" at bounding box center [344, 209] width 633 height 33
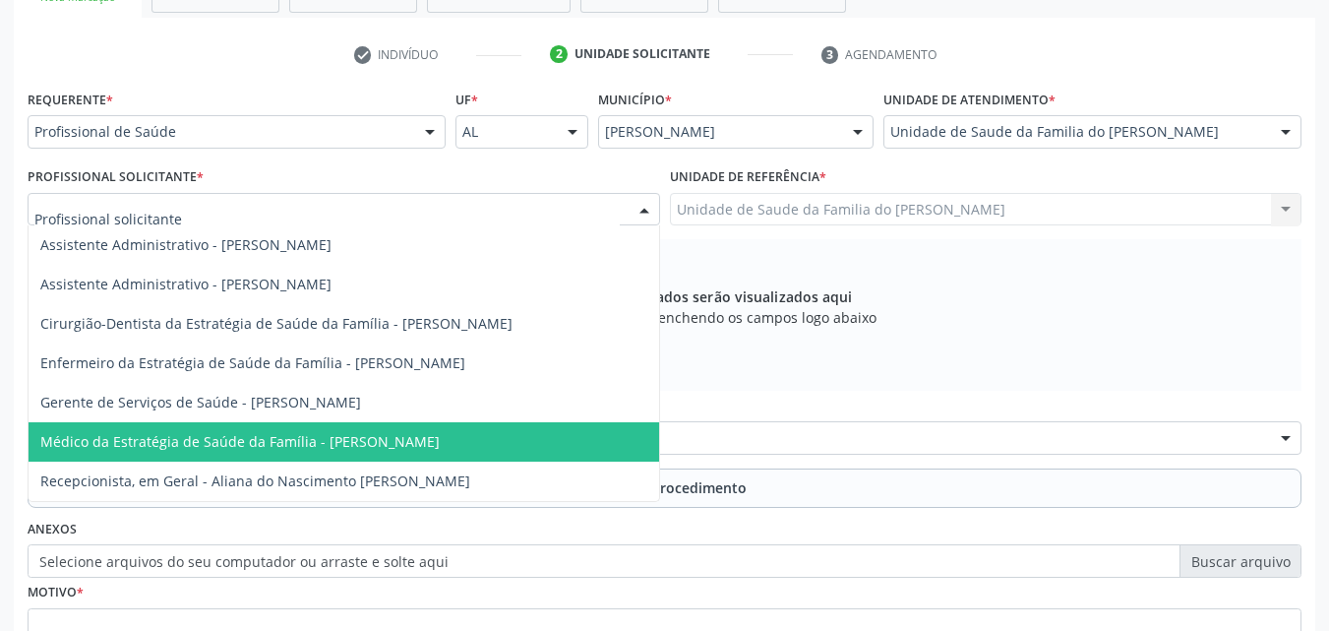
click at [348, 451] on span "Médico da Estratégia de Saúde da Família - [PERSON_NAME]" at bounding box center [239, 441] width 399 height 19
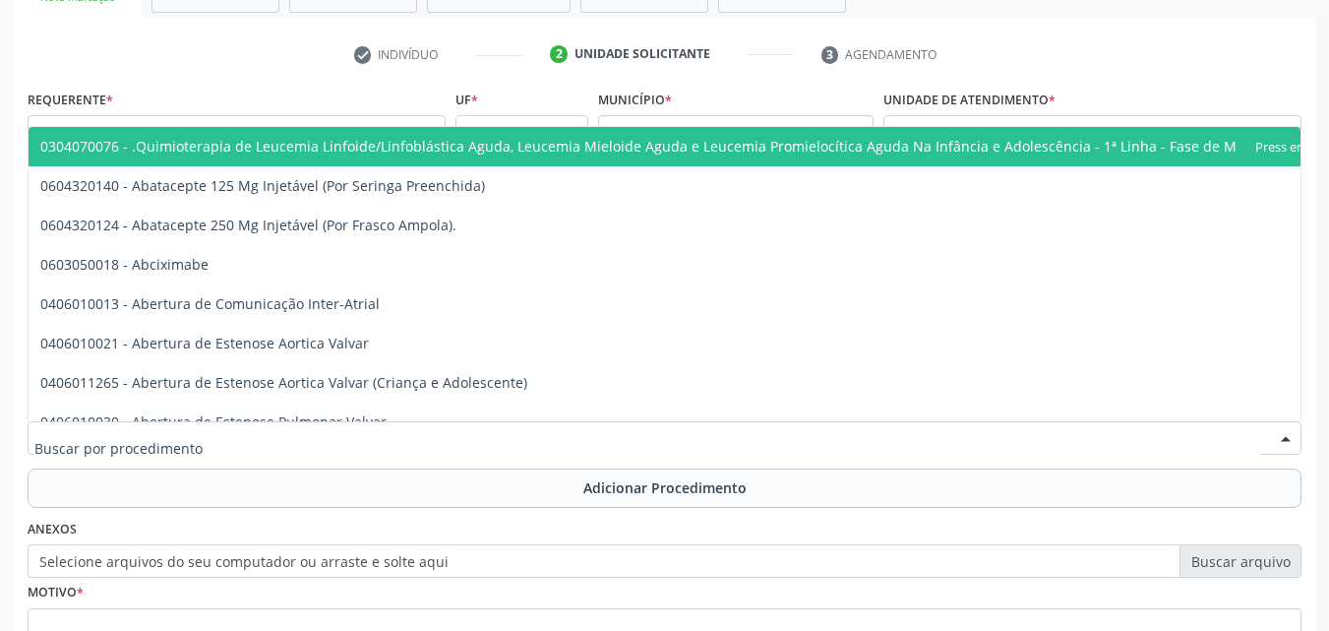
click at [348, 451] on div at bounding box center [665, 437] width 1274 height 33
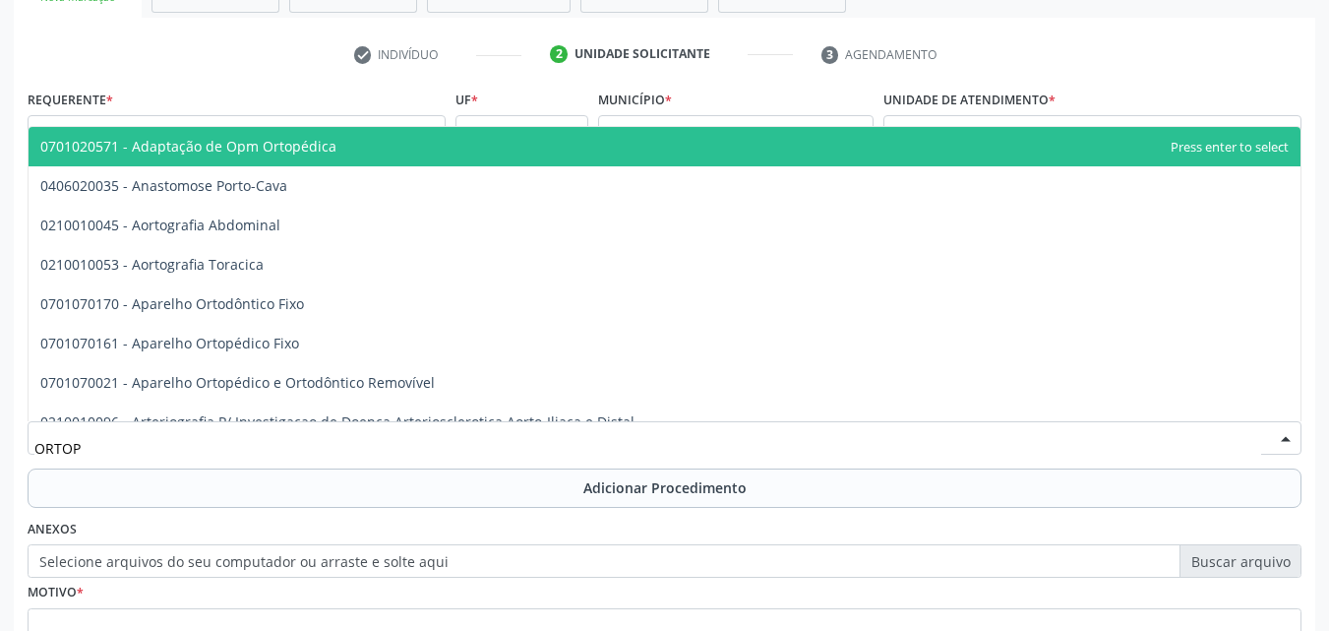
type input "ORTOPE"
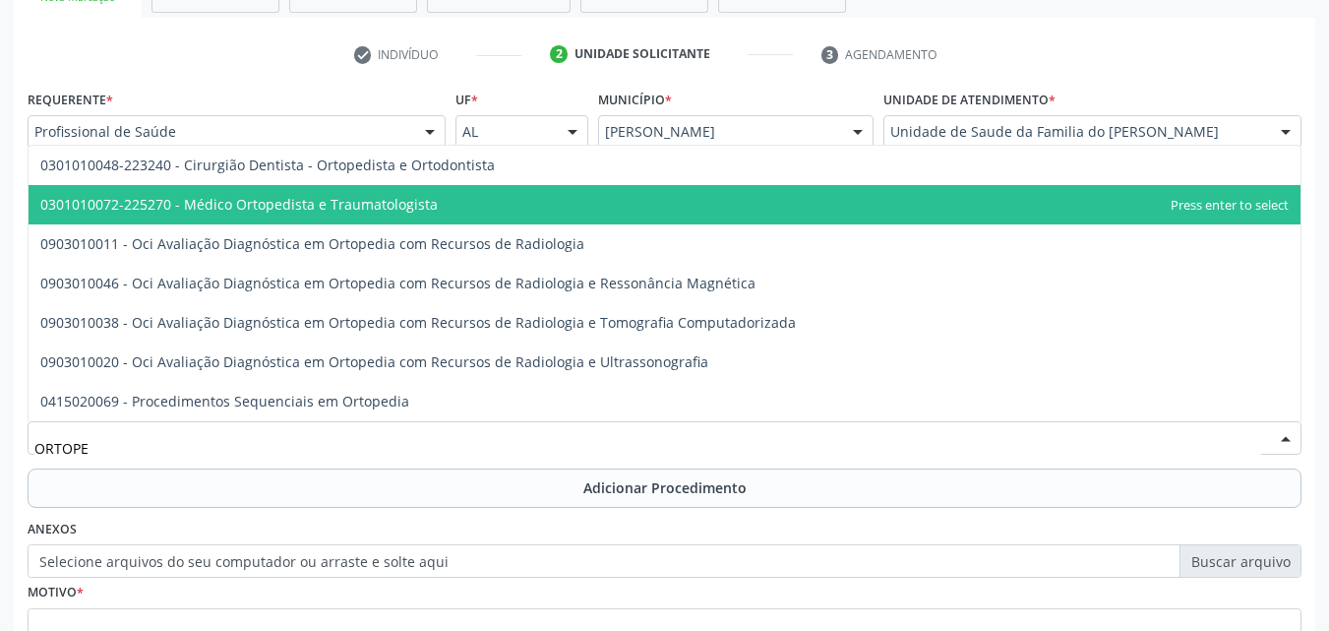
click at [395, 207] on span "0301010072-225270 - Médico Ortopedista e Traumatologista" at bounding box center [238, 204] width 397 height 19
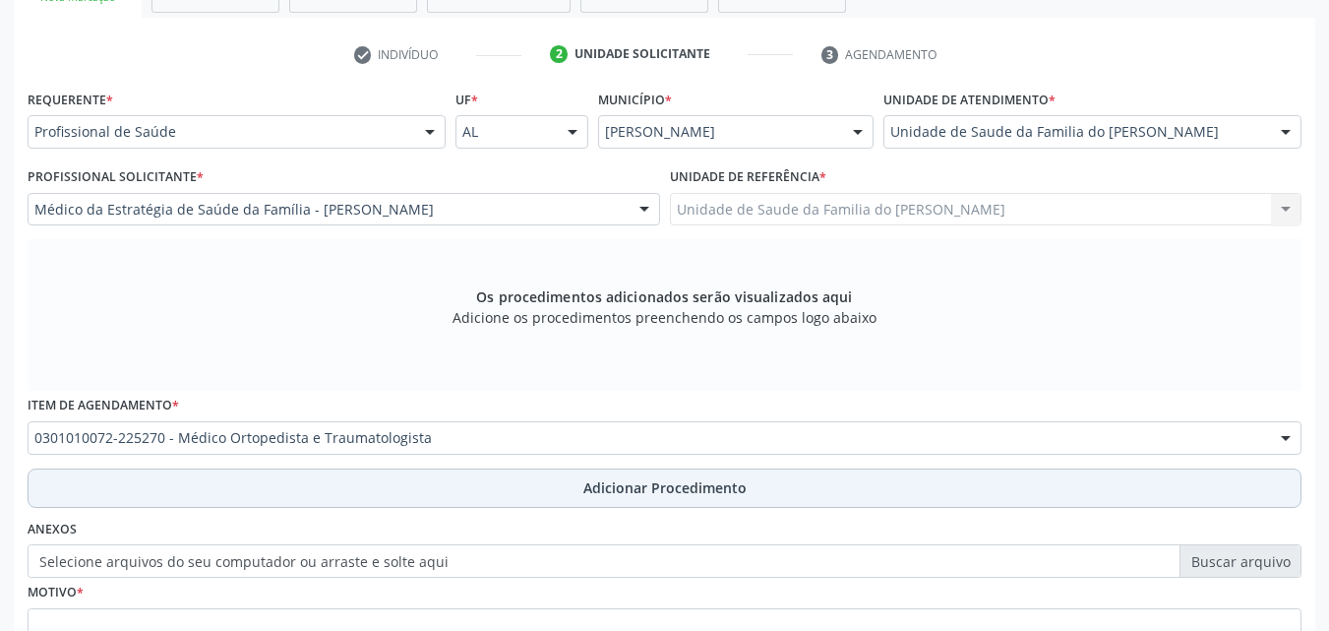
click at [395, 497] on button "Adicionar Procedimento" at bounding box center [665, 487] width 1274 height 39
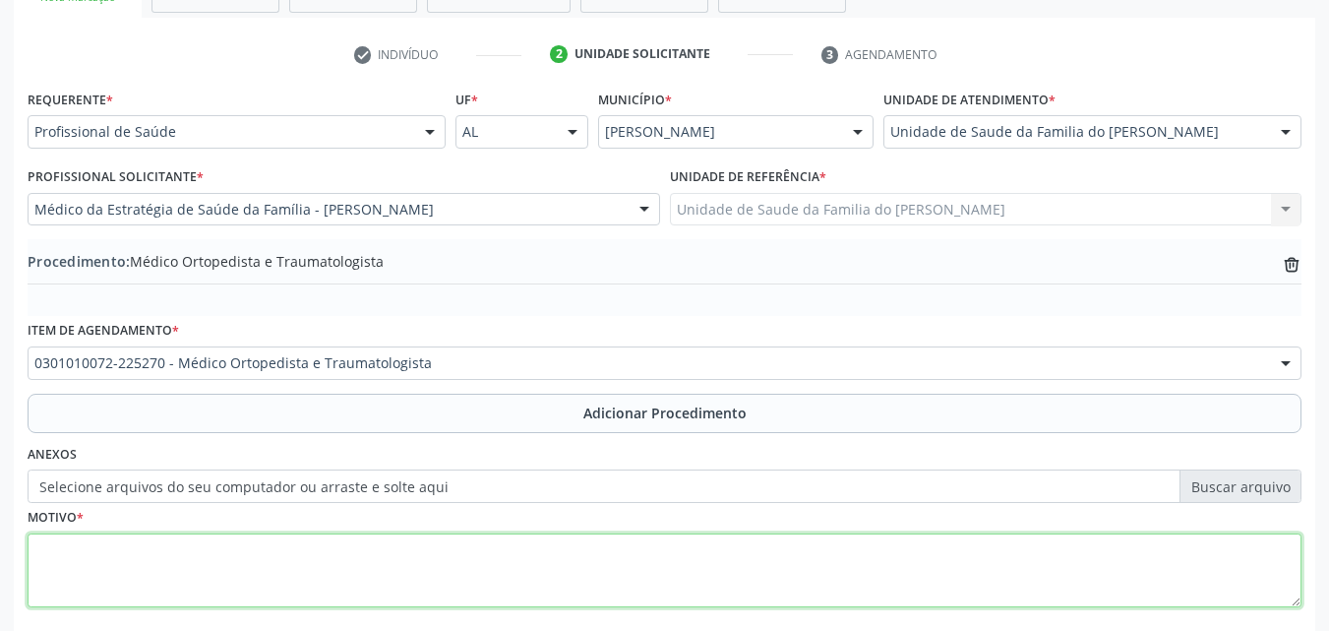
click at [384, 556] on textarea at bounding box center [665, 570] width 1274 height 75
click at [34, 548] on textarea "URGENTE*" at bounding box center [665, 570] width 1274 height 75
click at [113, 544] on textarea "*URGENTE*" at bounding box center [665, 570] width 1274 height 75
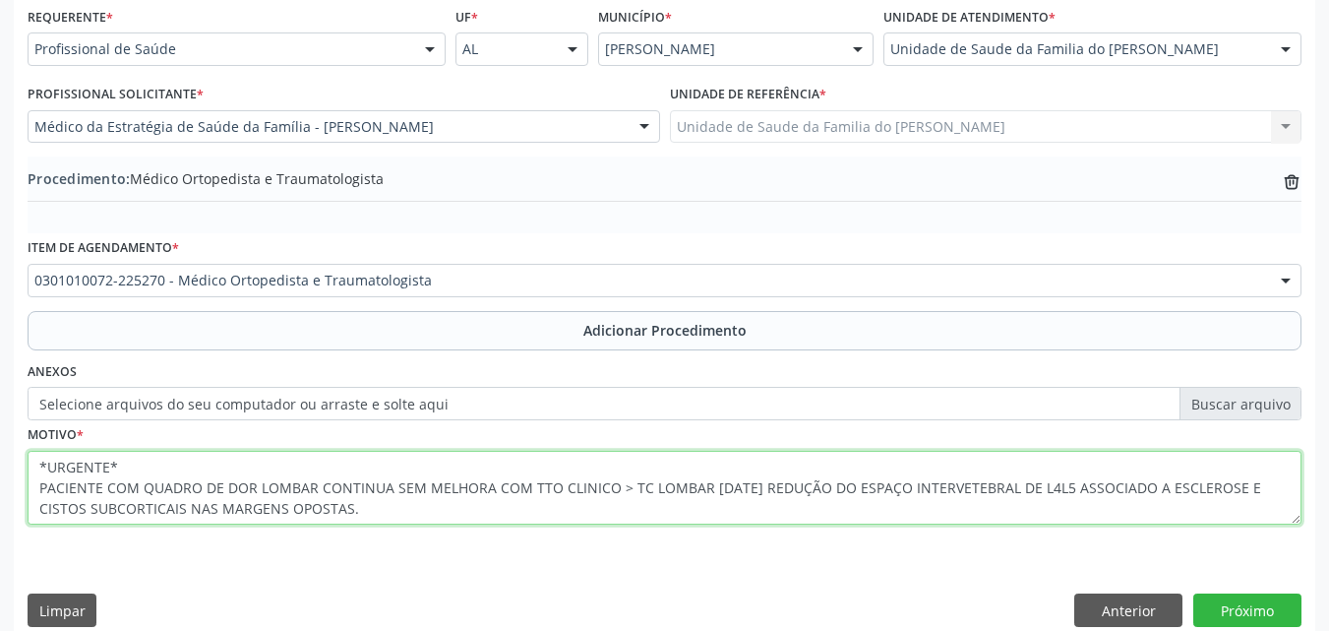
scroll to position [476, 0]
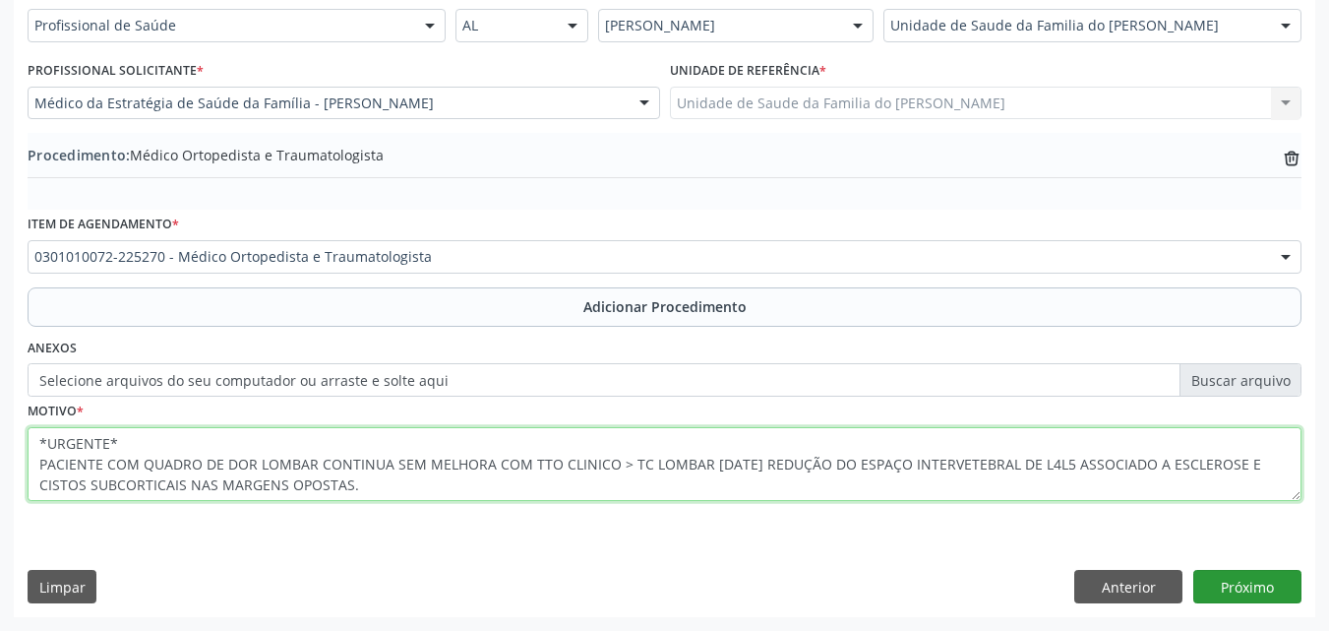
type textarea "*URGENTE* PACIENTE COM QUADRO DE DOR LOMBAR CONTINUA SEM MELHORA COM TTO CLINIC…"
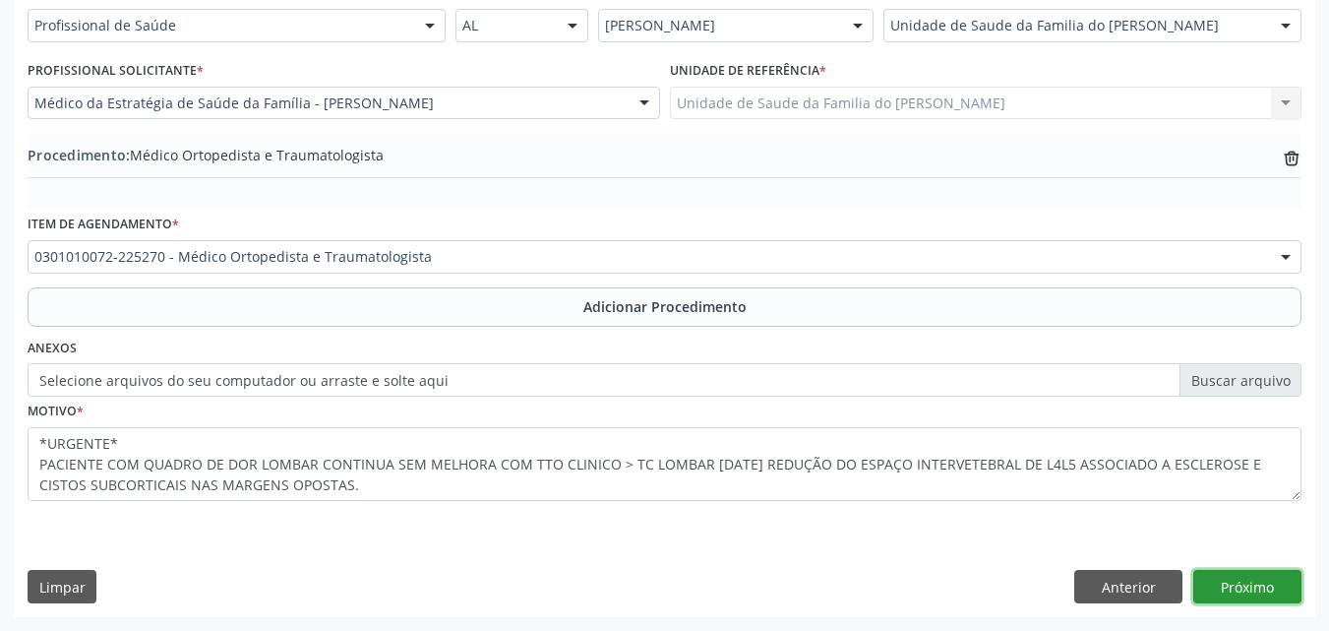
click at [1262, 580] on button "Próximo" at bounding box center [1247, 586] width 108 height 33
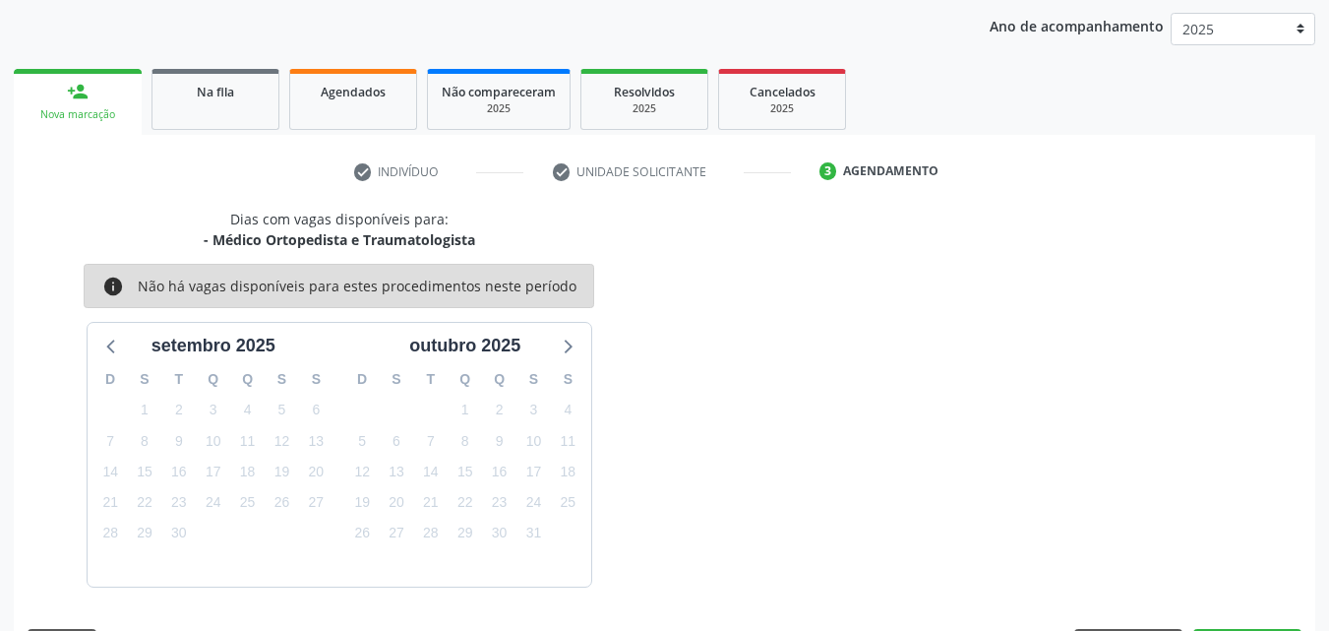
scroll to position [311, 0]
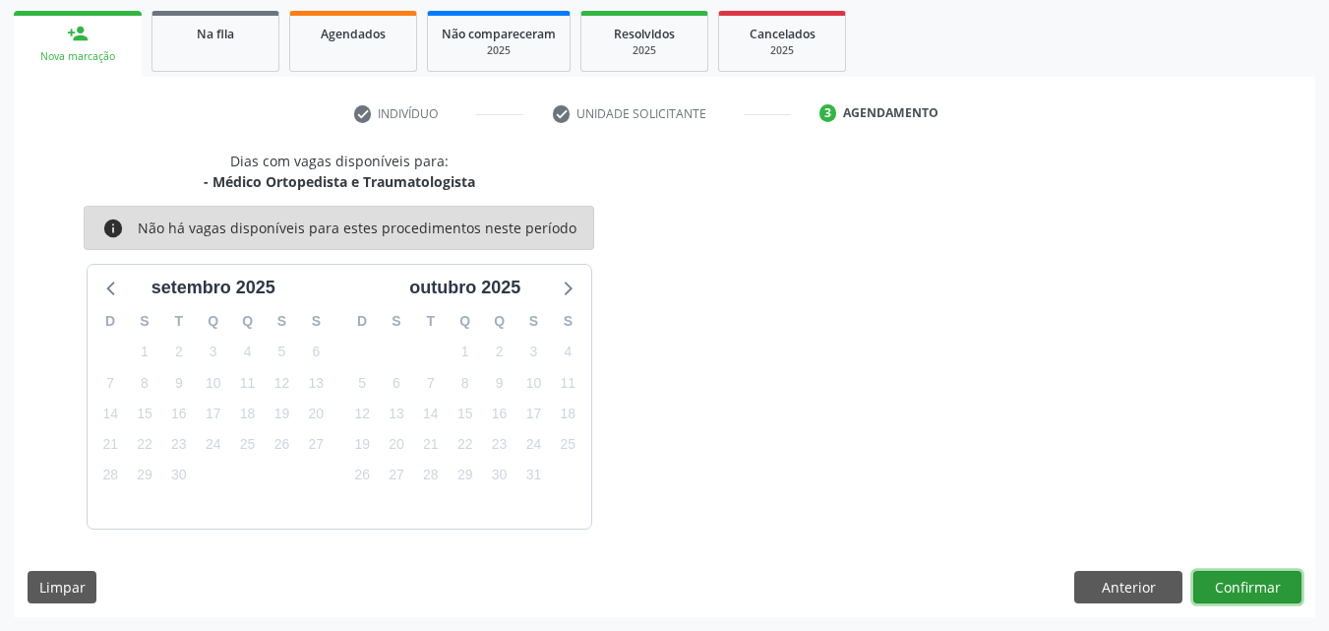
click at [1243, 581] on button "Confirmar" at bounding box center [1247, 587] width 108 height 33
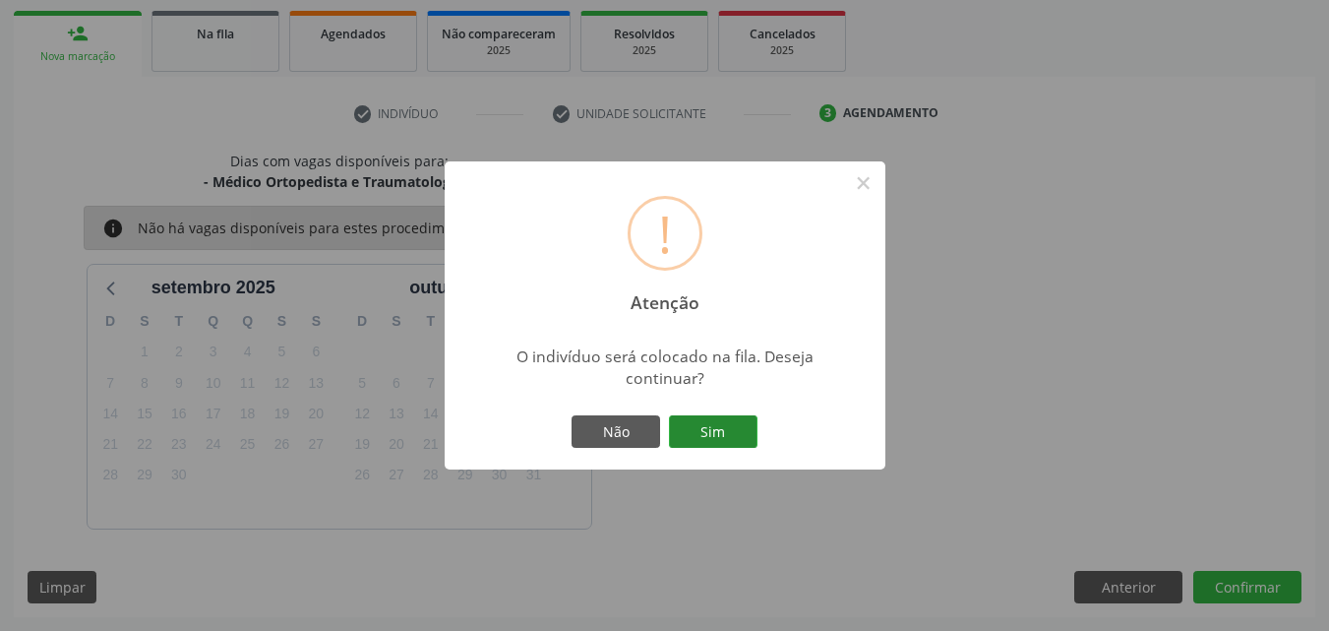
click at [715, 415] on button "Sim" at bounding box center [713, 431] width 89 height 33
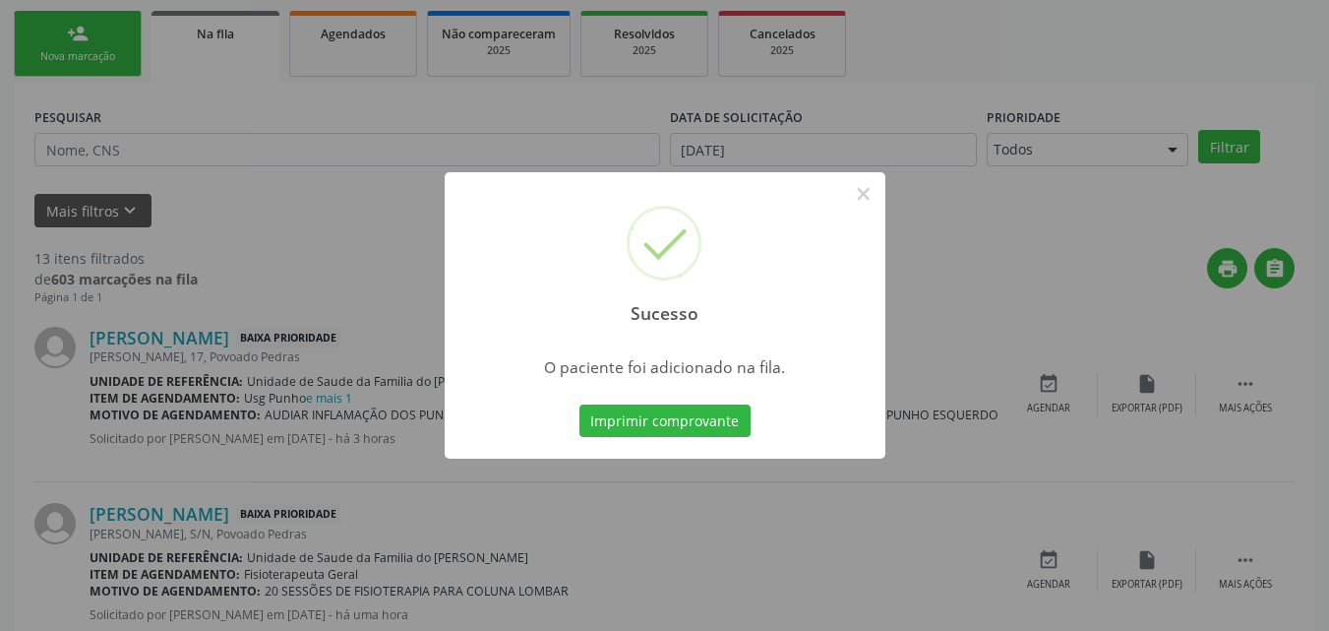
scroll to position [46, 0]
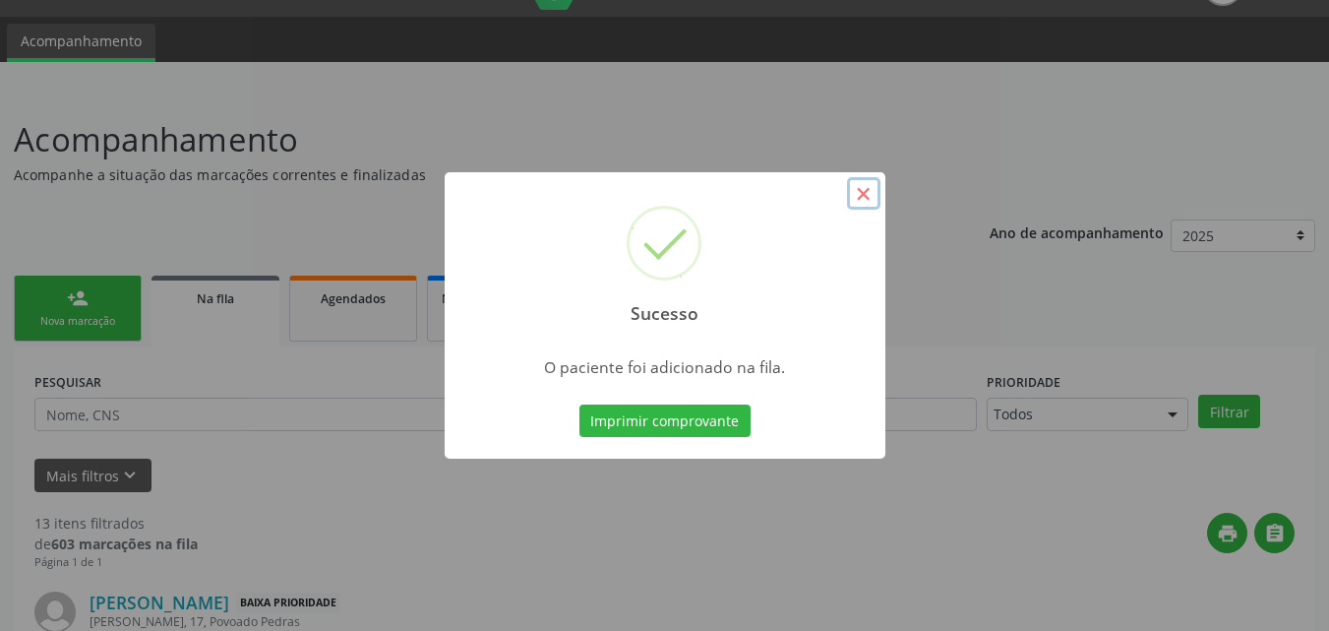
click at [861, 203] on button "×" at bounding box center [863, 193] width 33 height 33
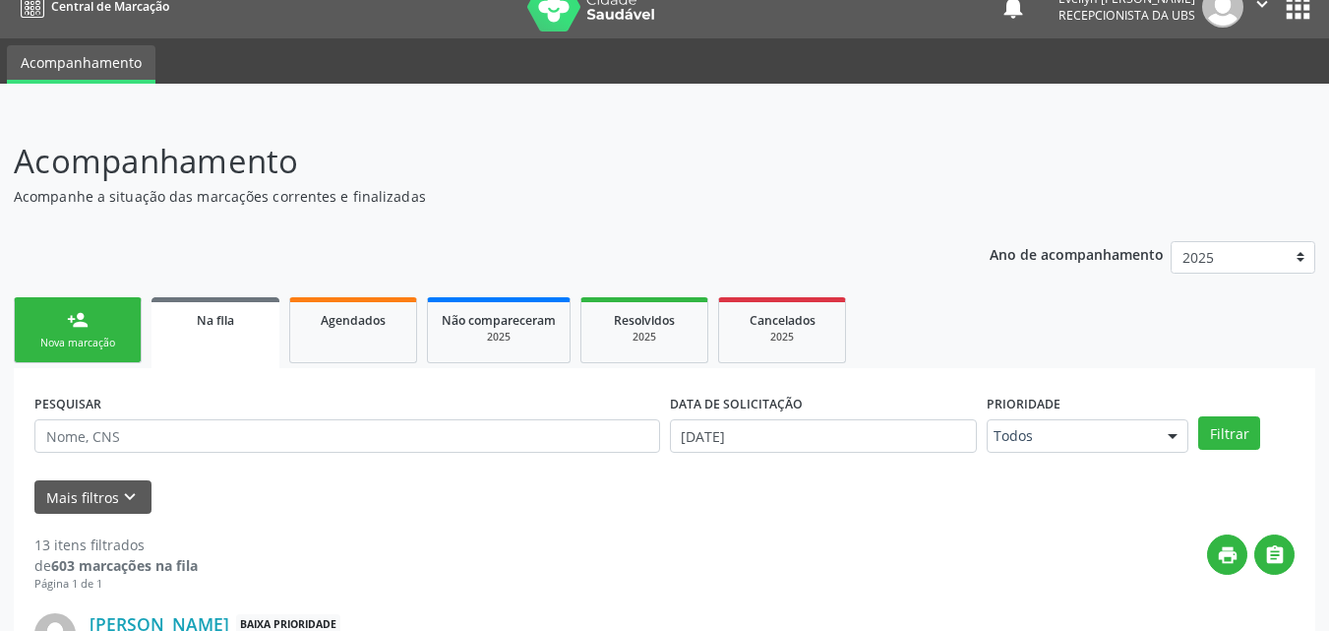
scroll to position [0, 0]
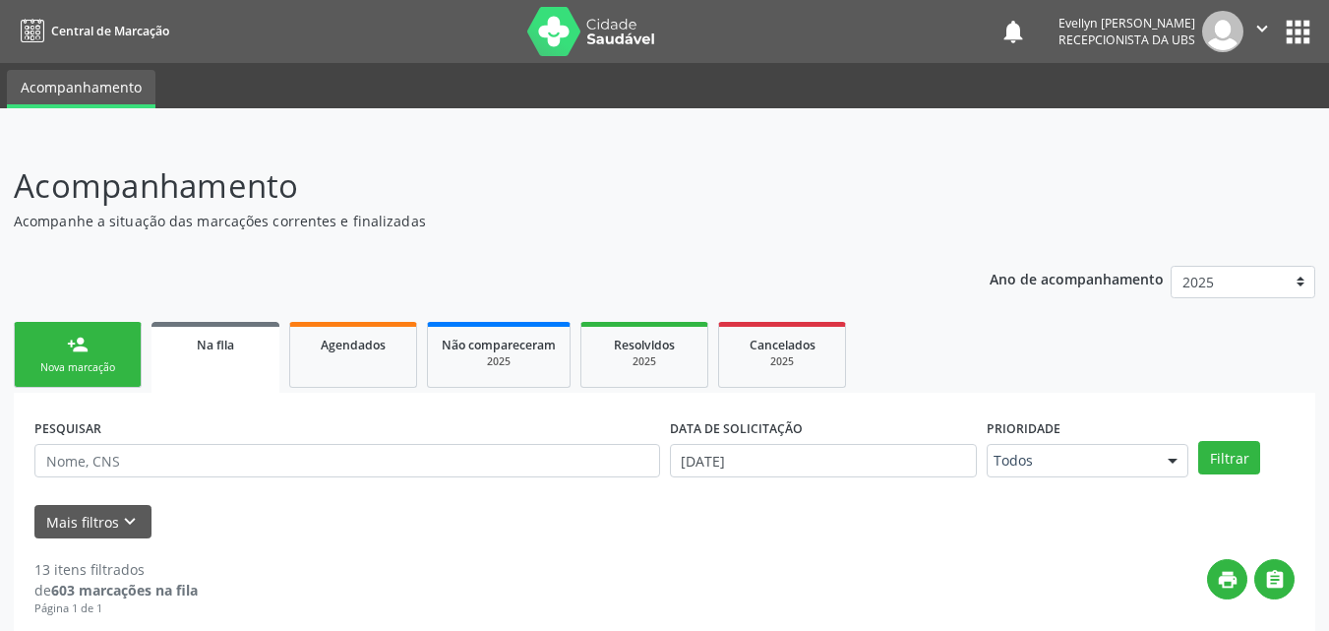
drag, startPoint x: 1343, startPoint y: 524, endPoint x: 898, endPoint y: 150, distance: 581.6
click at [108, 344] on link "person_add Nova marcação" at bounding box center [78, 355] width 128 height 66
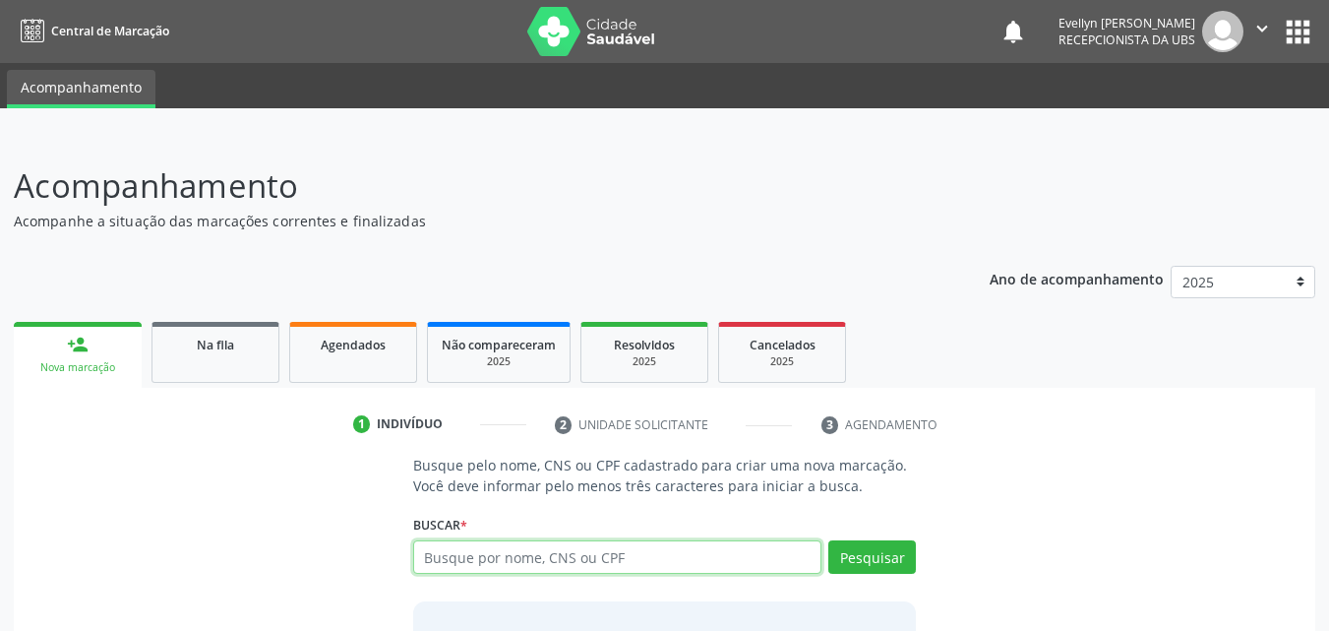
click at [506, 571] on input "text" at bounding box center [617, 556] width 409 height 33
type input "31011063468"
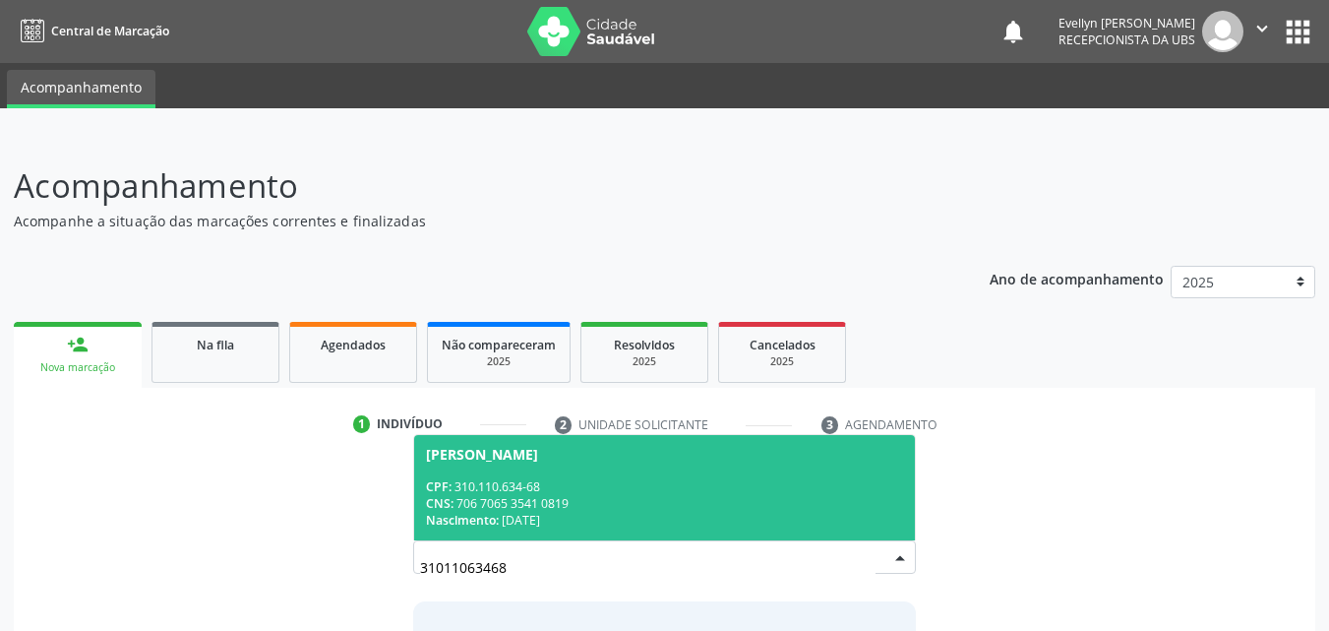
click at [583, 463] on span "[PERSON_NAME] CPF: 310.110.634-68 CNS: 706 7065 3541 0819 Nascimento: 0[DATE]" at bounding box center [665, 487] width 502 height 105
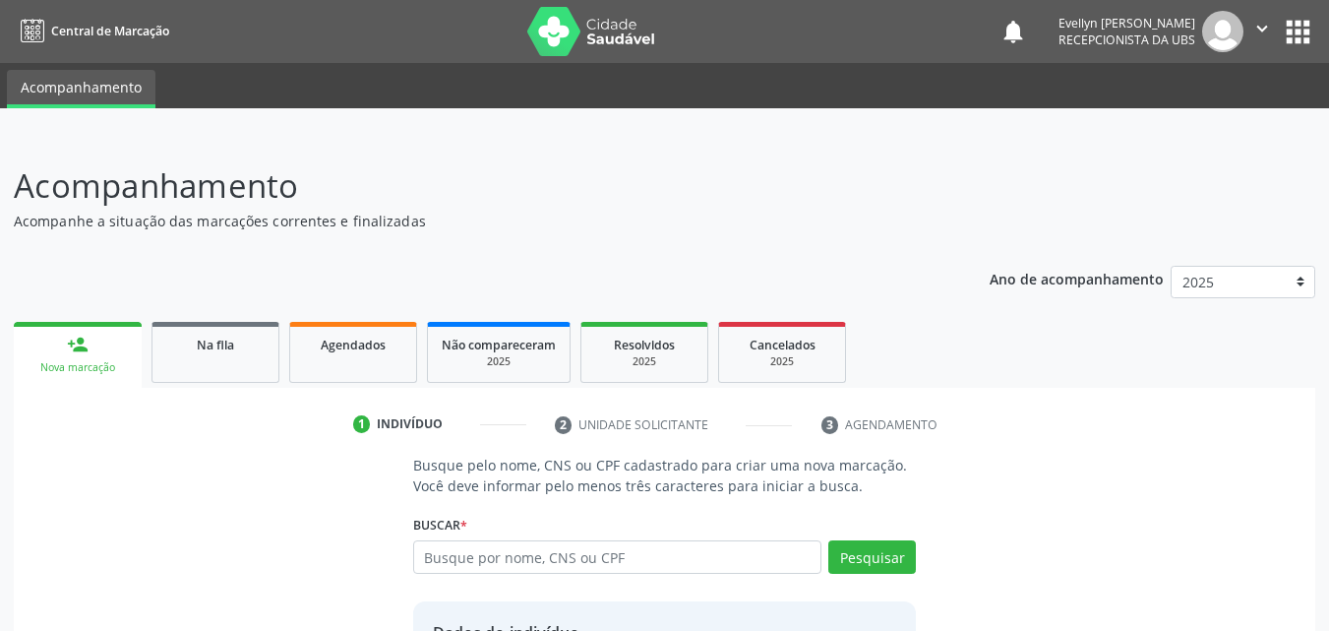
scroll to position [185, 0]
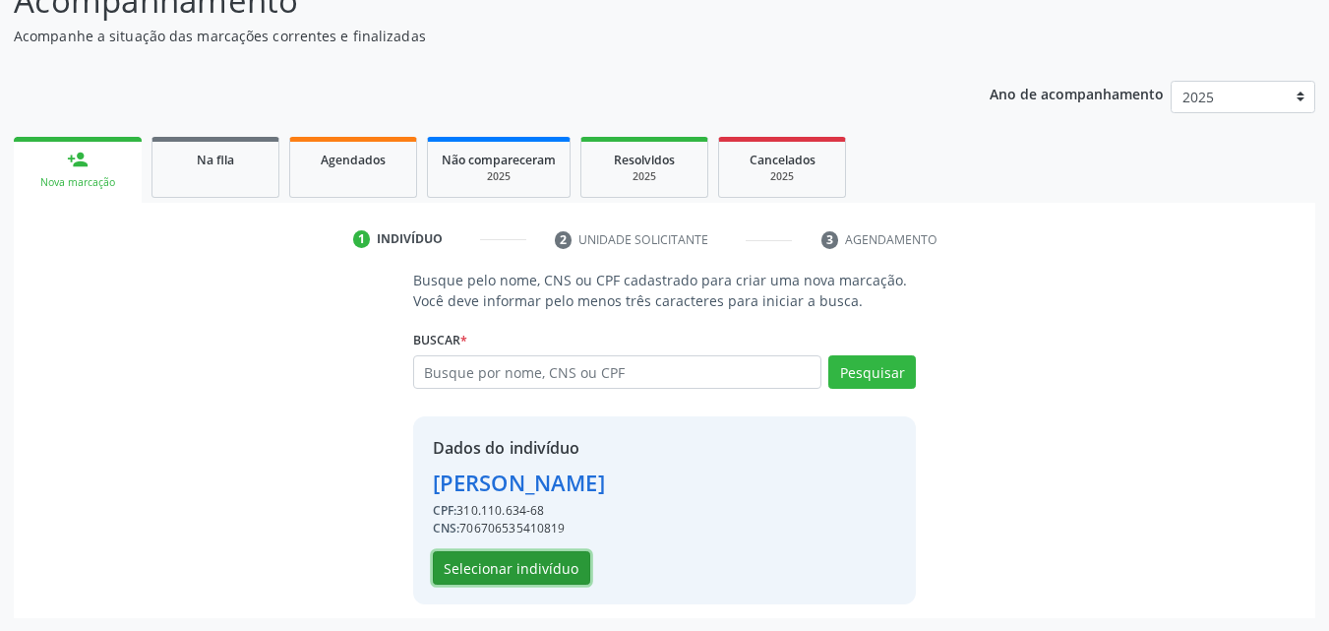
click at [582, 567] on button "Selecionar indivíduo" at bounding box center [511, 567] width 157 height 33
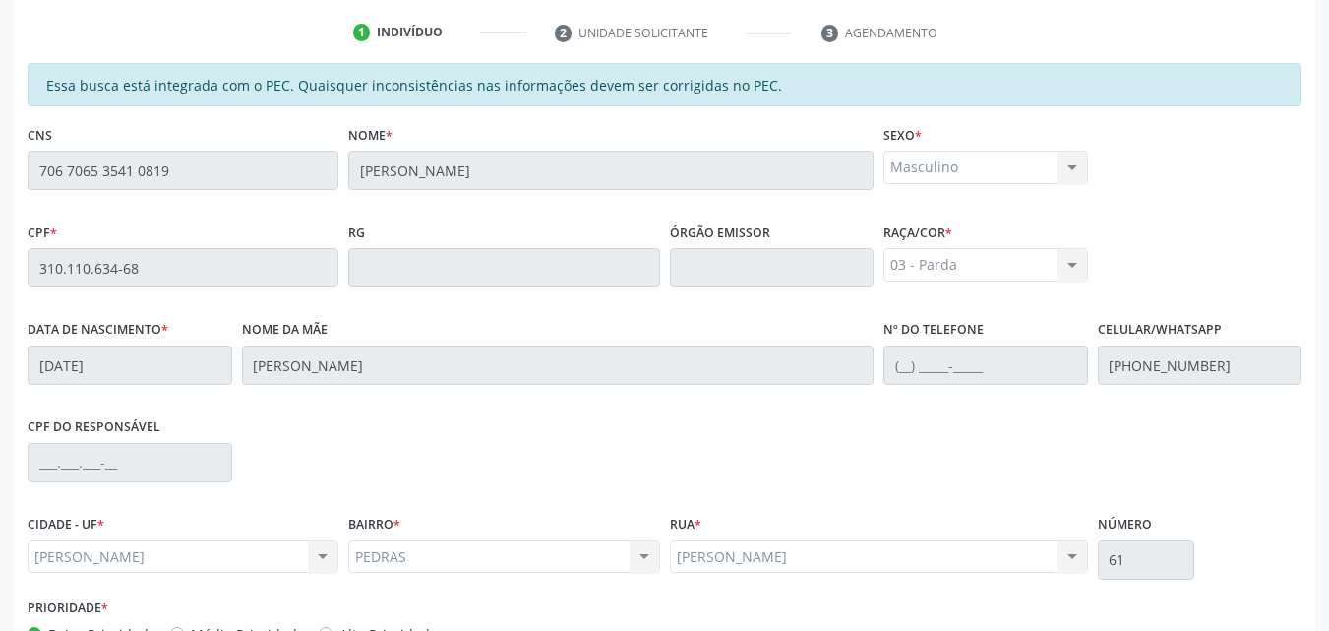
scroll to position [520, 0]
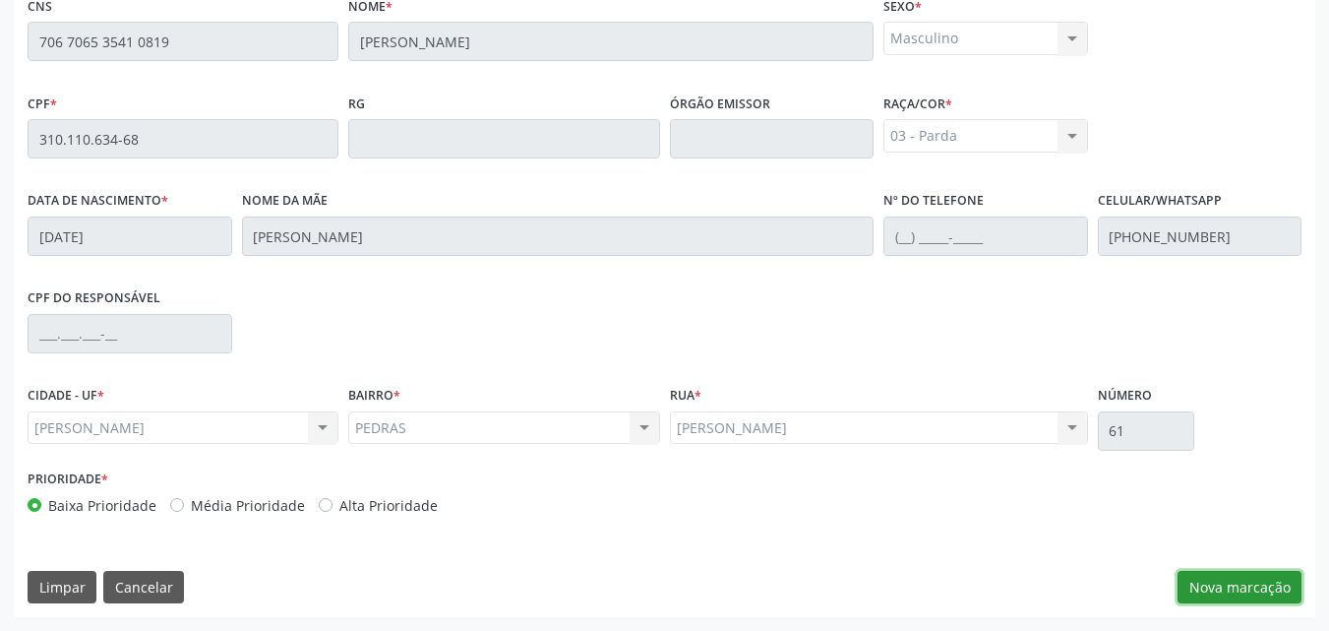
click at [1239, 594] on button "Nova marcação" at bounding box center [1240, 587] width 124 height 33
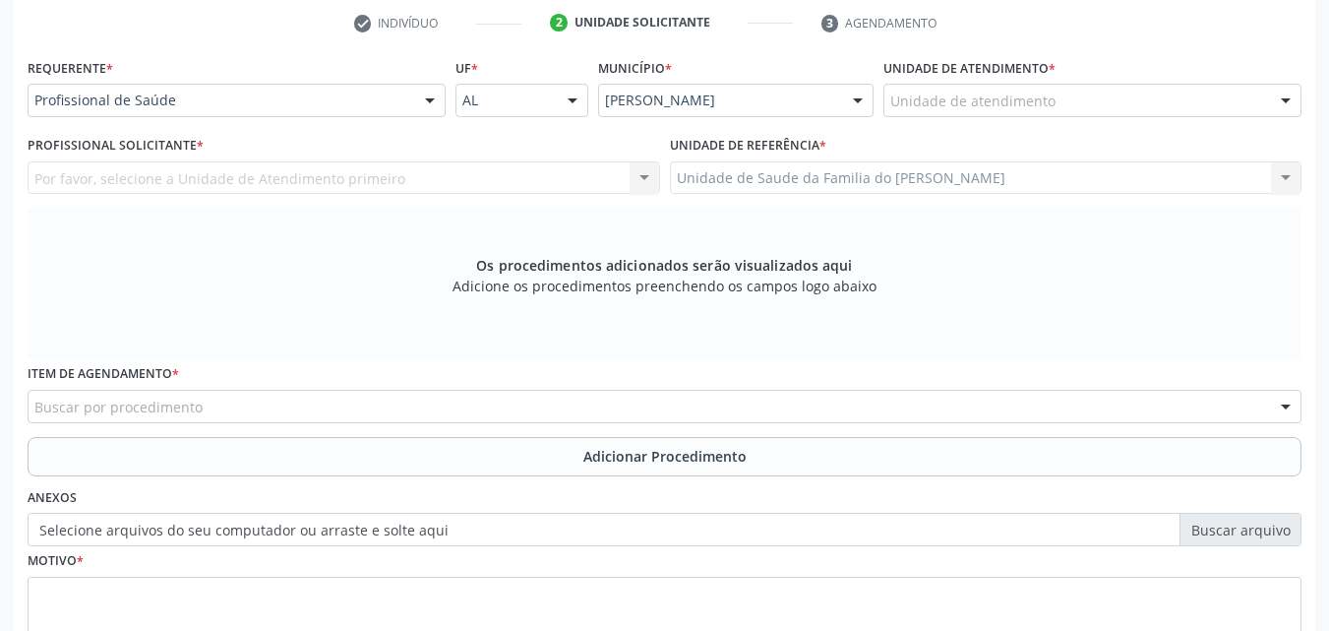
scroll to position [380, 0]
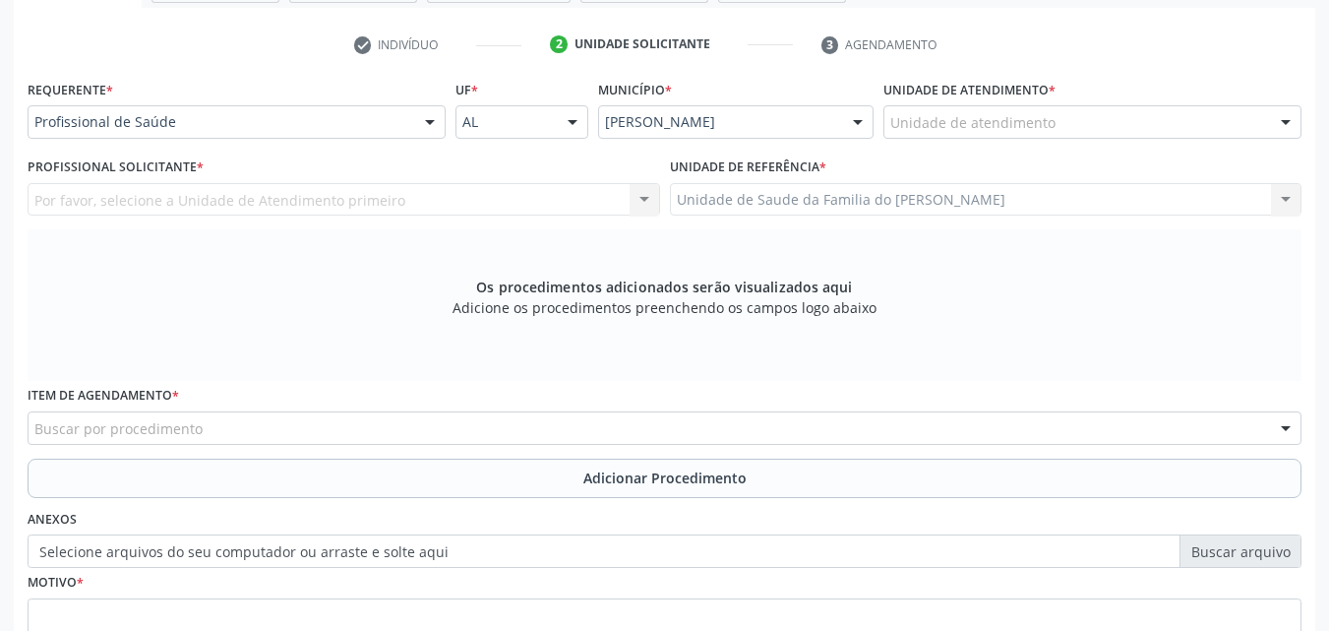
click at [1243, 117] on div "Unidade de atendimento" at bounding box center [1092, 121] width 418 height 33
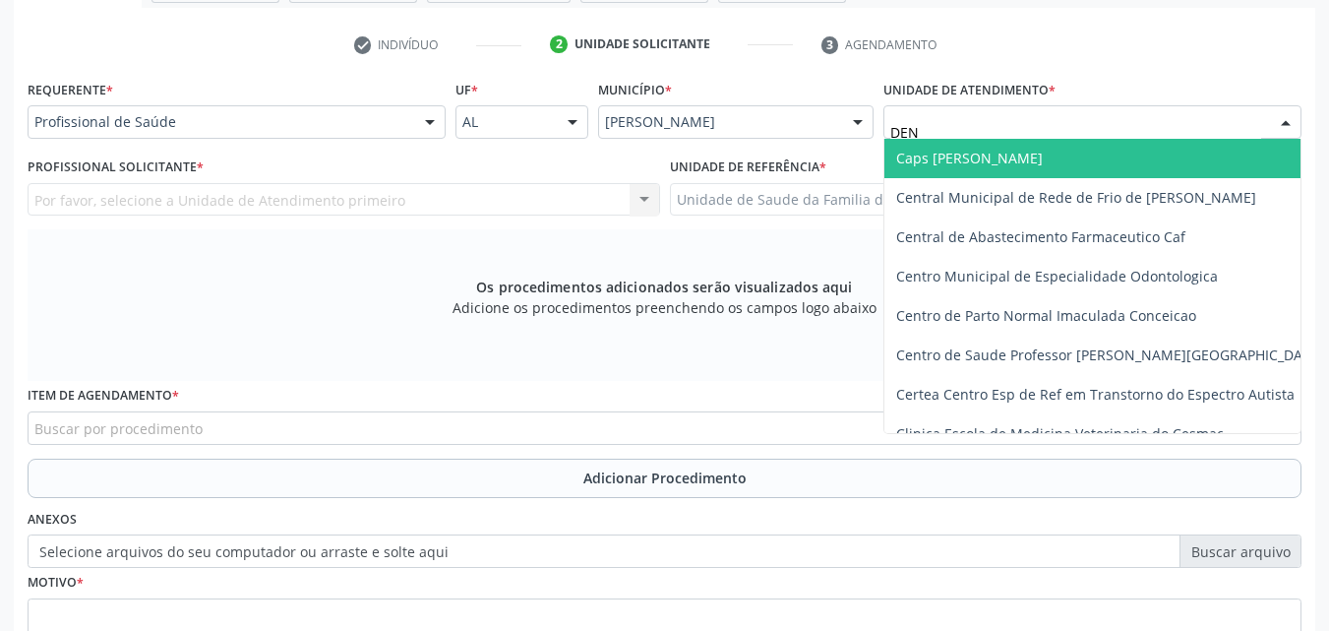
type input "DENI"
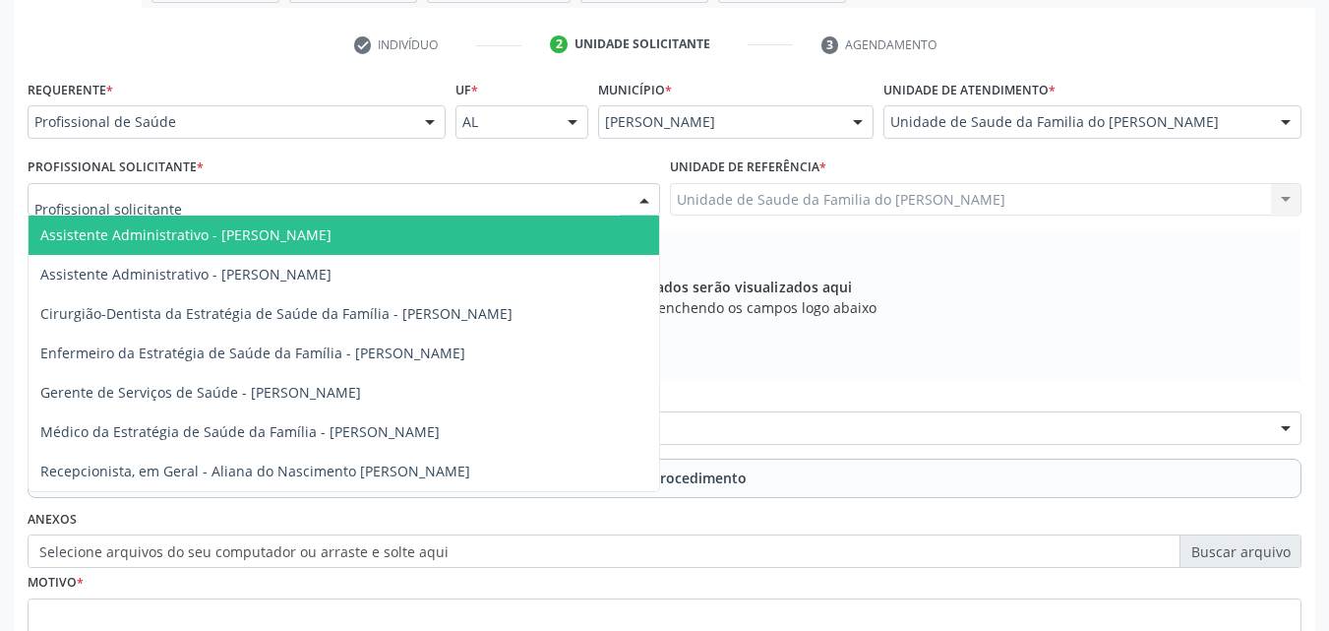
click at [587, 198] on div at bounding box center [344, 199] width 633 height 33
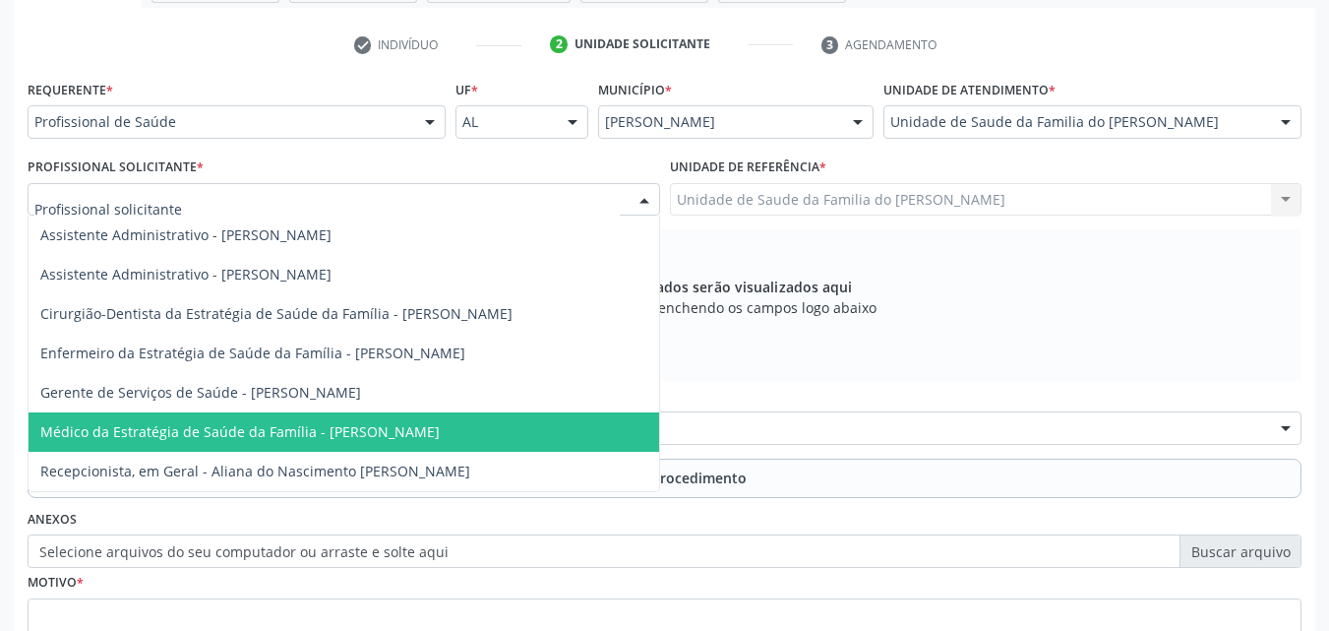
click at [440, 426] on span "Médico da Estratégia de Saúde da Família - [PERSON_NAME]" at bounding box center [239, 431] width 399 height 19
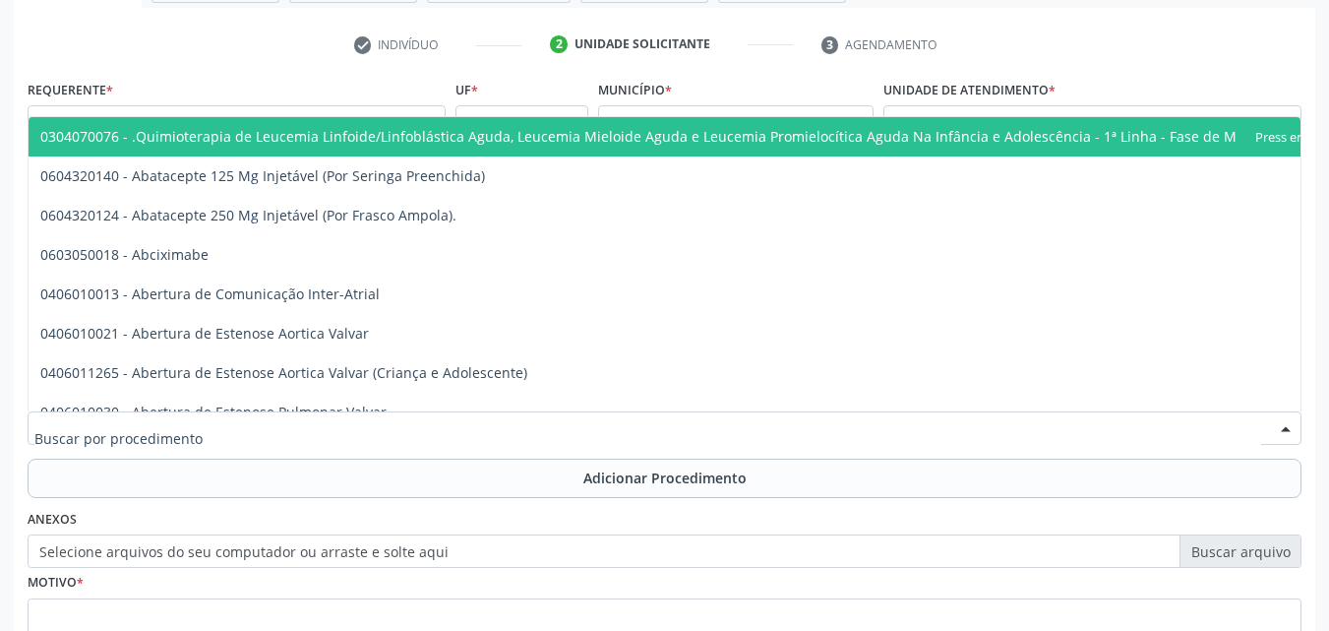
click at [441, 426] on div at bounding box center [665, 427] width 1274 height 33
type input "S"
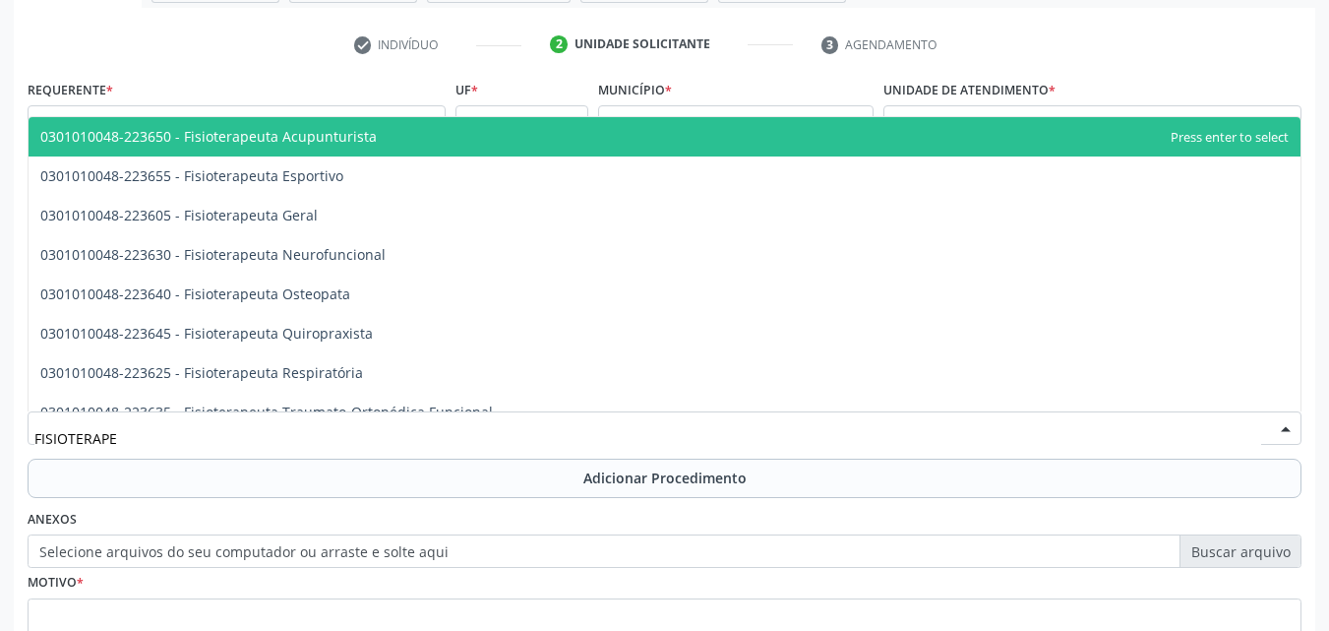
type input "FISIOTERAPEU"
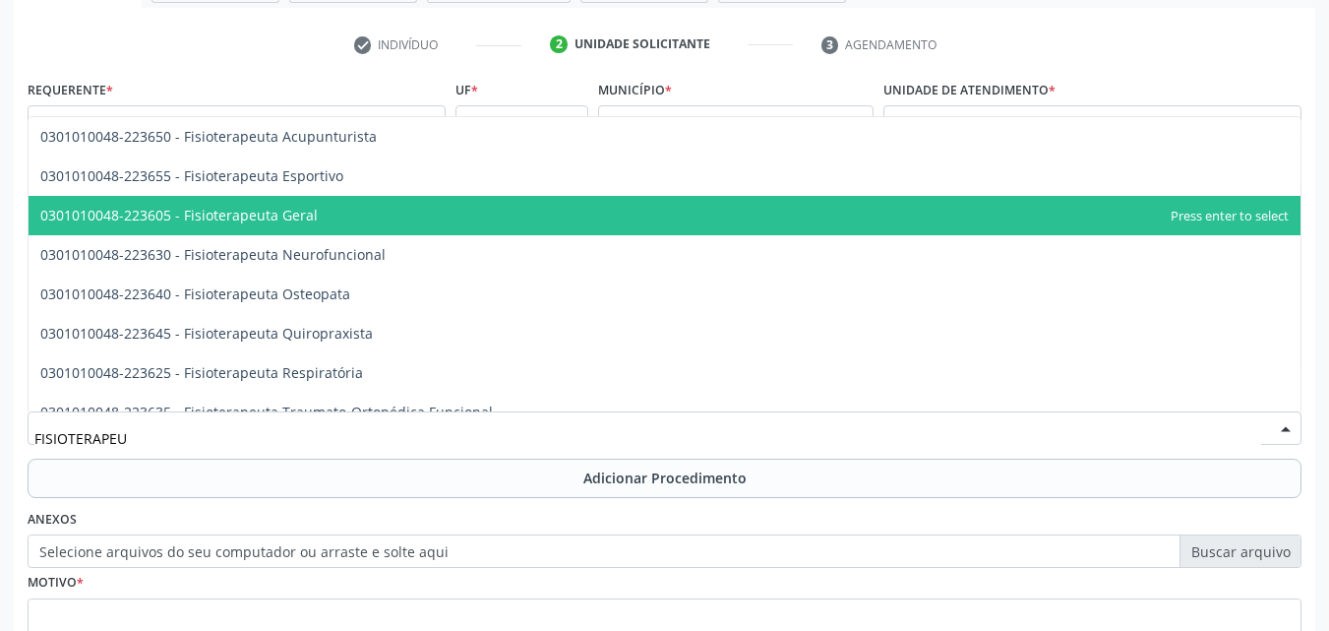
click at [466, 231] on span "0301010048-223605 - Fisioterapeuta Geral" at bounding box center [665, 215] width 1272 height 39
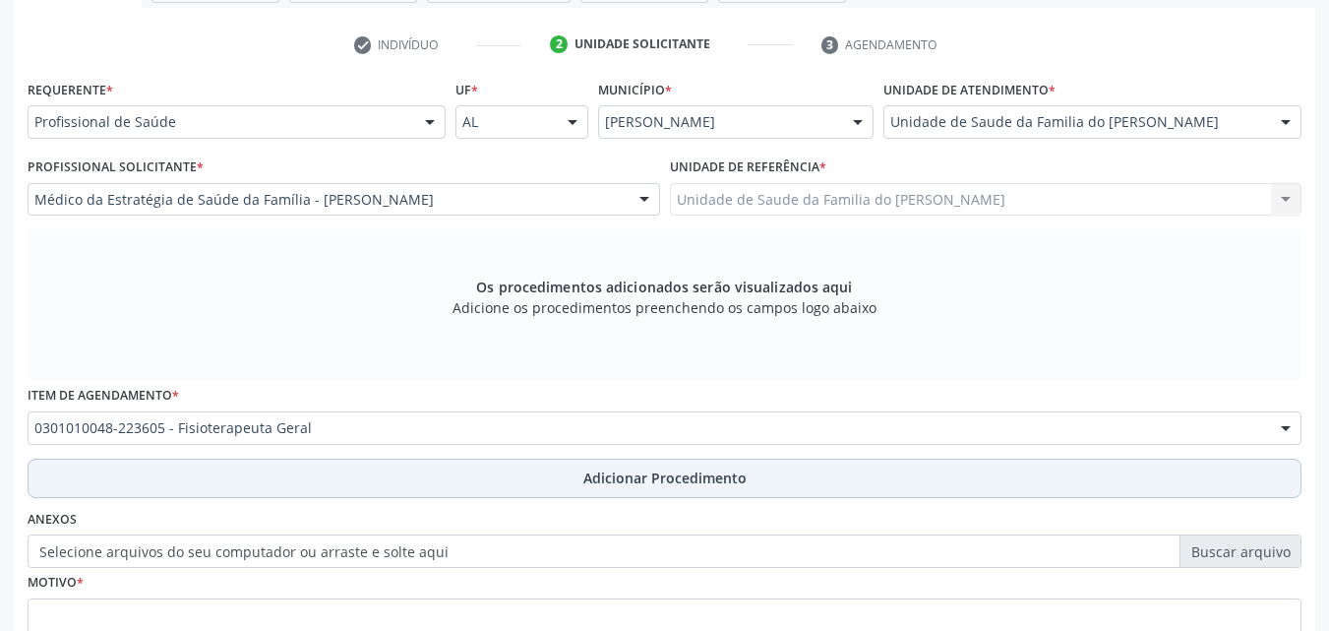
click at [425, 480] on button "Adicionar Procedimento" at bounding box center [665, 477] width 1274 height 39
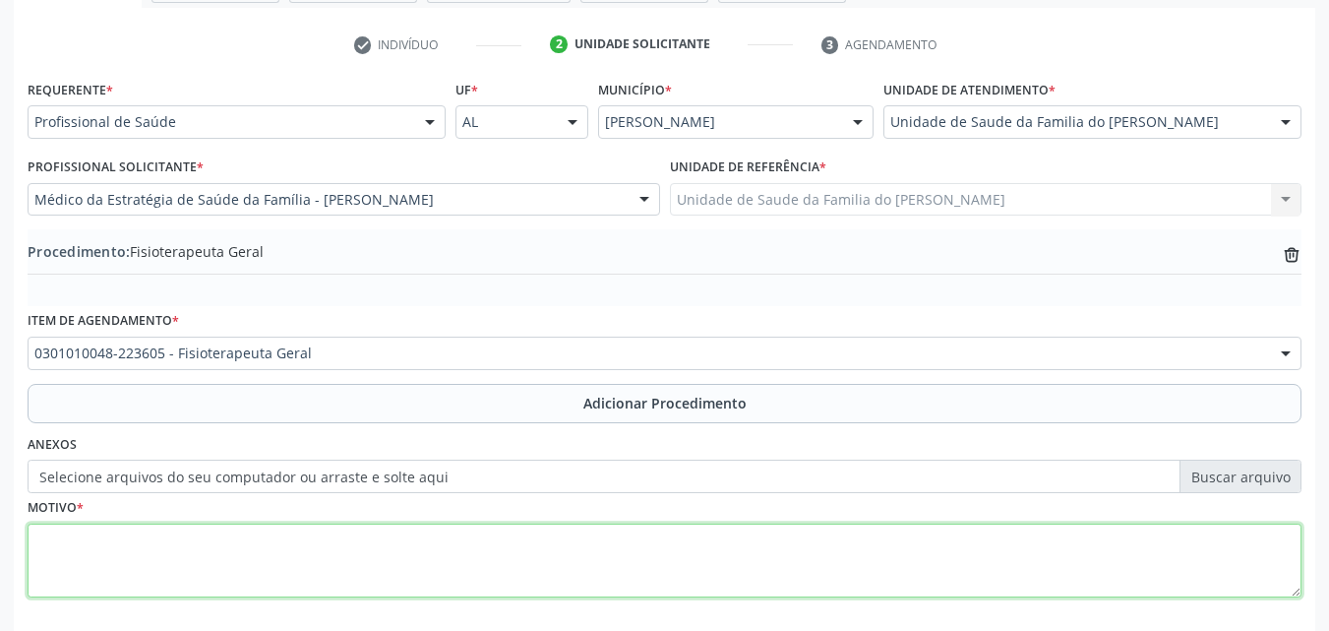
click at [409, 544] on textarea at bounding box center [665, 560] width 1274 height 75
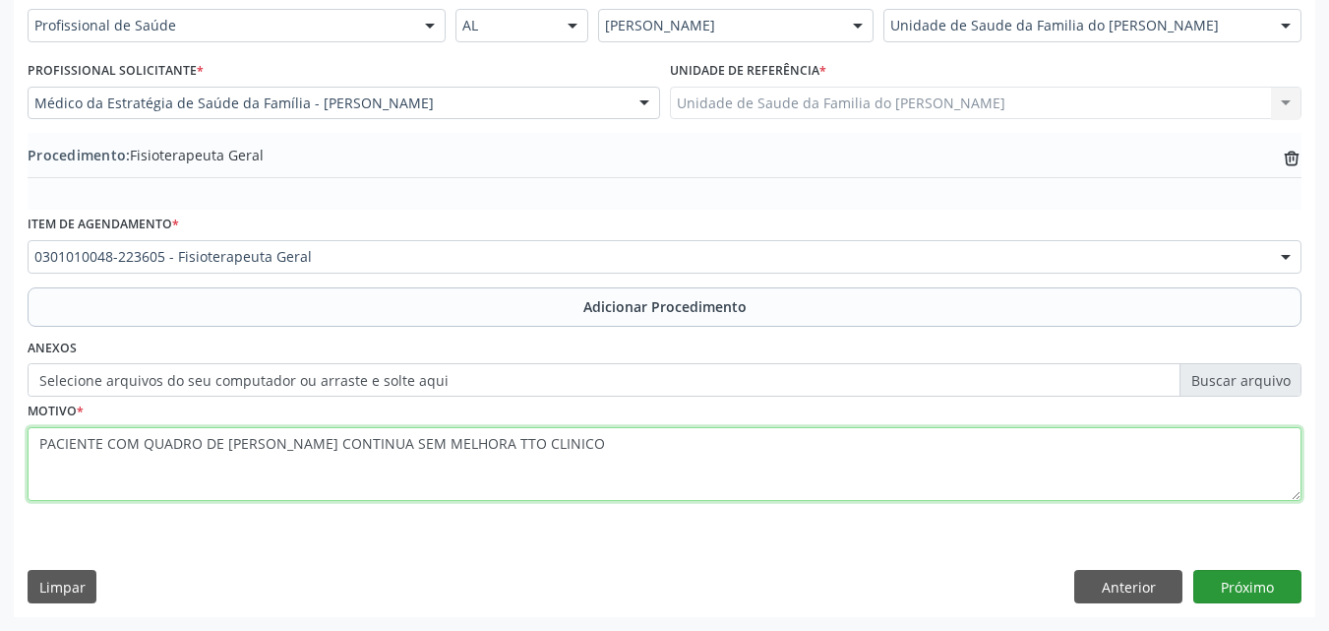
type textarea "PACIENTE COM QUADRO DE [PERSON_NAME] CONTINUA SEM MELHORA TTO CLINICO"
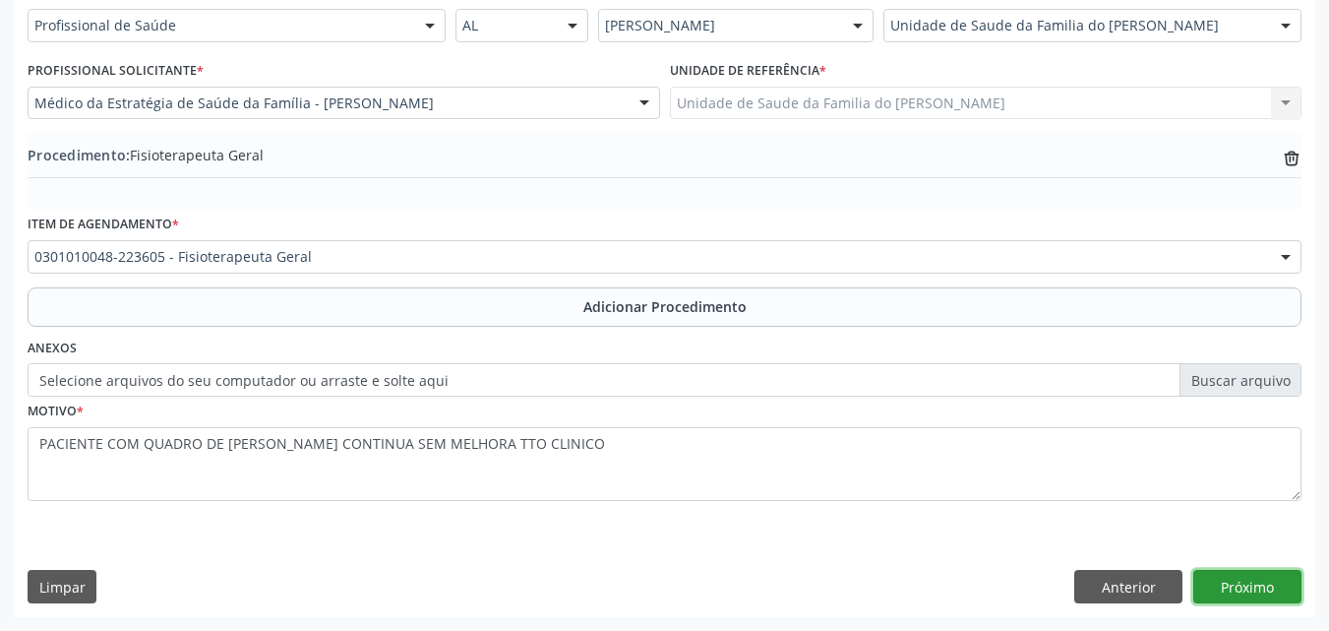
click at [1234, 580] on button "Próximo" at bounding box center [1247, 586] width 108 height 33
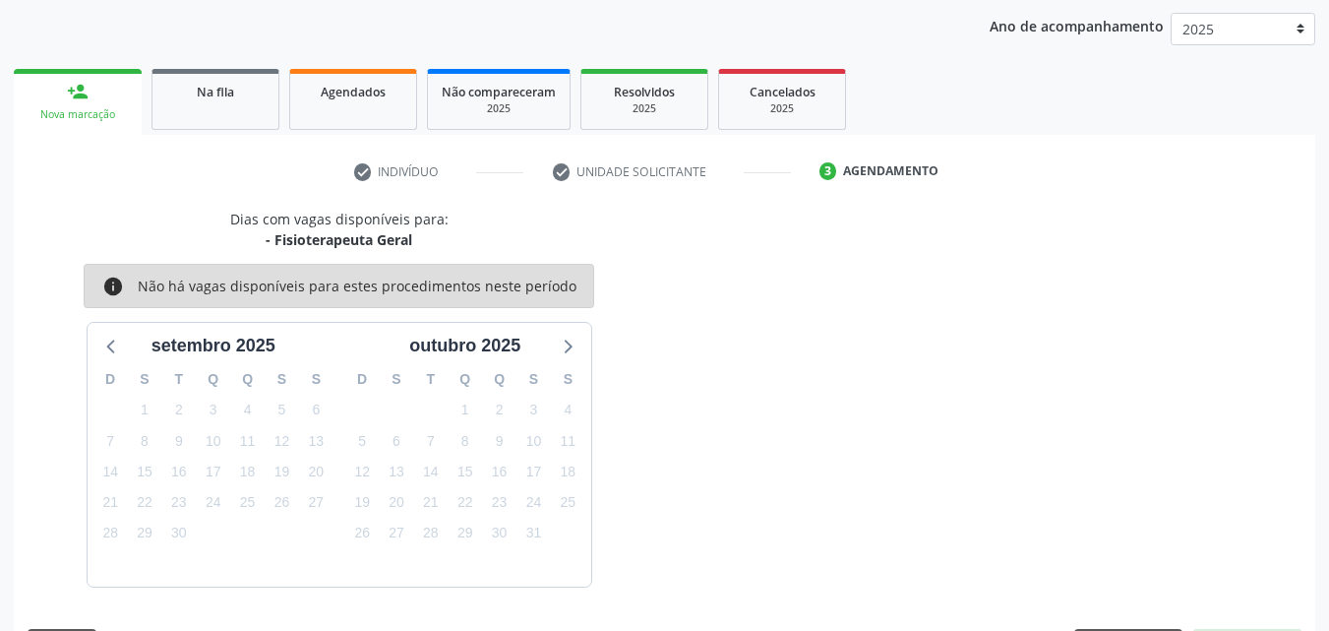
scroll to position [311, 0]
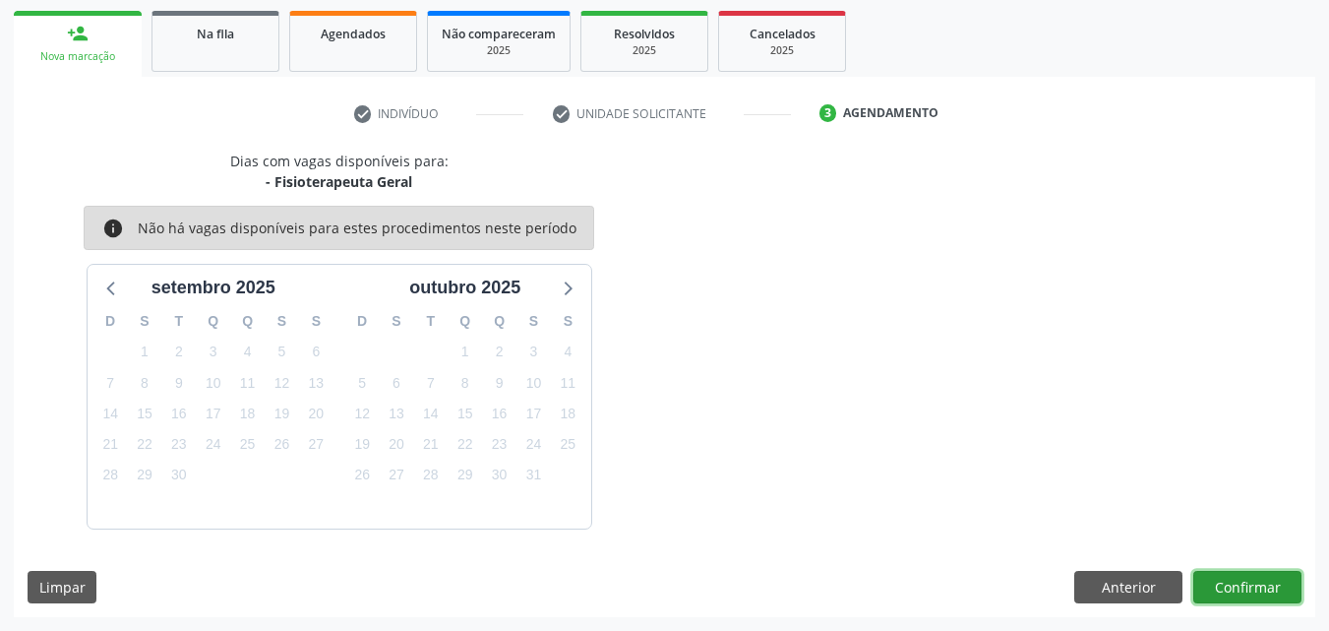
click at [1256, 600] on button "Confirmar" at bounding box center [1247, 587] width 108 height 33
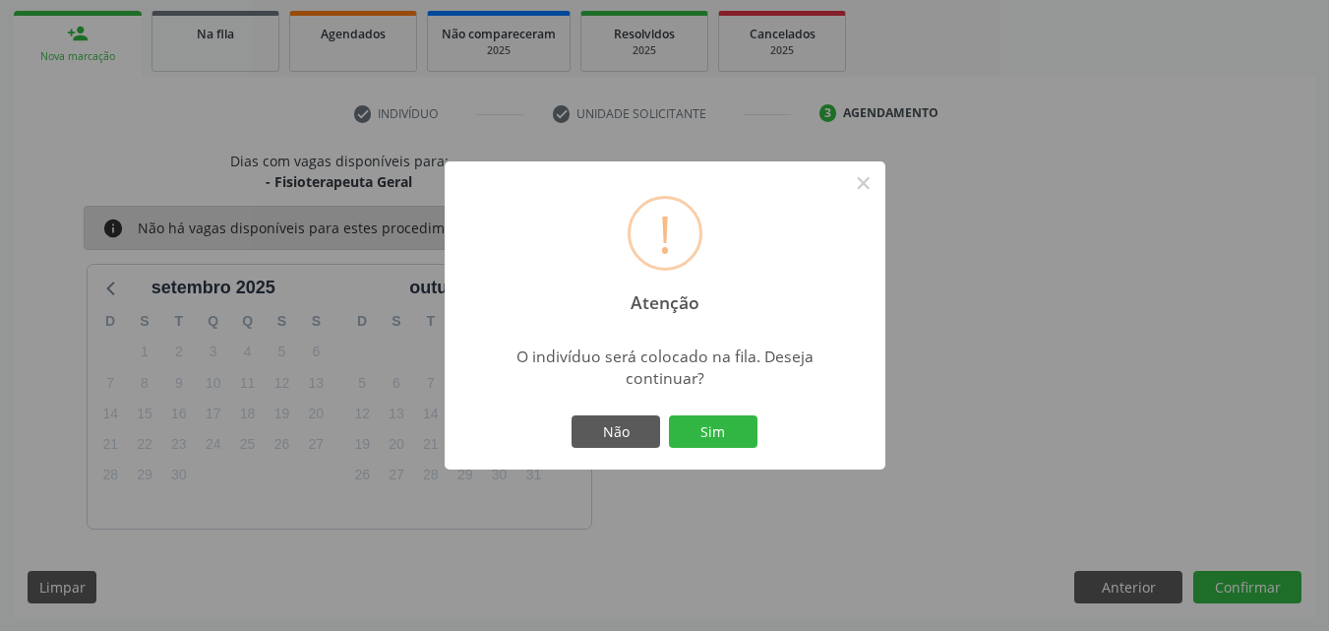
click at [725, 412] on div "Não Sim" at bounding box center [665, 431] width 195 height 41
click at [728, 421] on button "Sim" at bounding box center [713, 431] width 89 height 33
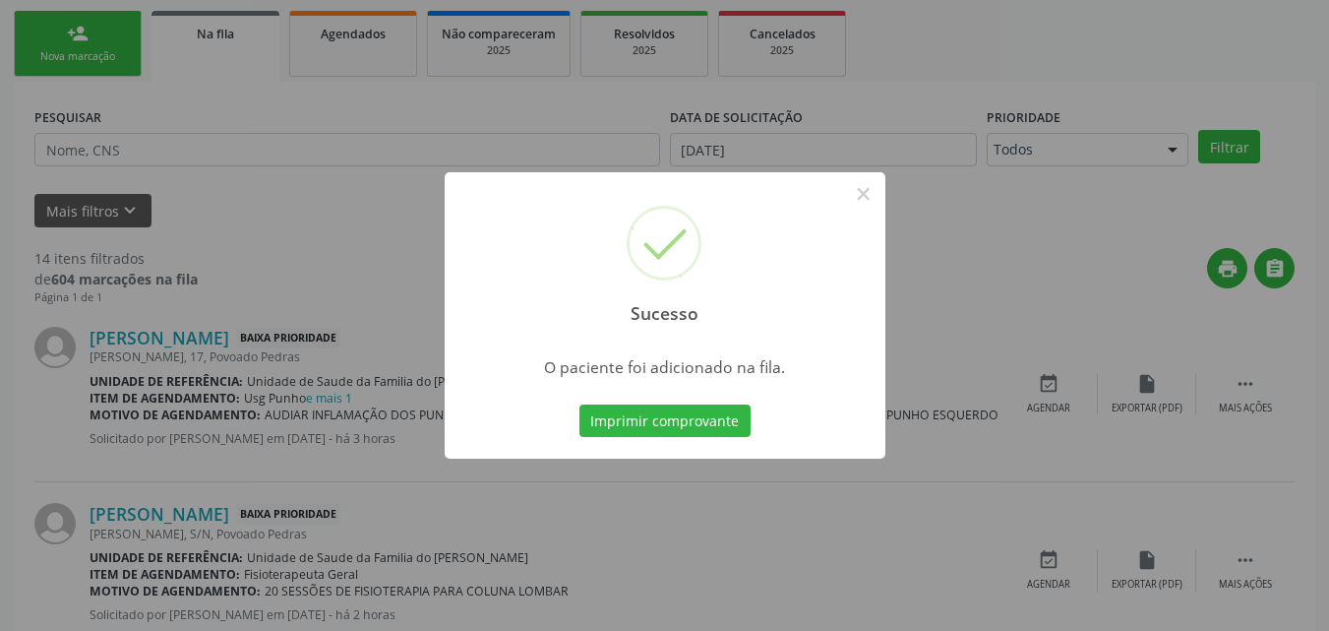
scroll to position [46, 0]
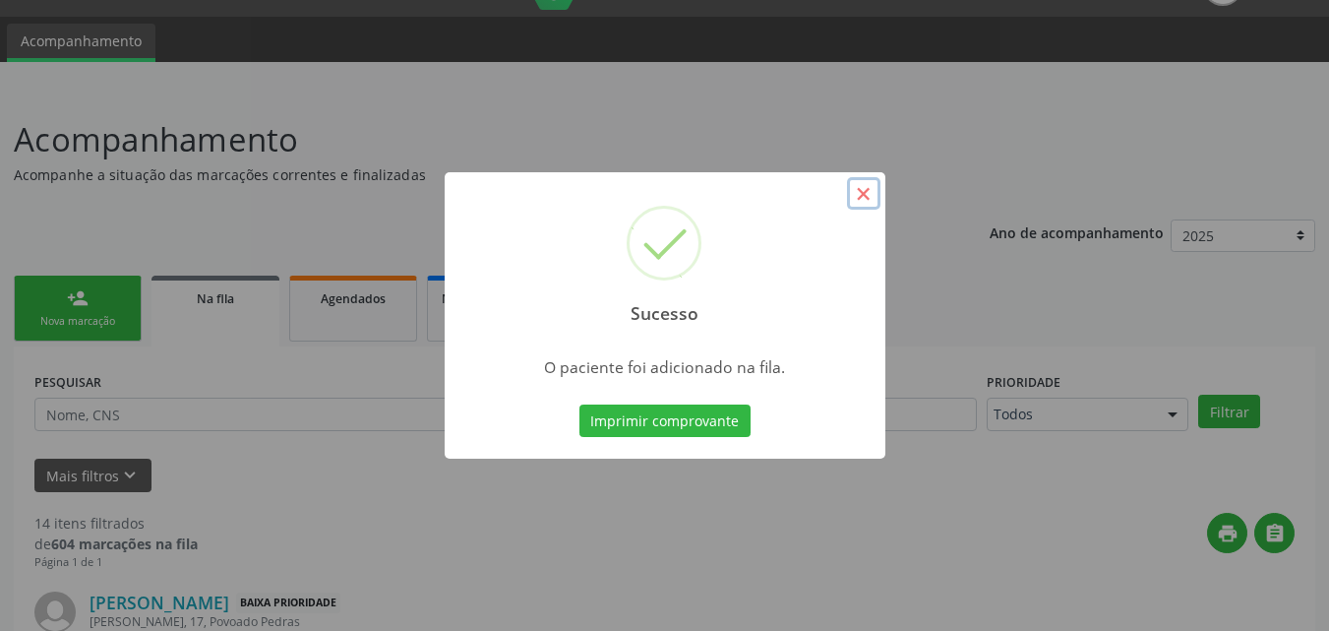
click at [861, 209] on button "×" at bounding box center [863, 193] width 33 height 33
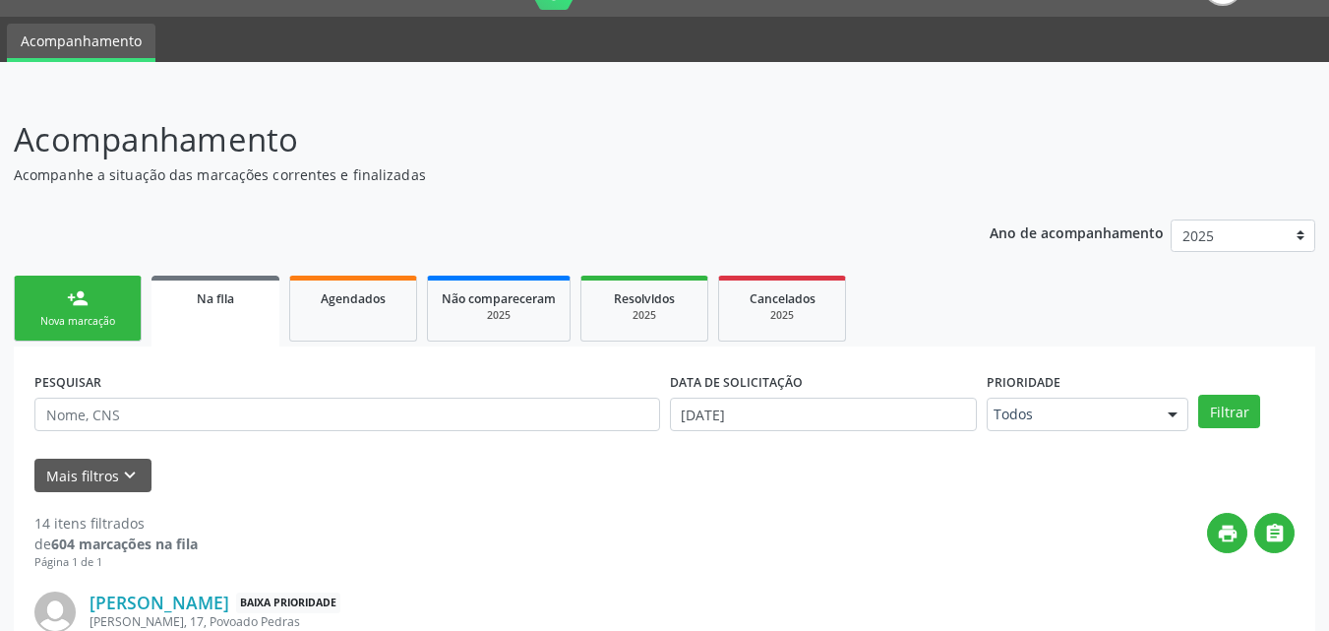
click at [100, 317] on div "Nova marcação" at bounding box center [78, 321] width 98 height 15
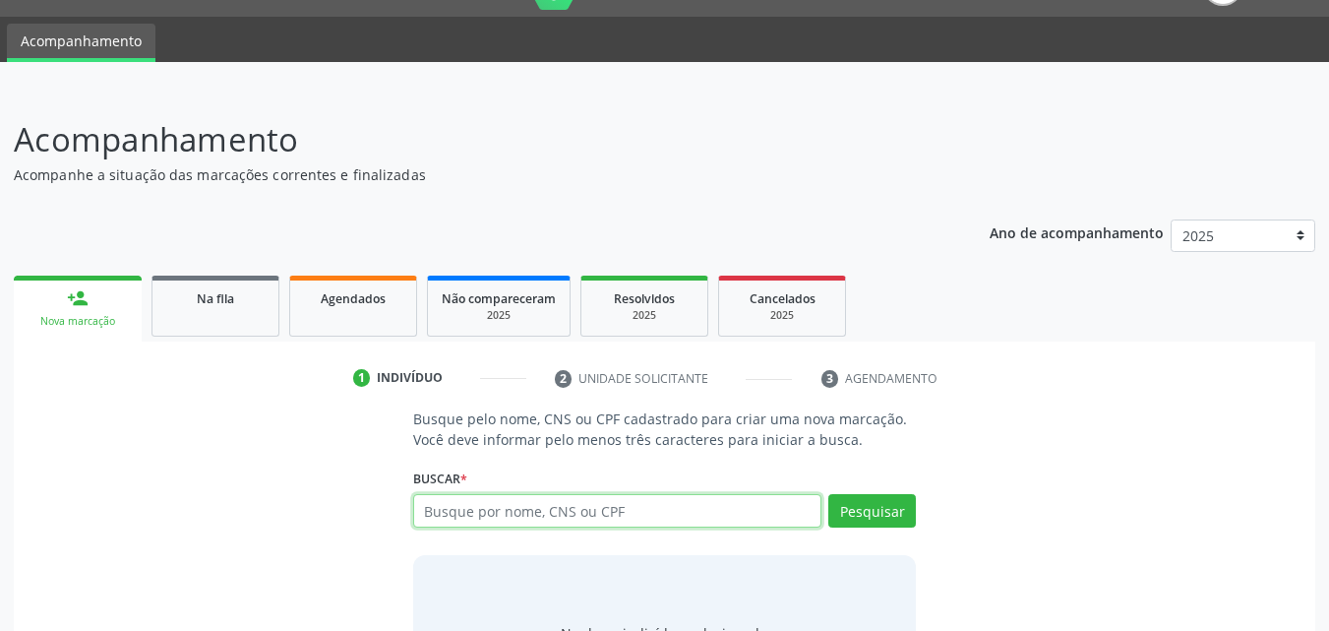
click at [505, 499] on input "text" at bounding box center [617, 510] width 409 height 33
type input "707707675186910"
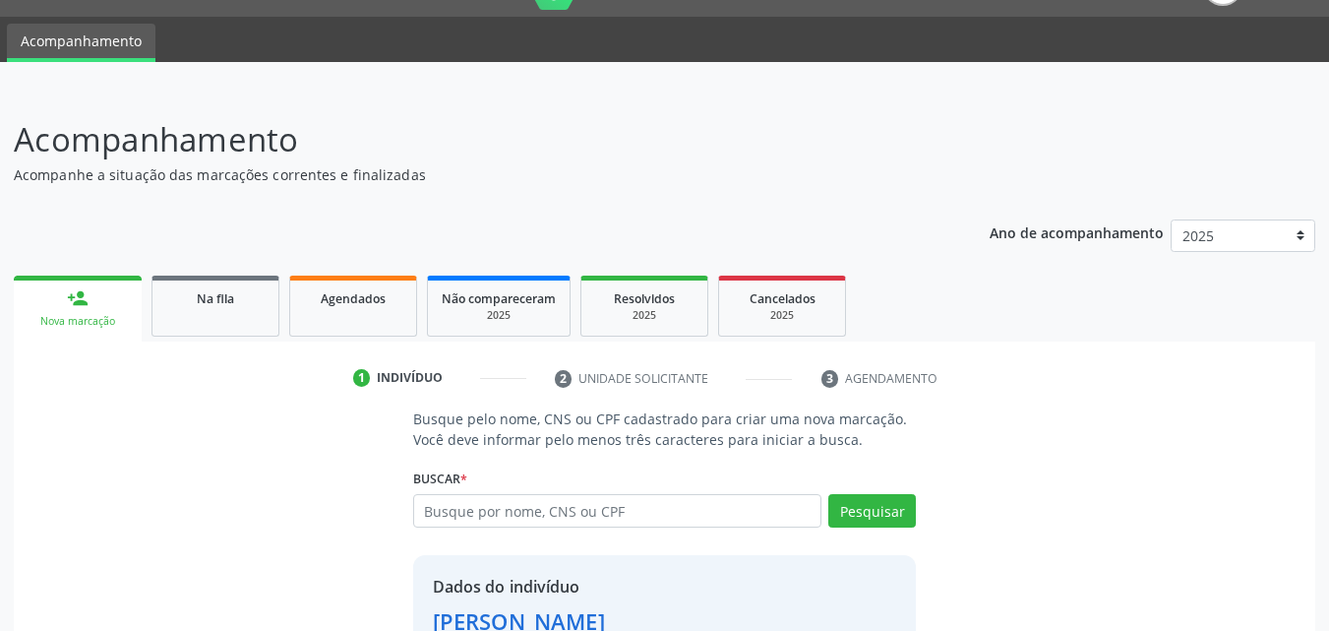
scroll to position [186, 0]
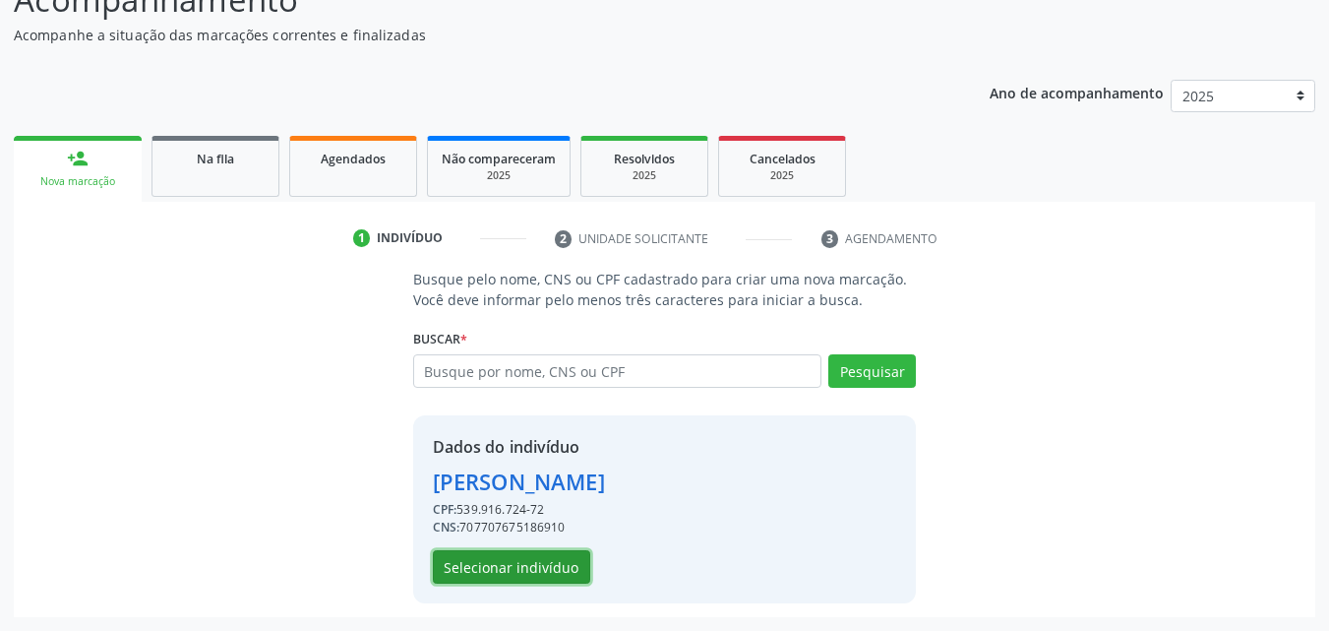
click at [559, 554] on button "Selecionar indivíduo" at bounding box center [511, 566] width 157 height 33
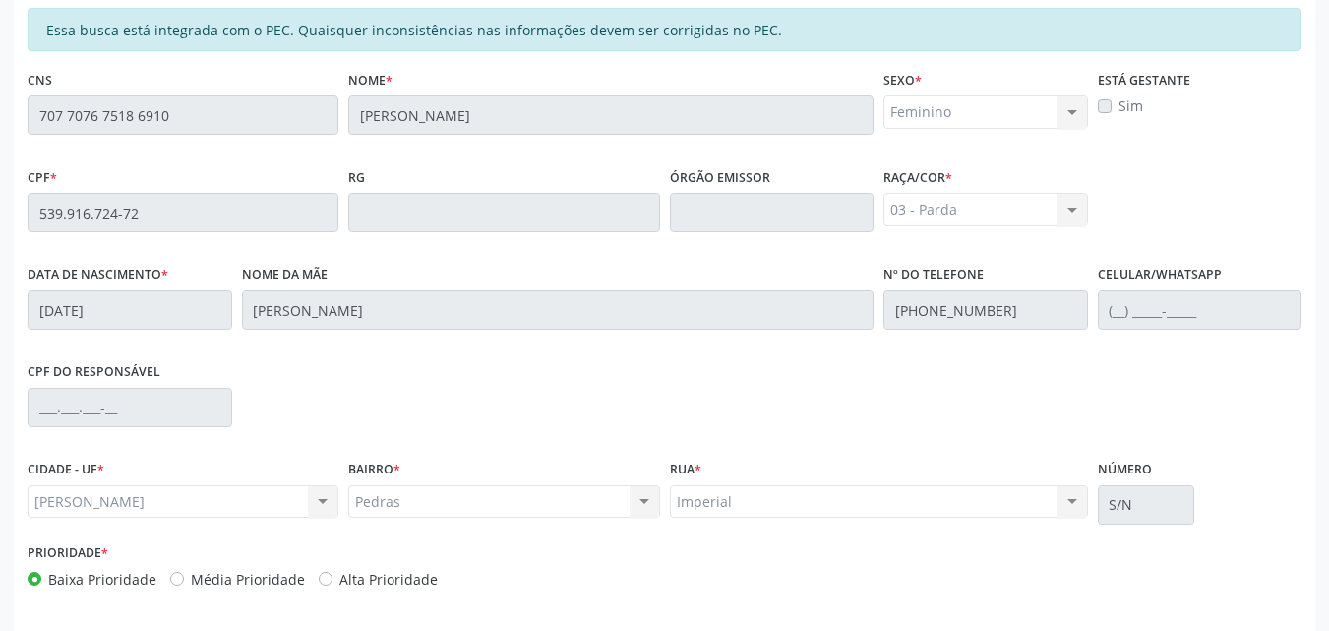
scroll to position [520, 0]
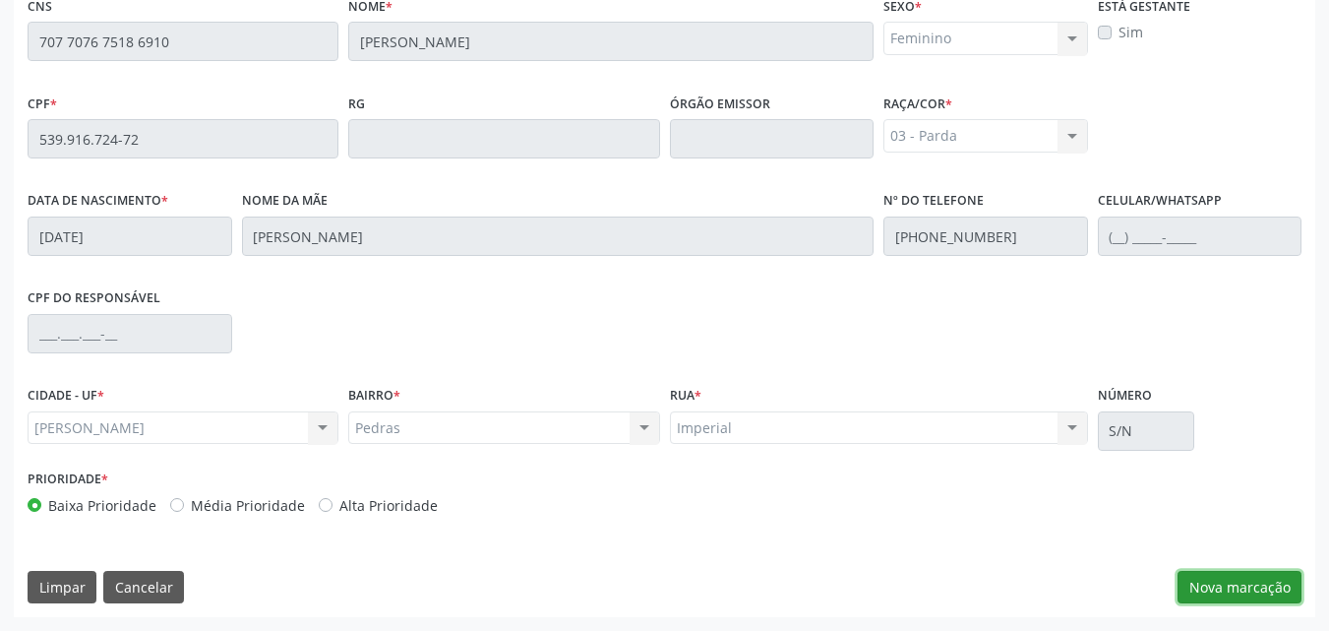
click at [1202, 587] on button "Nova marcação" at bounding box center [1240, 587] width 124 height 33
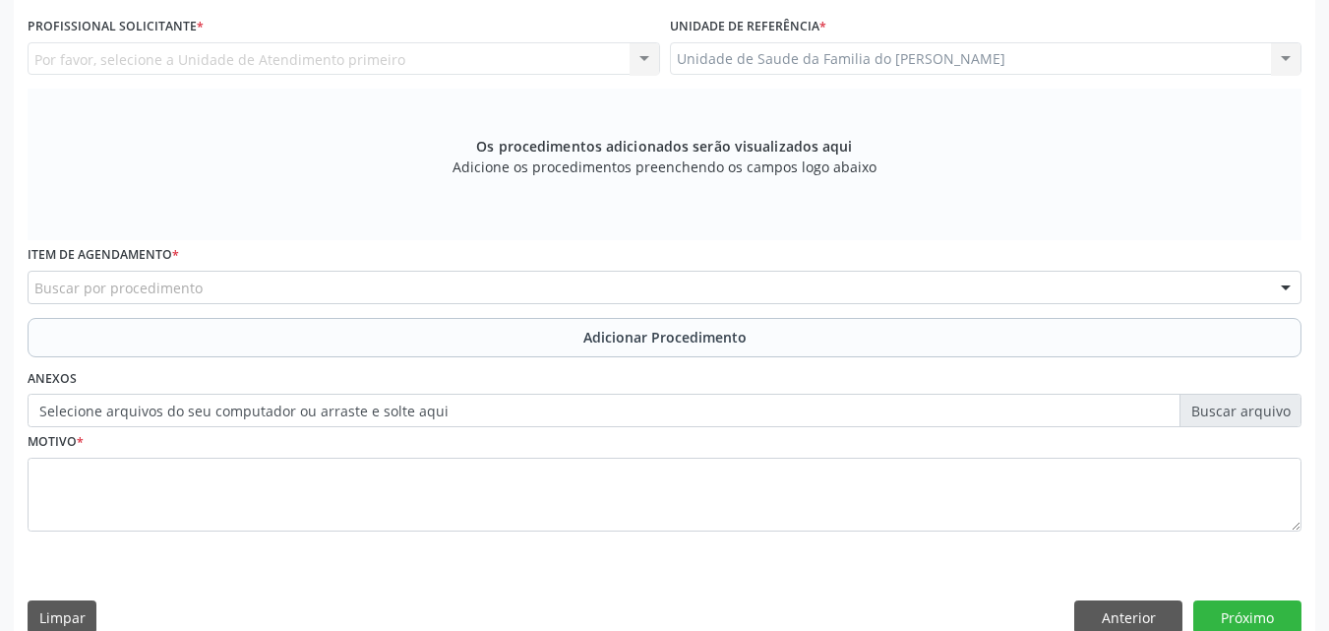
scroll to position [397, 0]
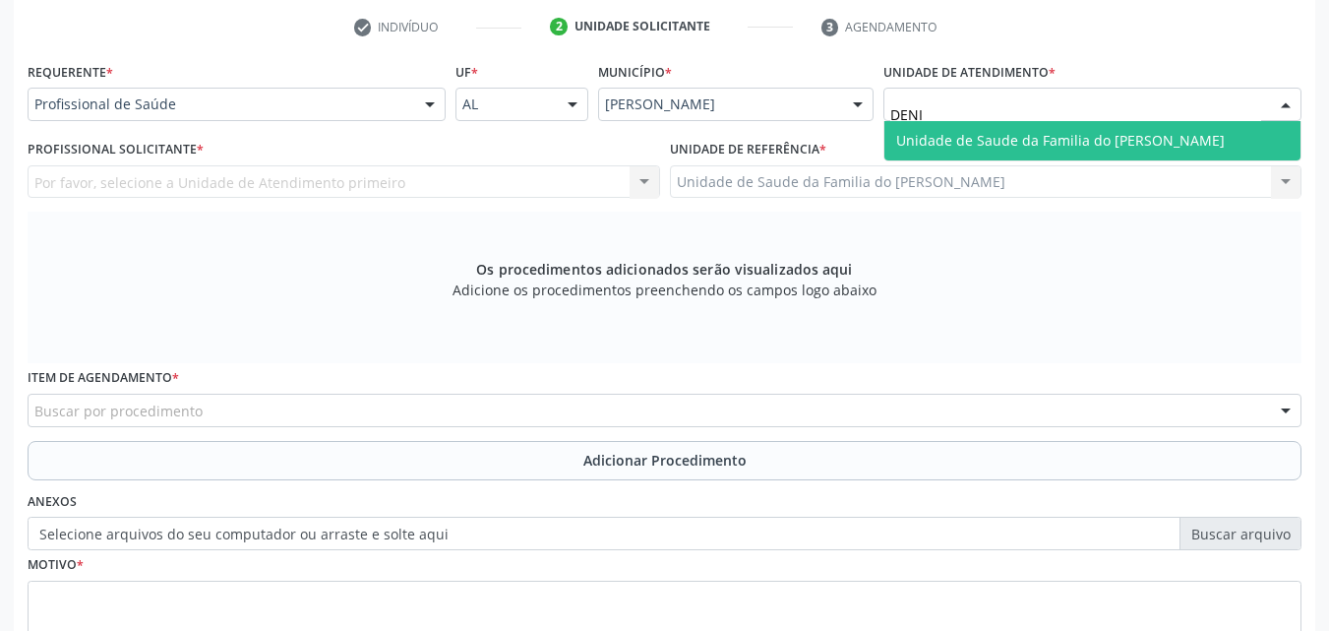
type input "[PERSON_NAME]"
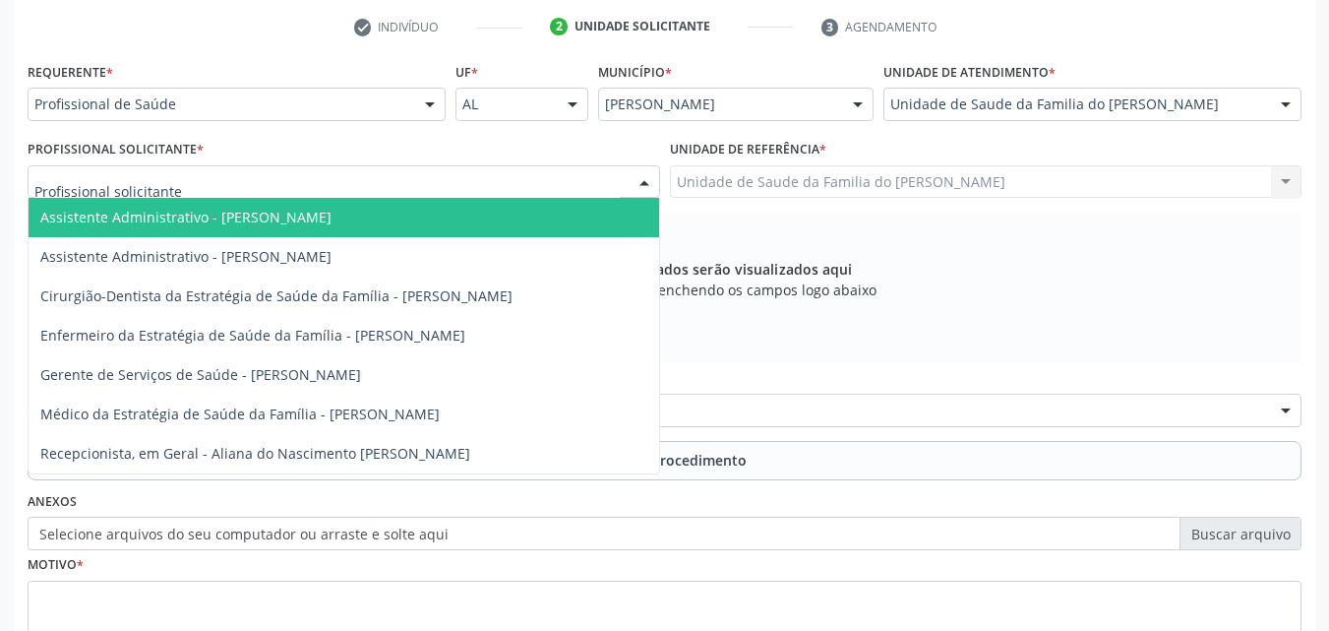
click at [466, 195] on div at bounding box center [344, 181] width 633 height 33
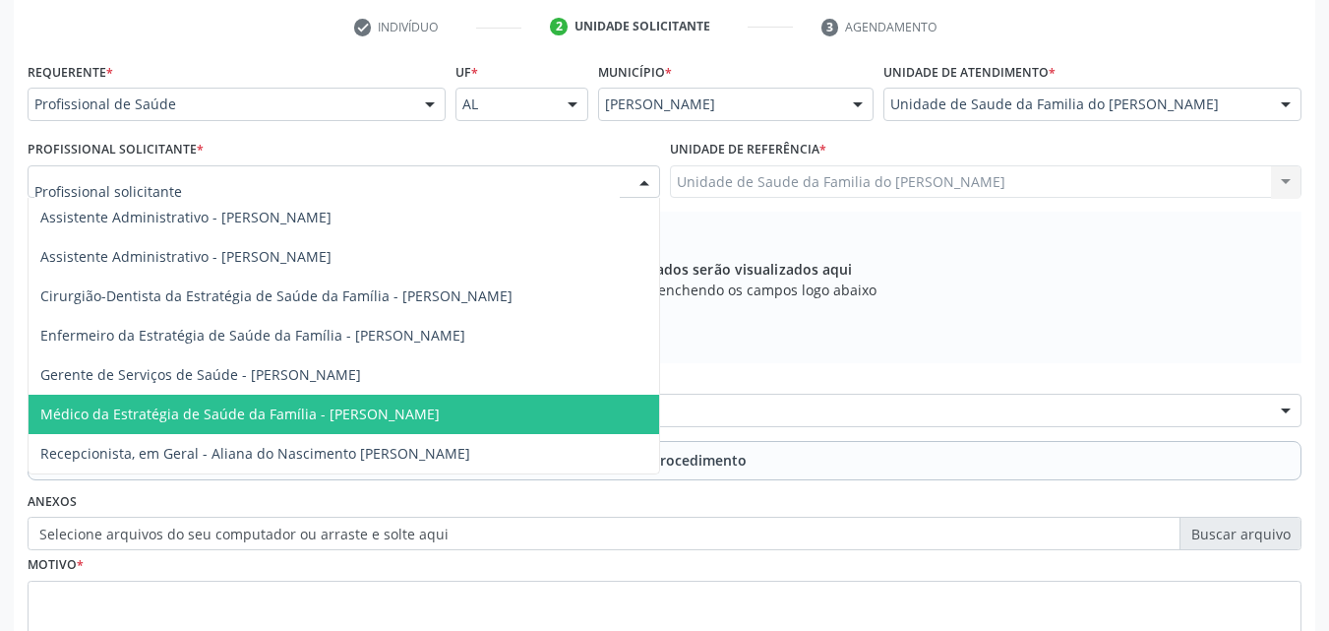
click at [362, 399] on span "Médico da Estratégia de Saúde da Família - [PERSON_NAME]" at bounding box center [344, 414] width 631 height 39
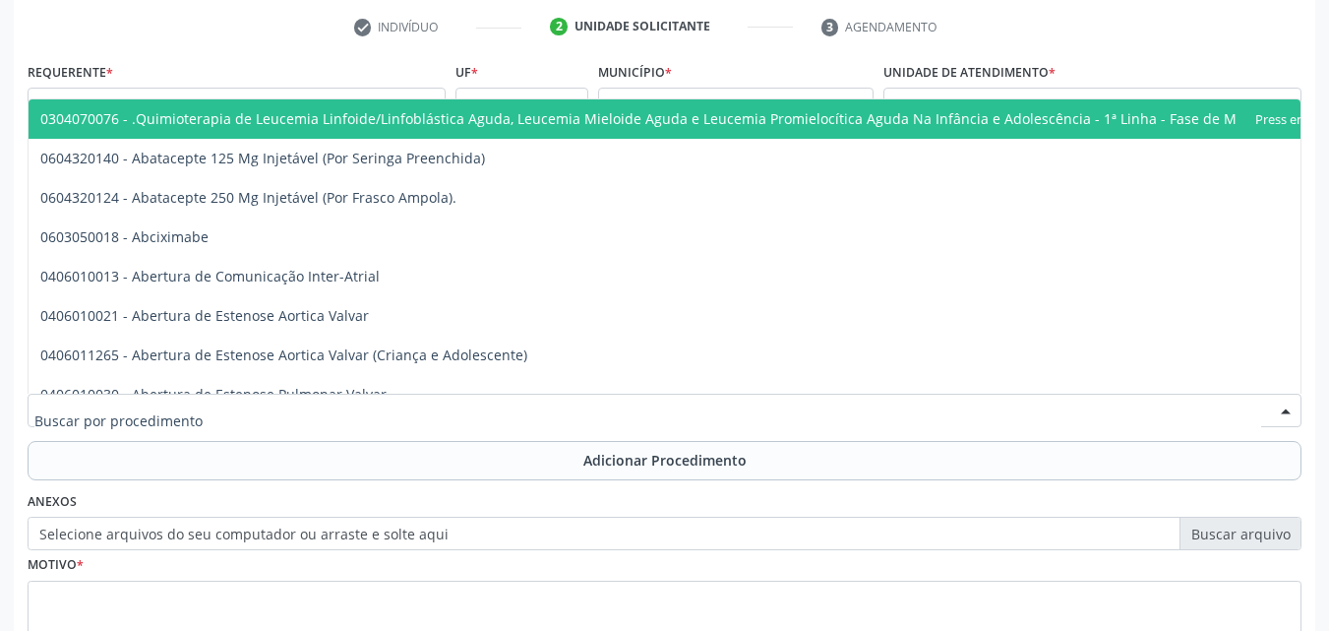
click at [353, 424] on div at bounding box center [665, 410] width 1274 height 33
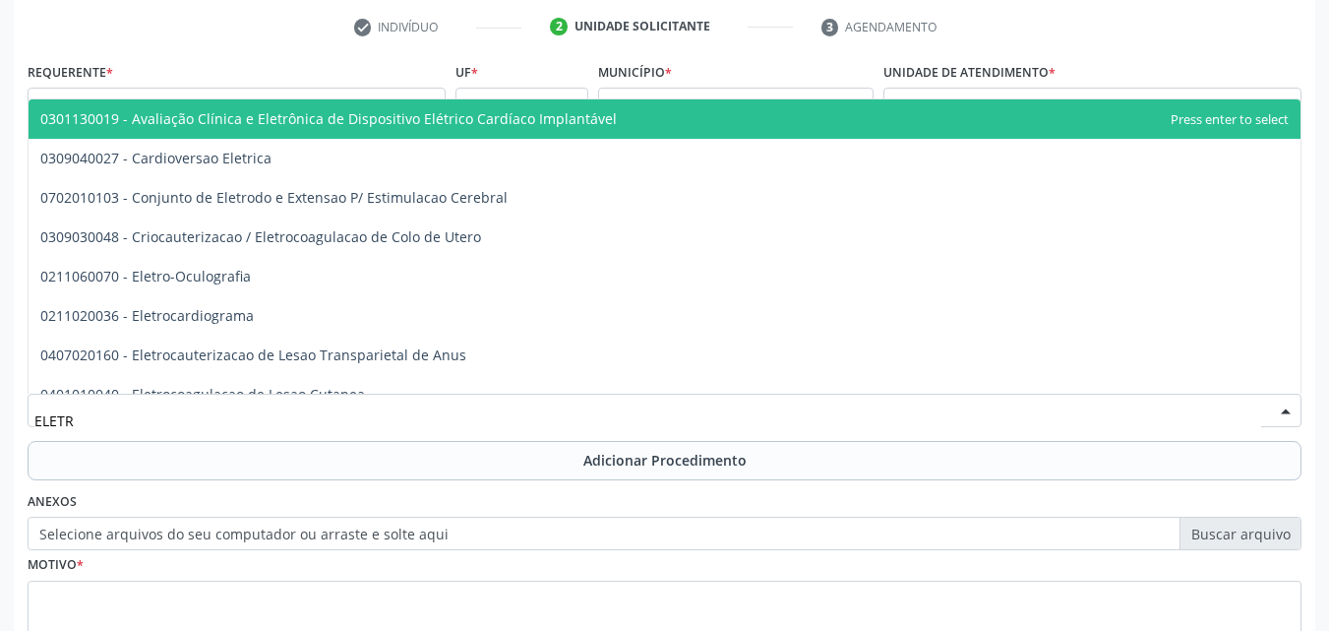
type input "ELETRO"
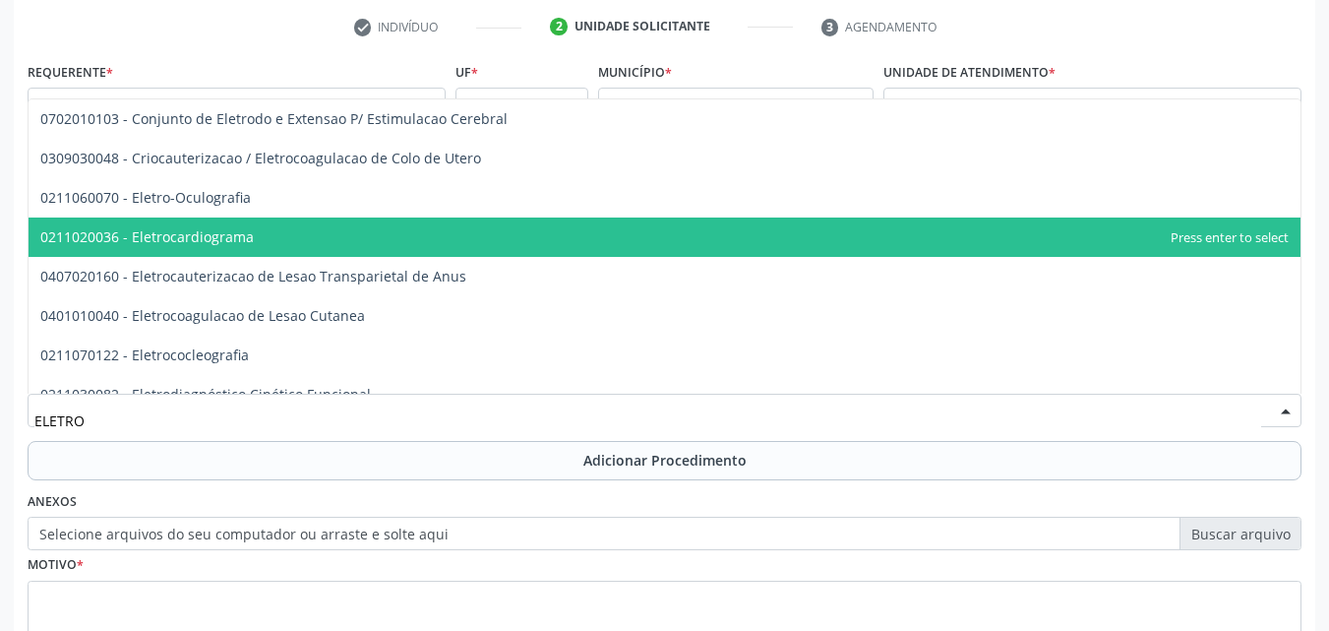
click at [324, 249] on span "0211020036 - Eletrocardiograma" at bounding box center [665, 236] width 1272 height 39
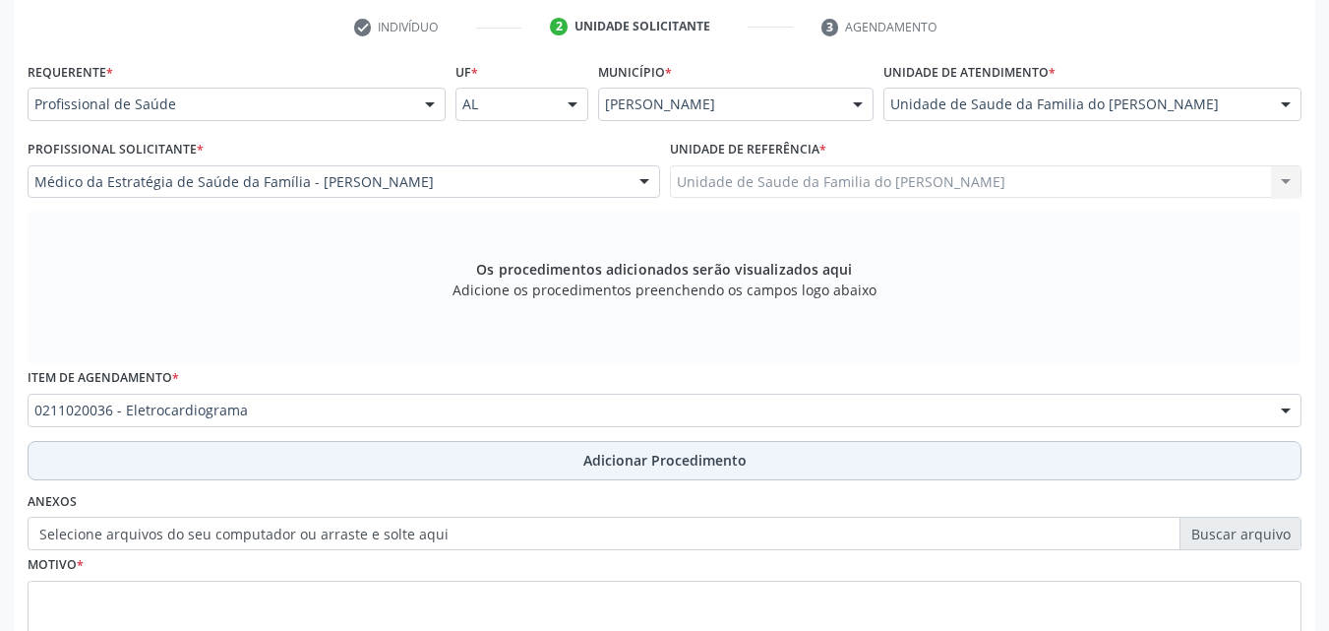
click at [323, 465] on button "Adicionar Procedimento" at bounding box center [665, 460] width 1274 height 39
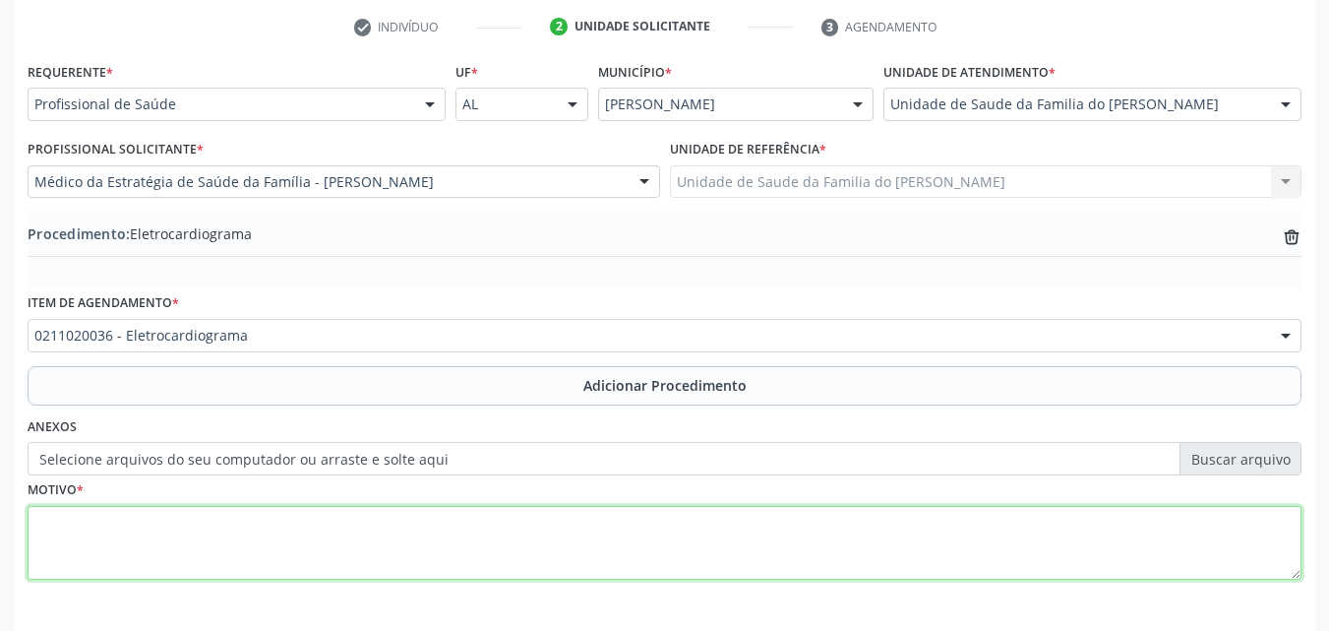
click at [303, 523] on textarea at bounding box center [665, 543] width 1274 height 75
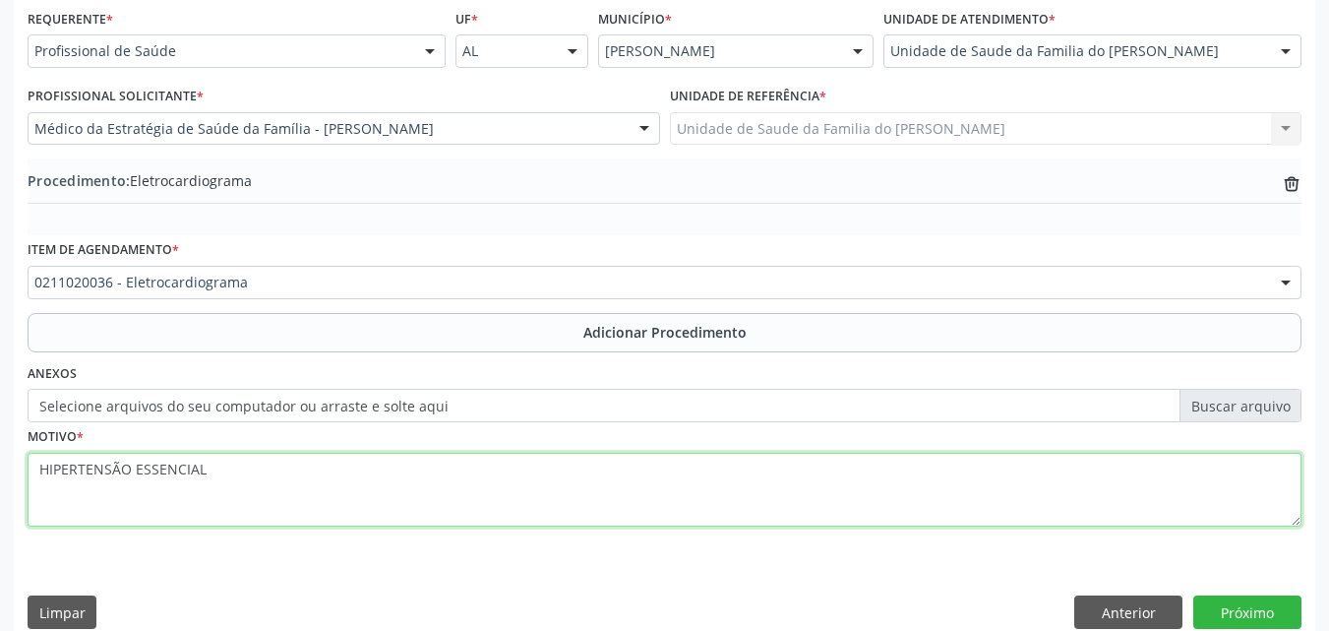
scroll to position [476, 0]
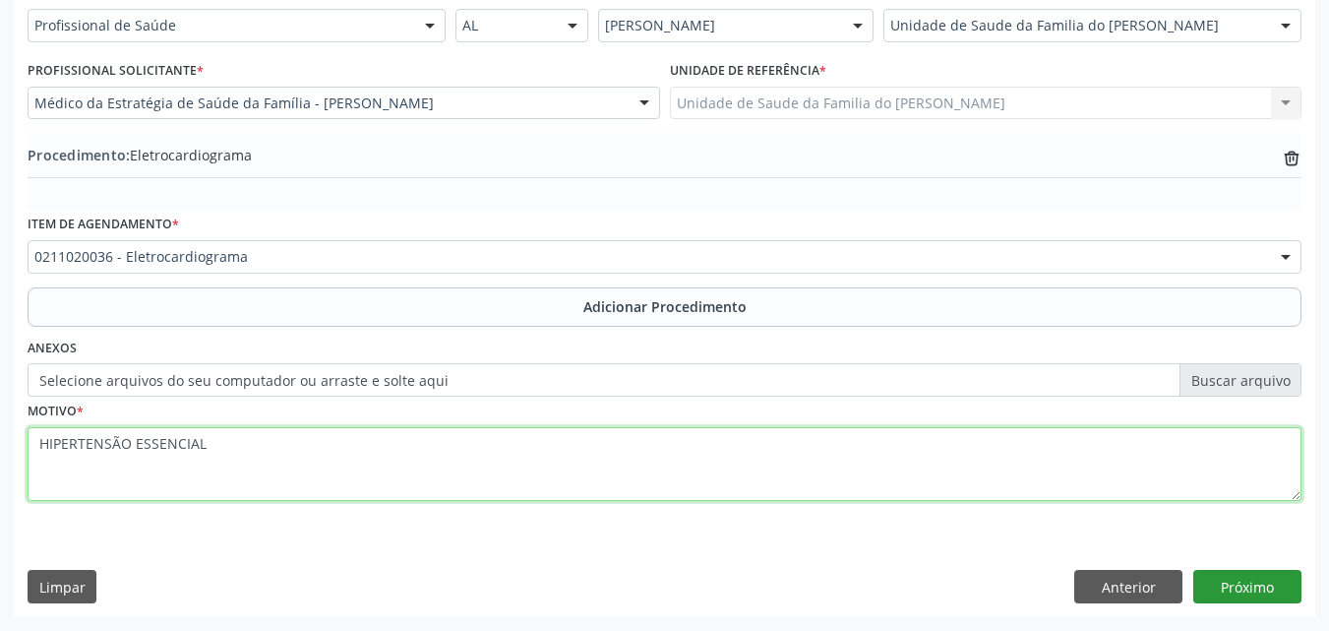
type textarea "HIPERTENSÃO ESSENCIAL"
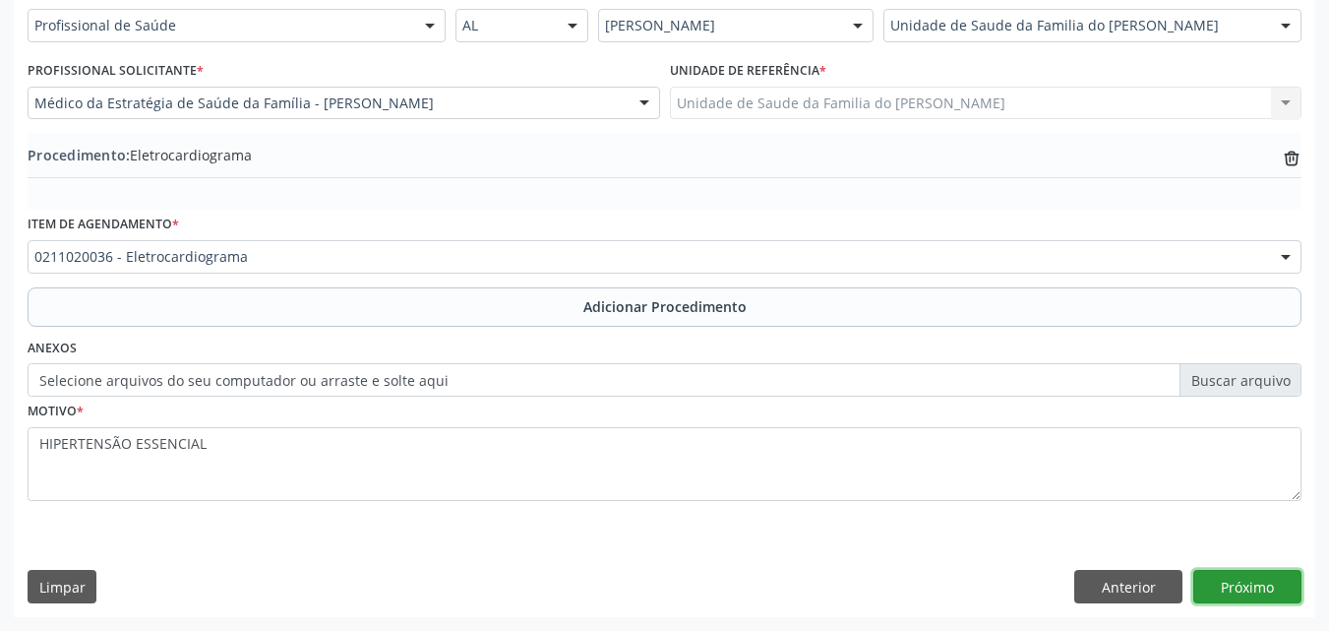
click at [1241, 592] on button "Próximo" at bounding box center [1247, 586] width 108 height 33
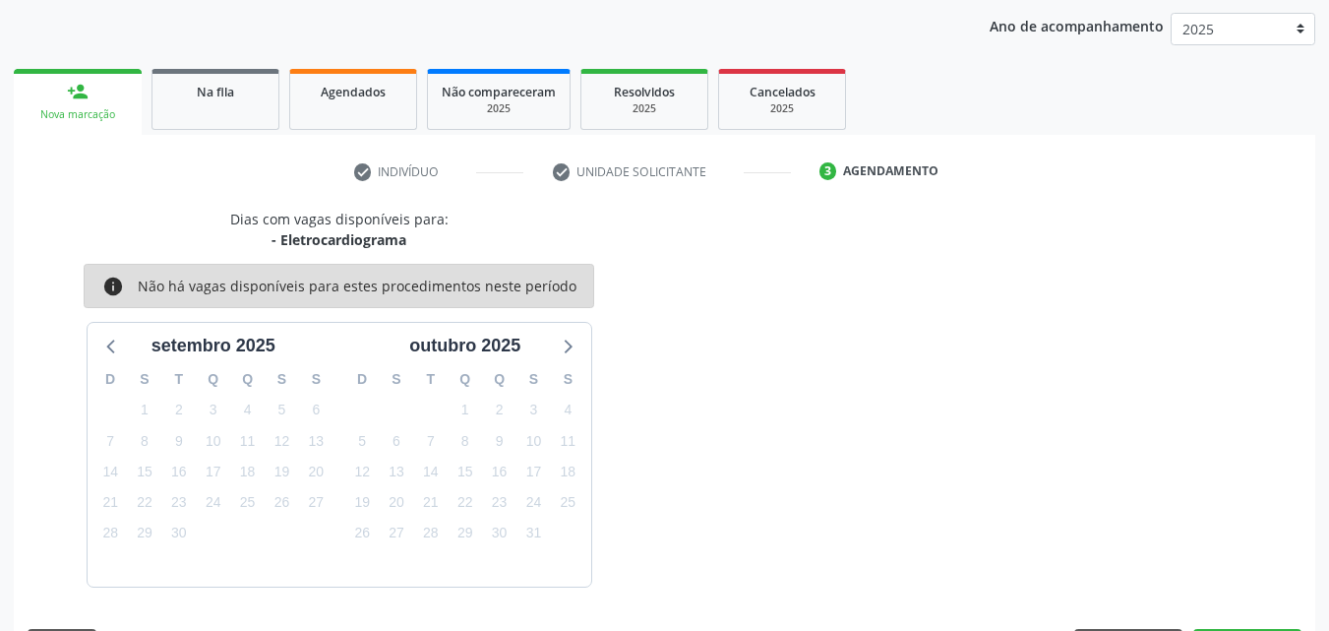
scroll to position [311, 0]
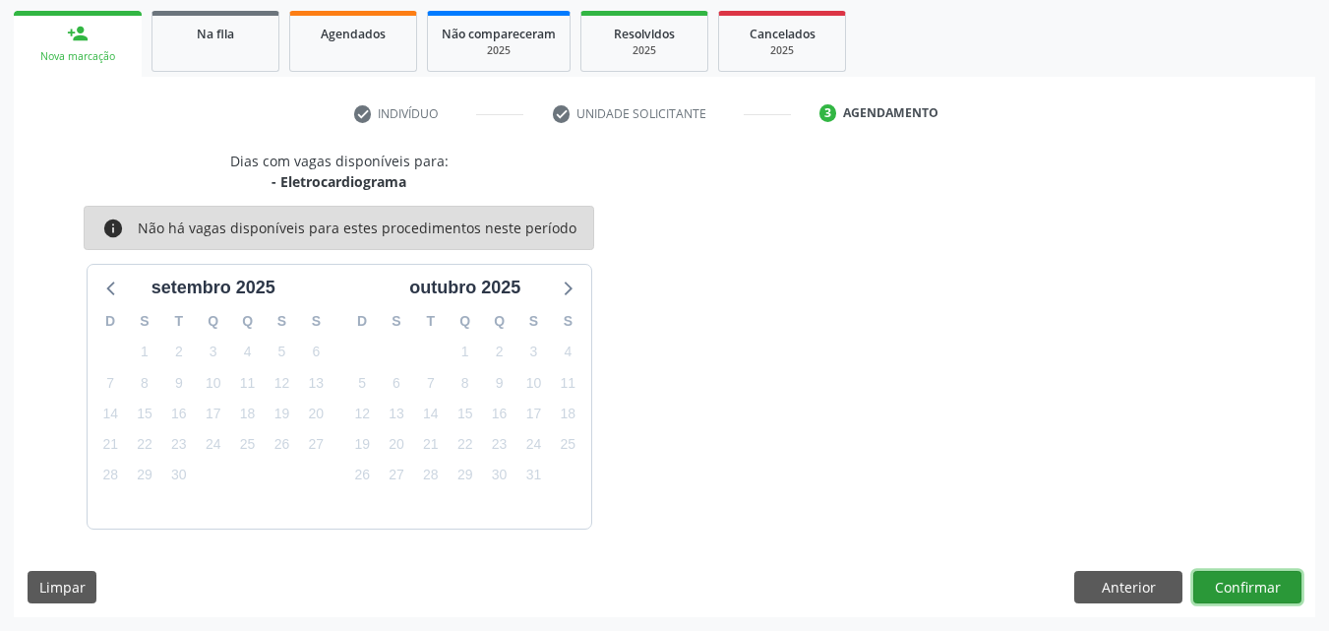
click at [1219, 592] on button "Confirmar" at bounding box center [1247, 587] width 108 height 33
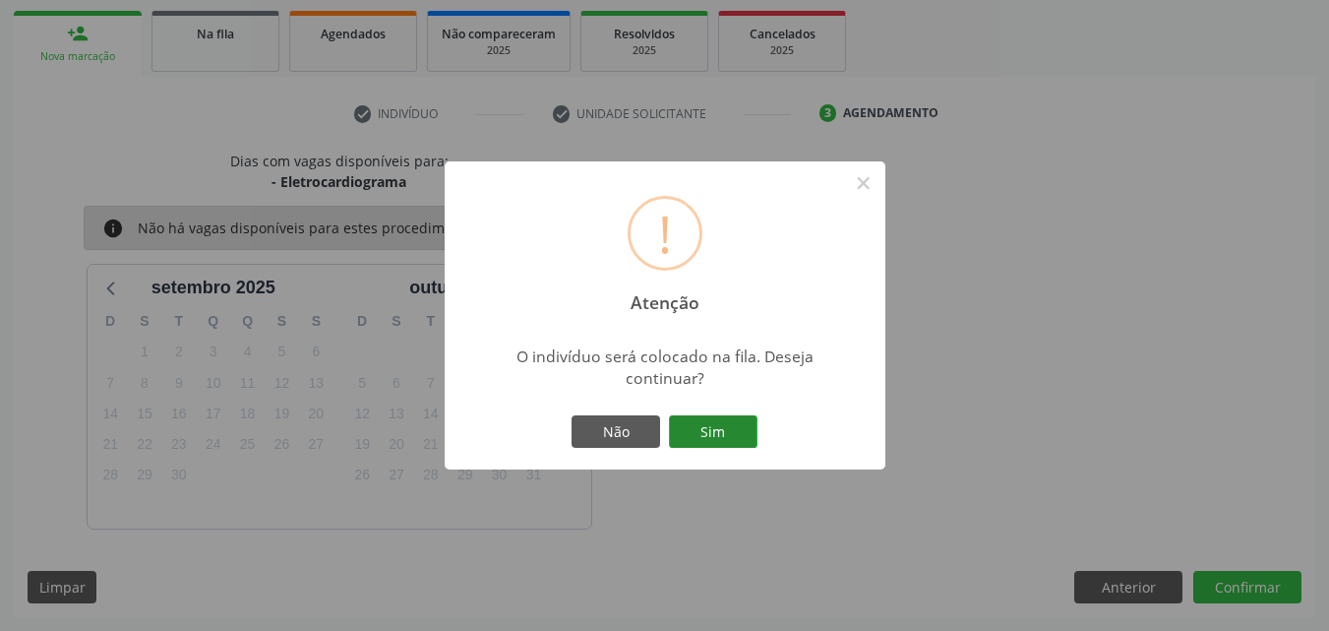
click at [736, 434] on button "Sim" at bounding box center [713, 431] width 89 height 33
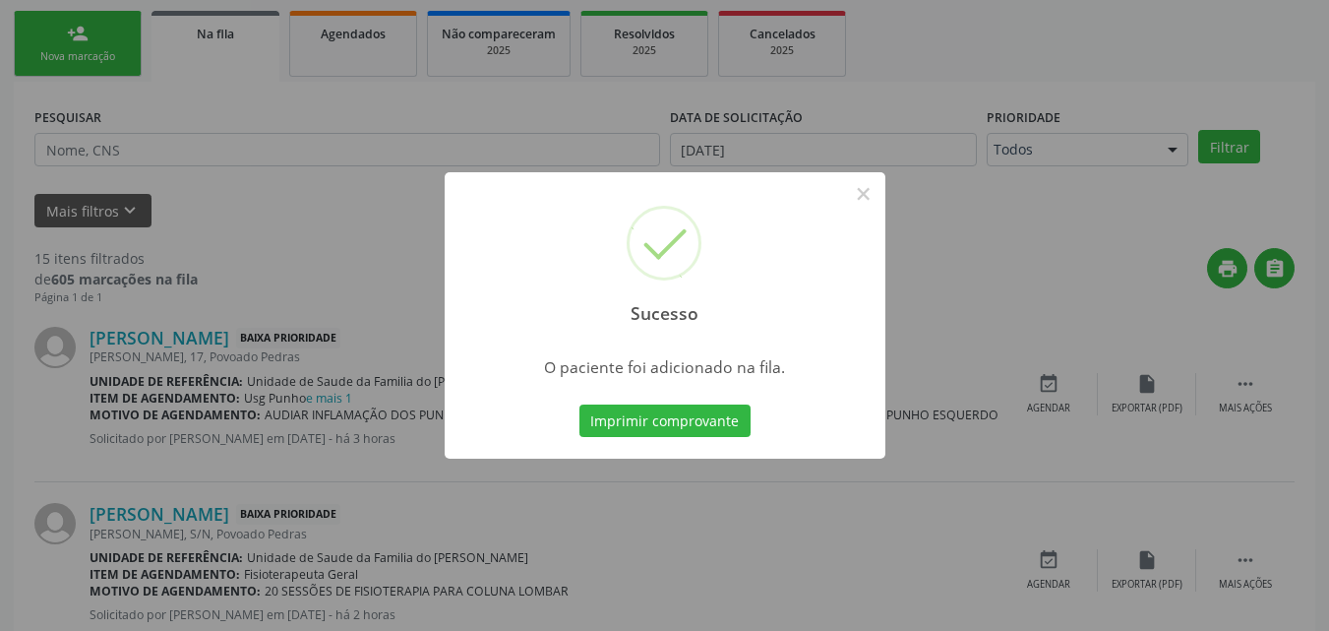
scroll to position [46, 0]
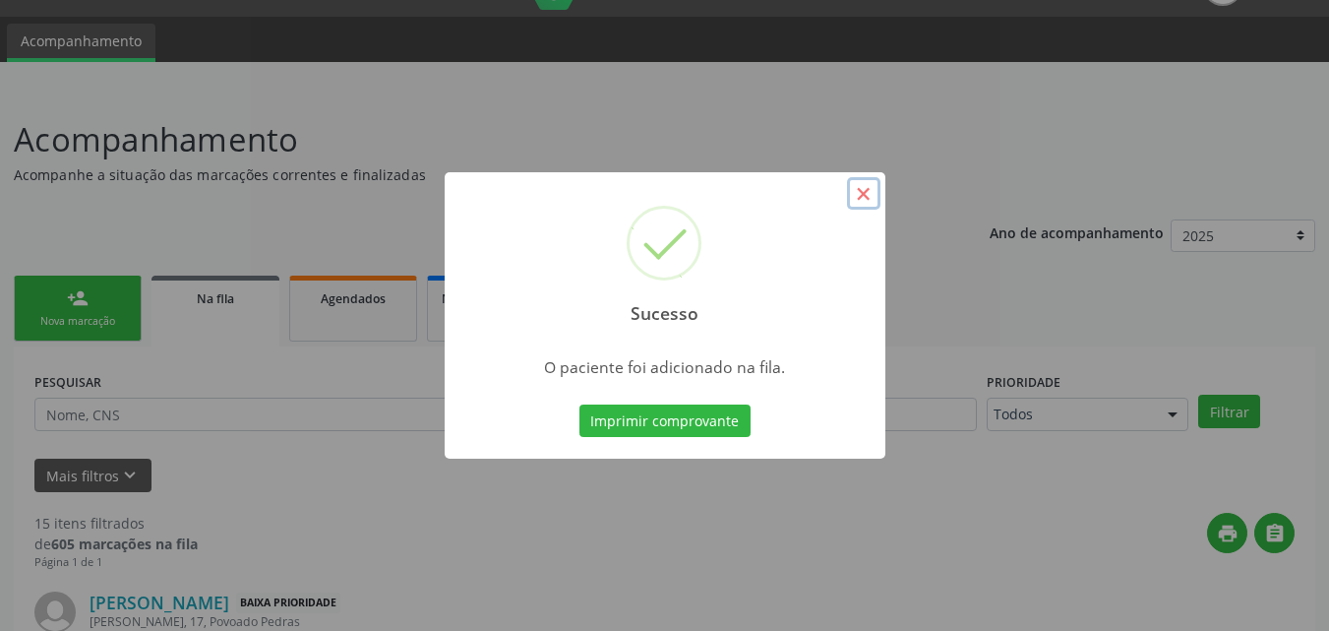
click at [867, 199] on button "×" at bounding box center [863, 193] width 33 height 33
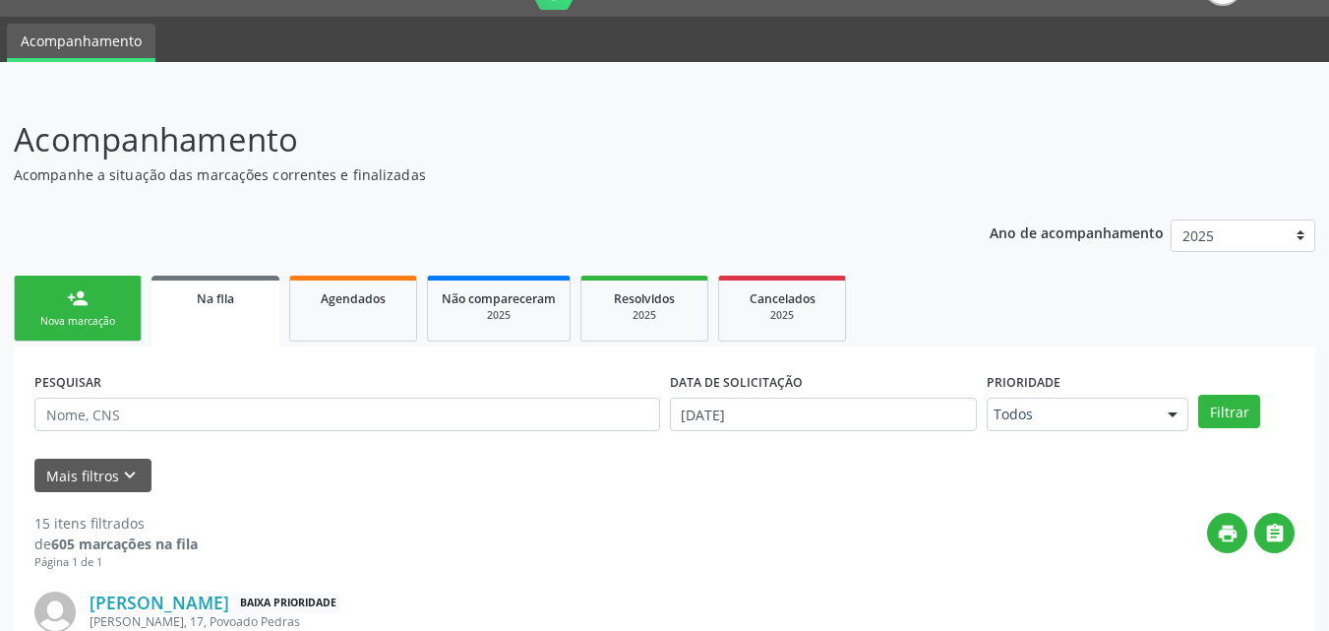
click at [119, 336] on link "person_add Nova marcação" at bounding box center [78, 308] width 128 height 66
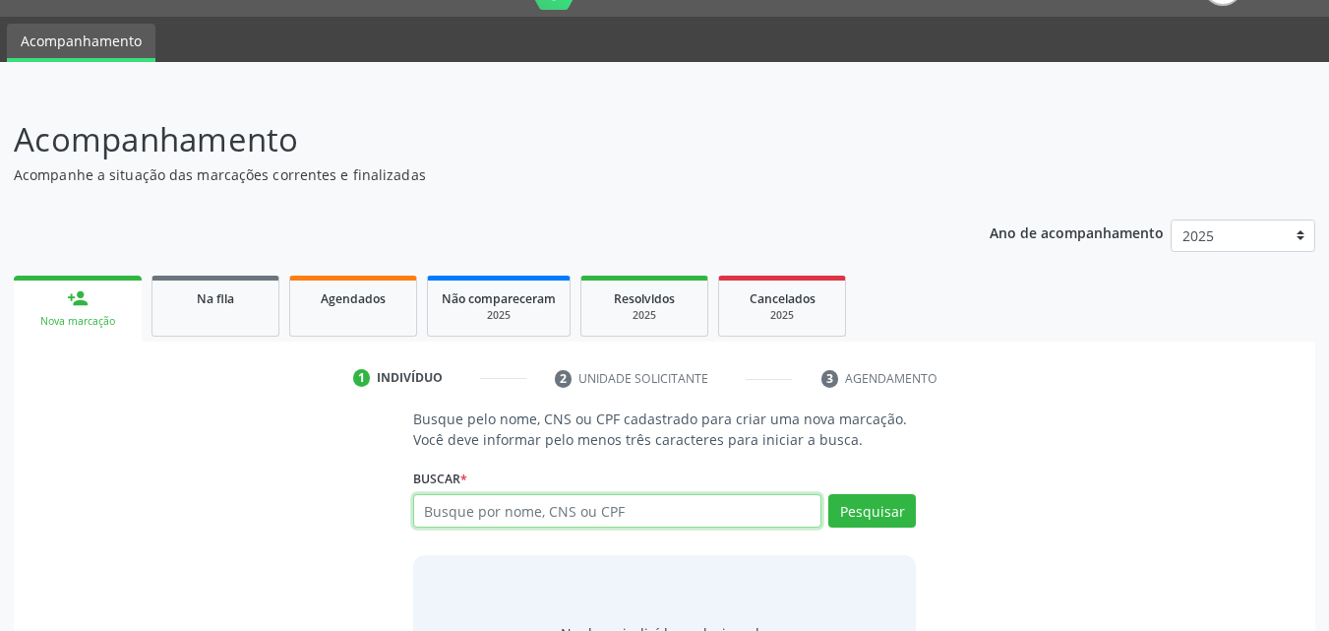
click at [436, 509] on input "text" at bounding box center [617, 510] width 409 height 33
type input "707707675186910"
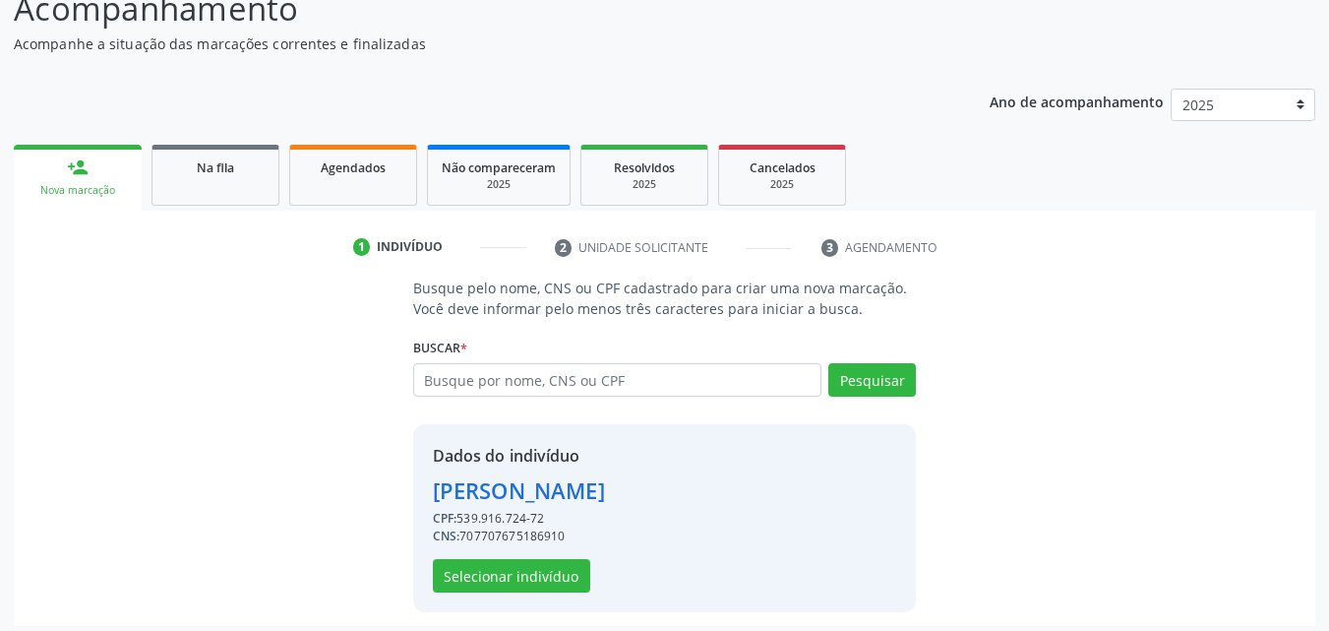
scroll to position [186, 0]
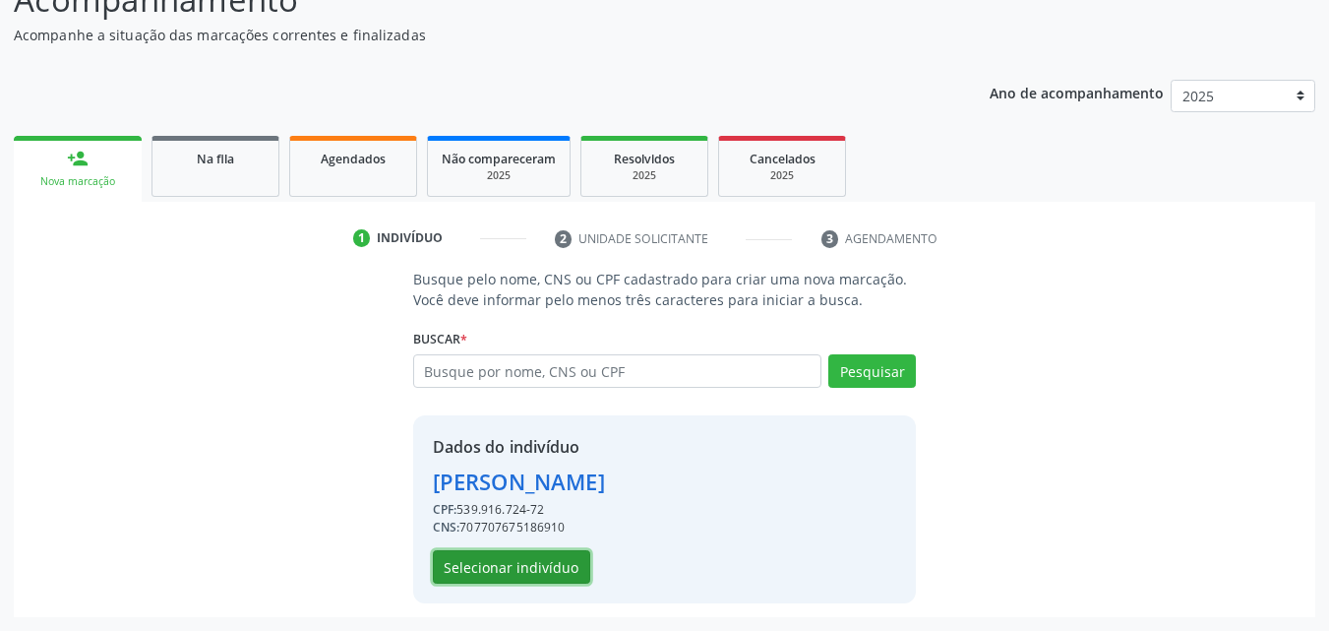
click at [504, 569] on button "Selecionar indivíduo" at bounding box center [511, 566] width 157 height 33
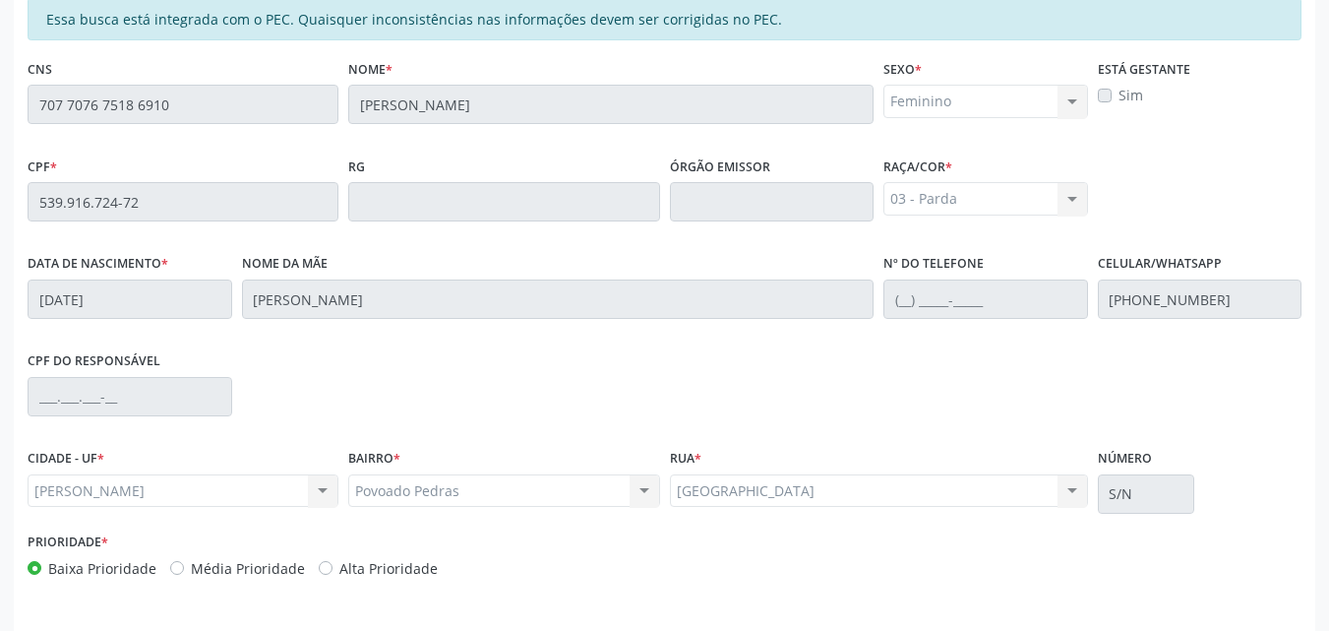
scroll to position [520, 0]
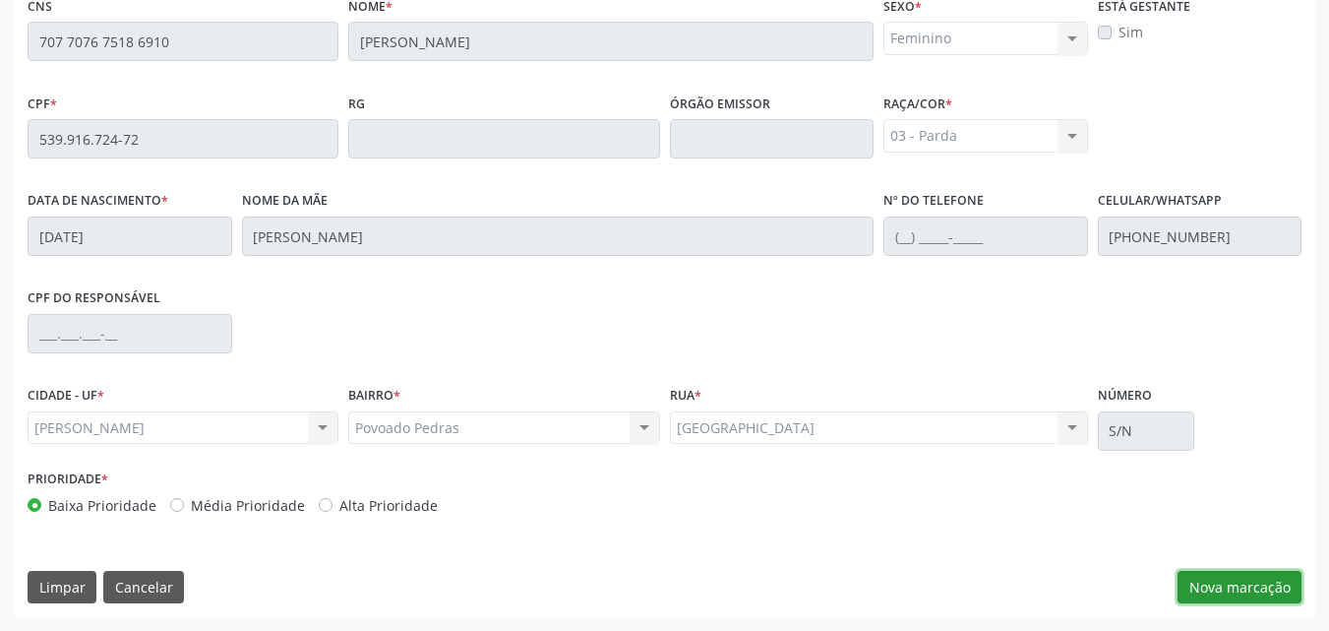
click at [1230, 584] on button "Nova marcação" at bounding box center [1240, 587] width 124 height 33
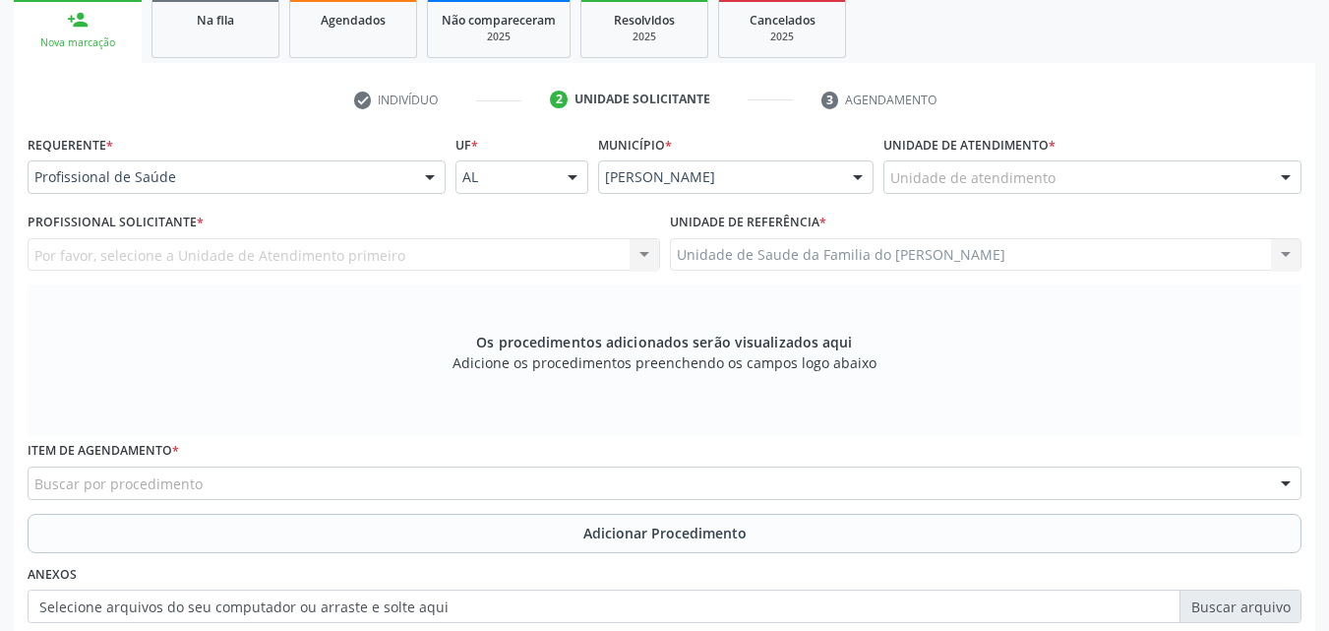
scroll to position [323, 0]
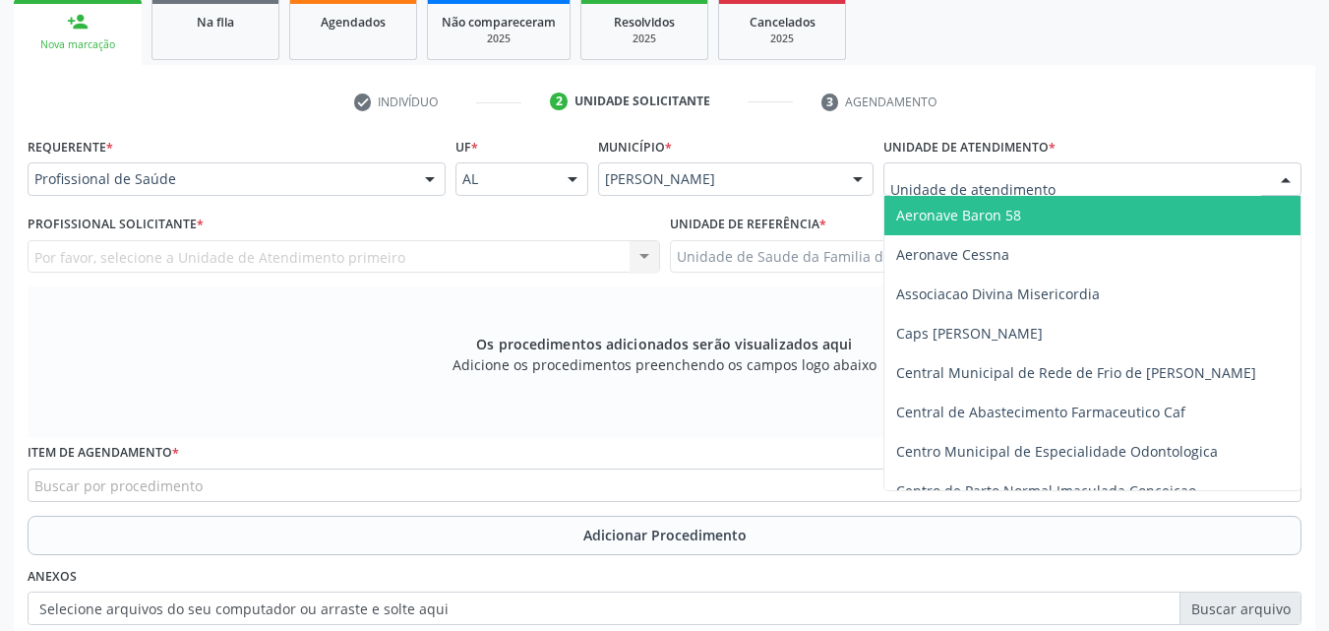
click at [1057, 169] on div at bounding box center [1092, 178] width 418 height 33
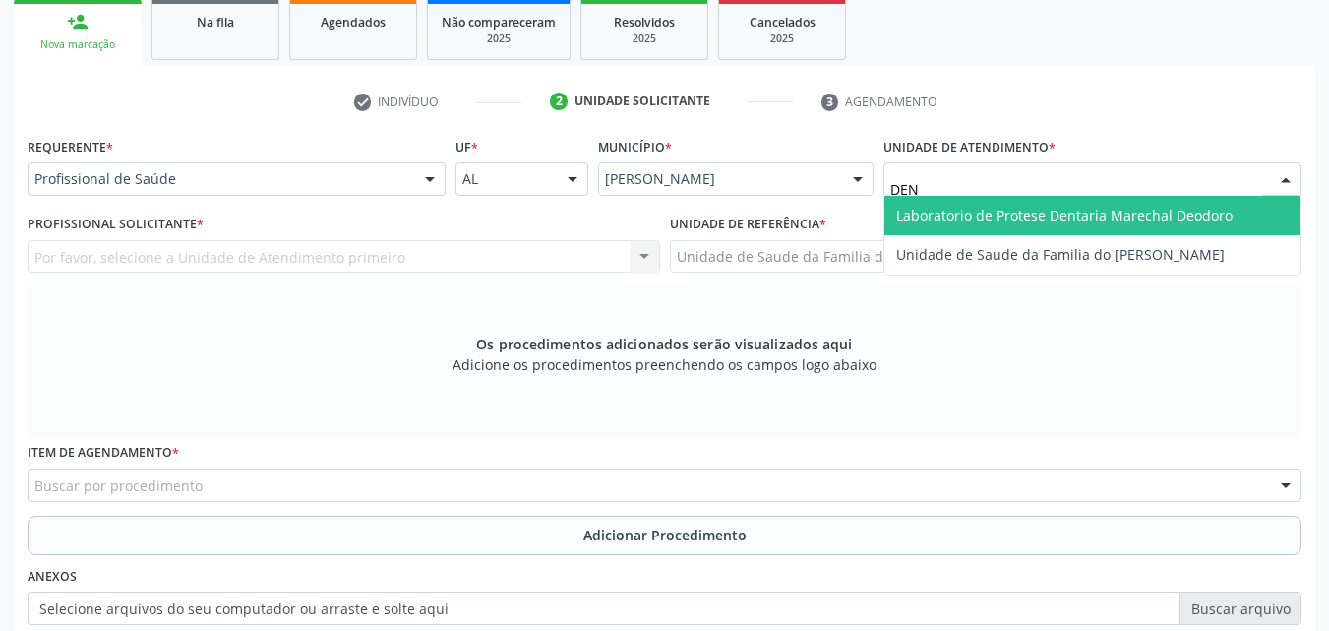
type input "DENI"
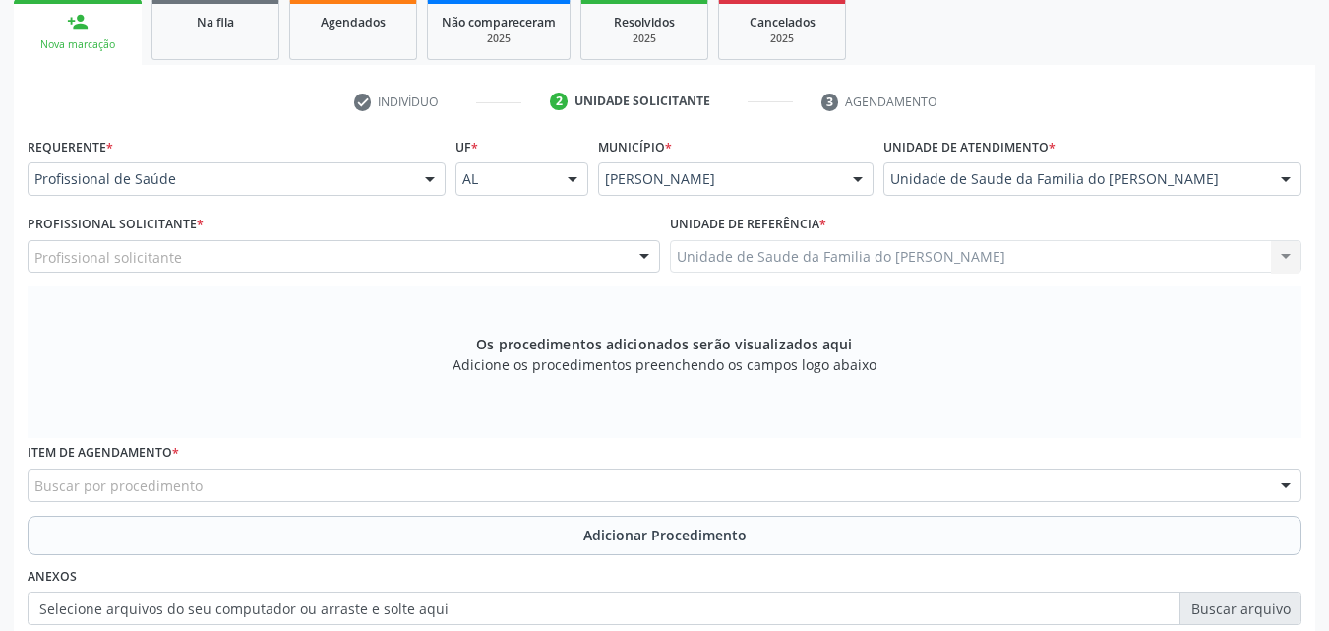
click at [580, 254] on div "Profissional solicitante" at bounding box center [344, 256] width 633 height 33
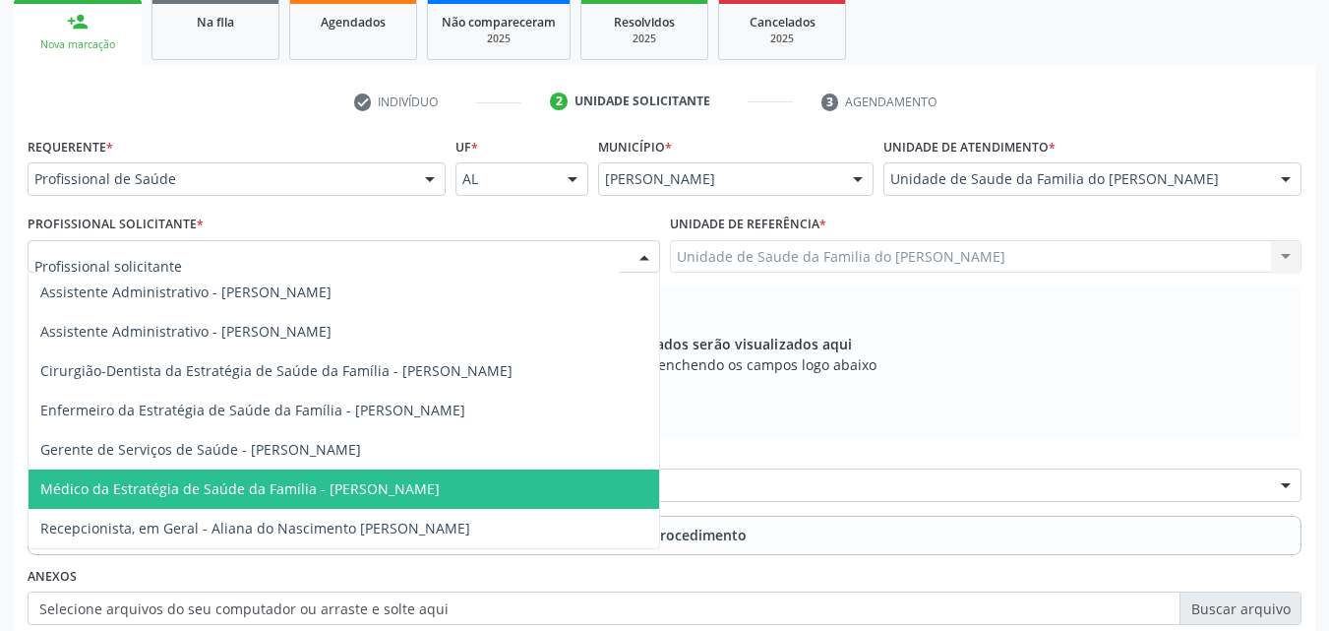
click at [393, 494] on span "Médico da Estratégia de Saúde da Família - [PERSON_NAME]" at bounding box center [239, 488] width 399 height 19
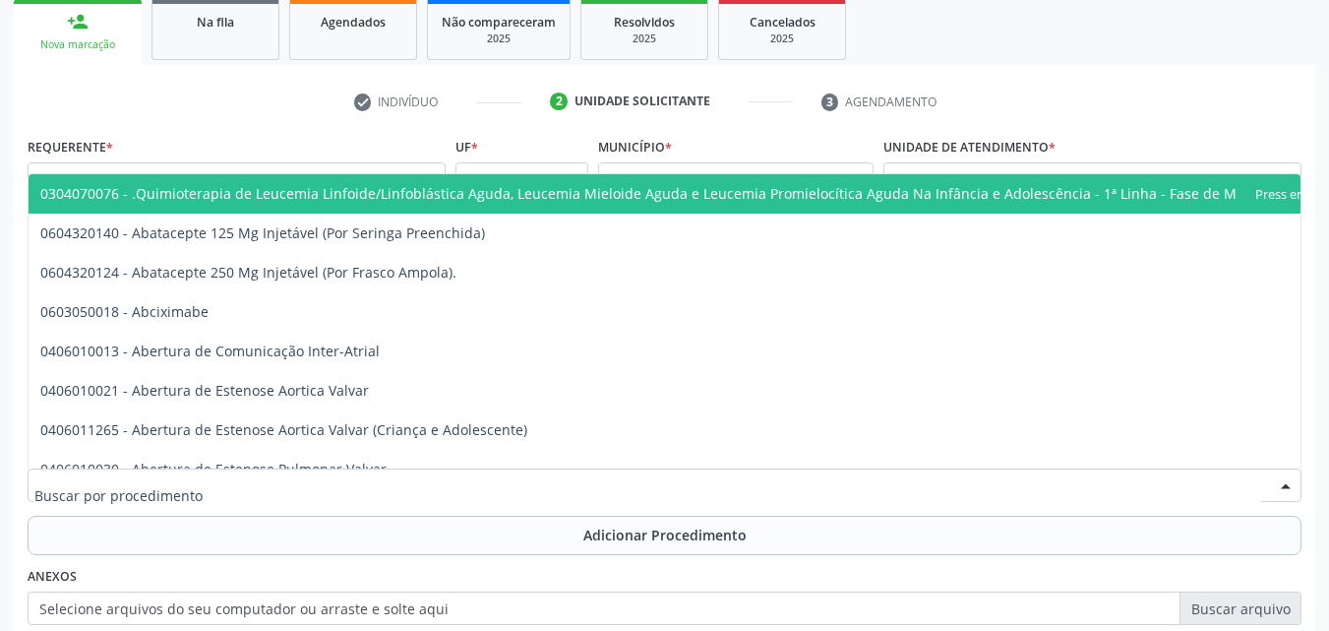
click at [393, 494] on div at bounding box center [665, 484] width 1274 height 33
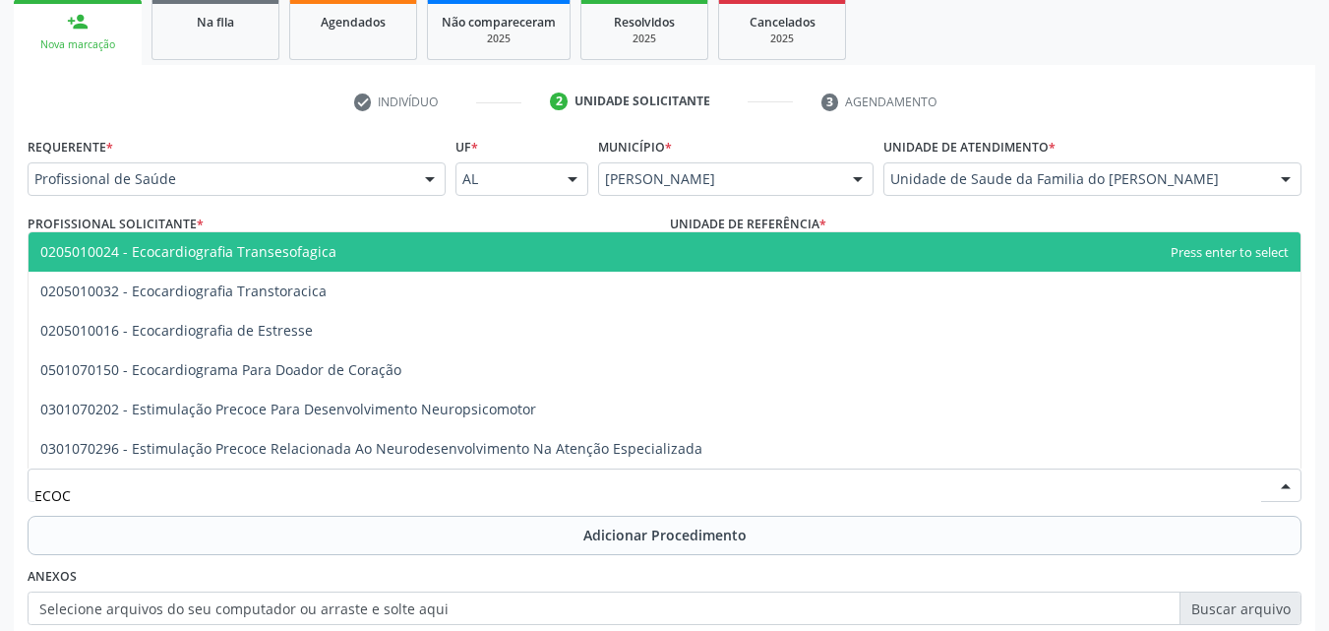
type input "ECOCA"
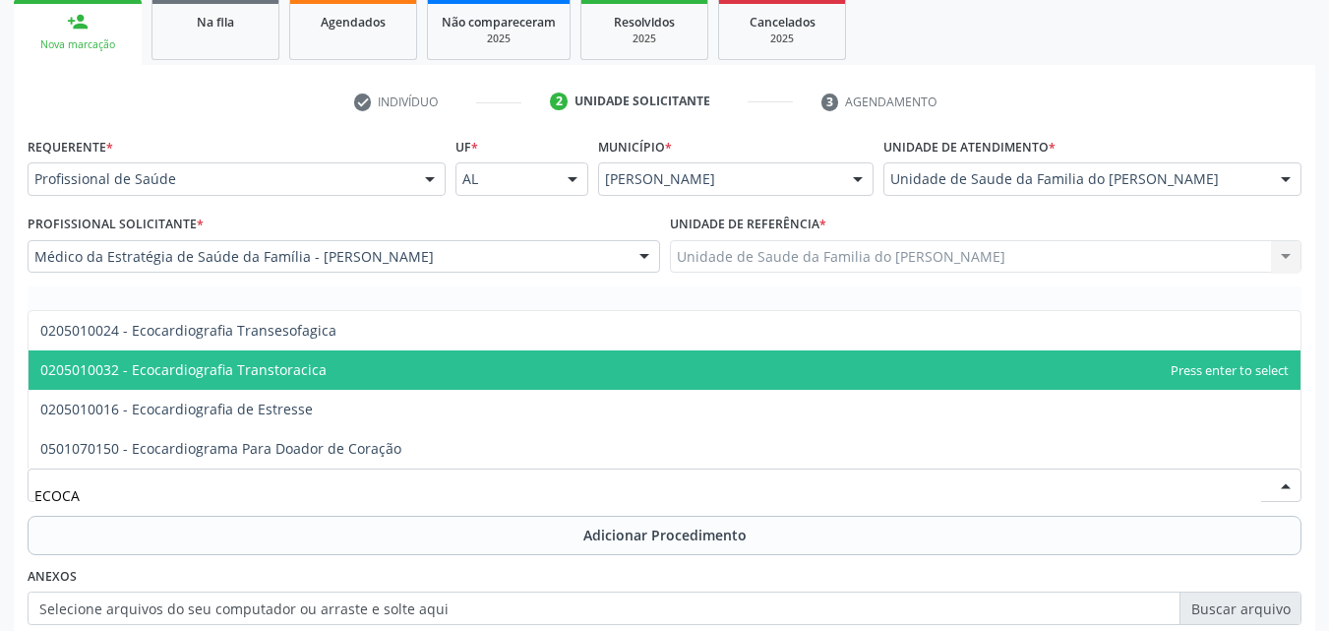
click at [369, 374] on span "0205010032 - Ecocardiografia Transtoracica" at bounding box center [665, 369] width 1272 height 39
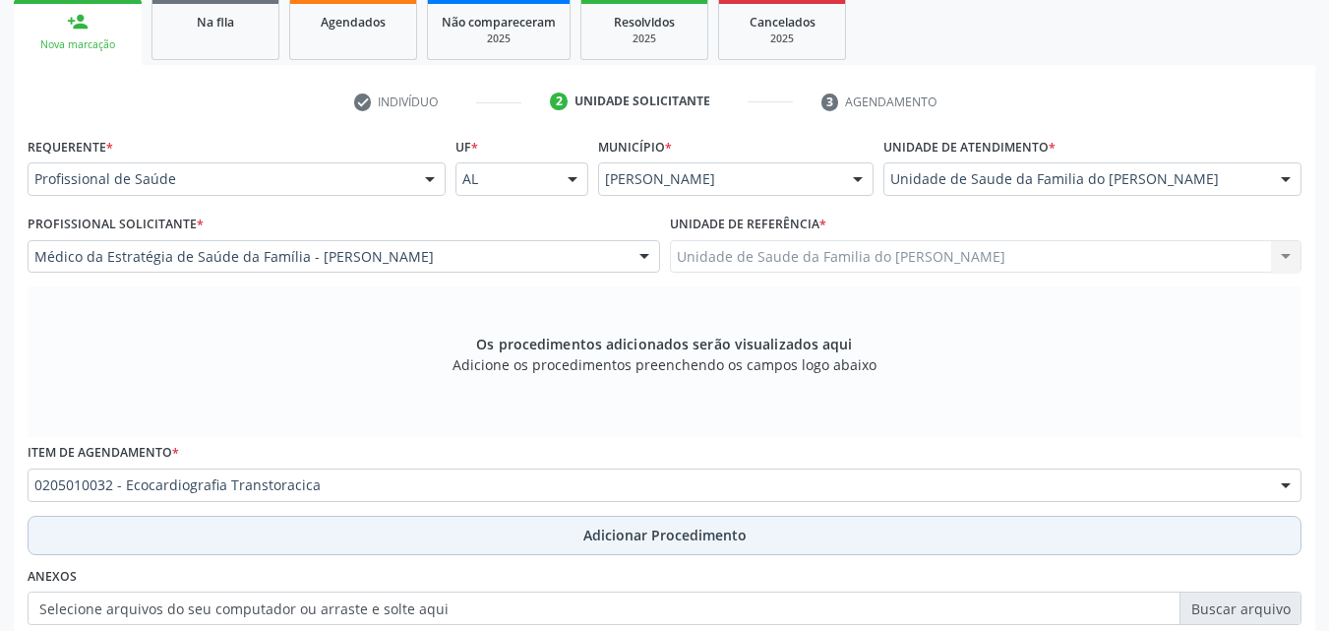
click at [379, 536] on button "Adicionar Procedimento" at bounding box center [665, 535] width 1274 height 39
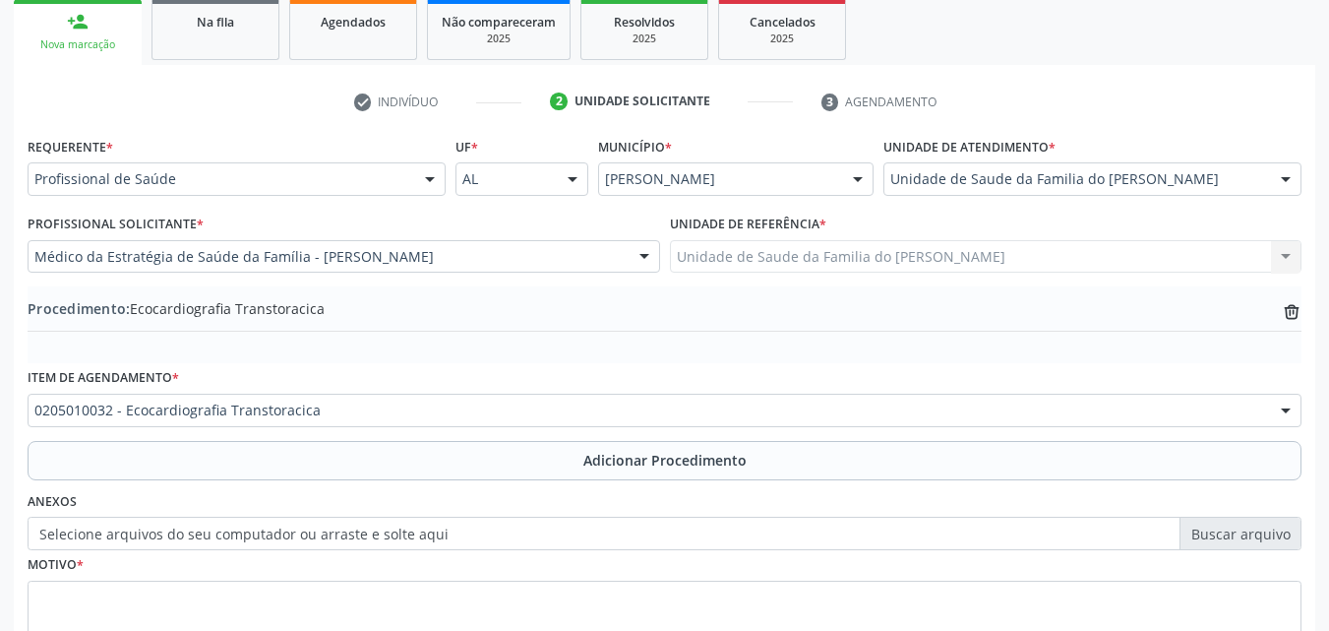
scroll to position [464, 0]
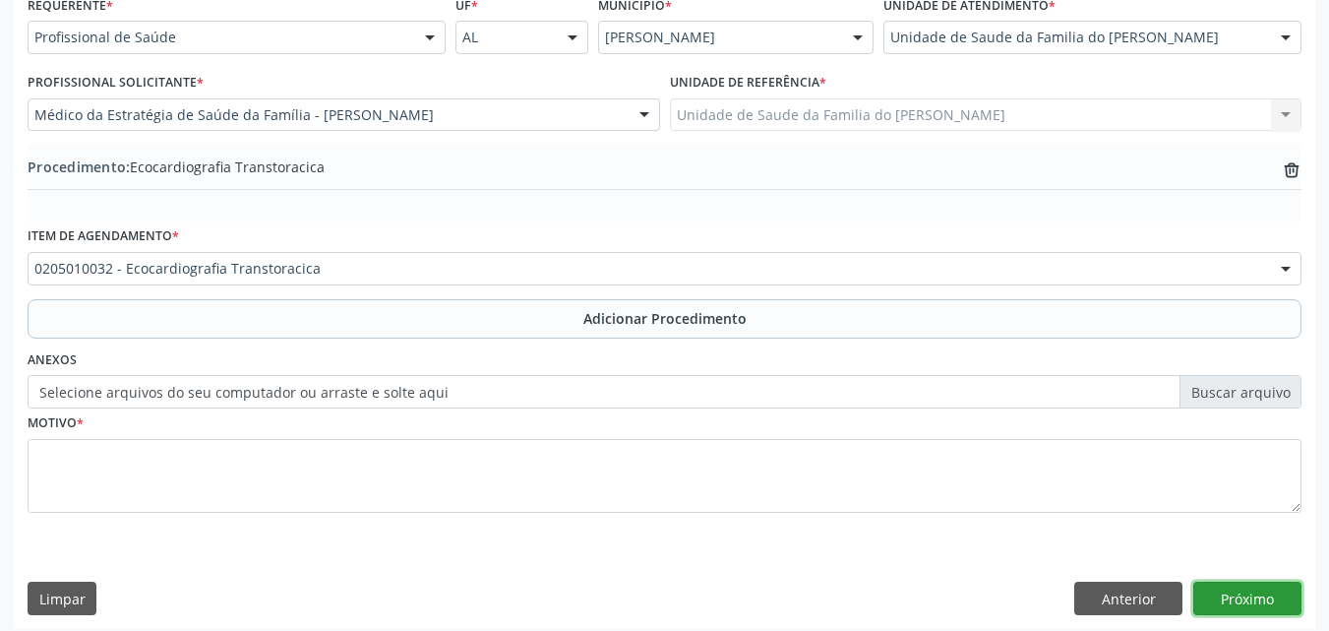
click at [1230, 603] on button "Próximo" at bounding box center [1247, 597] width 108 height 33
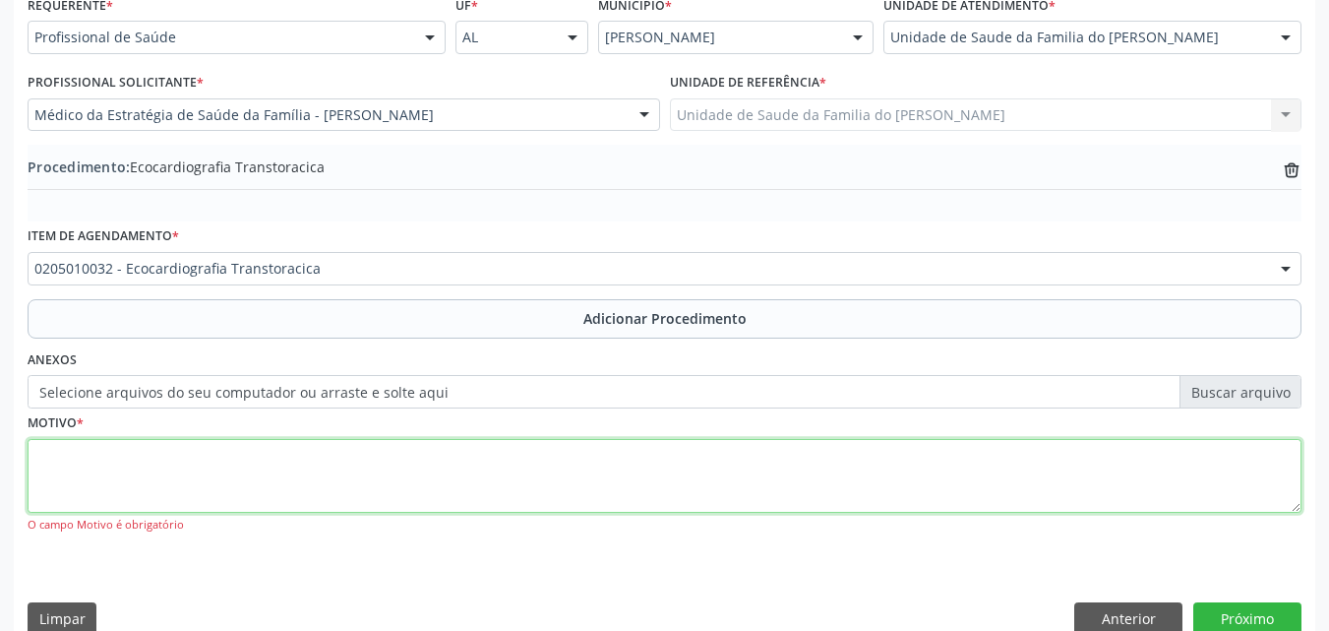
click at [944, 457] on textarea at bounding box center [665, 476] width 1274 height 75
type textarea "DOR TORACICA NÃO ESPECIFICADA"
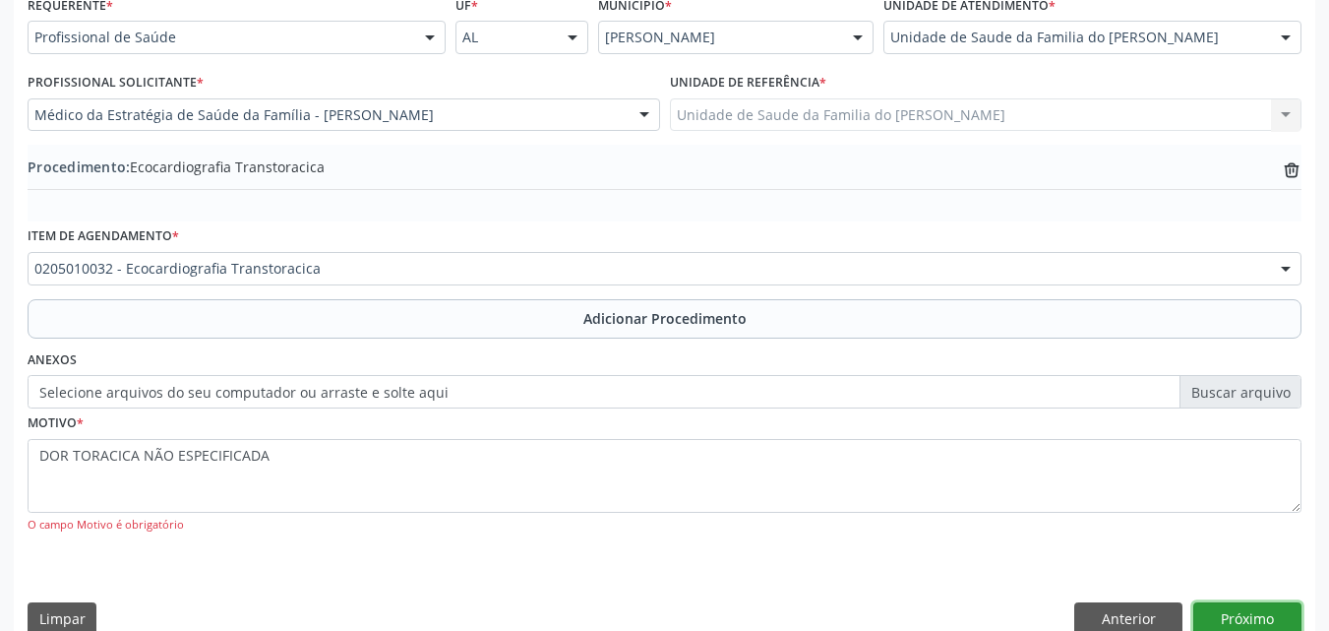
click at [1260, 604] on button "Próximo" at bounding box center [1247, 618] width 108 height 33
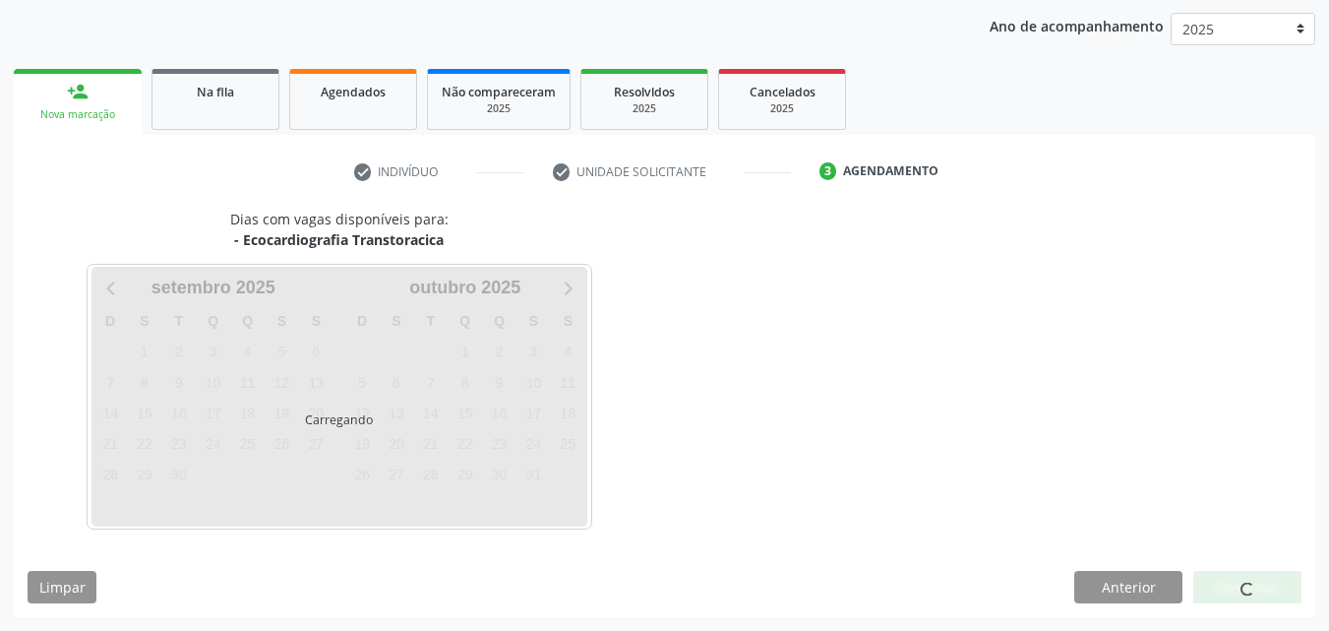
scroll to position [311, 0]
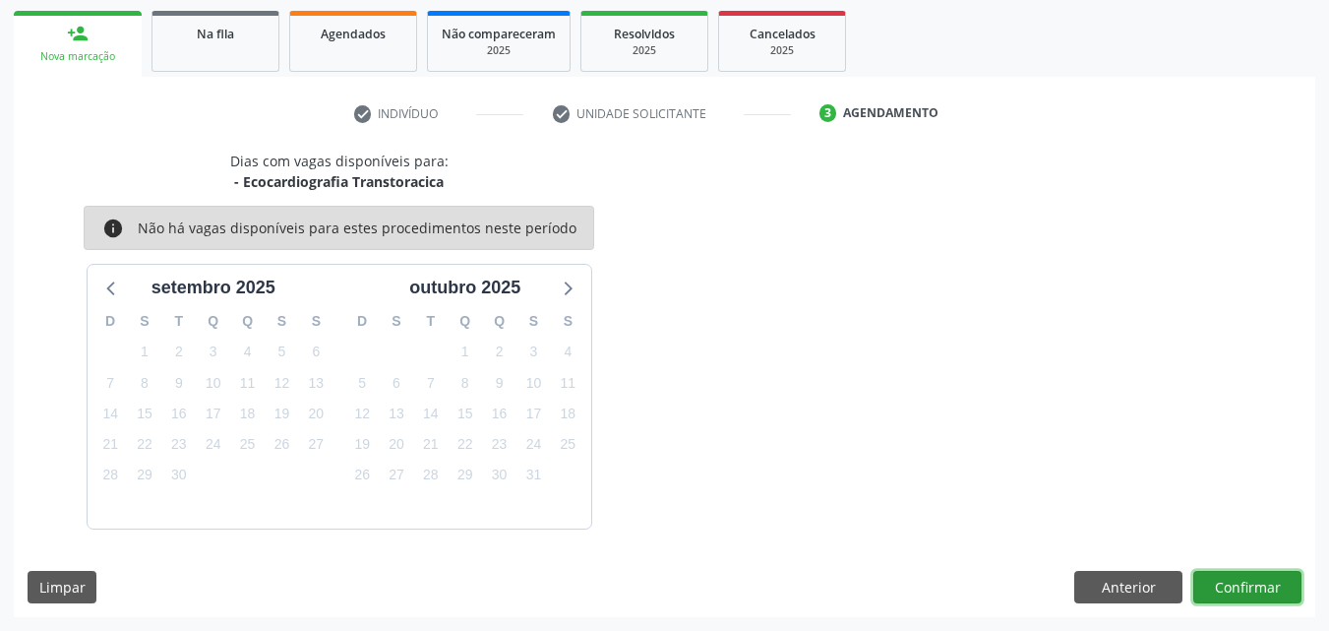
click at [1257, 575] on button "Confirmar" at bounding box center [1247, 587] width 108 height 33
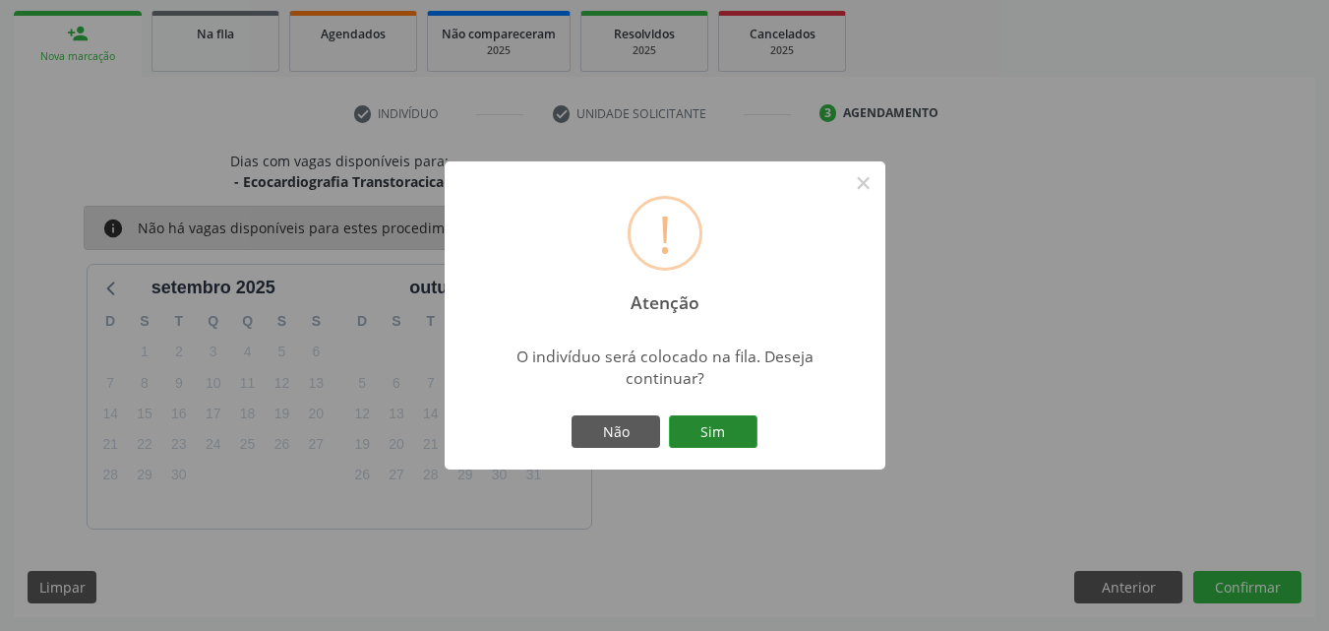
click at [708, 437] on button "Sim" at bounding box center [713, 431] width 89 height 33
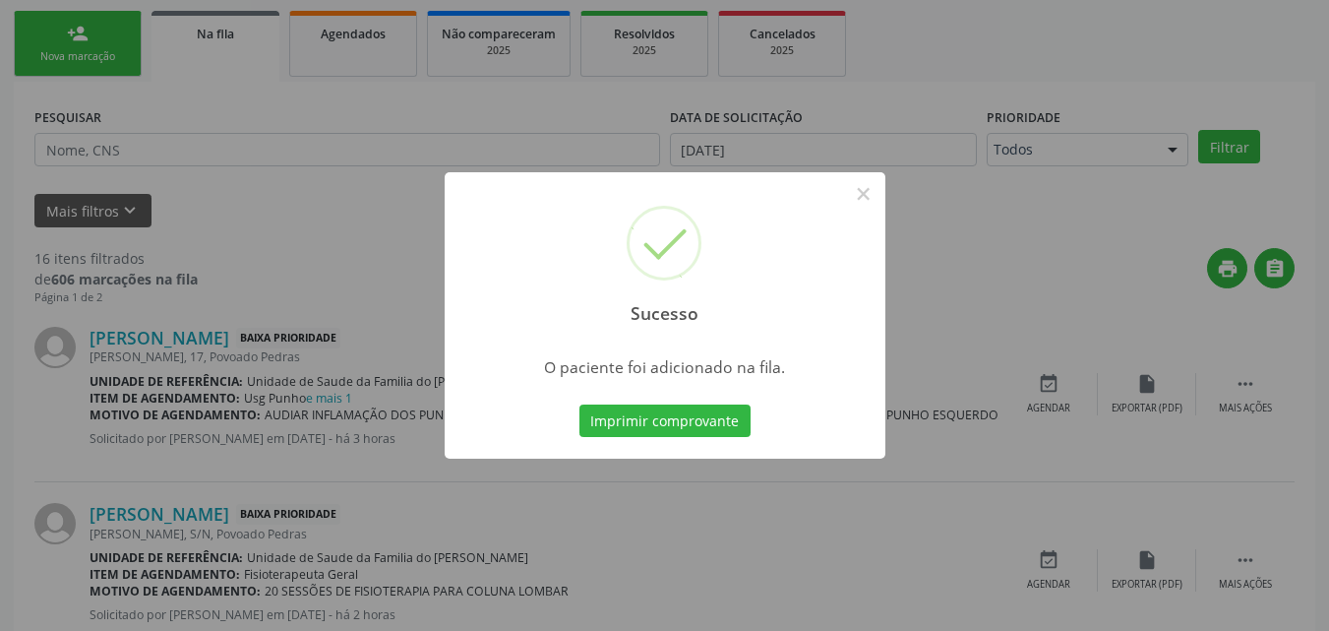
scroll to position [46, 0]
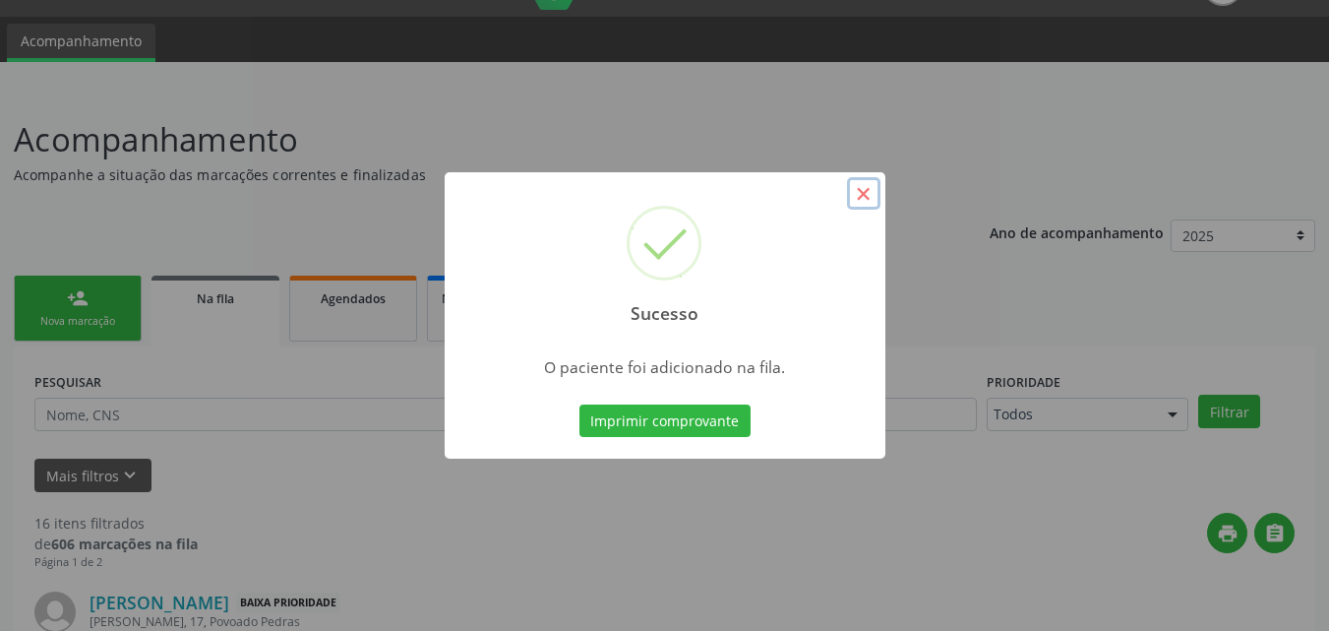
click at [851, 197] on button "×" at bounding box center [863, 193] width 33 height 33
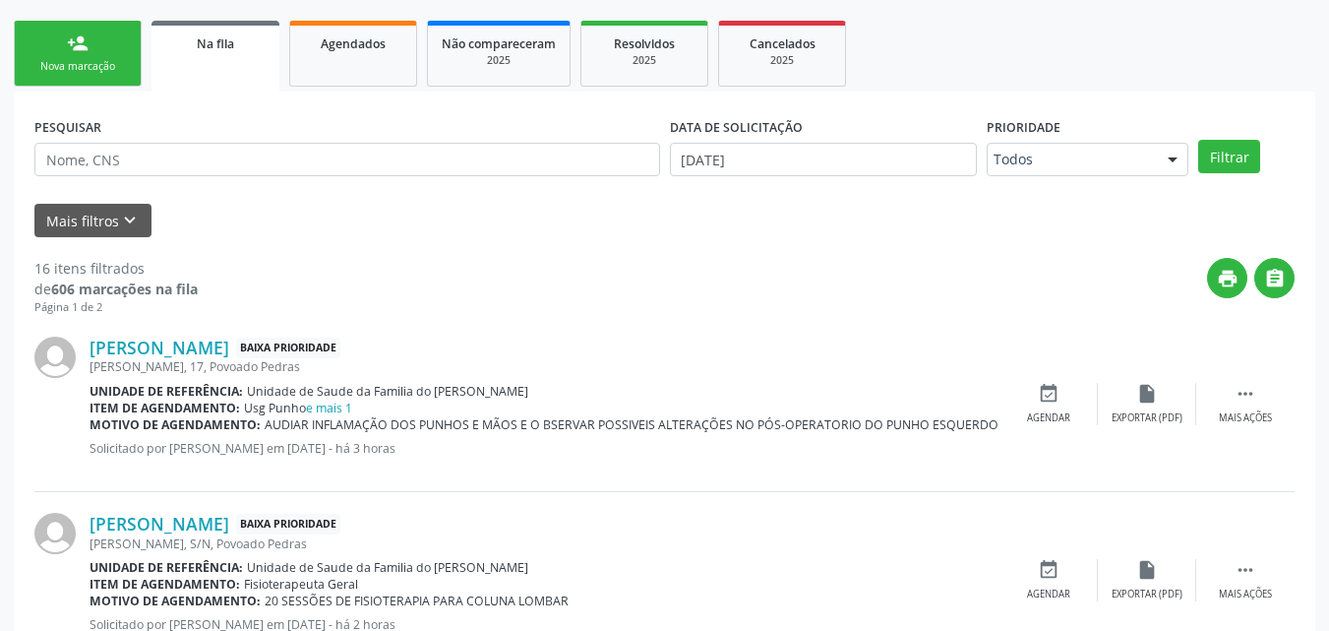
scroll to position [323, 0]
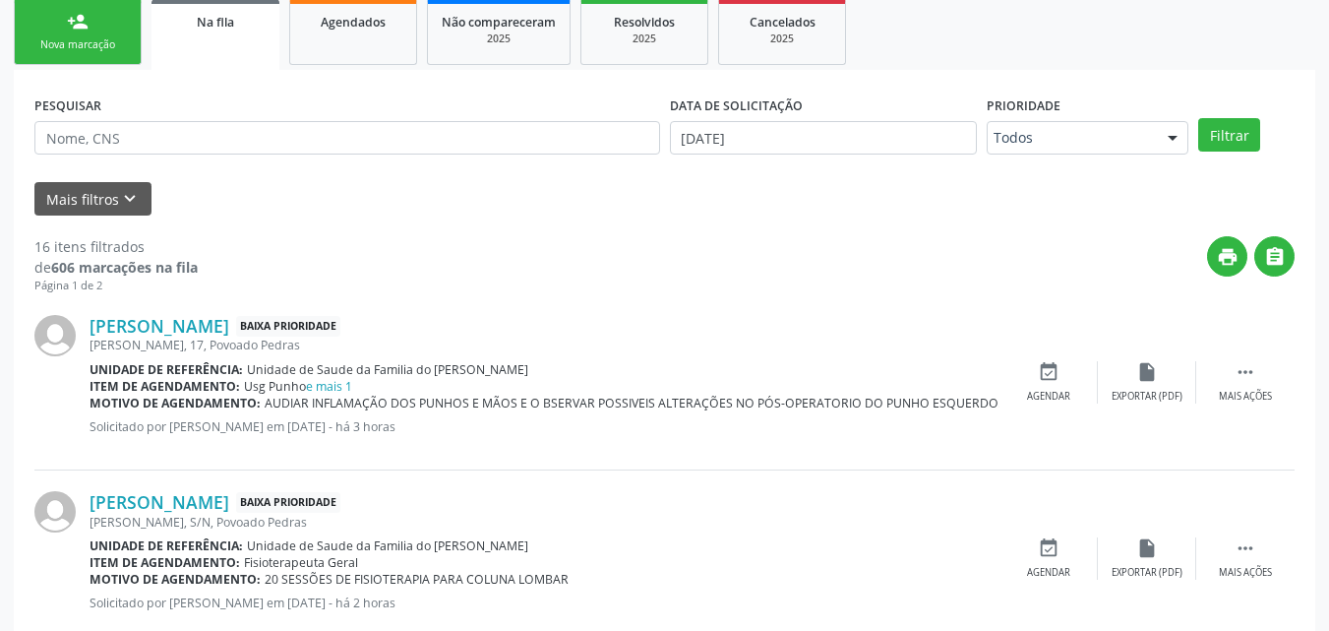
click at [36, 45] on div "Nova marcação" at bounding box center [78, 44] width 98 height 15
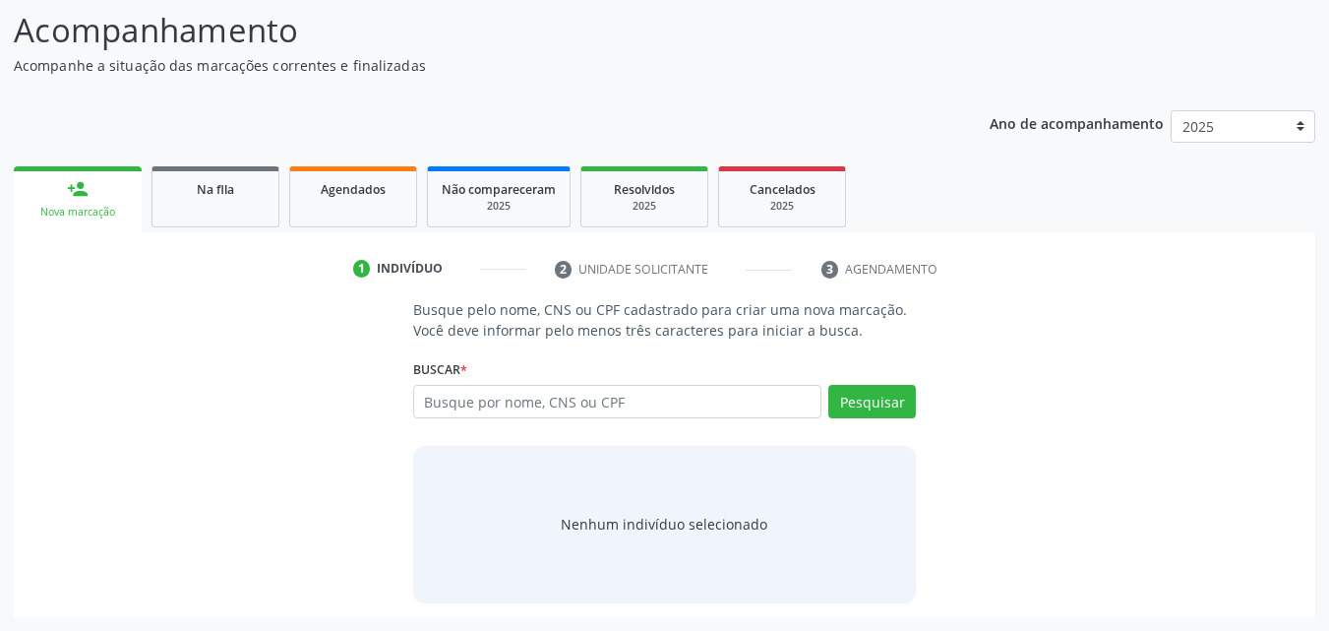
scroll to position [155, 0]
click at [488, 399] on input "text" at bounding box center [617, 401] width 409 height 33
type input "53991672472"
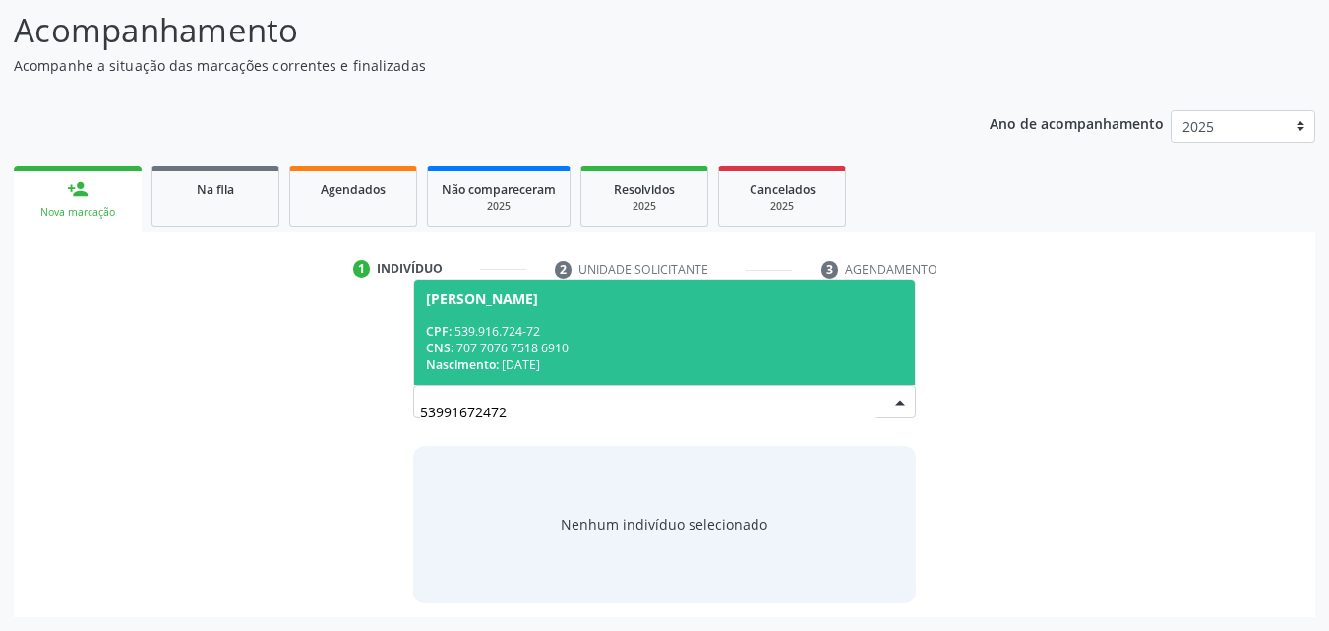
click at [622, 323] on div "CPF: 539.916.724-72" at bounding box center [665, 331] width 478 height 17
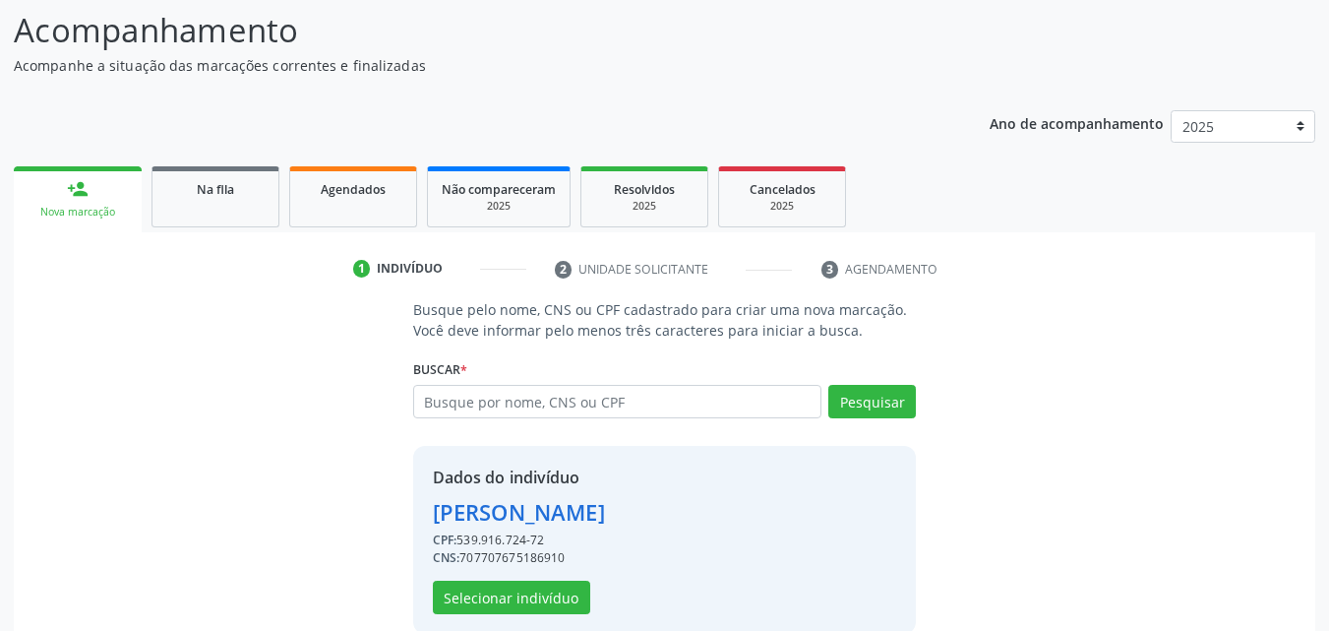
scroll to position [186, 0]
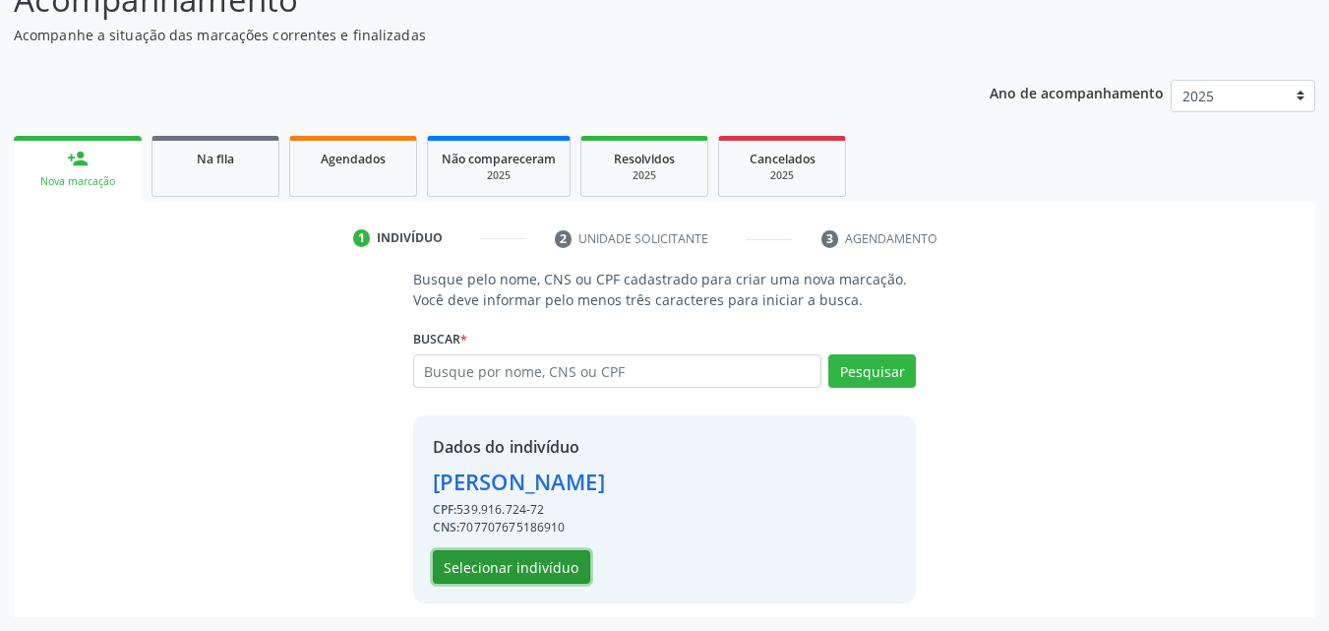
click at [531, 569] on button "Selecionar indivíduo" at bounding box center [511, 566] width 157 height 33
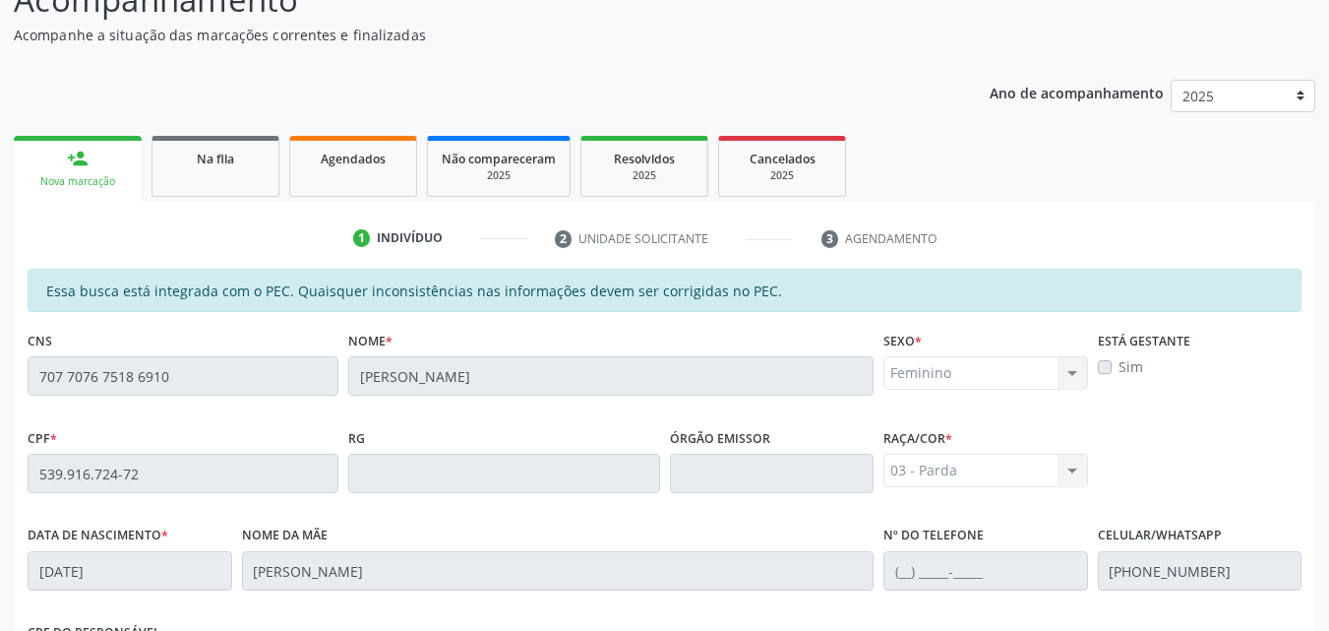
scroll to position [520, 0]
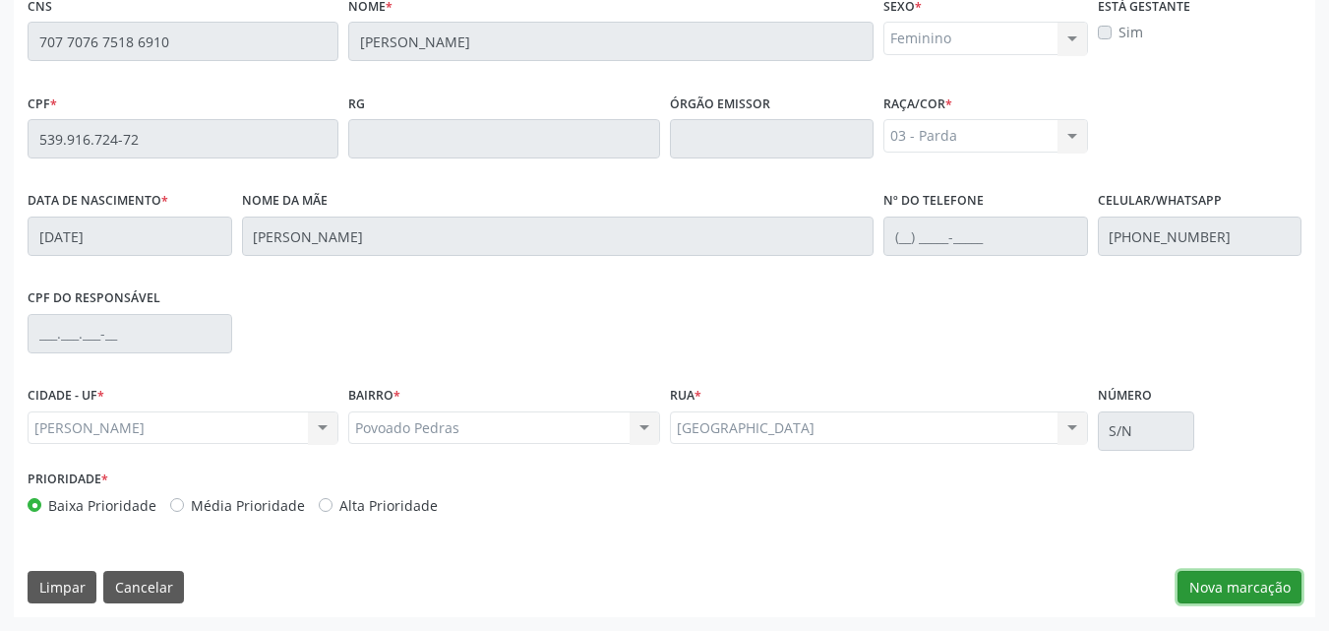
click at [1227, 590] on button "Nova marcação" at bounding box center [1240, 587] width 124 height 33
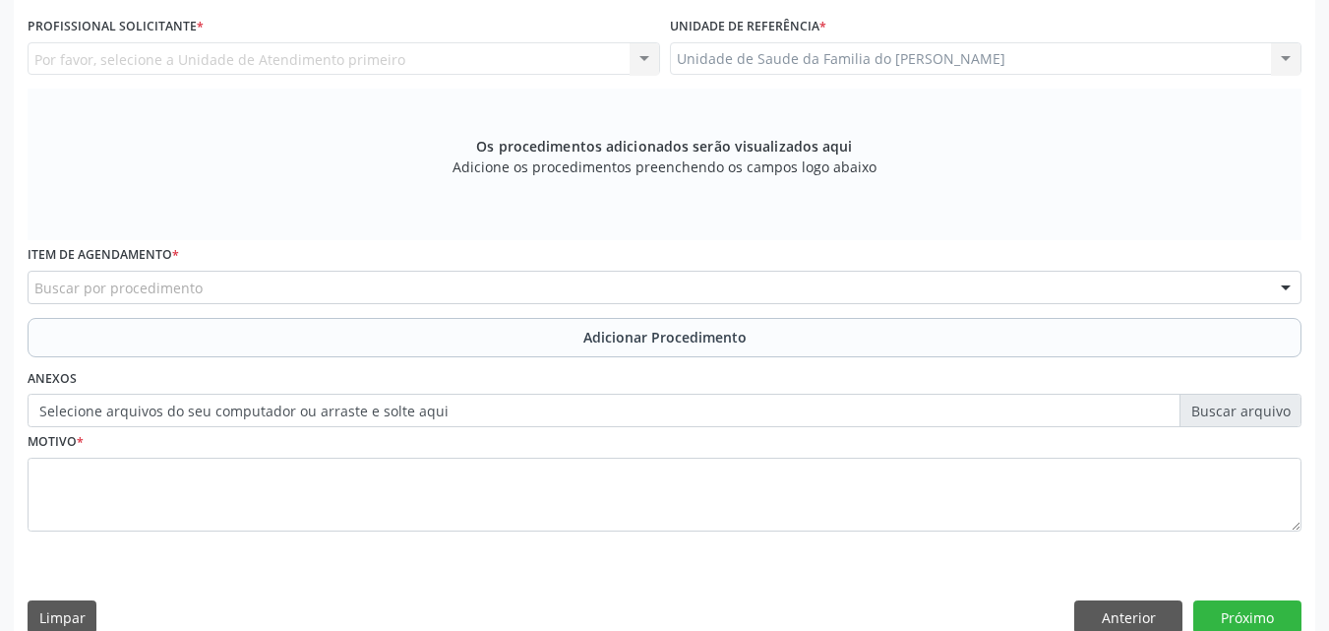
scroll to position [401, 0]
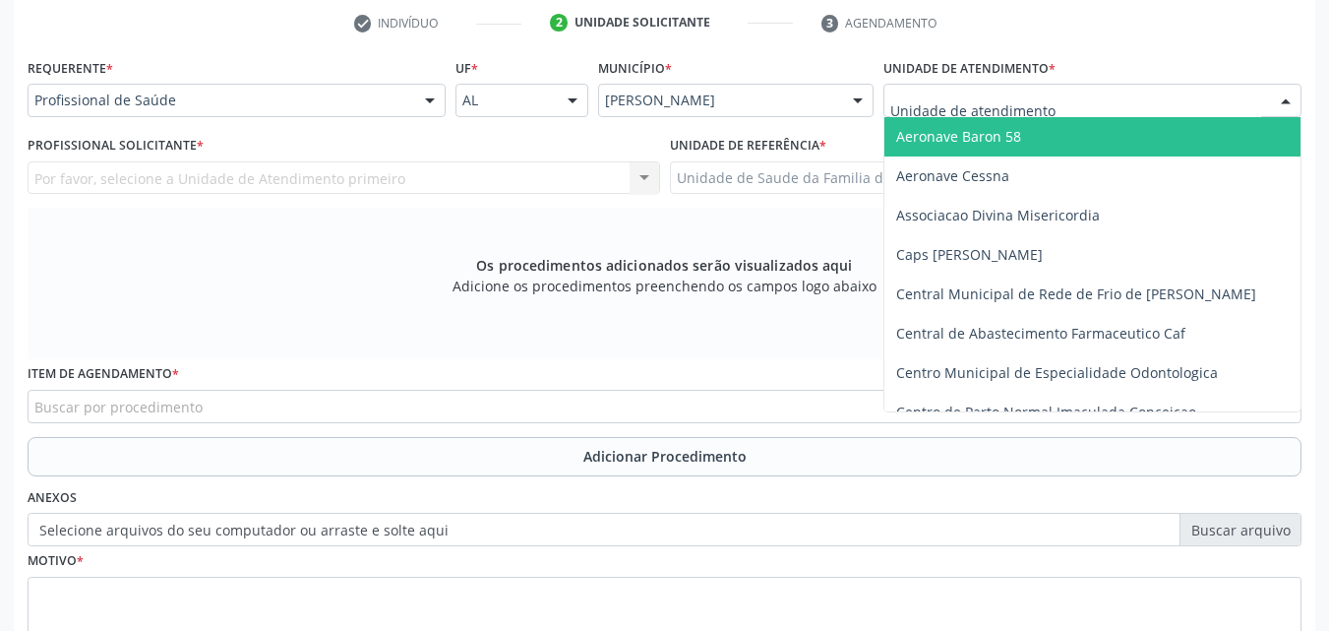
click at [1091, 96] on div at bounding box center [1092, 100] width 418 height 33
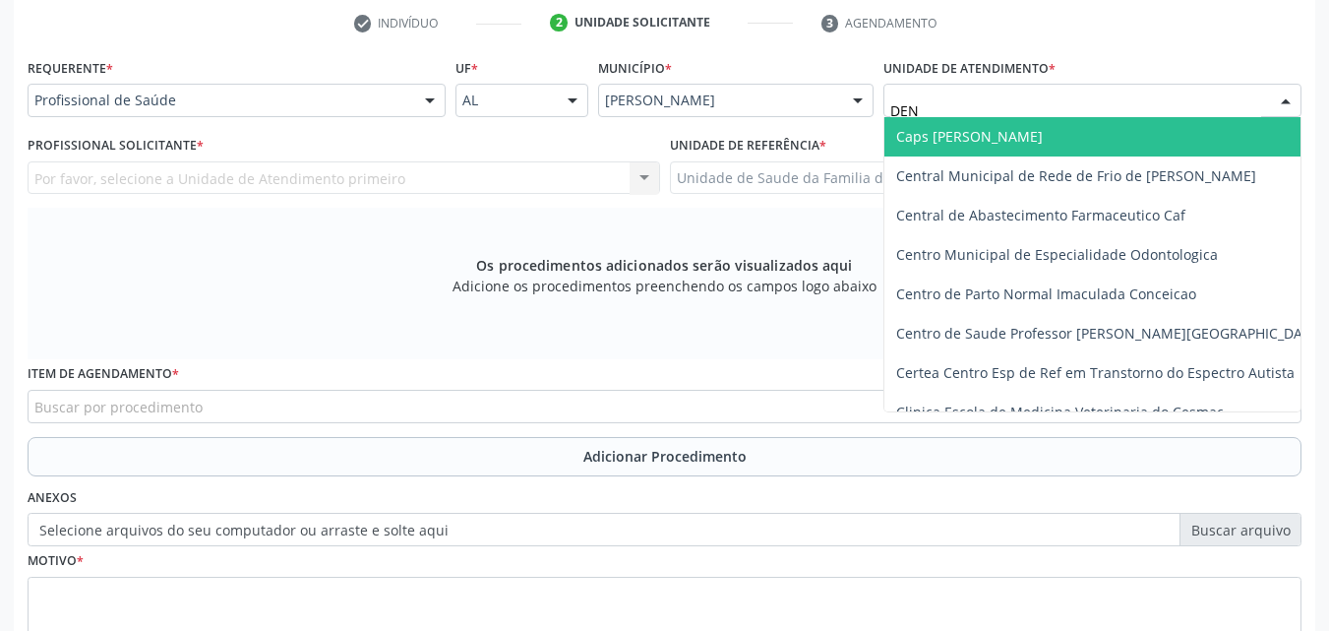
type input "DENI"
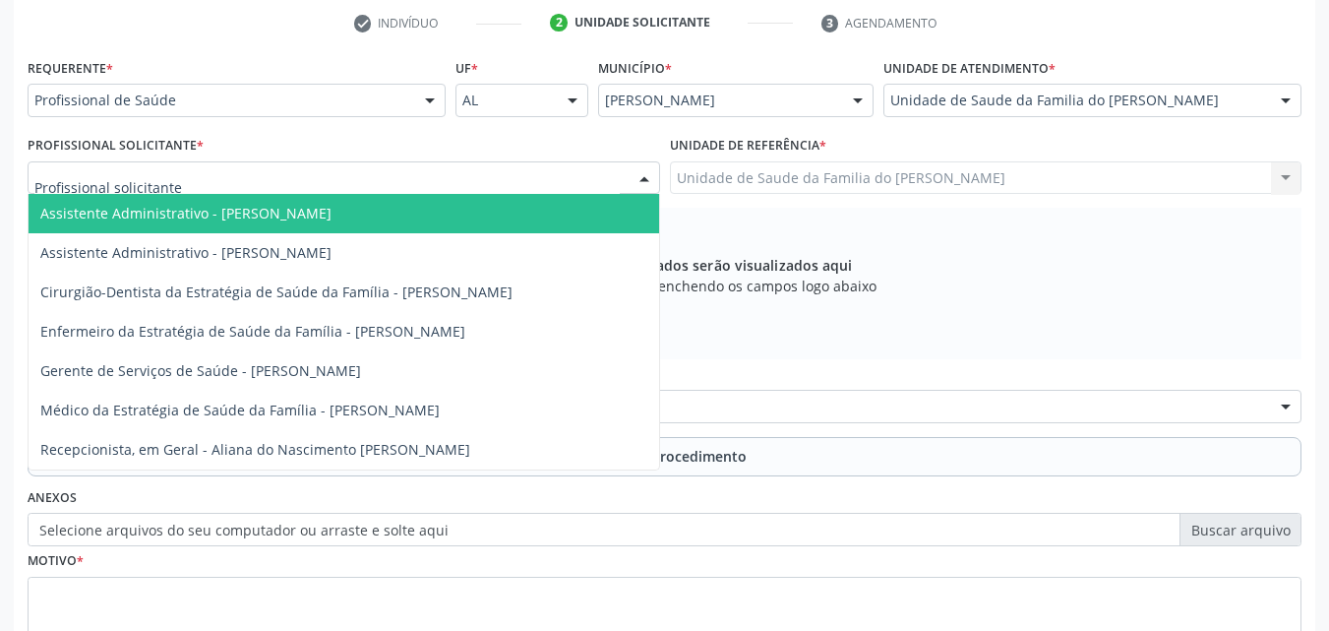
click at [605, 184] on div at bounding box center [344, 177] width 633 height 33
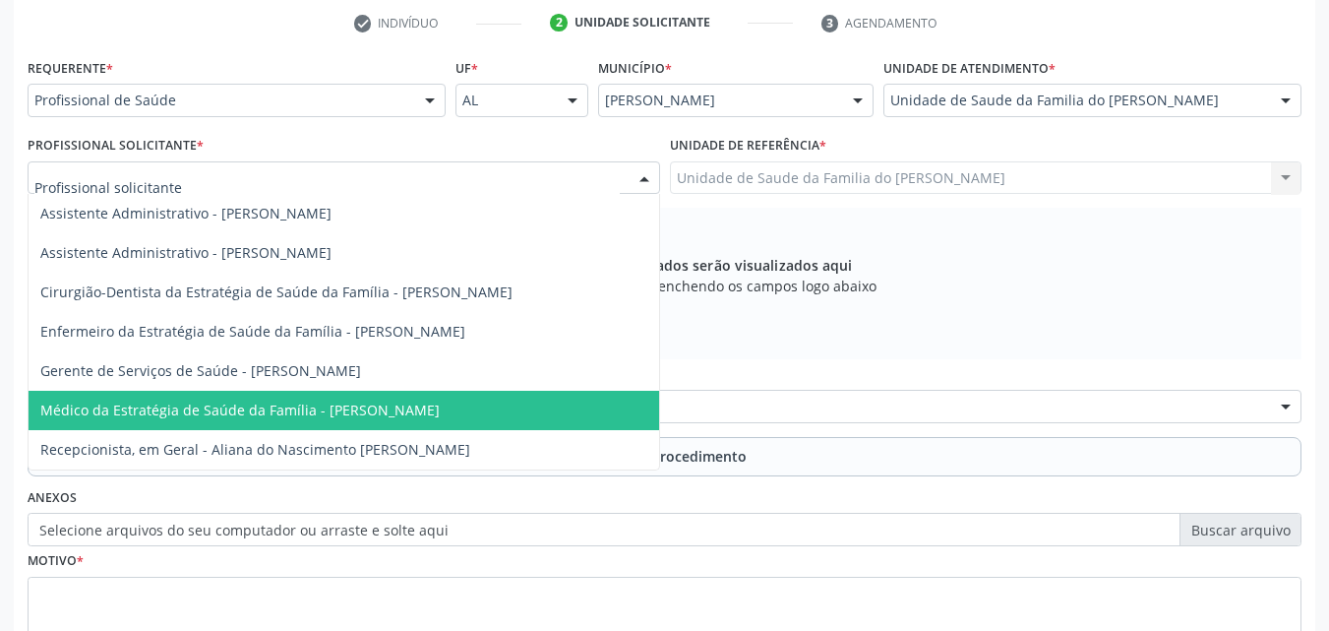
click at [434, 402] on span "Médico da Estratégia de Saúde da Família - [PERSON_NAME]" at bounding box center [239, 409] width 399 height 19
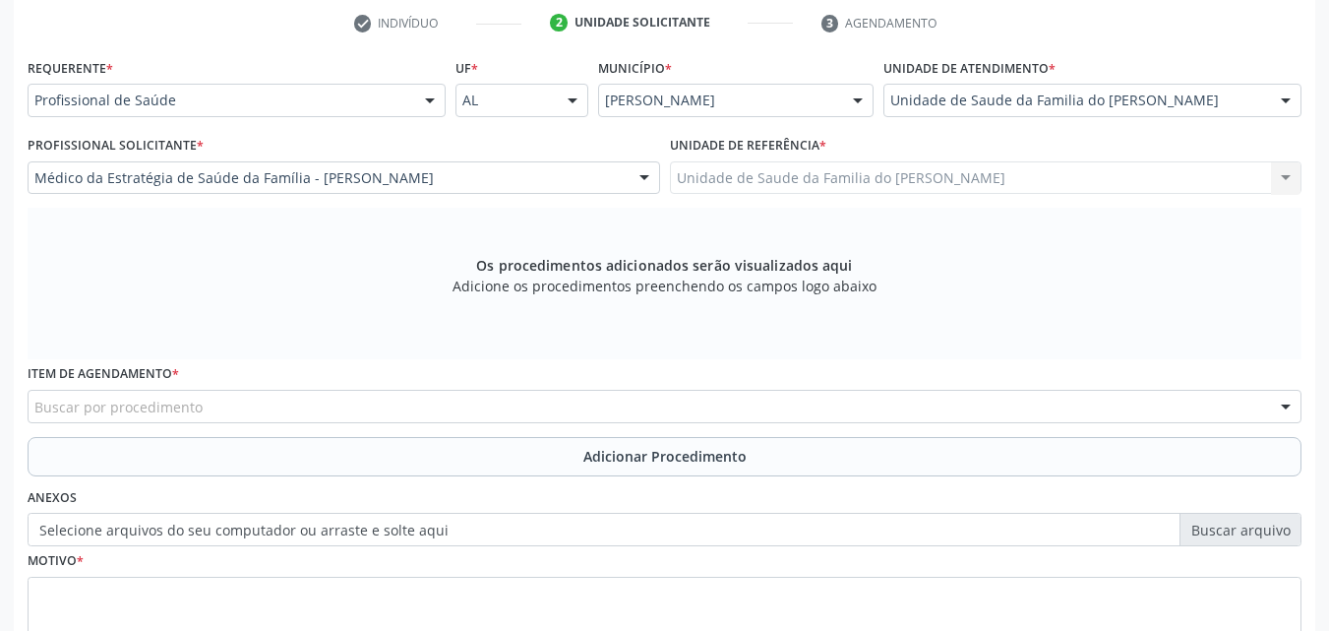
click at [434, 402] on div "Buscar por procedimento" at bounding box center [665, 406] width 1274 height 33
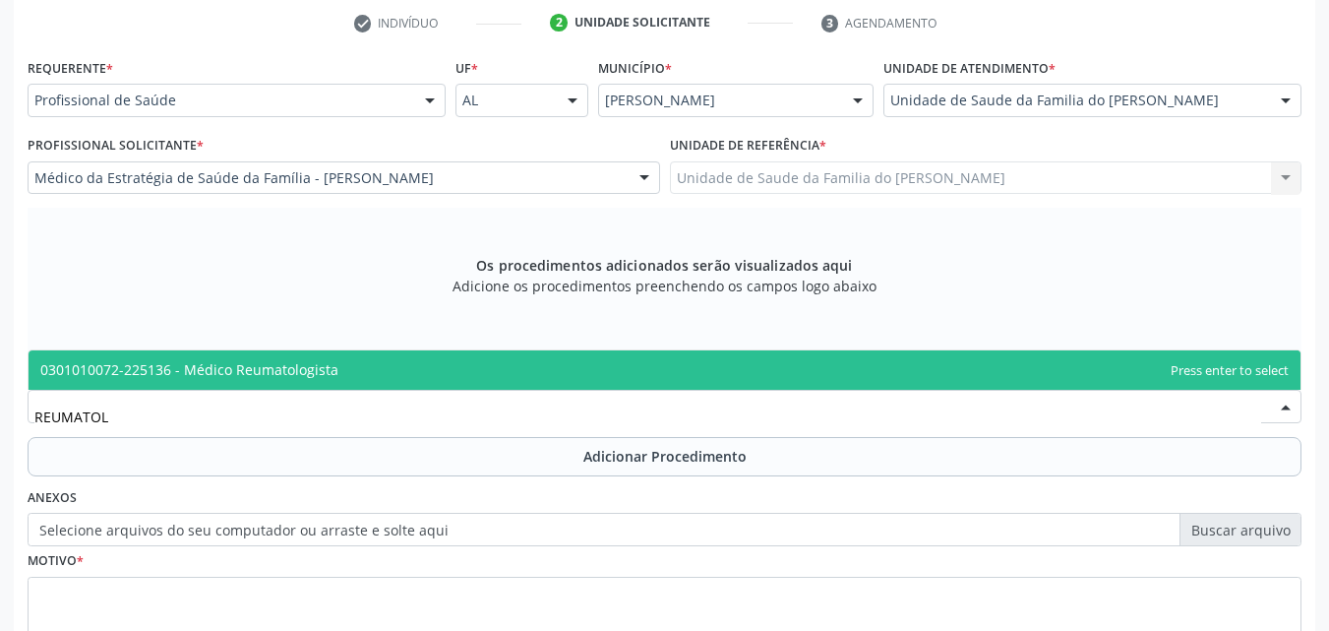
type input "REUMATOLO"
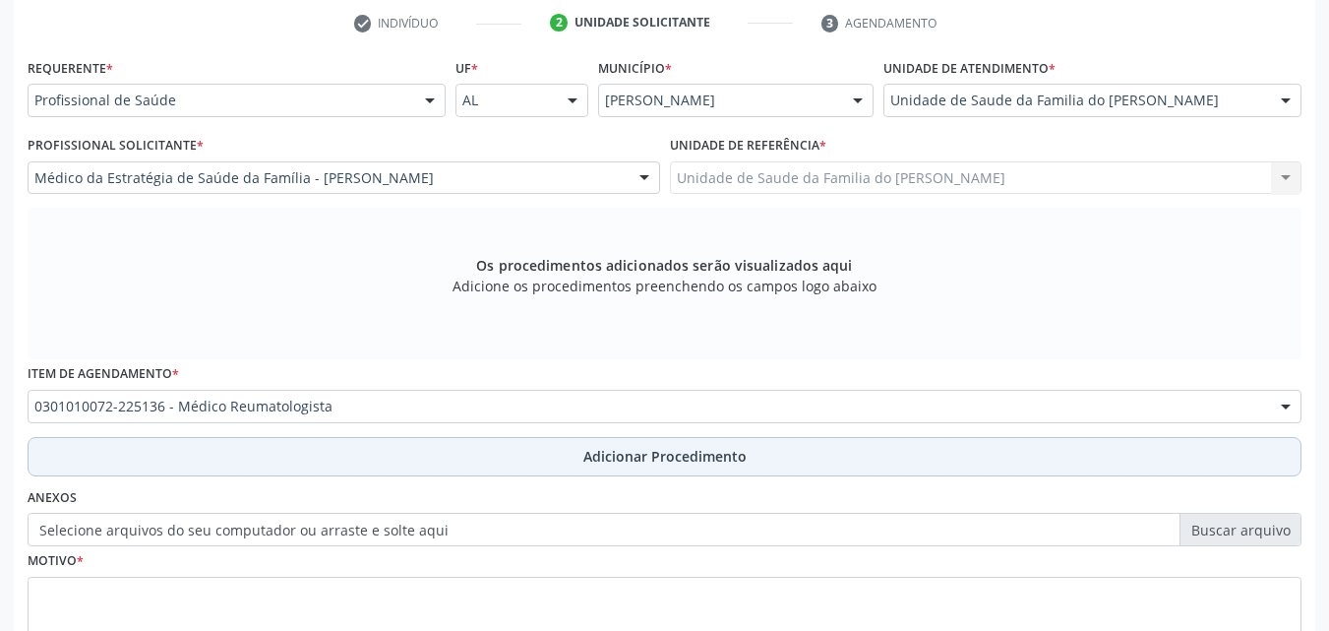
click at [429, 465] on button "Adicionar Procedimento" at bounding box center [665, 456] width 1274 height 39
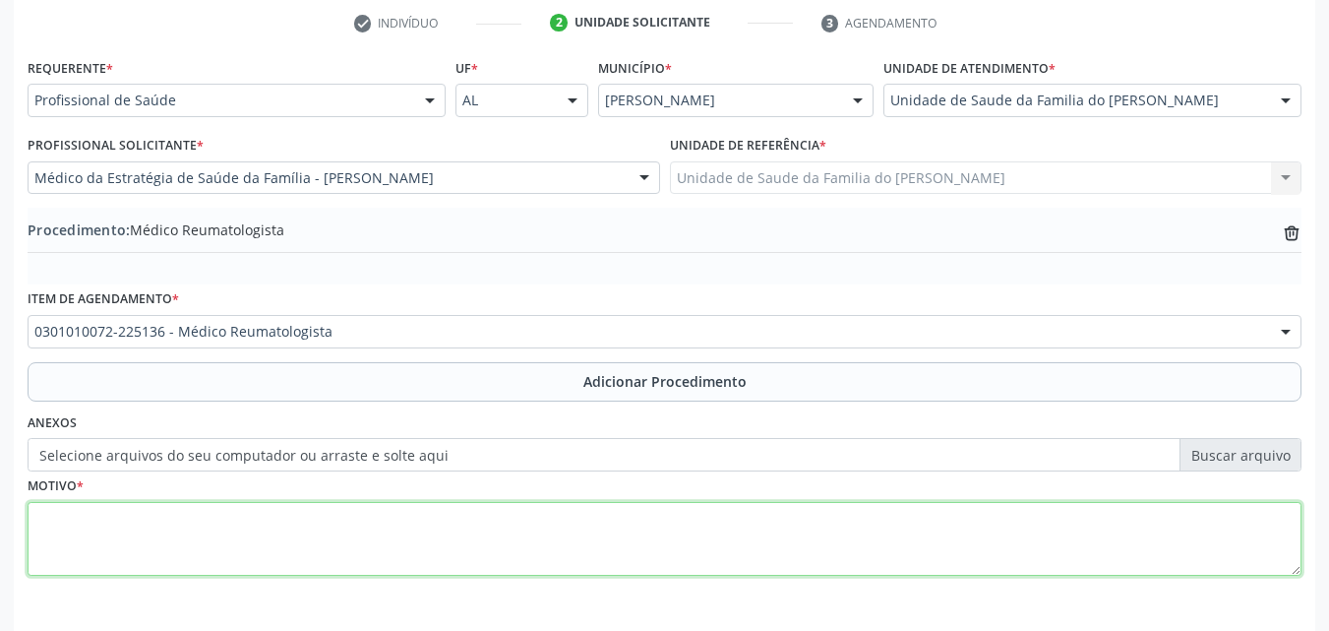
click at [410, 520] on textarea at bounding box center [665, 539] width 1274 height 75
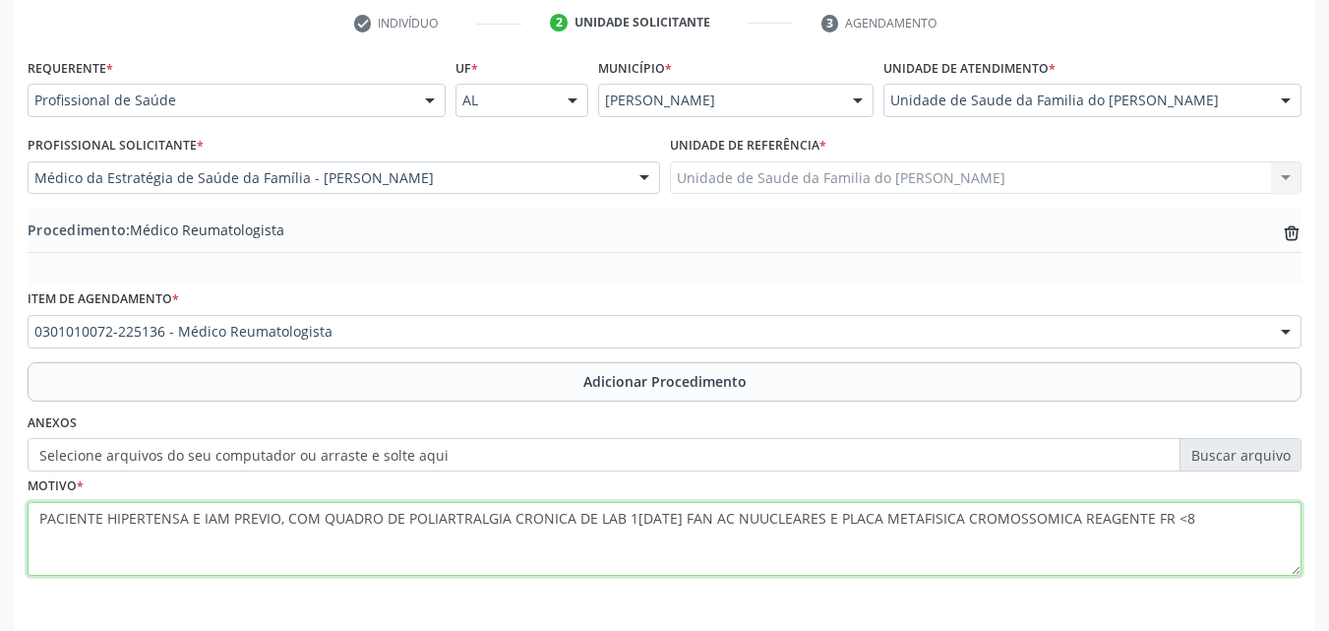
scroll to position [476, 0]
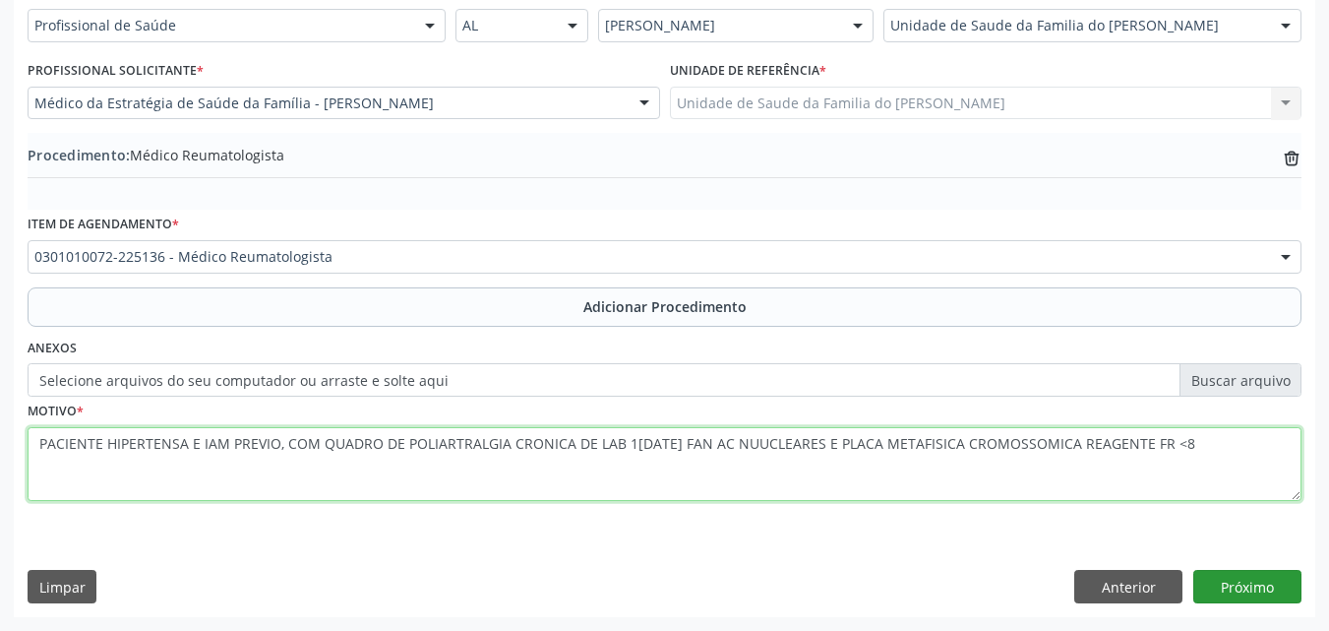
type textarea "PACIENTE HIPERTENSA E IAM PREVIO, COM QUADRO DE POLIARTRALGIA CRONICA DE LAB 1[…"
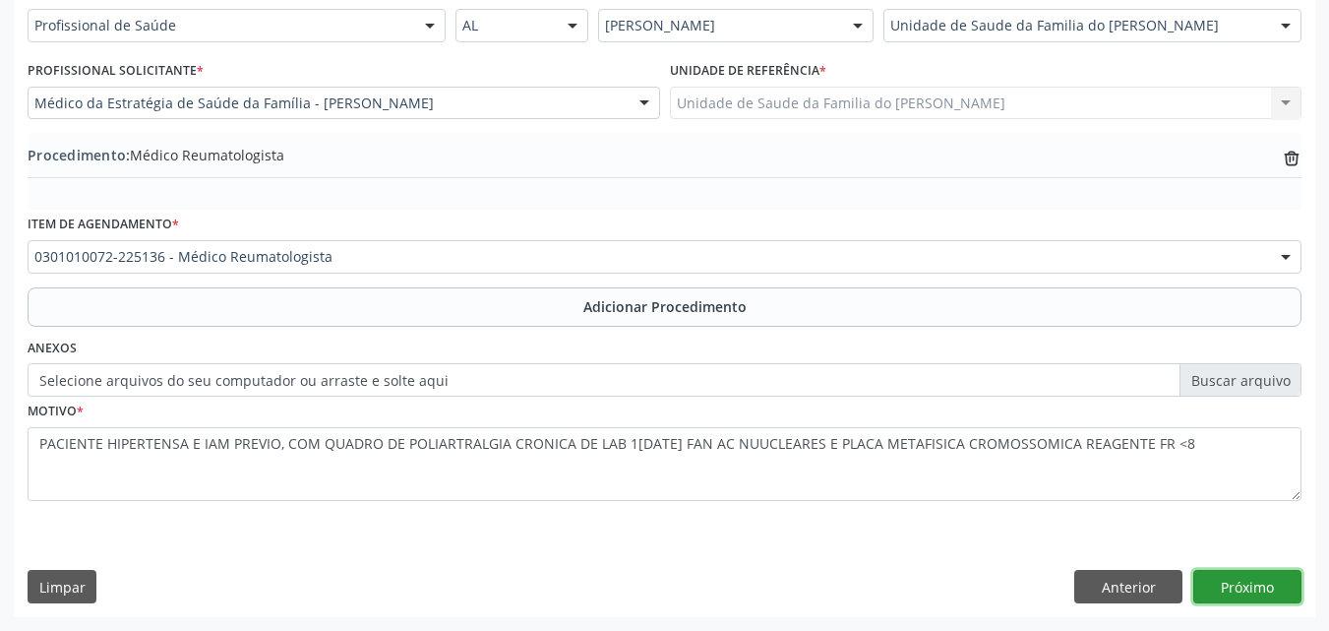
click at [1254, 582] on button "Próximo" at bounding box center [1247, 586] width 108 height 33
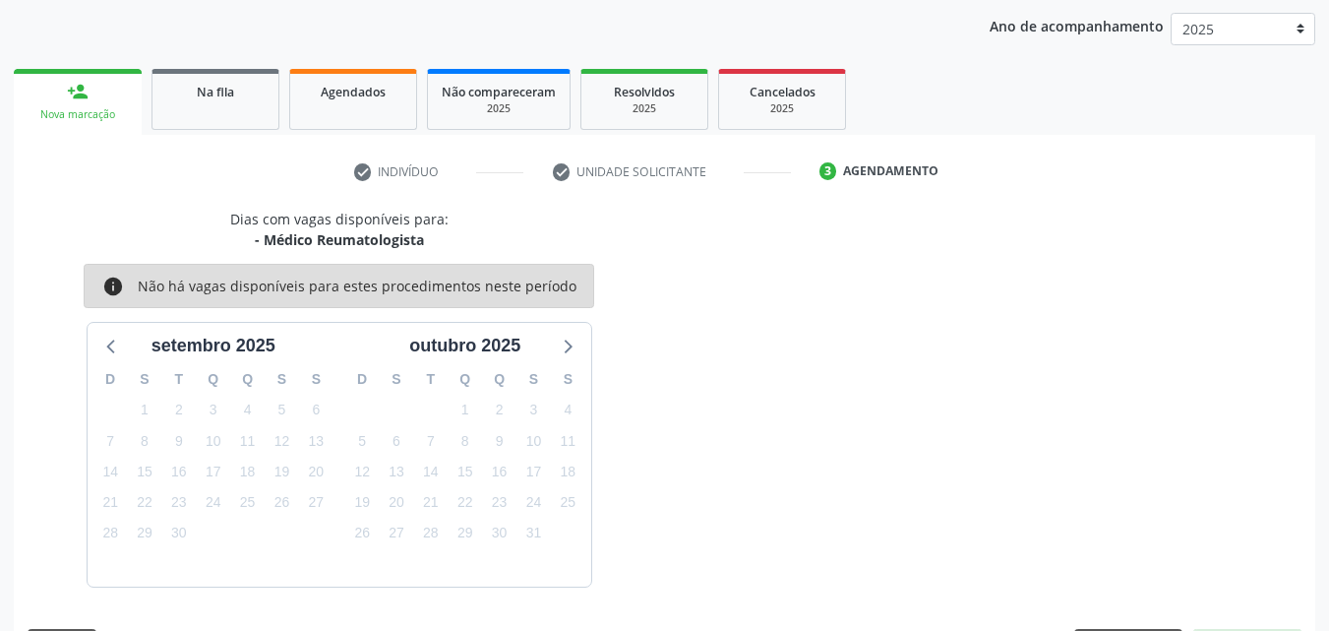
scroll to position [311, 0]
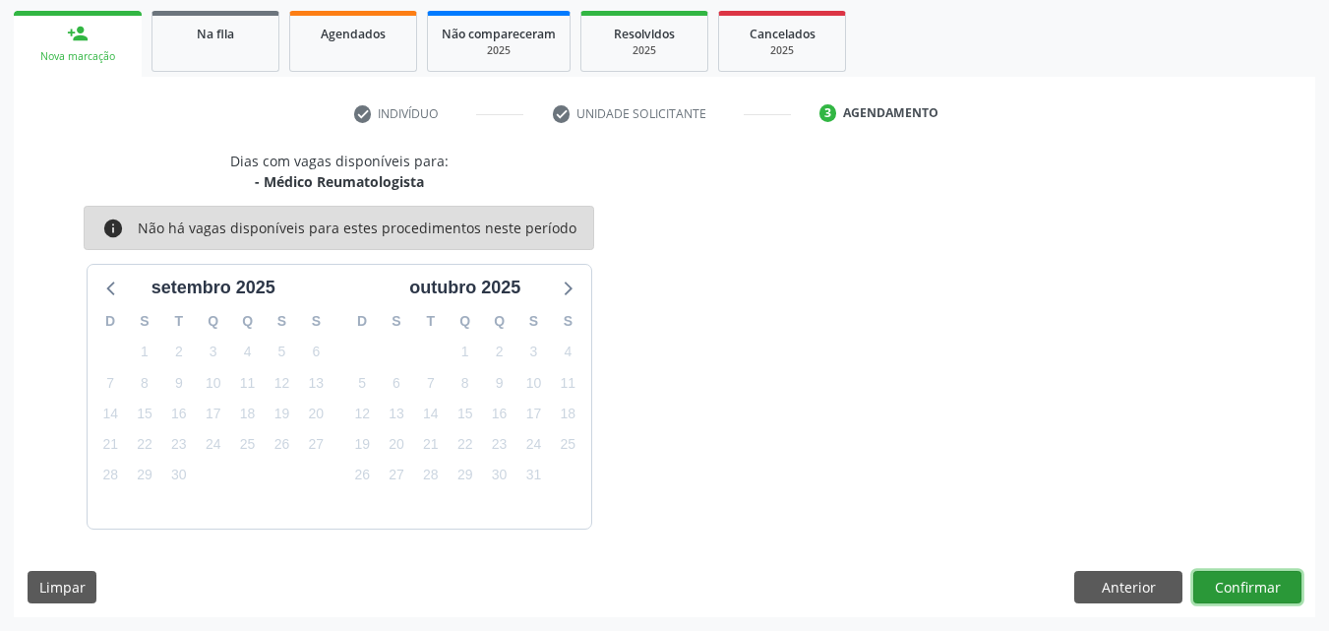
click at [1255, 584] on button "Confirmar" at bounding box center [1247, 587] width 108 height 33
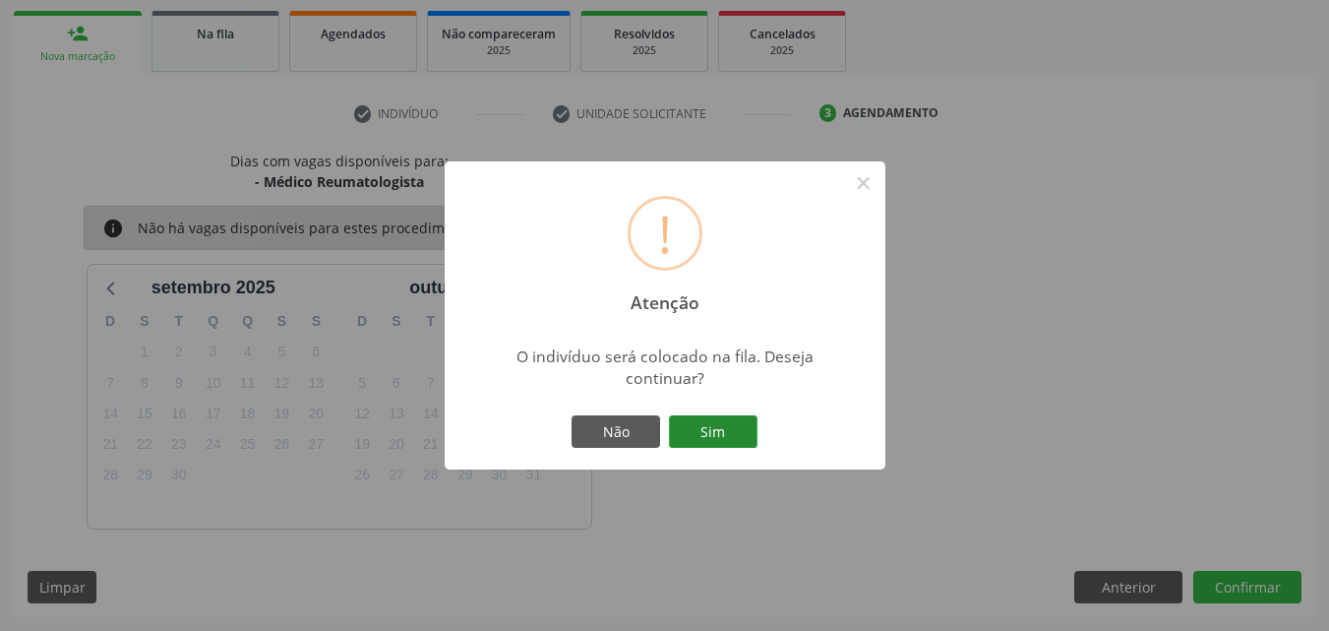
click at [751, 432] on button "Sim" at bounding box center [713, 431] width 89 height 33
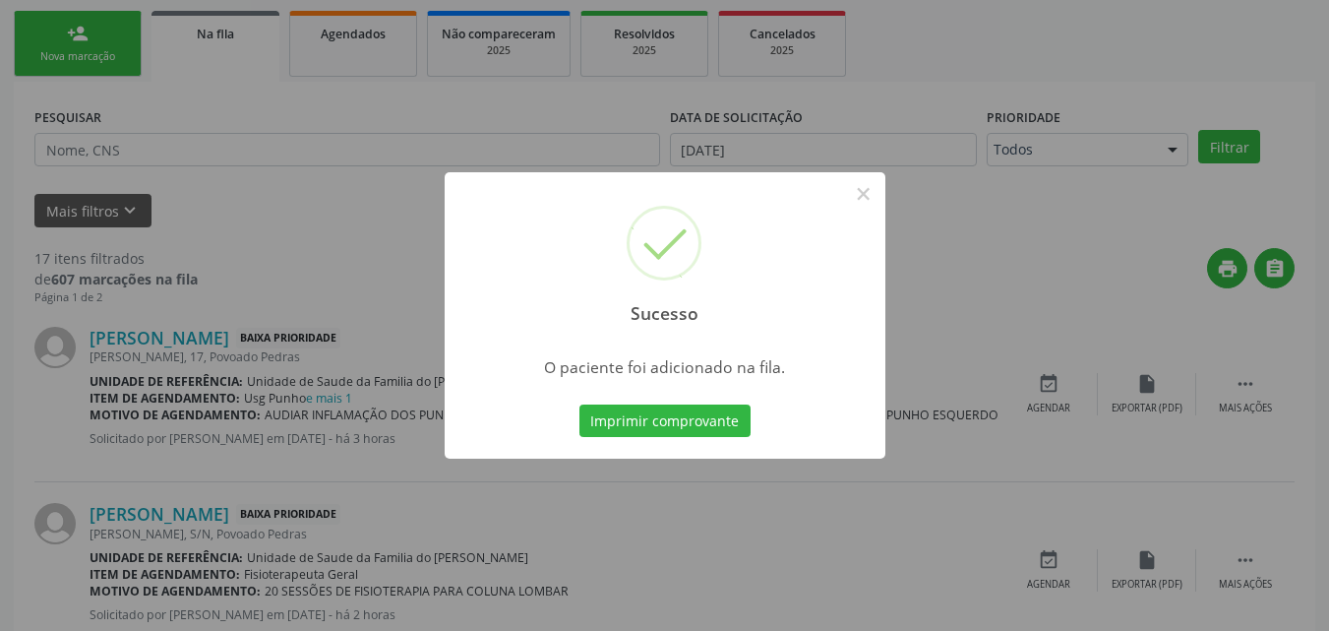
scroll to position [46, 0]
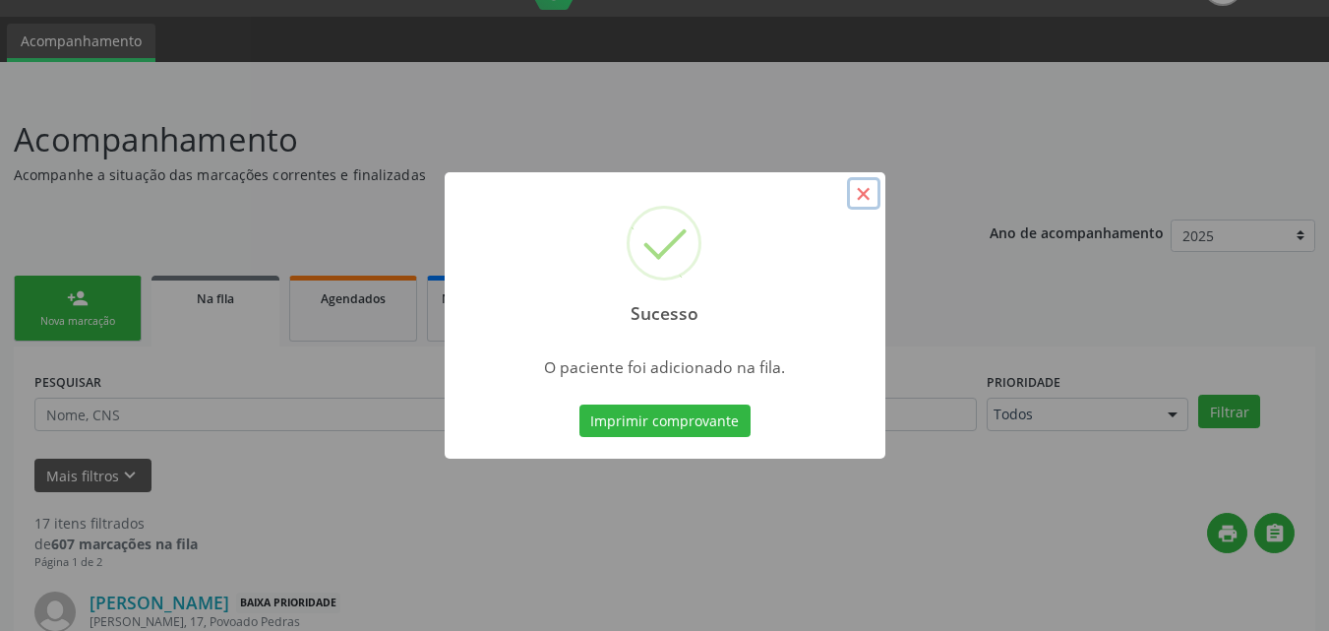
click at [856, 197] on button "×" at bounding box center [863, 193] width 33 height 33
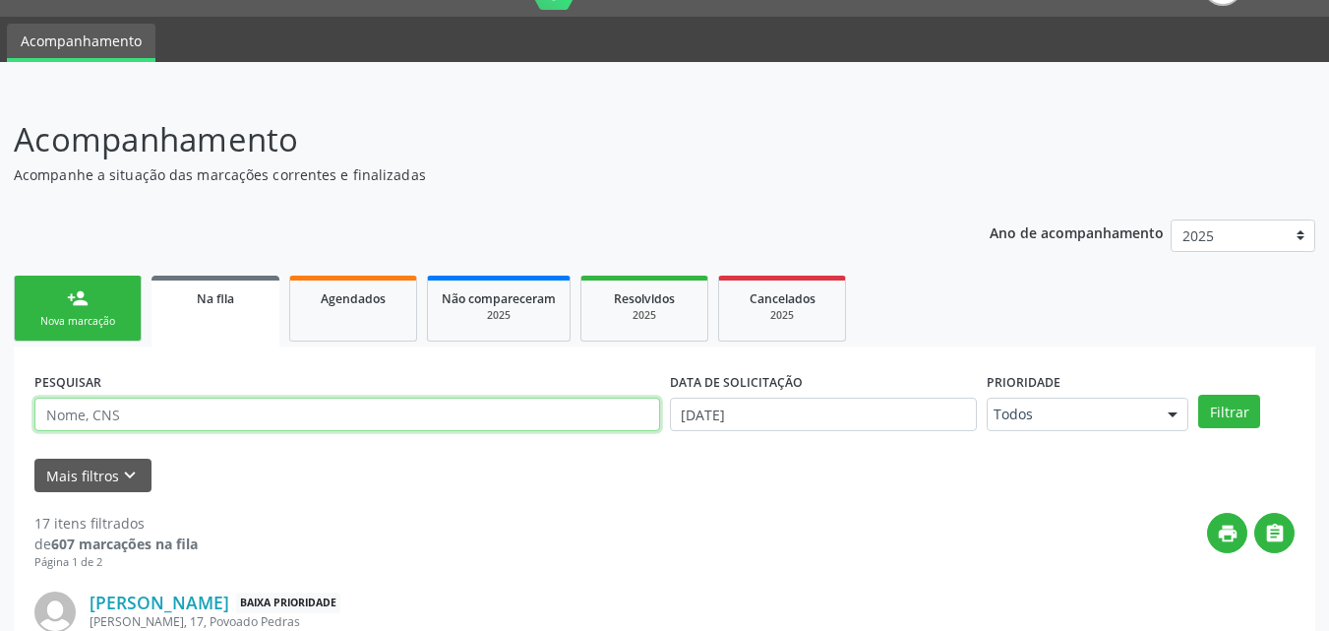
click at [244, 410] on input "text" at bounding box center [347, 413] width 626 height 33
type input "NEUZILENE DA S FREITAS"
click at [1198, 395] on button "Filtrar" at bounding box center [1229, 411] width 62 height 33
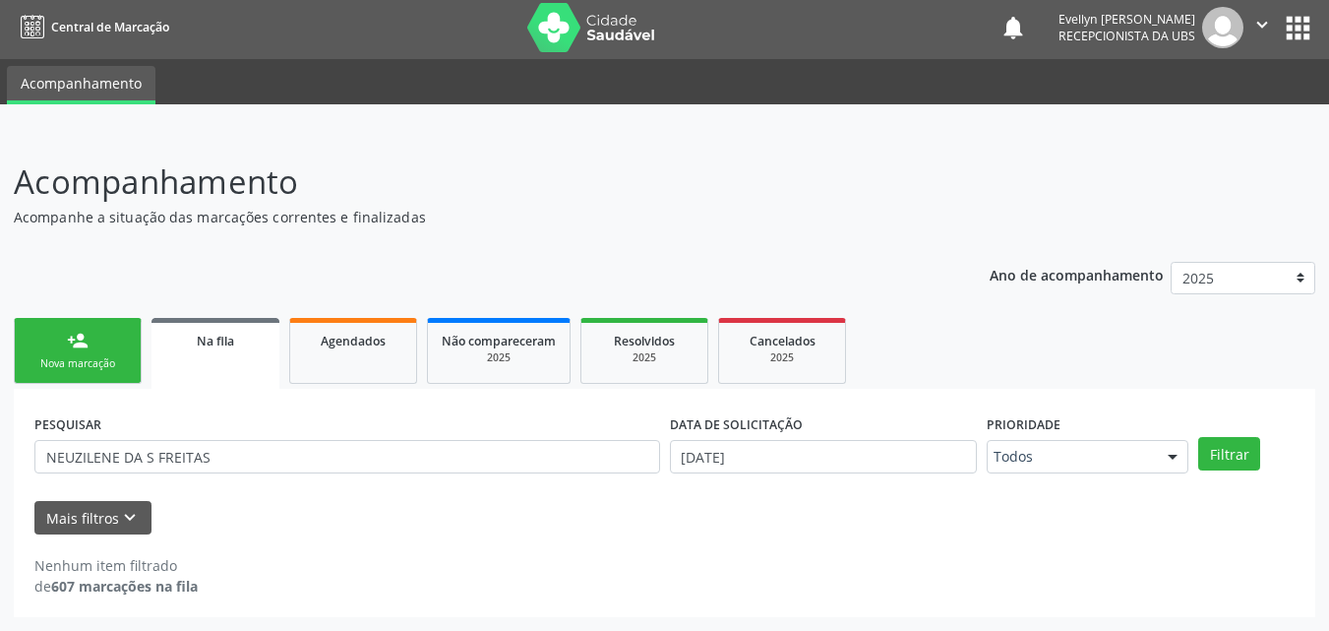
scroll to position [4, 0]
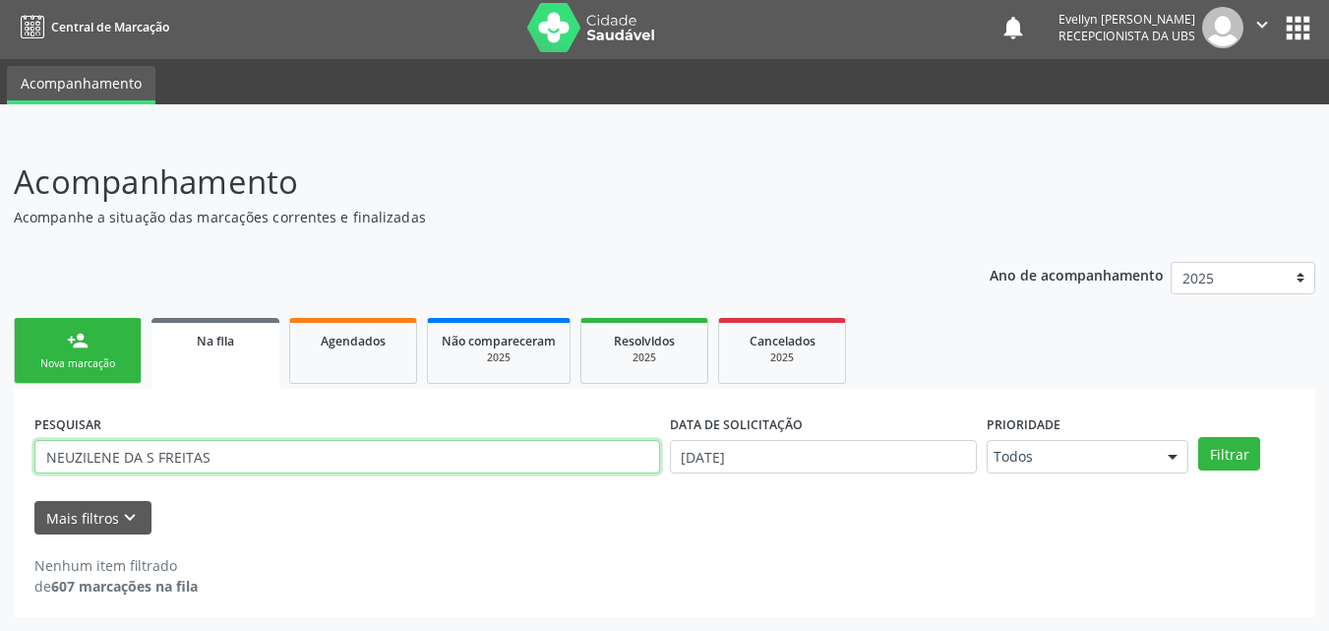
click at [188, 445] on input "NEUZILENE DA S FREITAS" at bounding box center [347, 456] width 626 height 33
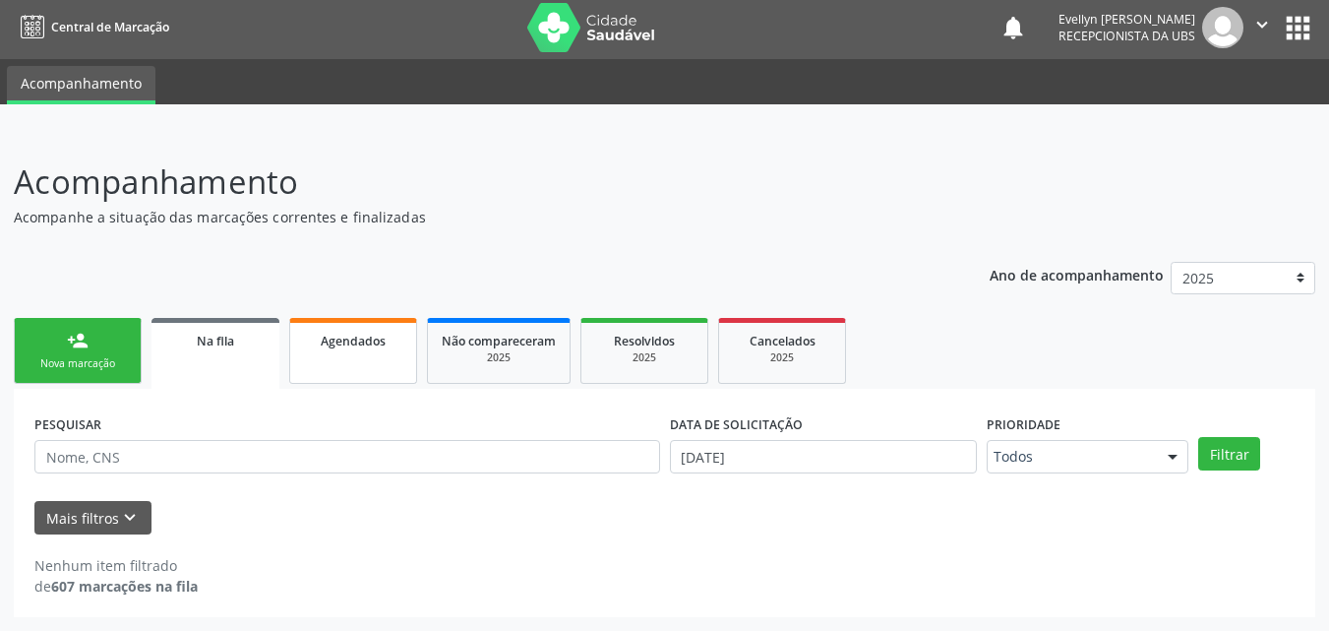
click at [394, 345] on div "Agendados" at bounding box center [353, 340] width 98 height 21
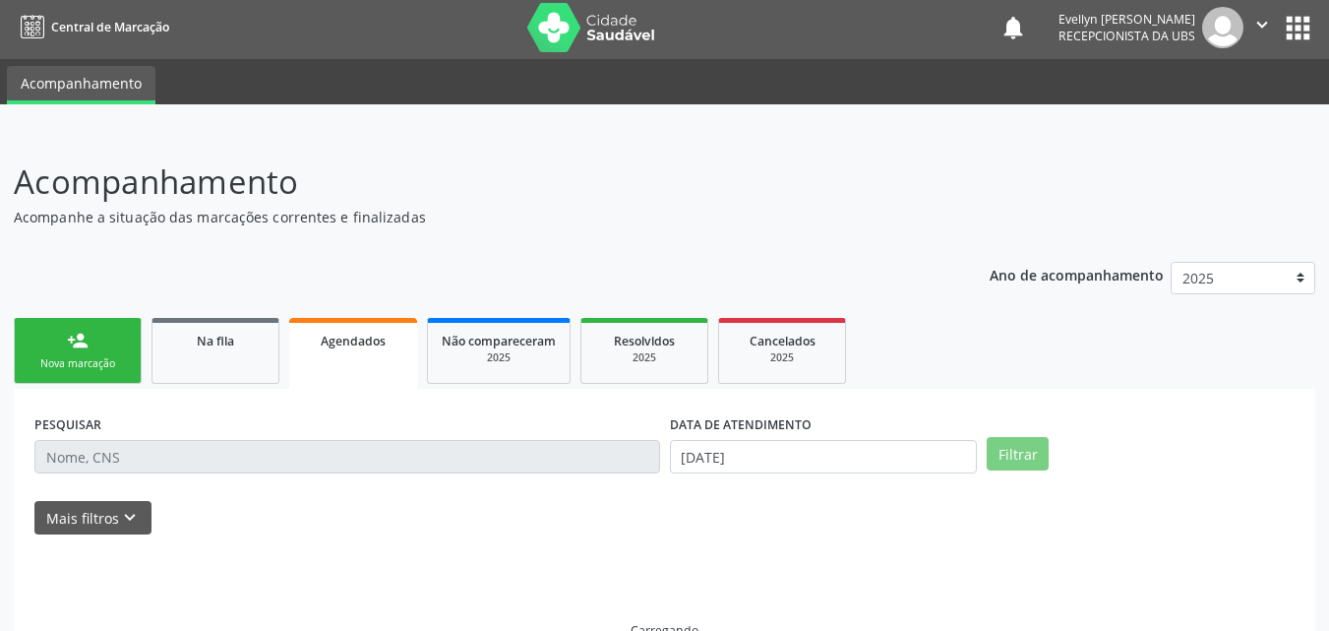
click at [394, 345] on div "Agendados" at bounding box center [353, 340] width 100 height 21
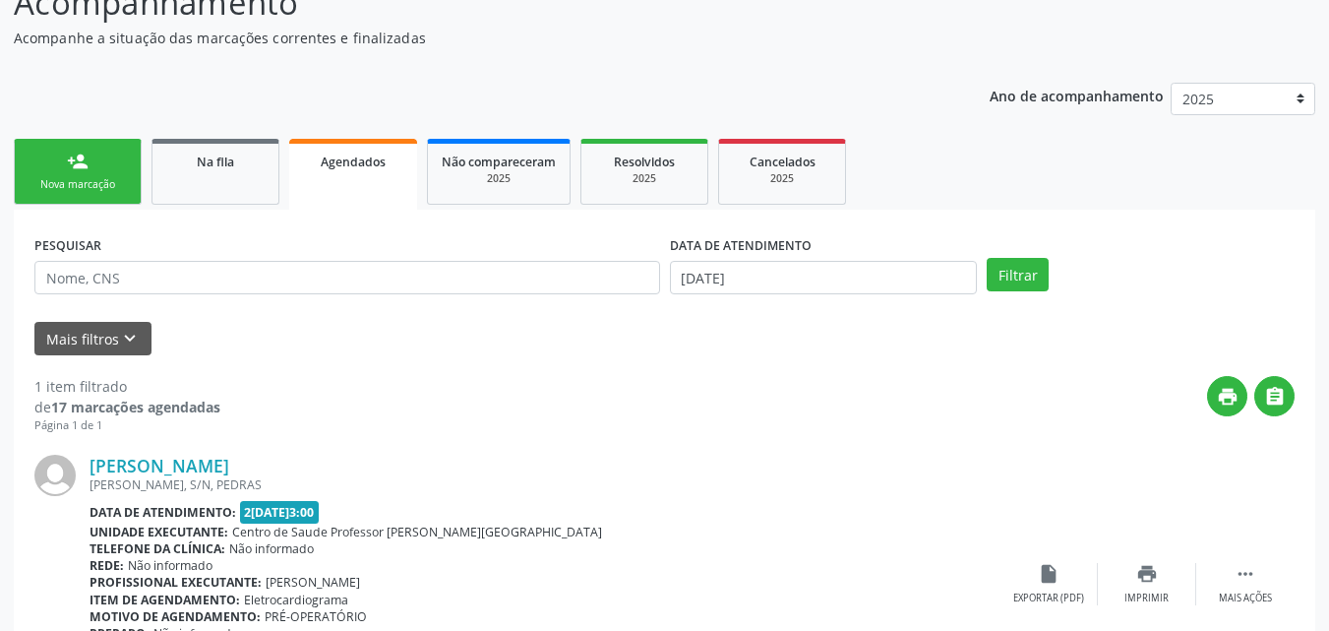
scroll to position [212, 0]
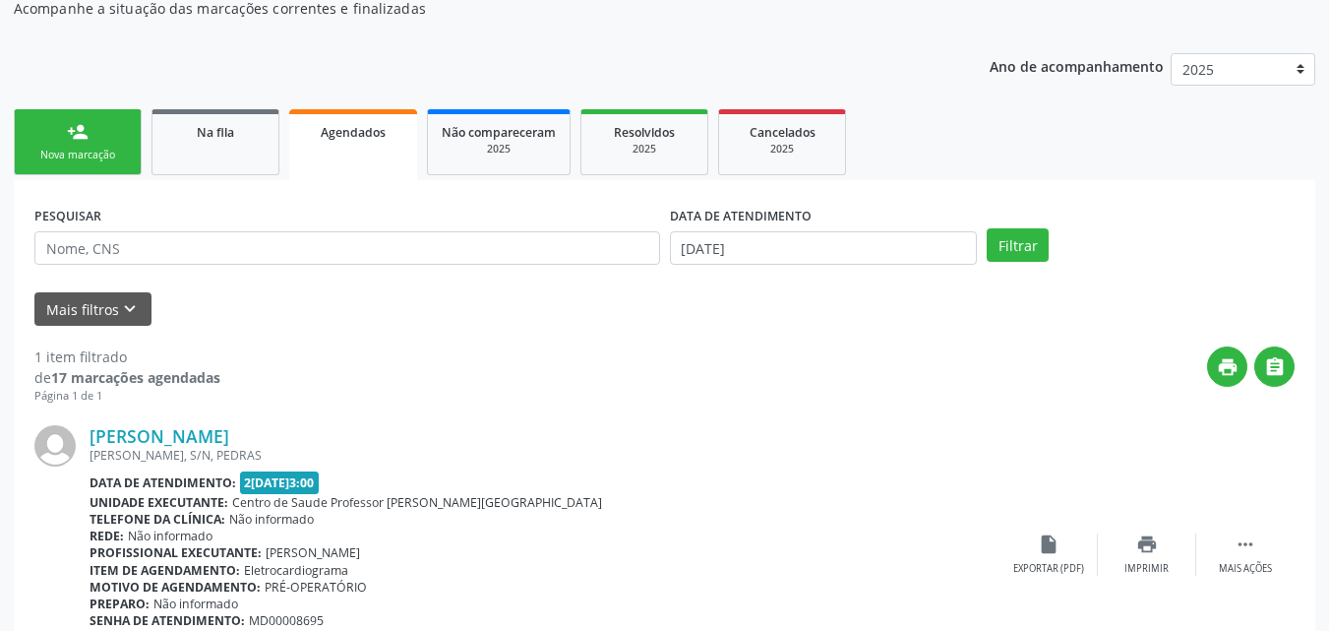
click at [878, 230] on div "DATA DE ATENDIMENTO" at bounding box center [824, 216] width 308 height 30
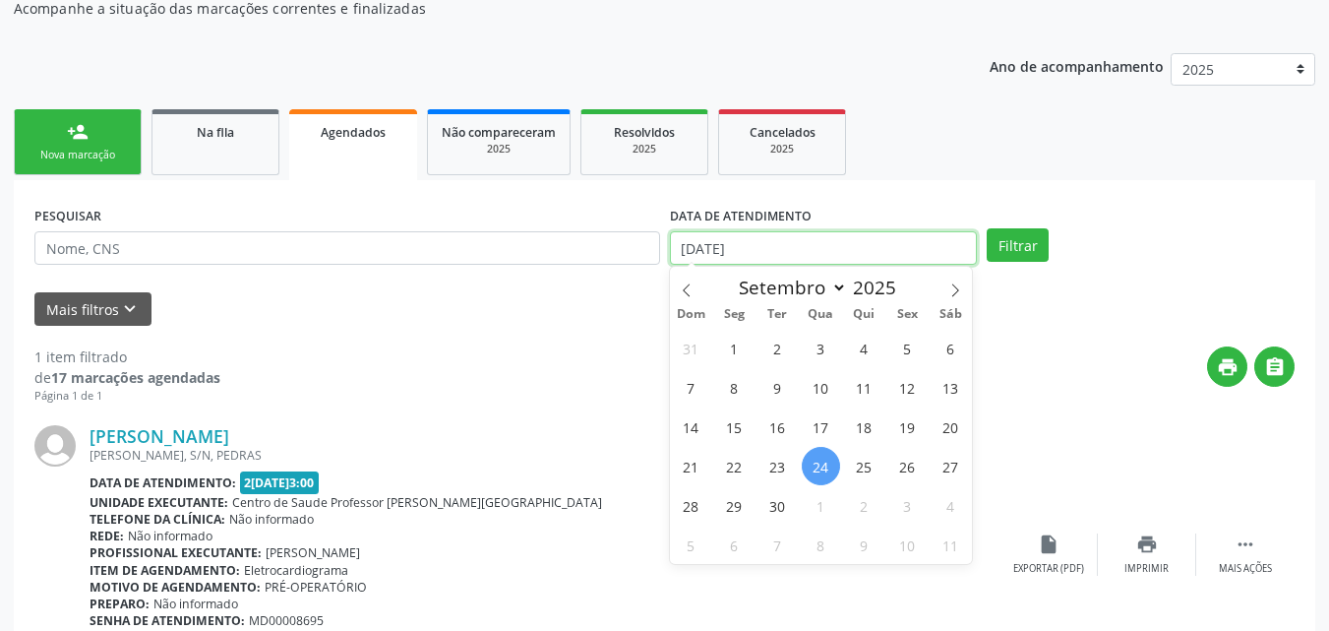
click at [879, 251] on input "[DATE]" at bounding box center [824, 247] width 308 height 33
click at [689, 277] on span at bounding box center [686, 283] width 33 height 33
select select "5"
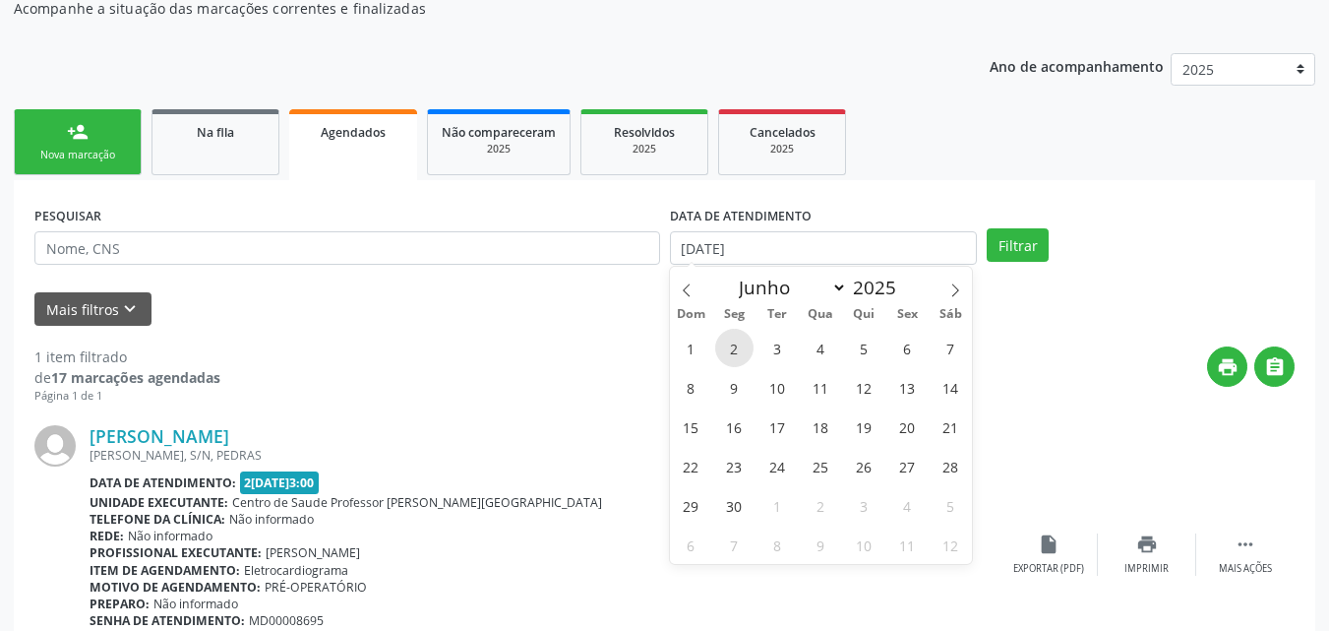
click at [740, 344] on span "2" at bounding box center [734, 348] width 38 height 38
type input "02[DATE]"
click at [954, 283] on icon at bounding box center [955, 290] width 14 height 14
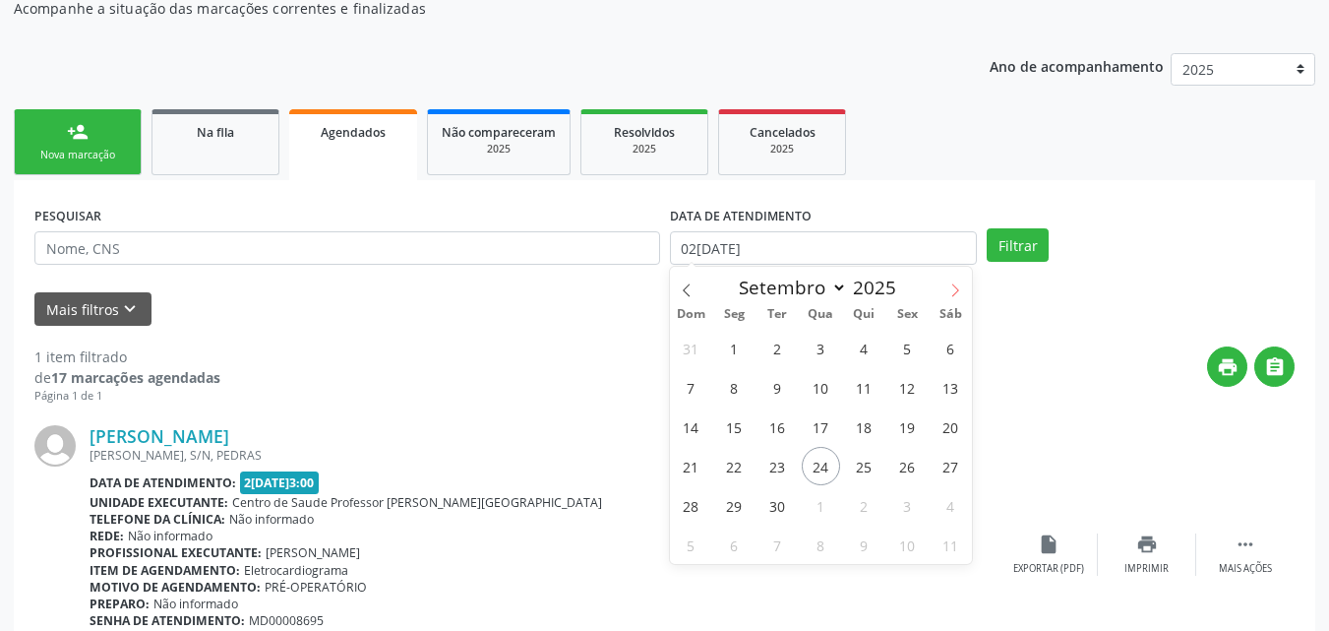
click at [954, 283] on icon at bounding box center [955, 290] width 14 height 14
select select "9"
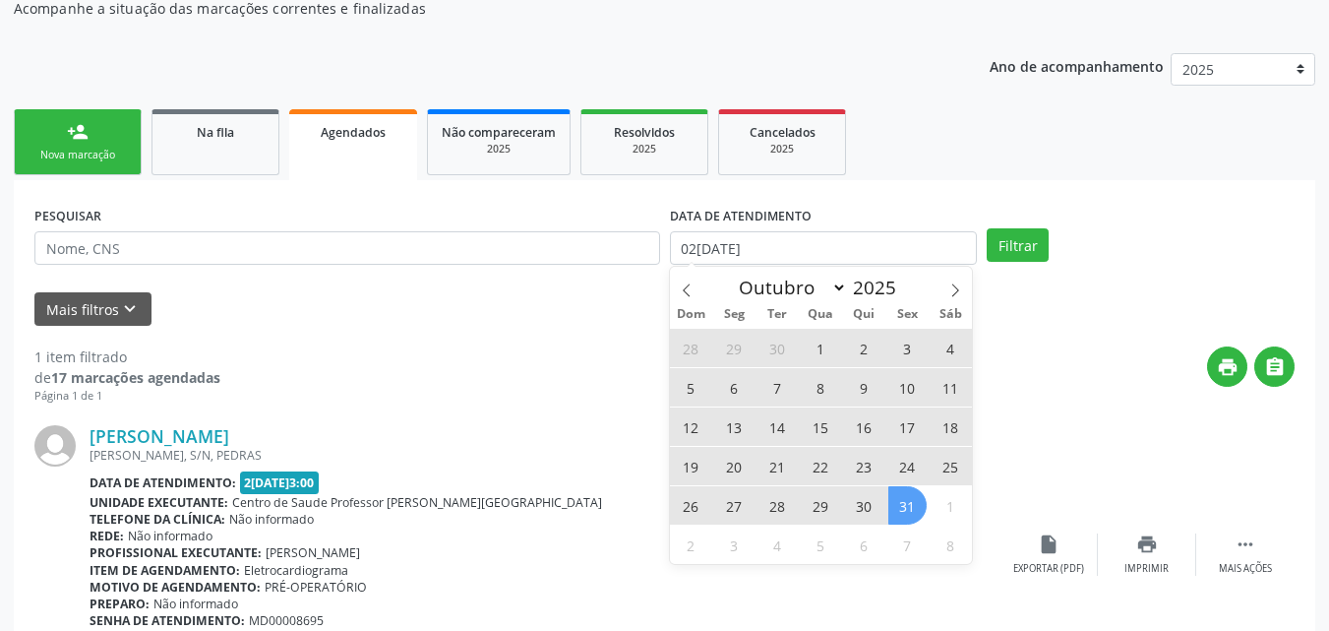
click at [911, 498] on span "31" at bounding box center [907, 505] width 38 height 38
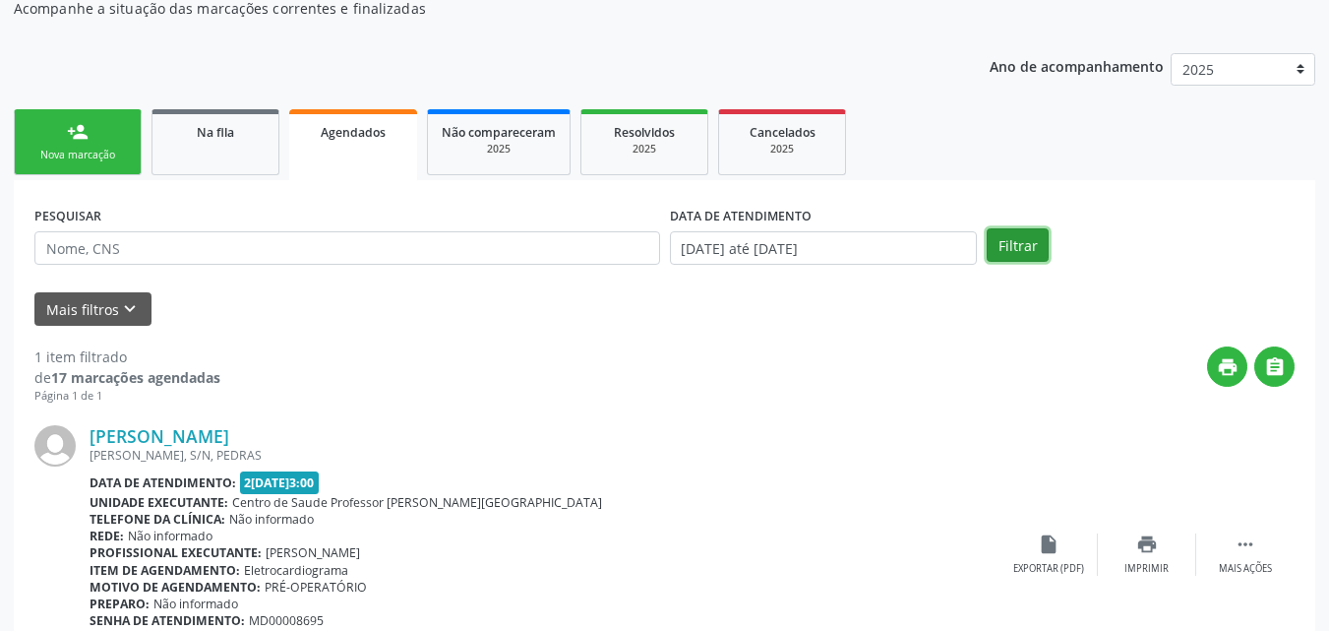
click at [1015, 244] on button "Filtrar" at bounding box center [1018, 244] width 62 height 33
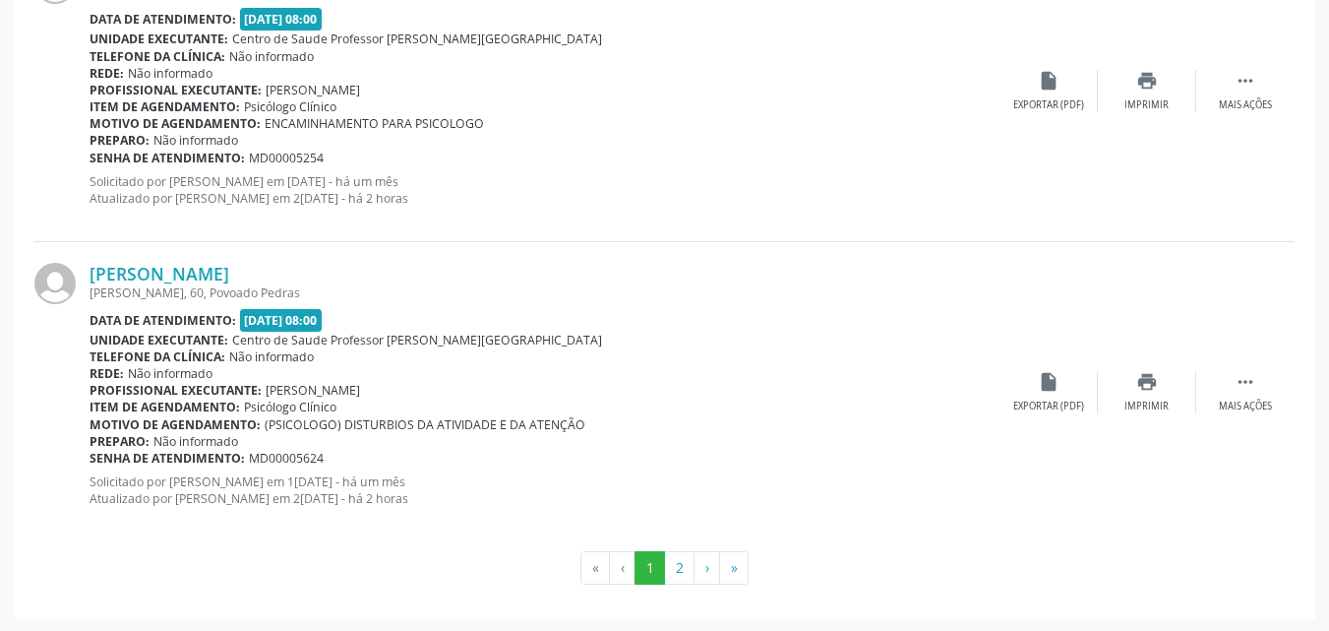
scroll to position [4566, 0]
click at [686, 565] on button "2" at bounding box center [679, 565] width 30 height 33
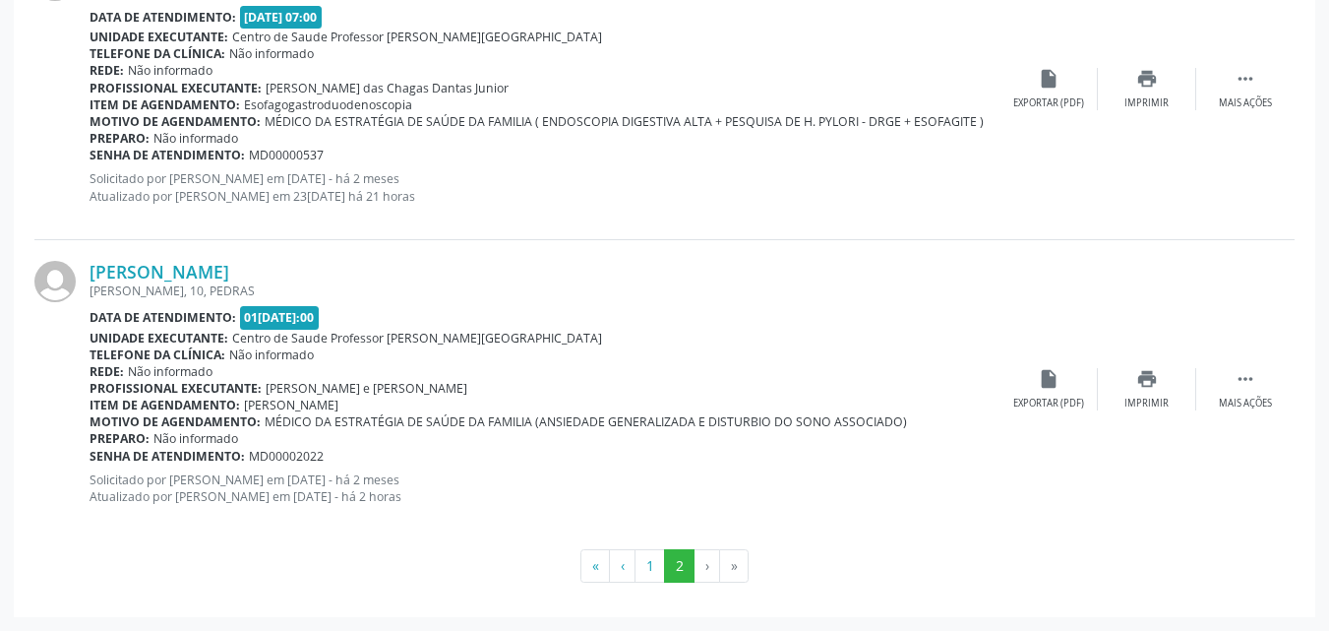
scroll to position [651, 0]
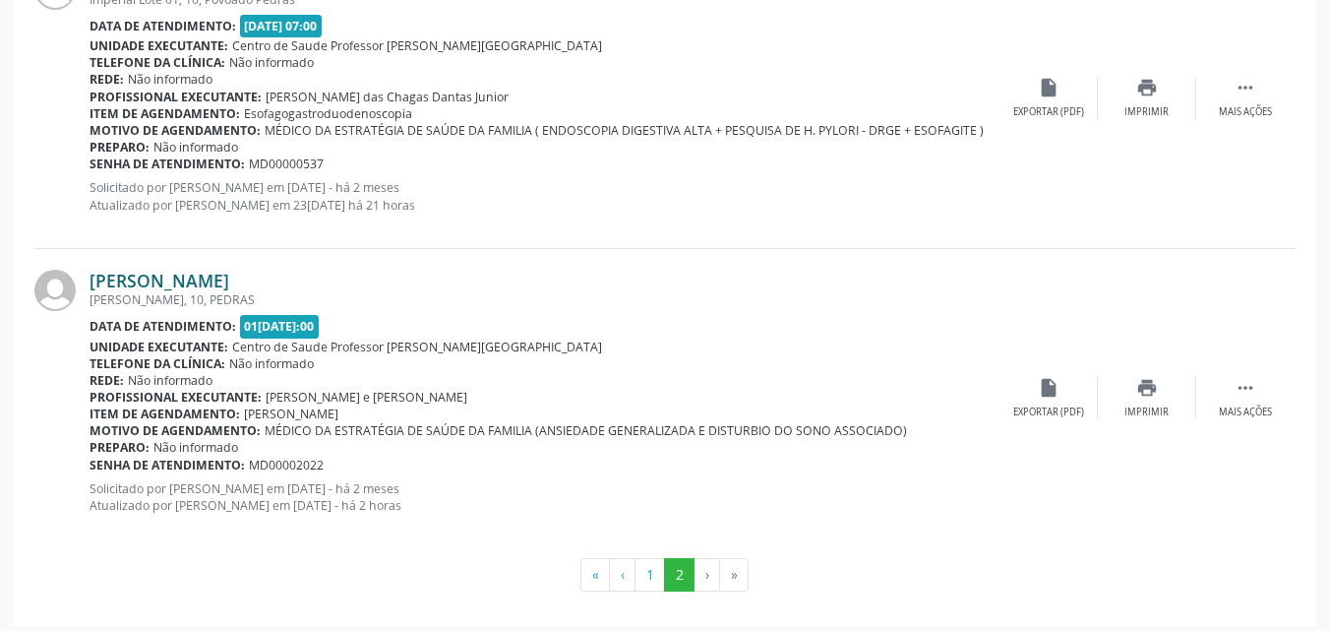
click at [197, 278] on link "[PERSON_NAME]" at bounding box center [160, 281] width 140 height 22
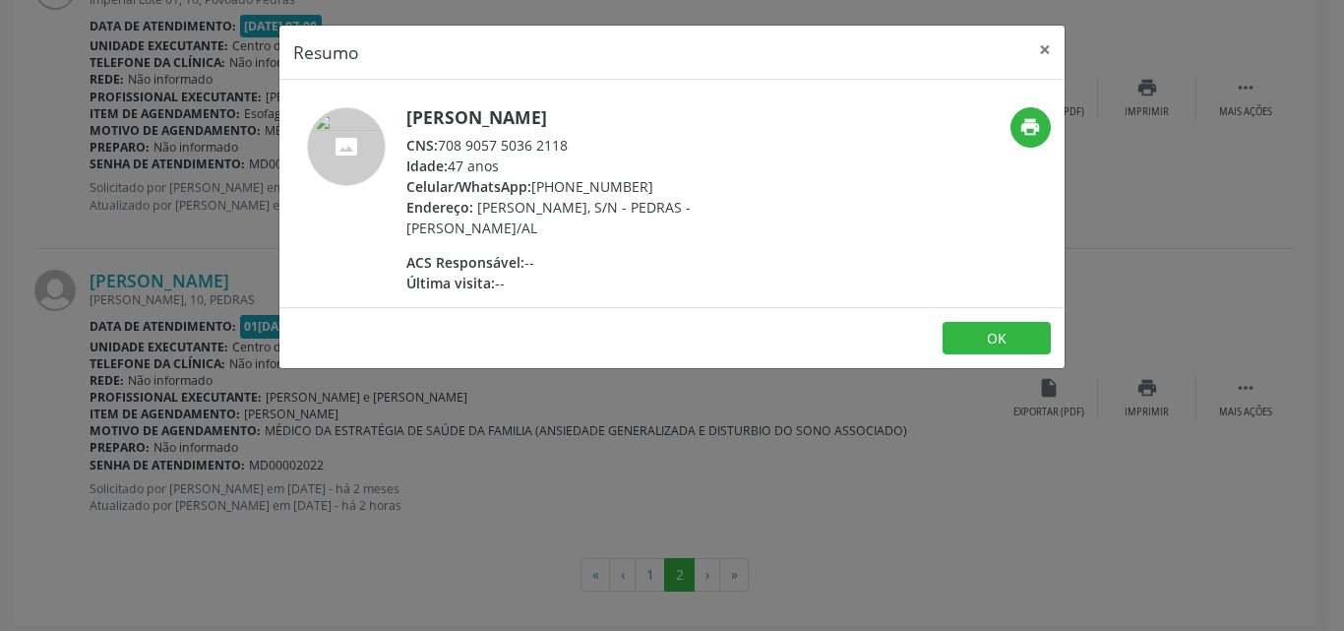
drag, startPoint x: 568, startPoint y: 147, endPoint x: 436, endPoint y: 138, distance: 132.1
click at [436, 138] on div "CNS: 708 9057 5036 2118" at bounding box center [597, 145] width 383 height 21
copy div "708 9057 5036 2118"
click at [1044, 57] on button "×" at bounding box center [1044, 50] width 39 height 48
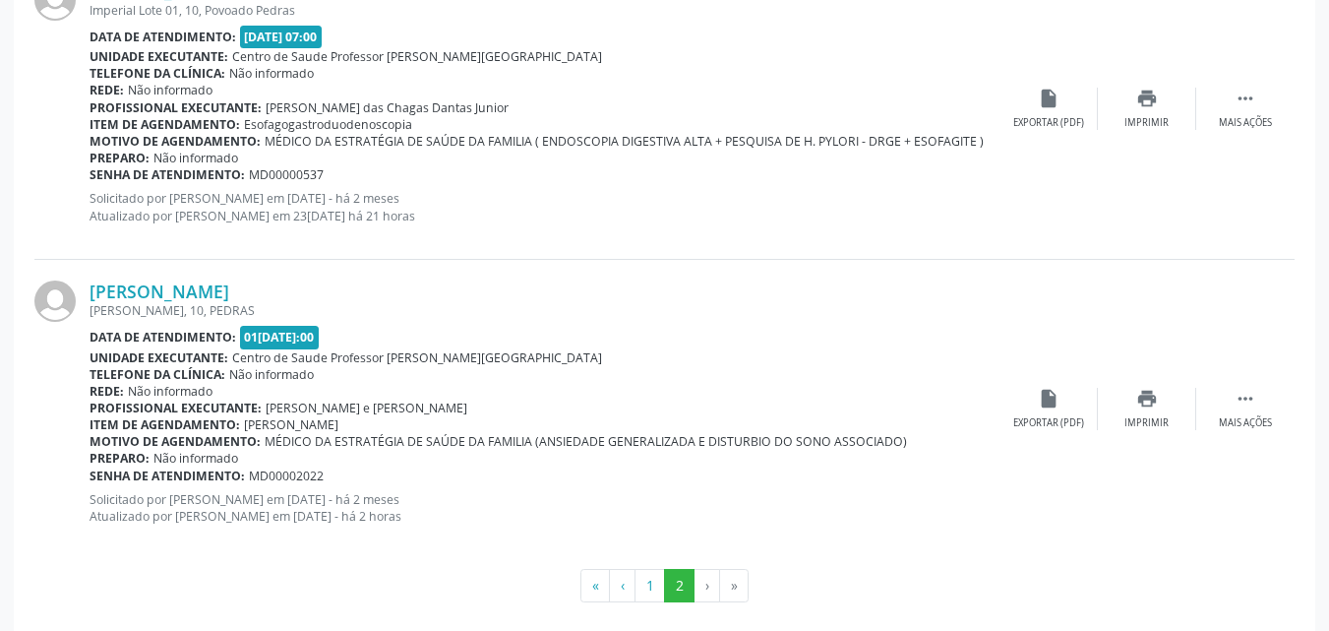
scroll to position [660, 0]
